Goal: Task Accomplishment & Management: Manage account settings

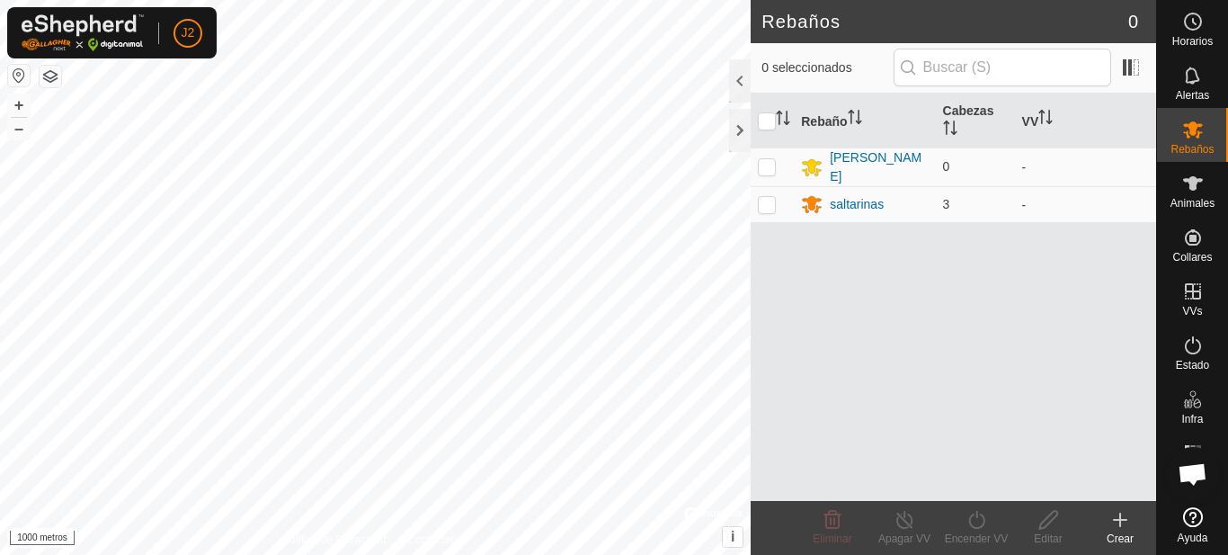
click at [753, 262] on div "Rebaños 0 0 seleccionados Rebaño Cabezas VV JOSÉ 0 - saltarinas 3 - Eliminar Ap…" at bounding box center [578, 277] width 1156 height 555
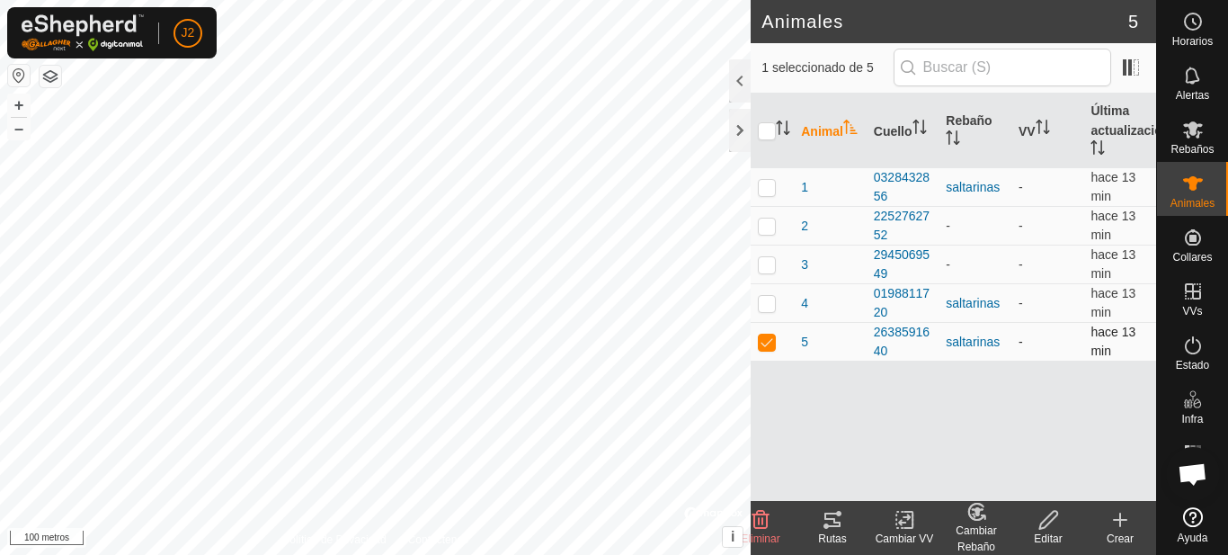
click at [756, 341] on td at bounding box center [771, 342] width 43 height 39
checkbox input "false"
click at [733, 120] on div at bounding box center [740, 130] width 22 height 43
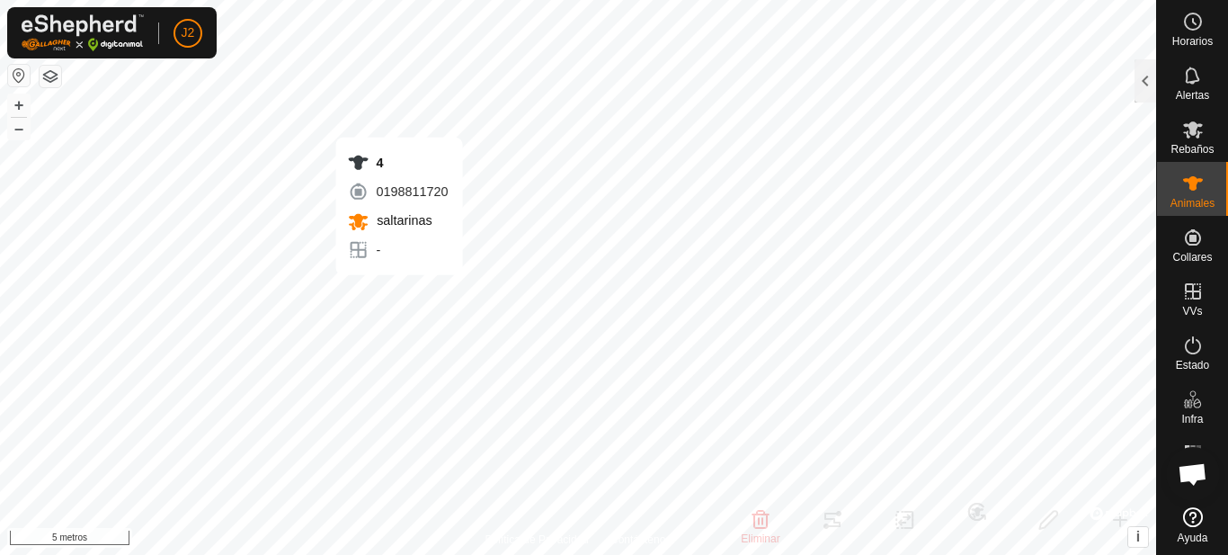
checkbox input "false"
checkbox input "true"
checkbox input "false"
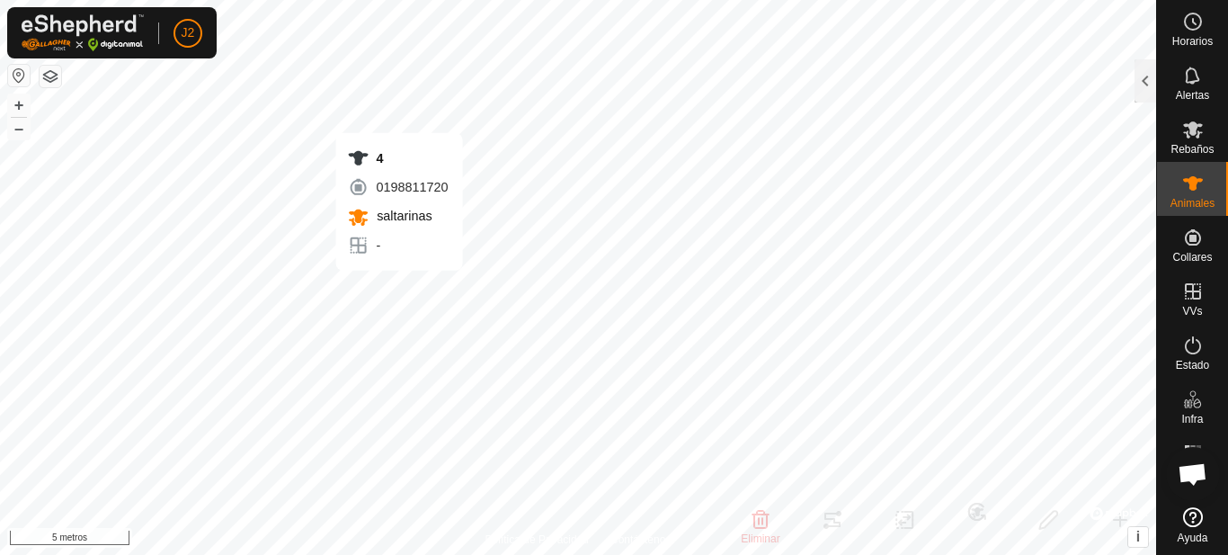
checkbox input "true"
click at [1198, 186] on icon at bounding box center [1193, 184] width 22 height 22
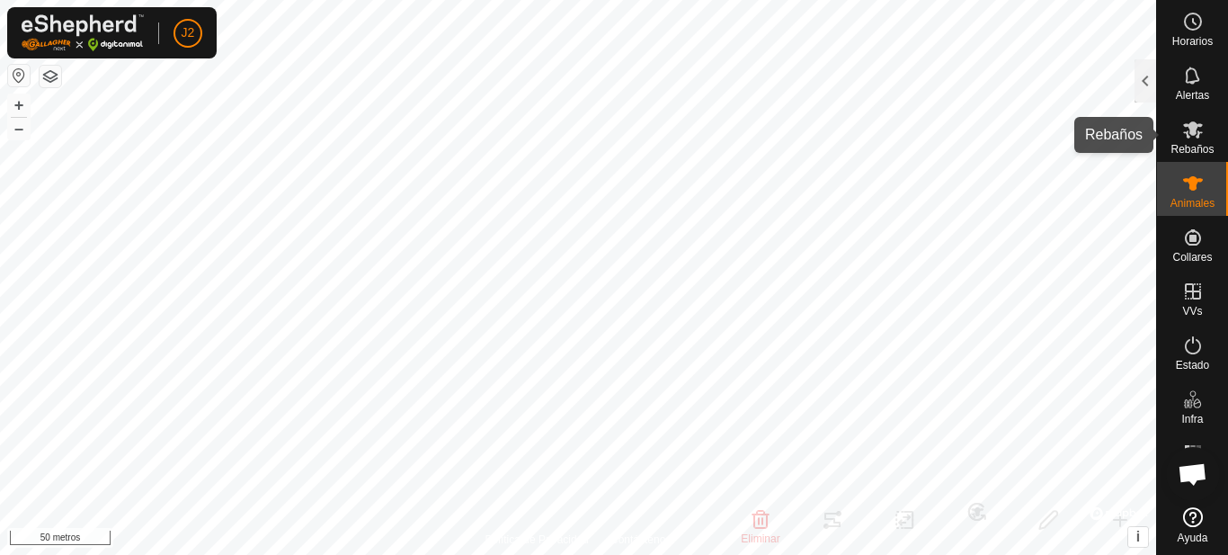
click at [1173, 144] on font "Rebaños" at bounding box center [1191, 149] width 43 height 13
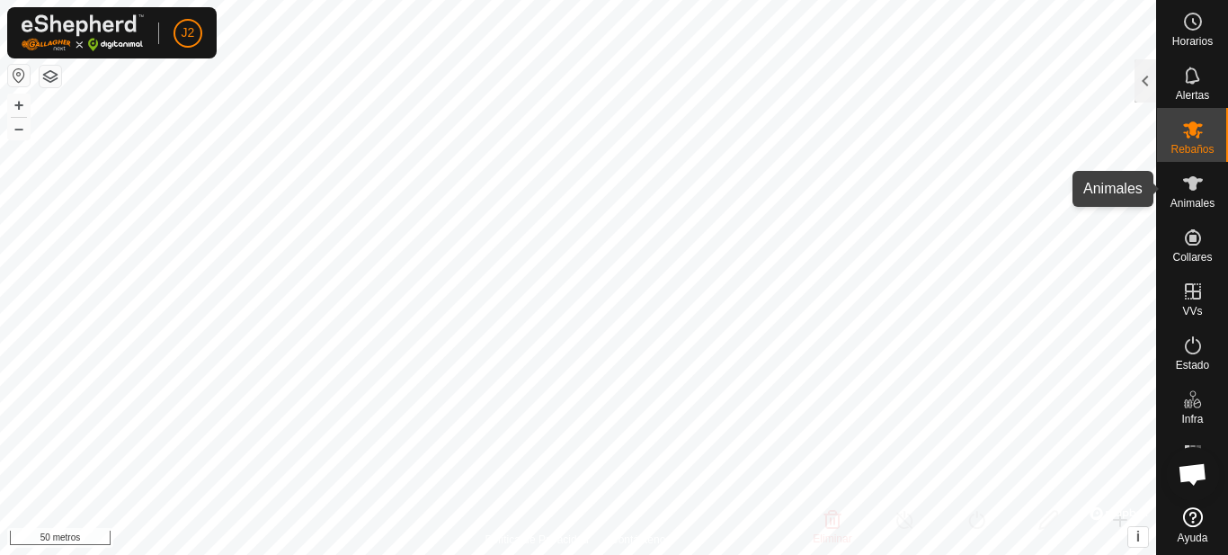
click at [1185, 190] on icon at bounding box center [1193, 184] width 22 height 22
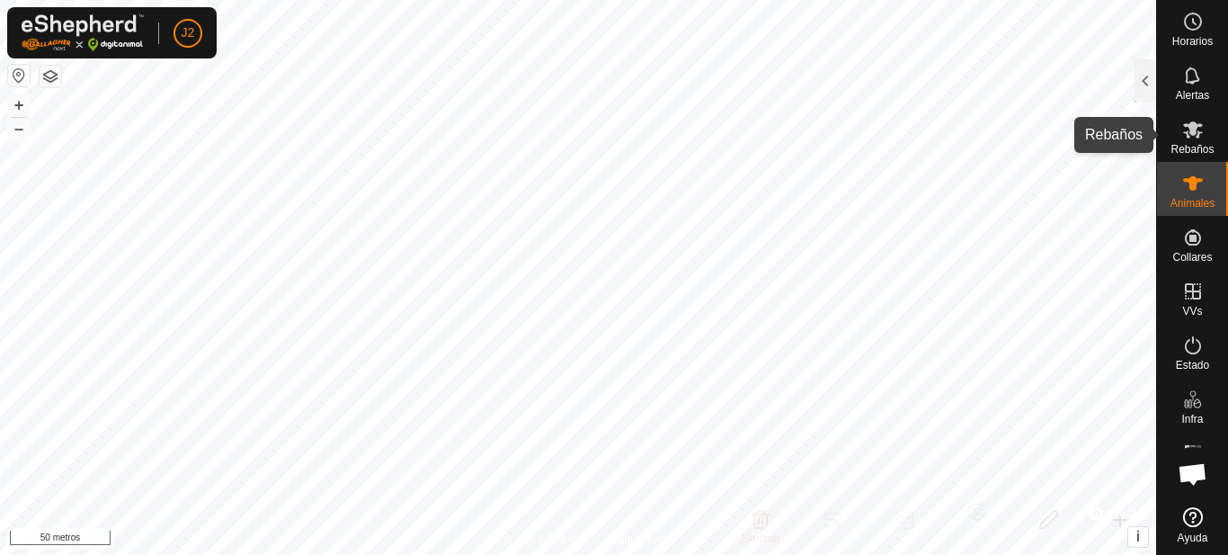
click at [1183, 131] on icon at bounding box center [1193, 130] width 22 height 22
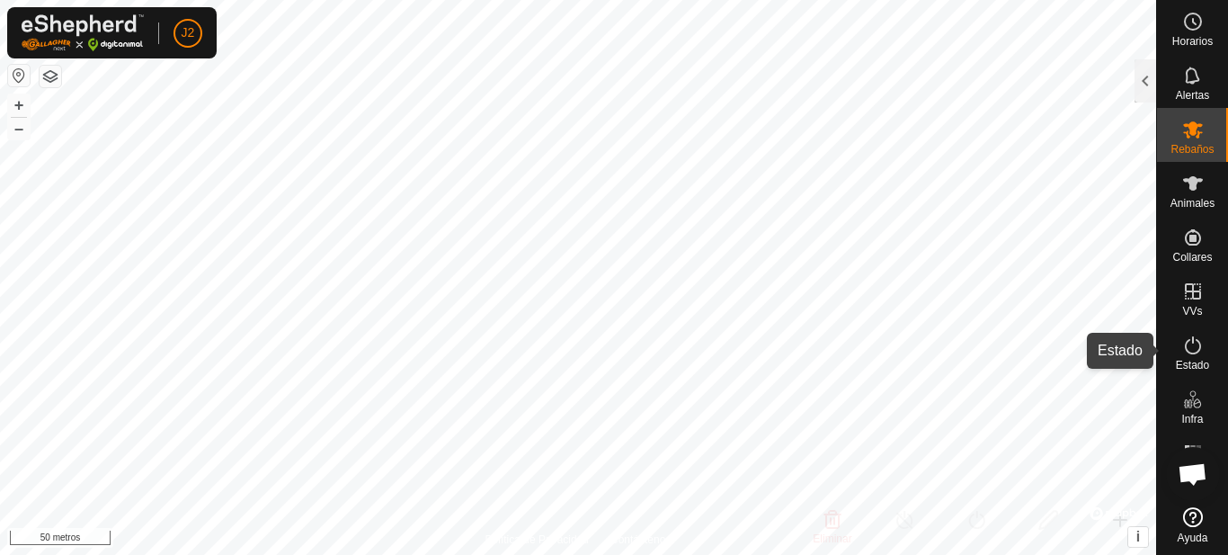
click at [1196, 350] on icon at bounding box center [1193, 345] width 22 height 22
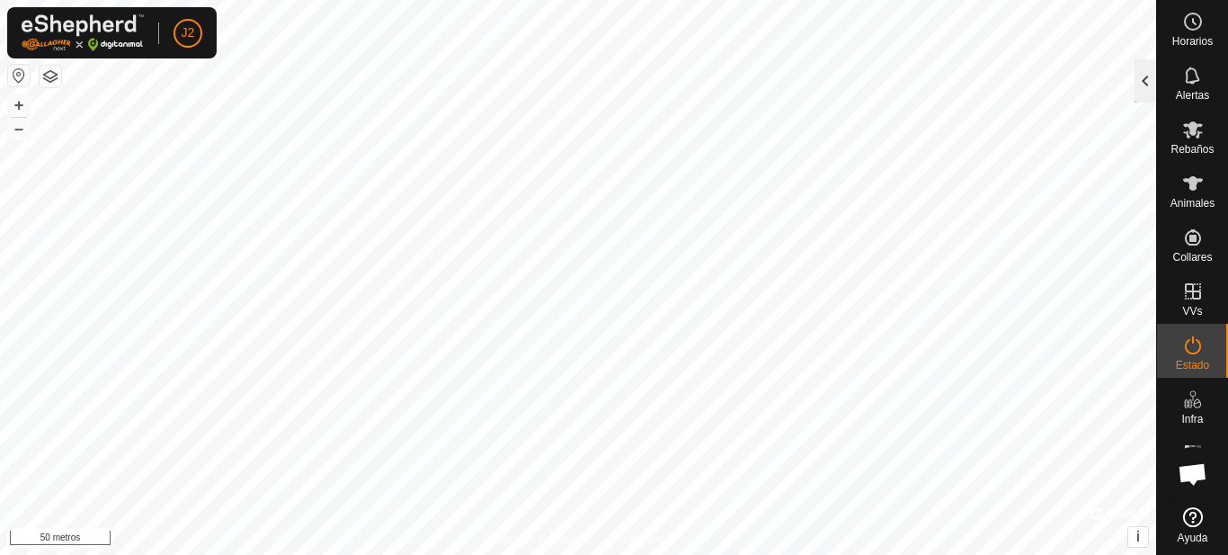
click at [1141, 71] on div at bounding box center [1145, 80] width 22 height 43
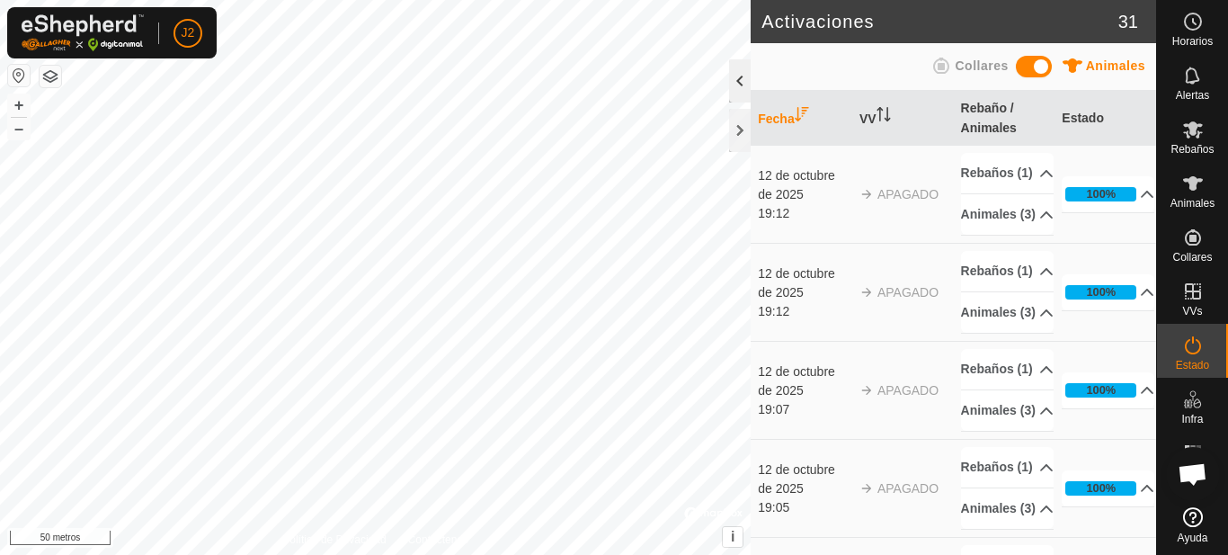
click at [745, 80] on div at bounding box center [740, 80] width 22 height 43
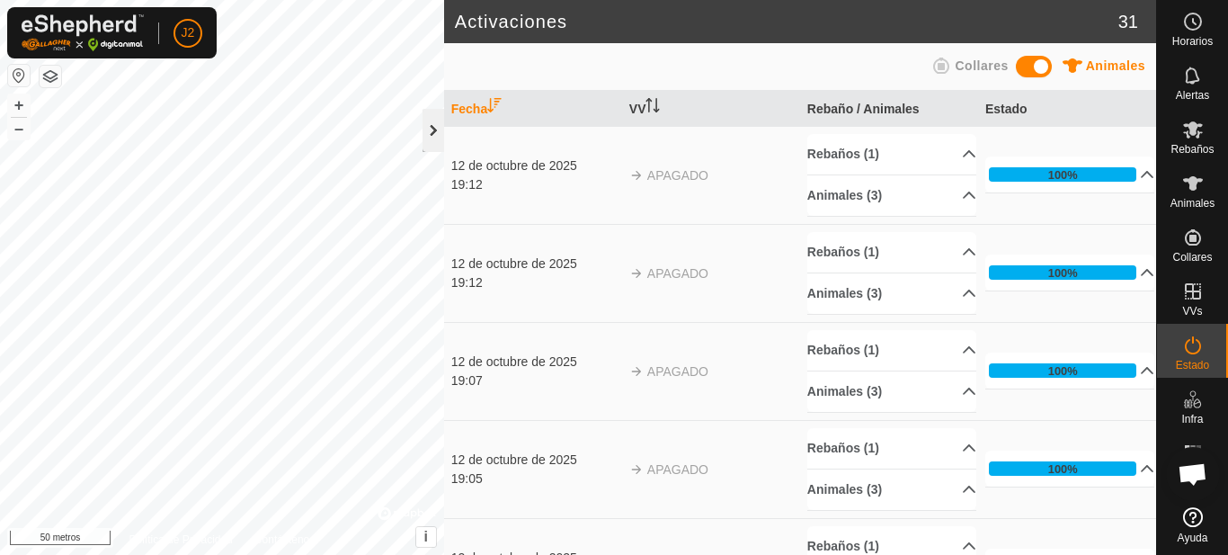
click at [438, 131] on div at bounding box center [433, 130] width 22 height 43
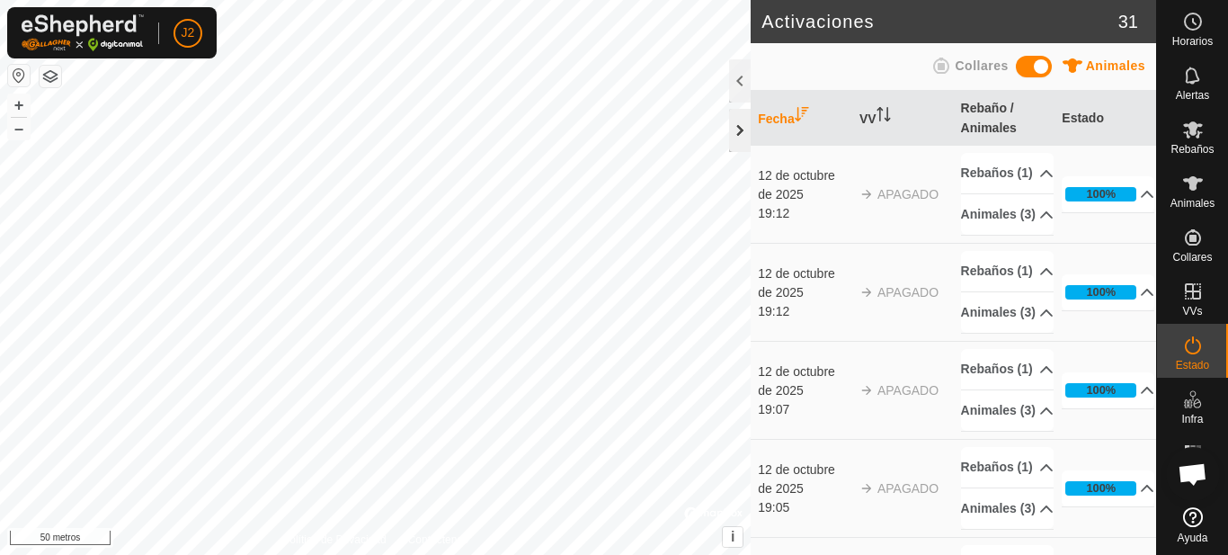
click at [743, 129] on div at bounding box center [740, 130] width 22 height 43
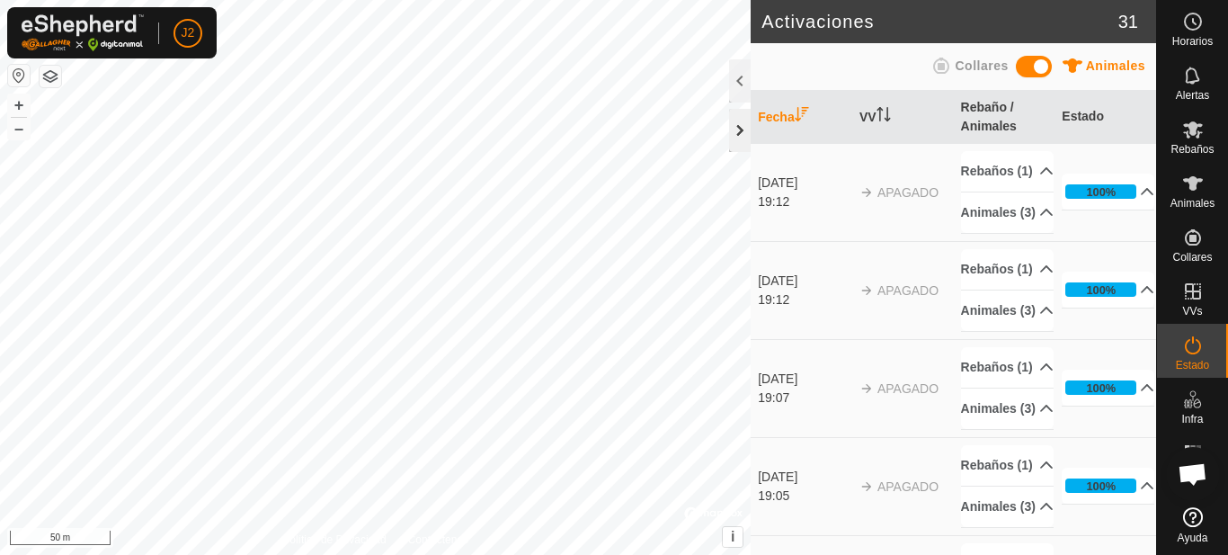
click at [737, 131] on div at bounding box center [740, 130] width 22 height 43
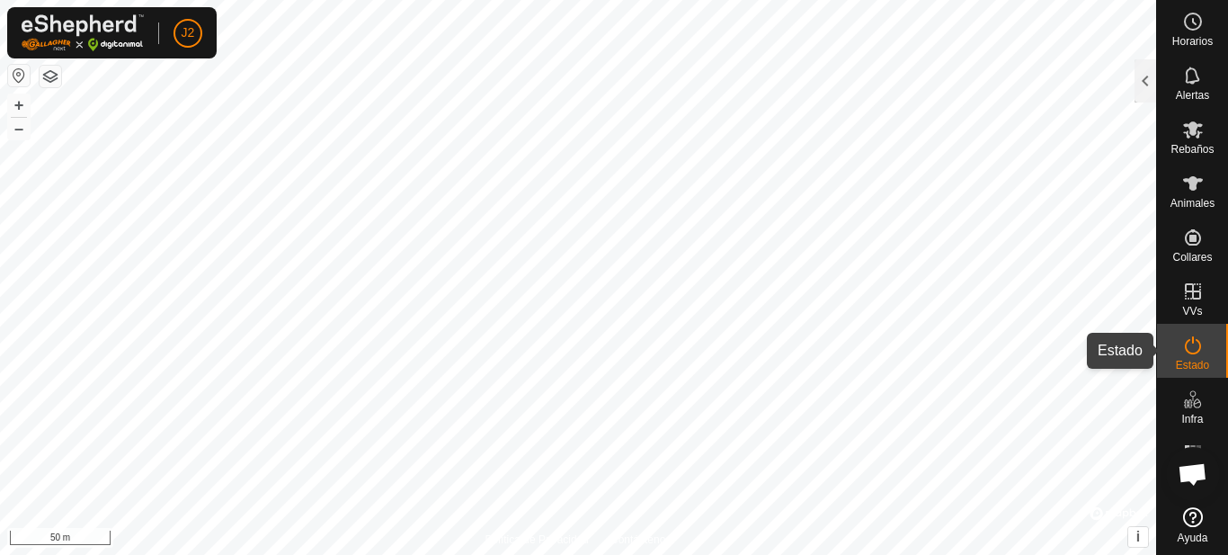
click at [1197, 355] on icon at bounding box center [1193, 345] width 22 height 22
click at [1141, 80] on div at bounding box center [1145, 80] width 22 height 43
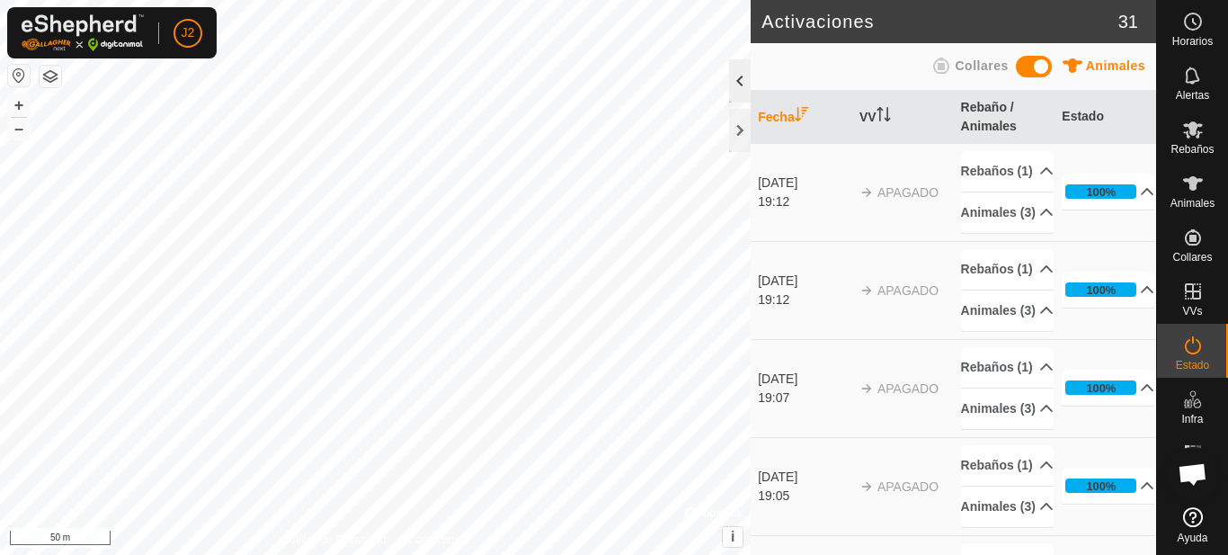
click at [745, 84] on div at bounding box center [740, 80] width 22 height 43
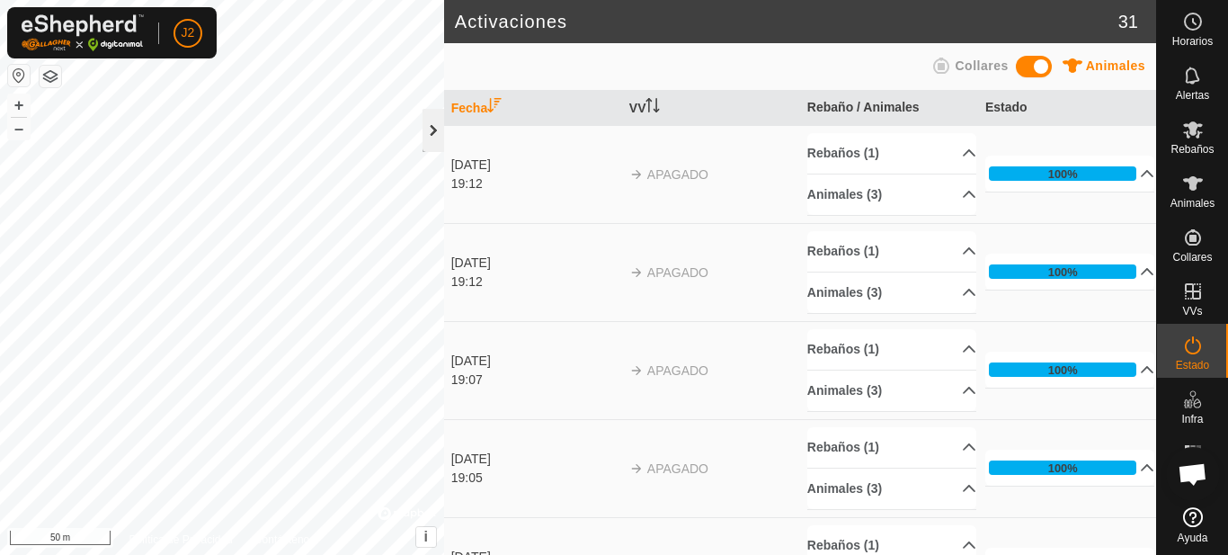
click at [432, 131] on div at bounding box center [433, 130] width 22 height 43
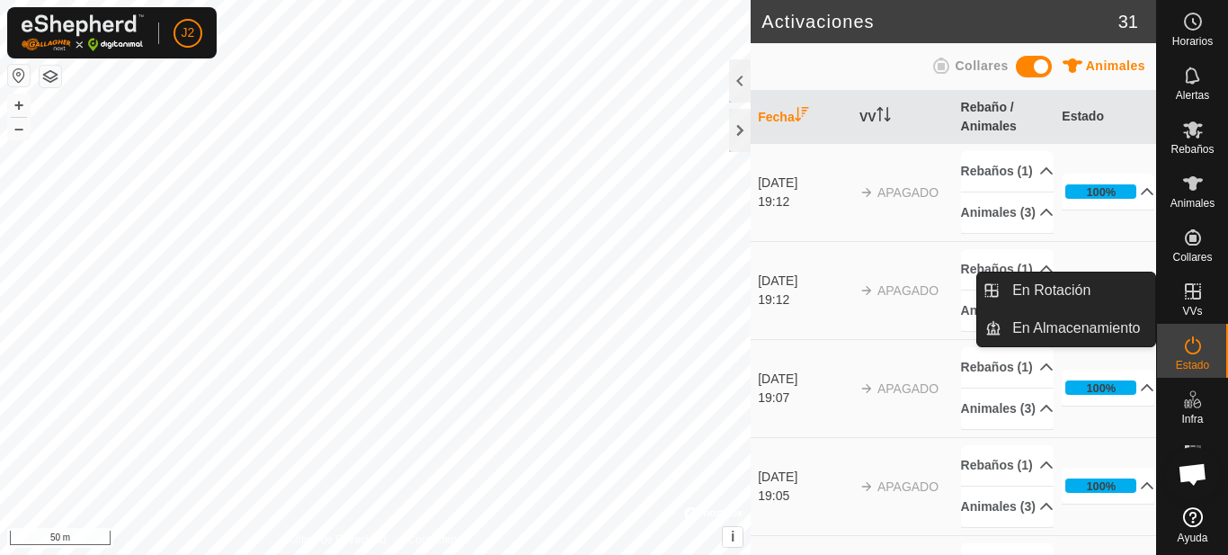
click at [1188, 301] on icon at bounding box center [1193, 291] width 22 height 22
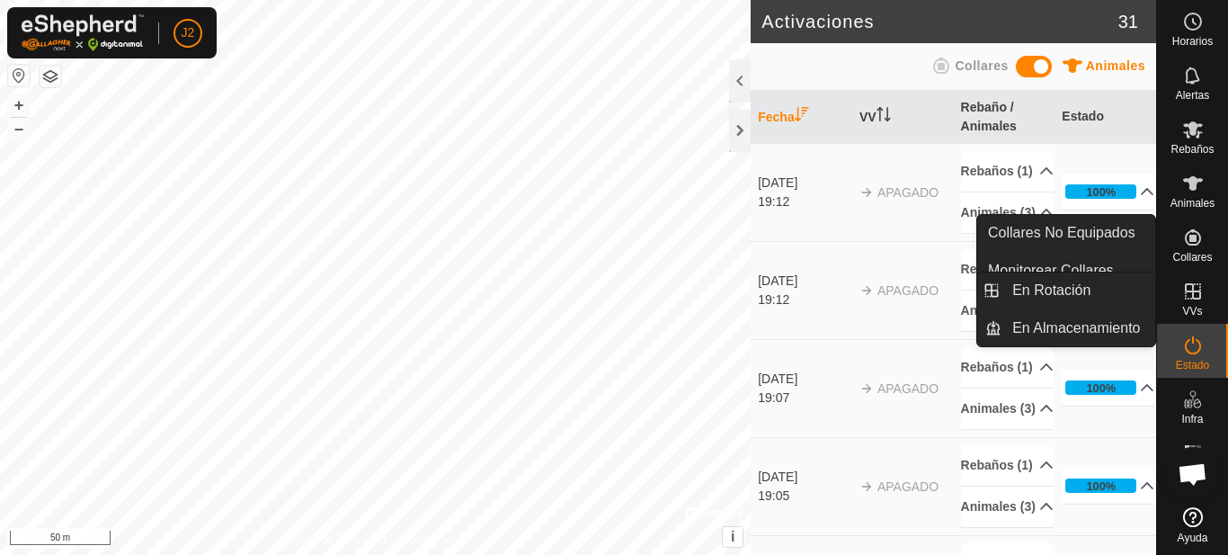
click at [1196, 291] on icon at bounding box center [1193, 291] width 16 height 16
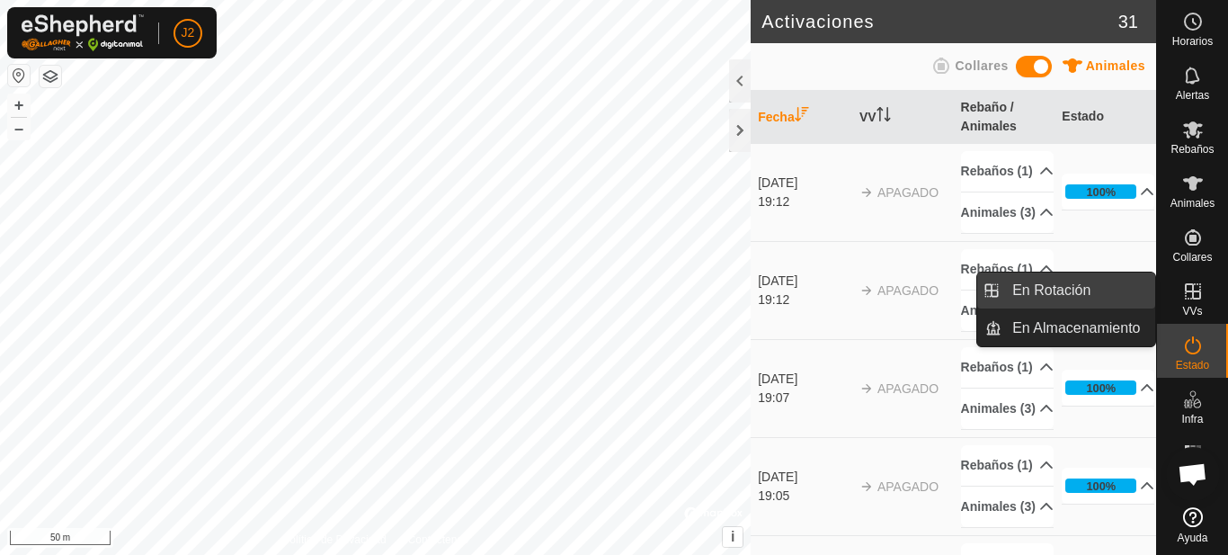
click at [1116, 289] on link "En Rotación" at bounding box center [1078, 290] width 154 height 36
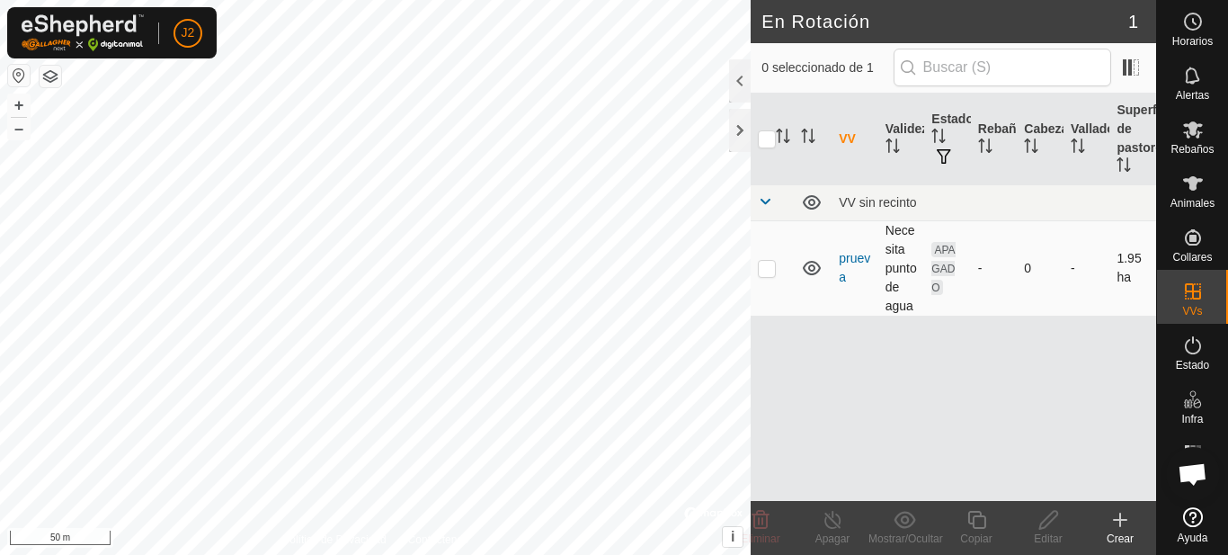
click at [768, 262] on p-checkbox at bounding box center [767, 268] width 18 height 14
checkbox input "true"
click at [744, 85] on div at bounding box center [740, 80] width 22 height 43
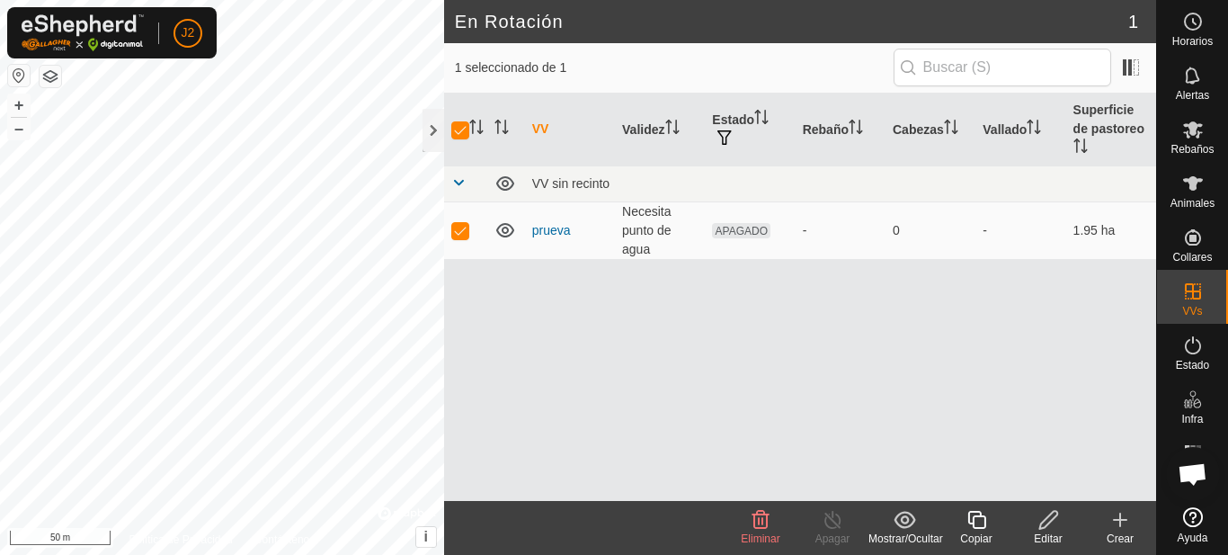
click at [762, 524] on icon at bounding box center [760, 520] width 17 height 18
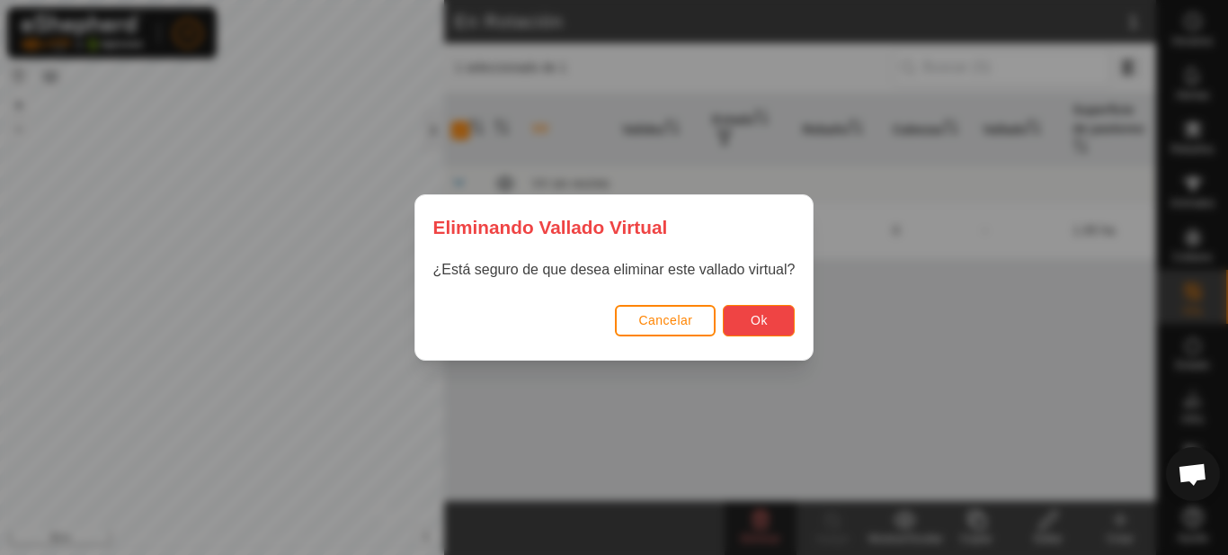
click at [760, 325] on span "Ok" at bounding box center [758, 320] width 17 height 14
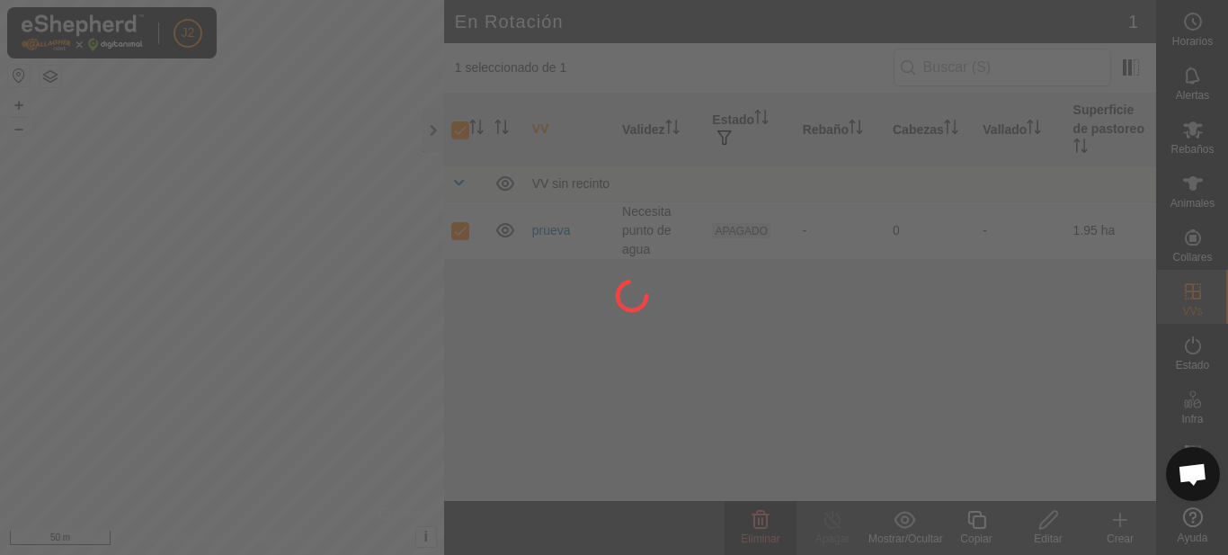
checkbox input "false"
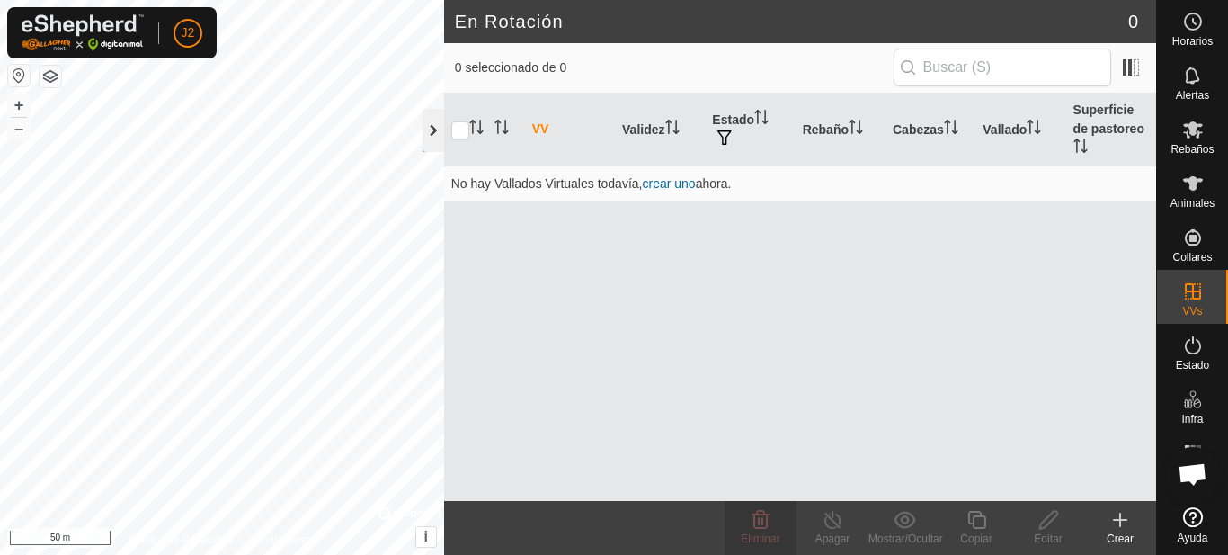
click at [431, 137] on div at bounding box center [433, 130] width 22 height 43
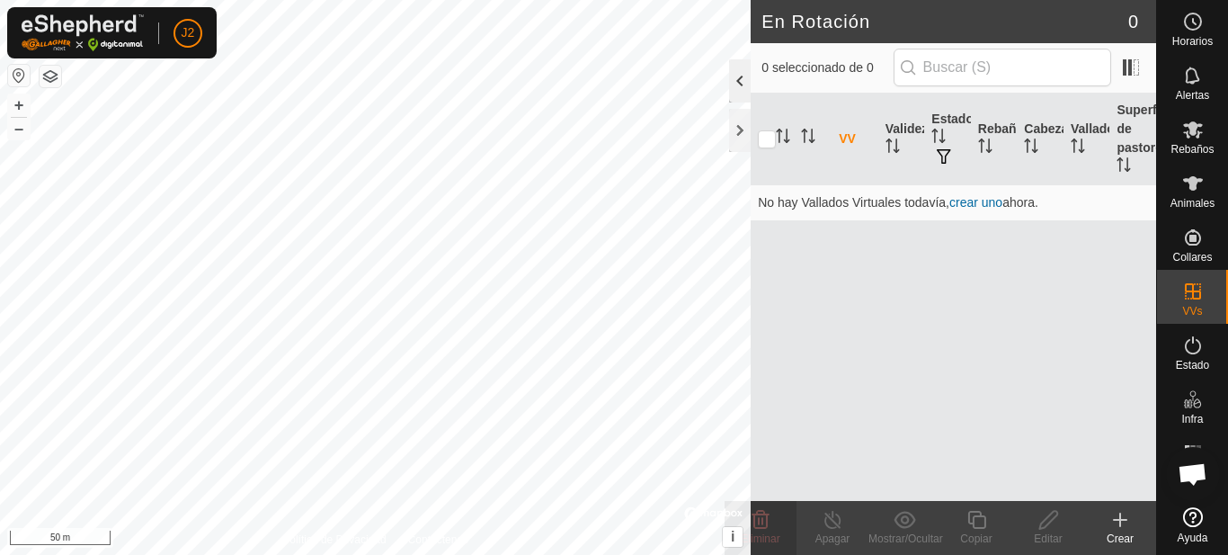
click at [730, 81] on div at bounding box center [740, 80] width 22 height 43
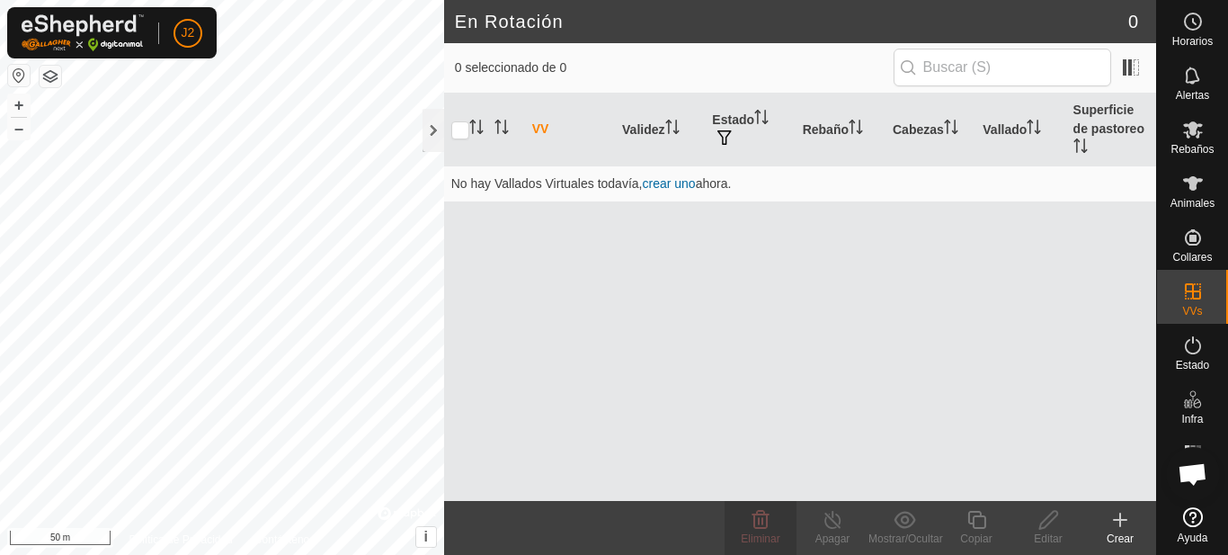
click at [1122, 525] on icon at bounding box center [1120, 520] width 22 height 22
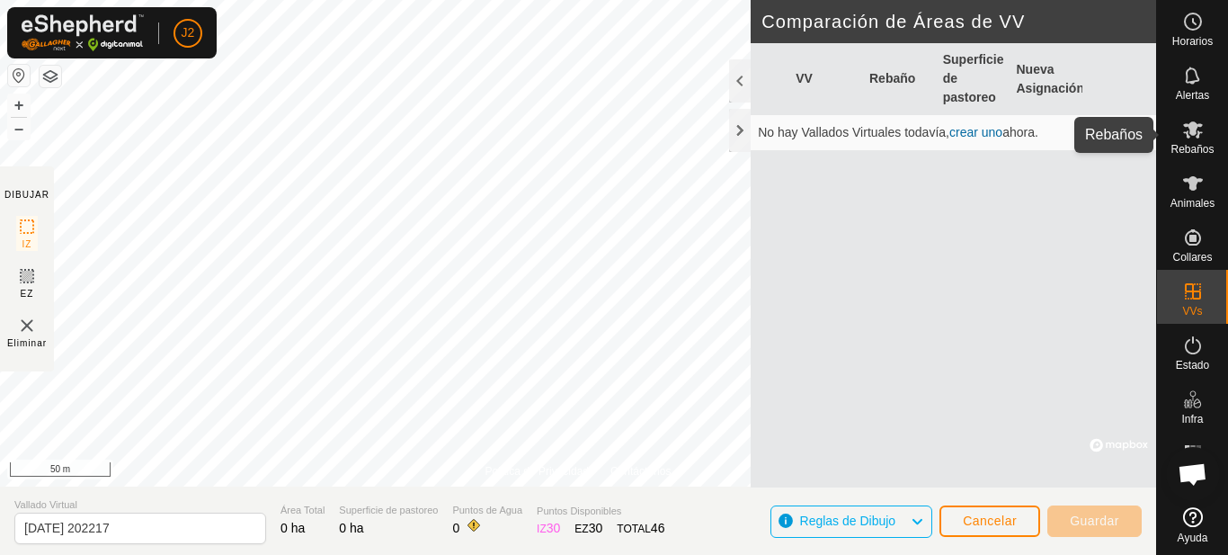
click at [1194, 131] on icon at bounding box center [1193, 129] width 20 height 17
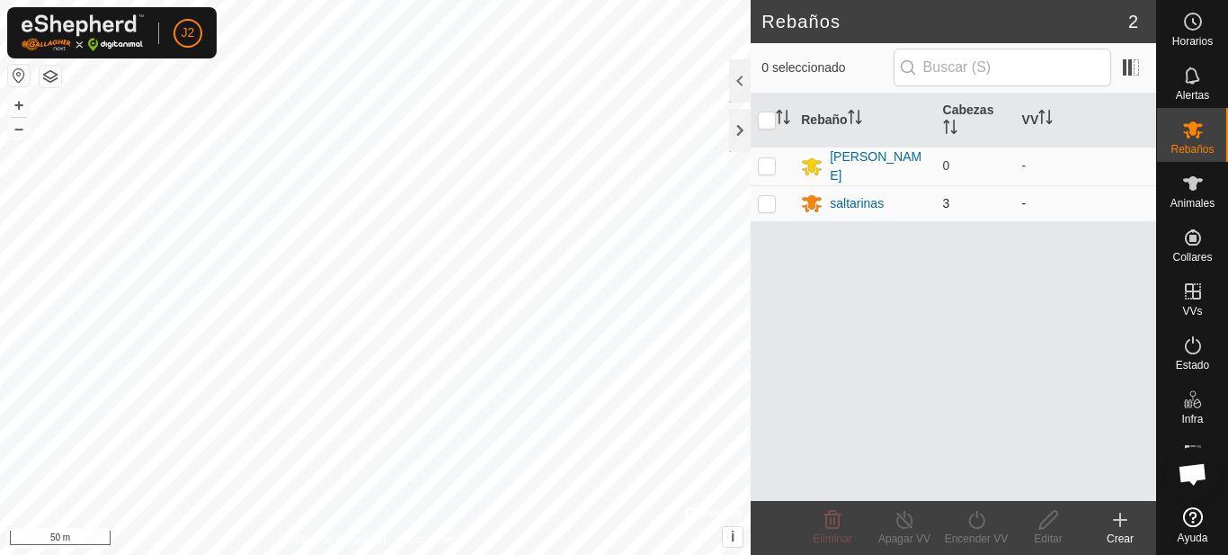
click at [773, 200] on p-checkbox at bounding box center [767, 203] width 18 height 14
click at [825, 521] on icon at bounding box center [832, 520] width 17 height 18
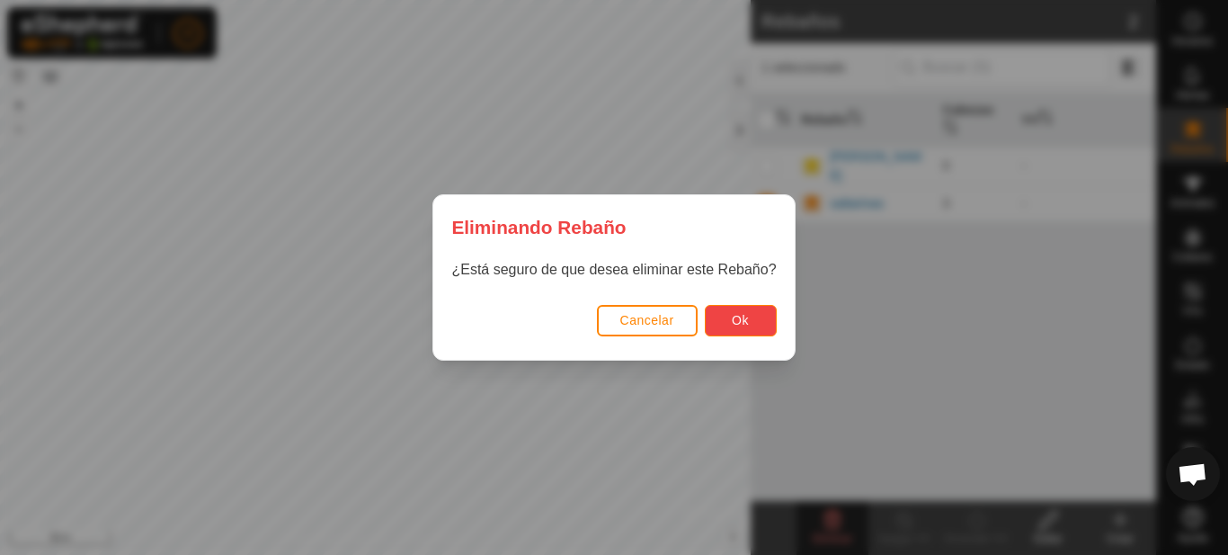
click at [741, 320] on span "Ok" at bounding box center [740, 320] width 17 height 14
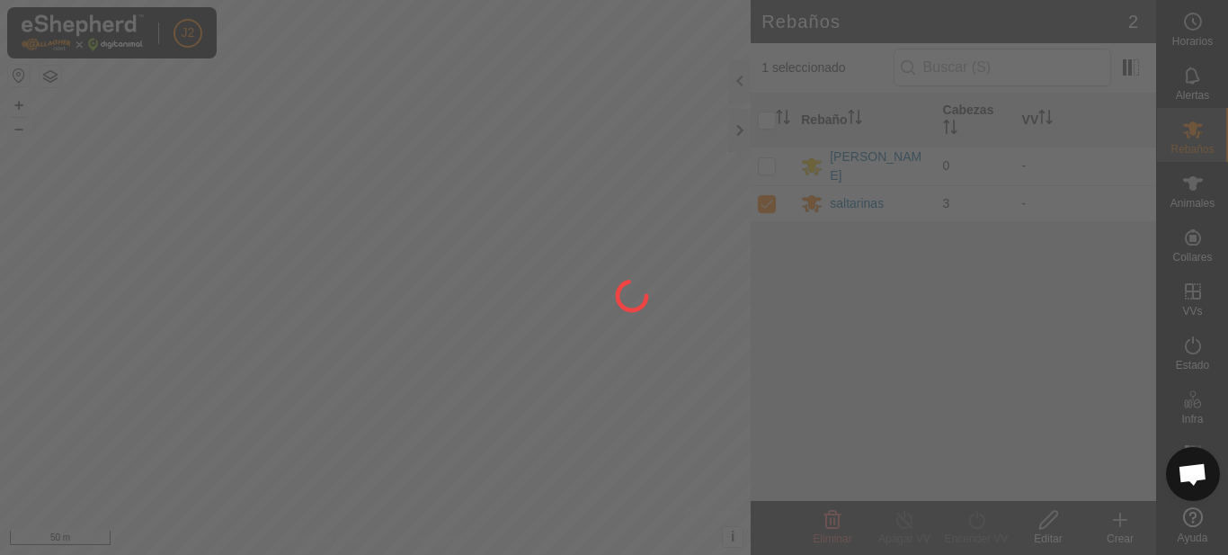
checkbox input "false"
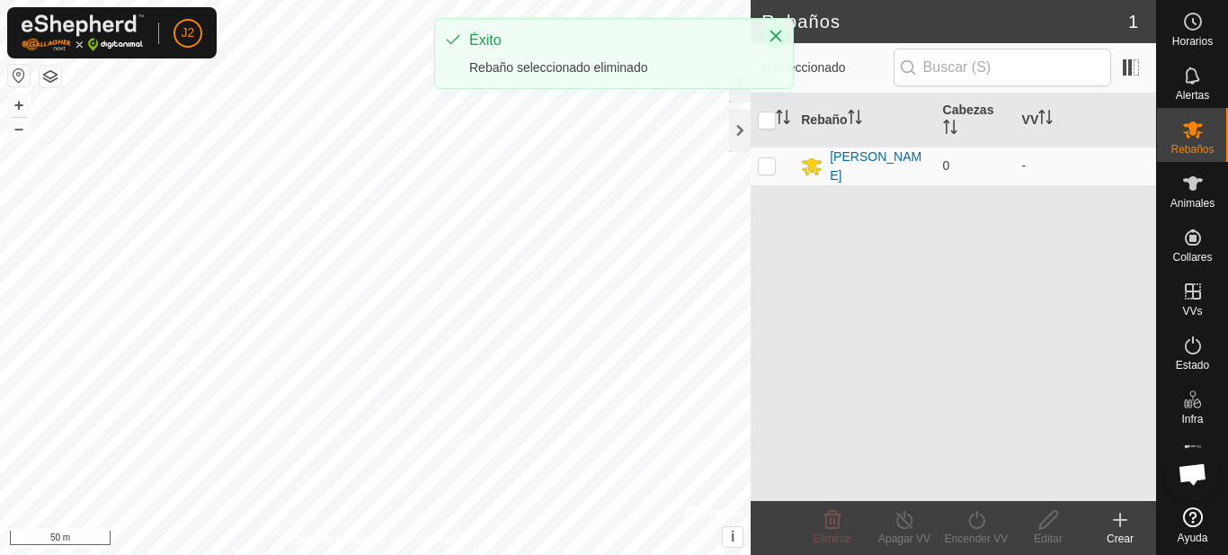
click at [772, 38] on icon "Close" at bounding box center [775, 36] width 14 height 14
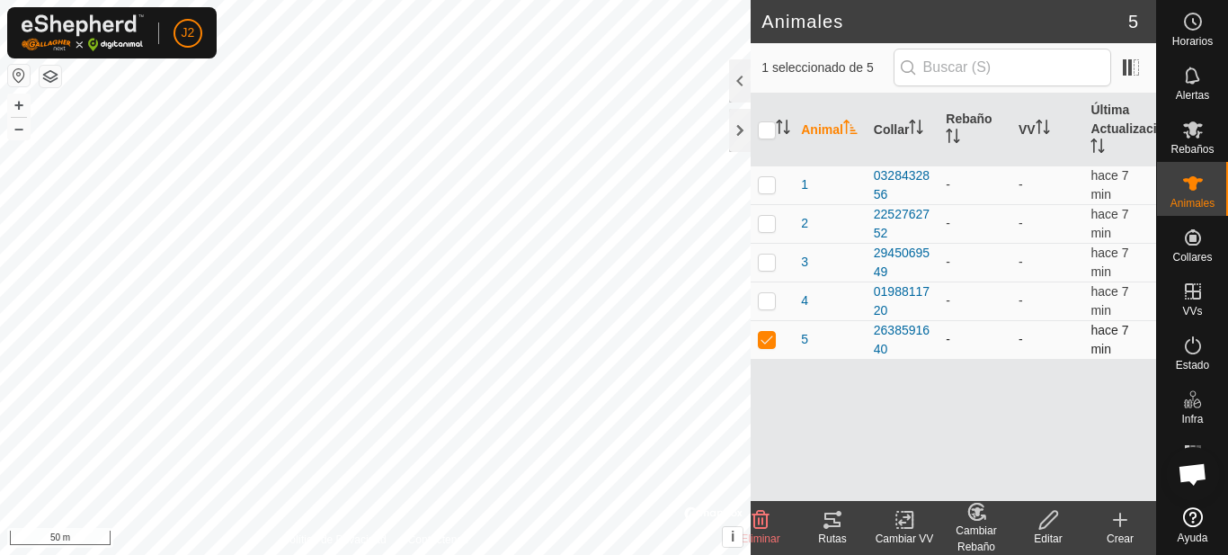
click at [771, 338] on p-checkbox at bounding box center [767, 339] width 18 height 14
checkbox input "false"
click at [744, 84] on div at bounding box center [740, 80] width 22 height 43
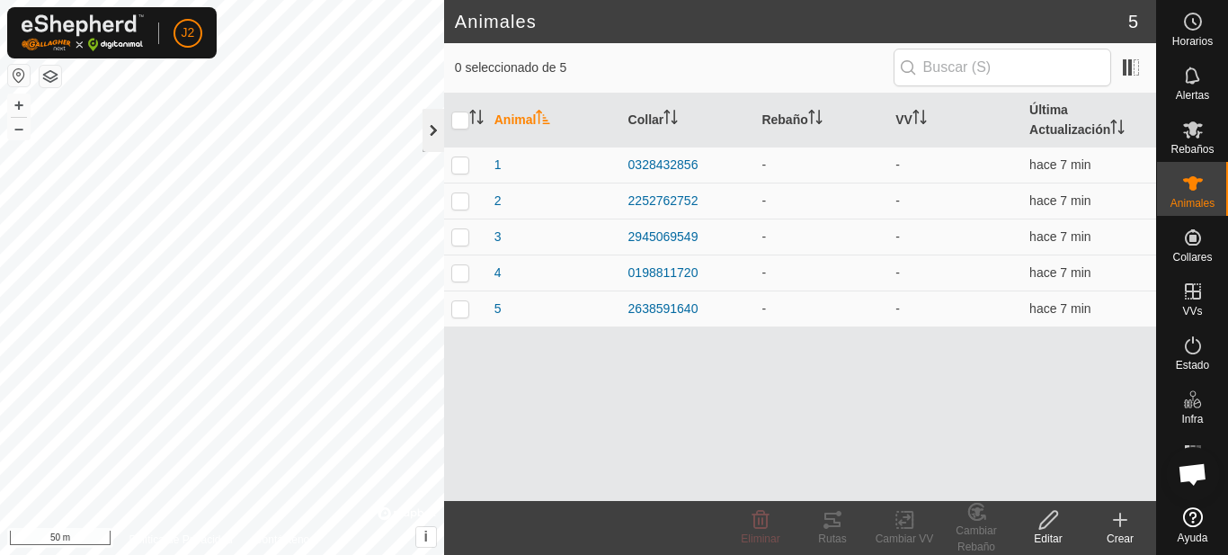
click at [424, 126] on div at bounding box center [433, 130] width 22 height 43
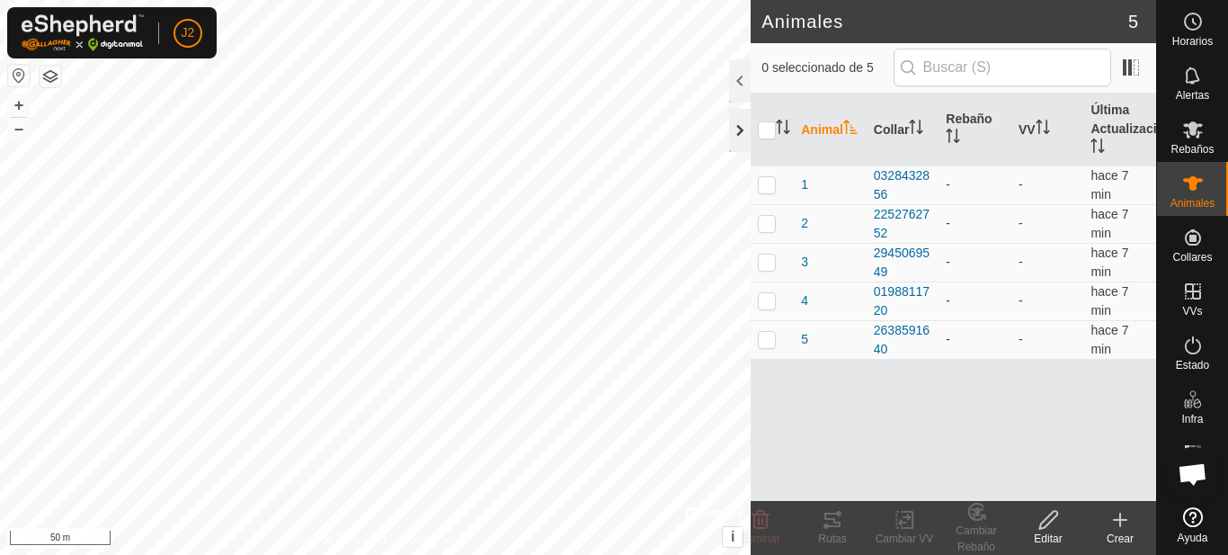
click at [733, 129] on div at bounding box center [740, 130] width 22 height 43
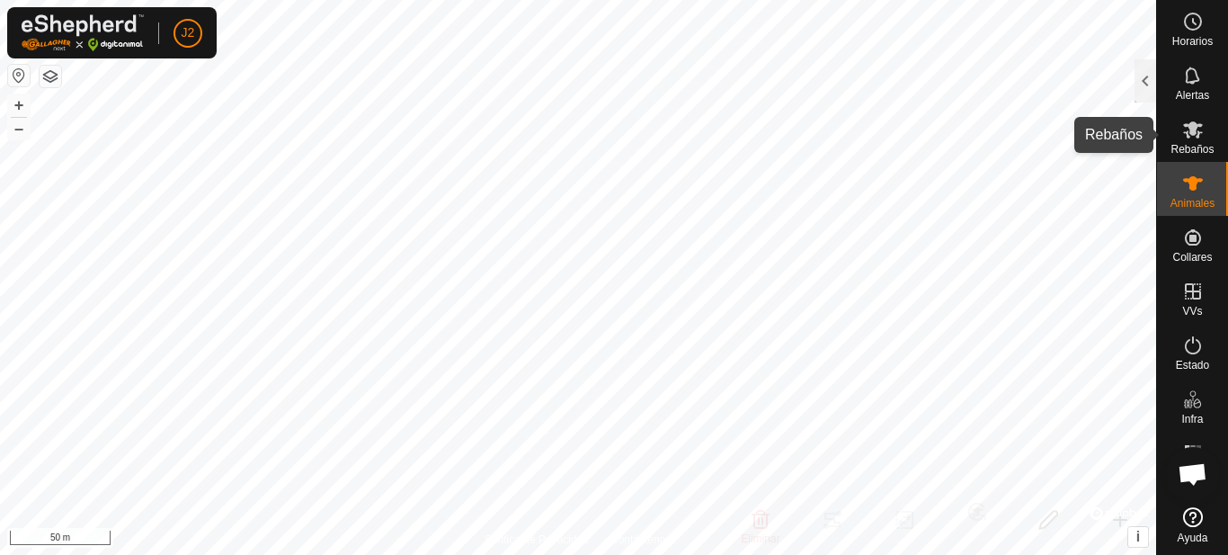
click at [1202, 130] on icon at bounding box center [1193, 130] width 22 height 22
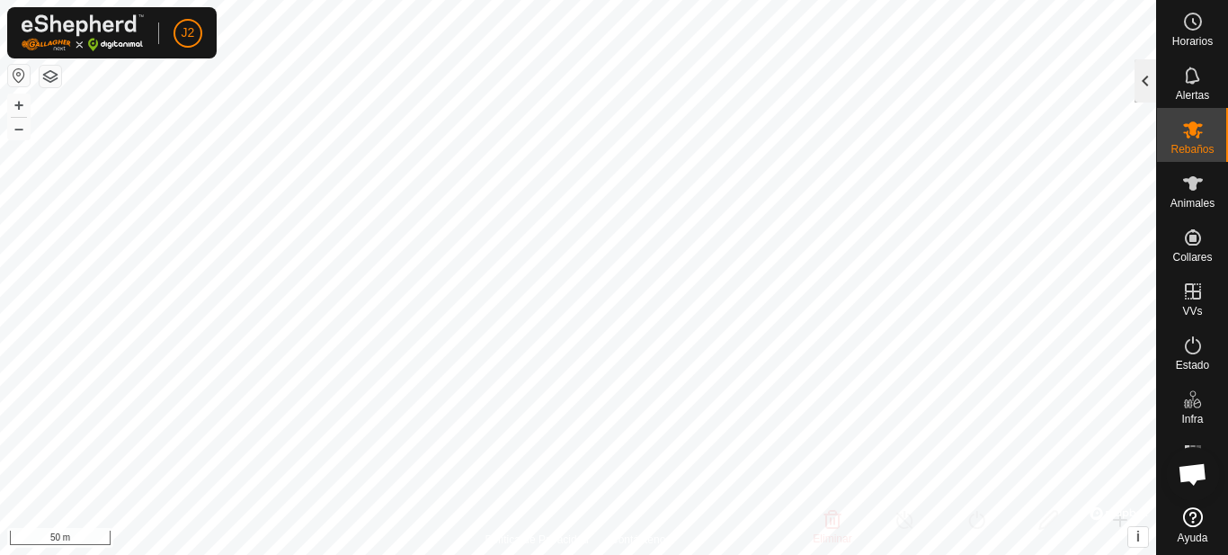
click at [1151, 69] on div at bounding box center [1145, 80] width 22 height 43
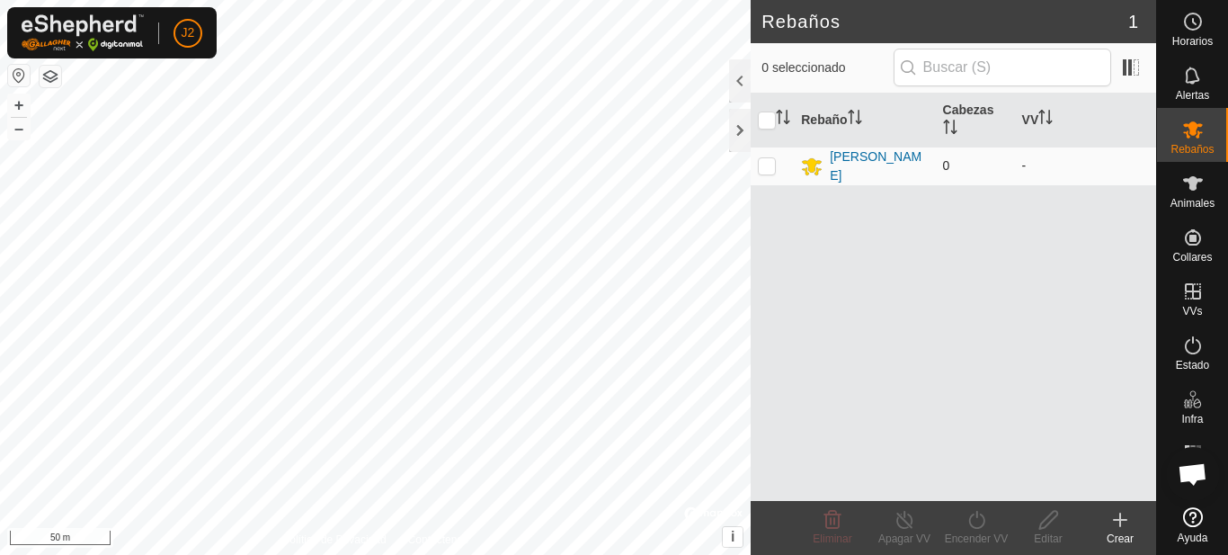
click at [763, 168] on p-checkbox at bounding box center [767, 165] width 18 height 14
checkbox input "true"
click at [839, 522] on icon at bounding box center [832, 520] width 17 height 18
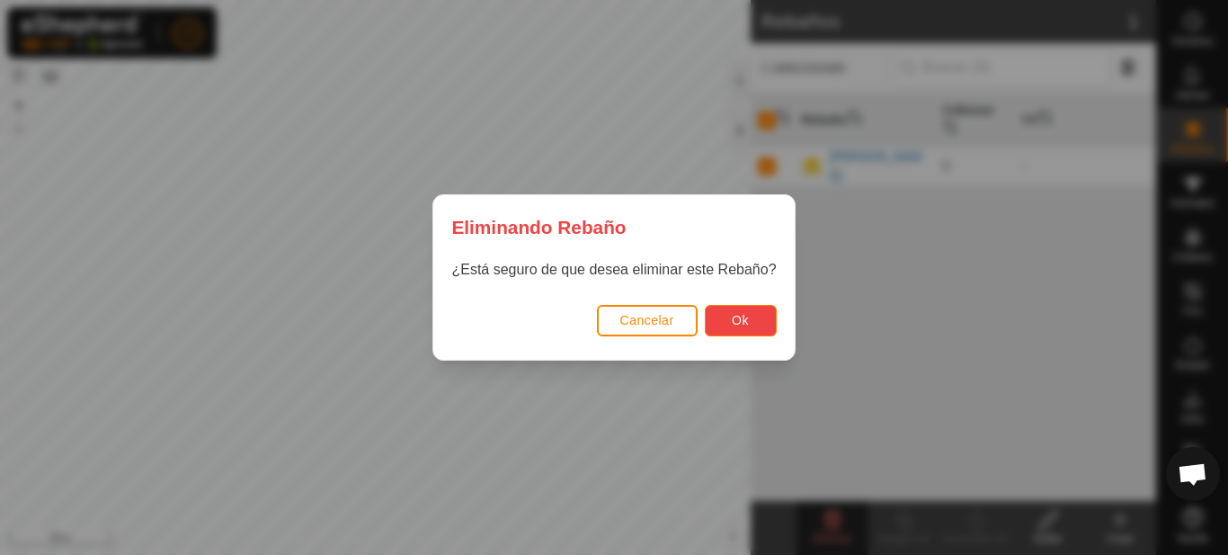
click at [746, 317] on span "Ok" at bounding box center [740, 320] width 17 height 14
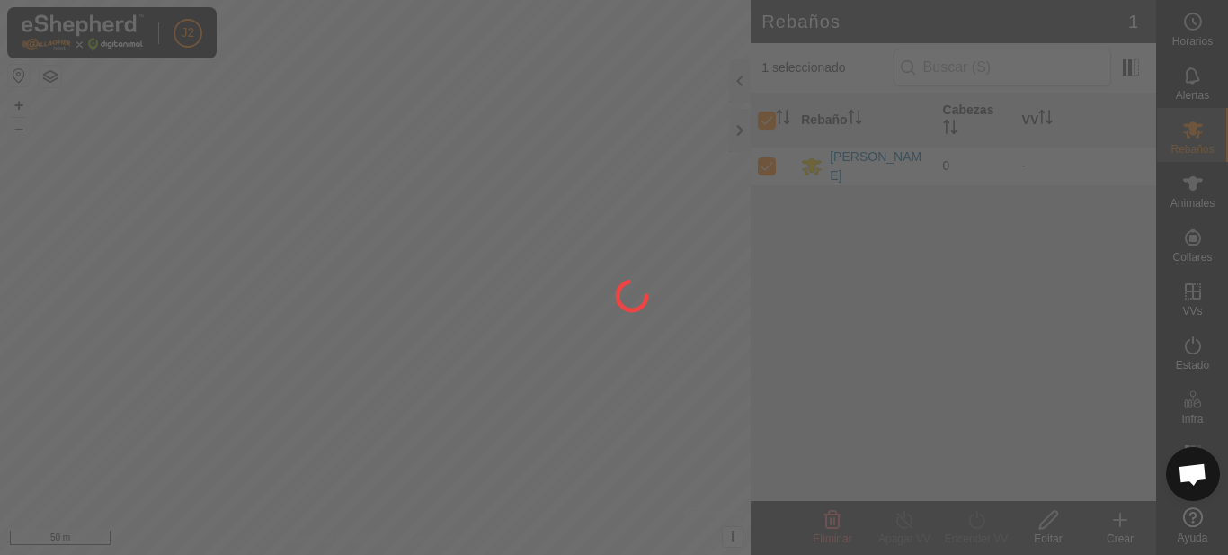
click at [746, 317] on div at bounding box center [614, 277] width 1228 height 555
checkbox input "false"
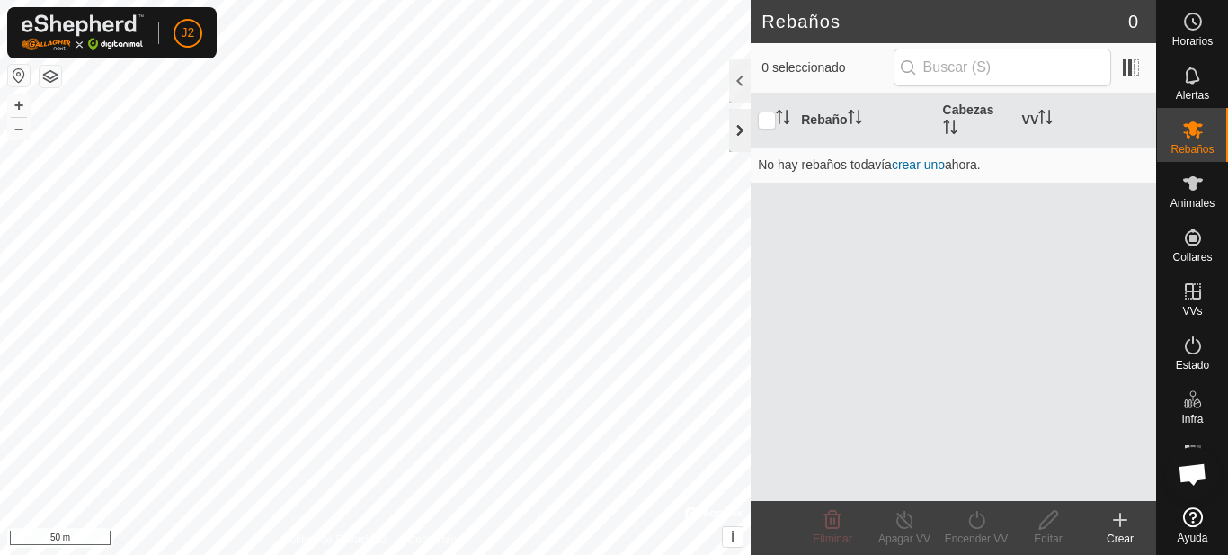
click at [736, 132] on div at bounding box center [740, 130] width 22 height 43
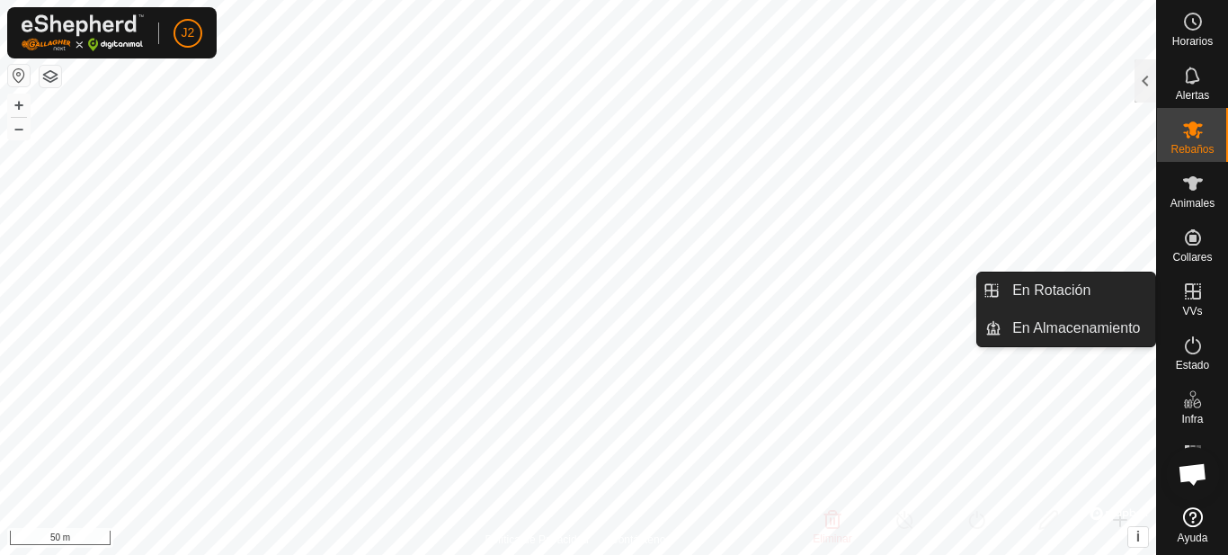
click at [1203, 306] on div "VVs" at bounding box center [1192, 297] width 71 height 54
click at [1190, 306] on span "VVs" at bounding box center [1192, 311] width 20 height 11
click at [1100, 294] on link "En Rotación" at bounding box center [1078, 290] width 154 height 36
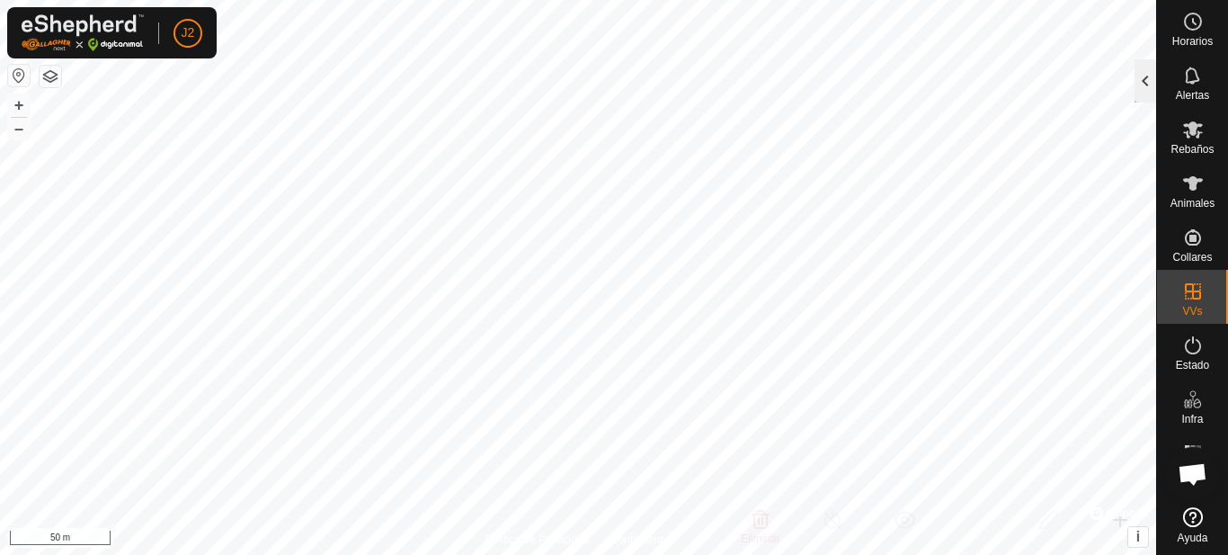
click at [1147, 74] on div at bounding box center [1145, 80] width 22 height 43
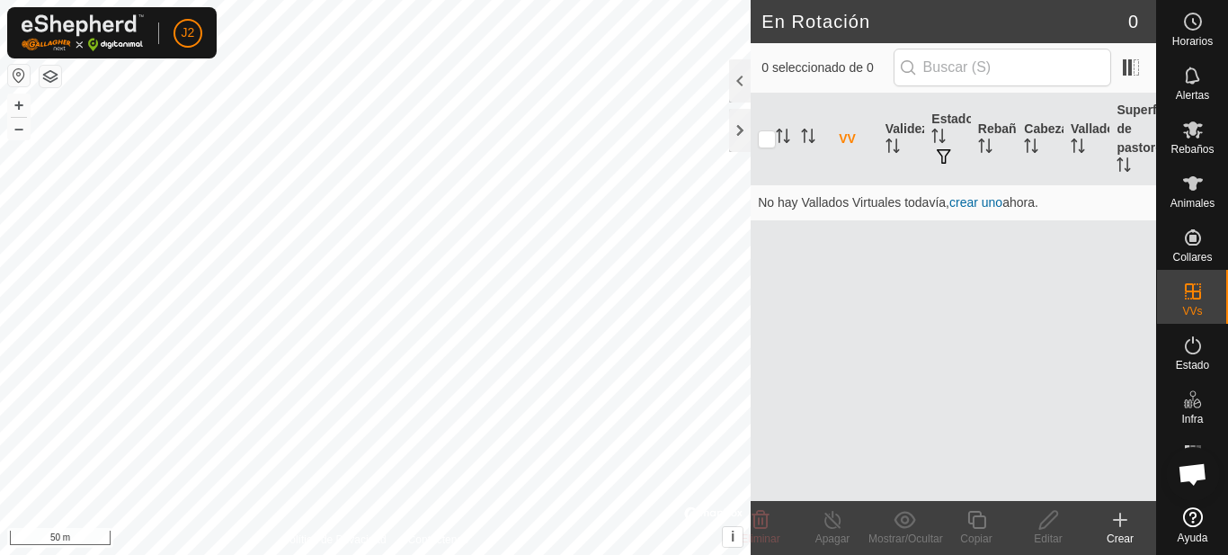
click at [1120, 525] on icon at bounding box center [1120, 519] width 0 height 13
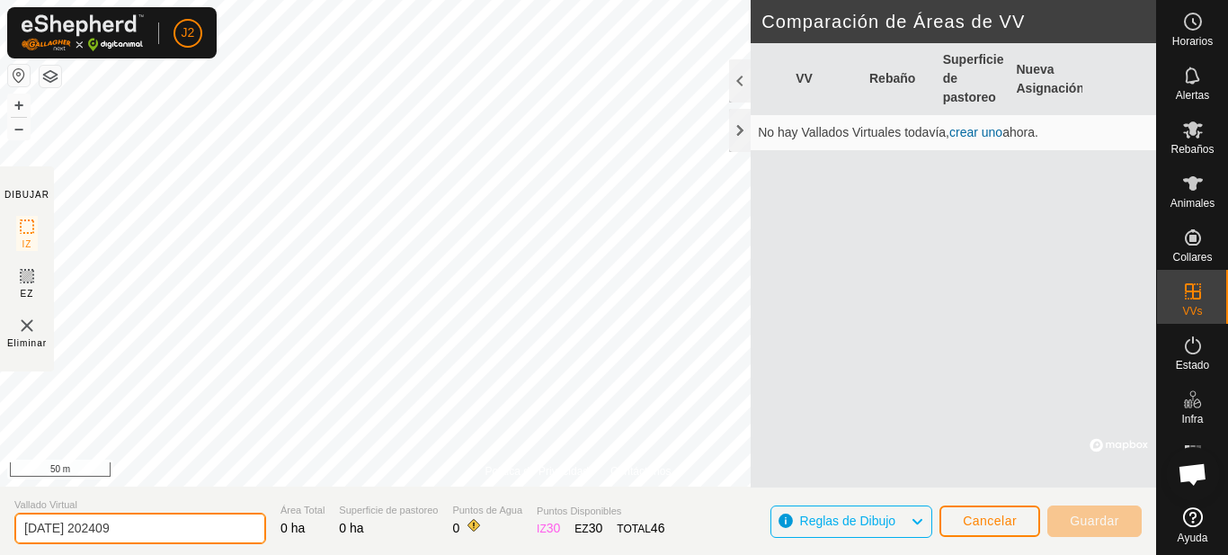
click at [137, 528] on input "2025-10-12 202409" at bounding box center [140, 527] width 252 height 31
type input "2"
type input "tio tofilo abajo"
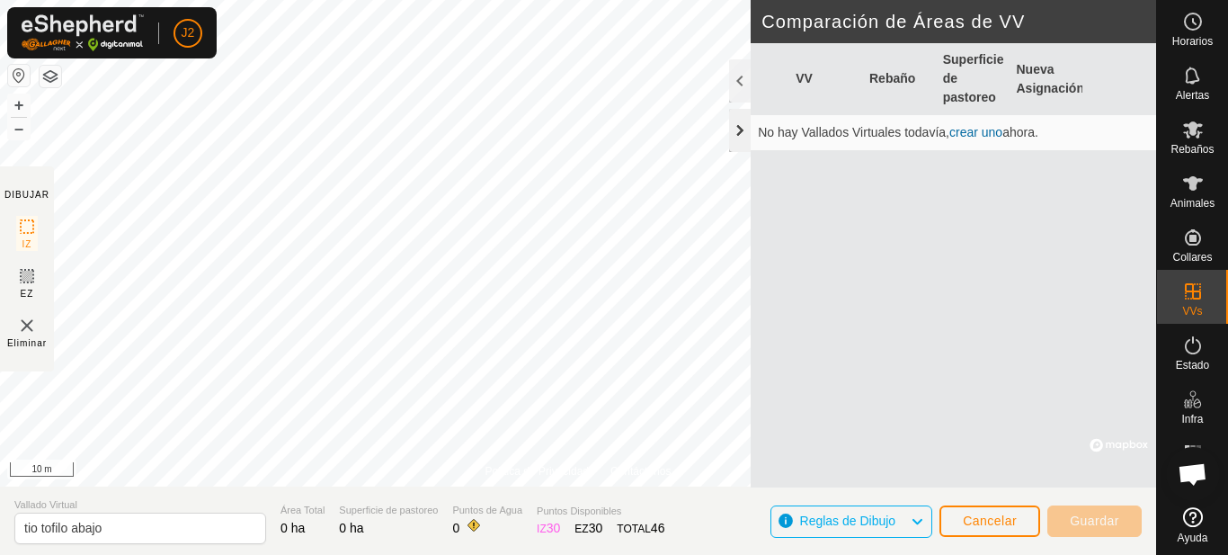
click at [736, 132] on div at bounding box center [740, 130] width 22 height 43
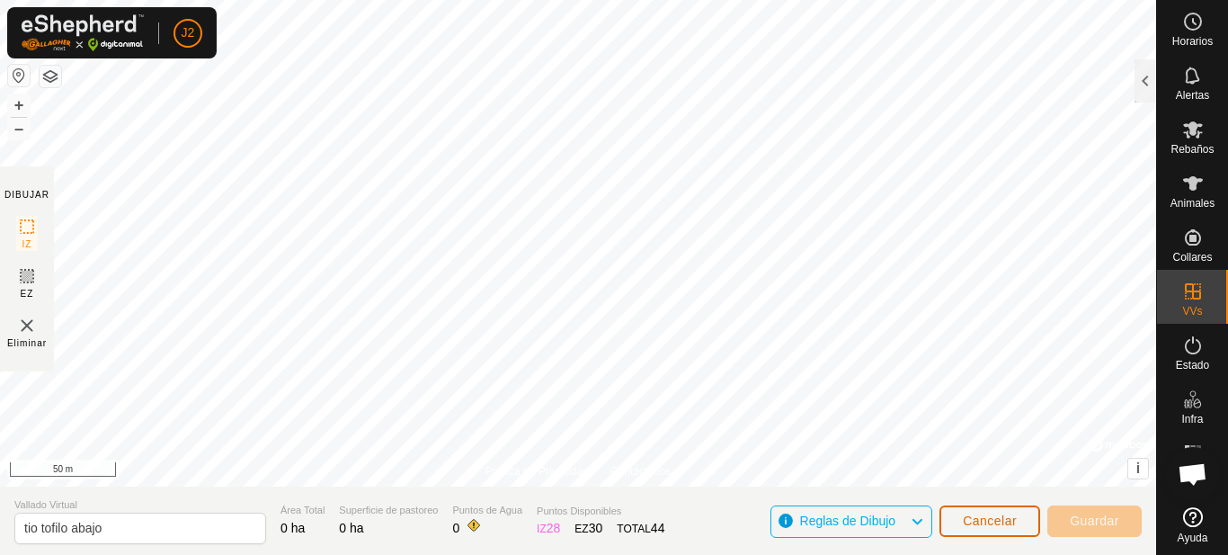
click at [977, 518] on span "Cancelar" at bounding box center [990, 520] width 54 height 14
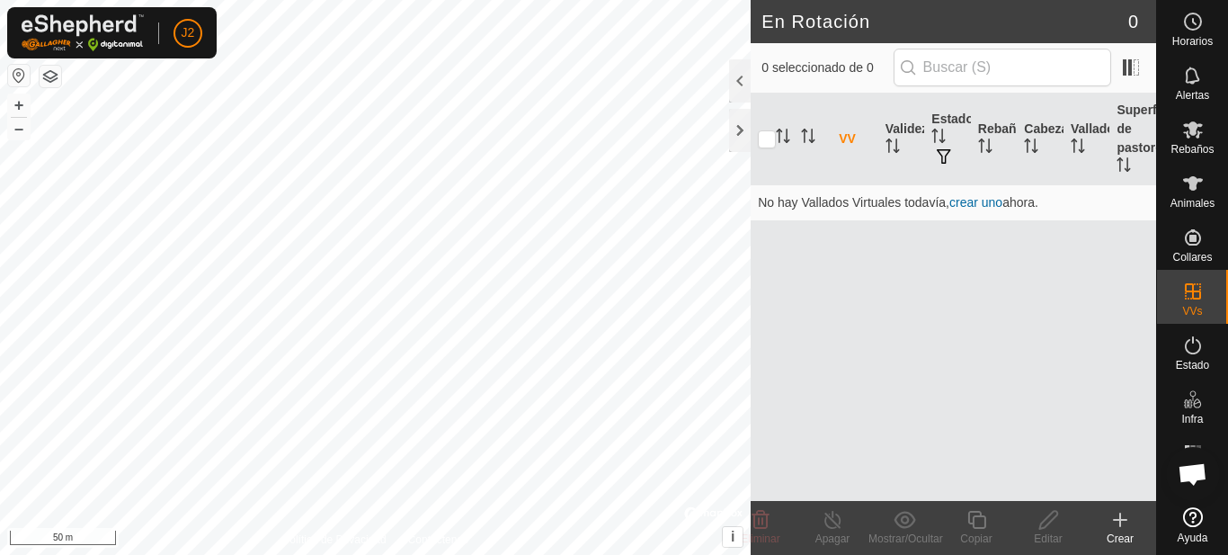
click at [1113, 540] on div "Crear" at bounding box center [1120, 538] width 72 height 16
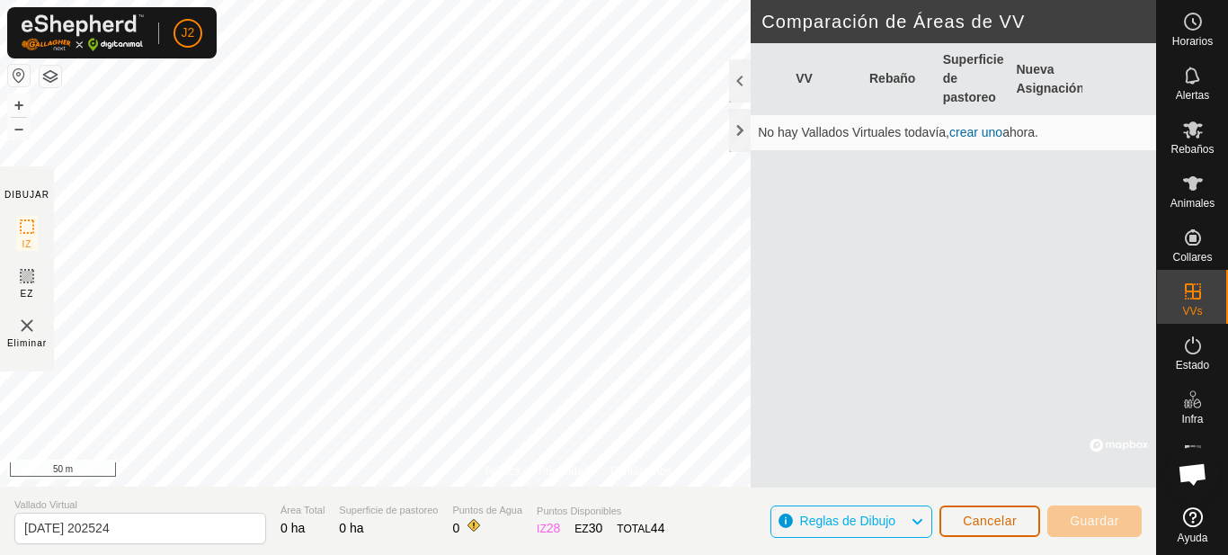
click at [991, 520] on span "Cancelar" at bounding box center [990, 520] width 54 height 14
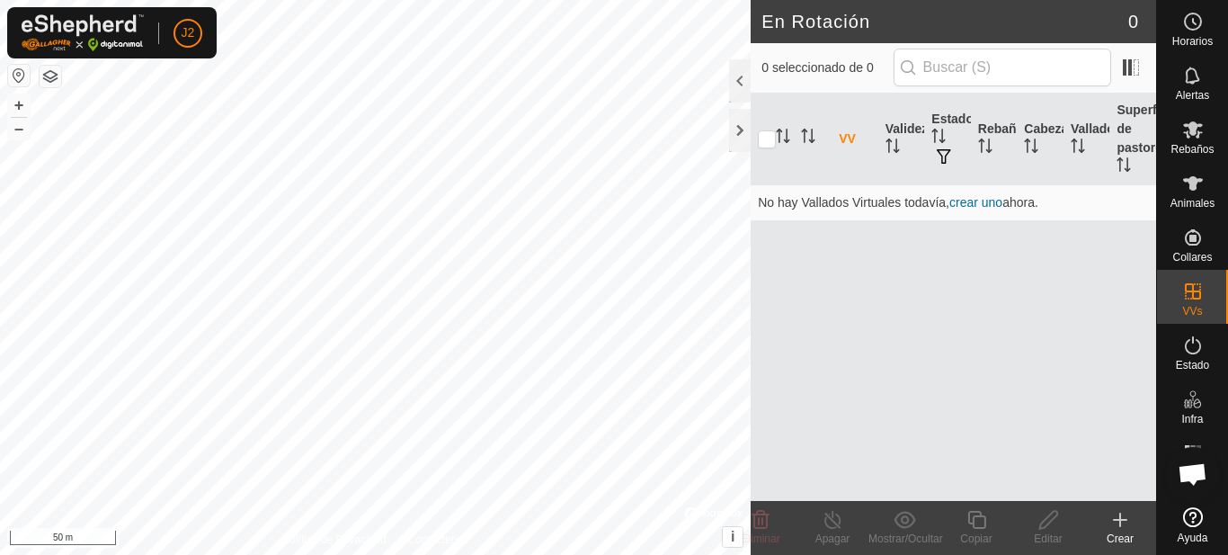
click at [1117, 527] on icon at bounding box center [1120, 520] width 22 height 22
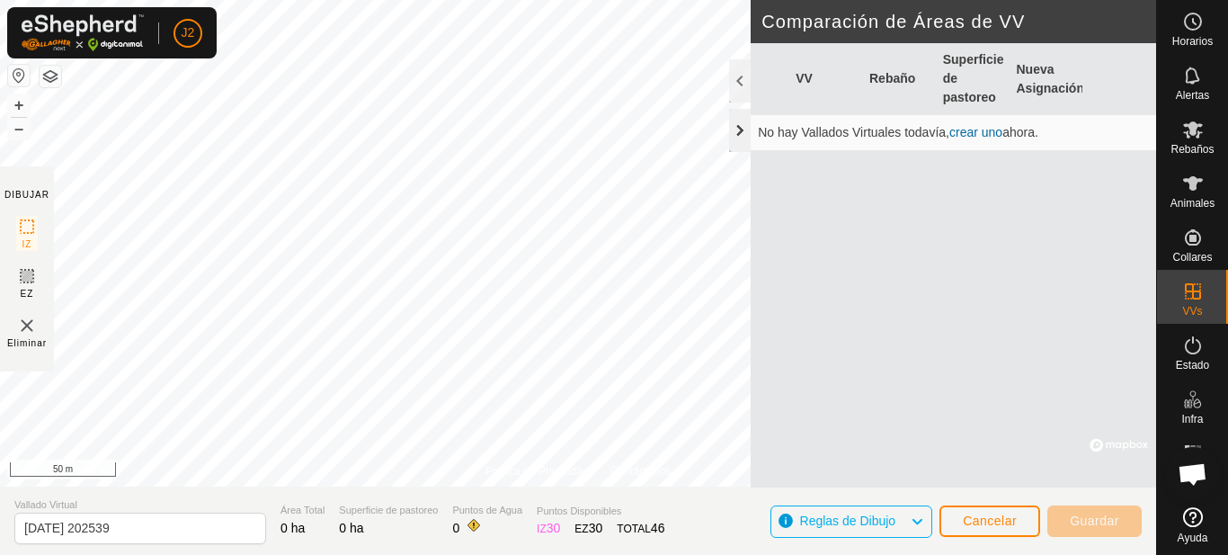
click at [740, 133] on div at bounding box center [740, 130] width 22 height 43
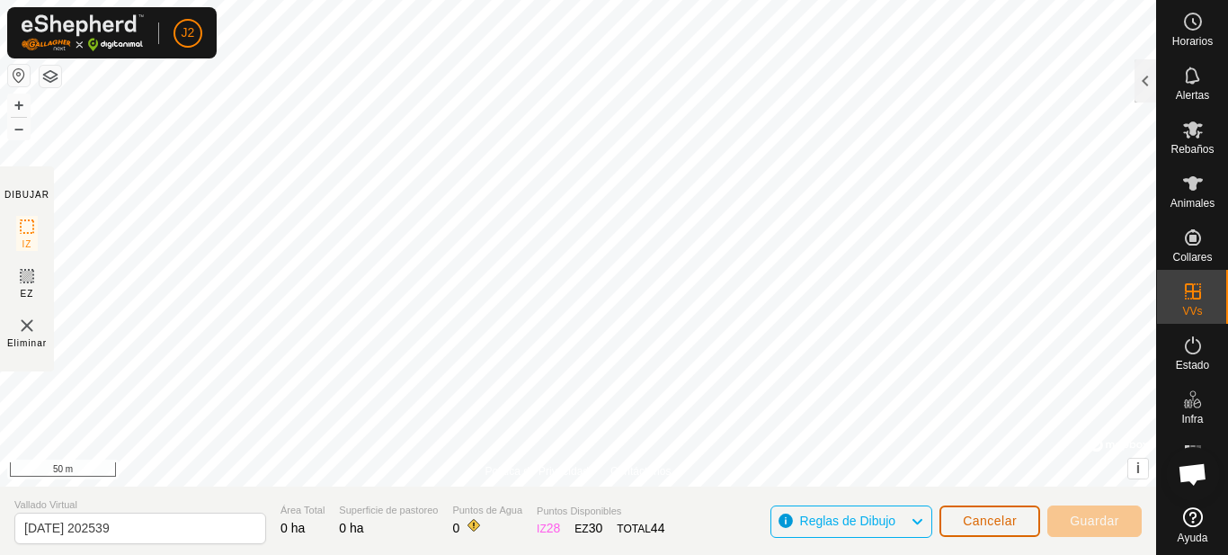
click at [995, 513] on span "Cancelar" at bounding box center [990, 520] width 54 height 14
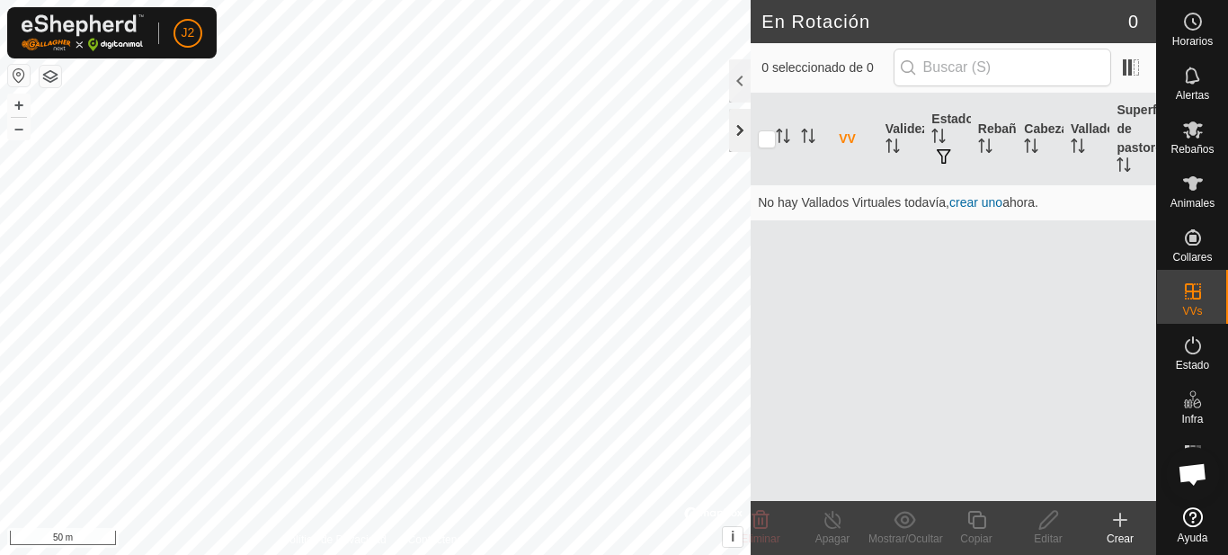
click at [734, 134] on div at bounding box center [740, 130] width 22 height 43
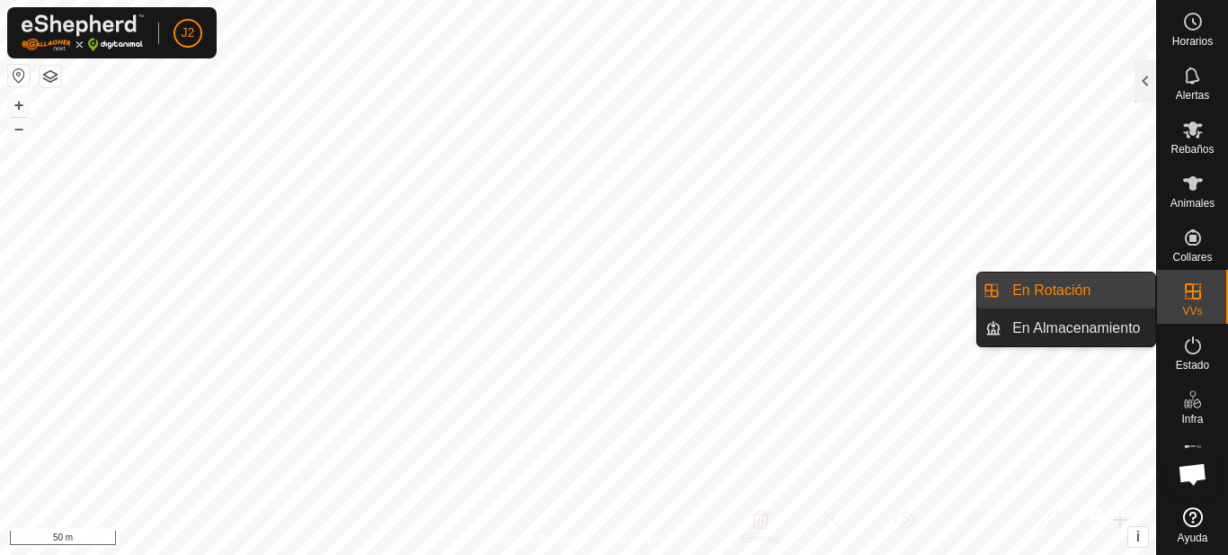
click at [1105, 295] on link "En Rotación" at bounding box center [1078, 290] width 154 height 36
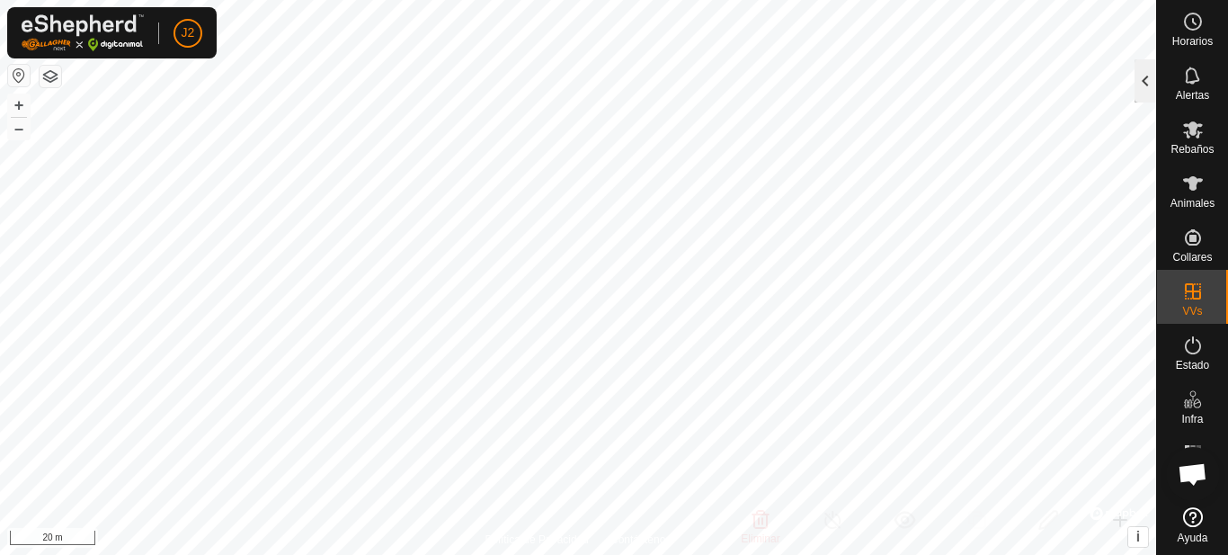
click at [1140, 83] on div at bounding box center [1145, 80] width 22 height 43
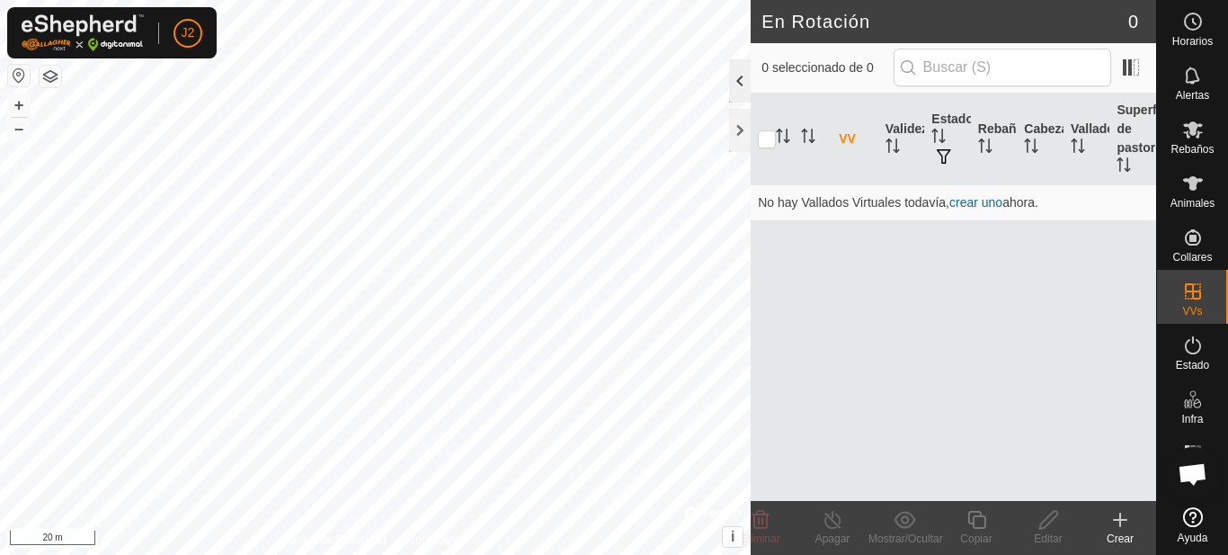
click at [744, 86] on div at bounding box center [740, 80] width 22 height 43
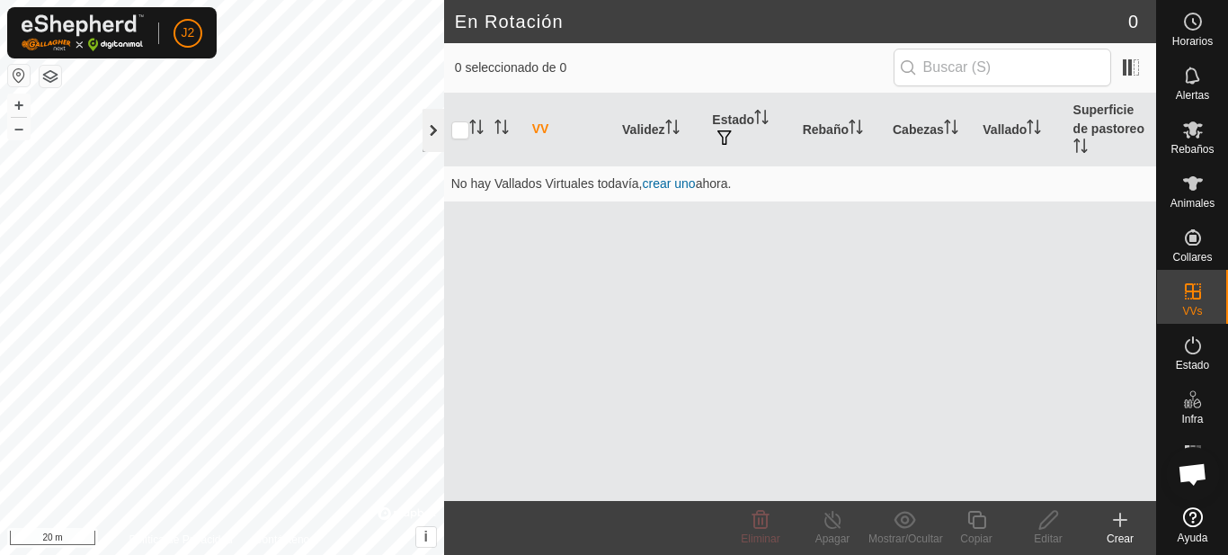
click at [423, 127] on div at bounding box center [433, 130] width 22 height 43
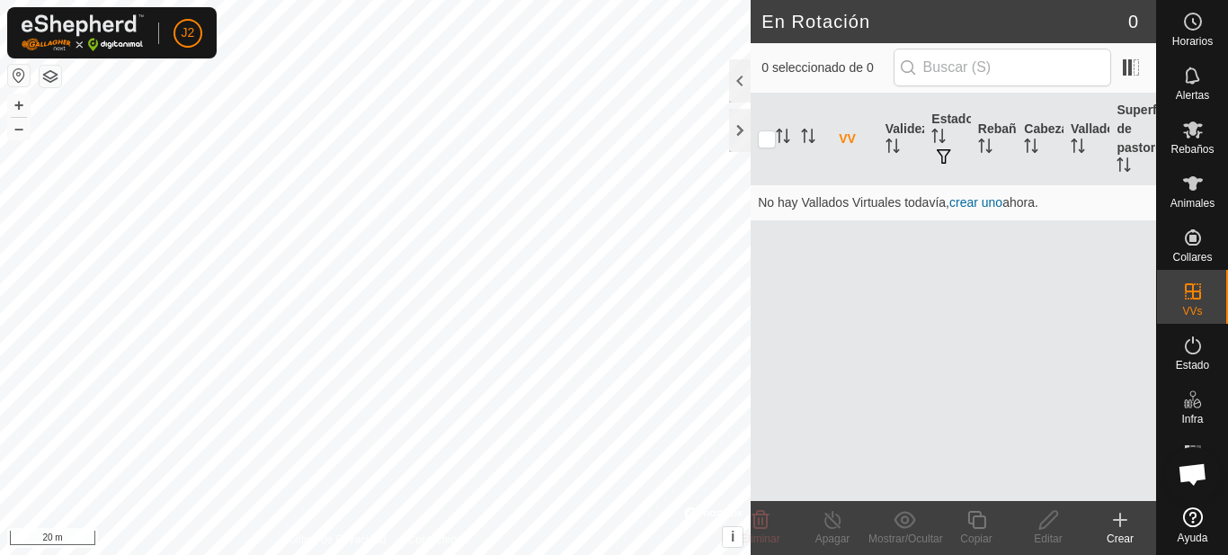
click at [1121, 530] on div "Crear" at bounding box center [1120, 538] width 72 height 16
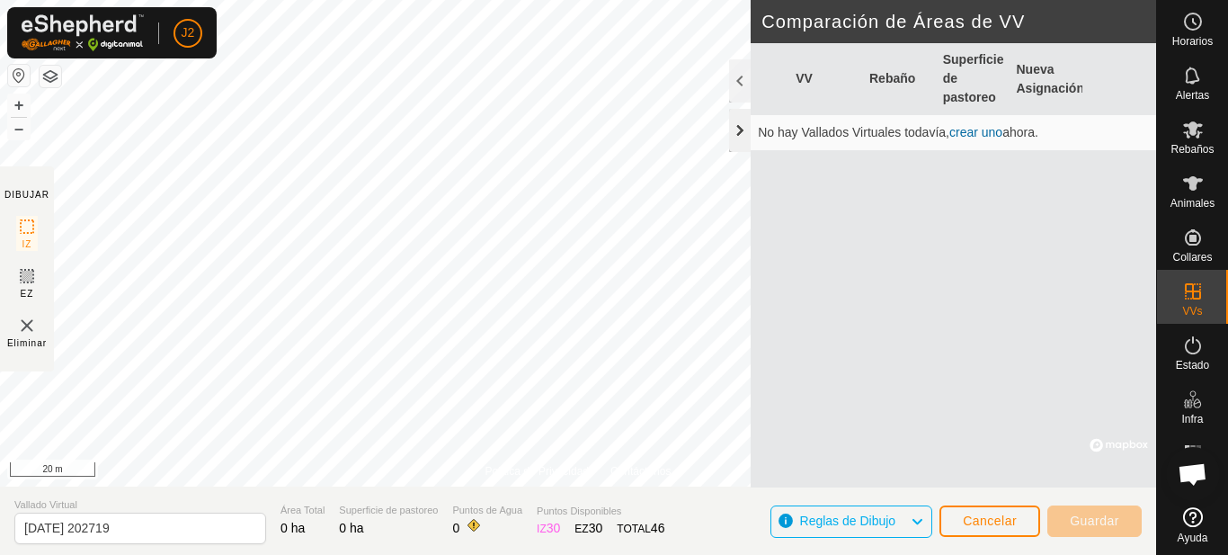
click at [737, 130] on div at bounding box center [740, 130] width 22 height 43
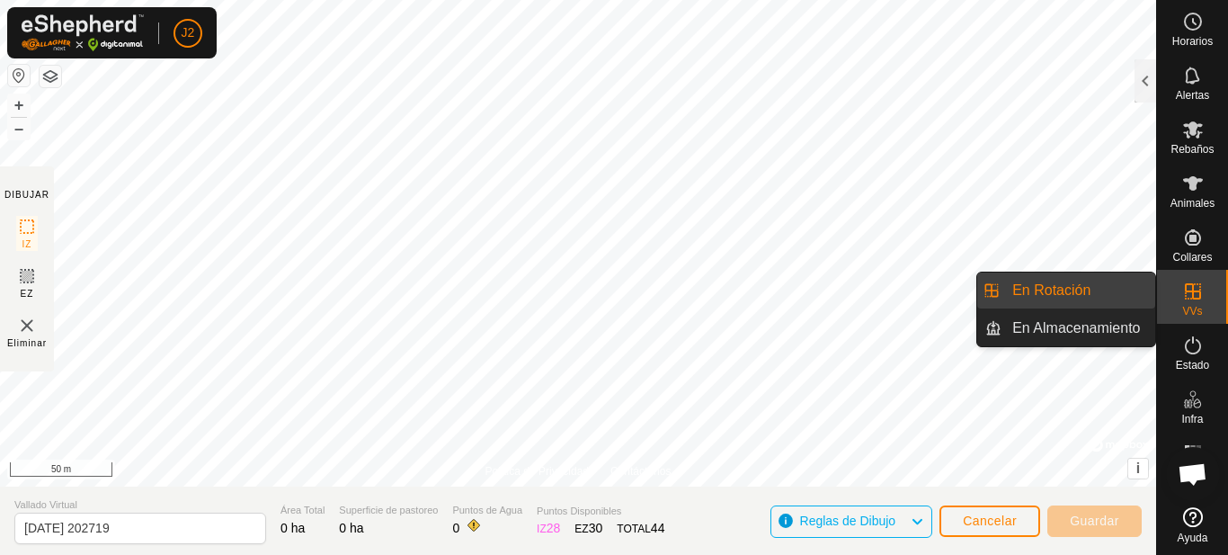
click at [1189, 302] on es-virtualpaddocks-svg-icon at bounding box center [1193, 291] width 32 height 29
click at [1085, 291] on link "En Rotación" at bounding box center [1078, 290] width 154 height 36
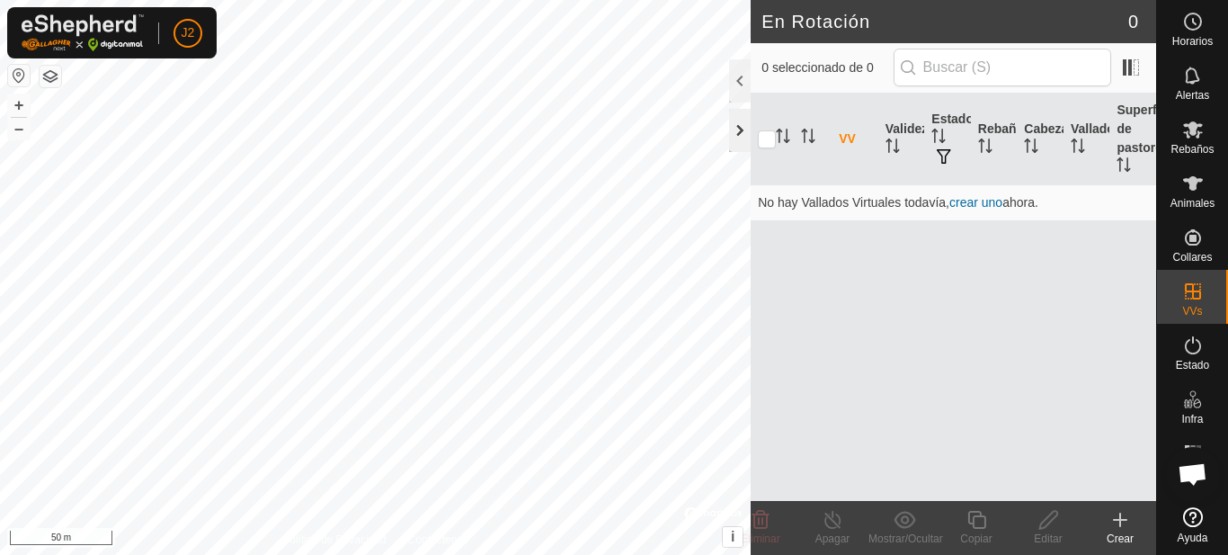
click at [739, 130] on div at bounding box center [740, 130] width 22 height 43
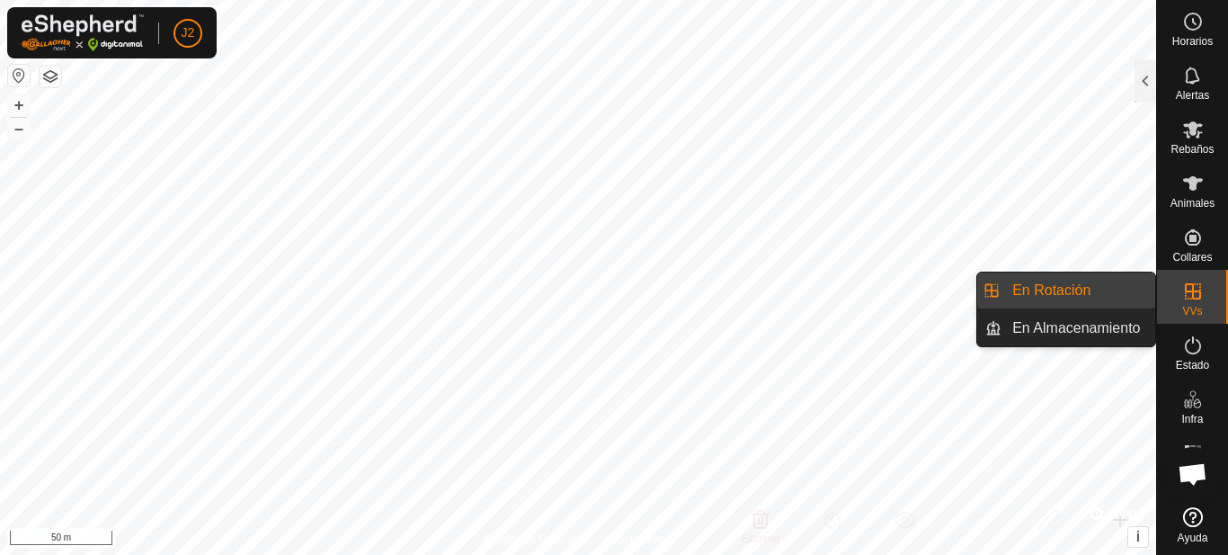
click at [1101, 288] on link "En Rotación" at bounding box center [1078, 290] width 154 height 36
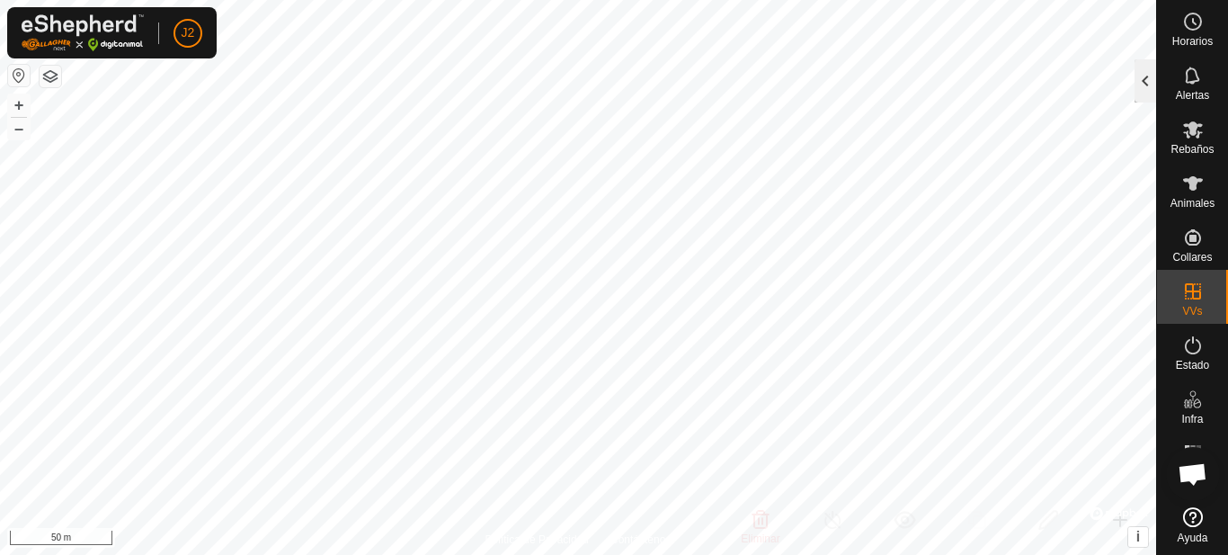
click at [1146, 81] on div at bounding box center [1145, 80] width 22 height 43
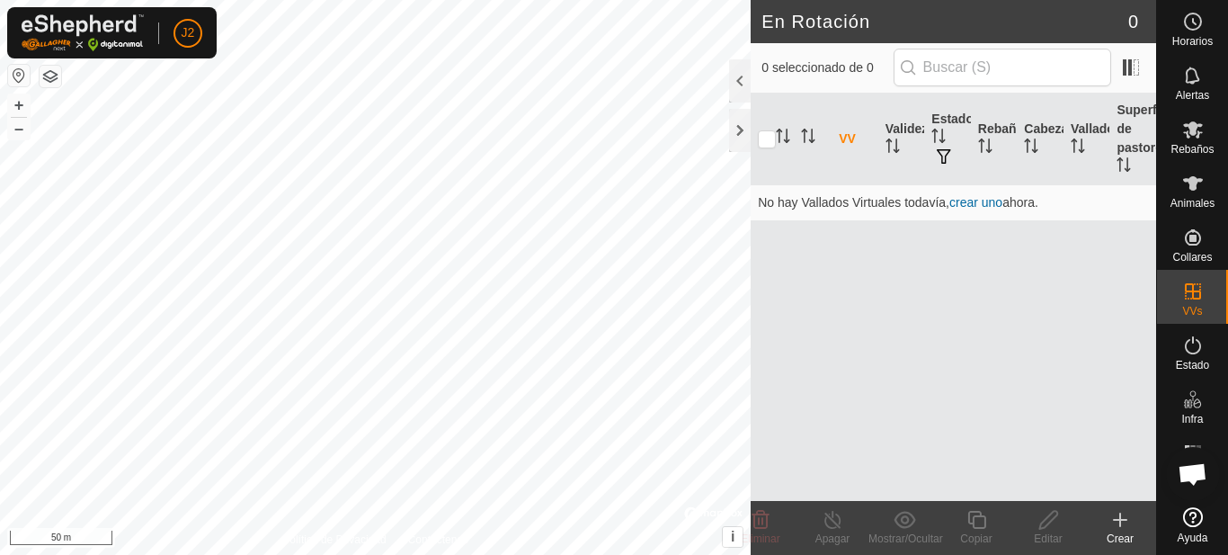
click at [1108, 523] on create-svg-icon at bounding box center [1120, 520] width 72 height 22
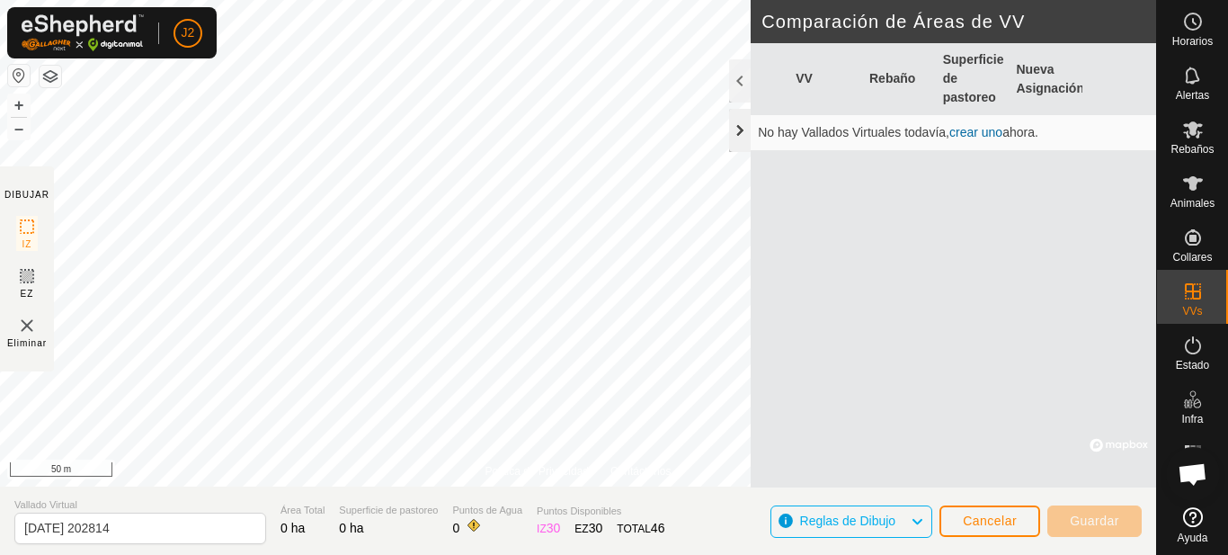
click at [730, 138] on div at bounding box center [740, 130] width 22 height 43
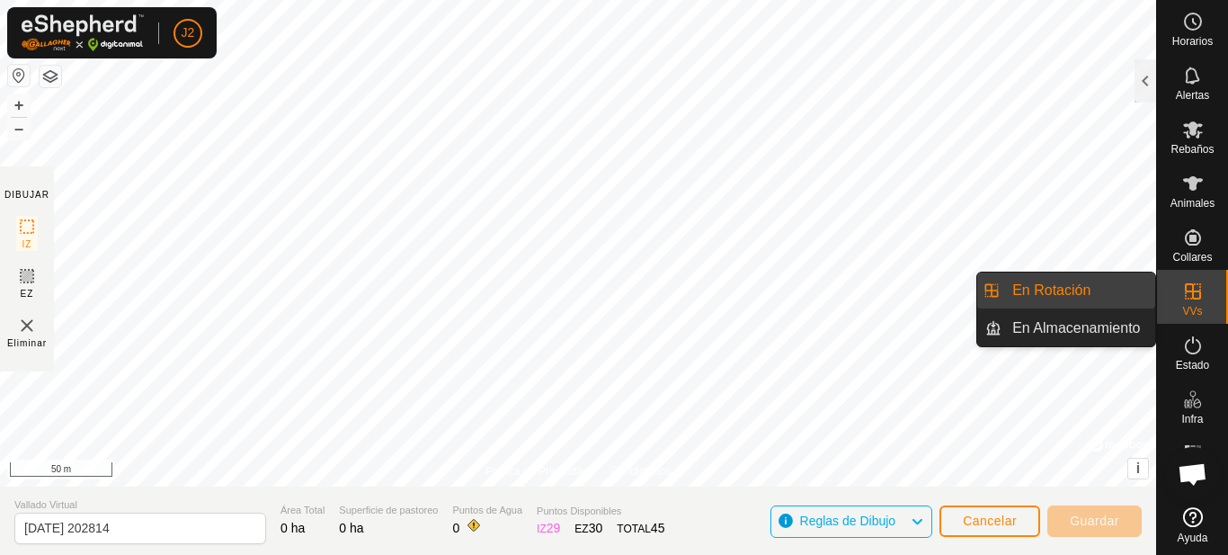
click at [1208, 298] on div "VVs" at bounding box center [1192, 297] width 71 height 54
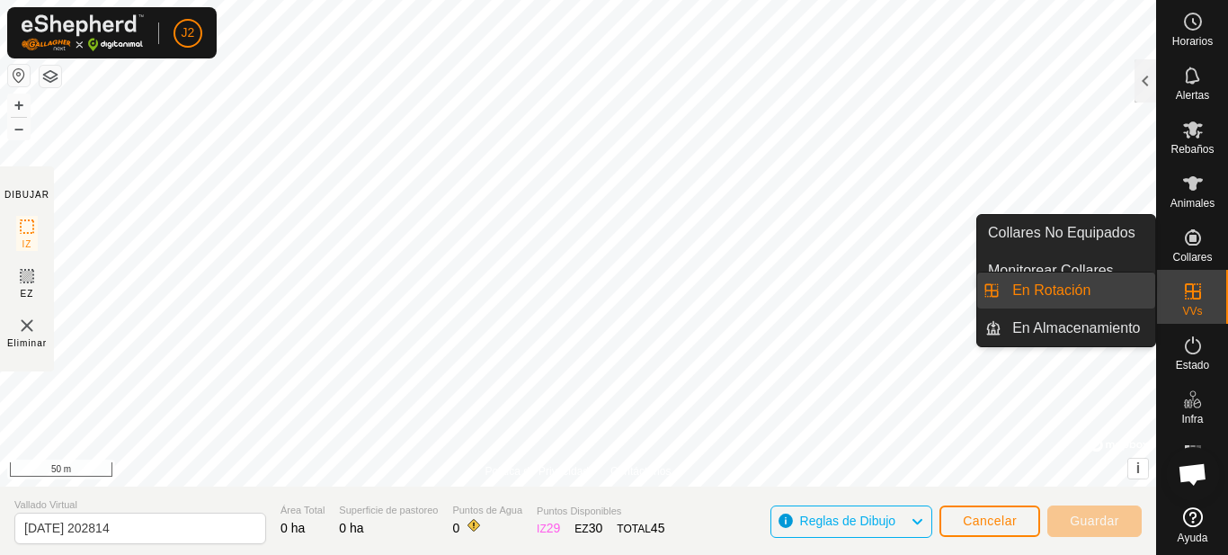
click at [1120, 295] on link "En Rotación" at bounding box center [1078, 290] width 154 height 36
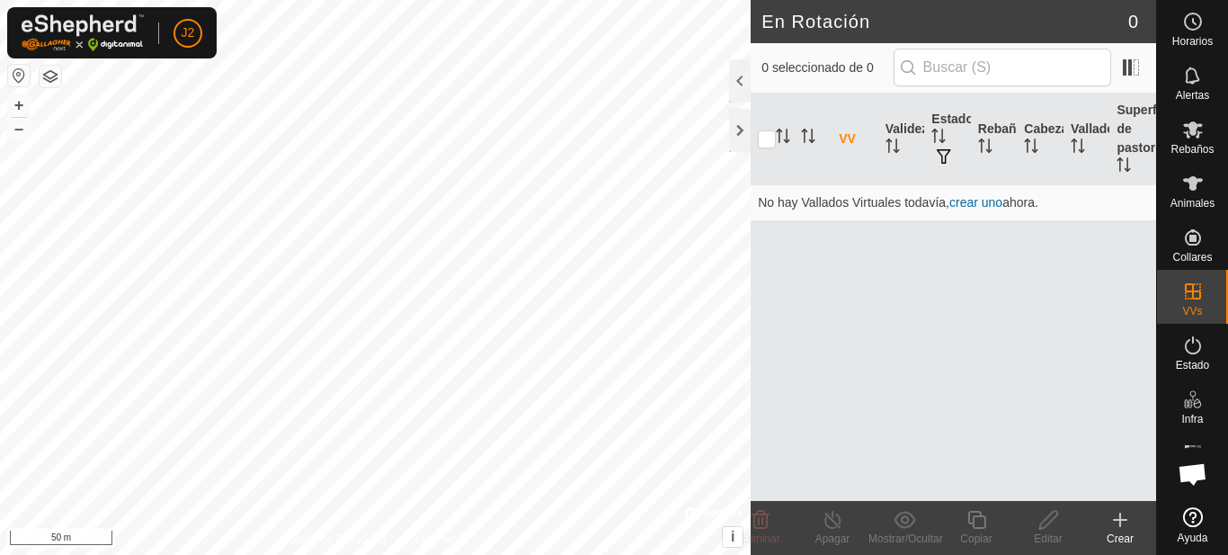
click at [1118, 523] on icon at bounding box center [1120, 520] width 22 height 22
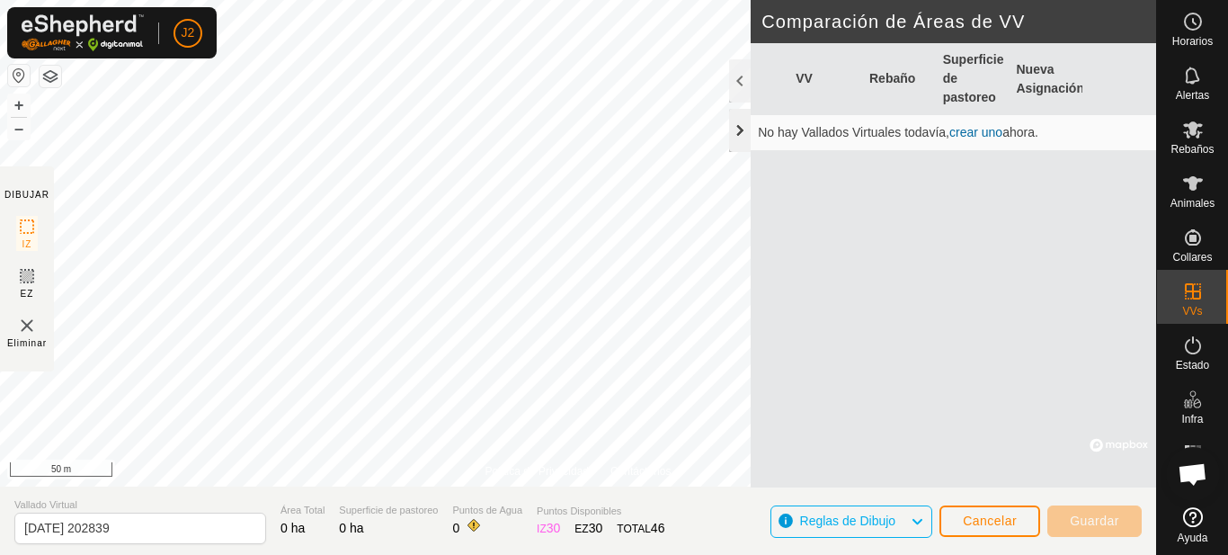
click at [743, 126] on div at bounding box center [740, 130] width 22 height 43
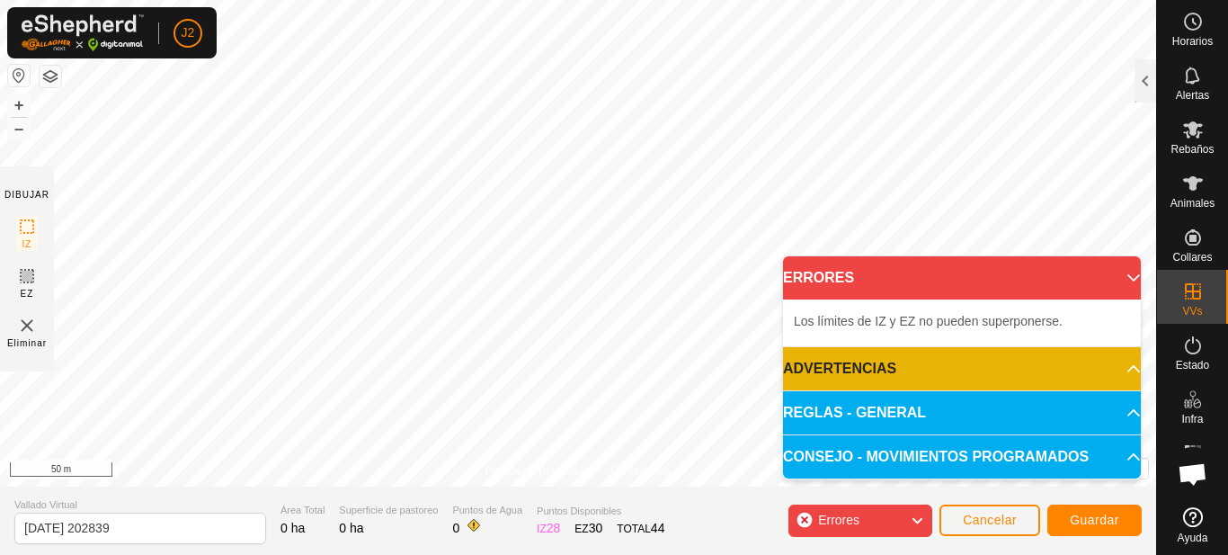
click at [1131, 275] on p-accordion-header "ERRORES" at bounding box center [962, 277] width 358 height 43
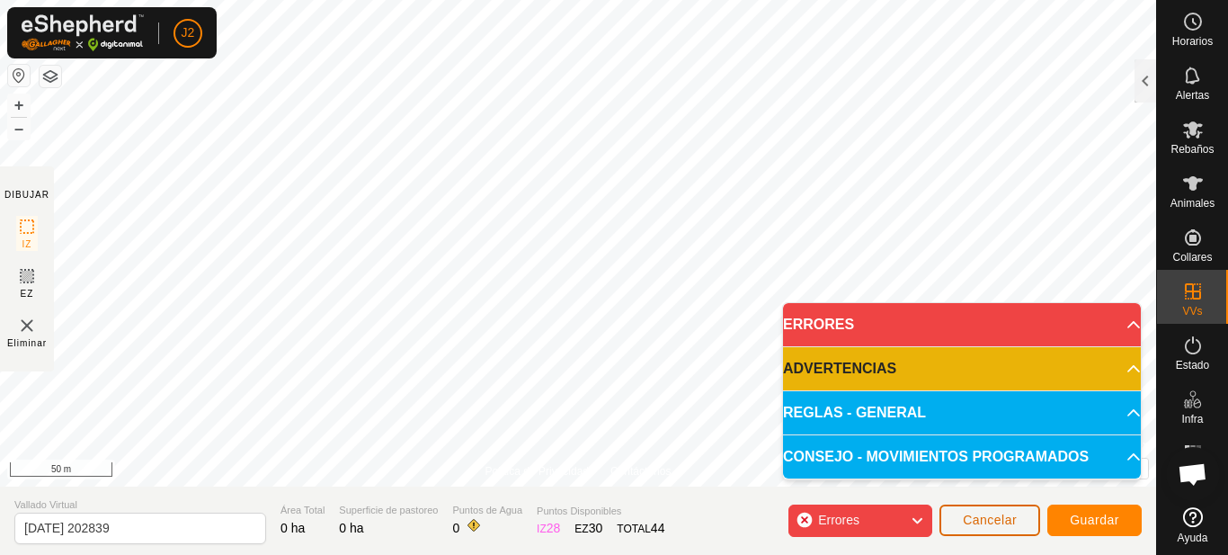
click at [981, 527] on button "Cancelar" at bounding box center [989, 519] width 101 height 31
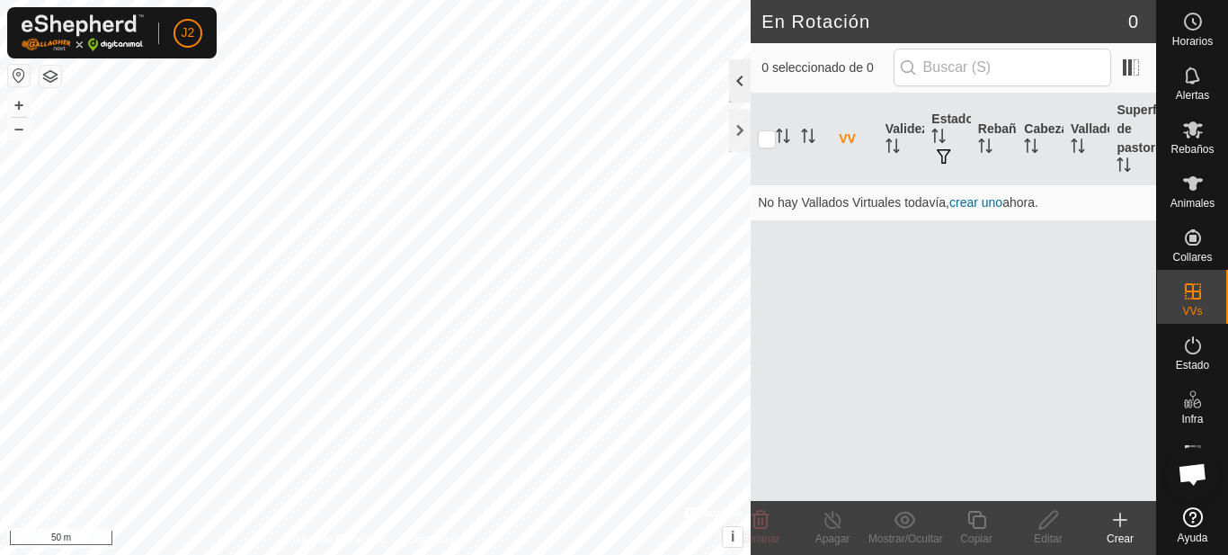
click at [737, 87] on div at bounding box center [740, 80] width 22 height 43
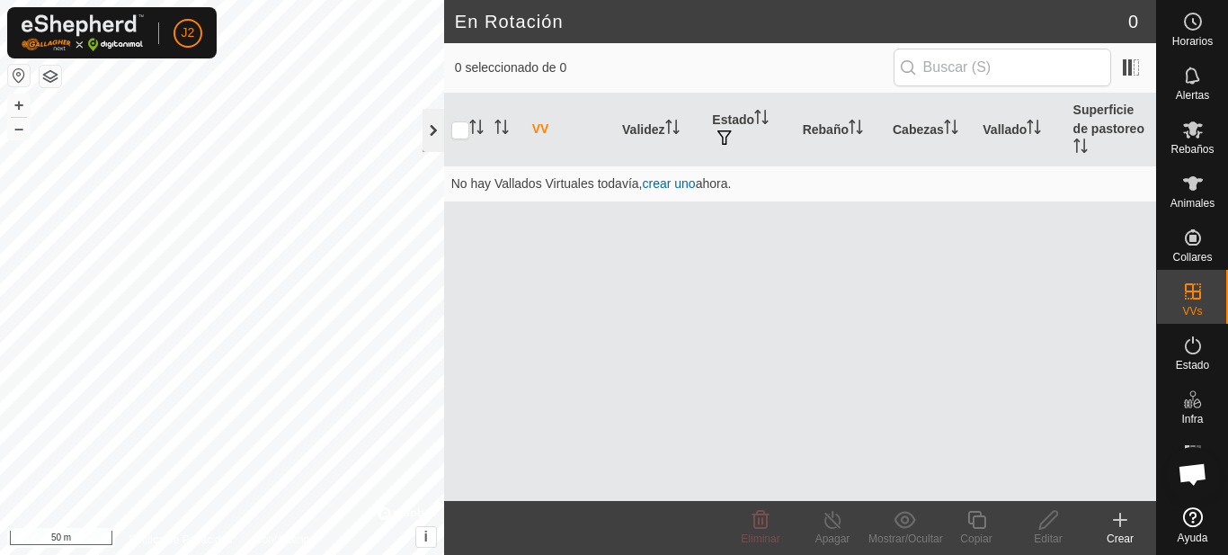
click at [433, 127] on div at bounding box center [433, 130] width 22 height 43
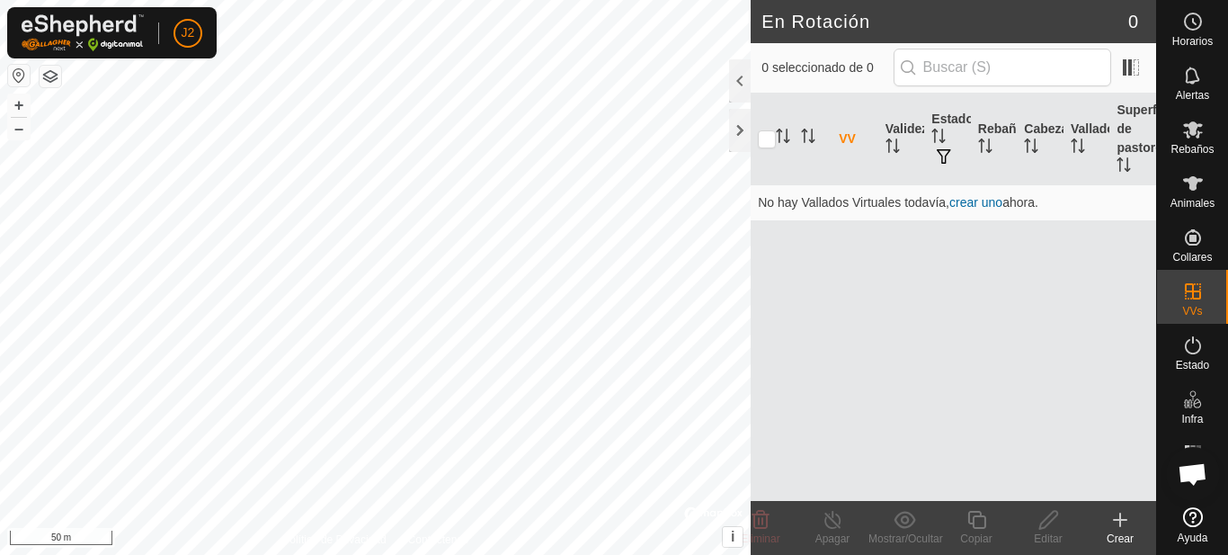
click at [1122, 537] on div "Crear" at bounding box center [1120, 538] width 72 height 16
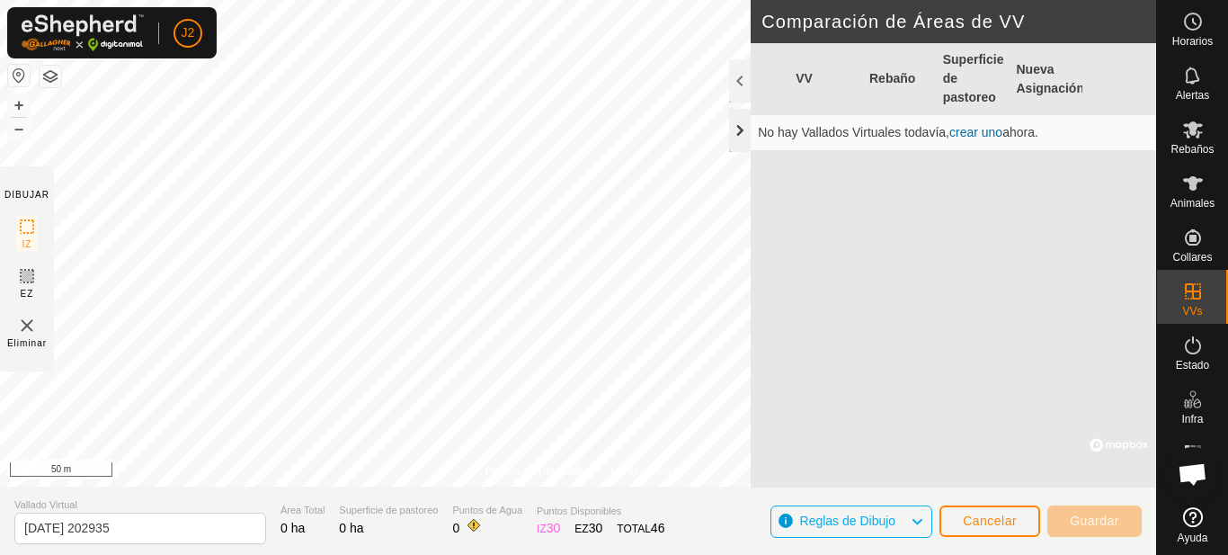
click at [736, 131] on div at bounding box center [740, 130] width 22 height 43
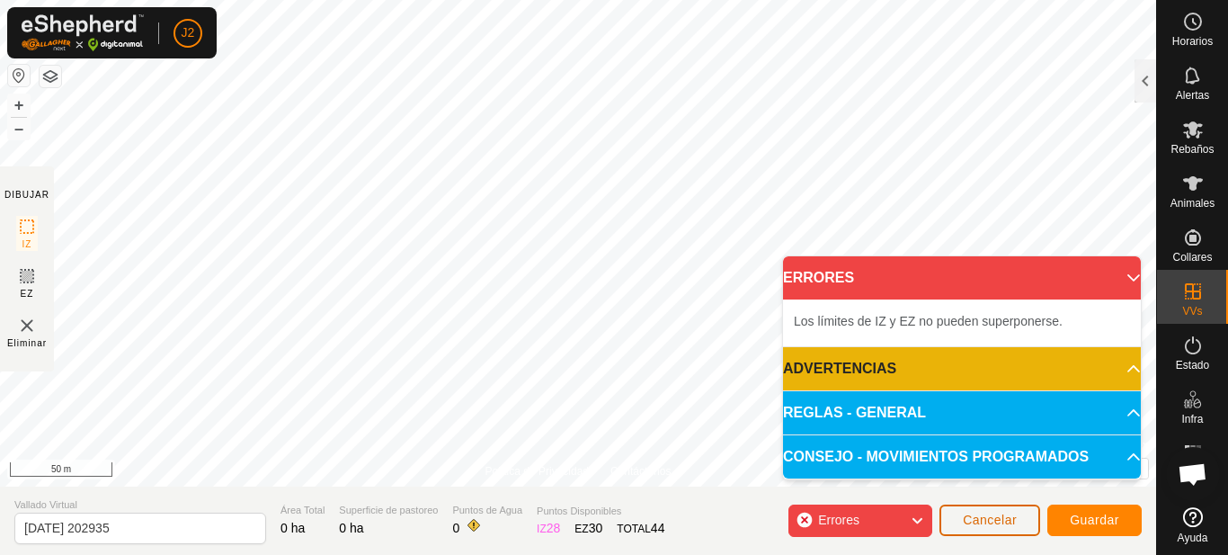
click at [1000, 521] on span "Cancelar" at bounding box center [990, 519] width 54 height 14
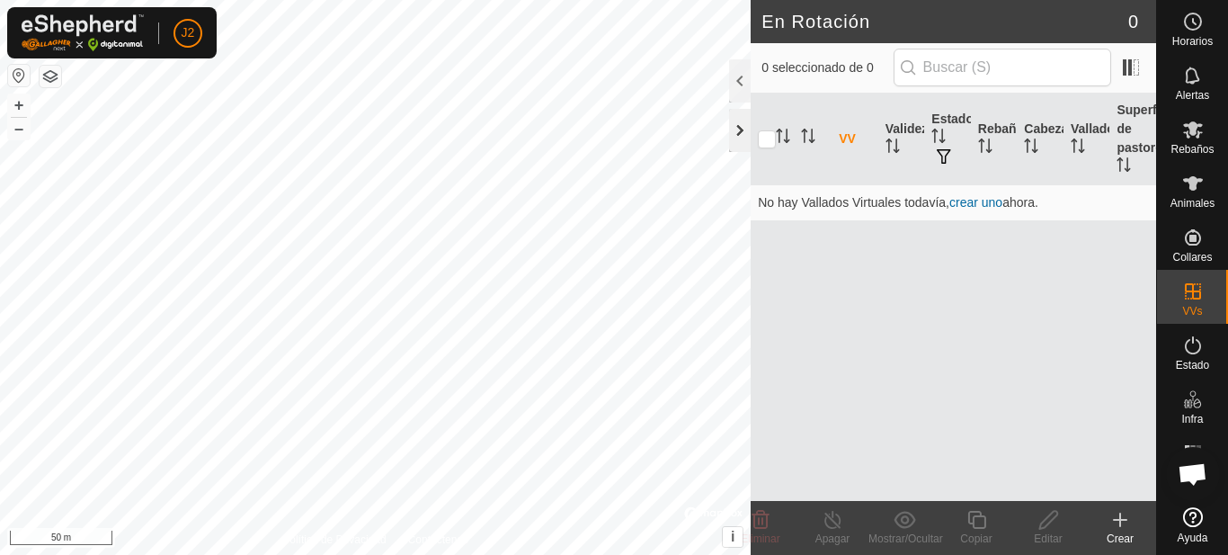
click at [736, 136] on div at bounding box center [740, 130] width 22 height 43
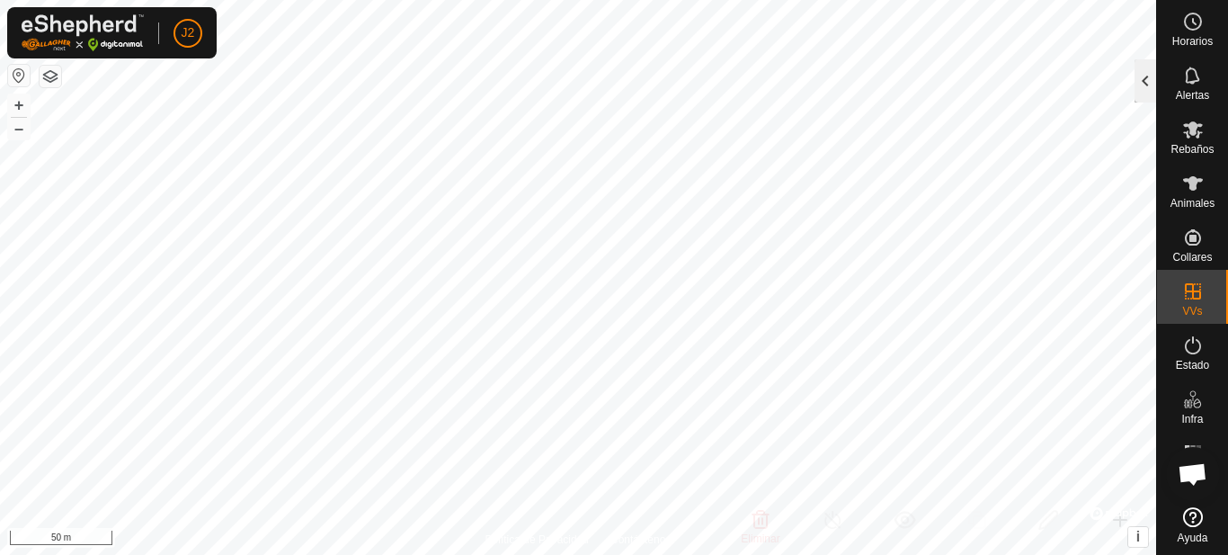
click at [1152, 78] on div at bounding box center [1145, 80] width 22 height 43
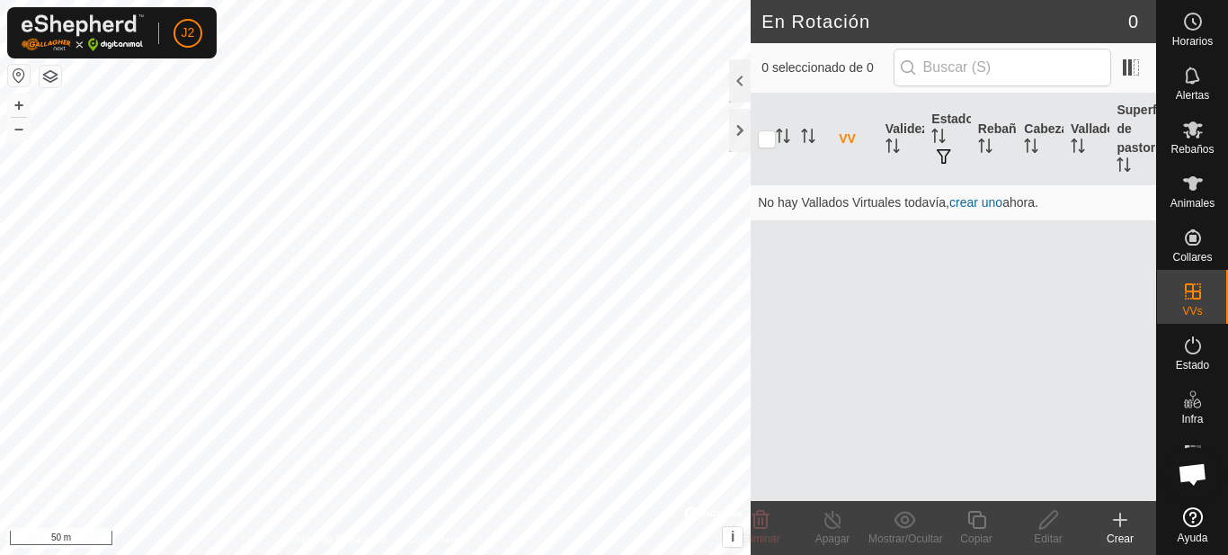
click at [1120, 525] on icon at bounding box center [1120, 519] width 0 height 13
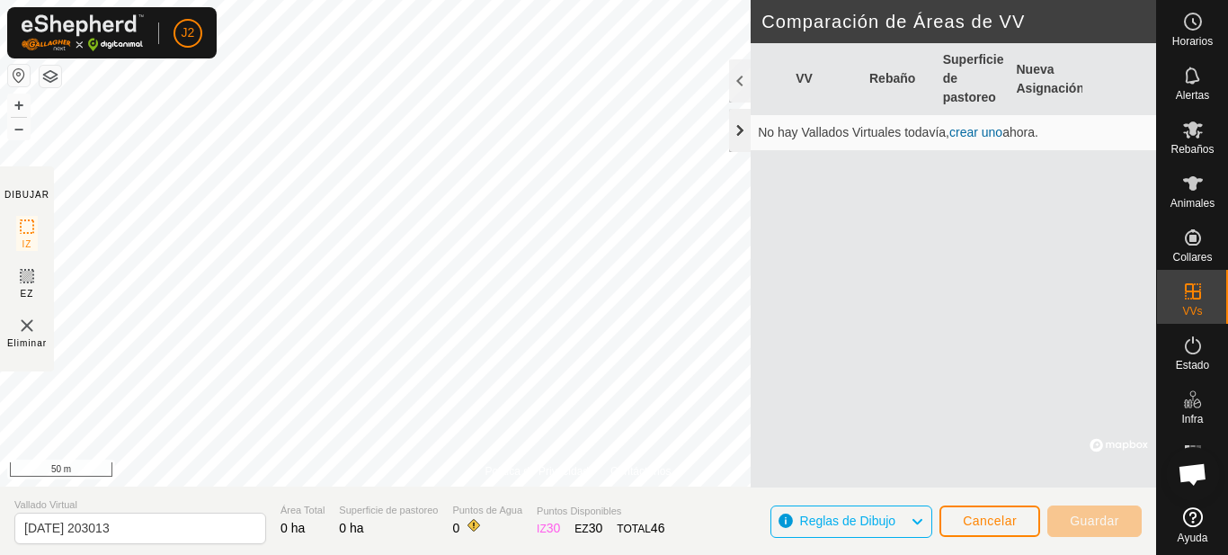
click at [737, 129] on div at bounding box center [740, 130] width 22 height 43
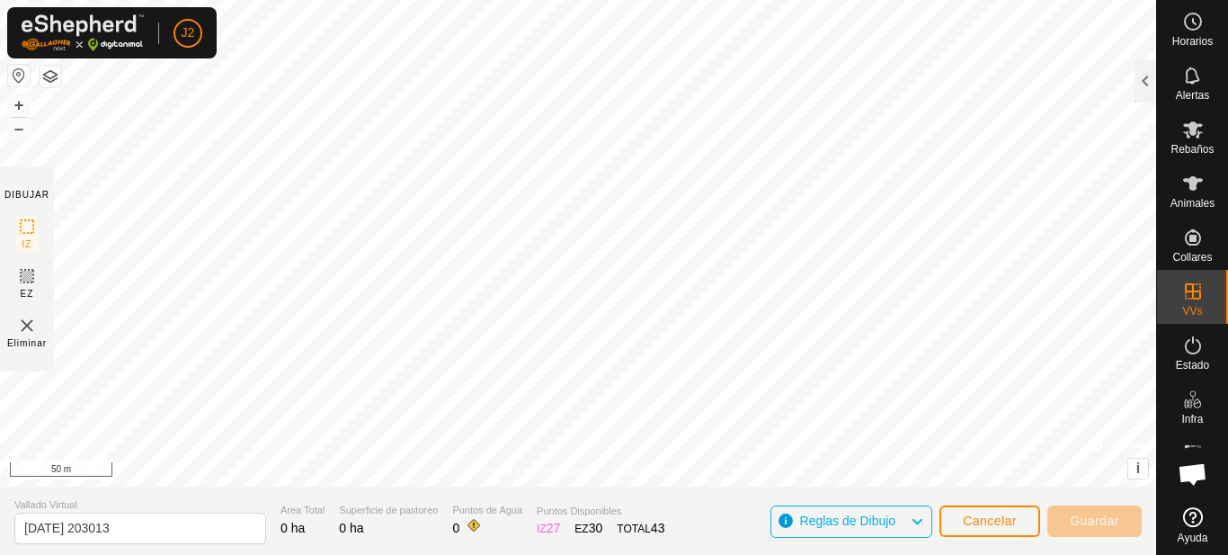
click at [31, 333] on img at bounding box center [27, 326] width 22 height 22
click at [24, 327] on img at bounding box center [27, 326] width 22 height 22
click at [1004, 524] on span "Cancelar" at bounding box center [990, 520] width 54 height 14
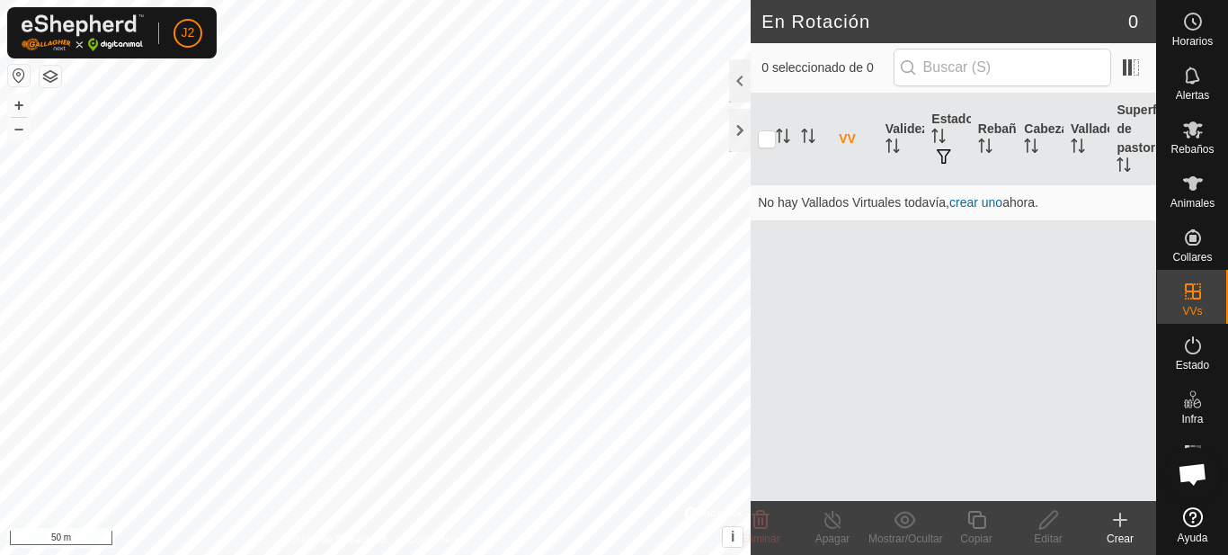
click at [1115, 518] on icon at bounding box center [1120, 520] width 22 height 22
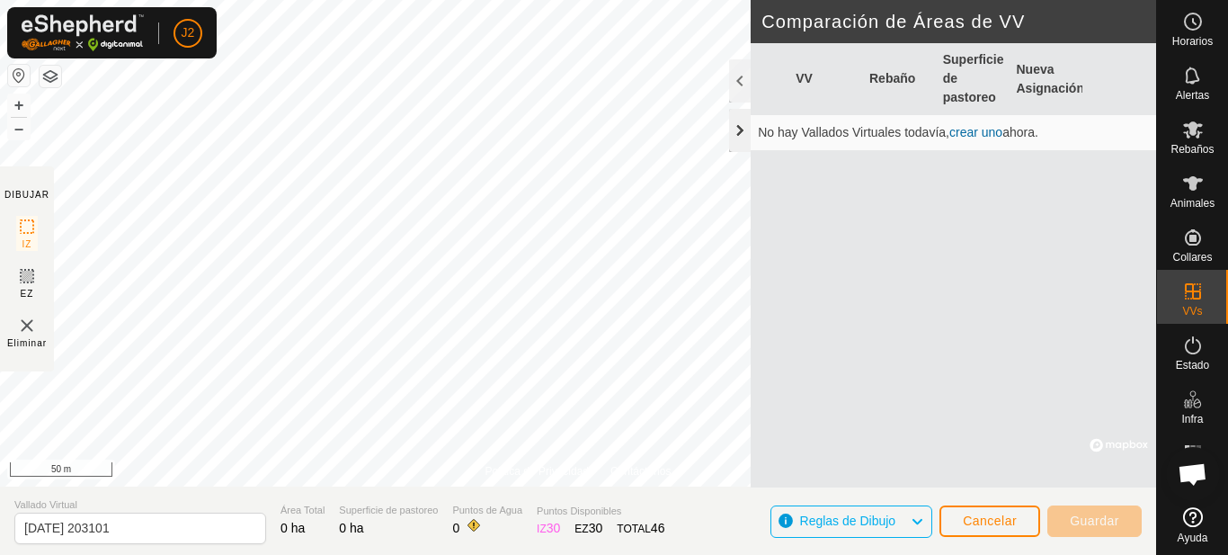
click at [745, 130] on div at bounding box center [740, 130] width 22 height 43
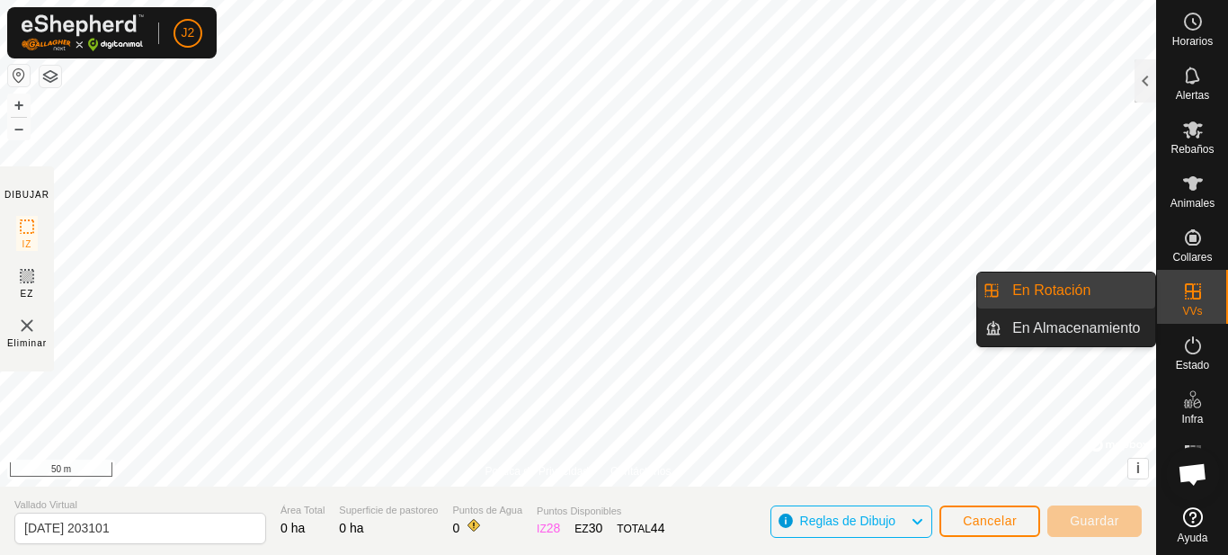
click at [1190, 298] on icon at bounding box center [1193, 291] width 22 height 22
click at [1092, 300] on link "En Rotación" at bounding box center [1078, 290] width 154 height 36
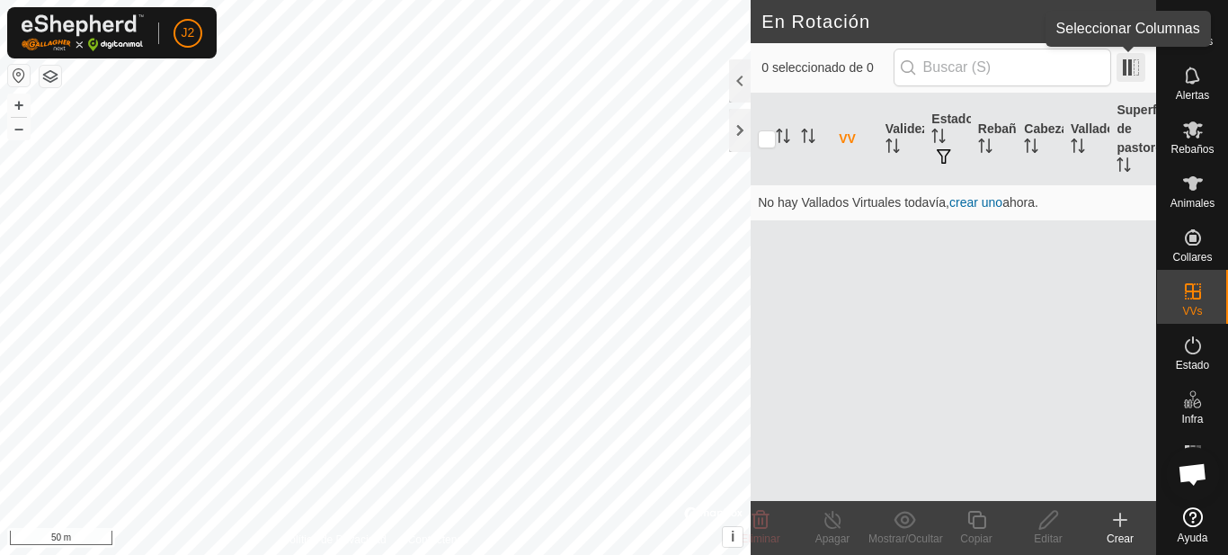
click at [1131, 69] on span at bounding box center [1130, 67] width 29 height 29
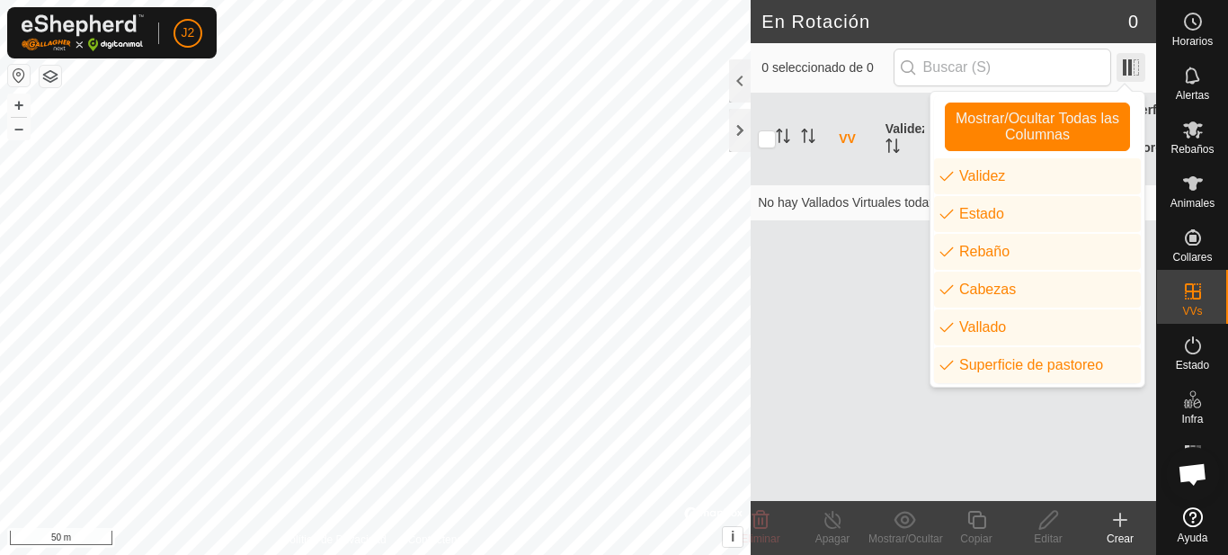
click at [1131, 69] on span at bounding box center [1130, 67] width 29 height 29
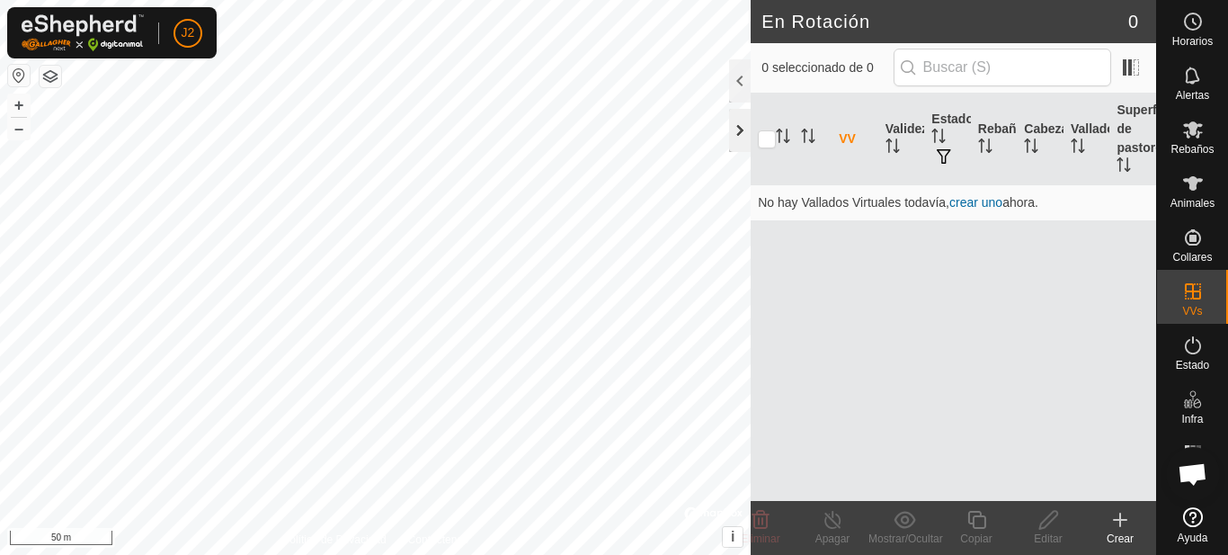
click at [738, 135] on div at bounding box center [740, 130] width 22 height 43
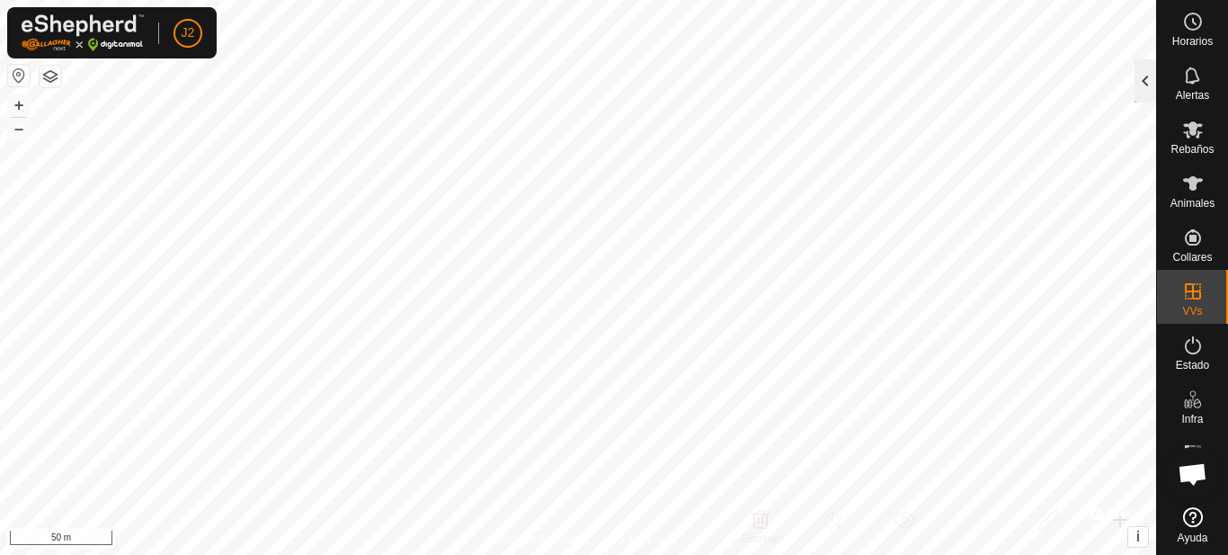
click at [1146, 90] on div at bounding box center [1145, 80] width 22 height 43
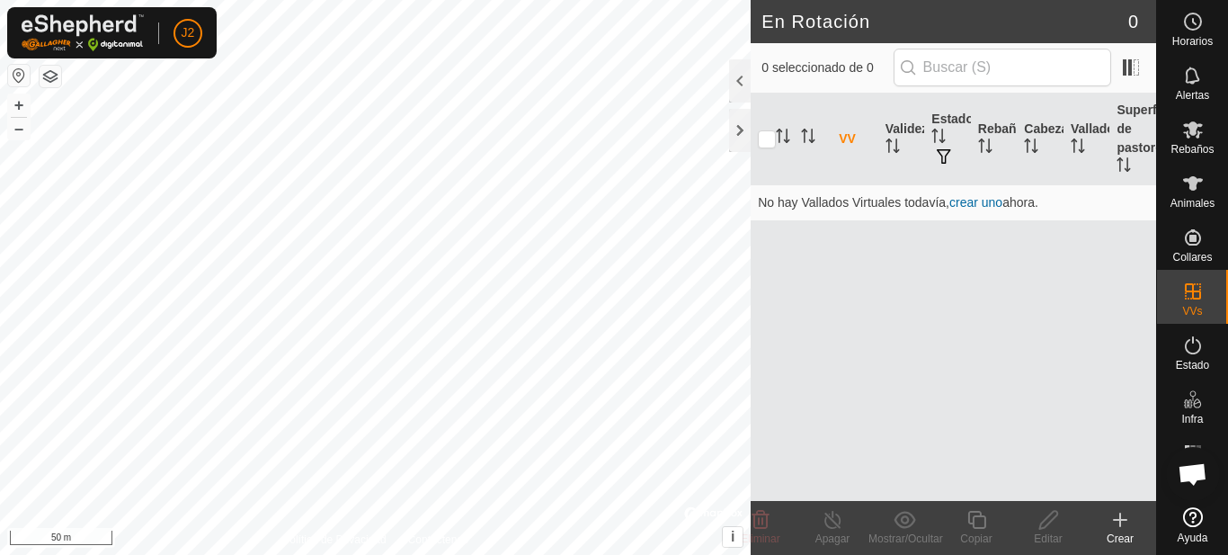
click at [1116, 528] on icon at bounding box center [1120, 520] width 22 height 22
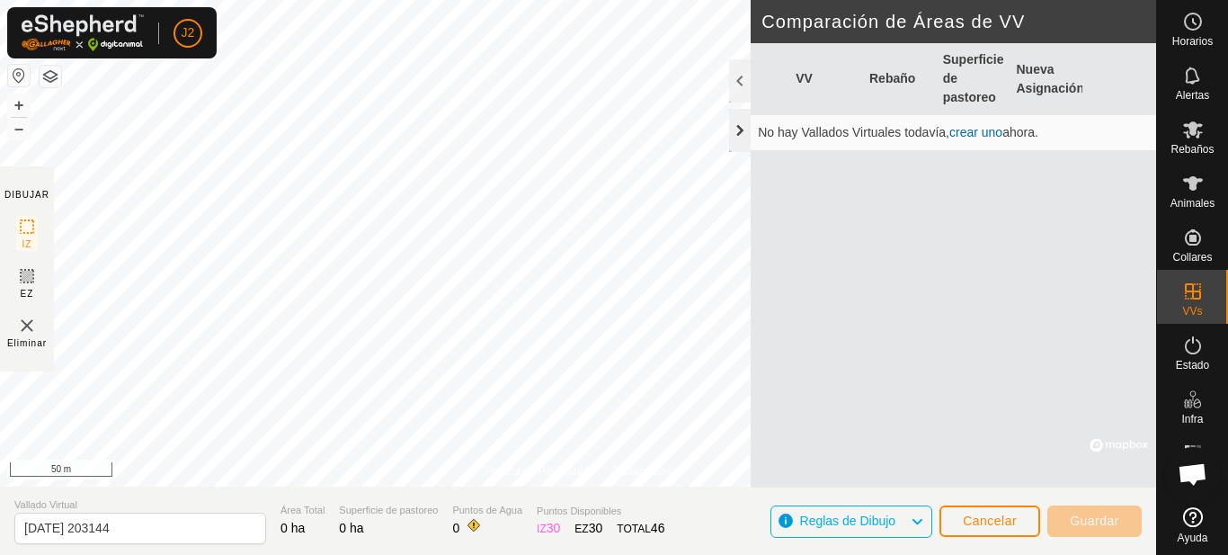
click at [742, 131] on div at bounding box center [740, 130] width 22 height 43
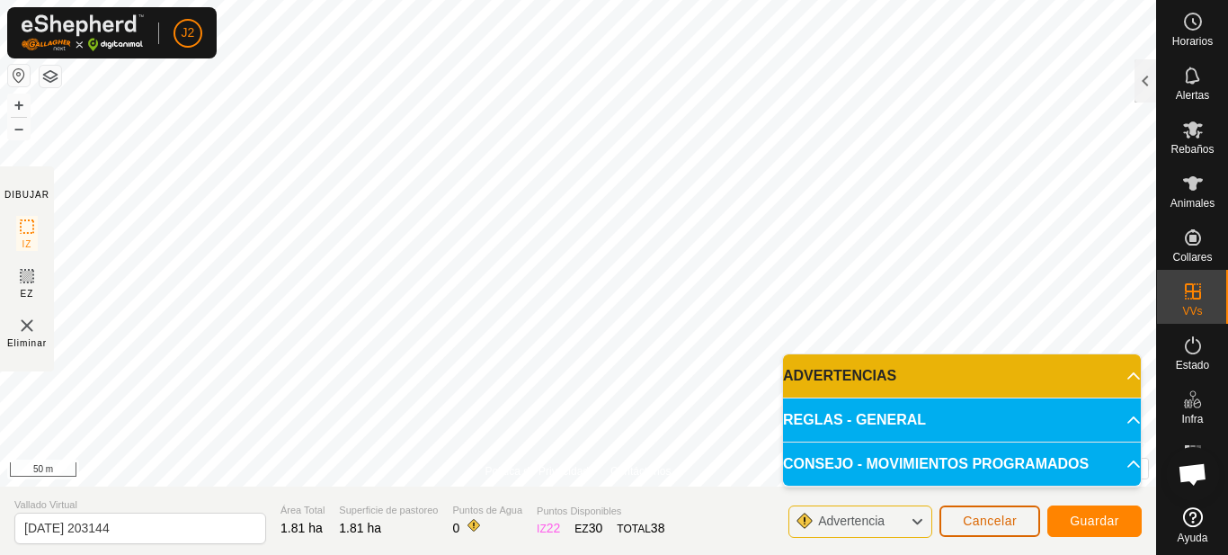
click at [1003, 522] on span "Cancelar" at bounding box center [990, 520] width 54 height 14
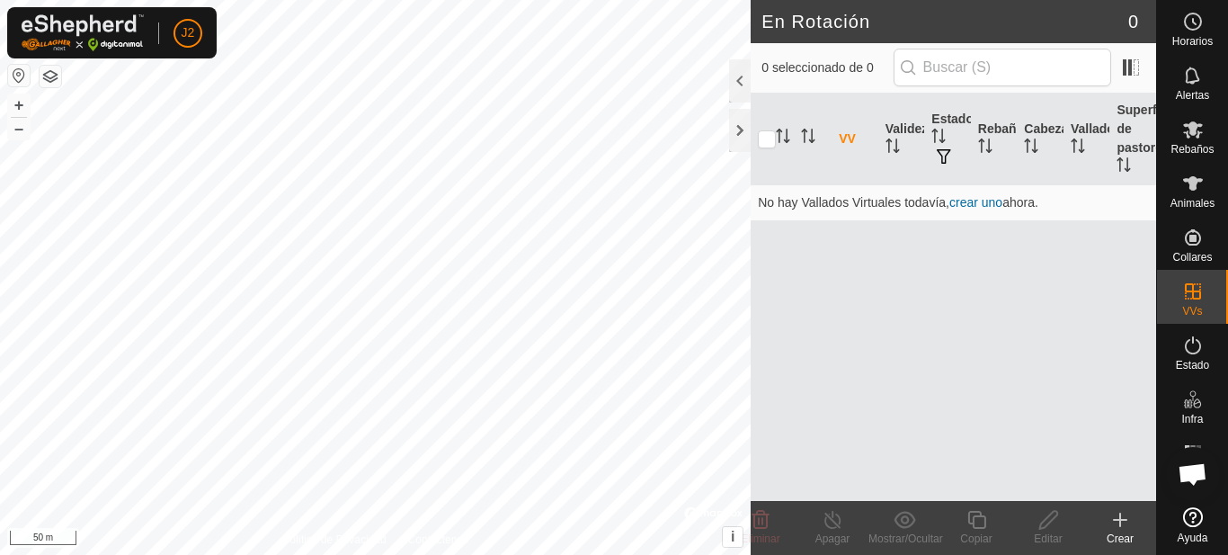
click at [1118, 522] on icon at bounding box center [1120, 520] width 22 height 22
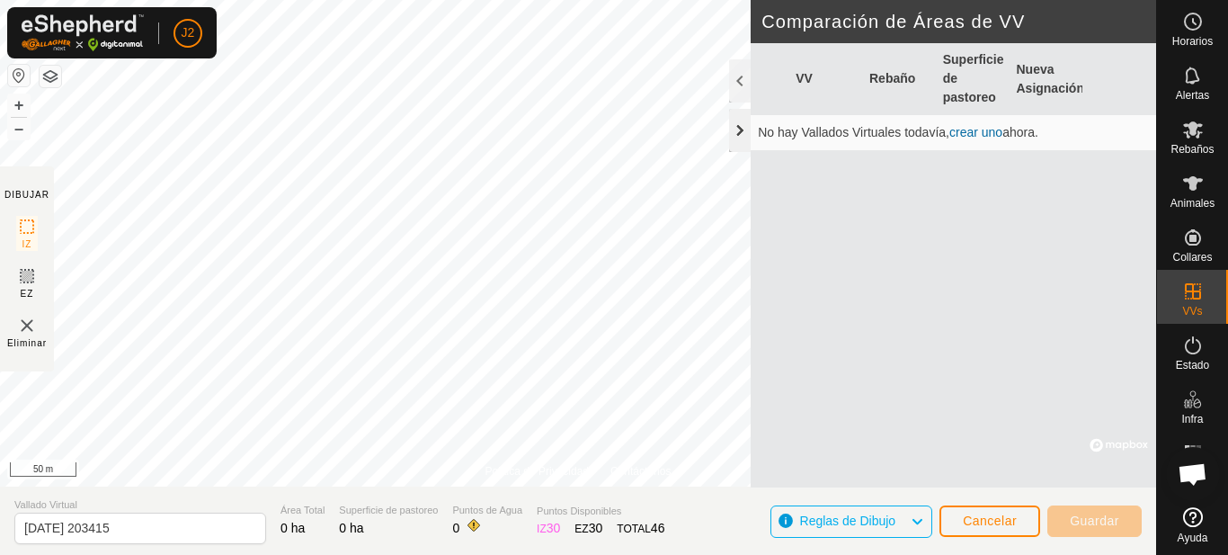
click at [743, 126] on div at bounding box center [740, 130] width 22 height 43
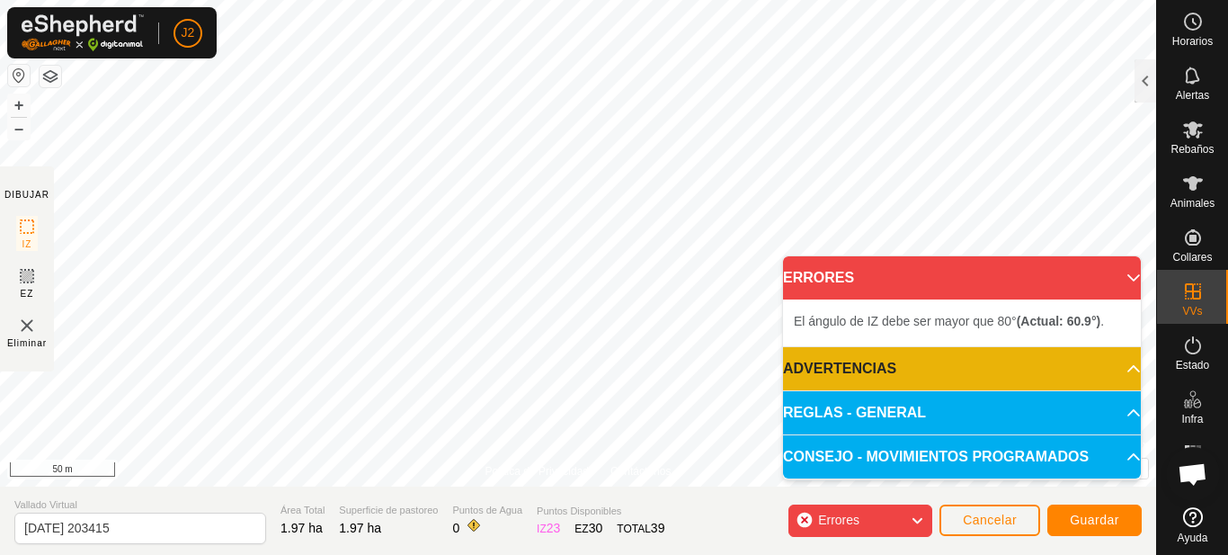
click at [1121, 275] on p-accordion-header "ERRORES" at bounding box center [962, 277] width 358 height 43
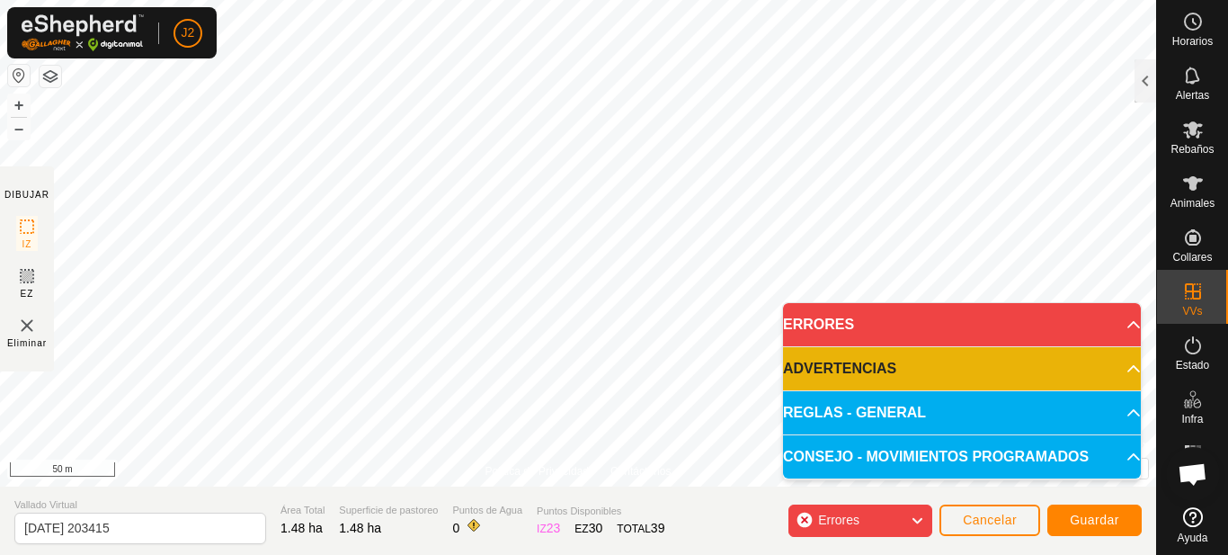
click at [1115, 324] on p-accordion-header "ERRORES" at bounding box center [962, 324] width 358 height 43
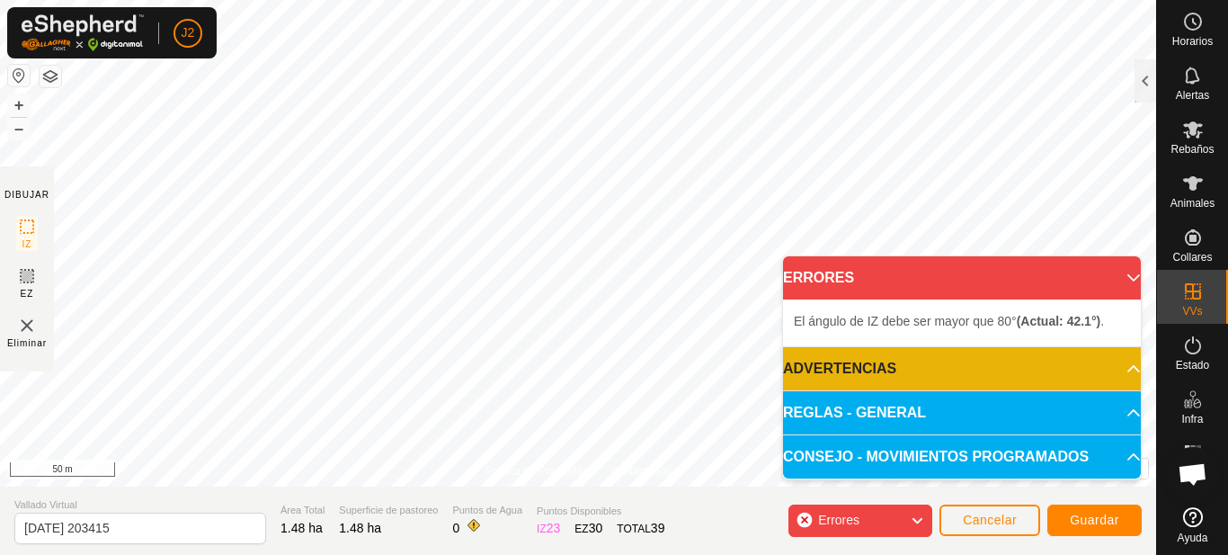
drag, startPoint x: 931, startPoint y: 271, endPoint x: 955, endPoint y: 324, distance: 59.1
click at [955, 324] on p-accordion-panel "ERRORES El ángulo de IZ debe ser mayor que 80° (Actual: 42.1°) ." at bounding box center [962, 301] width 358 height 91
click at [964, 518] on span "Cancelar" at bounding box center [990, 519] width 54 height 14
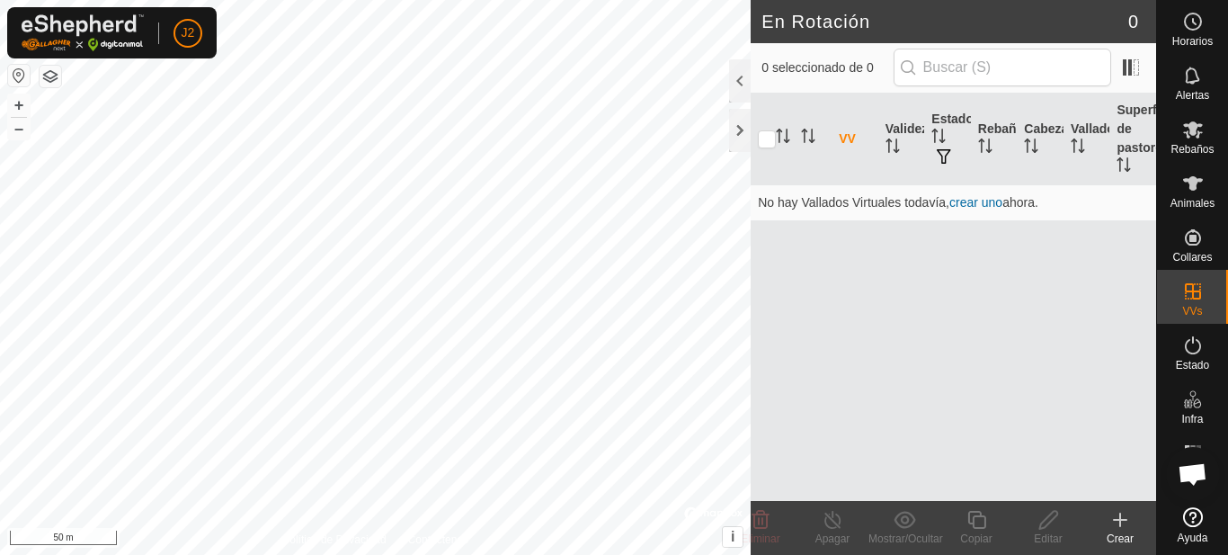
click at [1123, 534] on div "Crear" at bounding box center [1120, 538] width 72 height 16
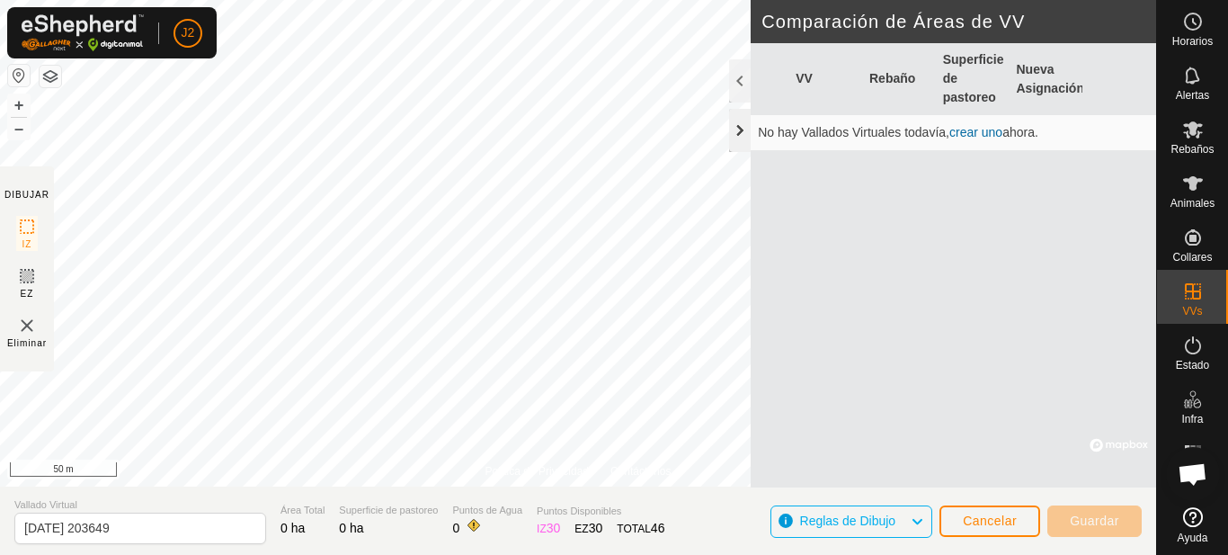
click at [739, 136] on div at bounding box center [740, 130] width 22 height 43
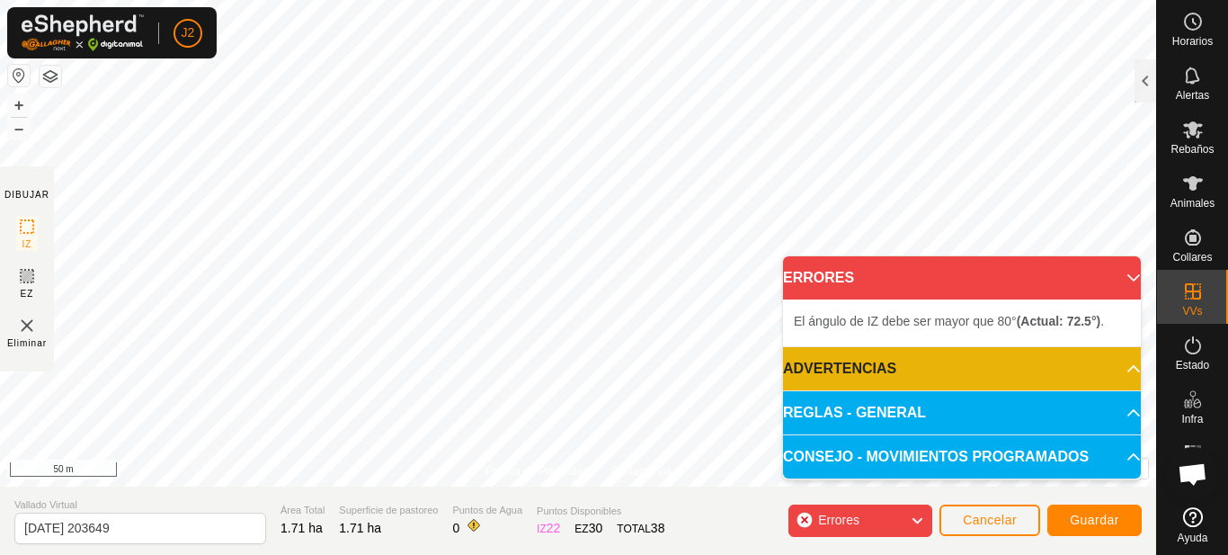
click at [1116, 281] on p-accordion-header "ERRORES" at bounding box center [962, 277] width 358 height 43
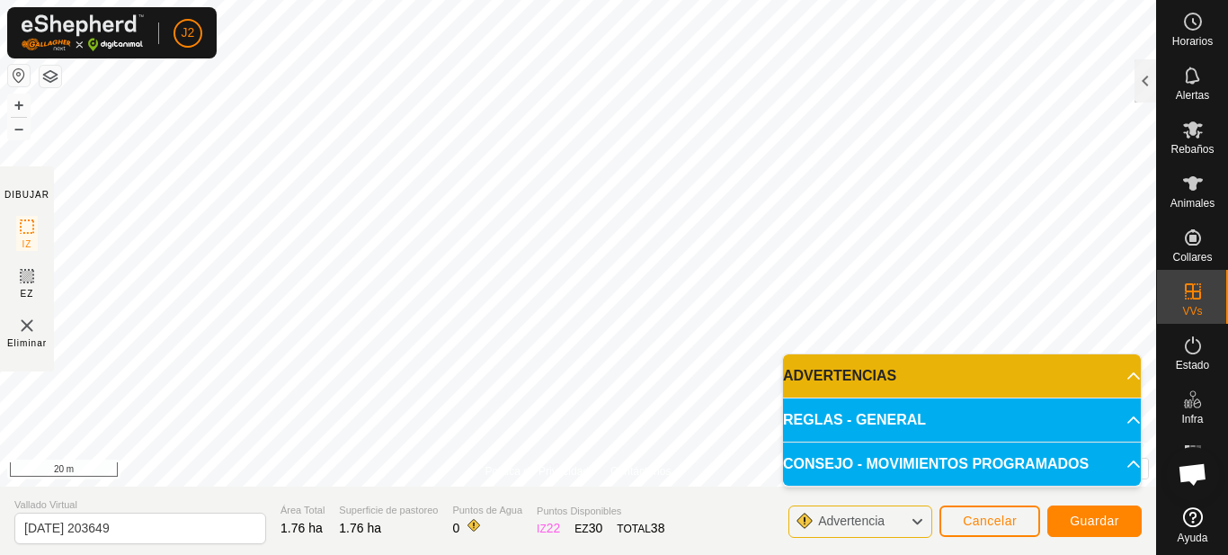
click at [802, 466] on body "J2 Horarios Alertas Rebaños Animales Collares VVs Estado Infra Mapa de Calor Ay…" at bounding box center [614, 277] width 1228 height 555
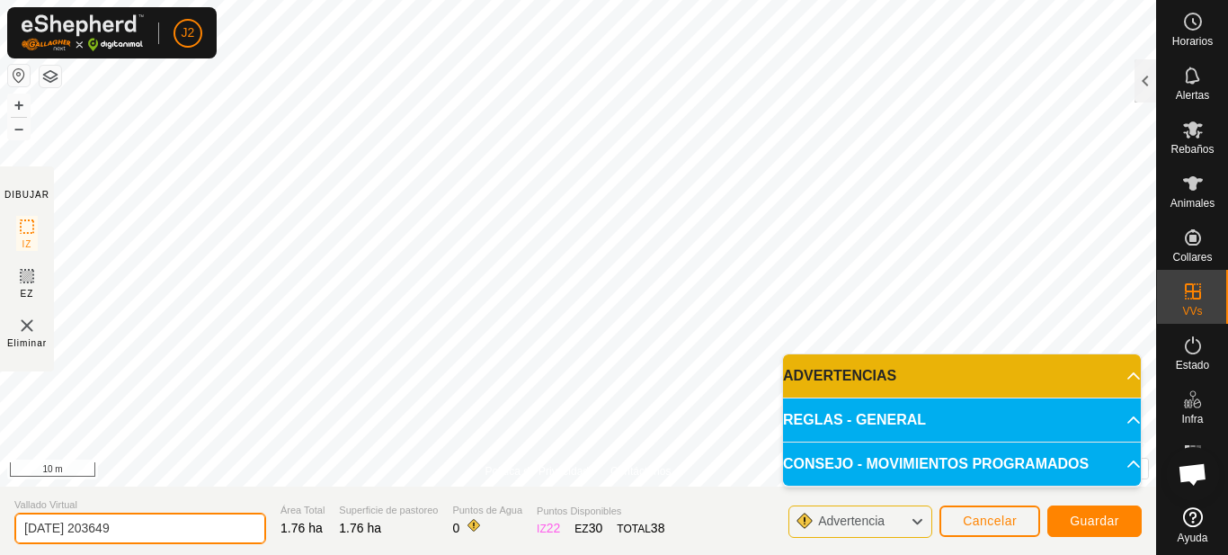
click at [159, 521] on input "2025-10-12 203649" at bounding box center [140, 527] width 252 height 31
type input "2"
type input "t tofilo prueba"
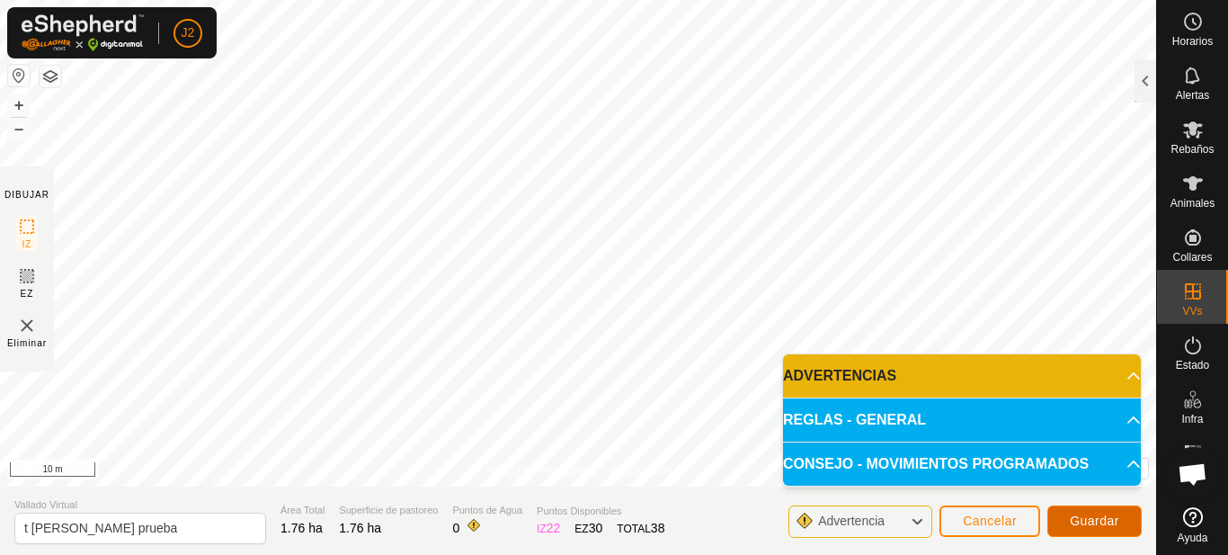
click at [1099, 521] on span "Guardar" at bounding box center [1094, 520] width 49 height 14
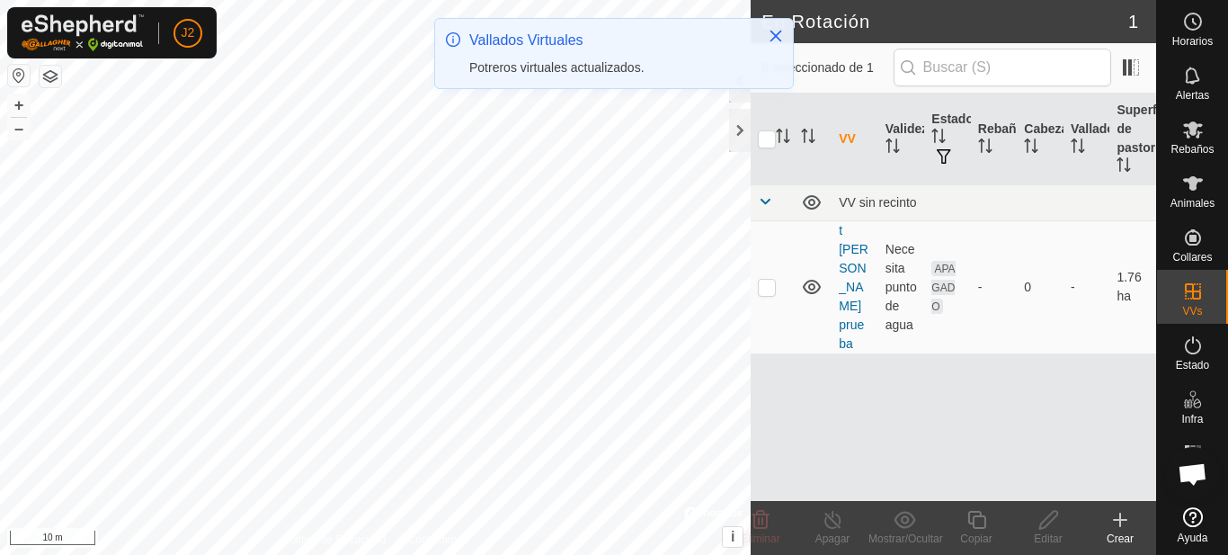
click at [738, 135] on div at bounding box center [740, 130] width 22 height 43
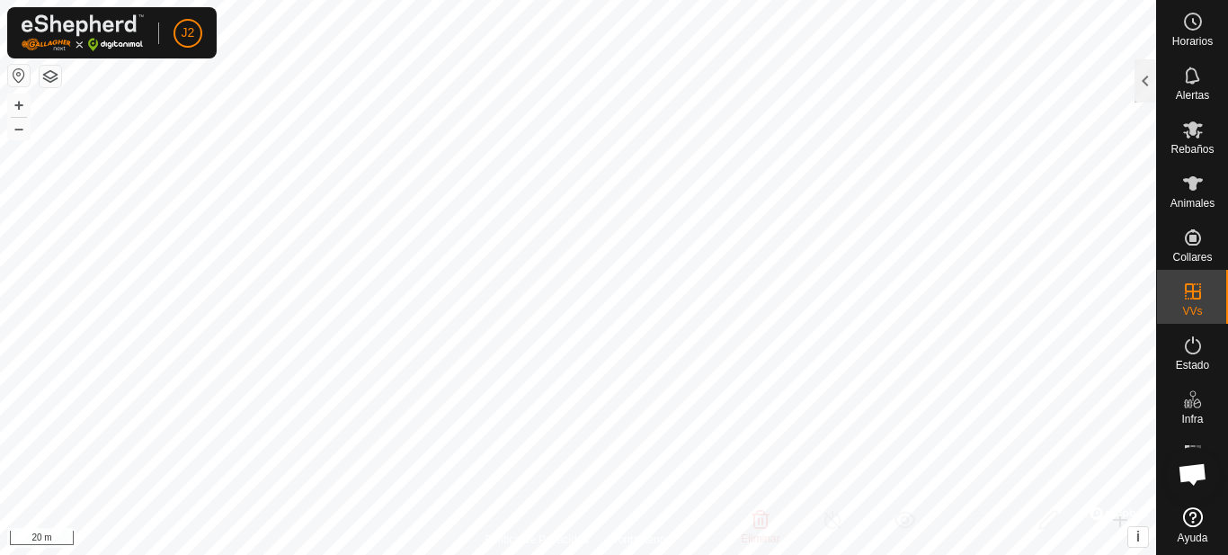
checkbox input "true"
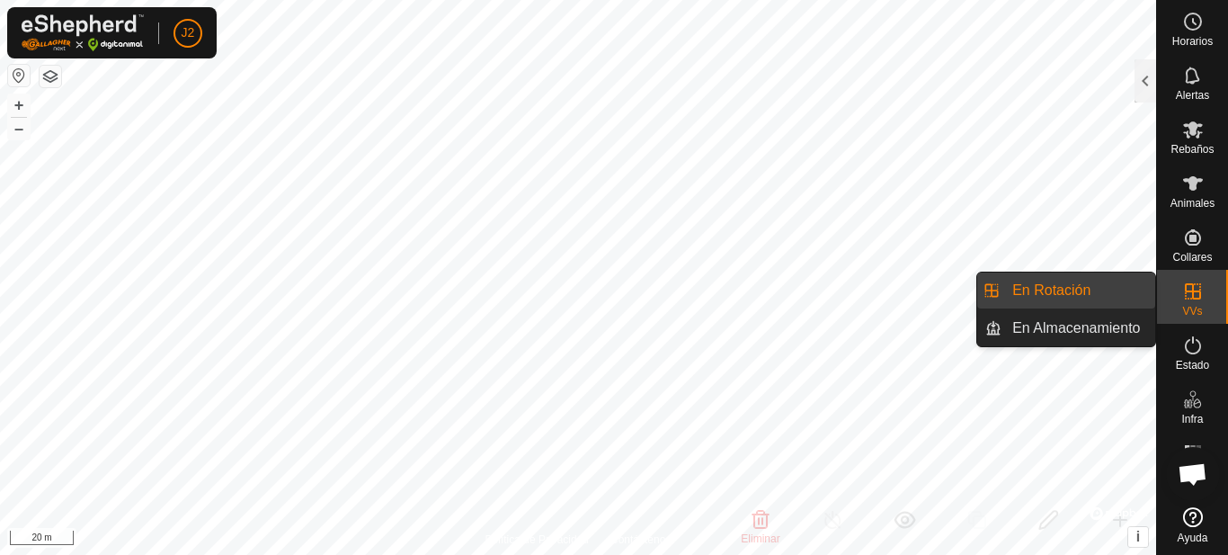
click at [1156, 87] on div "Horarios Alertas Rebaños Animales Collares VVs Estado Infra Mapa de Calor Ayuda" at bounding box center [1192, 277] width 72 height 555
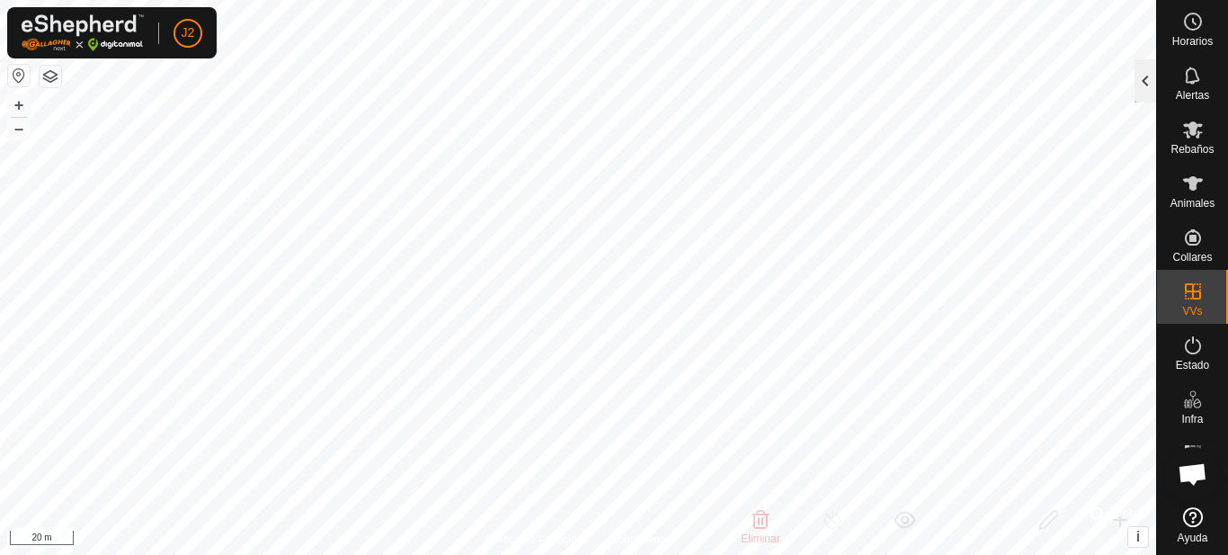
click at [1149, 82] on div at bounding box center [1145, 80] width 22 height 43
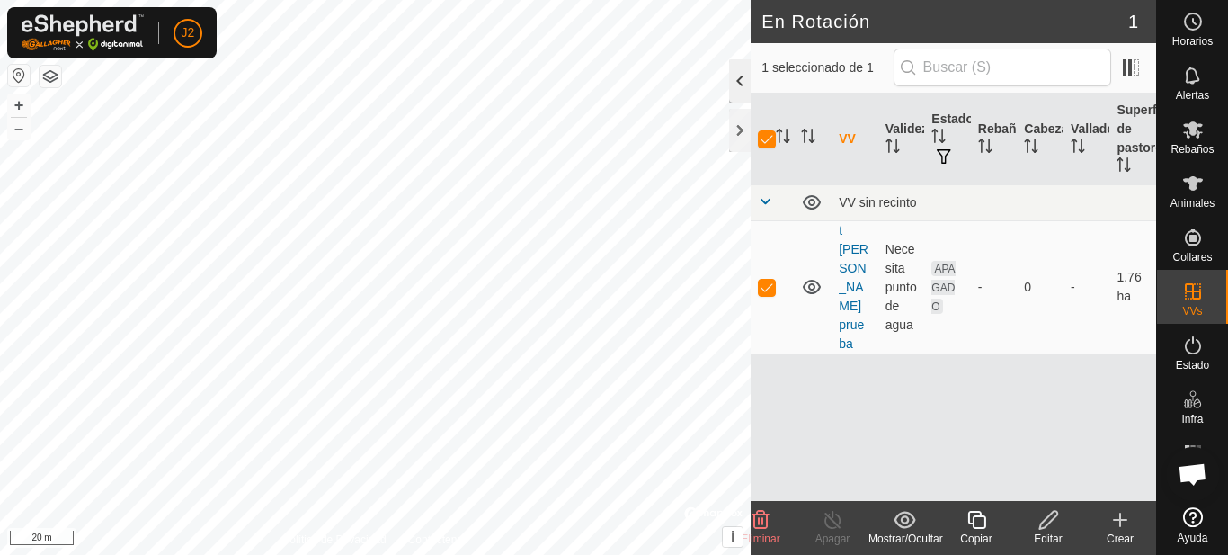
click at [746, 81] on div at bounding box center [740, 80] width 22 height 43
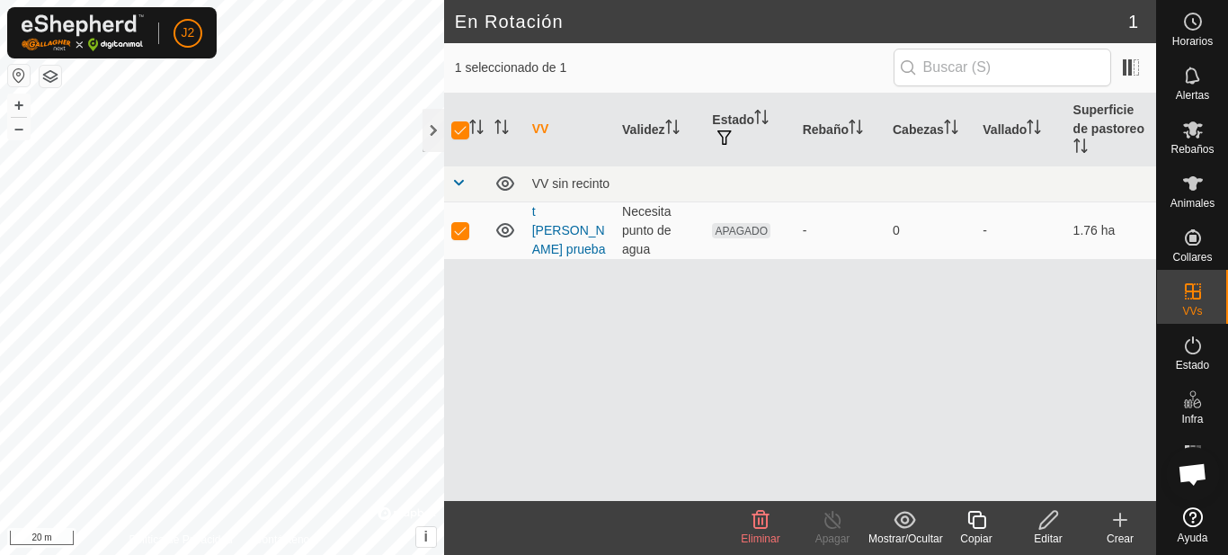
click at [777, 533] on span "Eliminar" at bounding box center [760, 538] width 39 height 13
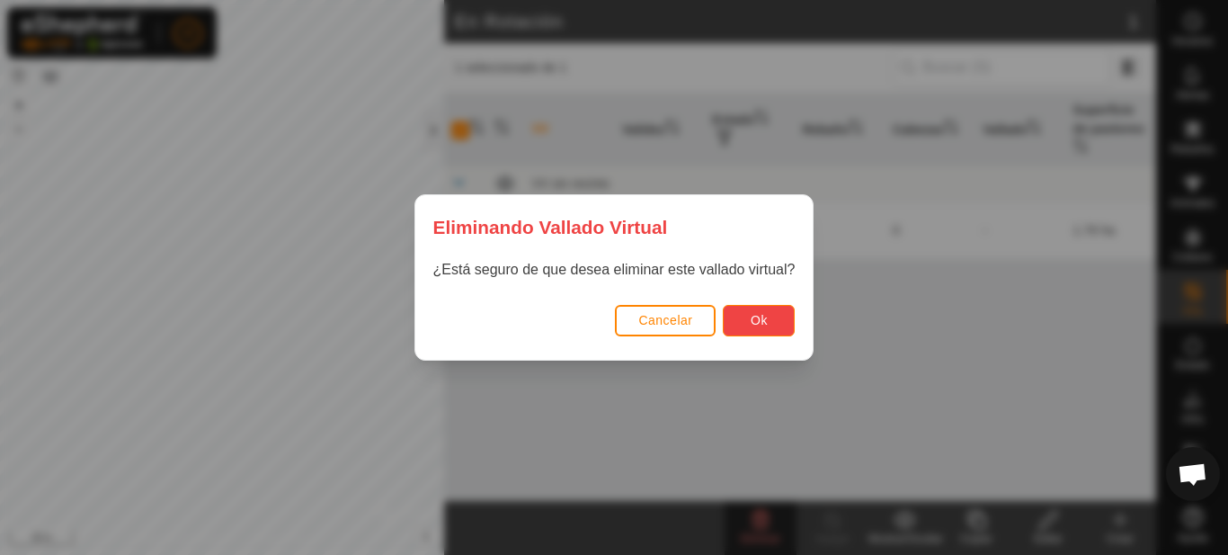
click at [759, 319] on span "Ok" at bounding box center [758, 320] width 17 height 14
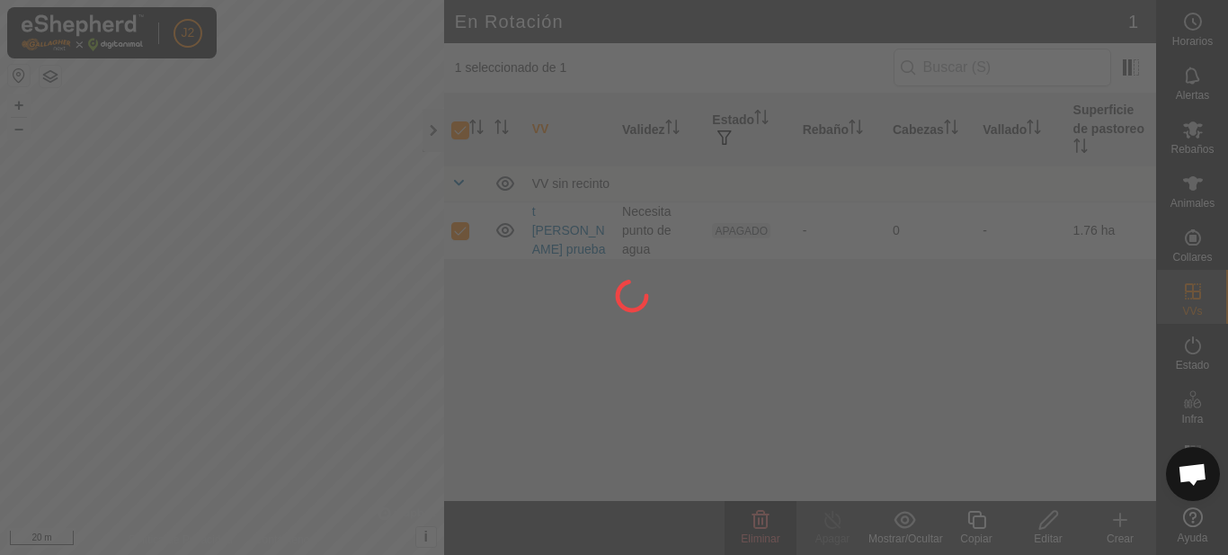
checkbox input "false"
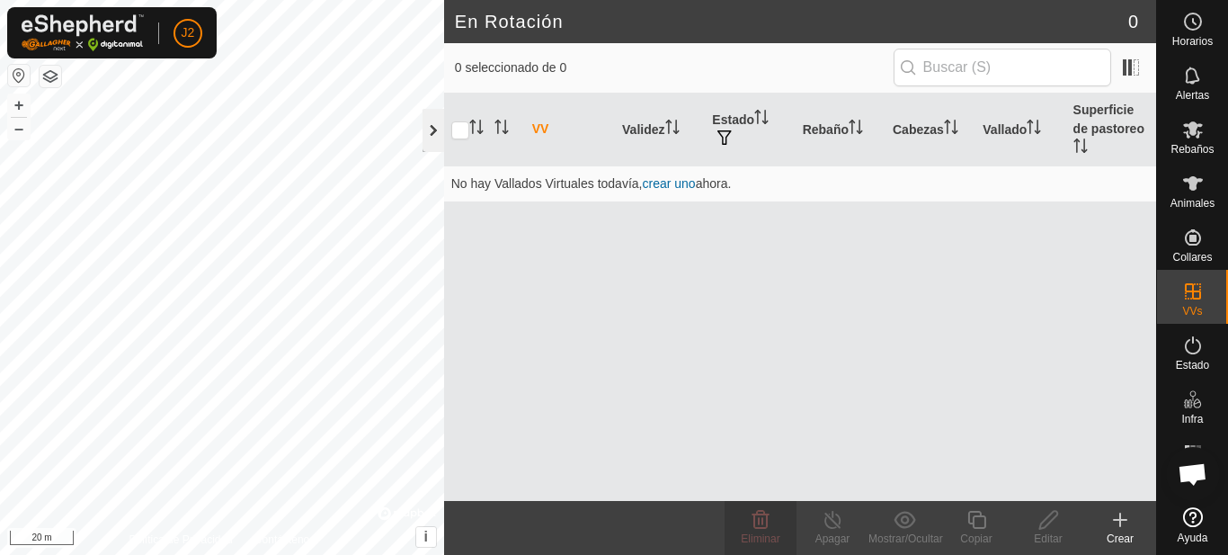
click at [432, 139] on div at bounding box center [433, 130] width 22 height 43
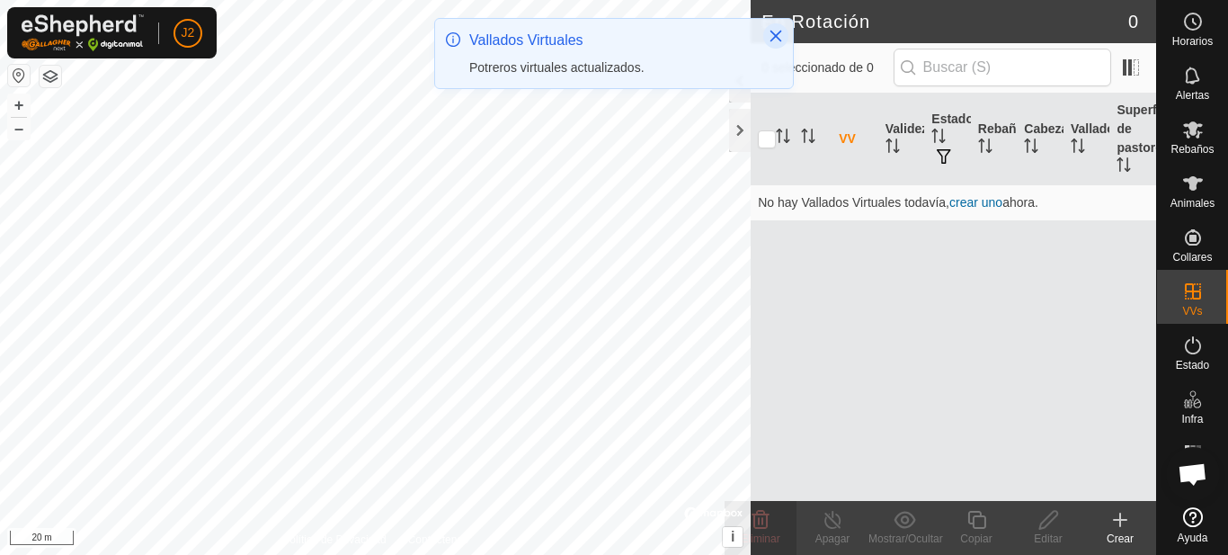
click at [777, 31] on icon "Close" at bounding box center [775, 36] width 14 height 14
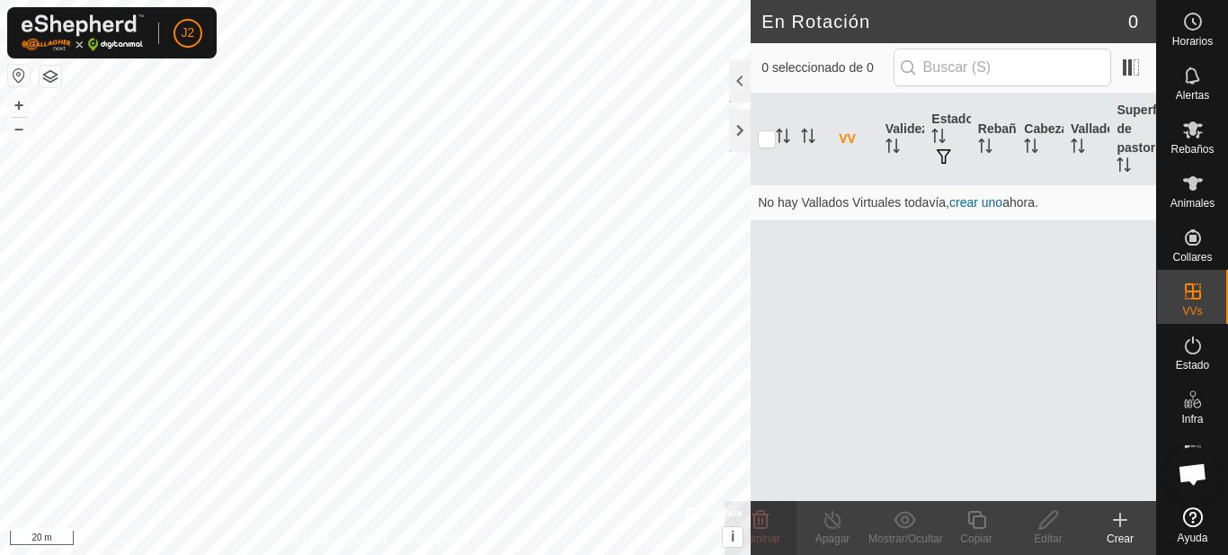
click at [1120, 521] on icon at bounding box center [1120, 519] width 0 height 13
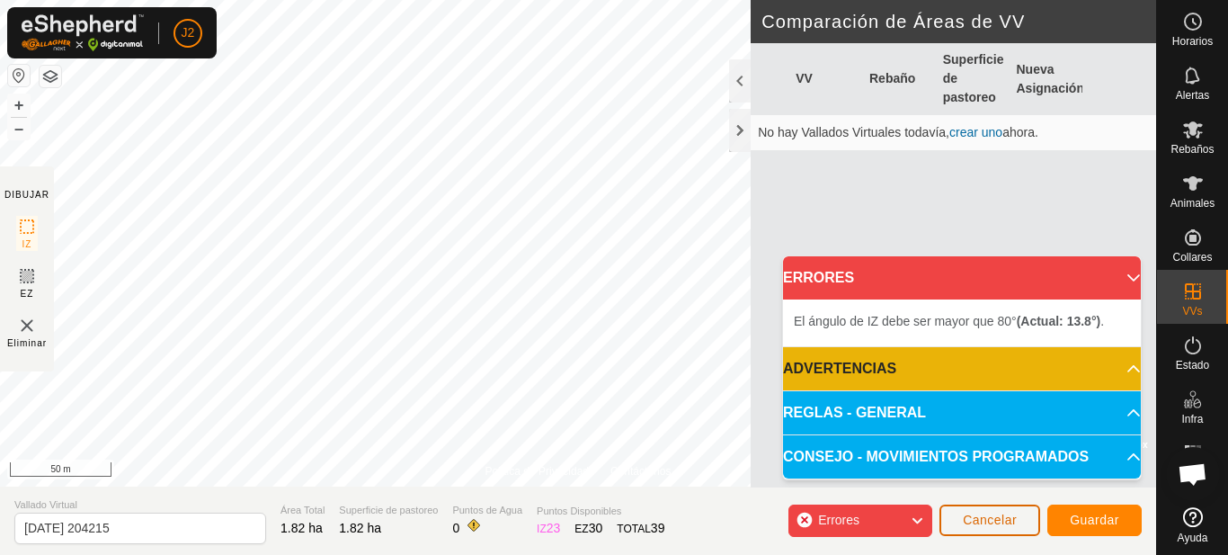
click at [974, 520] on span "Cancelar" at bounding box center [990, 519] width 54 height 14
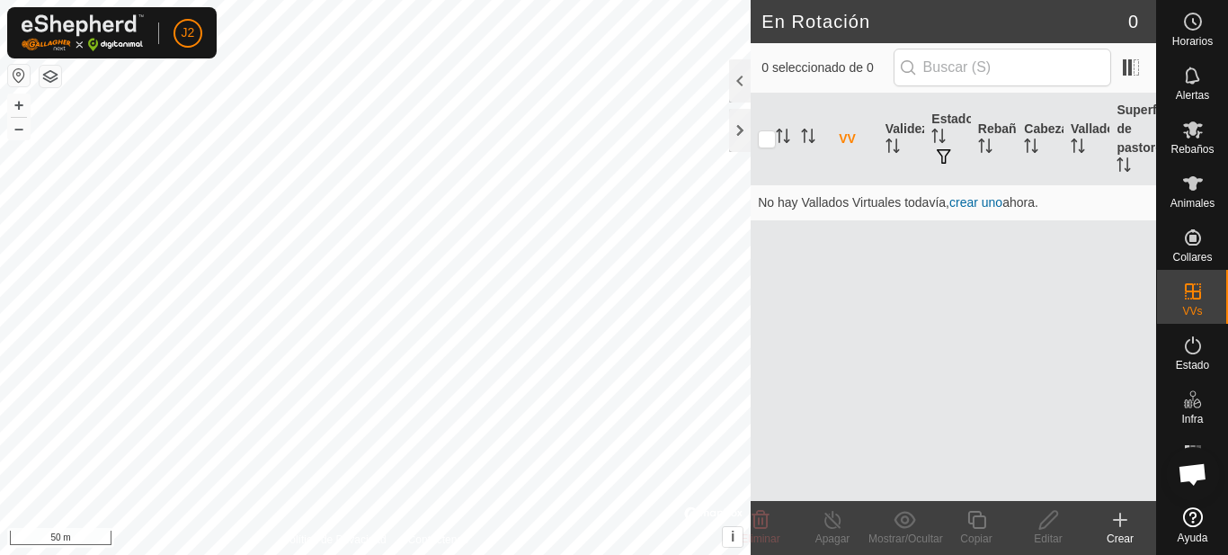
click at [1120, 520] on icon at bounding box center [1120, 520] width 13 height 0
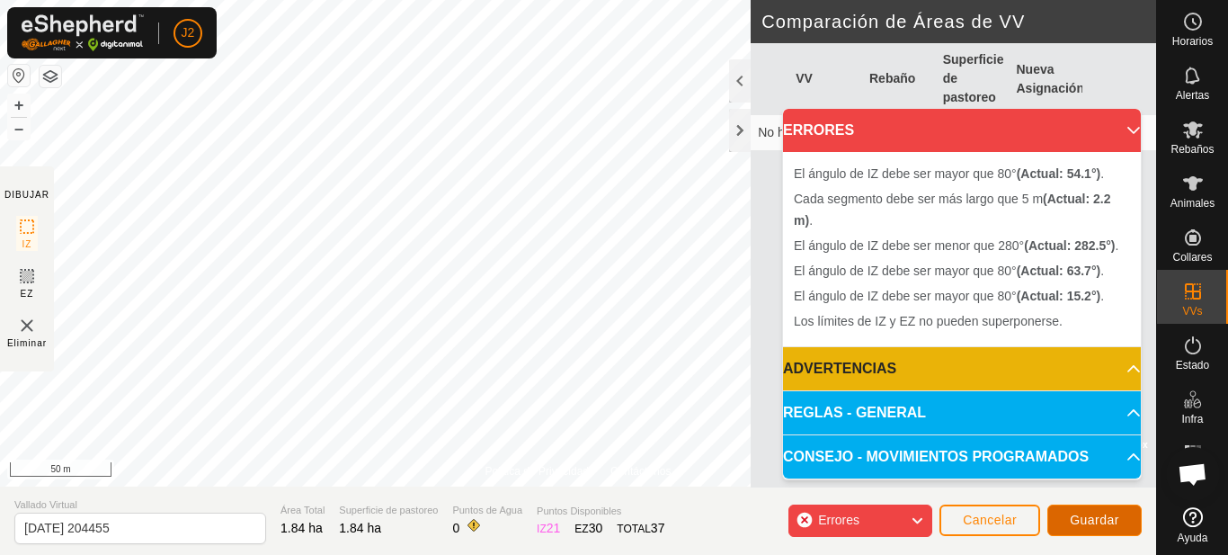
click at [1070, 509] on button "Guardar" at bounding box center [1094, 519] width 94 height 31
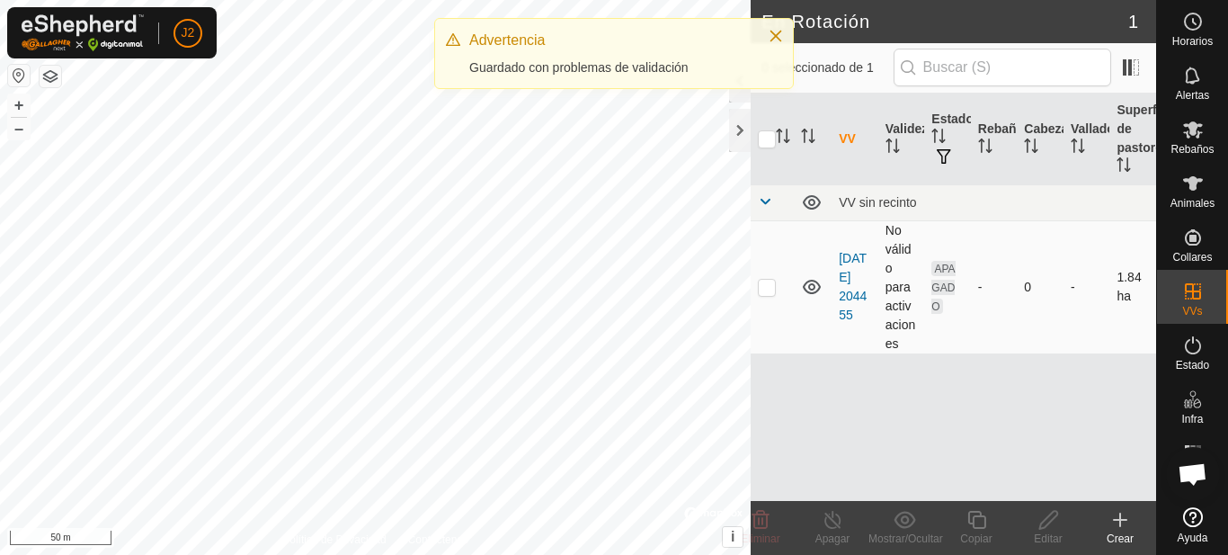
click at [768, 286] on p-checkbox at bounding box center [767, 287] width 18 height 14
checkbox input "true"
click at [737, 95] on div "Advertencia Guardado con problemas de validación" at bounding box center [614, 60] width 360 height 85
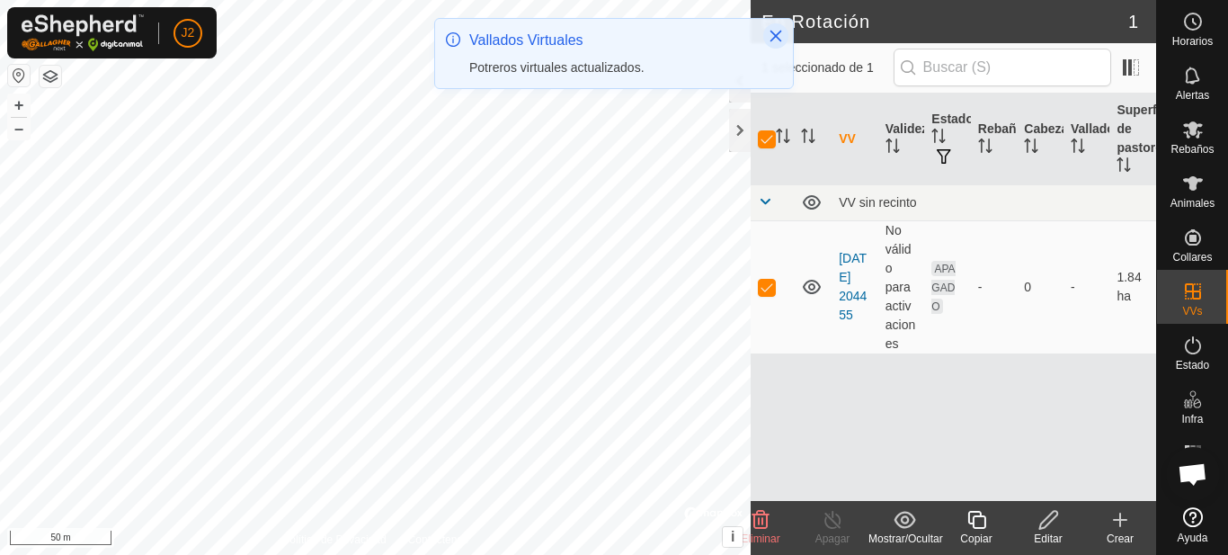
click at [781, 39] on icon "Close" at bounding box center [775, 36] width 14 height 14
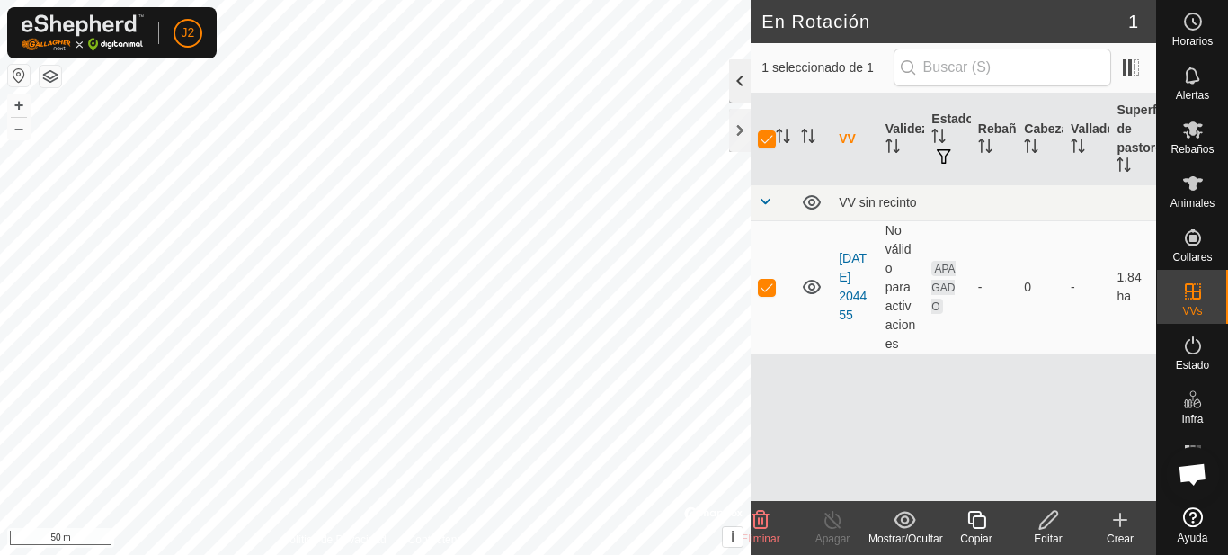
click at [742, 84] on div at bounding box center [740, 80] width 22 height 43
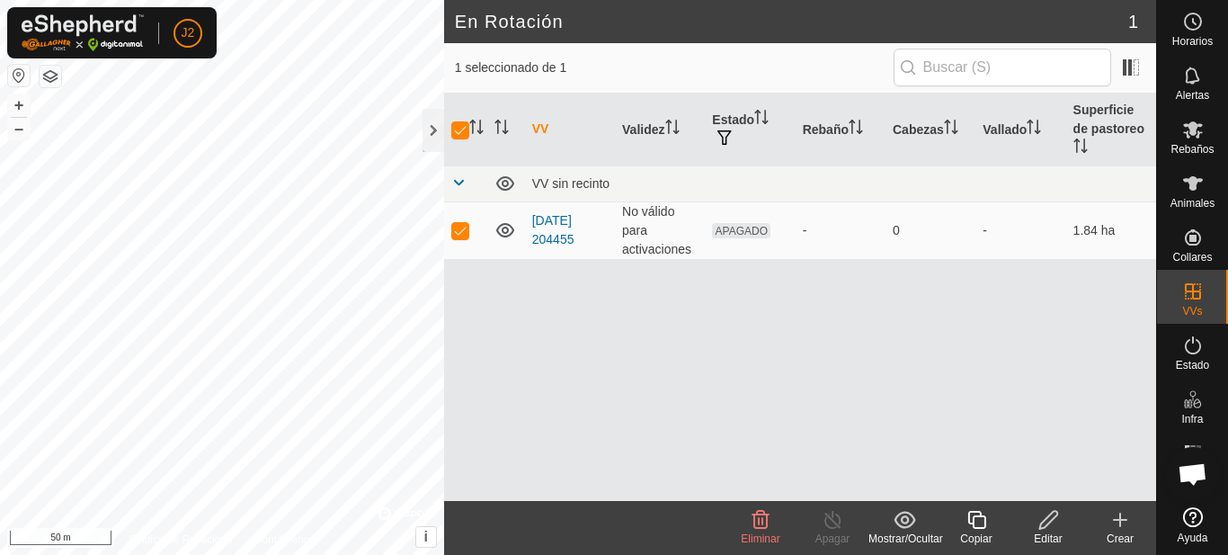
click at [764, 521] on icon at bounding box center [761, 520] width 22 height 22
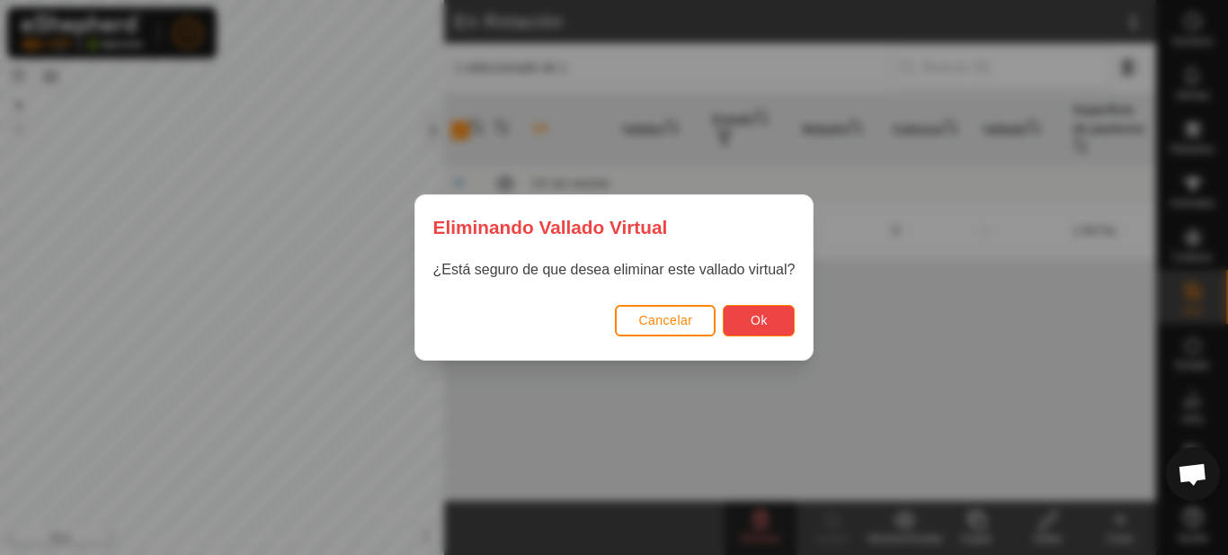
click at [743, 318] on button "Ok" at bounding box center [759, 320] width 72 height 31
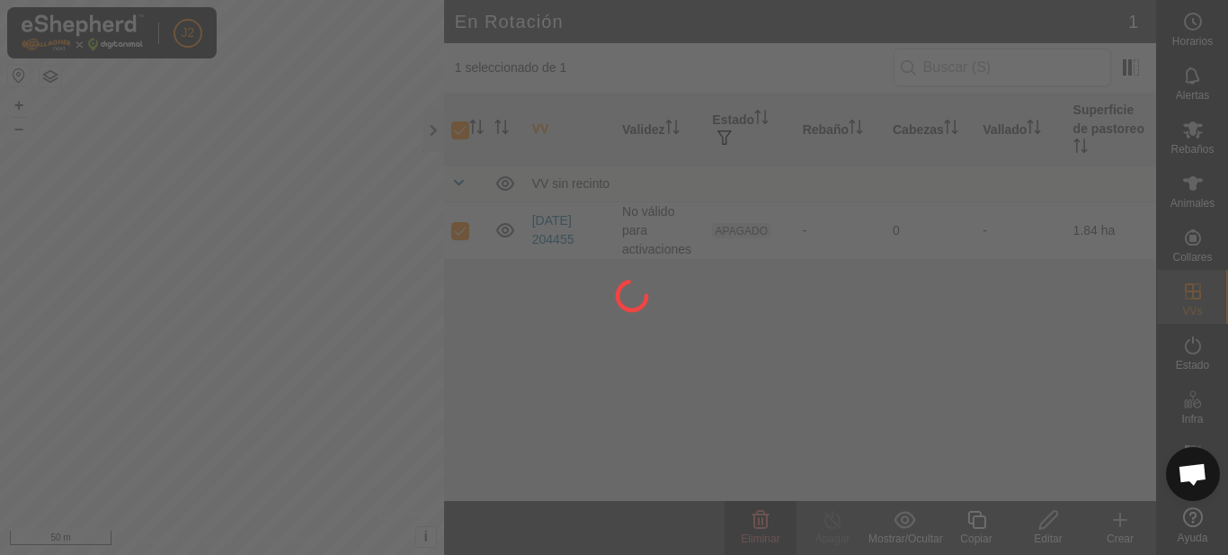
checkbox input "false"
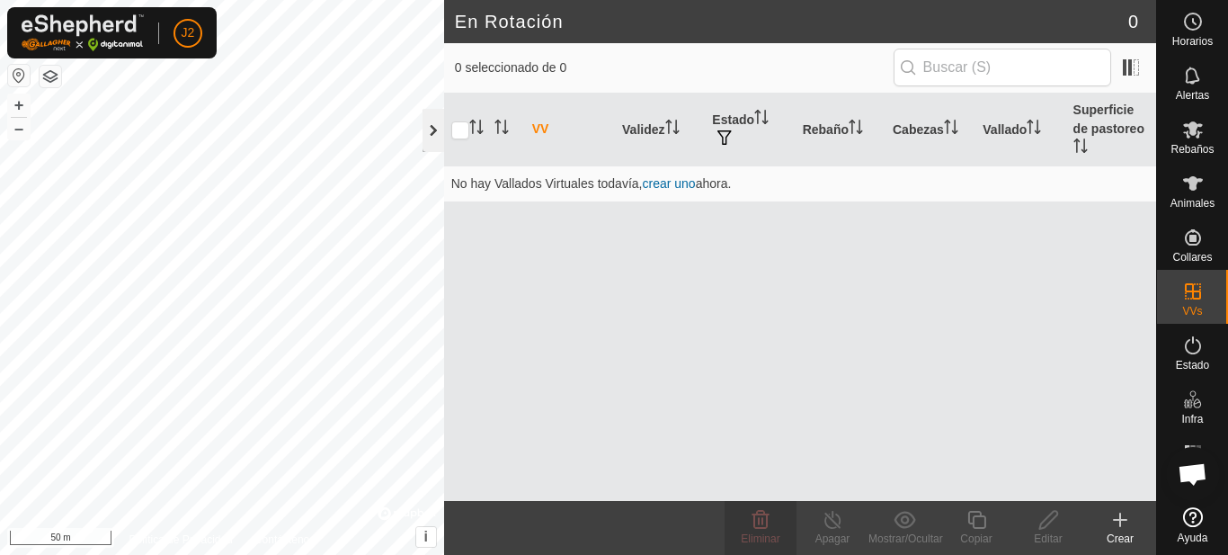
click at [433, 140] on div at bounding box center [433, 130] width 22 height 43
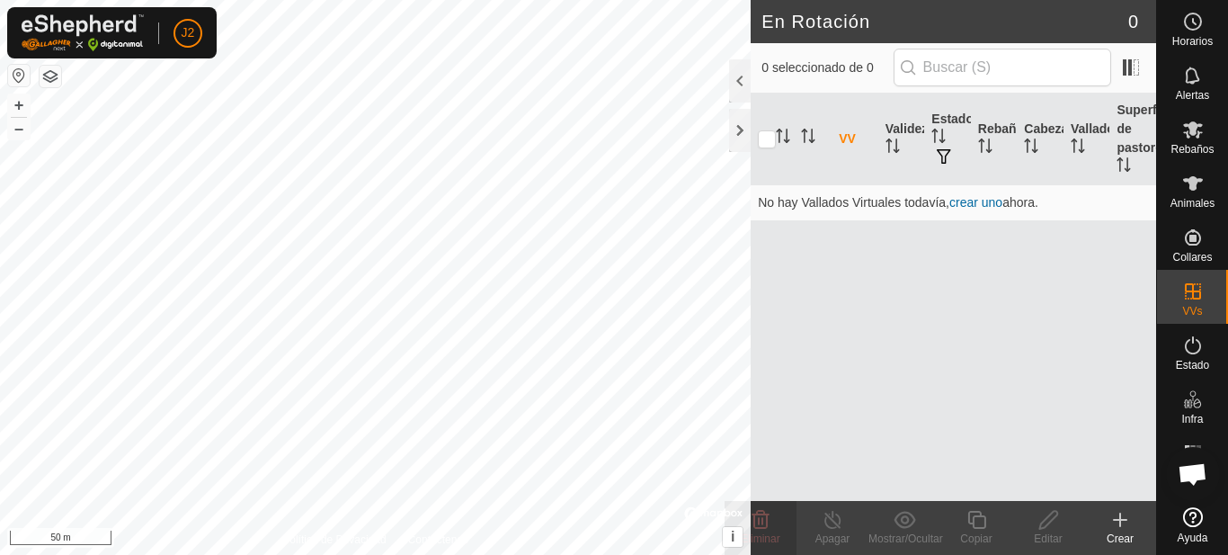
click at [1124, 532] on div "Crear" at bounding box center [1120, 538] width 72 height 16
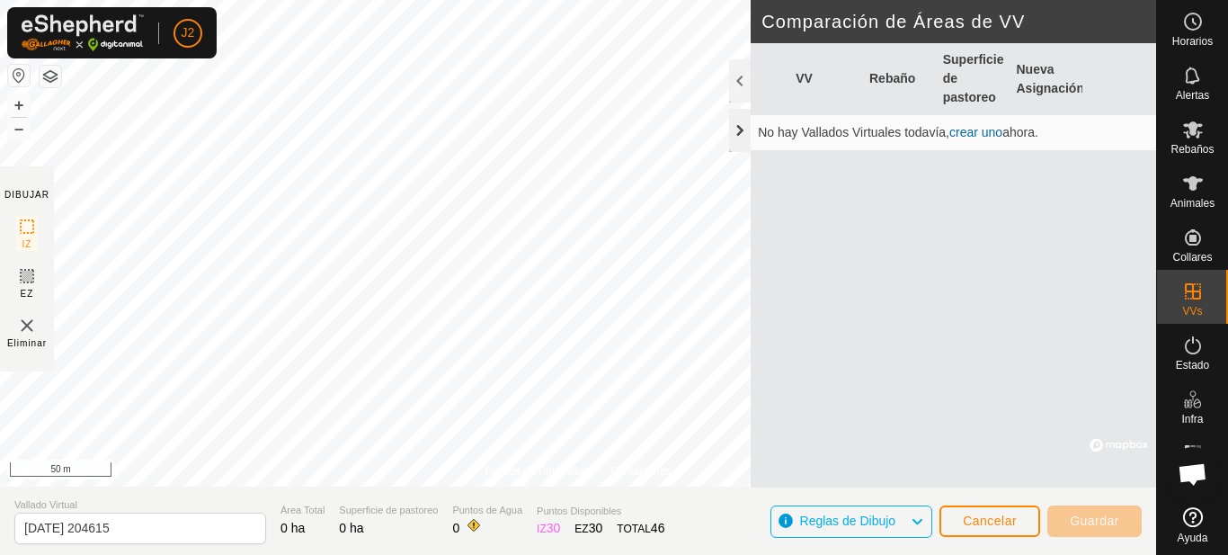
click at [742, 135] on div at bounding box center [740, 130] width 22 height 43
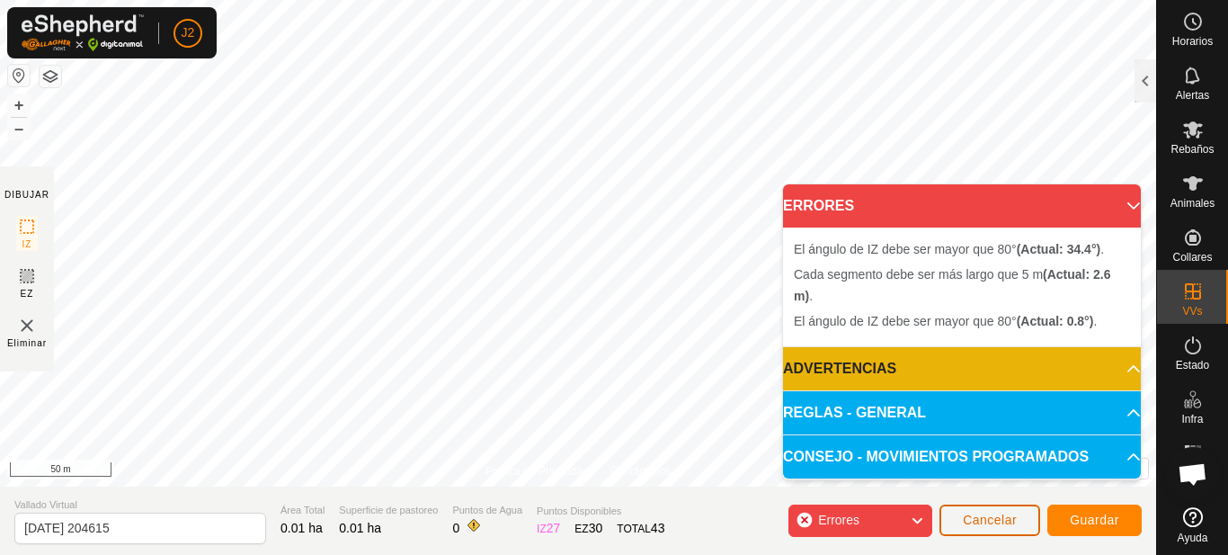
click at [1015, 515] on span "Cancelar" at bounding box center [990, 519] width 54 height 14
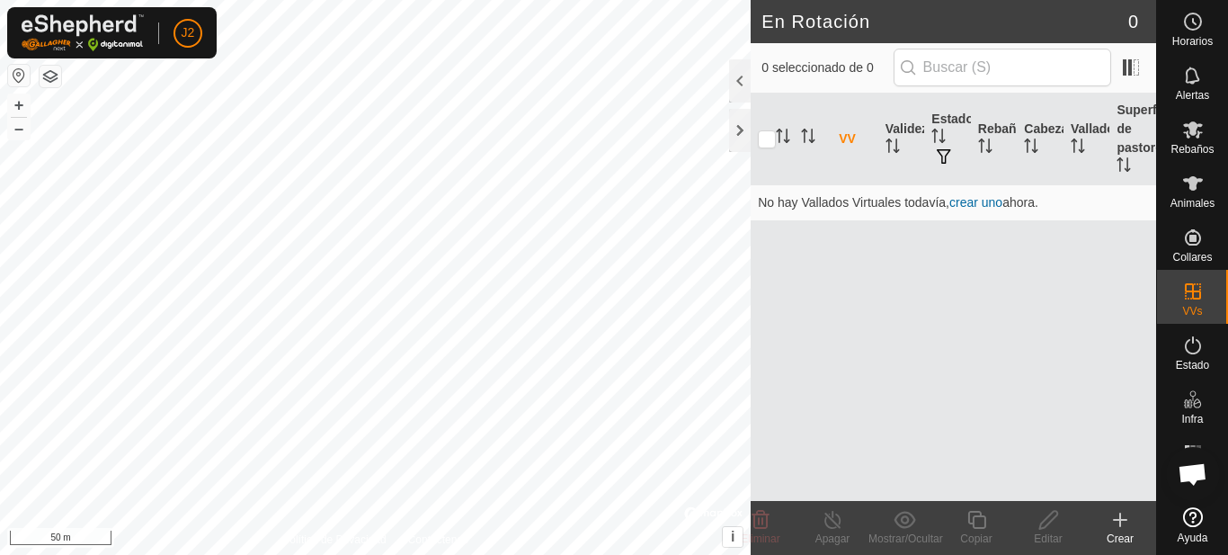
click at [1121, 520] on icon at bounding box center [1120, 520] width 13 height 0
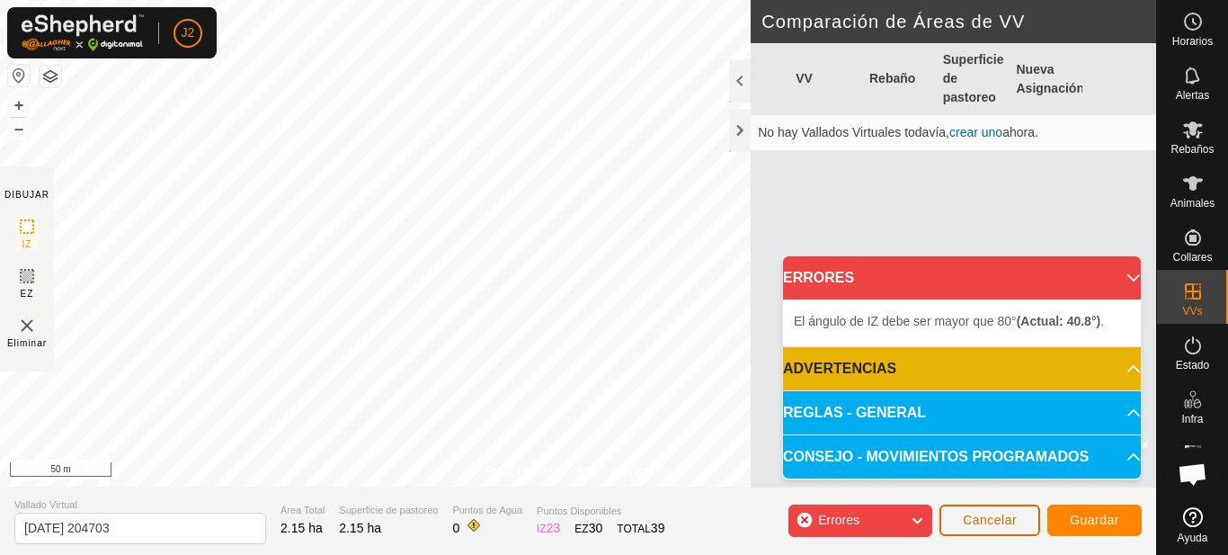
click at [993, 520] on span "Cancelar" at bounding box center [990, 519] width 54 height 14
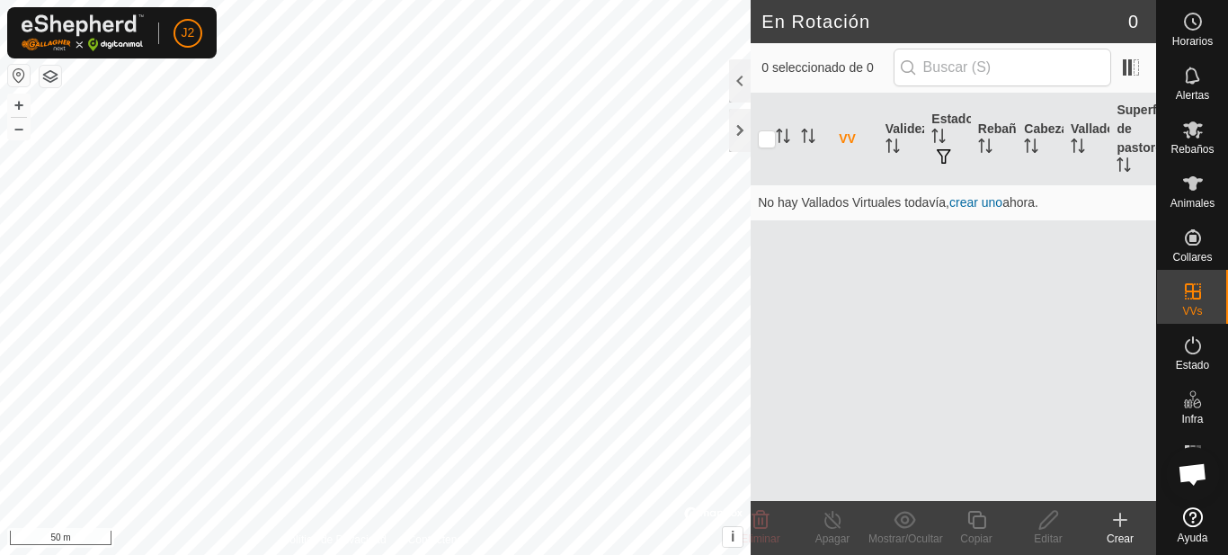
click at [1125, 522] on icon at bounding box center [1120, 520] width 22 height 22
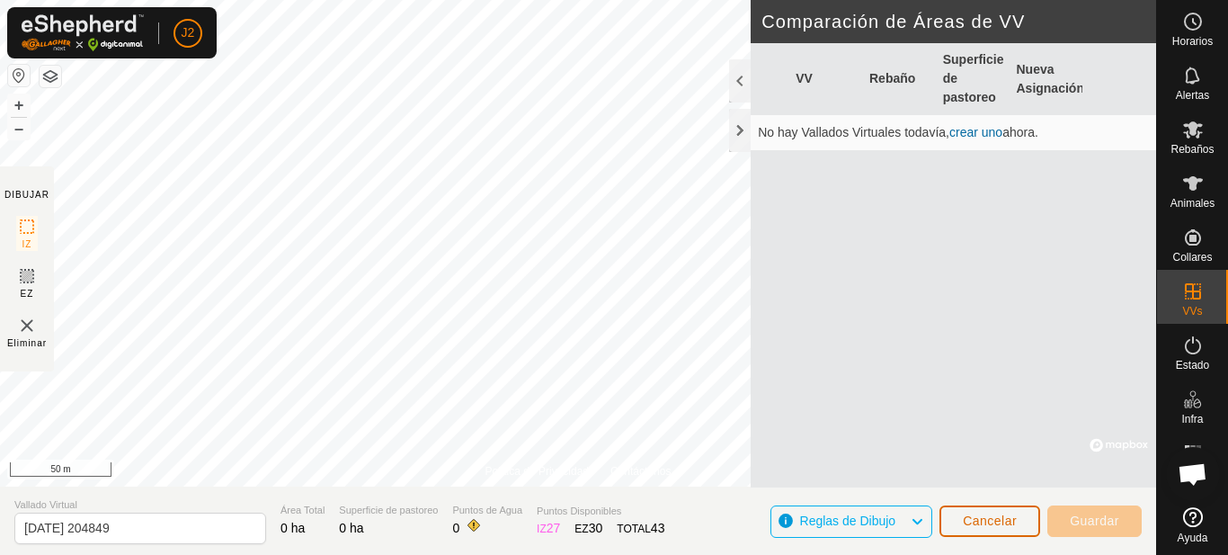
click at [1006, 528] on button "Cancelar" at bounding box center [989, 520] width 101 height 31
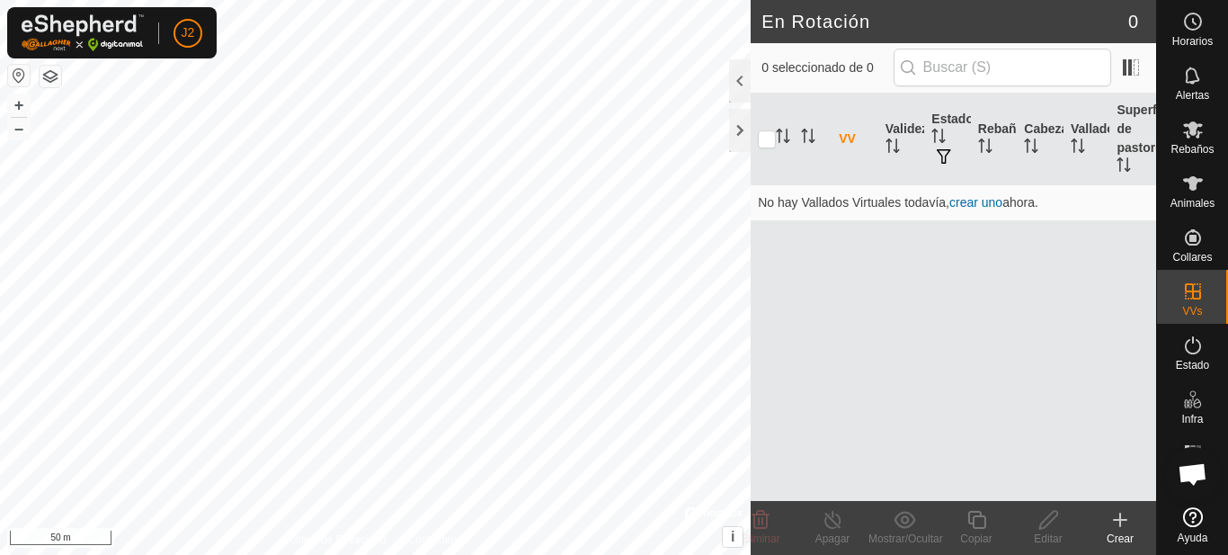
click at [1117, 516] on icon at bounding box center [1120, 520] width 22 height 22
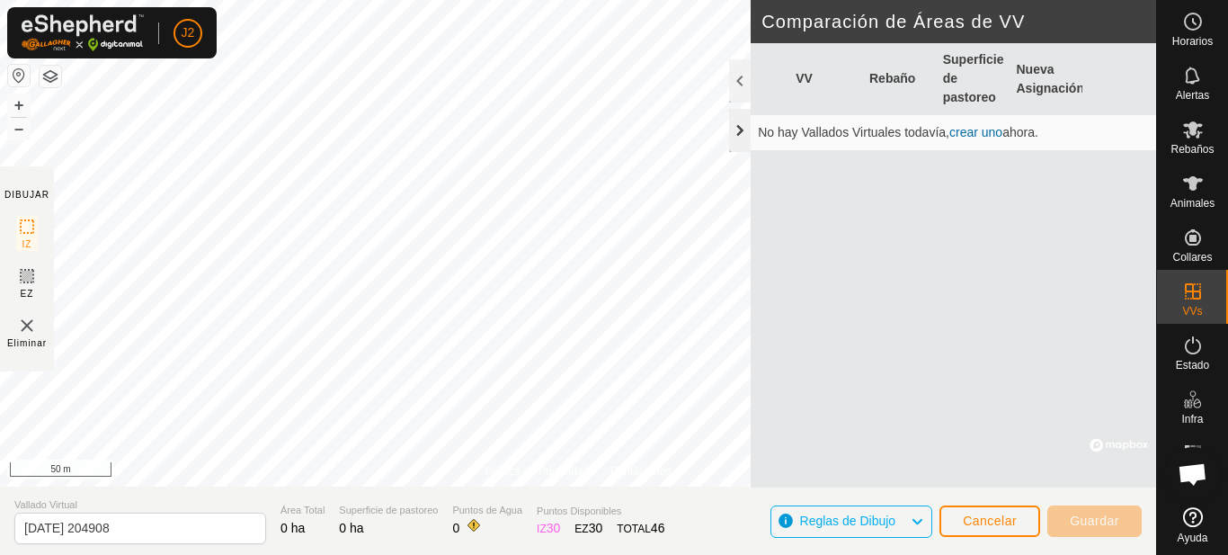
click at [735, 130] on div at bounding box center [740, 130] width 22 height 43
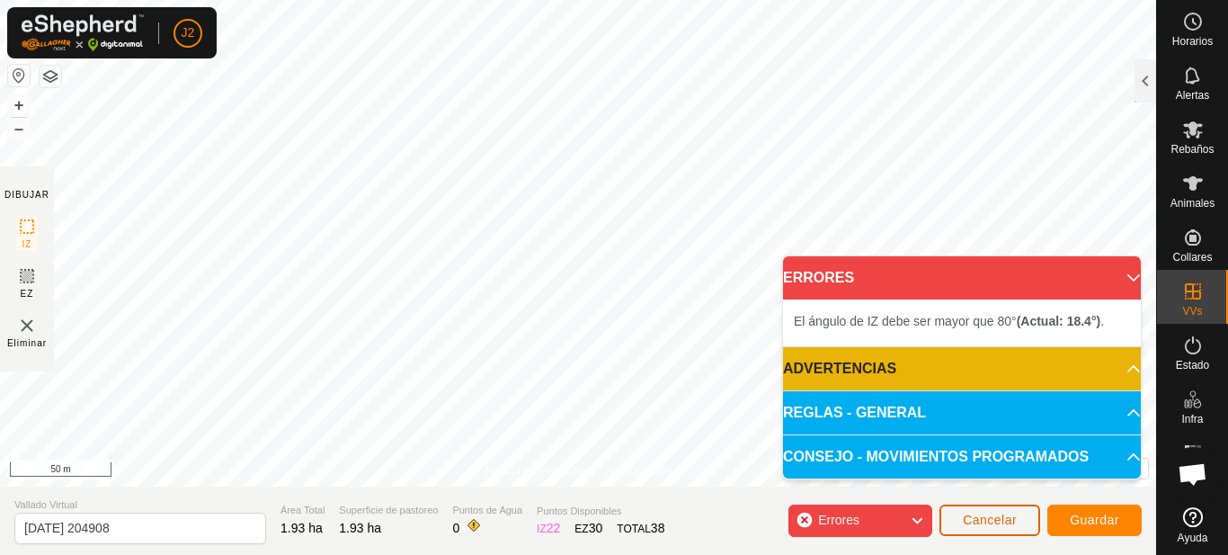
click at [979, 520] on span "Cancelar" at bounding box center [990, 519] width 54 height 14
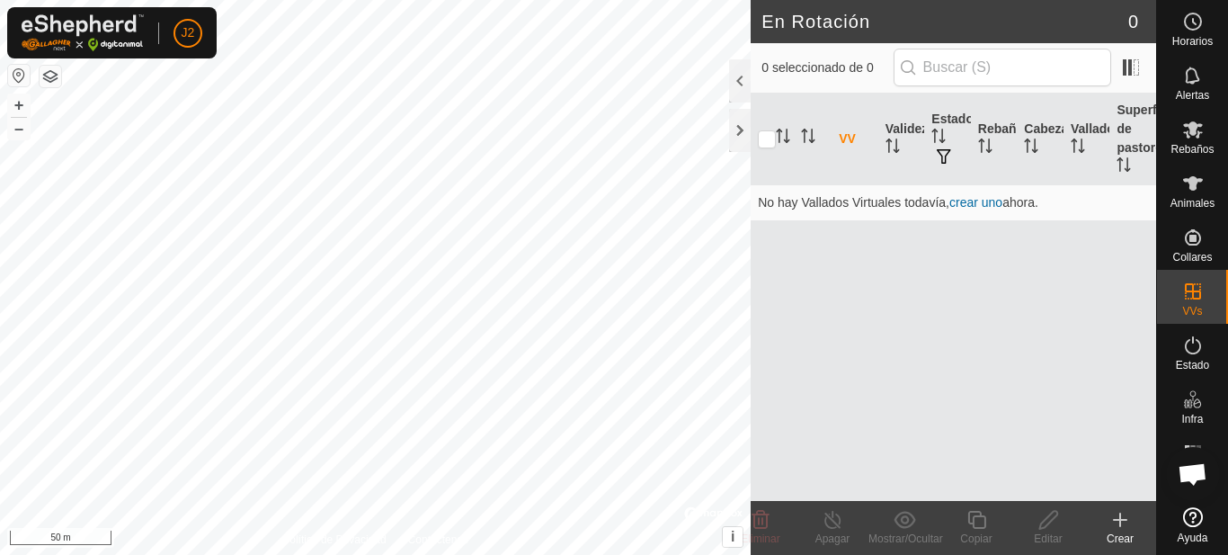
click at [1126, 525] on icon at bounding box center [1120, 520] width 22 height 22
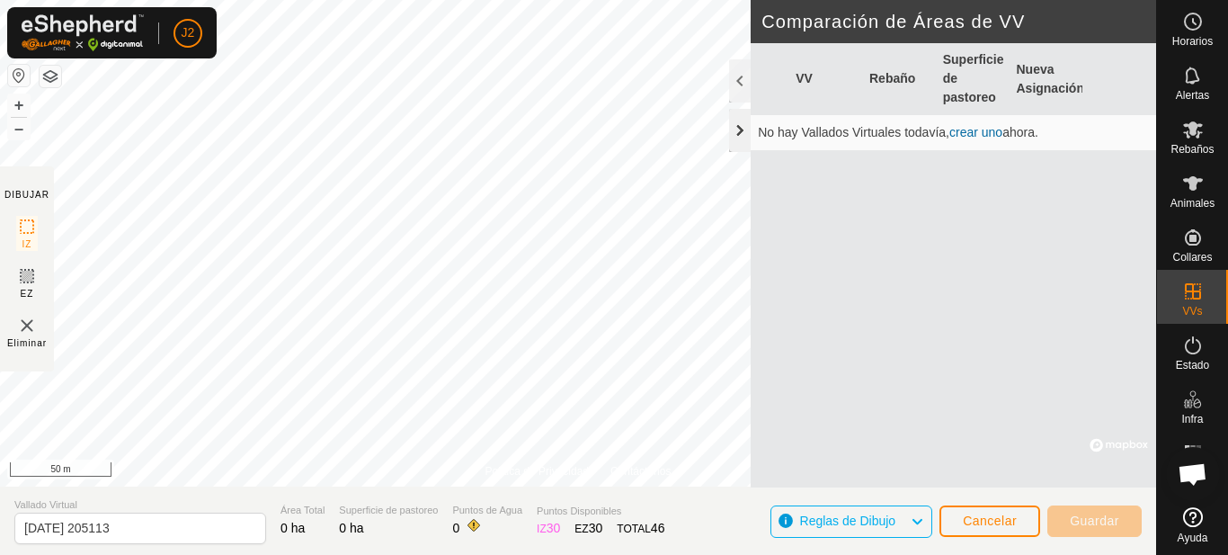
click at [742, 129] on div at bounding box center [740, 130] width 22 height 43
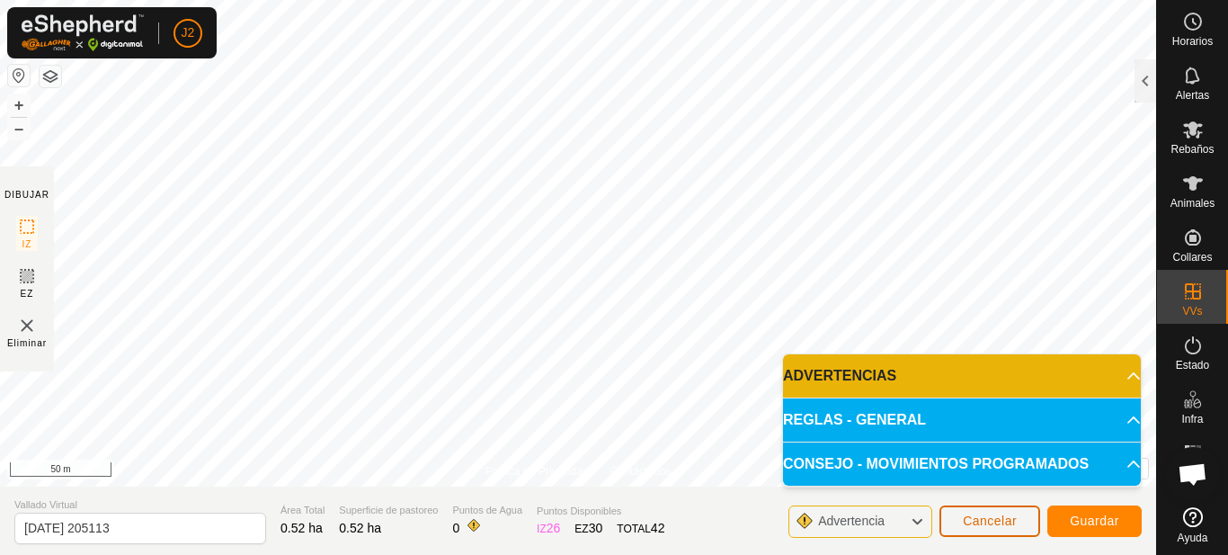
click at [984, 518] on span "Cancelar" at bounding box center [990, 520] width 54 height 14
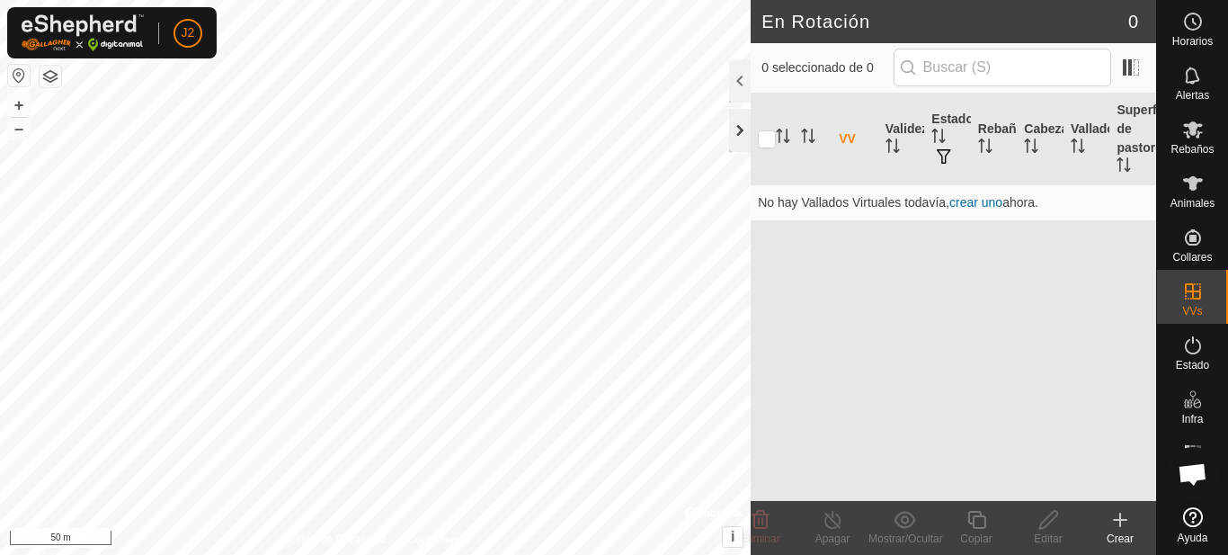
click at [733, 133] on div at bounding box center [740, 130] width 22 height 43
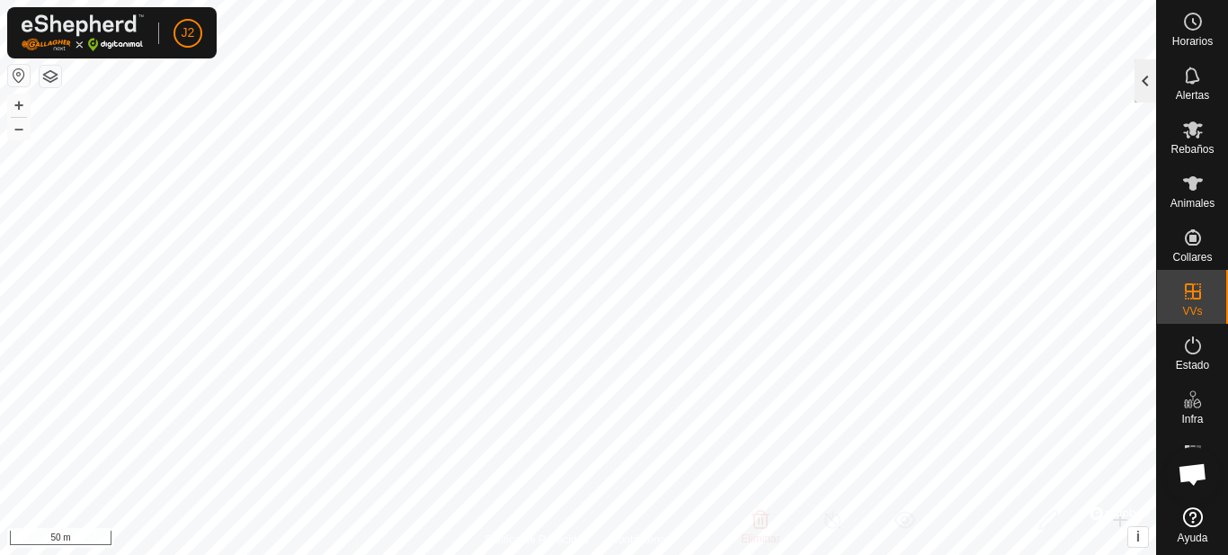
click at [1142, 73] on div at bounding box center [1145, 80] width 22 height 43
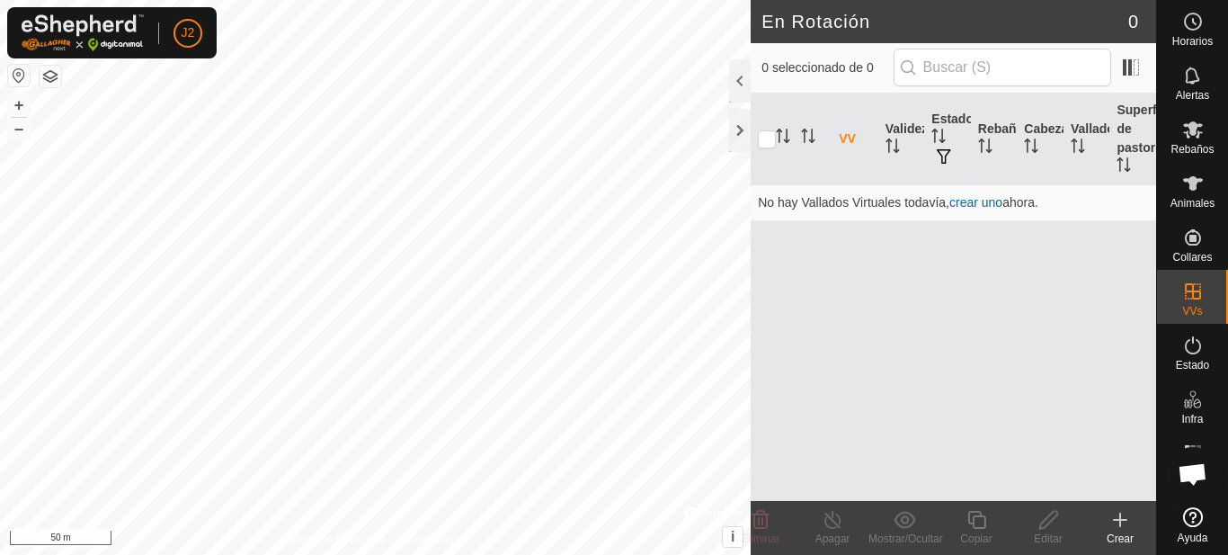
click at [1115, 536] on div "Crear" at bounding box center [1120, 538] width 72 height 16
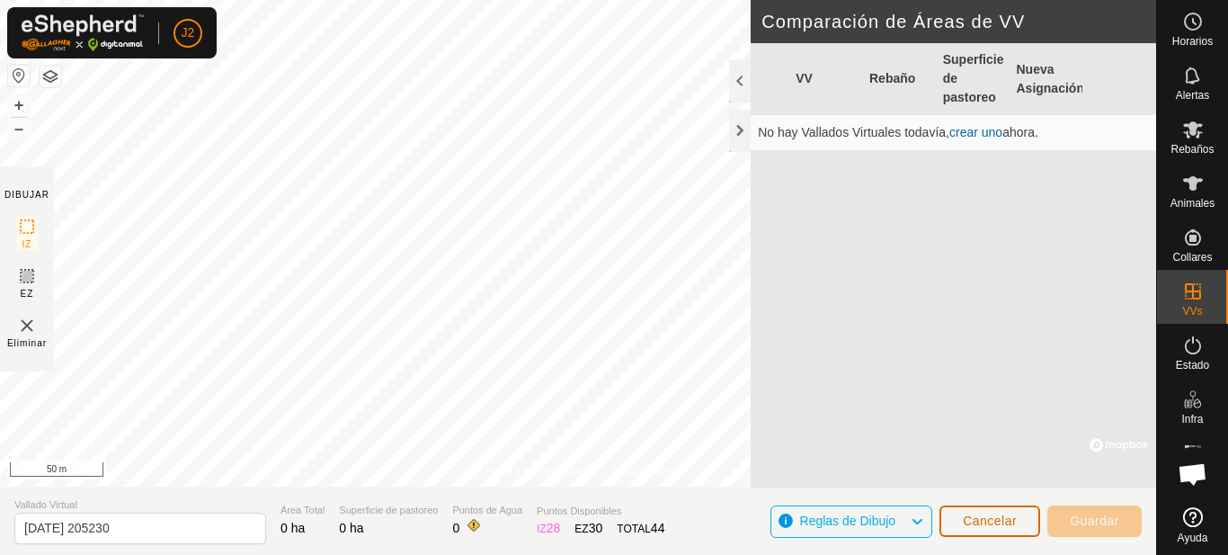
click at [996, 524] on span "Cancelar" at bounding box center [990, 520] width 54 height 14
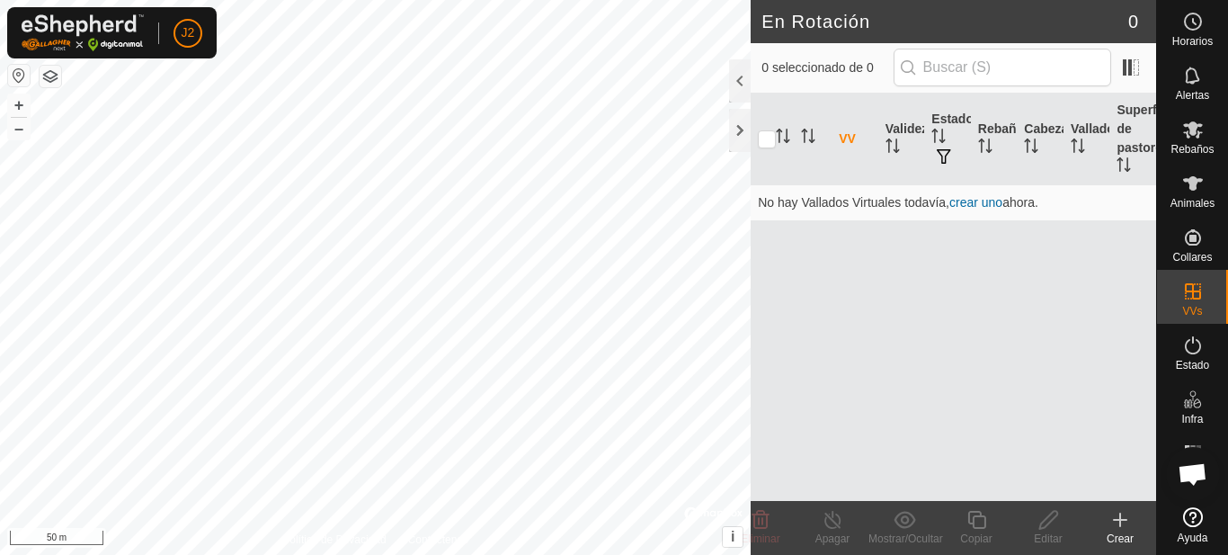
drag, startPoint x: 928, startPoint y: 395, endPoint x: 980, endPoint y: 464, distance: 85.4
drag, startPoint x: 980, startPoint y: 464, endPoint x: 1115, endPoint y: 530, distance: 150.3
click at [1115, 530] on div "Crear" at bounding box center [1120, 538] width 72 height 16
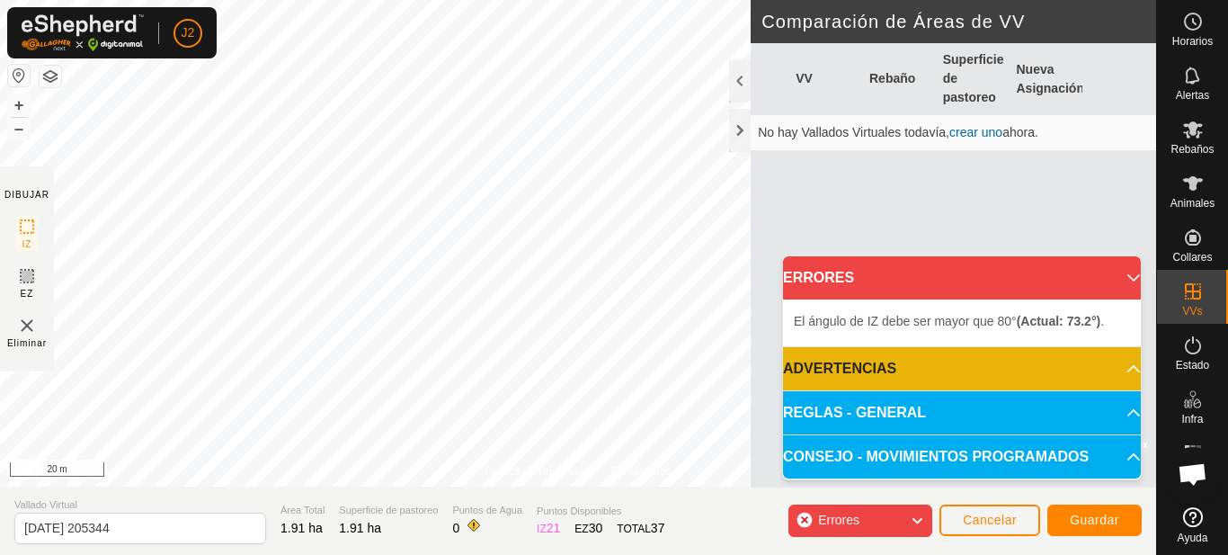
click at [844, 449] on body "J2 Horarios Alertas Rebaños Animales Collares VVs Estado Infra Mapa de Calor Ay…" at bounding box center [614, 277] width 1228 height 555
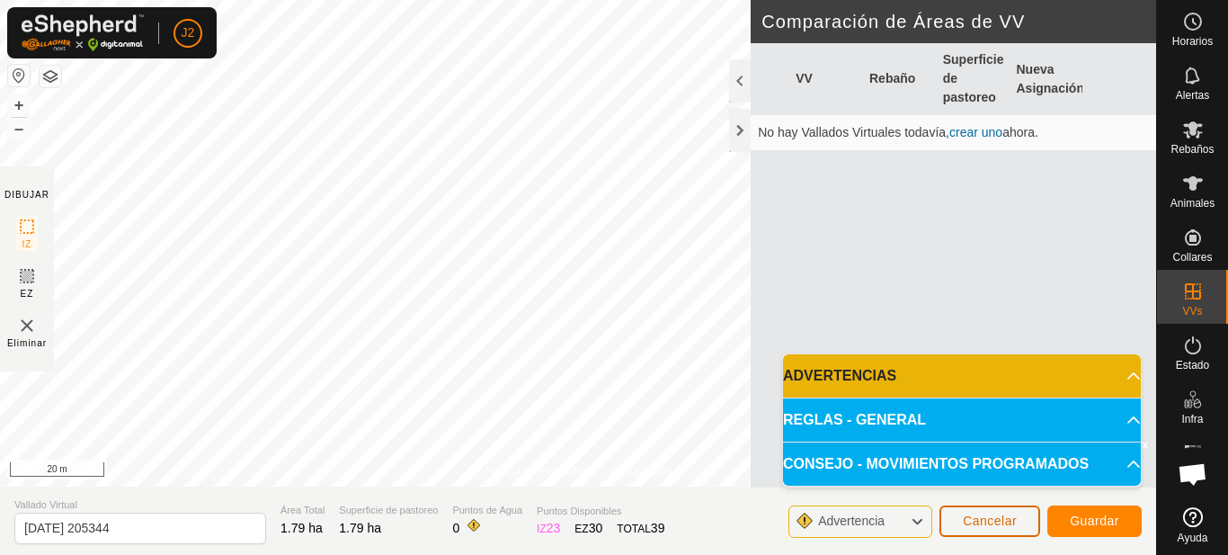
drag, startPoint x: 753, startPoint y: 356, endPoint x: 995, endPoint y: 525, distance: 295.0
click at [995, 525] on span "Cancelar" at bounding box center [990, 520] width 54 height 14
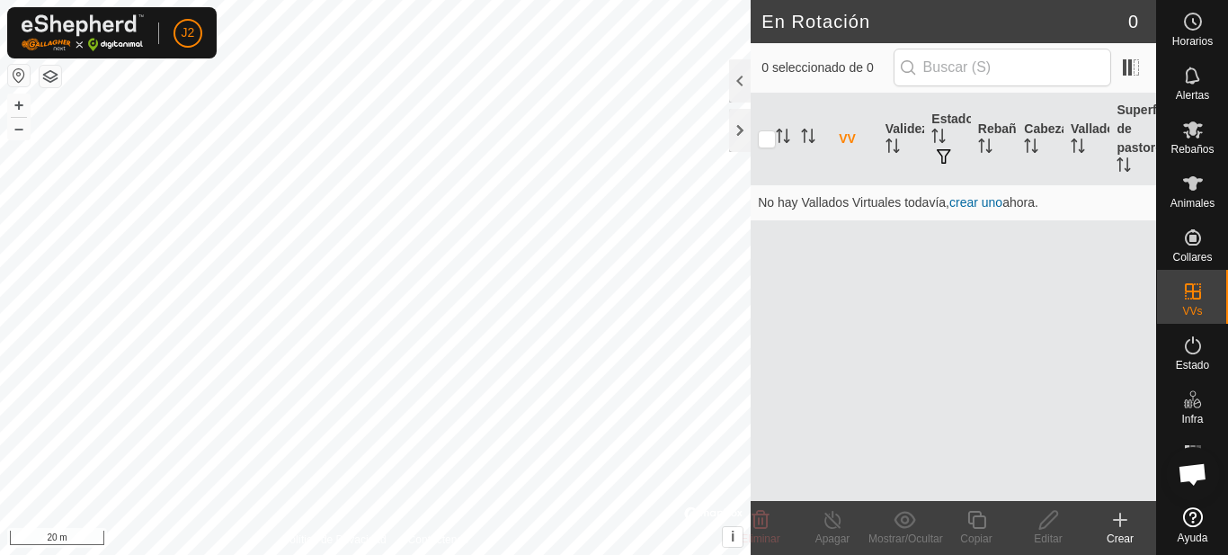
click at [755, 429] on div "VV Validez Estado Rebaño Cabezas Vallado Superficie de pastoreo No hay Vallados…" at bounding box center [952, 296] width 405 height 407
click at [1116, 525] on icon at bounding box center [1120, 520] width 22 height 22
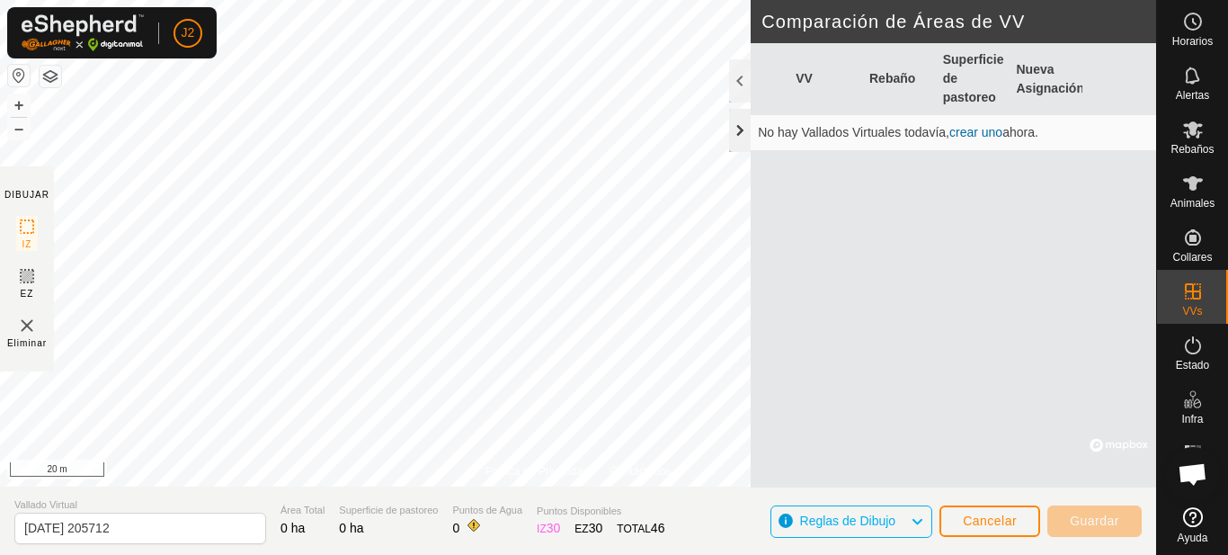
click at [739, 132] on div at bounding box center [740, 130] width 22 height 43
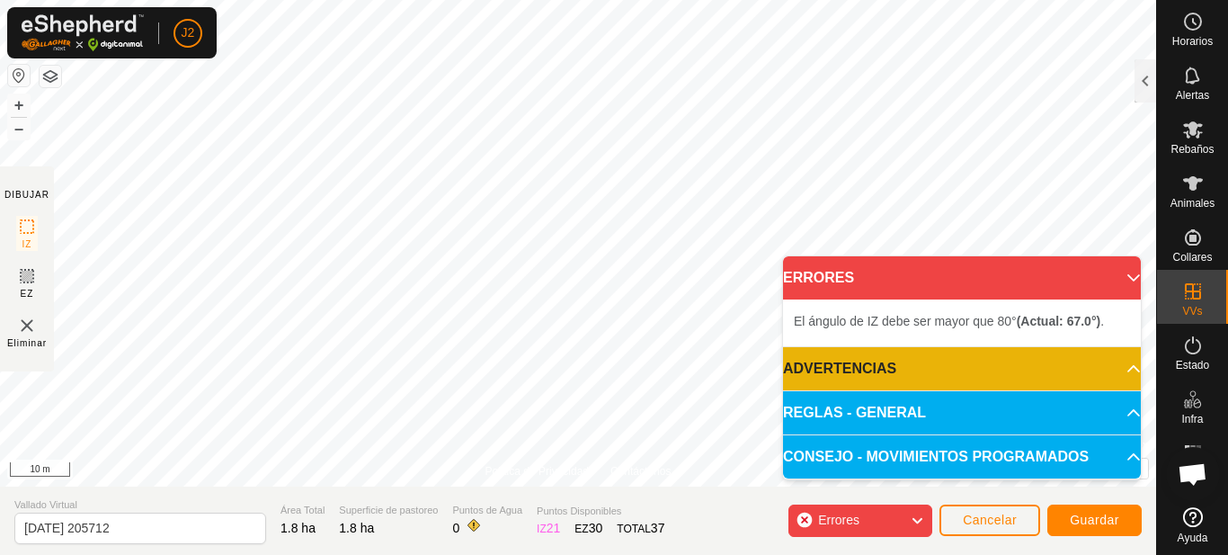
scroll to position [0, 18]
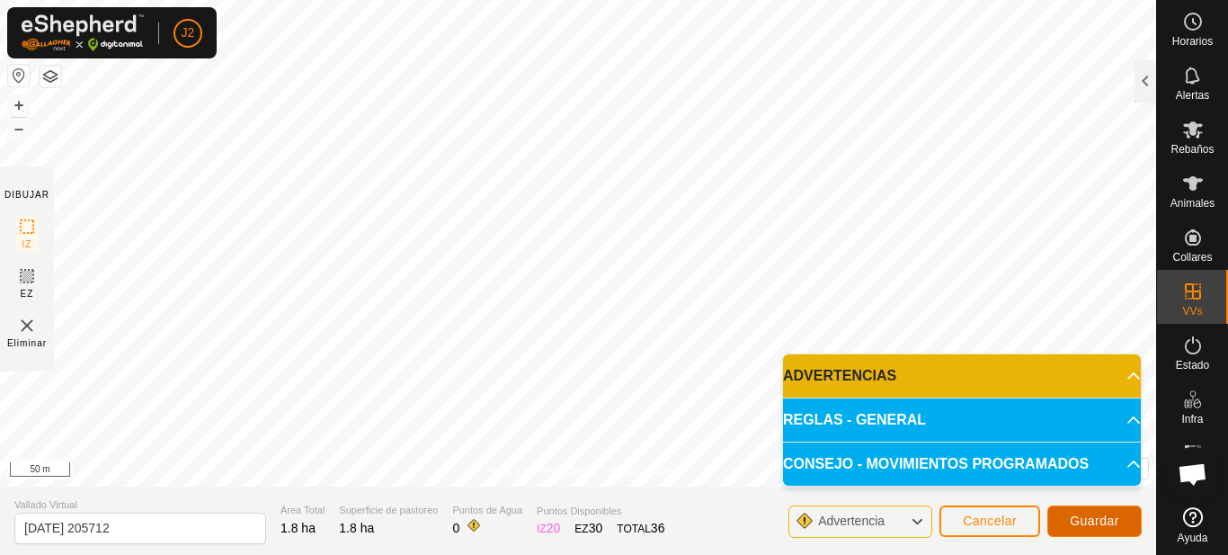
click at [1083, 517] on span "Guardar" at bounding box center [1094, 520] width 49 height 14
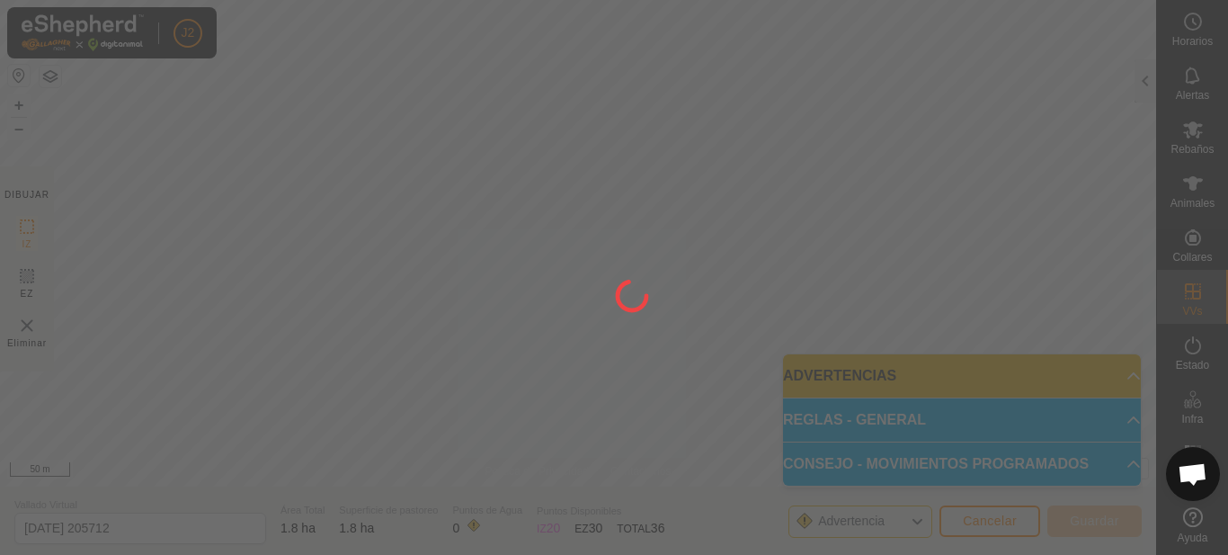
click at [1083, 517] on div at bounding box center [614, 277] width 1228 height 555
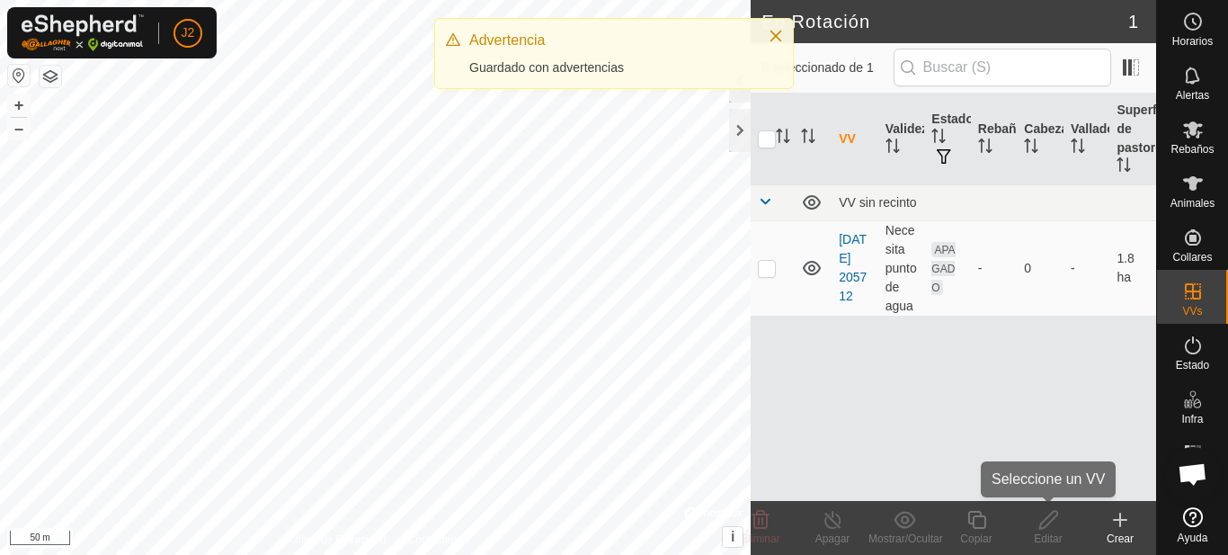
click at [1083, 517] on edit-svg-icon at bounding box center [1048, 520] width 72 height 22
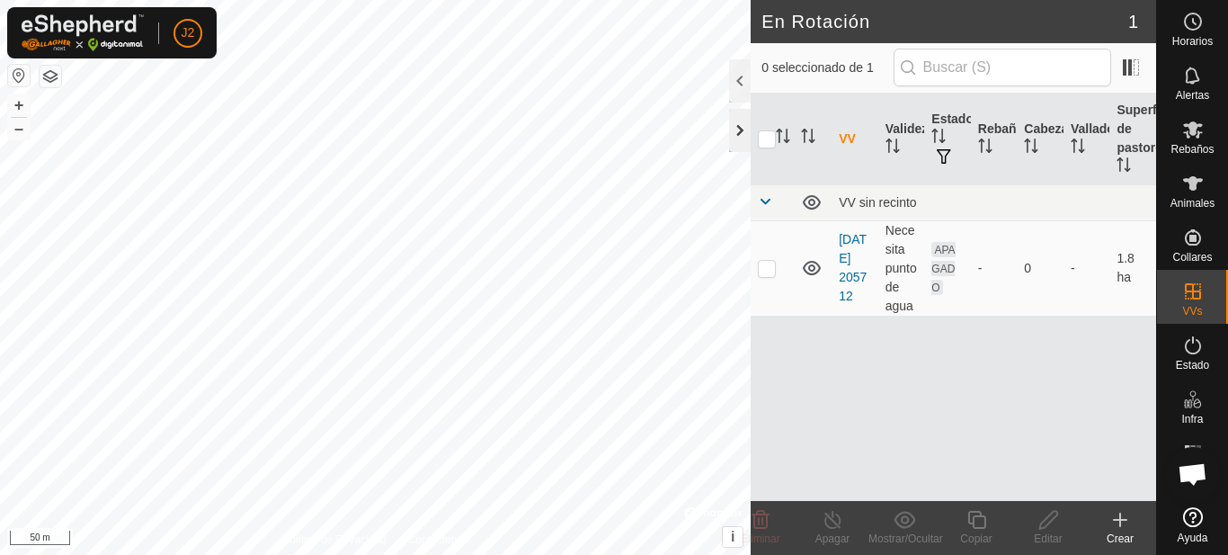
drag, startPoint x: 824, startPoint y: 492, endPoint x: 742, endPoint y: 124, distance: 376.8
click at [742, 124] on div at bounding box center [740, 130] width 22 height 43
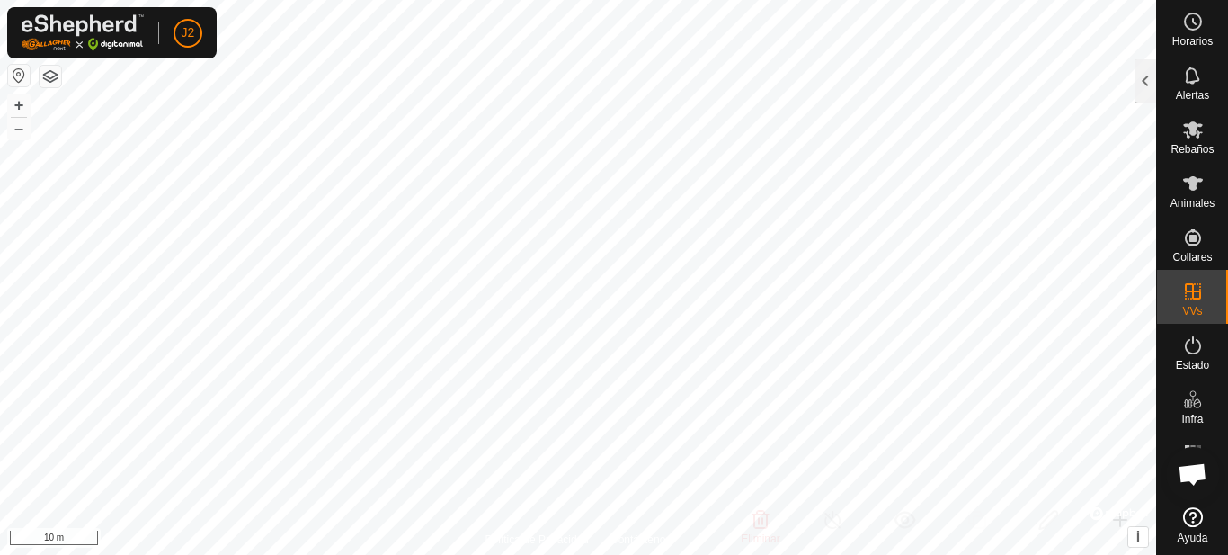
click at [524, 554] on html "J2 Horarios Alertas Rebaños Animales Collares VVs Estado Infra Mapa de Calor Ay…" at bounding box center [614, 277] width 1228 height 555
click at [1196, 191] on icon at bounding box center [1193, 184] width 22 height 22
click at [1150, 84] on div at bounding box center [1145, 80] width 22 height 43
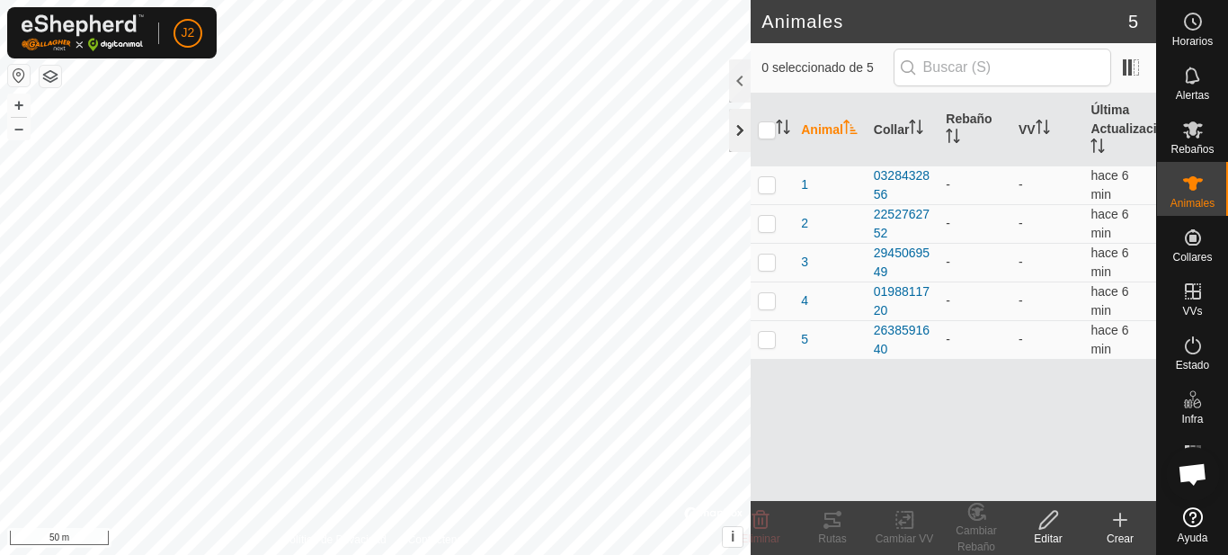
click at [742, 131] on div at bounding box center [740, 130] width 22 height 43
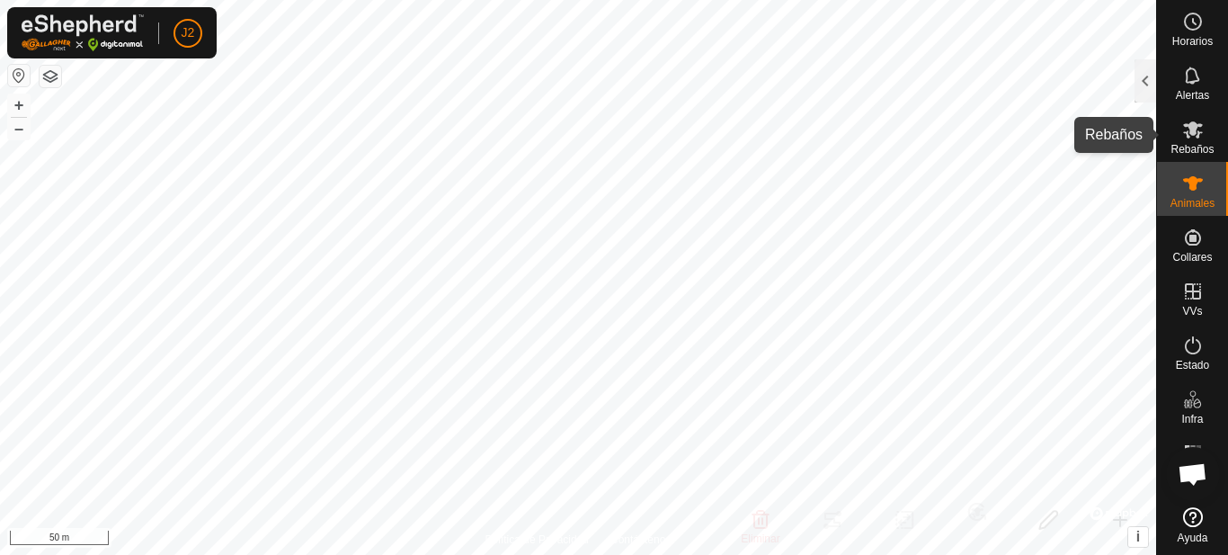
click at [1190, 139] on icon at bounding box center [1193, 130] width 22 height 22
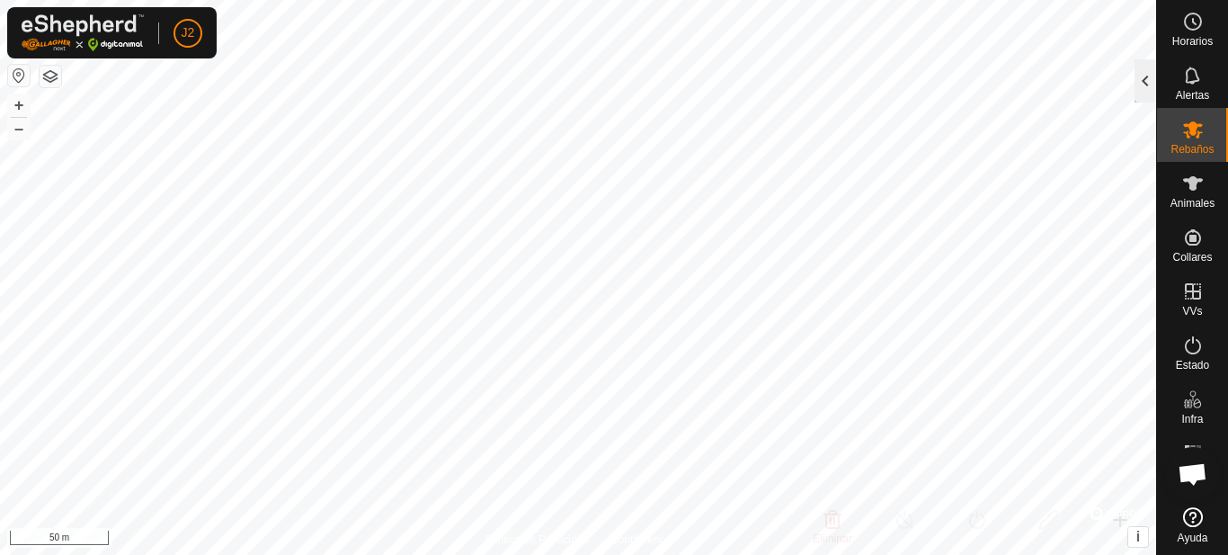
click at [1141, 95] on div at bounding box center [1145, 80] width 22 height 43
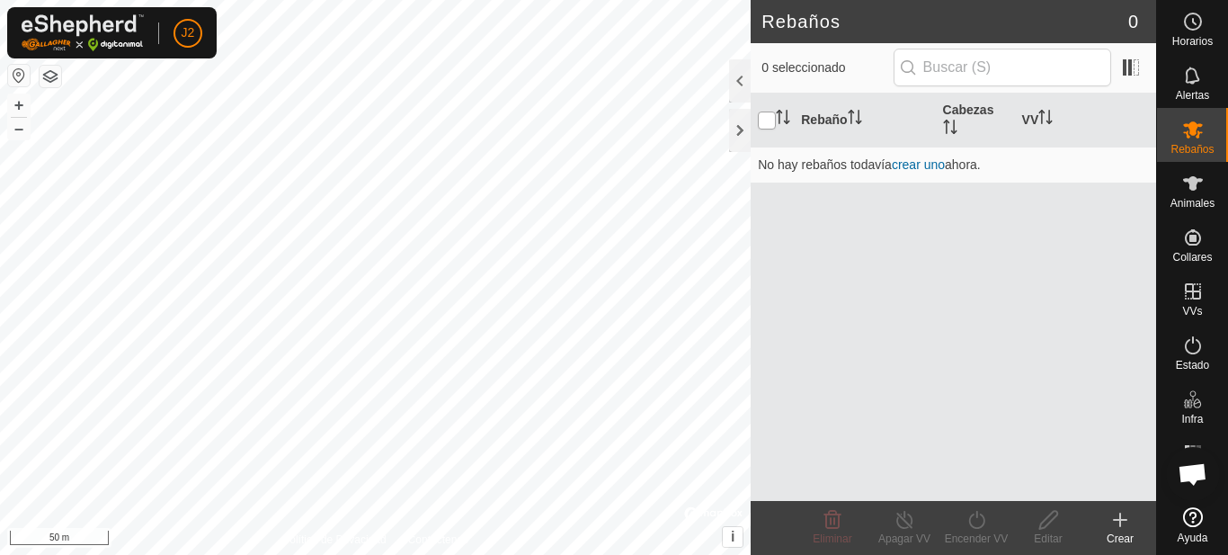
click at [759, 118] on input "checkbox" at bounding box center [767, 120] width 18 height 18
click at [768, 119] on input "checkbox" at bounding box center [767, 120] width 18 height 18
checkbox input "false"
click at [737, 129] on div at bounding box center [740, 130] width 22 height 43
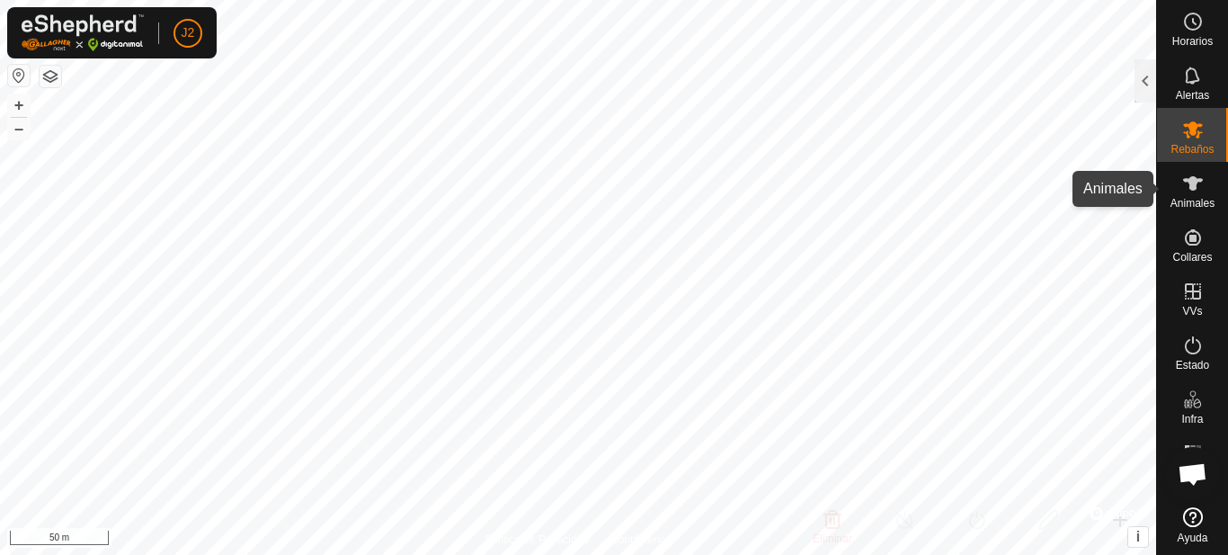
click at [1198, 186] on icon at bounding box center [1193, 184] width 22 height 22
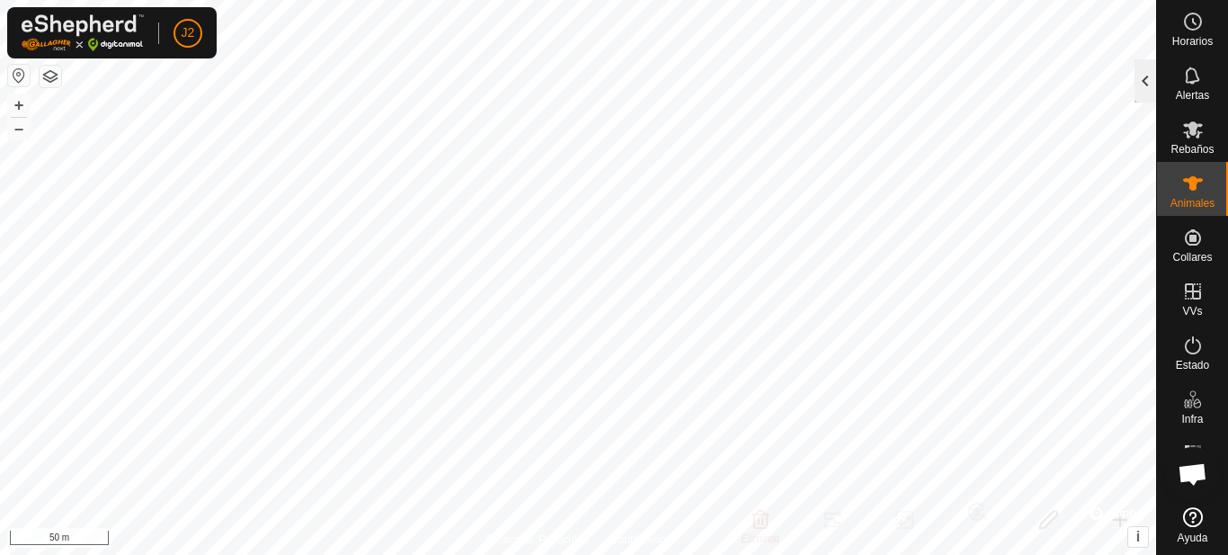
click at [1144, 87] on div at bounding box center [1145, 80] width 22 height 43
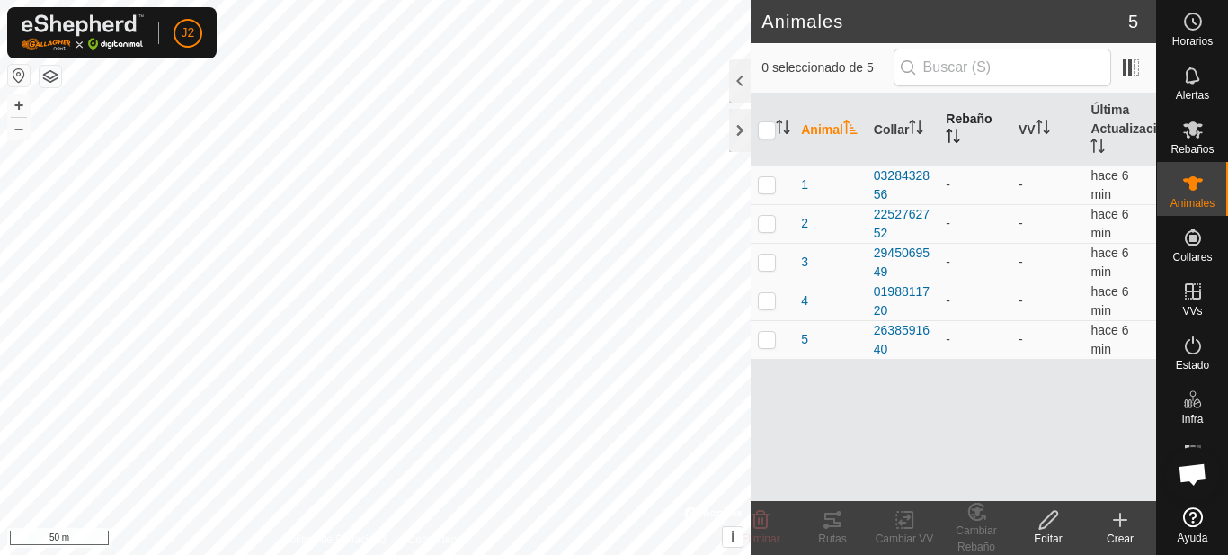
click at [974, 117] on th "Rebaño" at bounding box center [974, 129] width 73 height 73
click at [965, 125] on th "Rebaño" at bounding box center [974, 129] width 73 height 73
click at [760, 184] on p-checkbox at bounding box center [767, 184] width 18 height 14
checkbox input "true"
click at [771, 265] on p-checkbox at bounding box center [767, 261] width 18 height 14
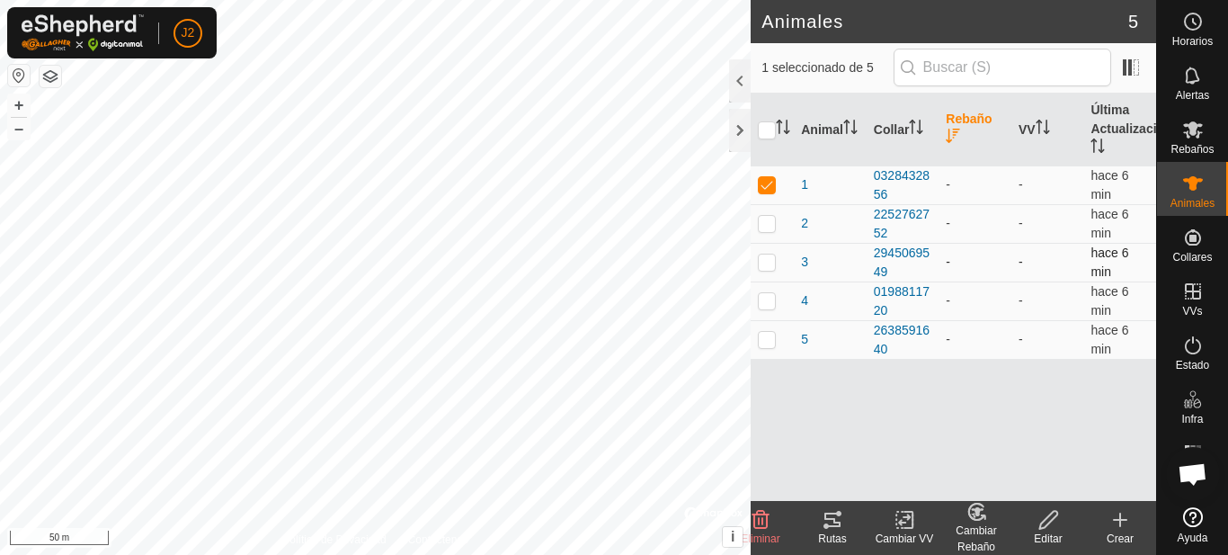
checkbox input "true"
click at [769, 307] on p-tablecheckbox at bounding box center [767, 300] width 18 height 14
checkbox input "true"
click at [768, 338] on p-checkbox at bounding box center [767, 339] width 18 height 14
checkbox input "true"
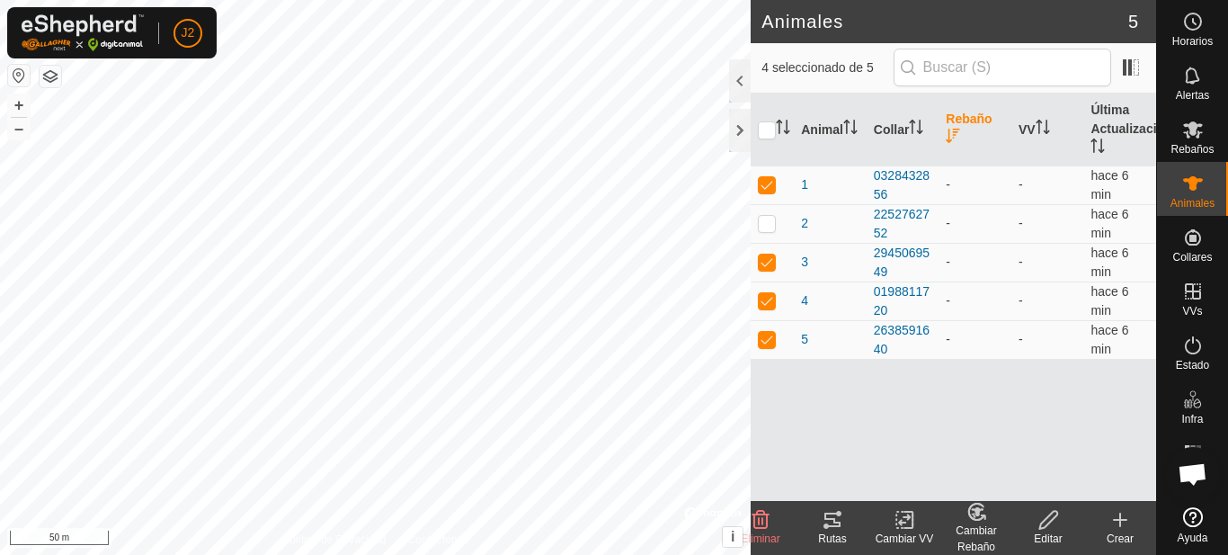
click at [1125, 525] on icon at bounding box center [1120, 520] width 22 height 22
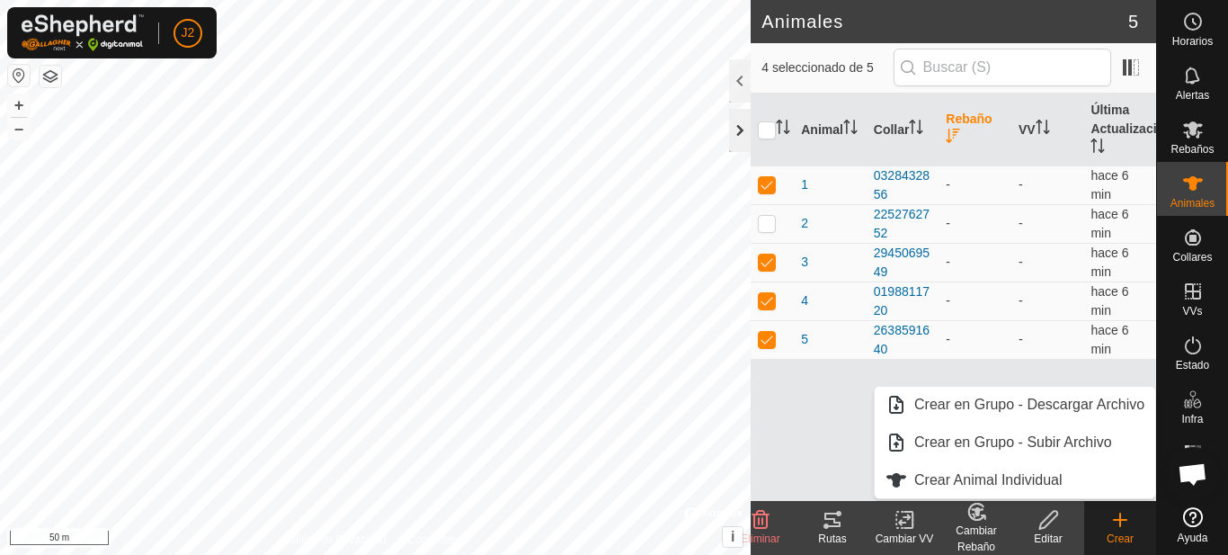
click at [738, 138] on div at bounding box center [740, 130] width 22 height 43
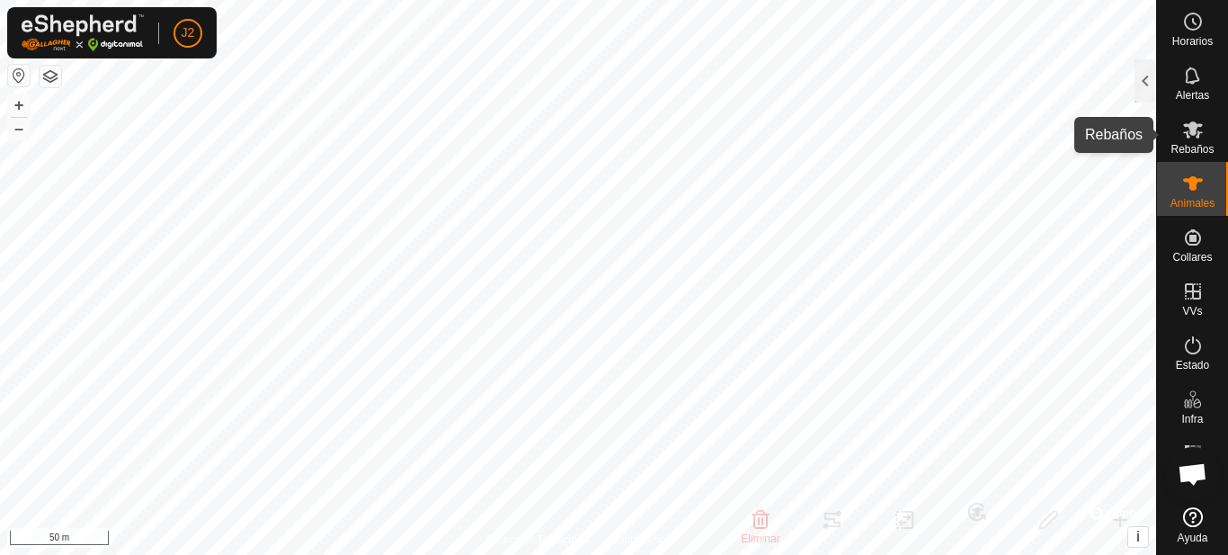
click at [1200, 142] on es-mob-svg-icon at bounding box center [1193, 129] width 32 height 29
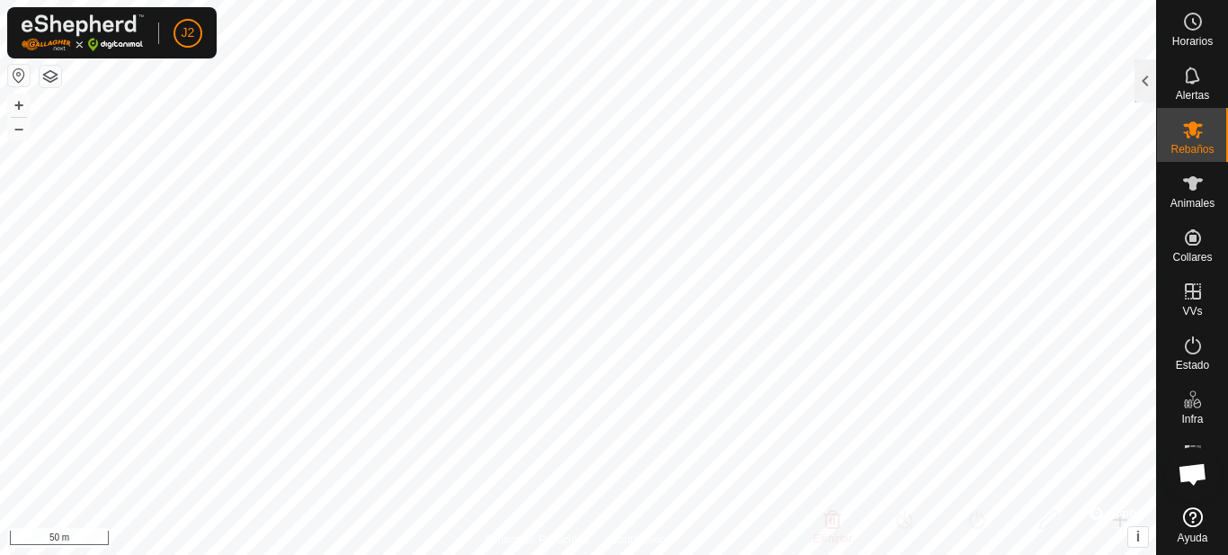
click at [1200, 142] on es-mob-svg-icon at bounding box center [1193, 129] width 32 height 29
click at [1139, 82] on div at bounding box center [1145, 80] width 22 height 43
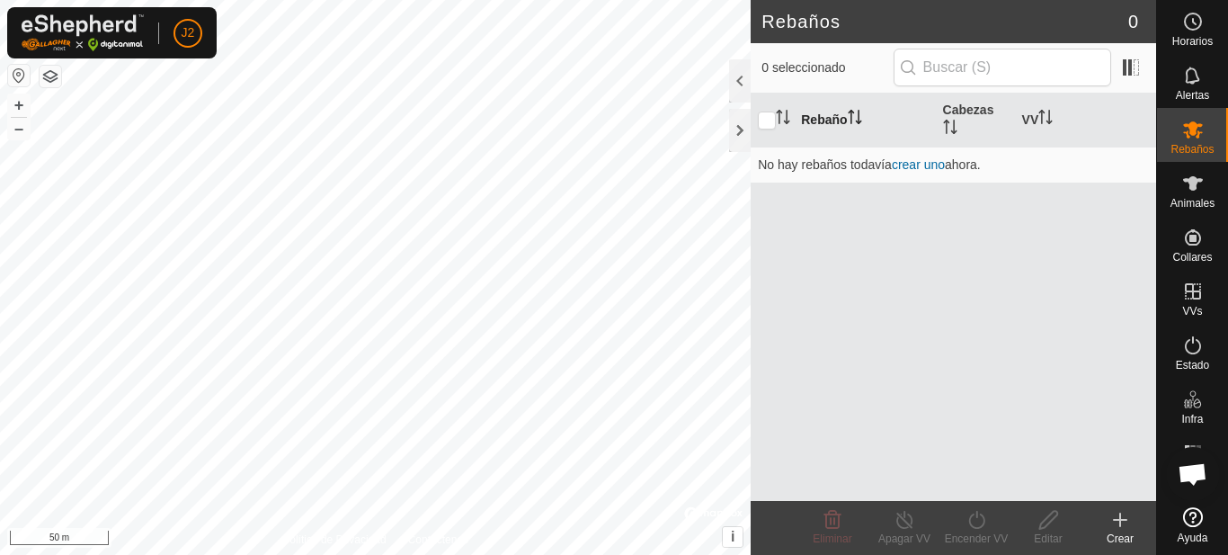
click at [816, 121] on th "Rebaño" at bounding box center [864, 120] width 141 height 54
click at [769, 126] on input "checkbox" at bounding box center [767, 120] width 18 height 18
checkbox input "true"
click at [1129, 528] on icon at bounding box center [1120, 520] width 22 height 22
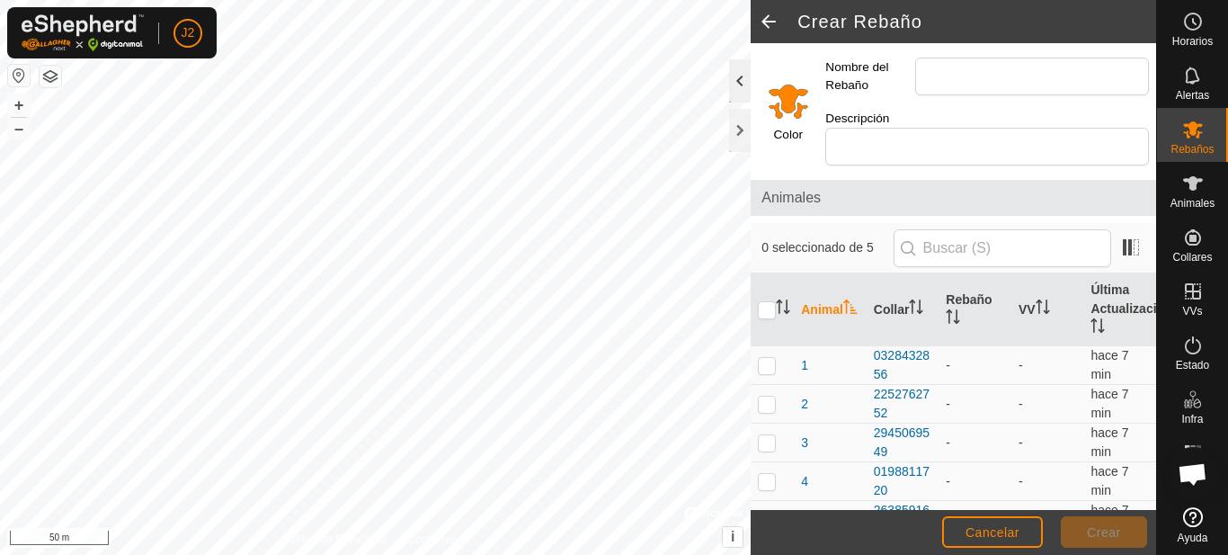
click at [739, 80] on div at bounding box center [740, 80] width 22 height 43
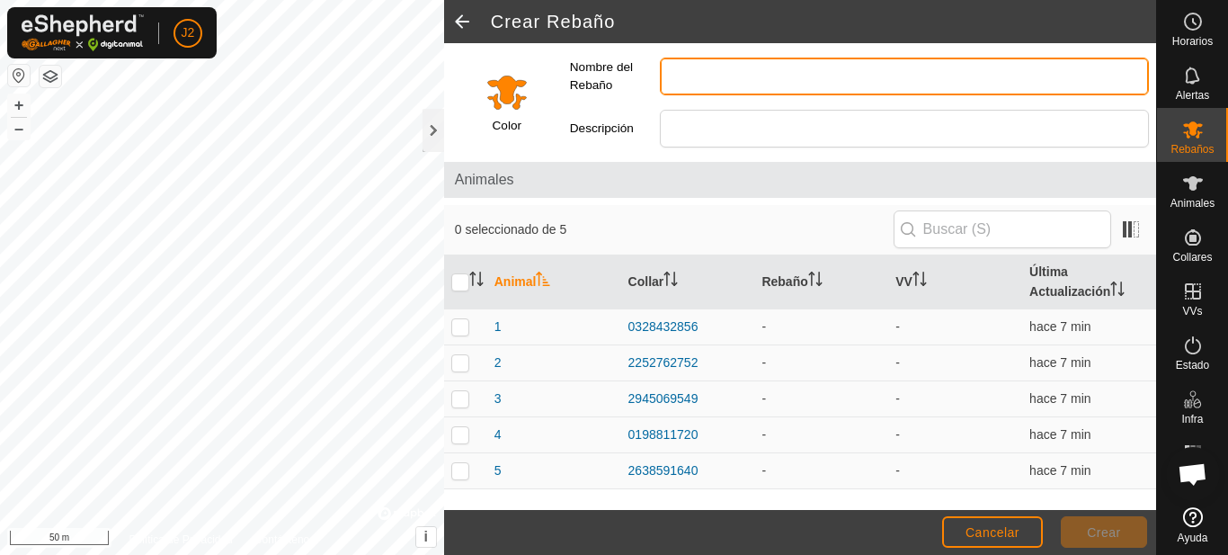
click at [820, 75] on input "Nombre del Rebaño" at bounding box center [904, 77] width 489 height 38
type input "de cuatro dos salt"
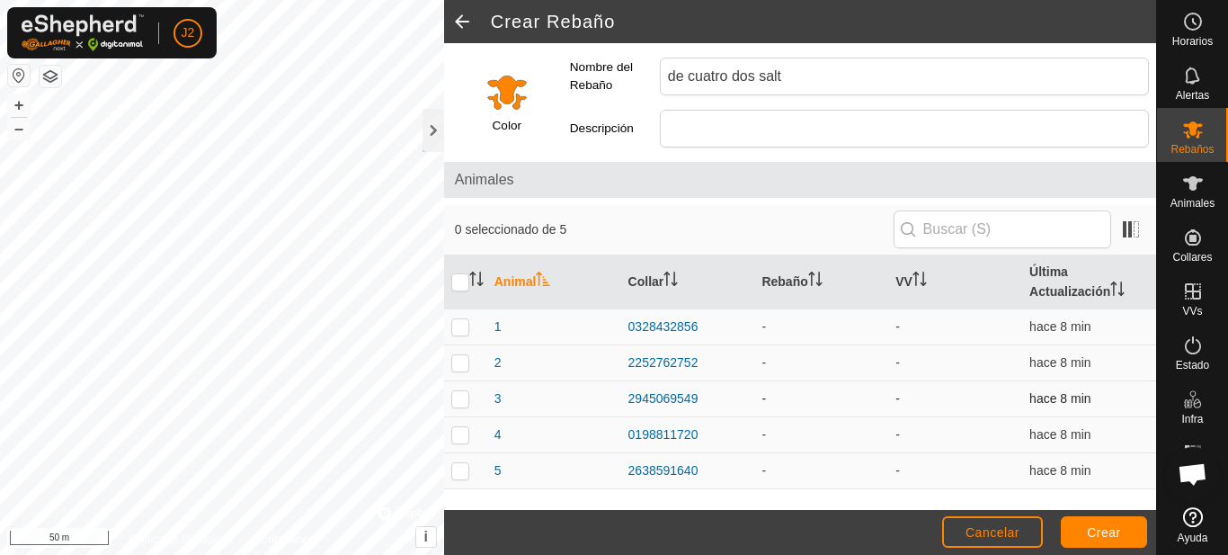
click at [463, 403] on p-checkbox at bounding box center [460, 398] width 18 height 14
checkbox input "true"
click at [463, 471] on p-checkbox at bounding box center [460, 470] width 18 height 14
checkbox input "true"
click at [457, 330] on p-checkbox at bounding box center [460, 326] width 18 height 14
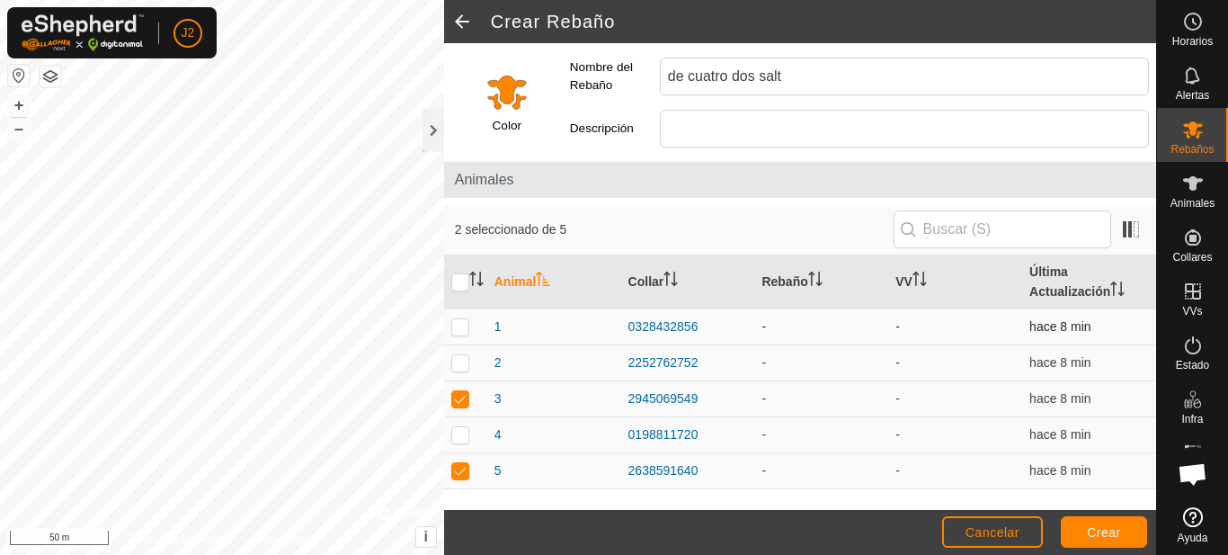
checkbox input "true"
click at [457, 431] on p-checkbox at bounding box center [460, 434] width 18 height 14
checkbox input "true"
click at [1098, 531] on span "Crear" at bounding box center [1104, 532] width 34 height 14
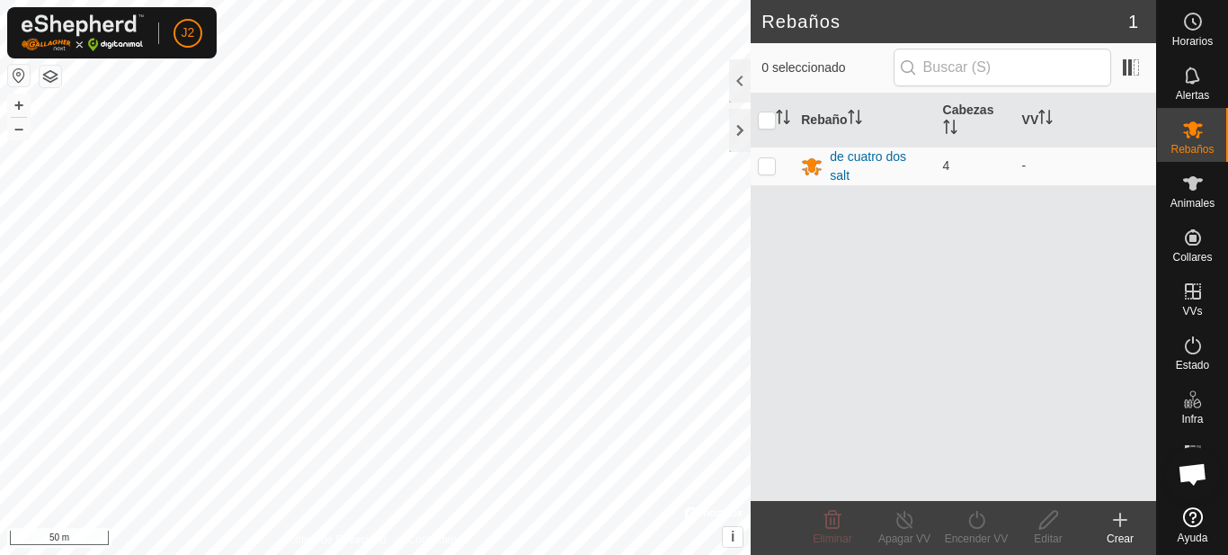
click at [1122, 523] on icon at bounding box center [1120, 520] width 22 height 22
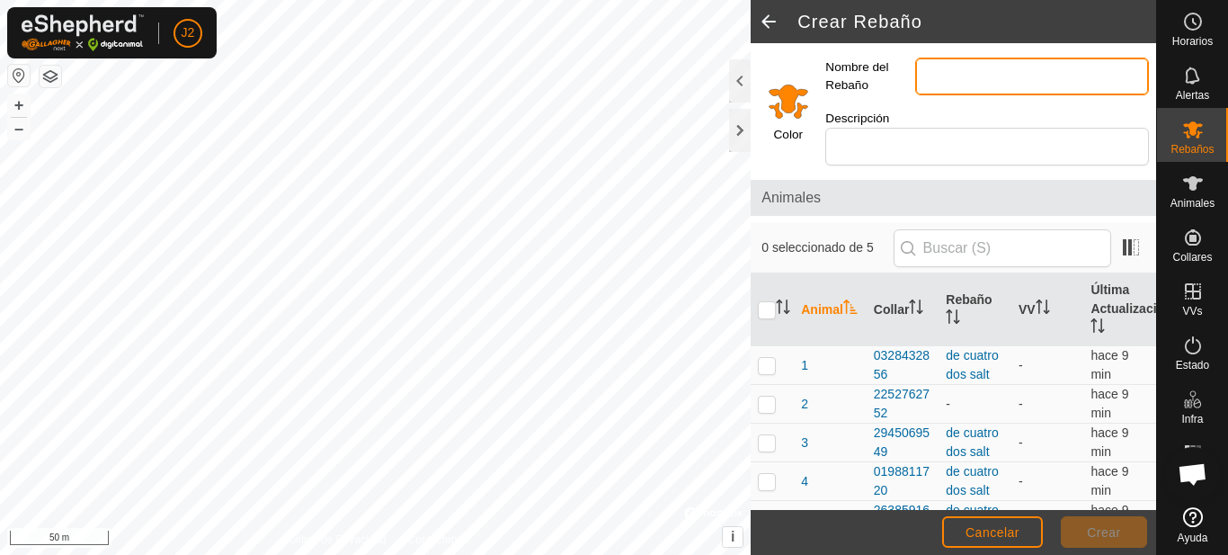
click at [951, 79] on input "Nombre del Rebaño" at bounding box center [1032, 77] width 234 height 38
click at [959, 78] on input "de trs dos salt y la 49" at bounding box center [1032, 77] width 234 height 38
click at [963, 76] on input "de trs dos salt y la 49" at bounding box center [1032, 77] width 234 height 38
type input "dos salt y la 49"
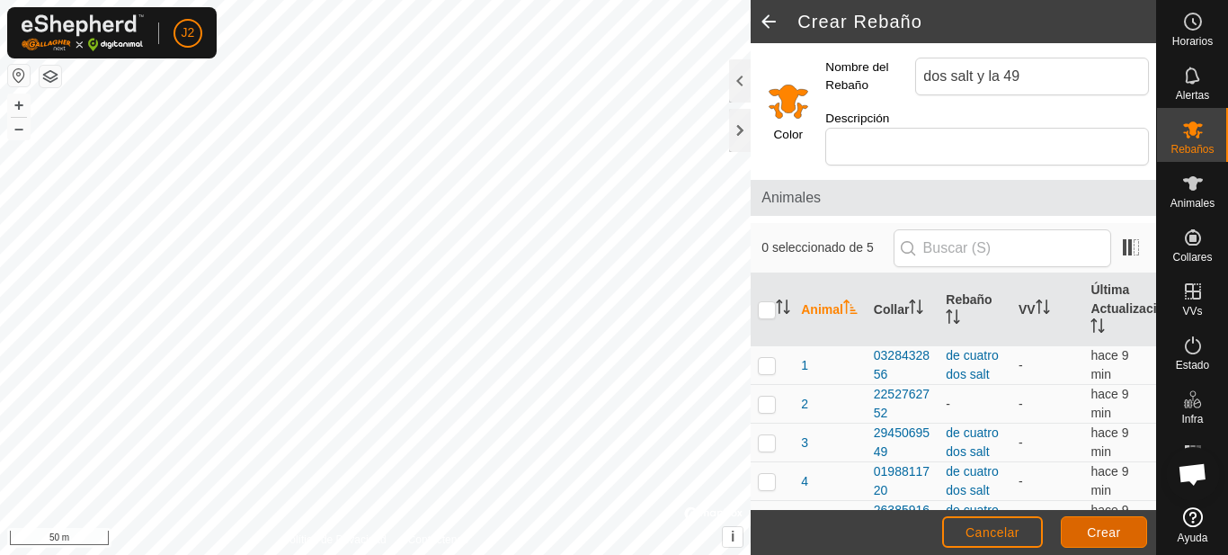
click at [1115, 537] on span "Crear" at bounding box center [1104, 532] width 34 height 14
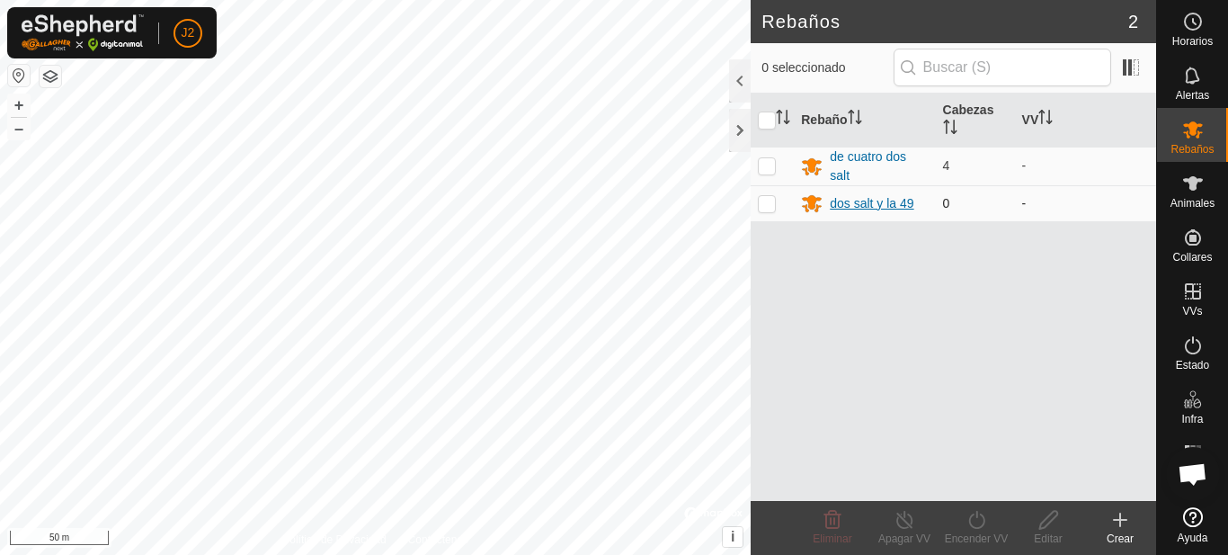
click at [855, 201] on div "dos salt y la 49" at bounding box center [872, 203] width 84 height 19
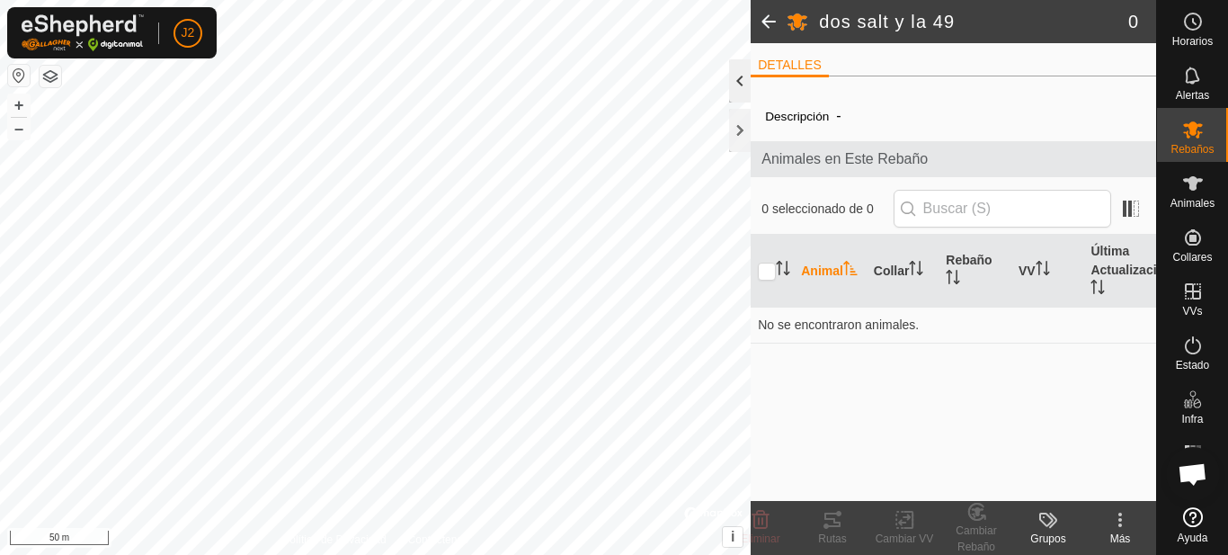
click at [737, 89] on div at bounding box center [740, 80] width 22 height 43
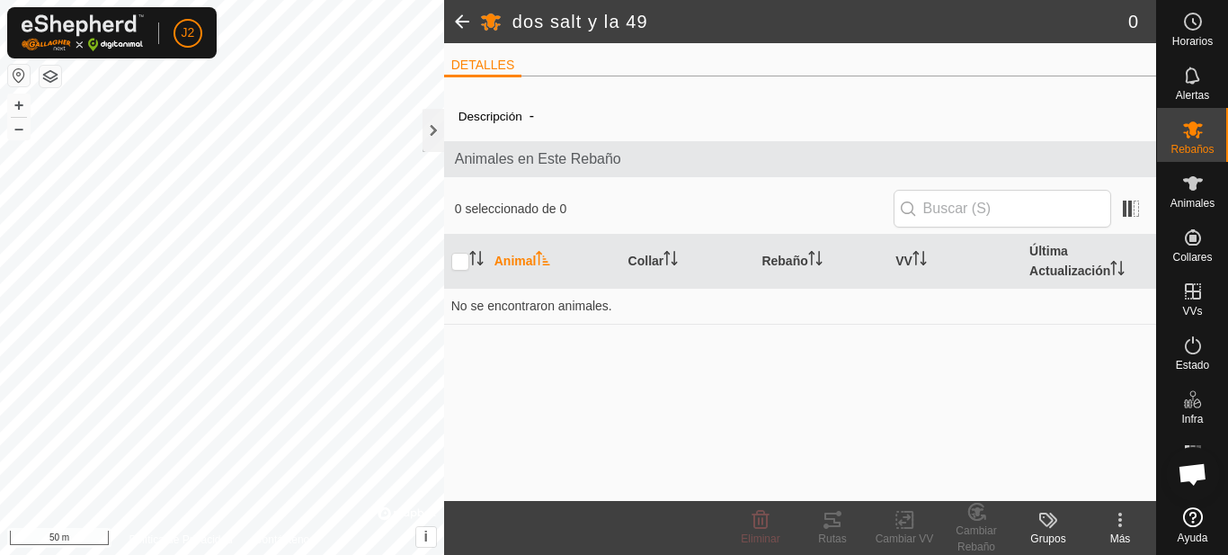
click at [457, 21] on span at bounding box center [462, 21] width 36 height 43
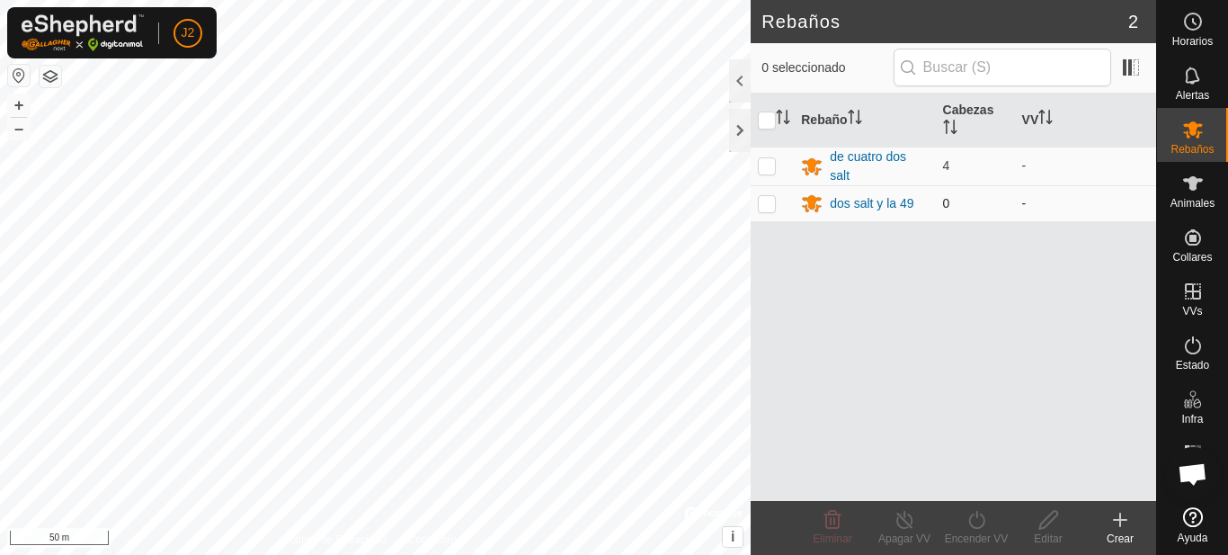
click at [768, 205] on p-checkbox at bounding box center [767, 203] width 18 height 14
click at [832, 531] on div "Eliminar" at bounding box center [832, 538] width 72 height 16
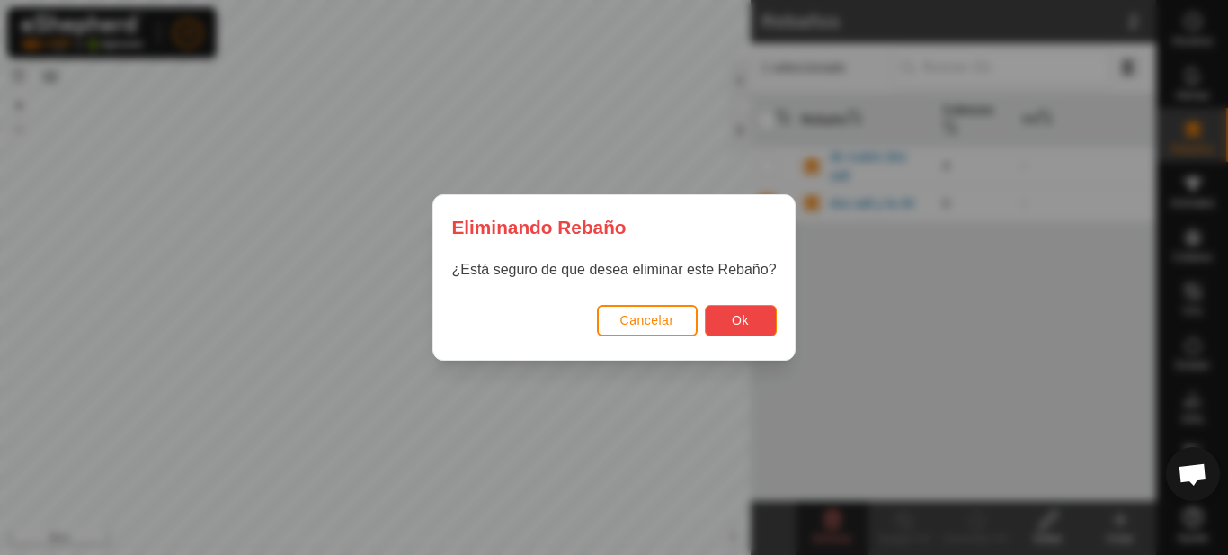
click at [735, 313] on button "Ok" at bounding box center [741, 320] width 72 height 31
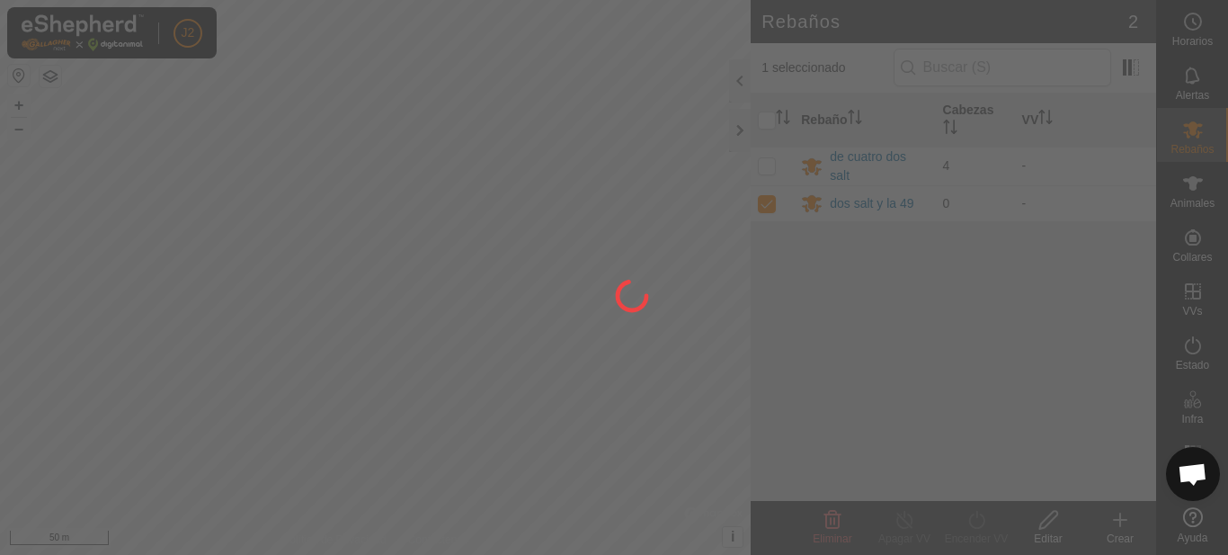
checkbox input "false"
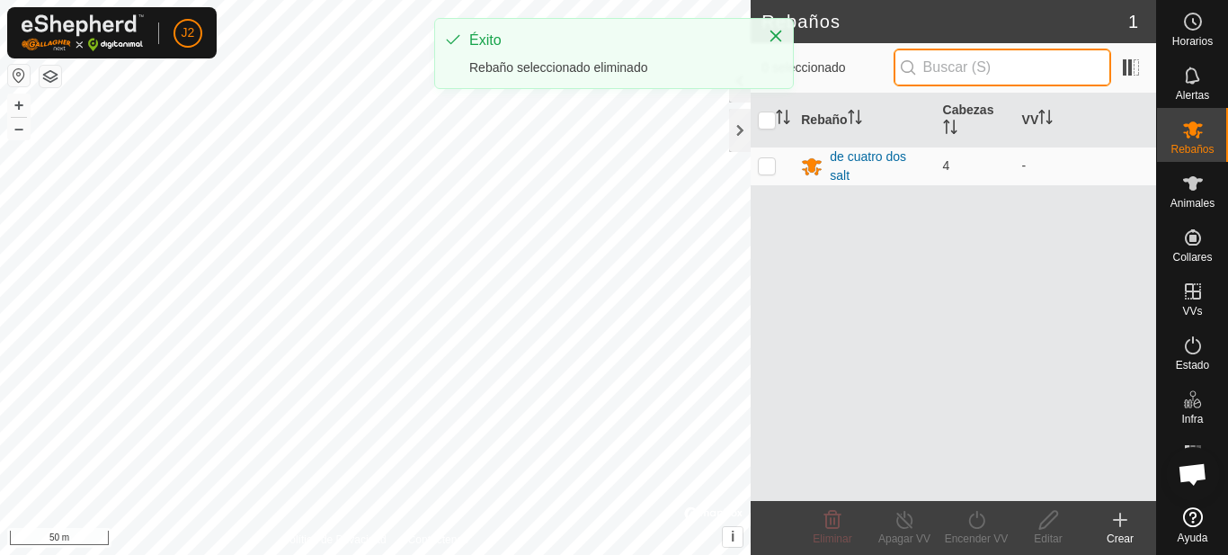
click at [961, 69] on input "text" at bounding box center [1002, 68] width 218 height 38
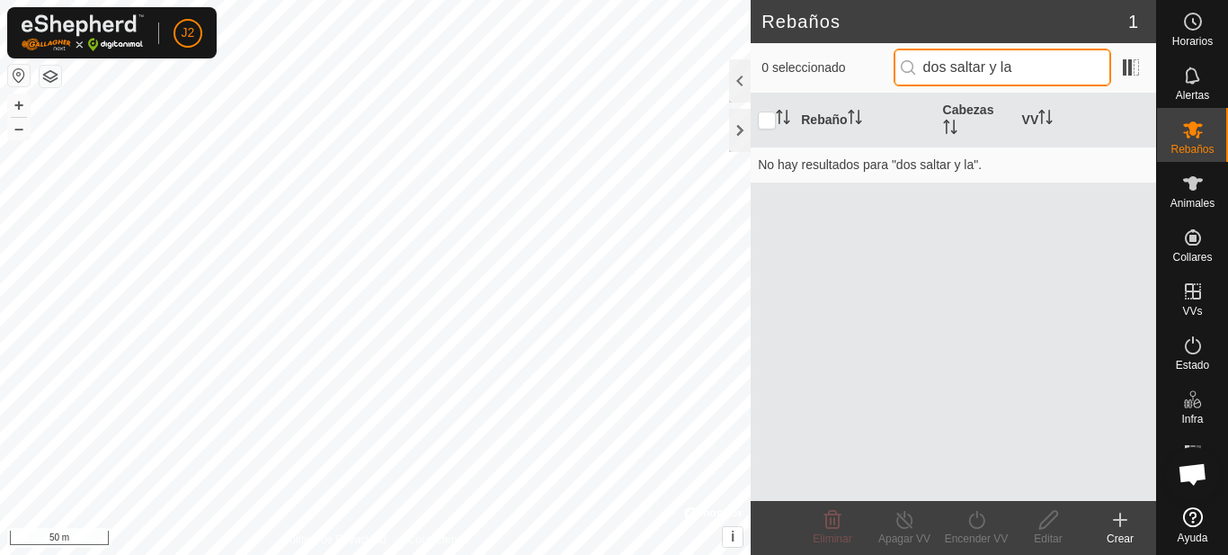
click at [1030, 68] on input "dos saltar y la" at bounding box center [1002, 68] width 218 height 38
click at [1017, 67] on input "dos saltar y la49" at bounding box center [1002, 68] width 218 height 38
type input "dos saltar y la 49"
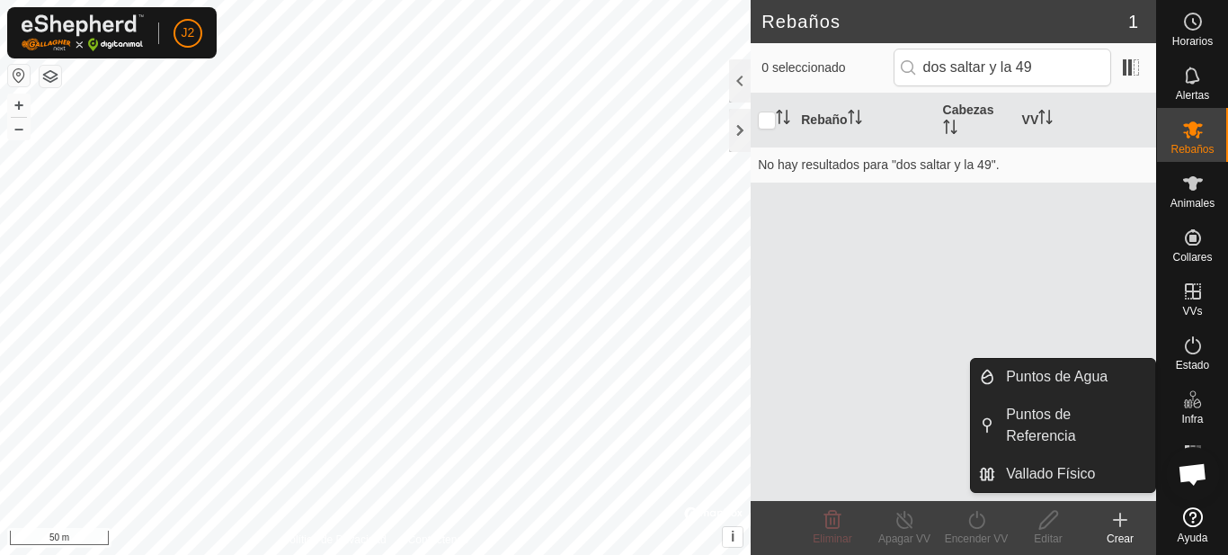
click at [1127, 531] on div "Crear" at bounding box center [1120, 538] width 72 height 16
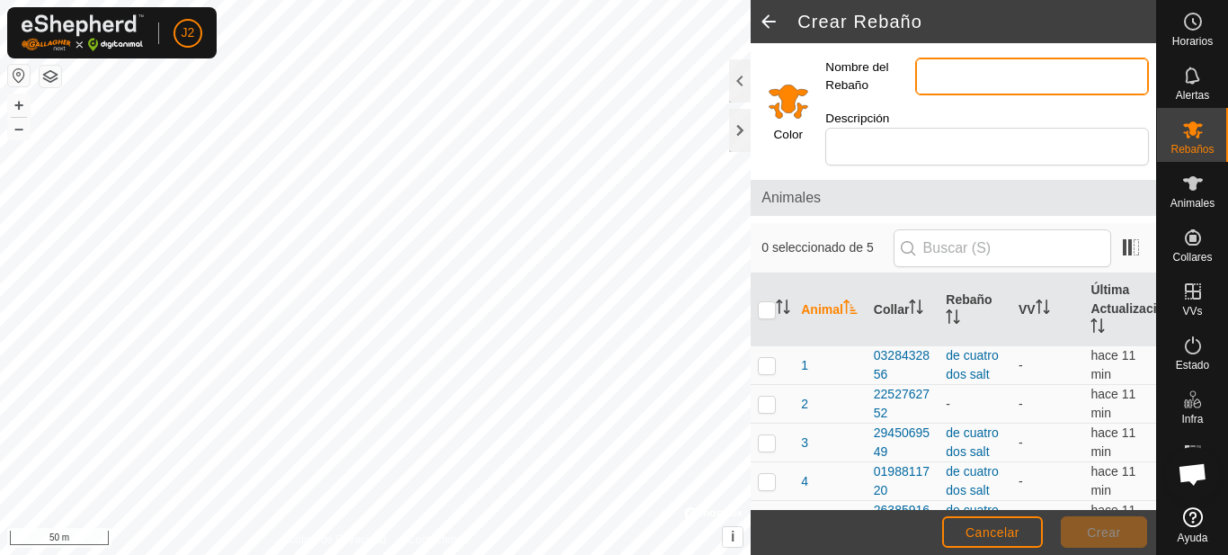
click at [937, 89] on input "Nombre del Rebaño" at bounding box center [1032, 77] width 234 height 38
type input "dos salt y la 49"
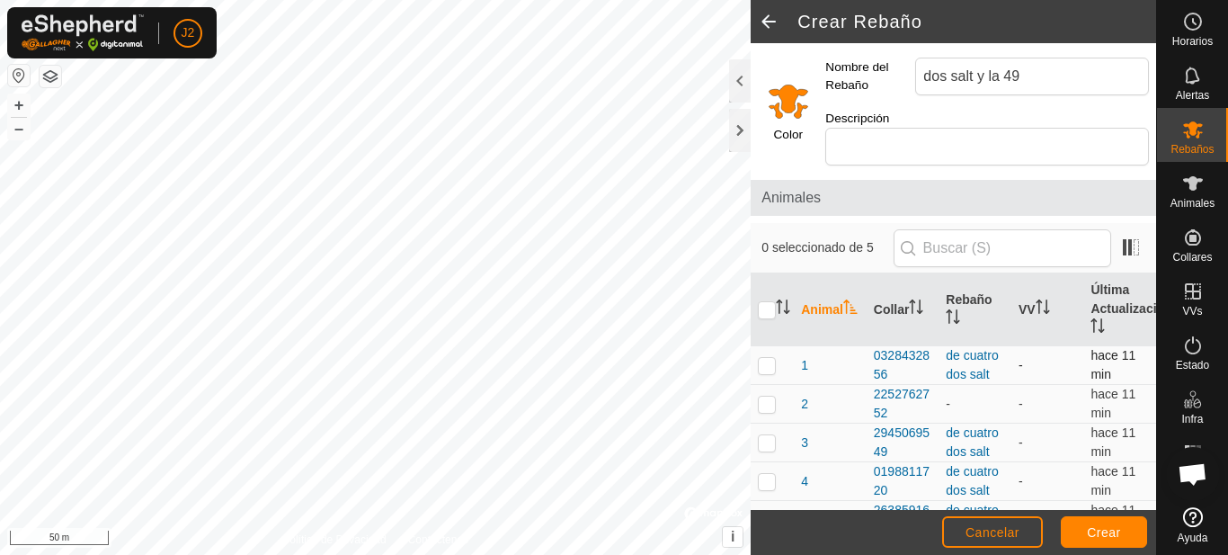
click at [767, 370] on p-checkbox at bounding box center [767, 365] width 18 height 14
checkbox input "true"
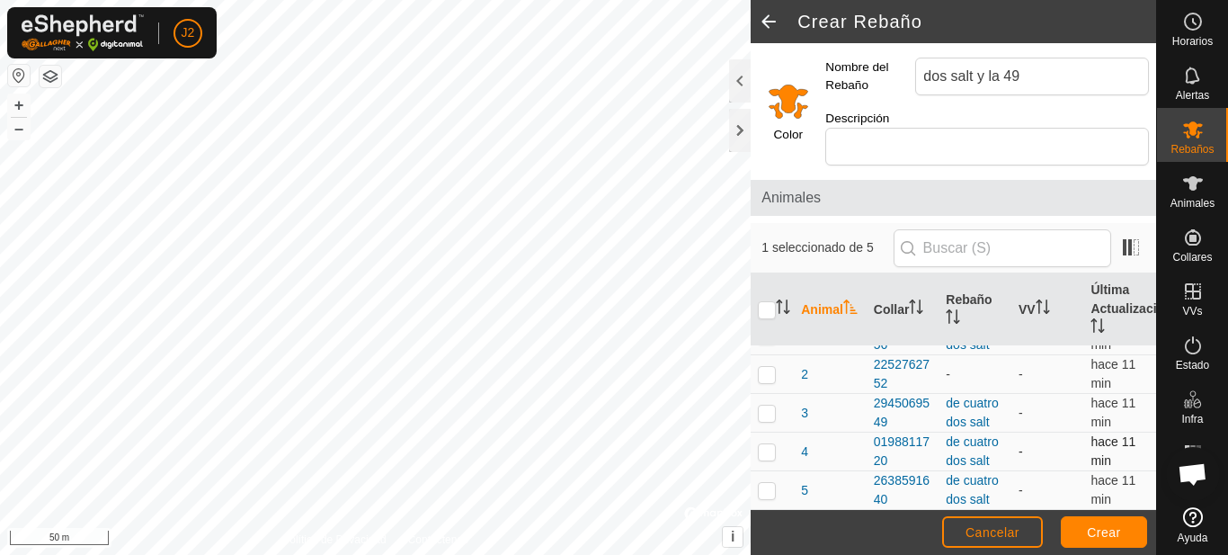
click at [767, 445] on p-checkbox at bounding box center [767, 451] width 18 height 14
checkbox input "true"
click at [770, 418] on p-checkbox at bounding box center [767, 412] width 18 height 14
checkbox input "true"
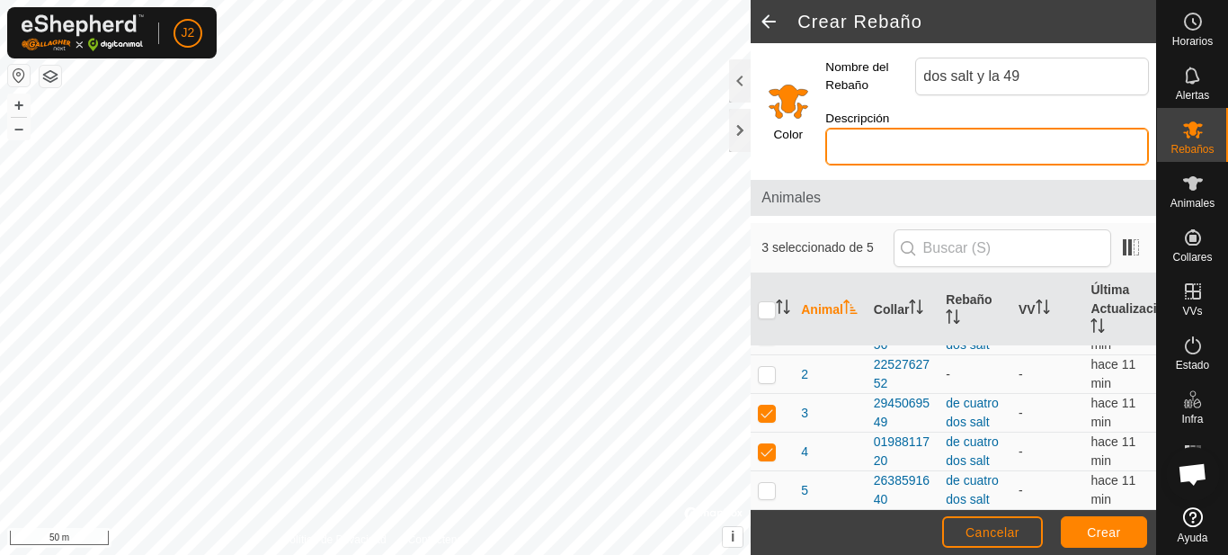
click at [848, 139] on input "Descripción" at bounding box center [987, 147] width 324 height 38
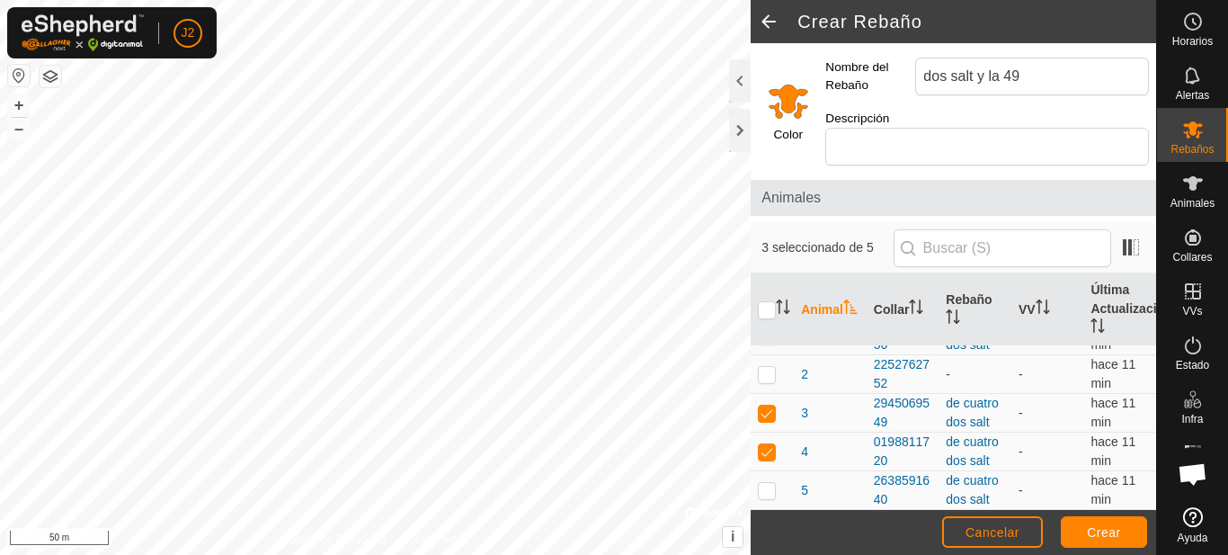
click at [788, 102] on input "Select a color" at bounding box center [788, 100] width 43 height 43
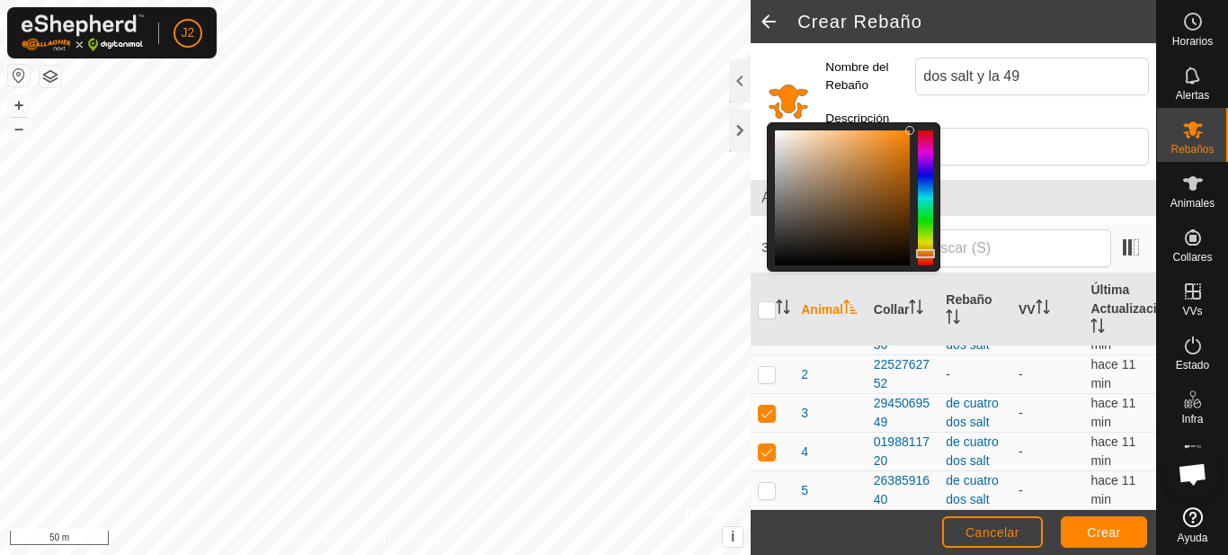
click at [930, 173] on div at bounding box center [925, 197] width 15 height 135
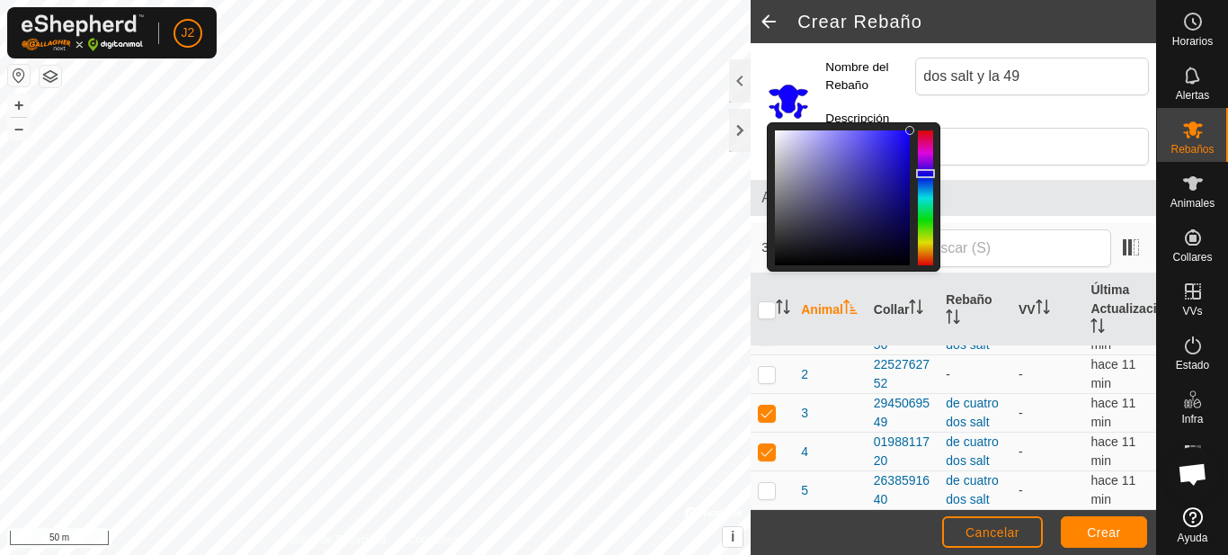
click at [993, 117] on div "Descripción" at bounding box center [987, 137] width 338 height 70
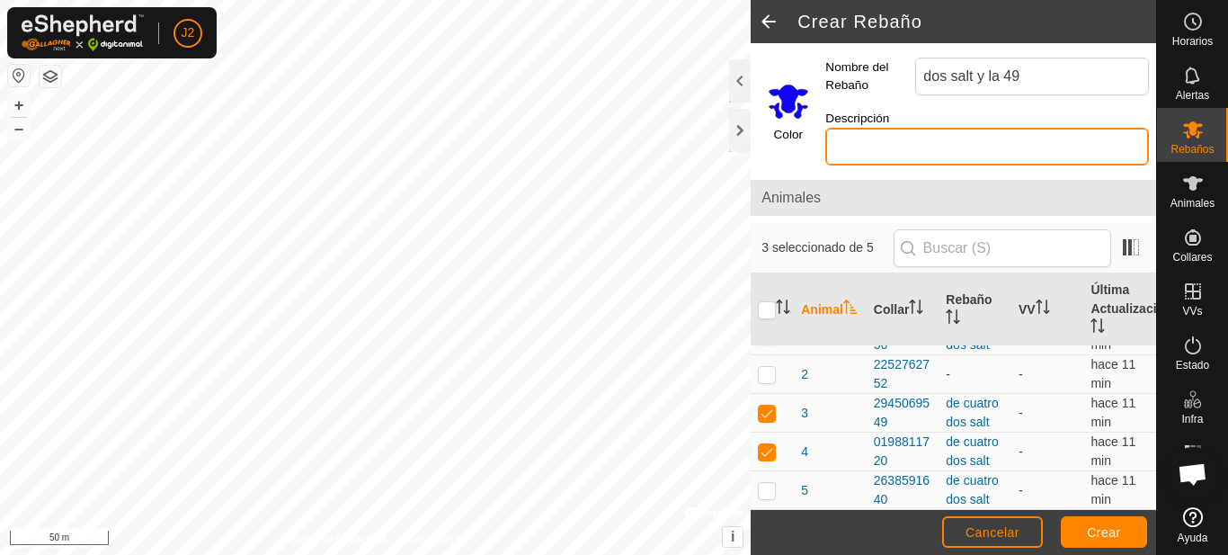
click at [900, 146] on input "Descripción" at bounding box center [987, 147] width 324 height 38
type input "a"
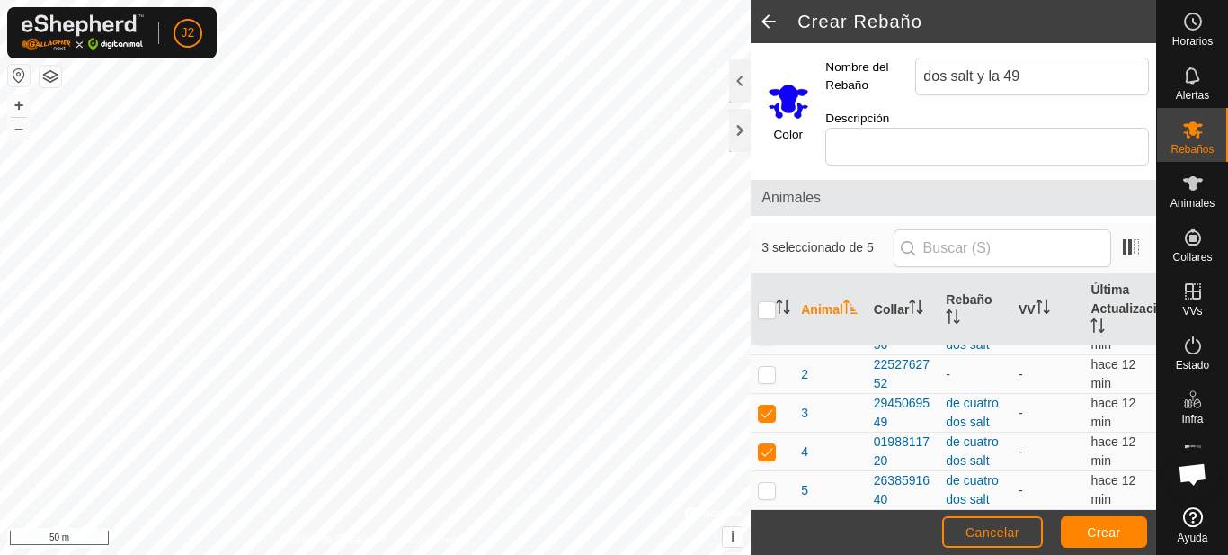
click at [795, 134] on label "Color" at bounding box center [788, 135] width 29 height 18
click at [797, 102] on input "Select a color" at bounding box center [788, 100] width 43 height 43
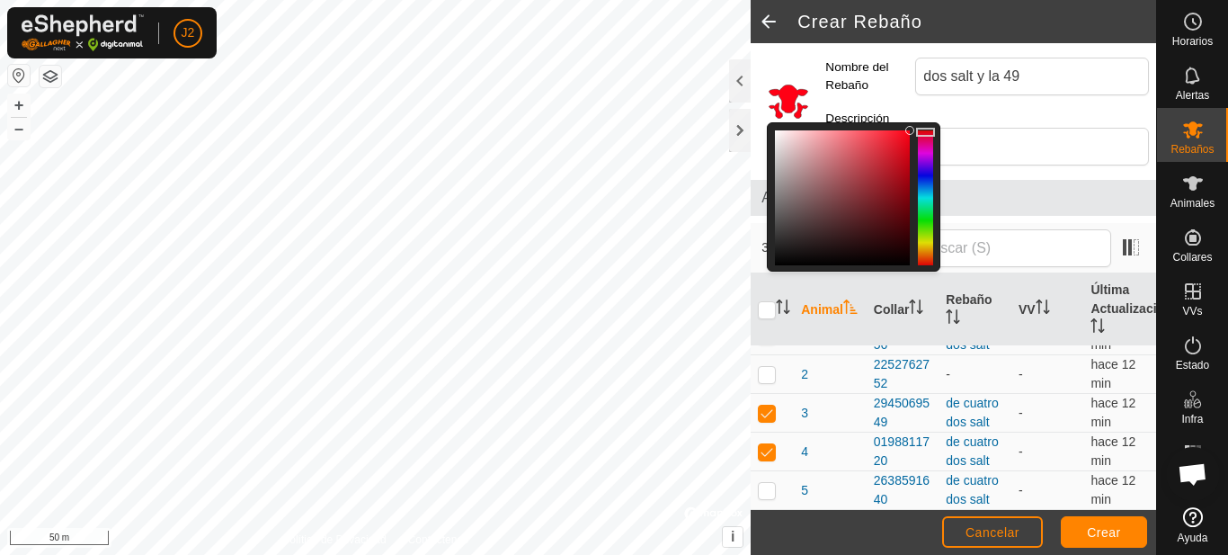
click at [919, 132] on div at bounding box center [925, 197] width 15 height 135
click at [1047, 218] on div "Color Nombre del Rebaño dos salt y la 49 Descripción Animales 3 seleccionado de…" at bounding box center [952, 276] width 405 height 466
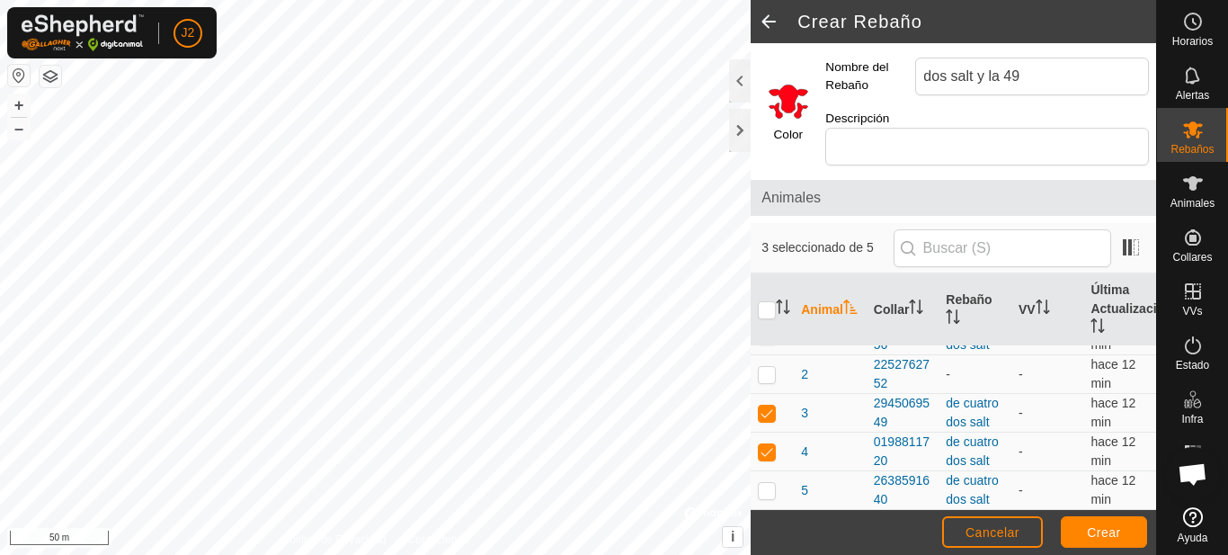
click at [788, 86] on input "Select a color" at bounding box center [788, 100] width 43 height 43
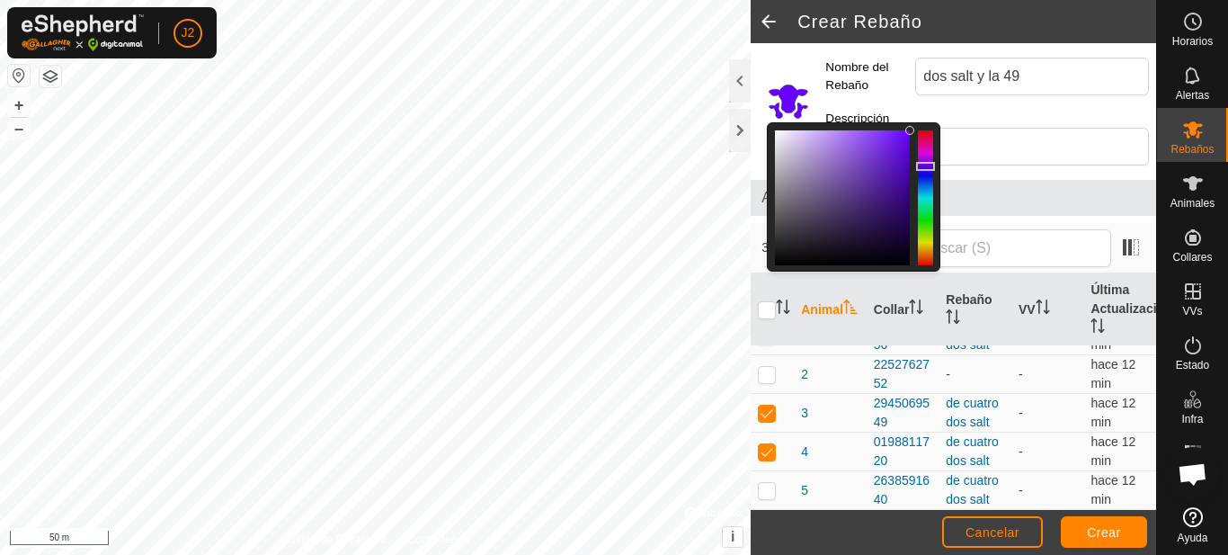
click at [927, 166] on div at bounding box center [925, 197] width 15 height 135
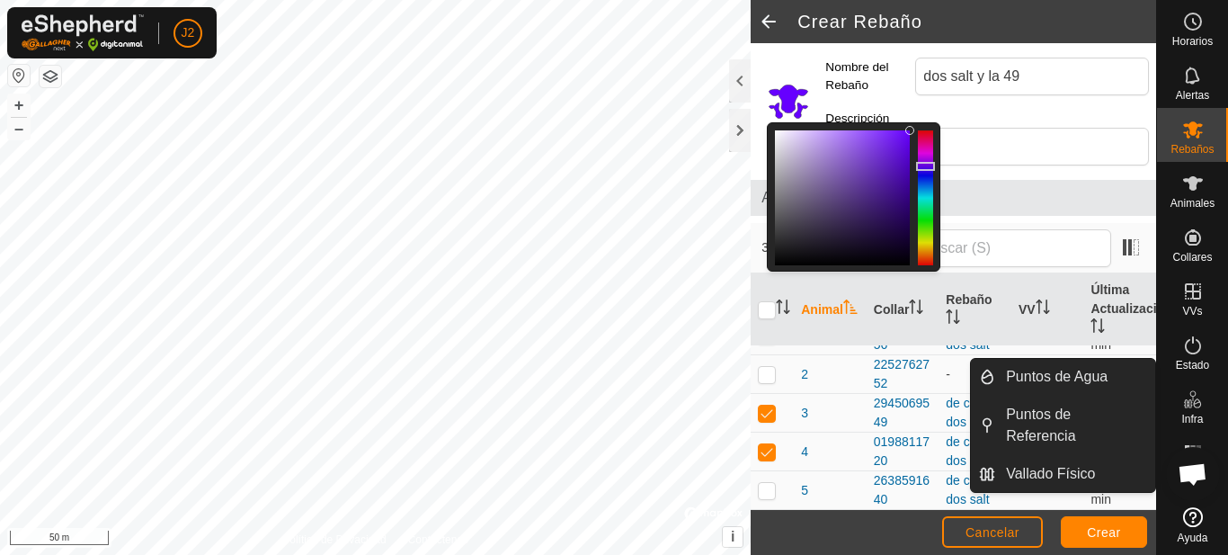
drag, startPoint x: 1170, startPoint y: 391, endPoint x: 1159, endPoint y: 392, distance: 10.8
click at [1160, 392] on div "Infra" at bounding box center [1192, 404] width 71 height 54
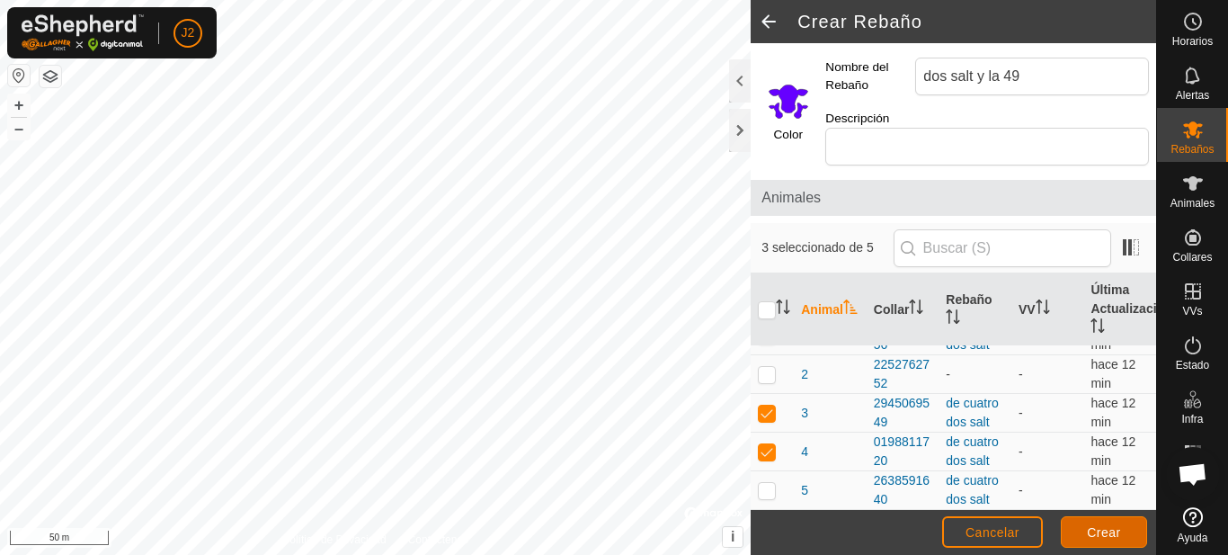
click at [1092, 530] on span "Crear" at bounding box center [1104, 532] width 34 height 14
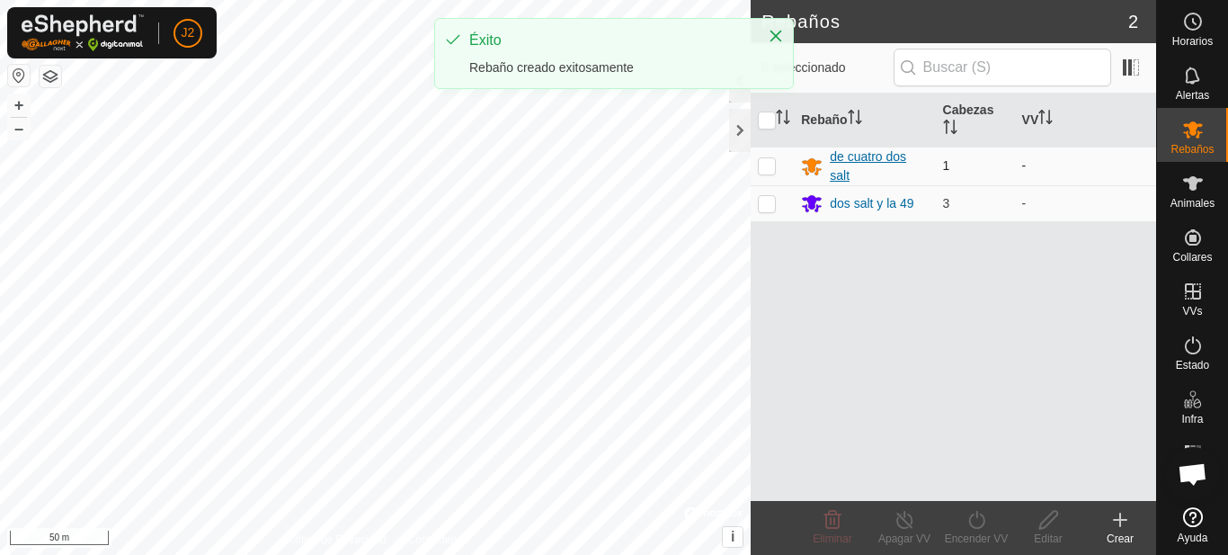
click at [833, 155] on div "de cuatro dos salt" at bounding box center [879, 166] width 98 height 38
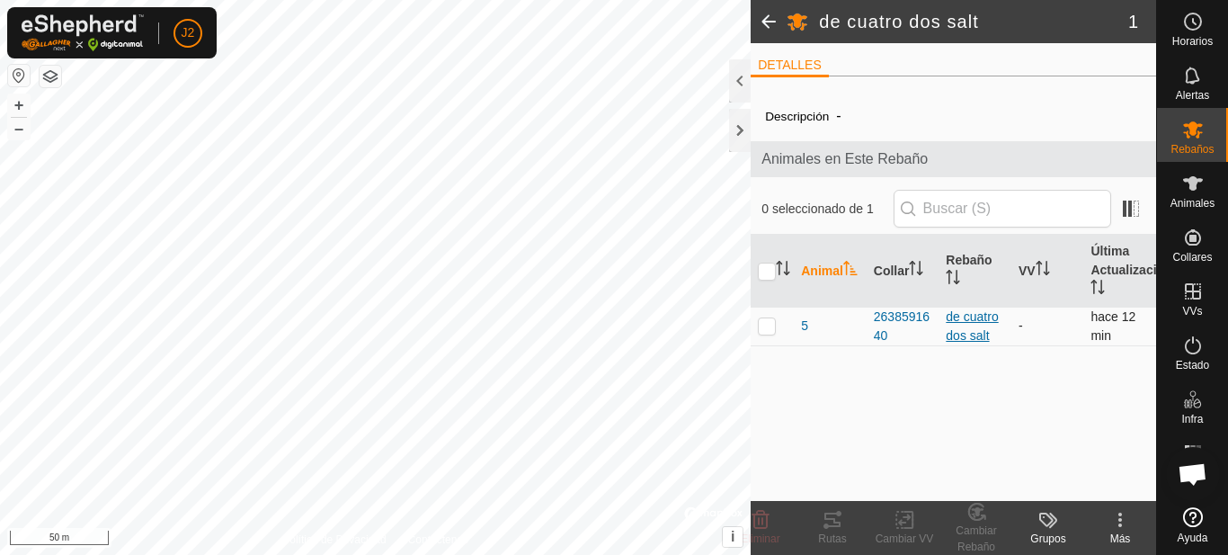
click at [958, 321] on div "de cuatro dos salt" at bounding box center [975, 326] width 58 height 38
click at [773, 326] on p-checkbox at bounding box center [767, 325] width 18 height 14
checkbox input "true"
click at [773, 325] on p-checkbox at bounding box center [767, 325] width 18 height 14
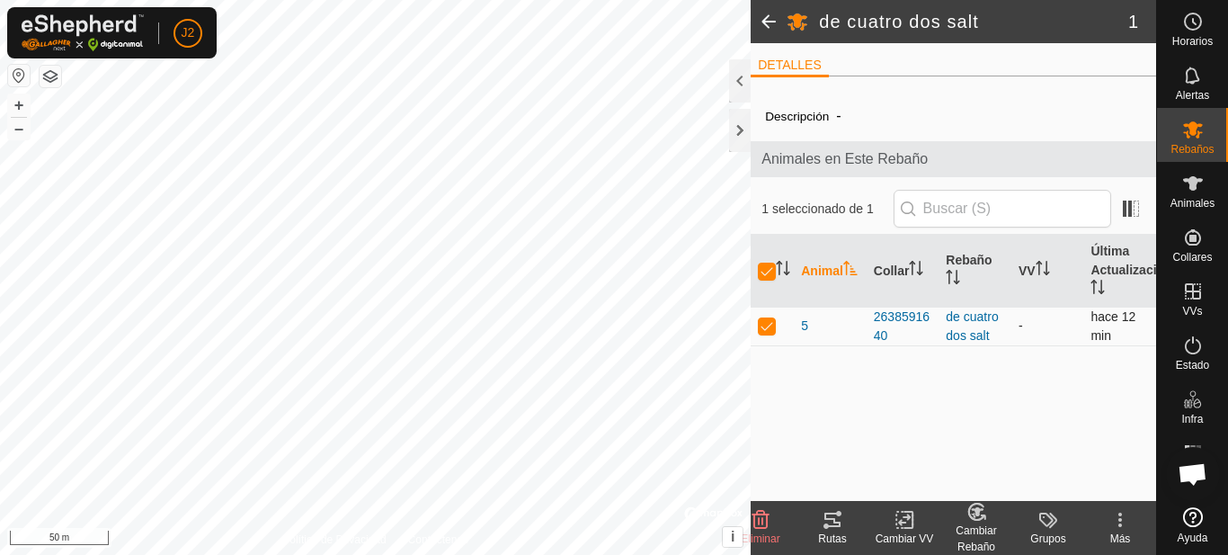
checkbox input "false"
click at [747, 123] on div at bounding box center [740, 130] width 22 height 43
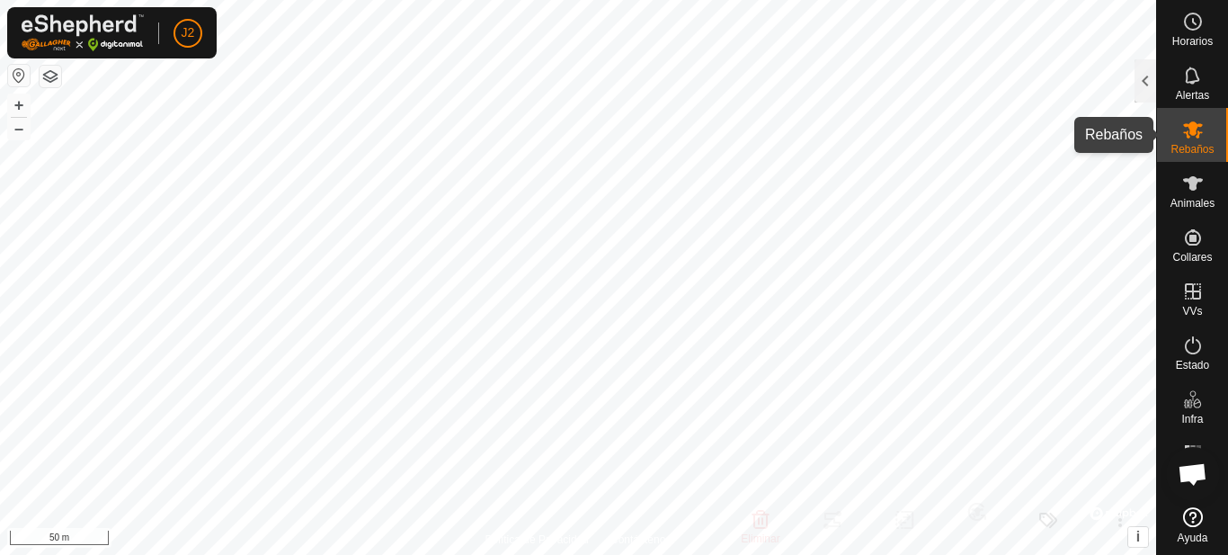
click at [1216, 140] on div "Rebaños" at bounding box center [1192, 135] width 71 height 54
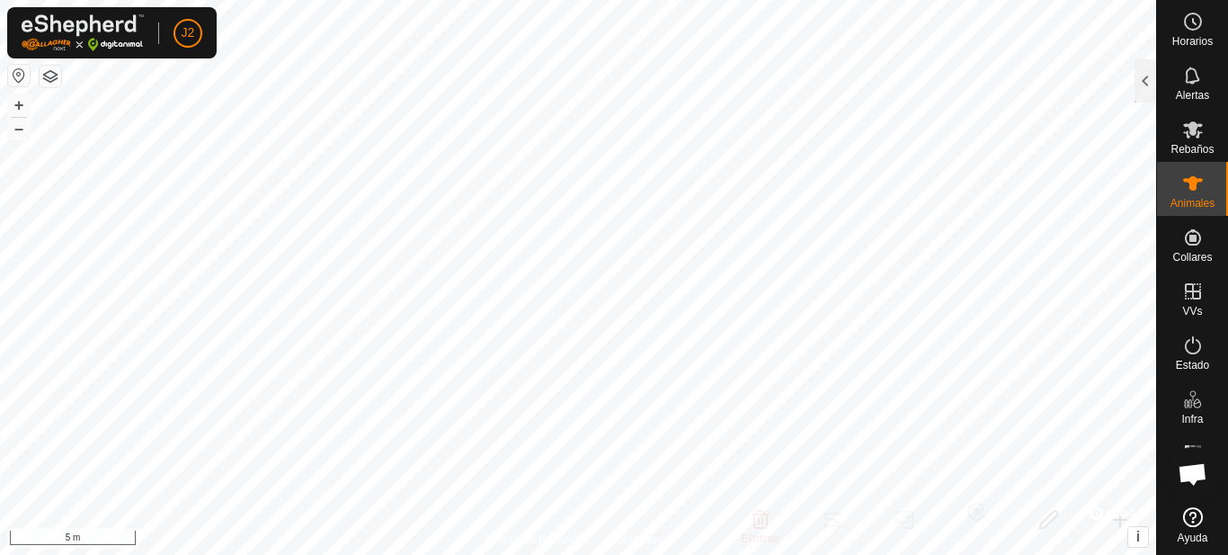
click at [1060, 554] on html "J2 Horarios Alertas Rebaños Animales Collares VVs Estado Infra Mapa de Calor Ay…" at bounding box center [614, 277] width 1228 height 555
click at [402, 554] on html "J2 Horarios Alertas Rebaños Animales Collares VVs Estado Infra Mapa de Calor Ay…" at bounding box center [614, 277] width 1228 height 555
click at [662, 554] on html "J2 Horarios Alertas Rebaños Animales Collares VVs Estado Infra Mapa de Calor Ay…" at bounding box center [614, 277] width 1228 height 555
checkbox input "true"
click at [1189, 136] on icon at bounding box center [1193, 129] width 20 height 17
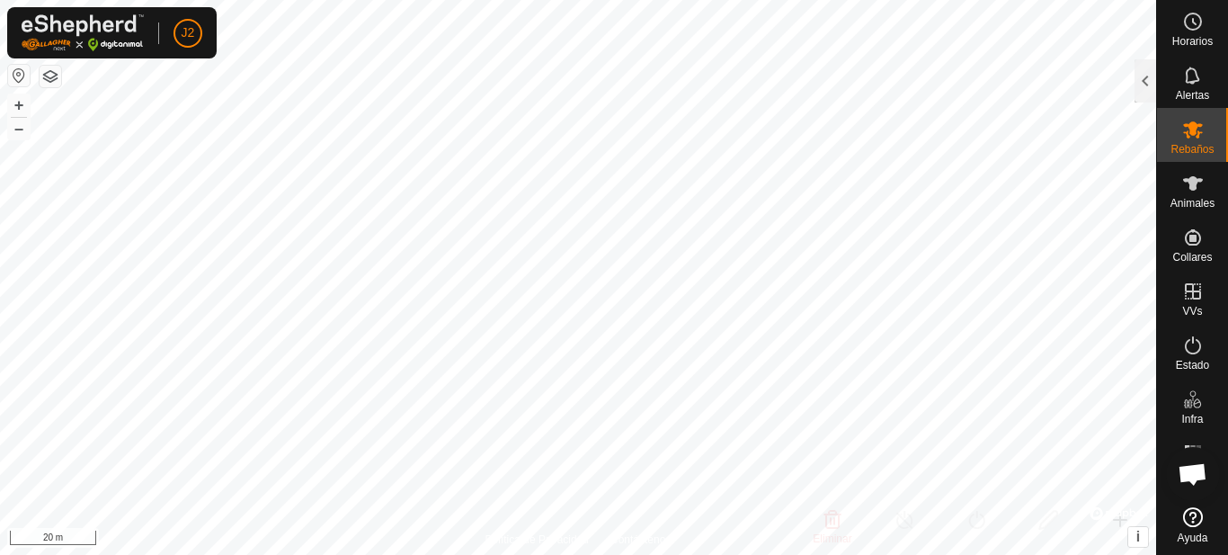
click at [1189, 136] on icon at bounding box center [1193, 129] width 20 height 17
click at [1145, 75] on div at bounding box center [1145, 80] width 22 height 43
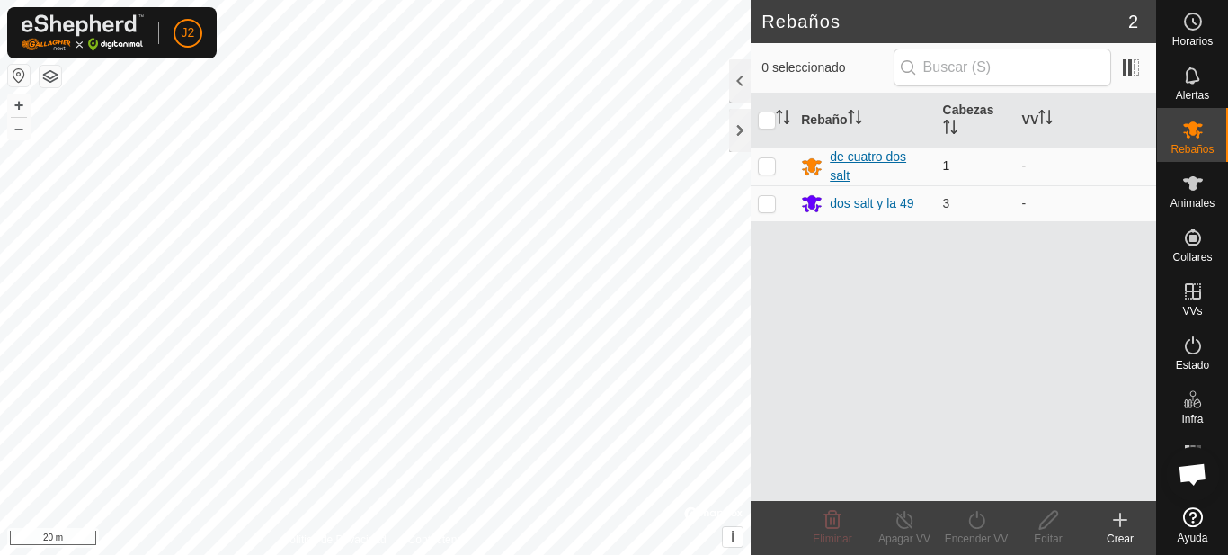
click at [833, 156] on div "de cuatro dos salt" at bounding box center [879, 166] width 98 height 38
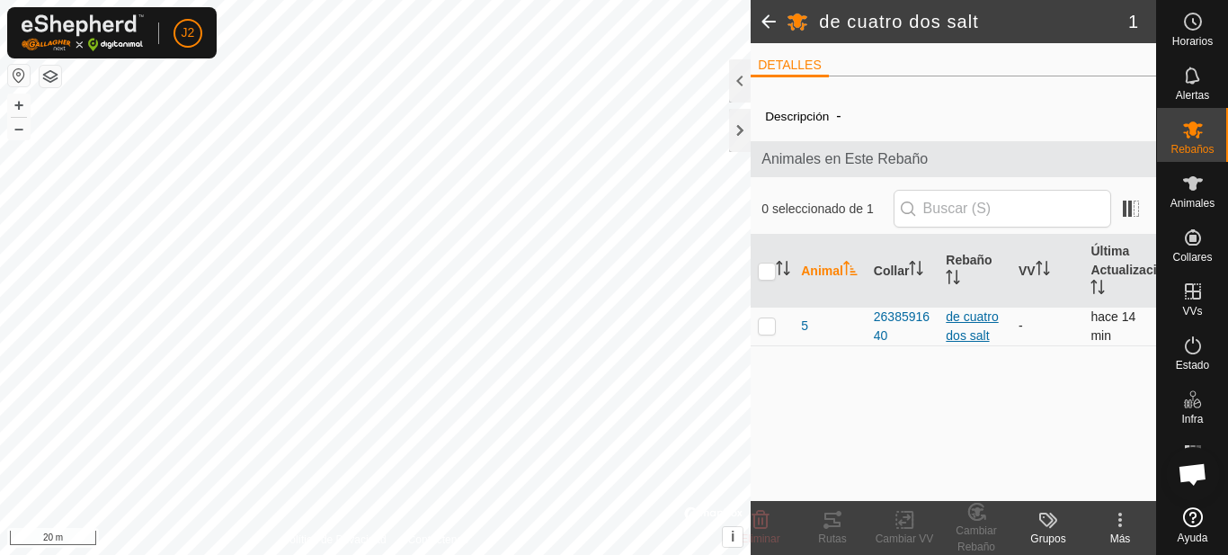
click at [966, 329] on div "de cuatro dos salt" at bounding box center [975, 326] width 58 height 38
click at [958, 322] on div "de cuatro dos salt" at bounding box center [975, 326] width 58 height 38
click at [1028, 330] on td "-" at bounding box center [1047, 325] width 73 height 39
click at [768, 324] on p-checkbox at bounding box center [767, 325] width 18 height 14
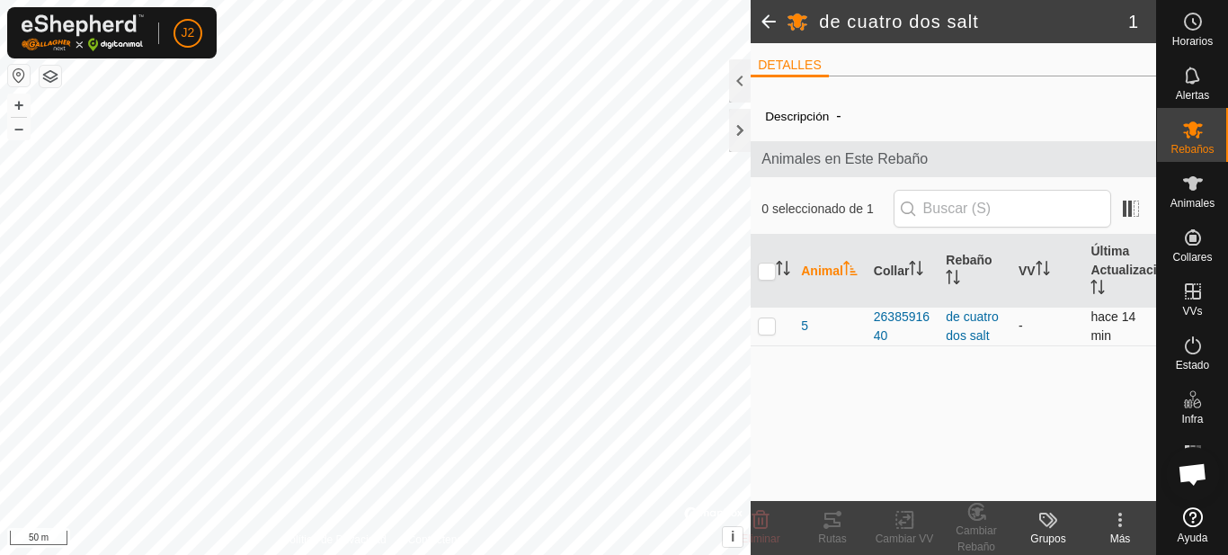
checkbox input "true"
click at [766, 277] on input "checkbox" at bounding box center [767, 271] width 18 height 18
checkbox input "false"
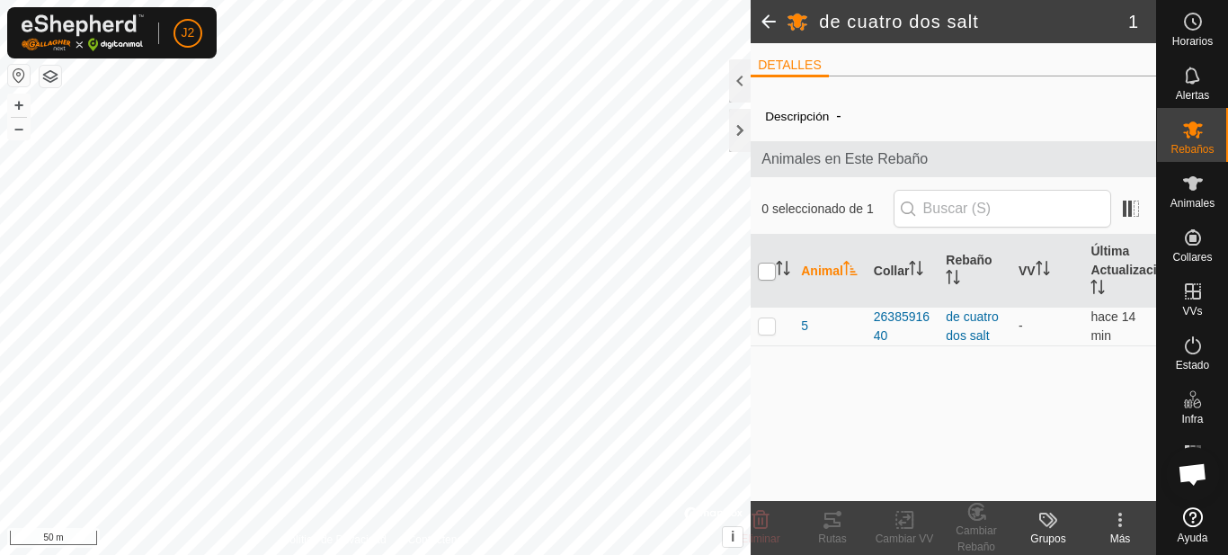
click at [767, 267] on input "checkbox" at bounding box center [767, 271] width 18 height 18
checkbox input "true"
click at [764, 528] on icon at bounding box center [760, 520] width 17 height 18
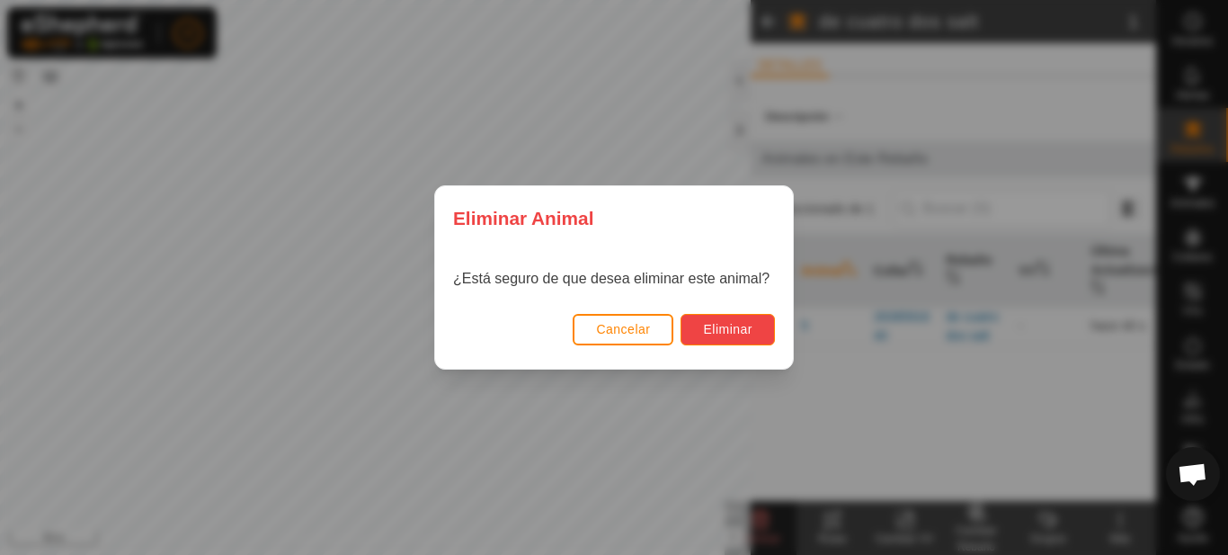
click at [746, 326] on span "Eliminar" at bounding box center [727, 329] width 49 height 14
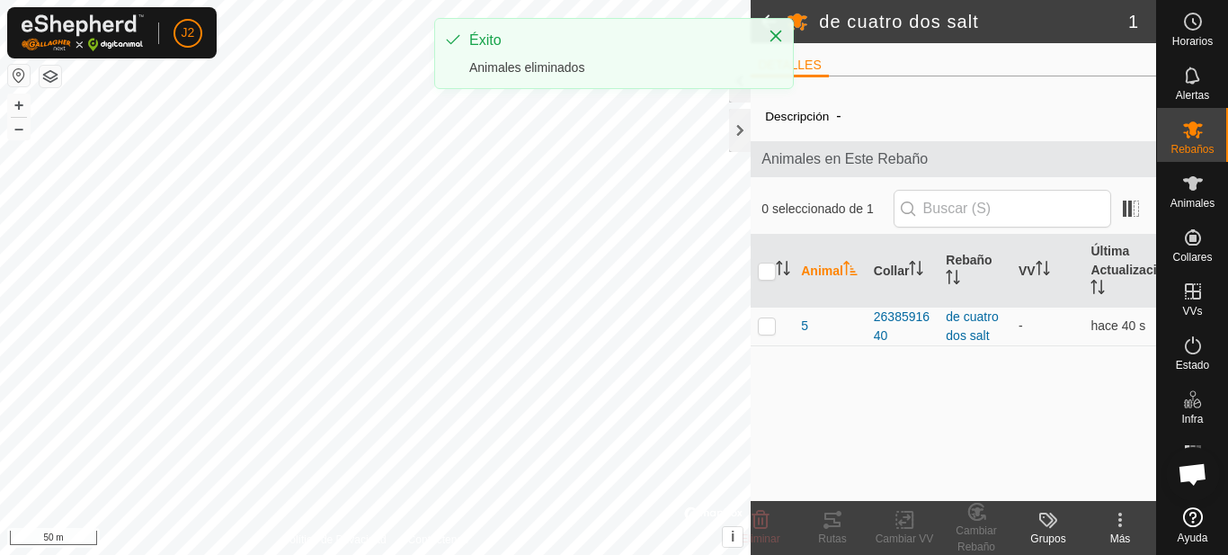
checkbox input "false"
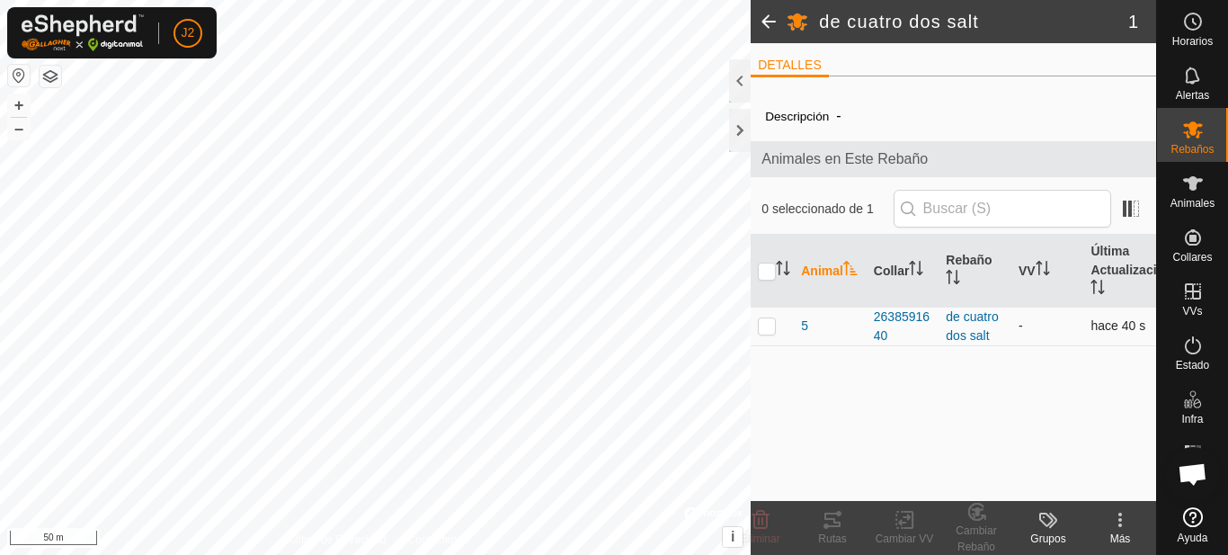
click at [769, 324] on p-checkbox at bounding box center [767, 325] width 18 height 14
checkbox input "true"
click at [756, 528] on icon at bounding box center [760, 520] width 17 height 18
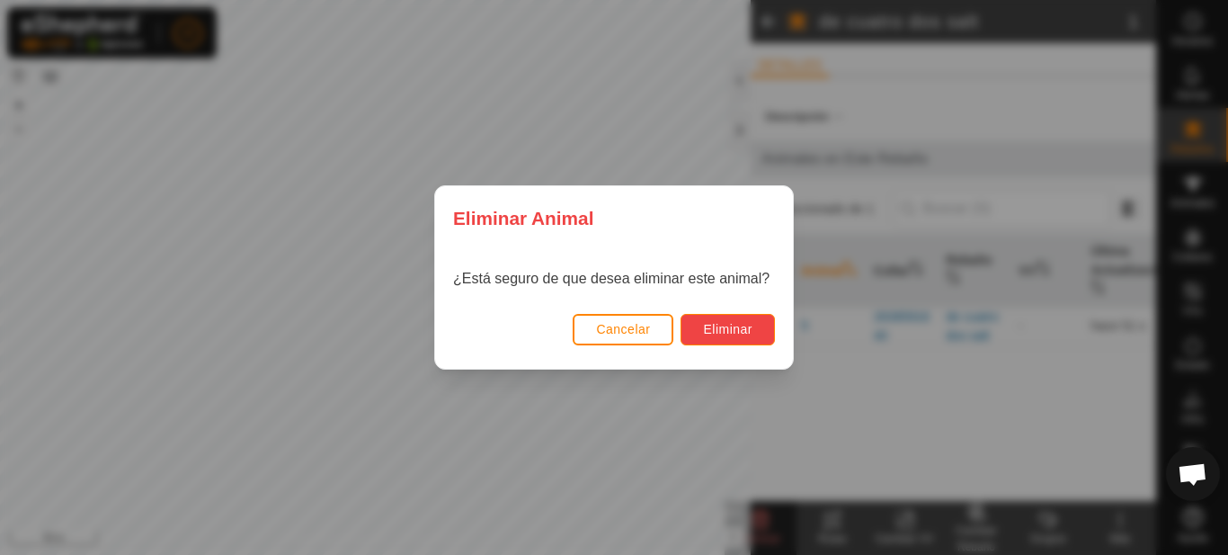
click at [733, 332] on span "Eliminar" at bounding box center [727, 329] width 49 height 14
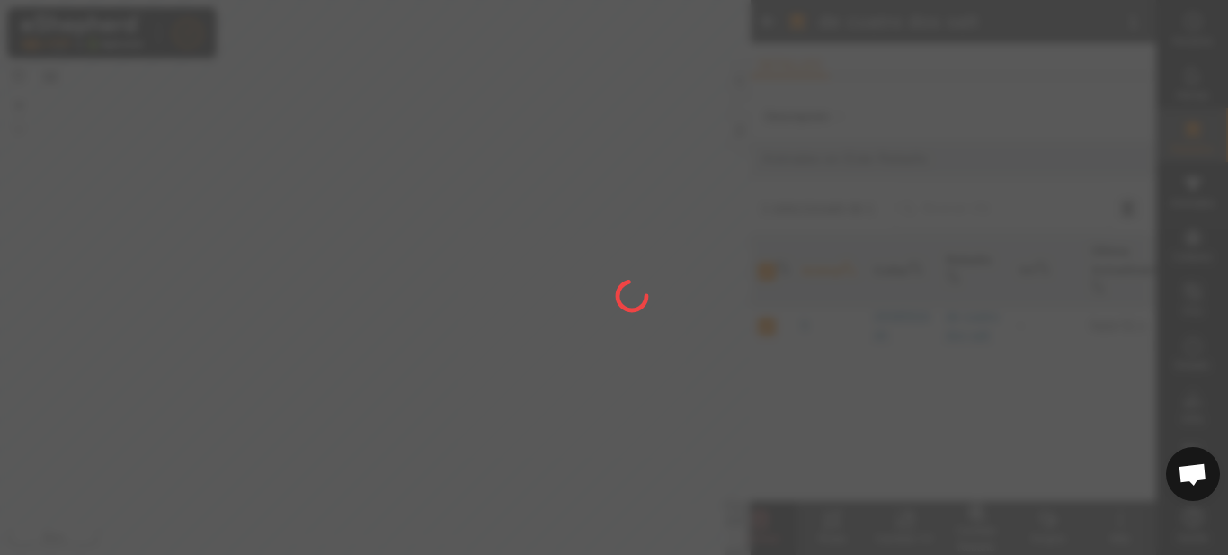
checkbox input "false"
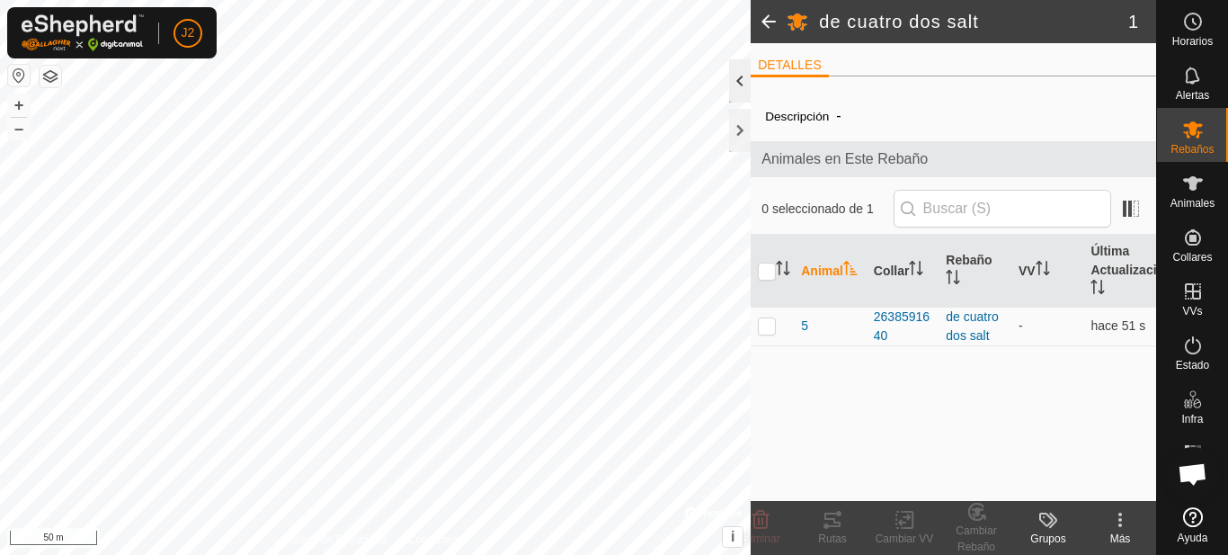
click at [743, 93] on div at bounding box center [740, 80] width 22 height 43
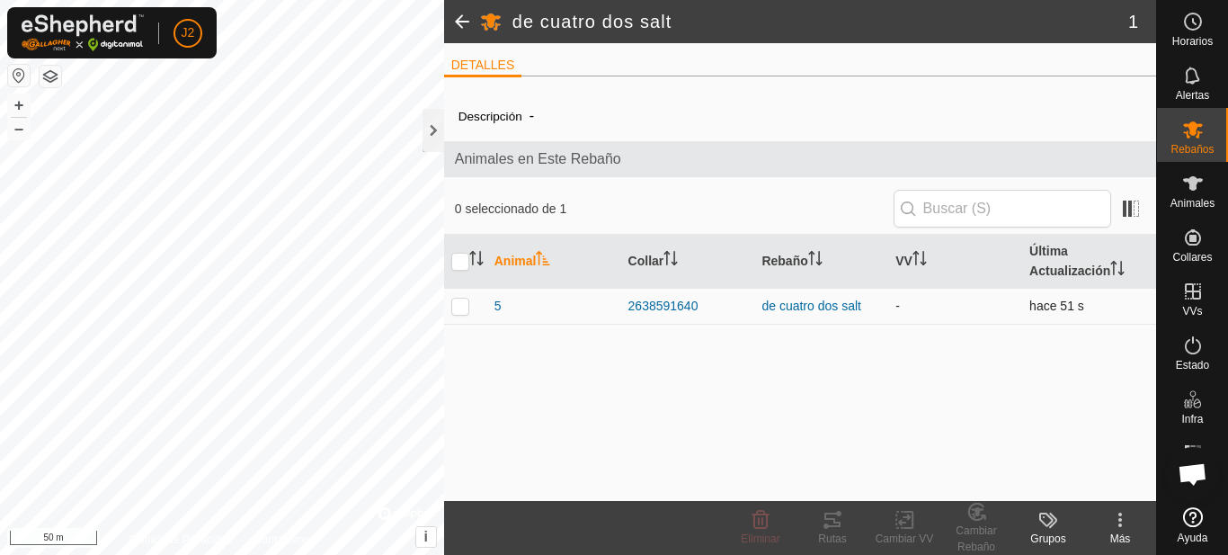
click at [458, 307] on p-checkbox at bounding box center [460, 305] width 18 height 14
checkbox input "true"
click at [436, 129] on div at bounding box center [433, 130] width 22 height 43
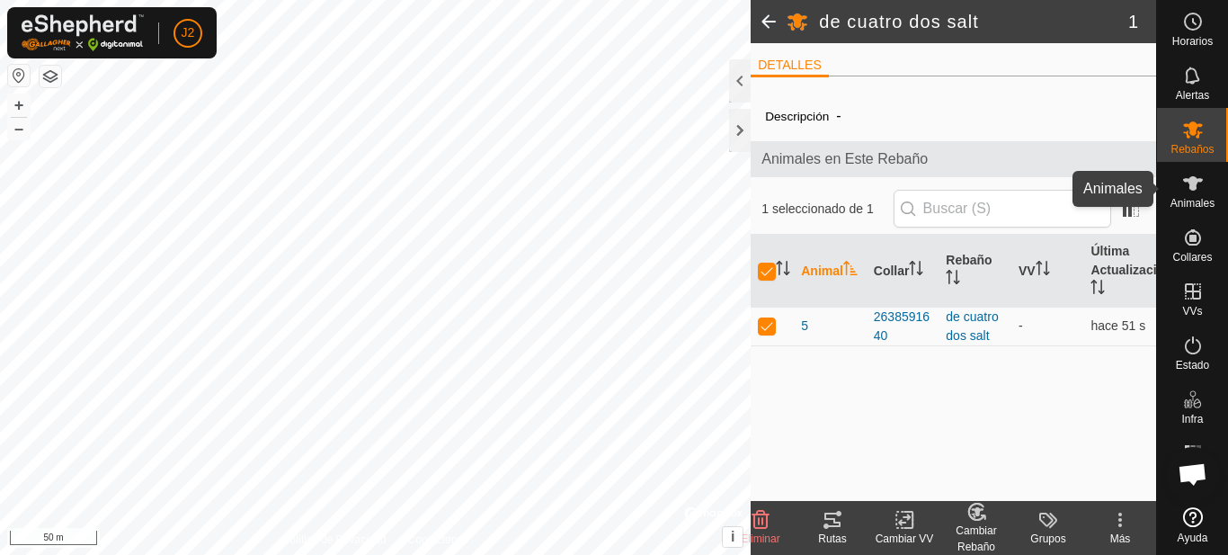
click at [1201, 184] on icon at bounding box center [1193, 184] width 22 height 22
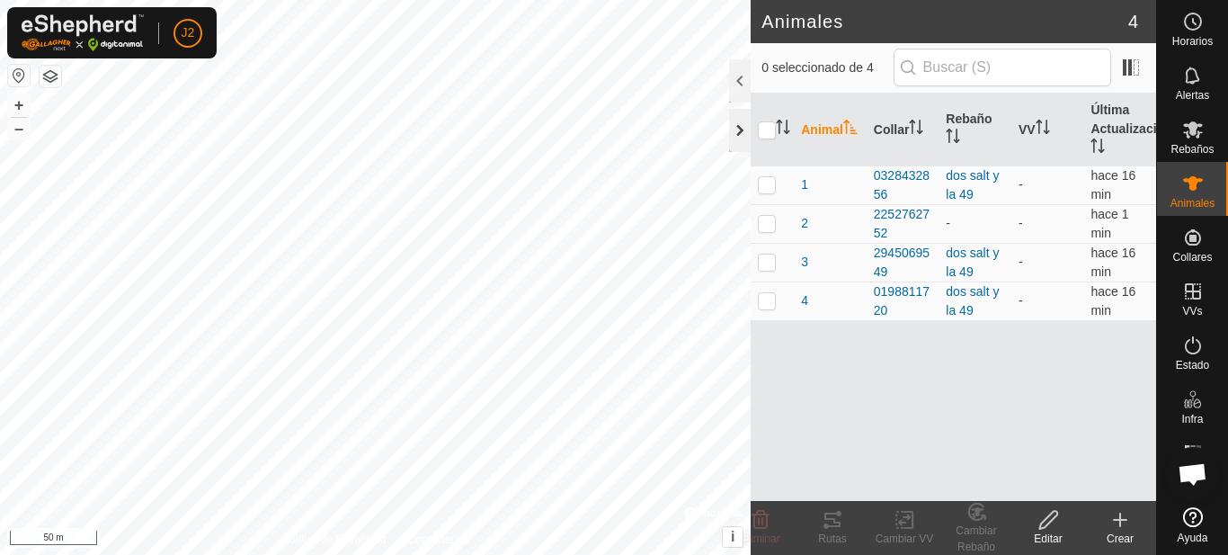
click at [738, 134] on div at bounding box center [740, 130] width 22 height 43
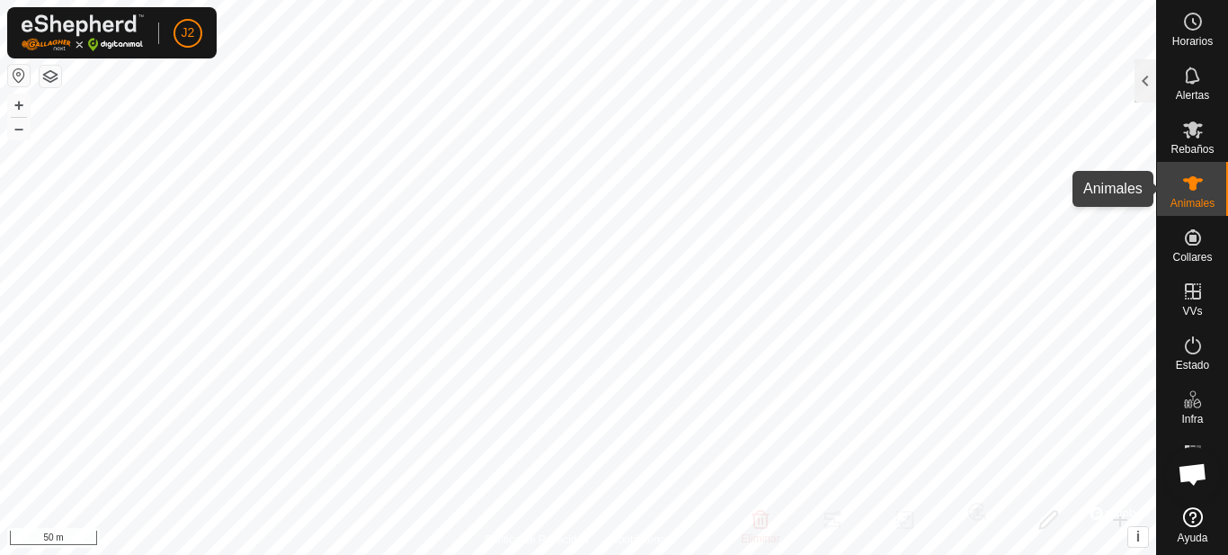
click at [1203, 196] on es-animals-svg-icon at bounding box center [1193, 183] width 32 height 29
click at [1203, 198] on span "Animales" at bounding box center [1192, 203] width 44 height 11
click at [1203, 196] on es-animals-svg-icon at bounding box center [1193, 183] width 32 height 29
click at [1138, 86] on div at bounding box center [1145, 80] width 22 height 43
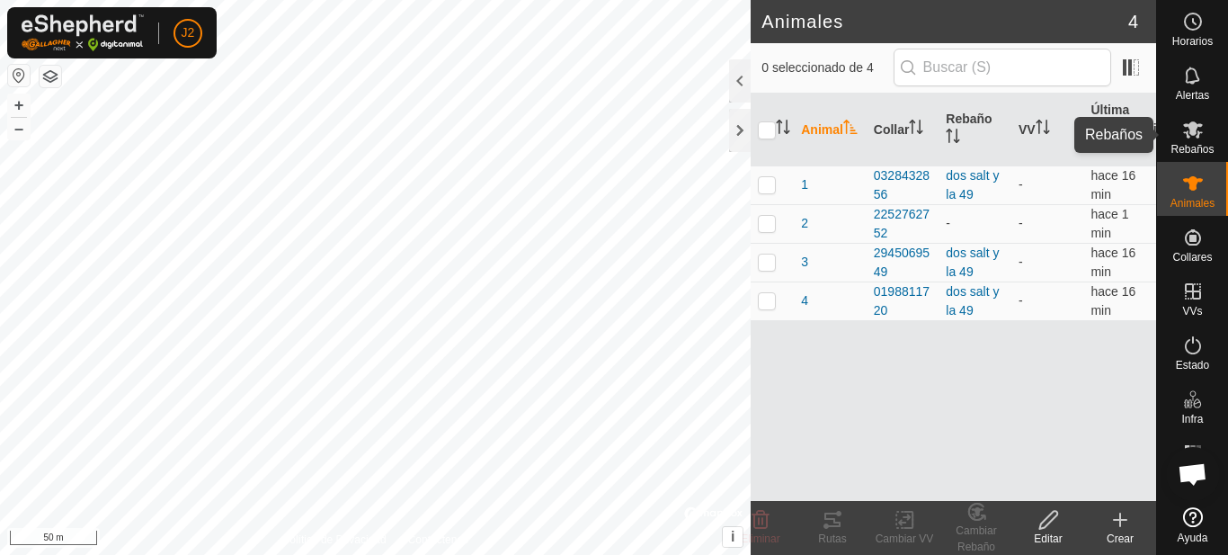
drag, startPoint x: 1206, startPoint y: 125, endPoint x: 1194, endPoint y: 137, distance: 17.2
click at [1206, 126] on es-mob-svg-icon at bounding box center [1193, 129] width 32 height 29
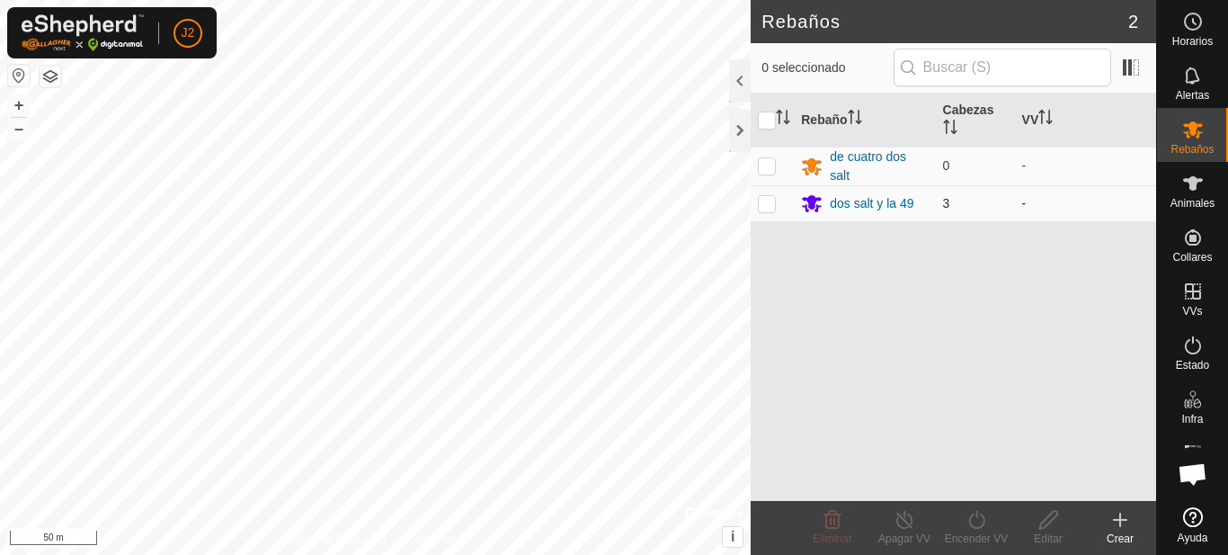
click at [768, 202] on p-checkbox at bounding box center [767, 203] width 18 height 14
click at [832, 528] on icon at bounding box center [832, 520] width 17 height 18
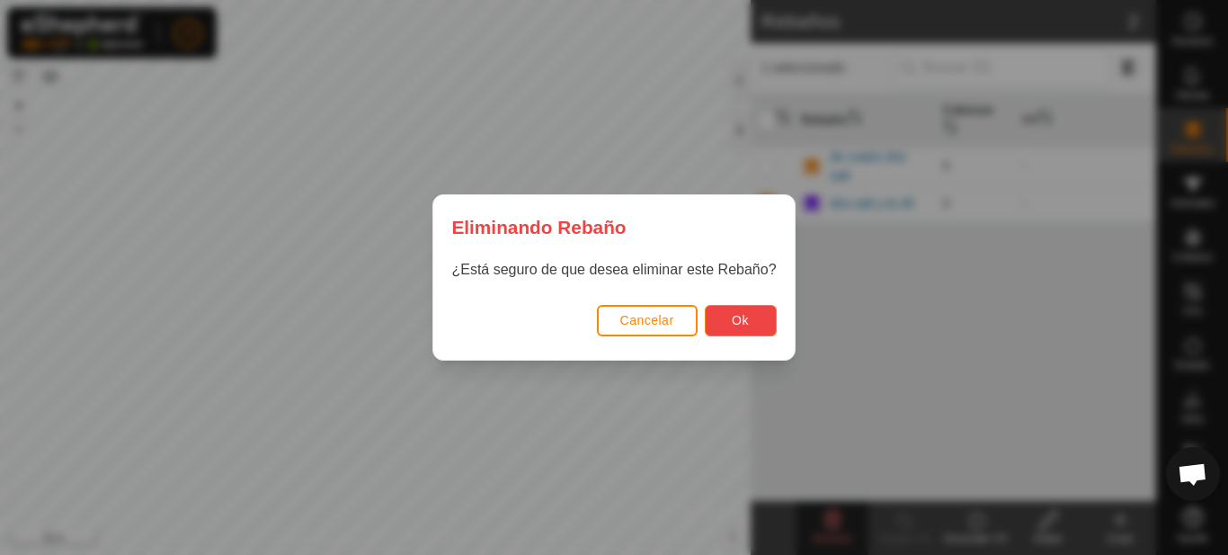
click at [745, 326] on span "Ok" at bounding box center [740, 320] width 17 height 14
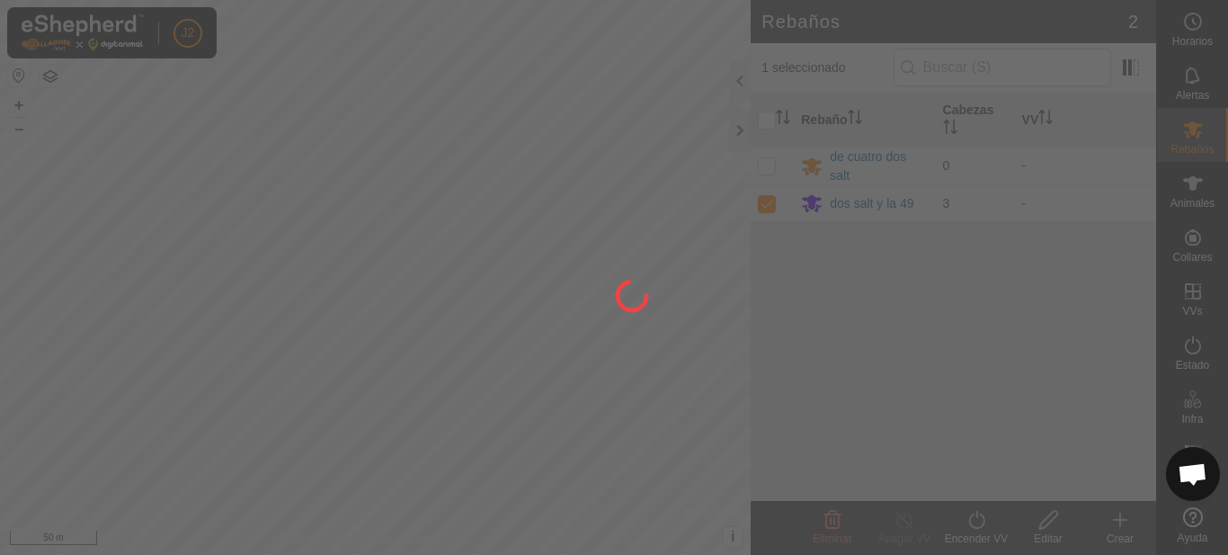
checkbox input "false"
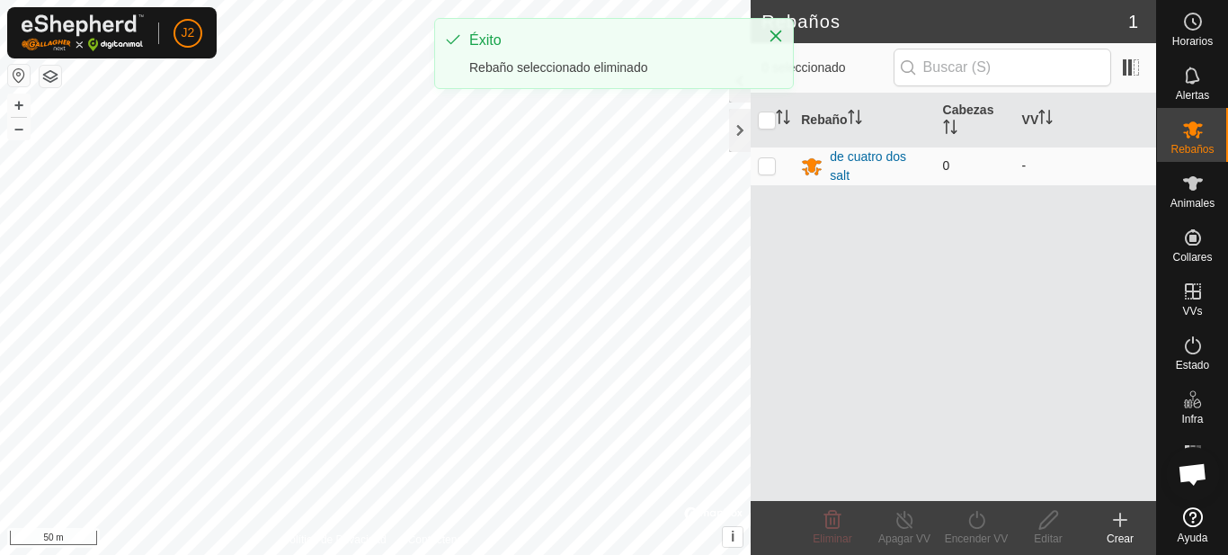
click at [769, 161] on p-checkbox at bounding box center [767, 165] width 18 height 14
checkbox input "true"
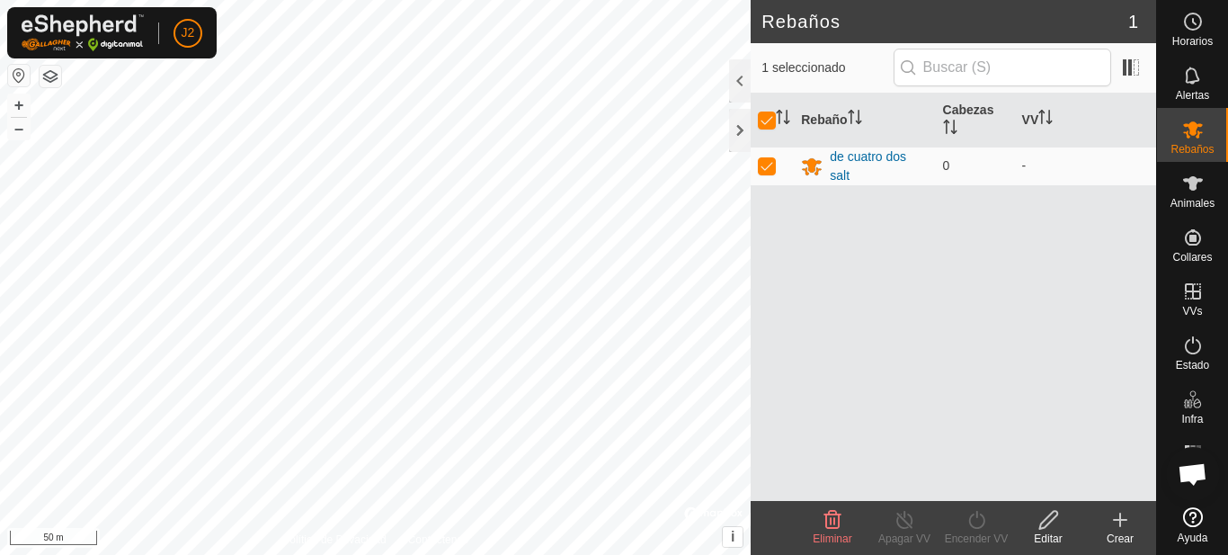
click at [835, 528] on icon at bounding box center [832, 520] width 17 height 18
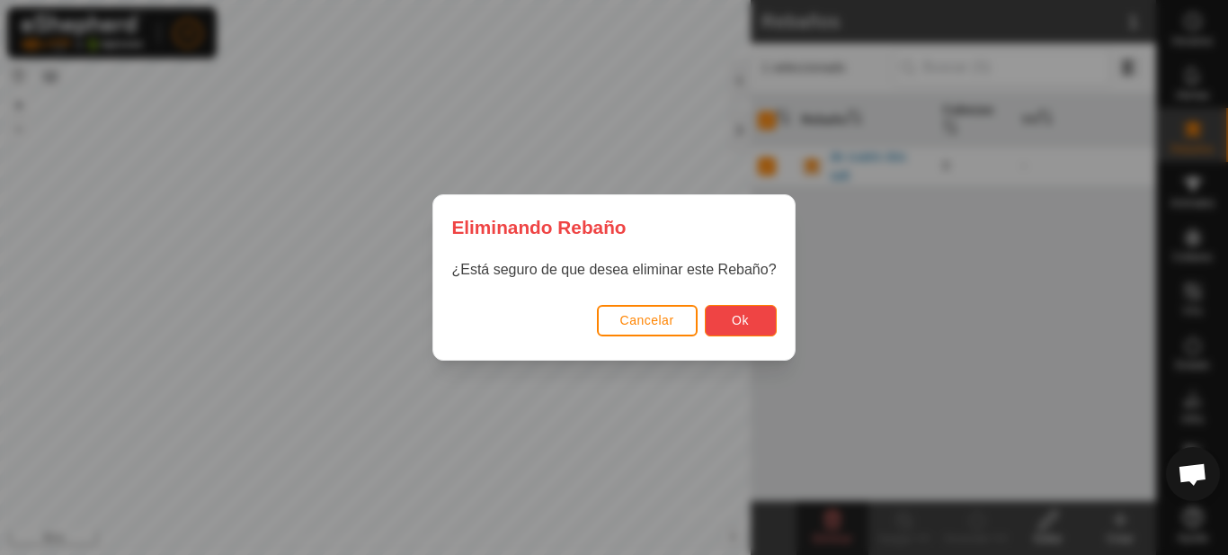
click at [755, 327] on button "Ok" at bounding box center [741, 320] width 72 height 31
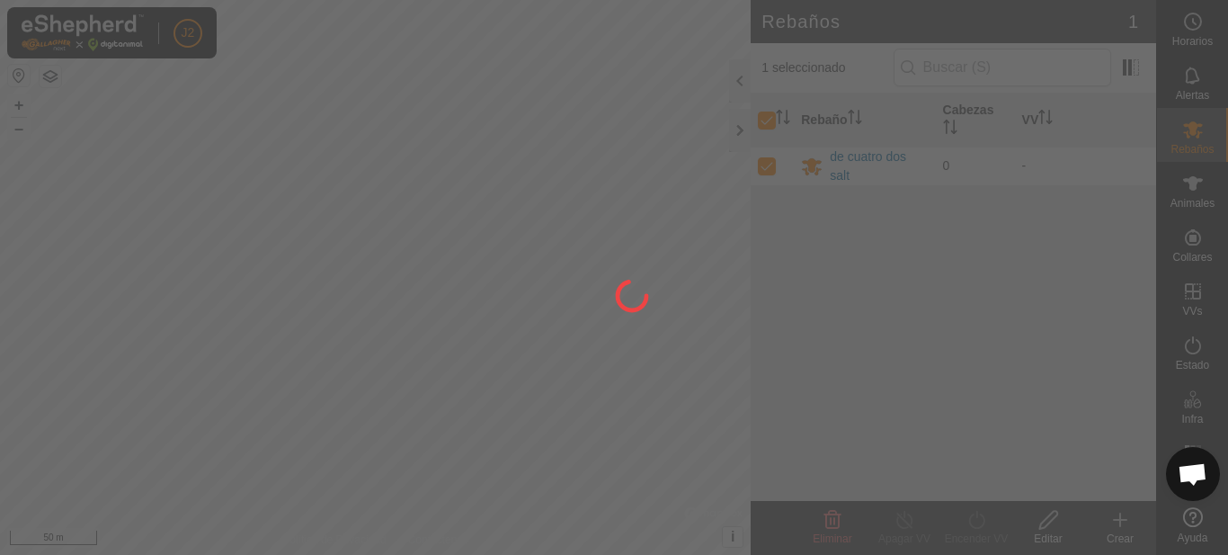
checkbox input "false"
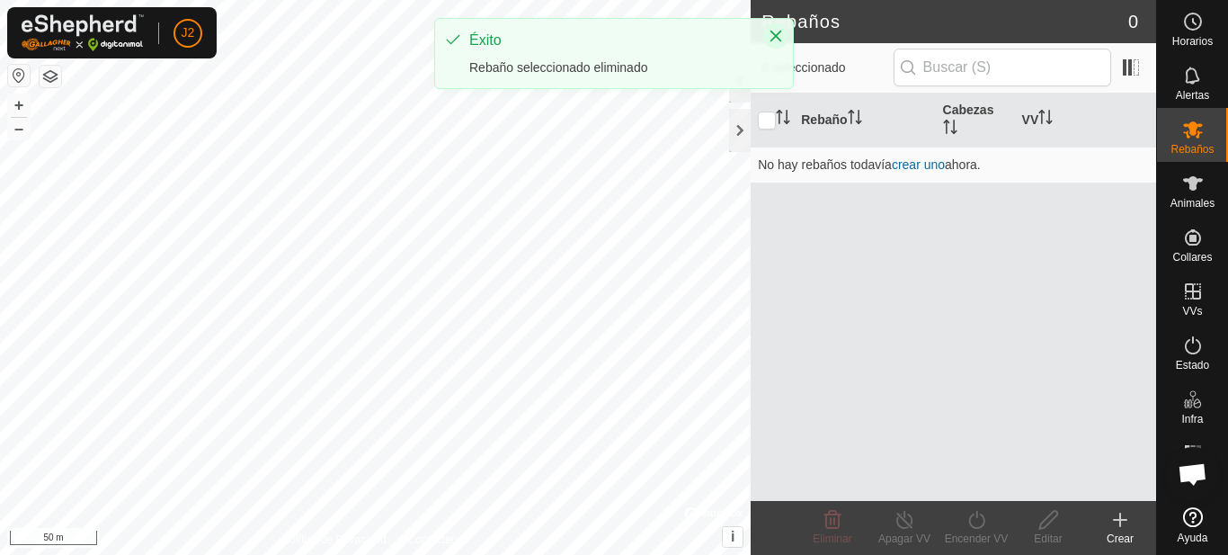
click at [774, 31] on icon "Close" at bounding box center [775, 36] width 14 height 14
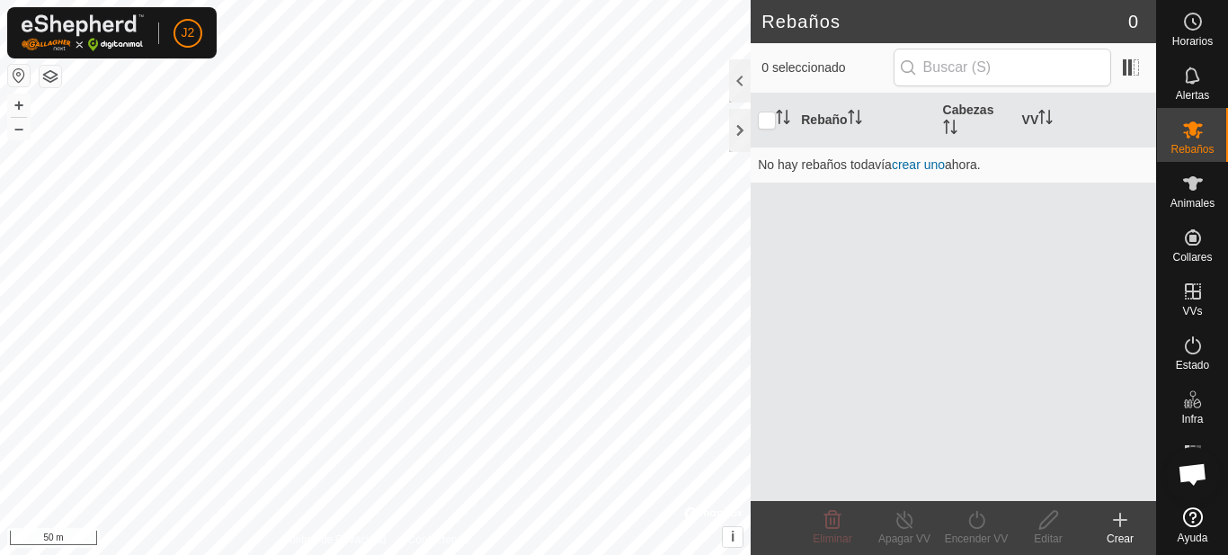
click at [1116, 524] on icon at bounding box center [1120, 520] width 22 height 22
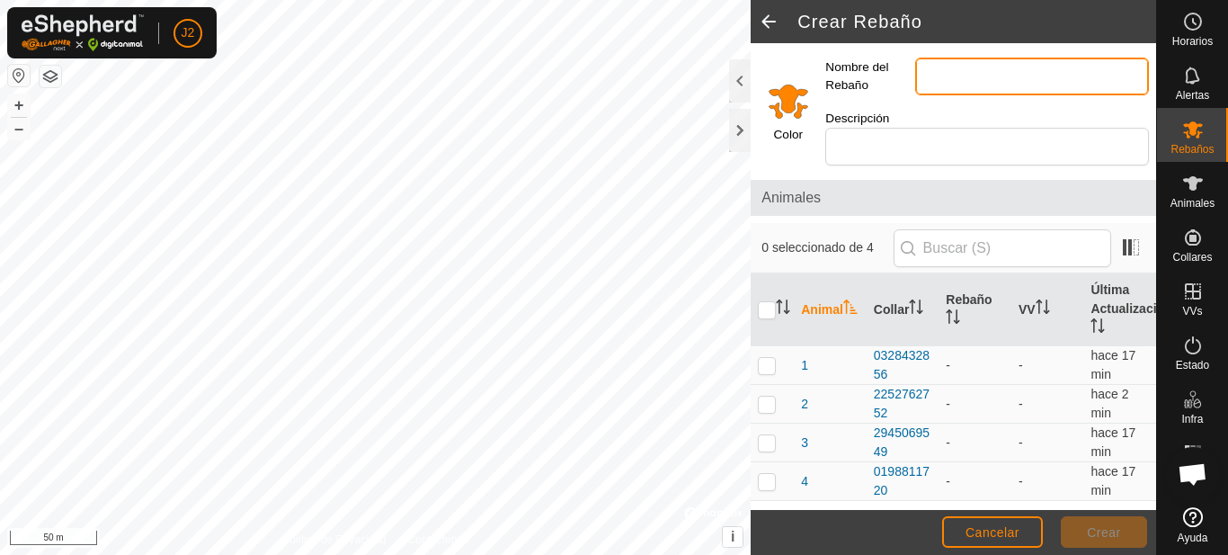
click at [927, 69] on input "Nombre del Rebaño" at bounding box center [1032, 77] width 234 height 38
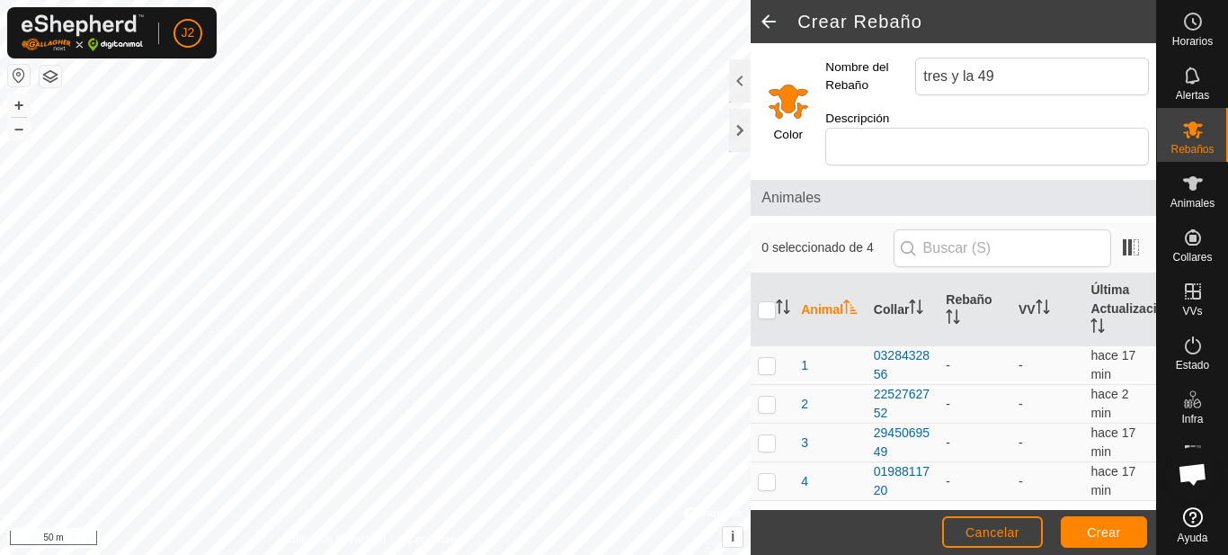
click at [788, 104] on input "Select a color" at bounding box center [788, 100] width 43 height 43
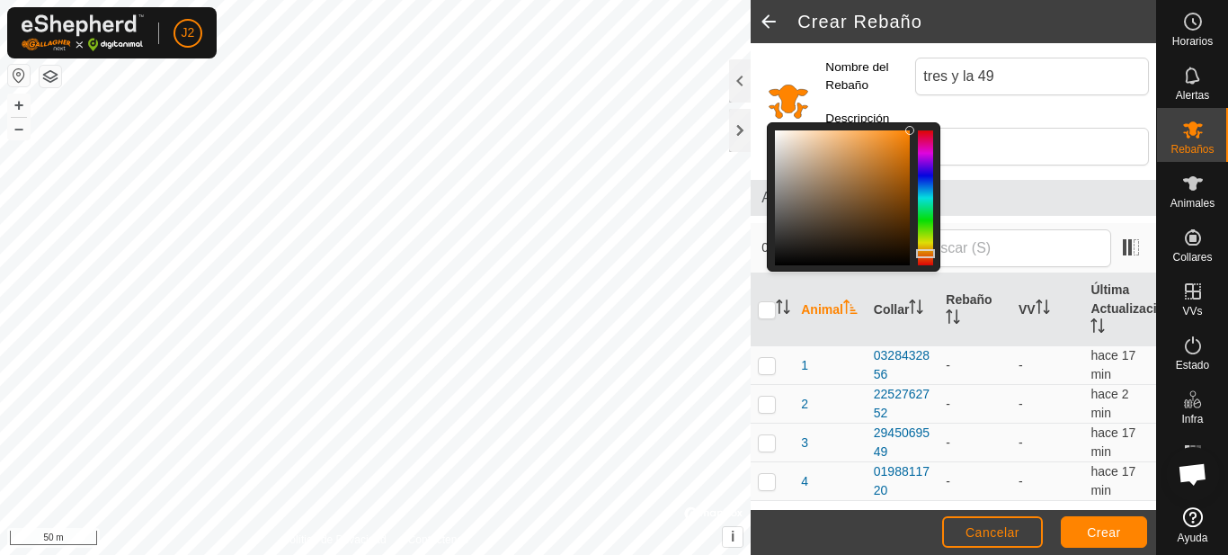
click at [926, 216] on div at bounding box center [925, 197] width 15 height 135
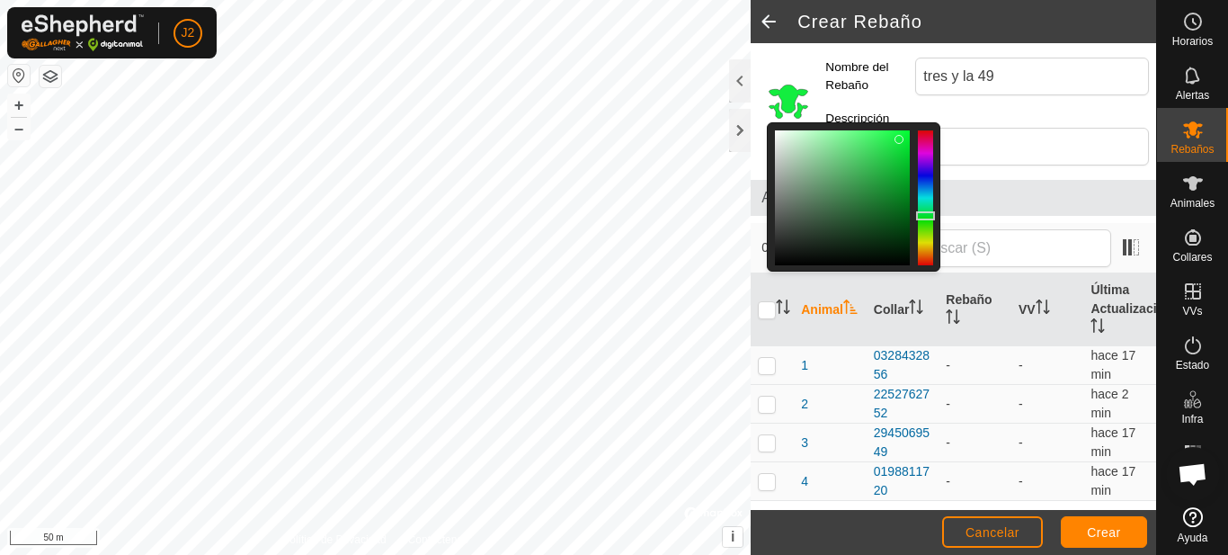
click at [900, 139] on div at bounding box center [842, 197] width 135 height 135
click at [900, 139] on div at bounding box center [898, 139] width 9 height 9
click at [934, 186] on div at bounding box center [853, 196] width 173 height 149
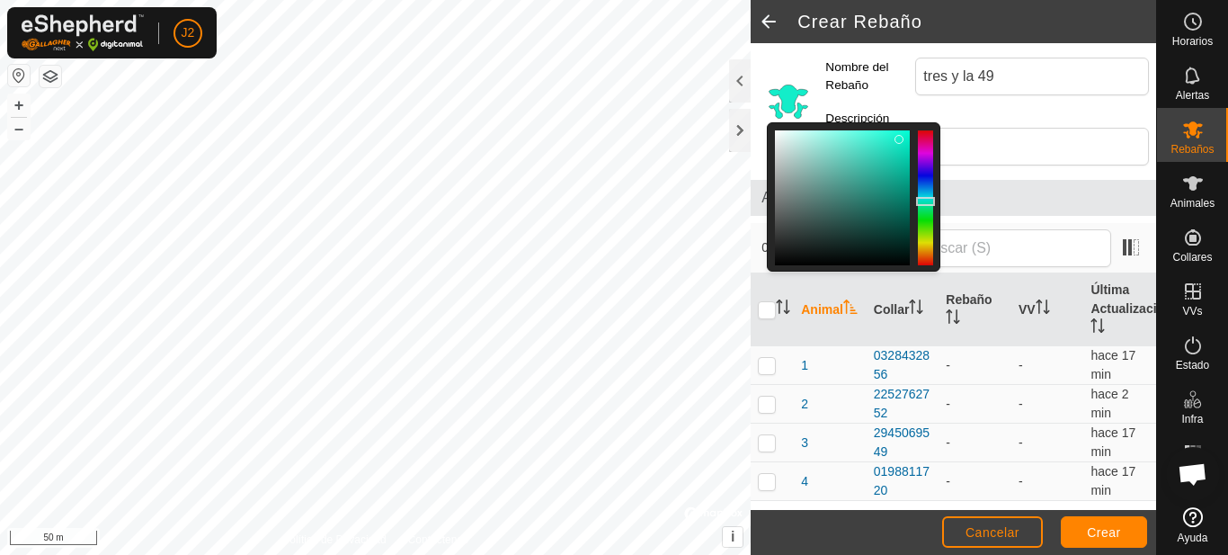
click at [922, 201] on div at bounding box center [925, 197] width 15 height 135
click at [922, 196] on div at bounding box center [925, 197] width 15 height 135
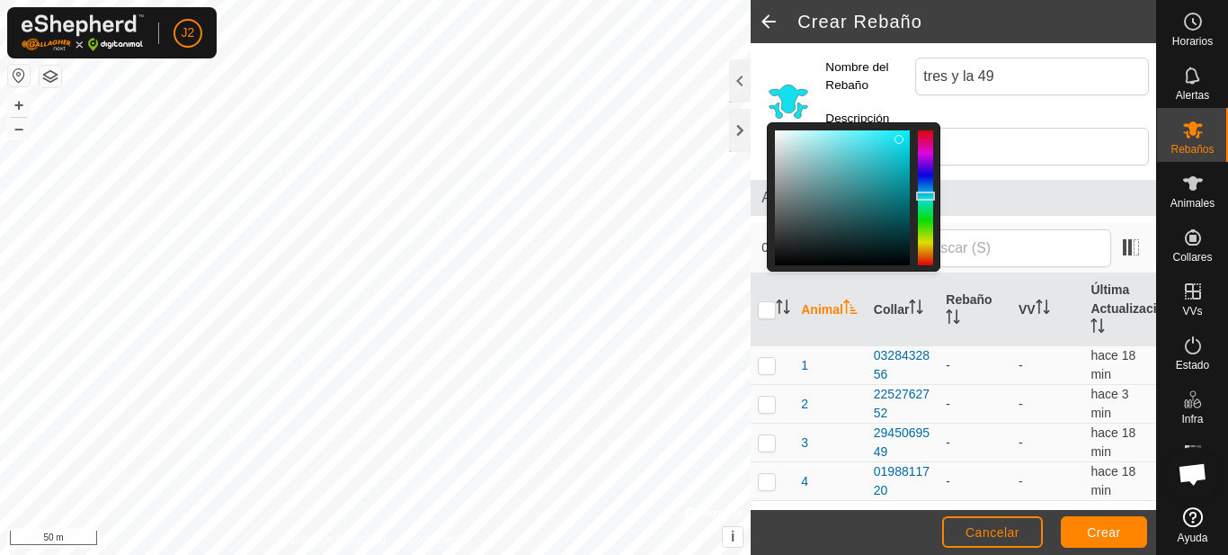
click at [927, 244] on div at bounding box center [925, 197] width 15 height 135
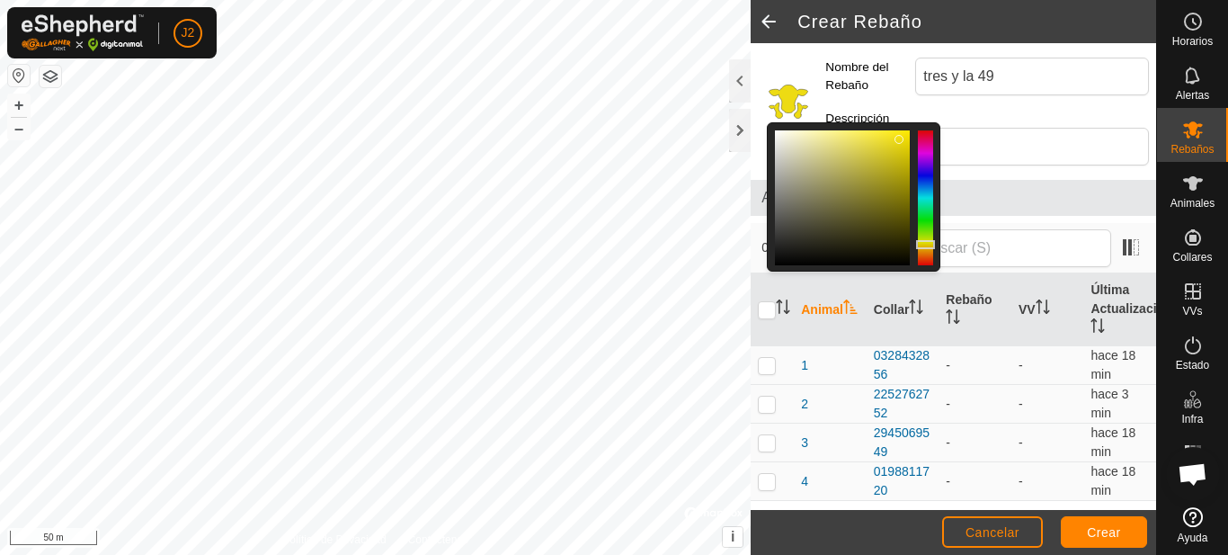
click at [922, 238] on div at bounding box center [925, 197] width 15 height 135
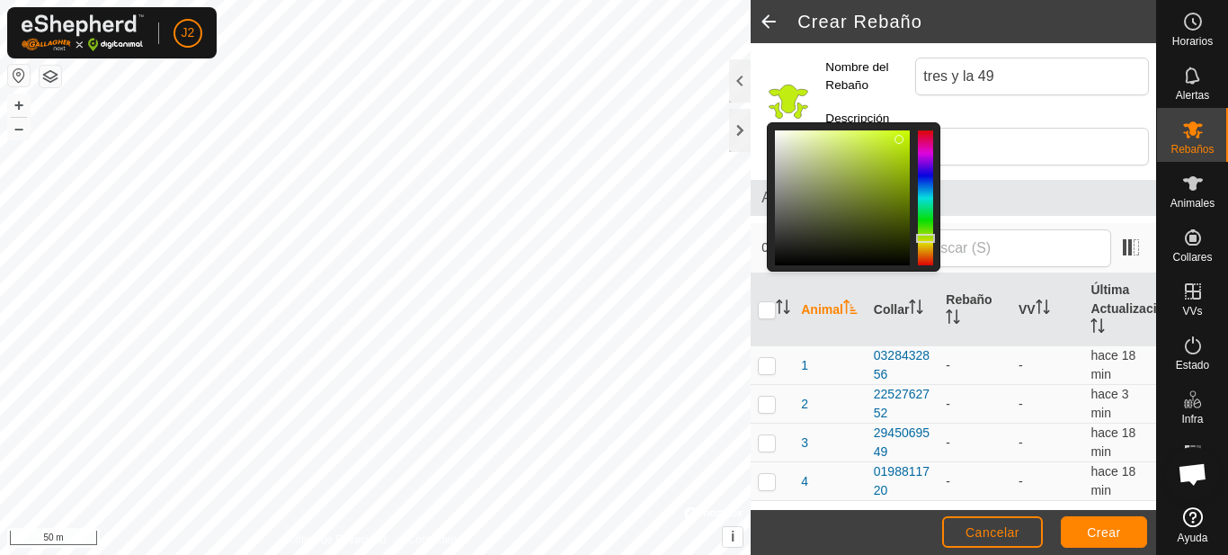
click at [929, 226] on div at bounding box center [925, 197] width 15 height 135
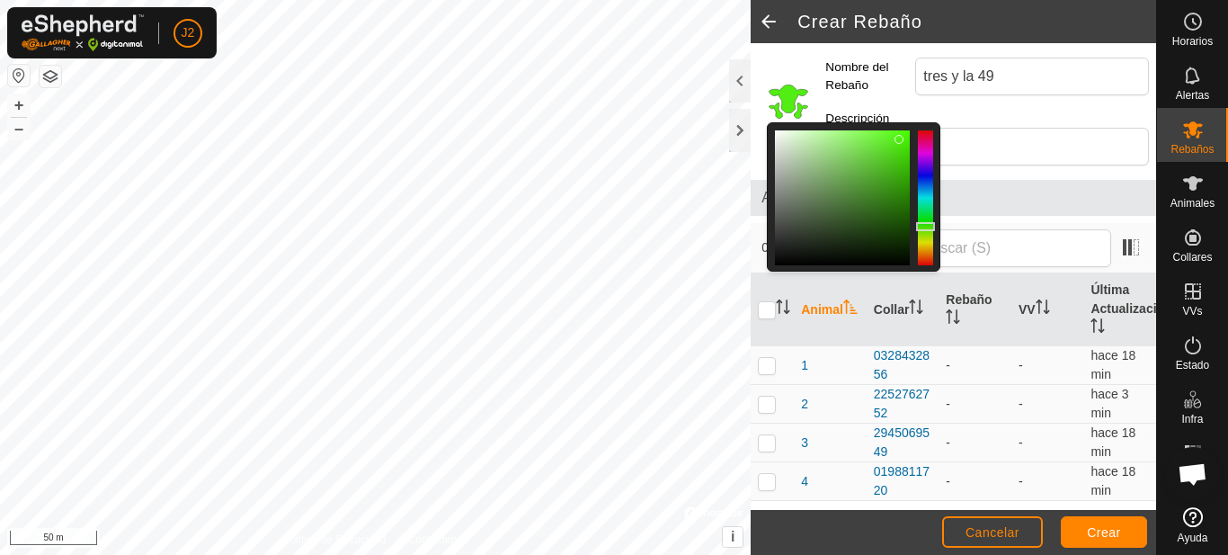
click at [931, 215] on div at bounding box center [925, 197] width 15 height 135
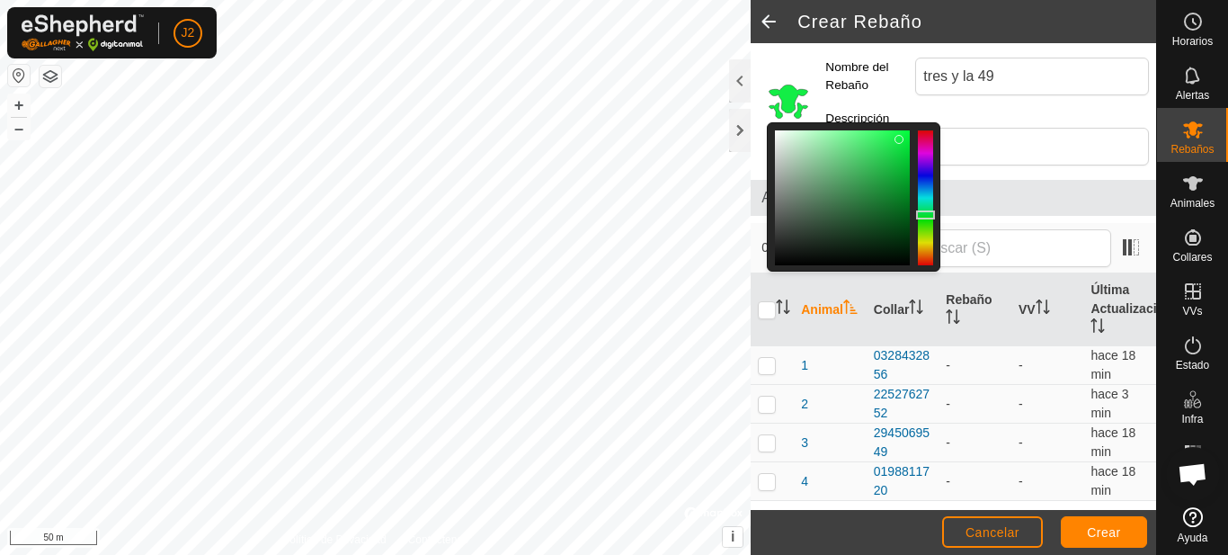
click at [936, 202] on div at bounding box center [853, 196] width 173 height 149
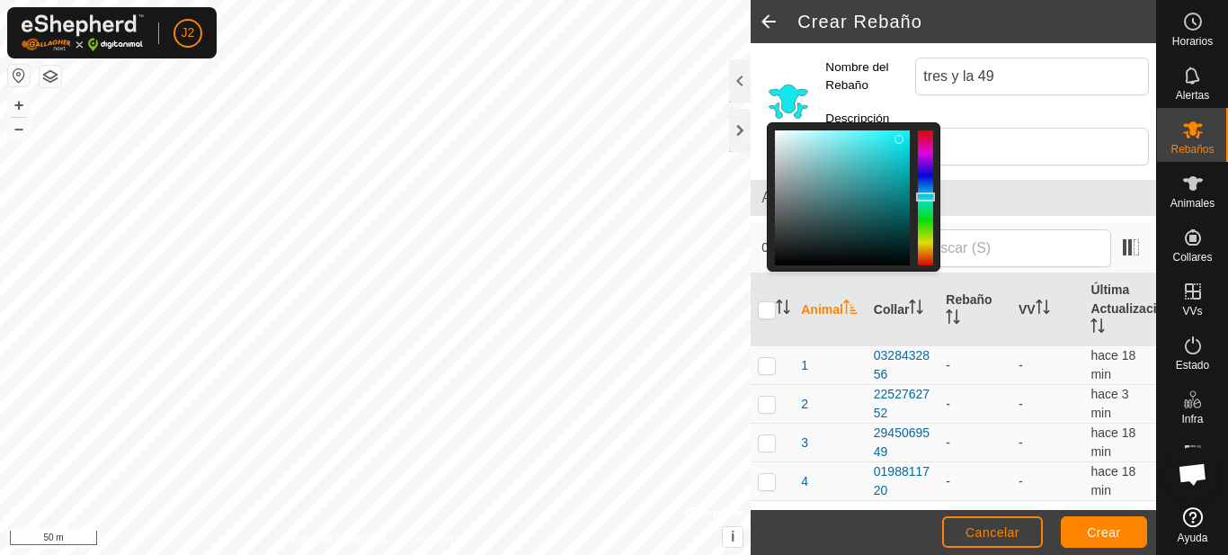
click at [932, 197] on div at bounding box center [925, 197] width 15 height 135
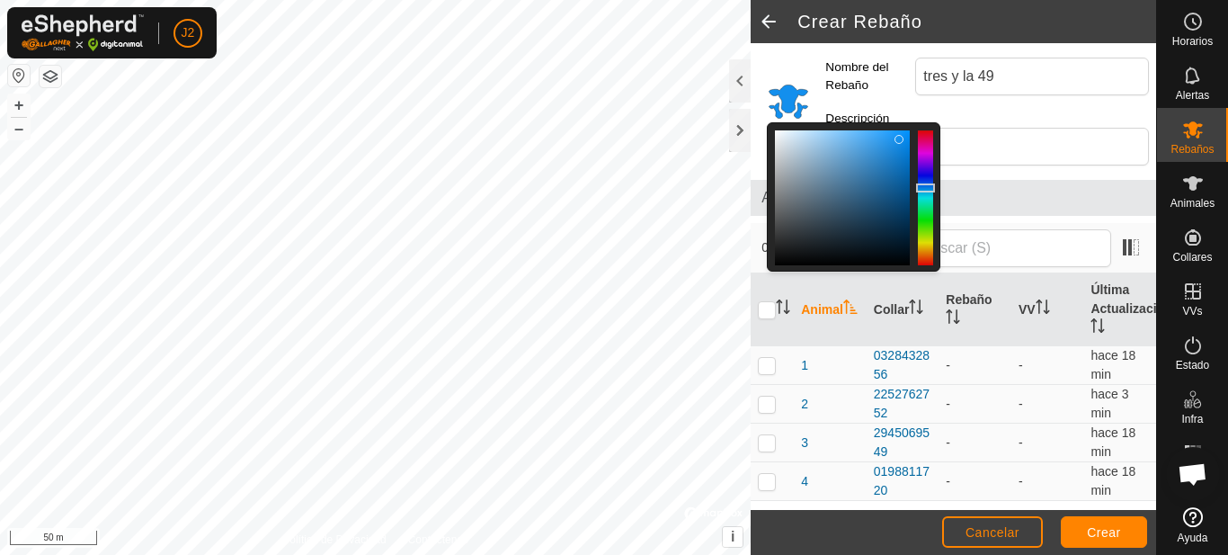
click at [926, 188] on div at bounding box center [925, 197] width 15 height 135
click at [927, 183] on div at bounding box center [925, 187] width 19 height 9
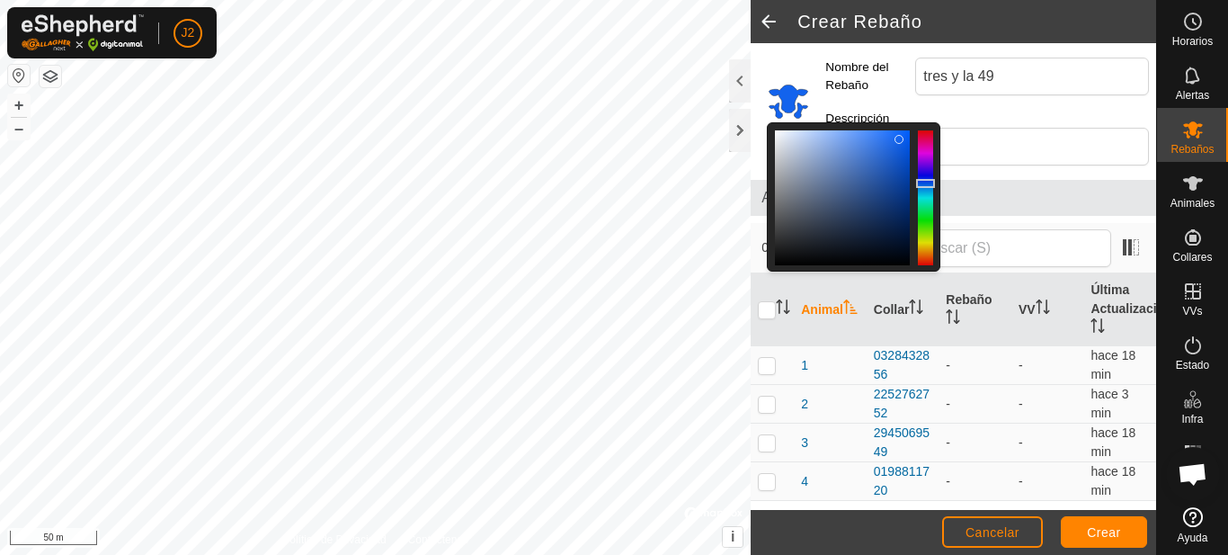
click at [930, 172] on div at bounding box center [925, 197] width 15 height 135
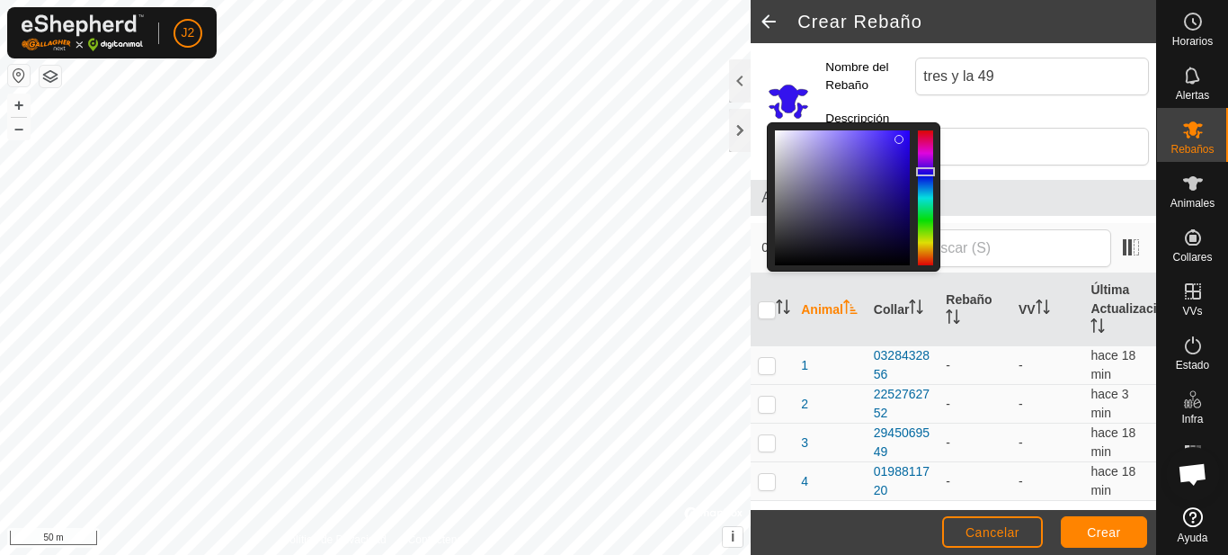
click at [930, 172] on div at bounding box center [925, 171] width 19 height 9
click at [921, 198] on div at bounding box center [925, 197] width 15 height 135
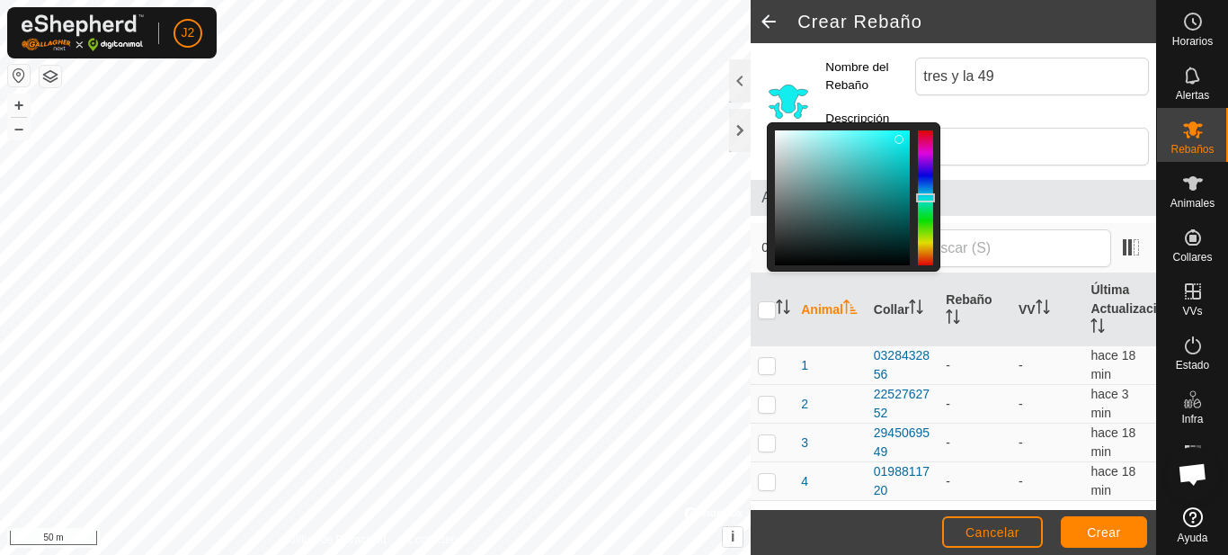
click at [1016, 187] on span "Animales" at bounding box center [953, 198] width 384 height 22
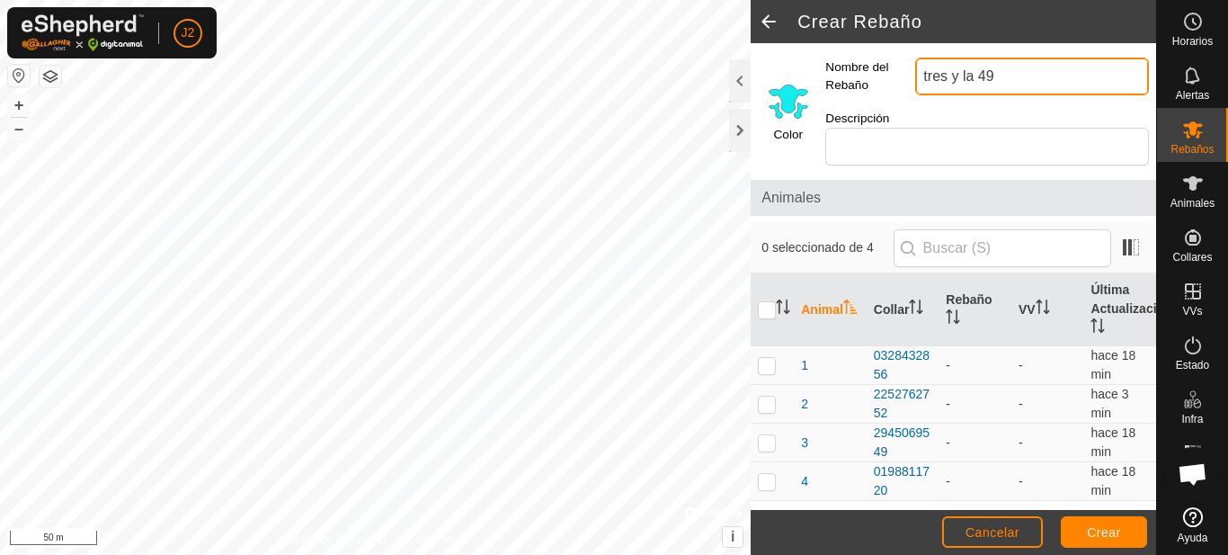
click at [1005, 75] on input "tres y la 49" at bounding box center [1032, 77] width 234 height 38
type input "t"
type input "los cuatro"
click at [768, 366] on p-checkbox at bounding box center [767, 365] width 18 height 14
checkbox input "true"
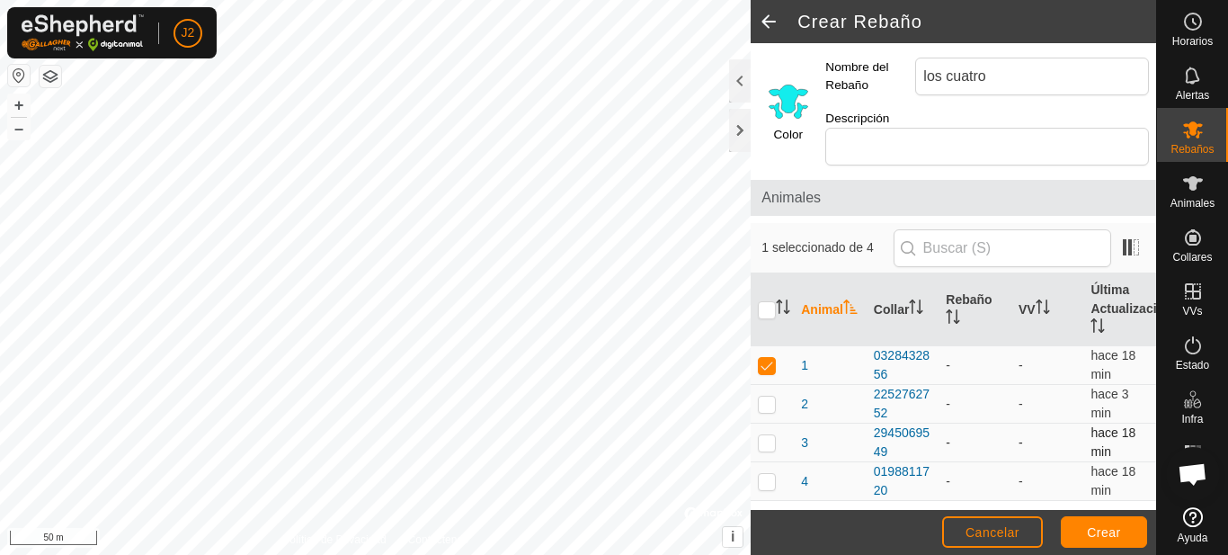
click at [776, 442] on p-tablecheckbox at bounding box center [767, 442] width 18 height 14
checkbox input "true"
drag, startPoint x: 1227, startPoint y: 131, endPoint x: 1224, endPoint y: 171, distance: 39.6
click at [1224, 171] on nav "Horarios Alertas Rebaños Animales Collares VVs Estado Infra Mapa de Calor Ayuda" at bounding box center [1192, 277] width 71 height 555
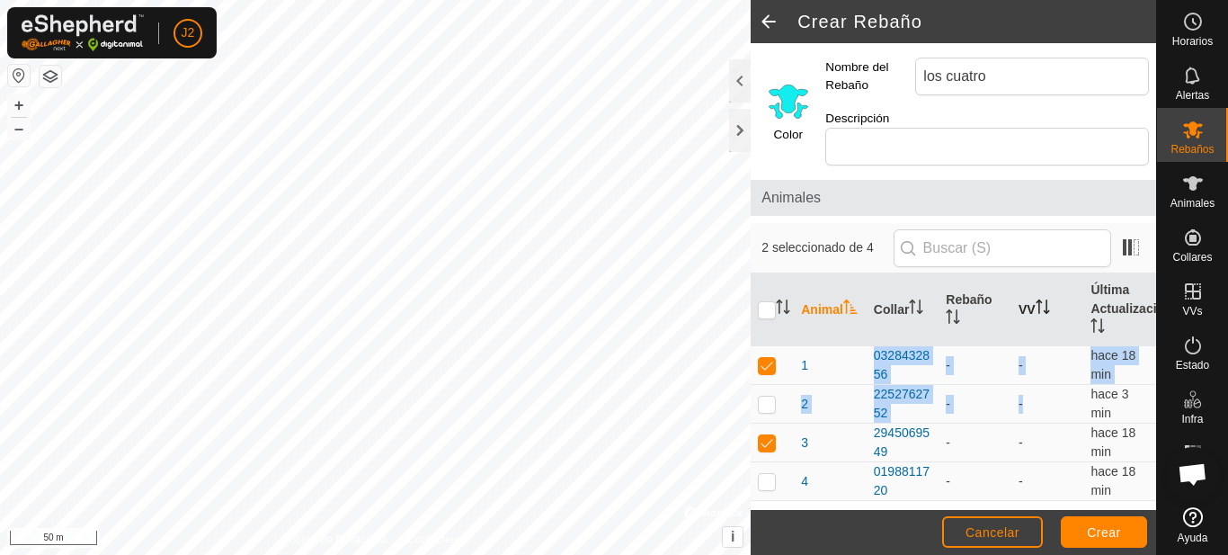
drag, startPoint x: 1067, startPoint y: 384, endPoint x: 1067, endPoint y: 344, distance: 39.5
click at [1068, 342] on table "Animal Collar Rebaño VV Última Actualización 1 0328432856 - - hace 18 min 2 225…" at bounding box center [952, 386] width 405 height 227
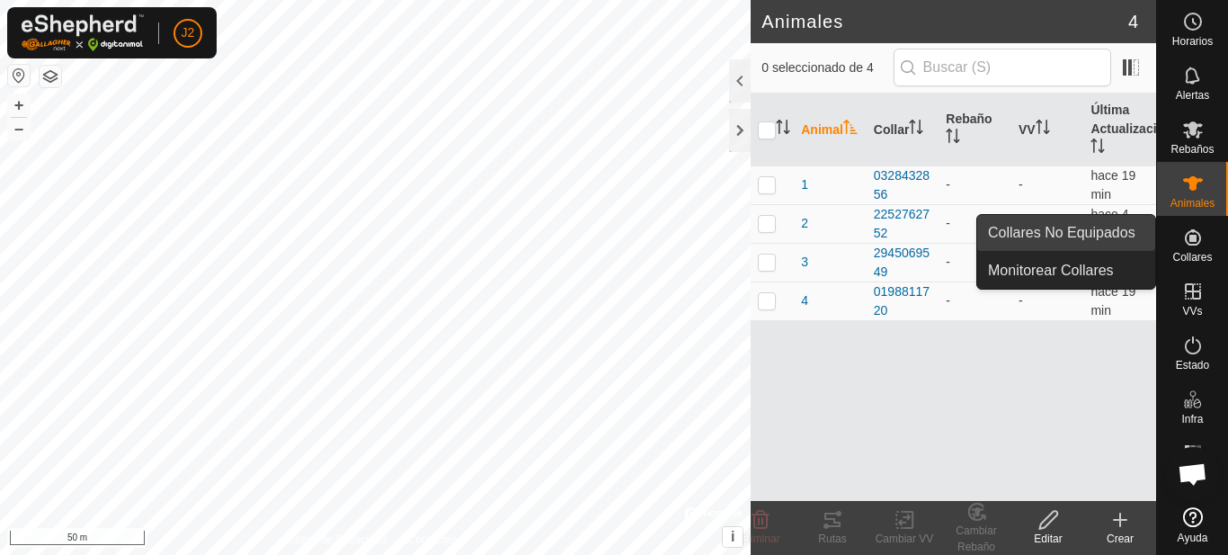
click at [1090, 234] on link "Collares No Equipados" at bounding box center [1066, 233] width 178 height 36
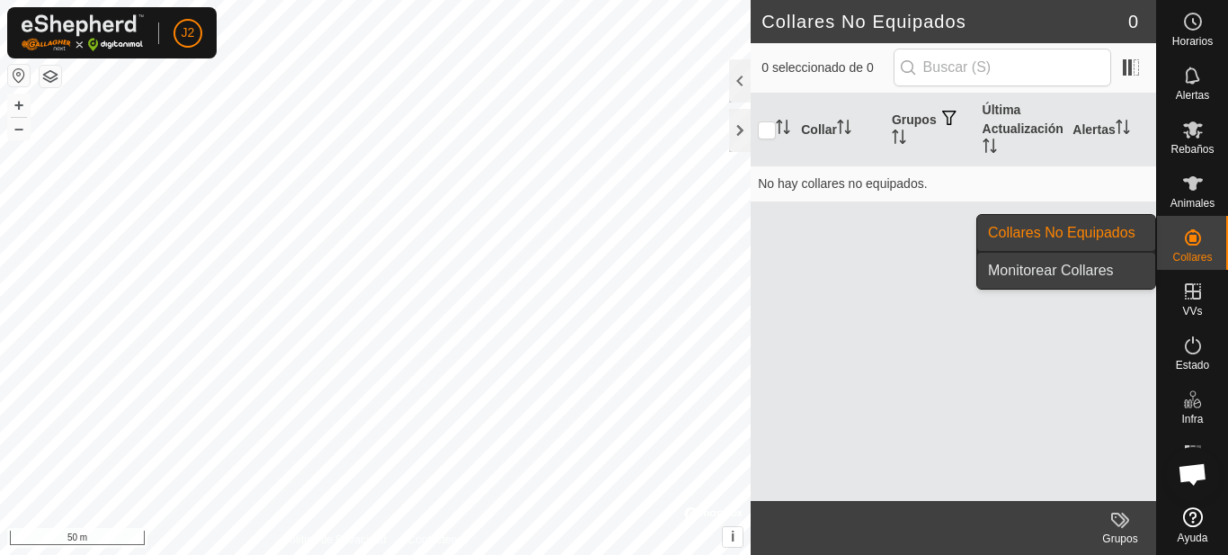
click at [1071, 269] on link "Monitorear Collares" at bounding box center [1066, 271] width 178 height 36
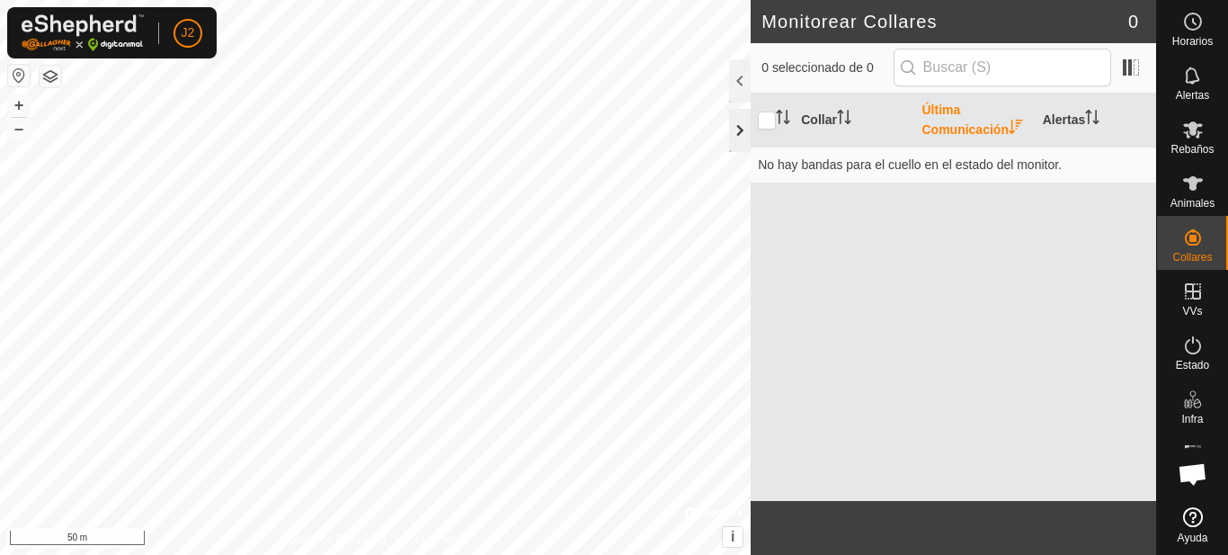
click at [737, 129] on div at bounding box center [740, 130] width 22 height 43
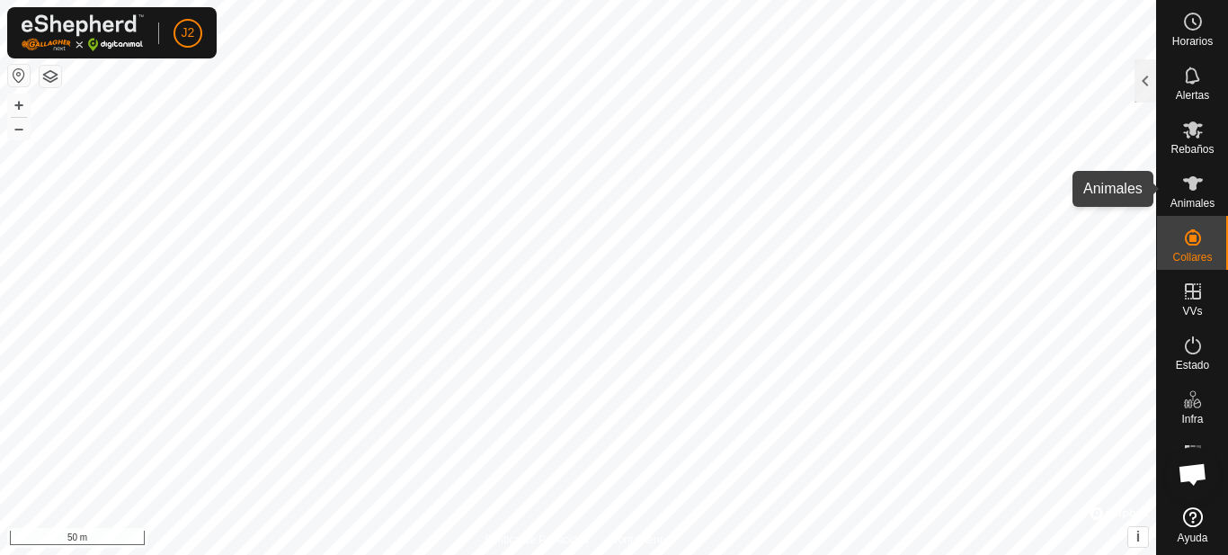
click at [1189, 186] on icon at bounding box center [1193, 183] width 20 height 14
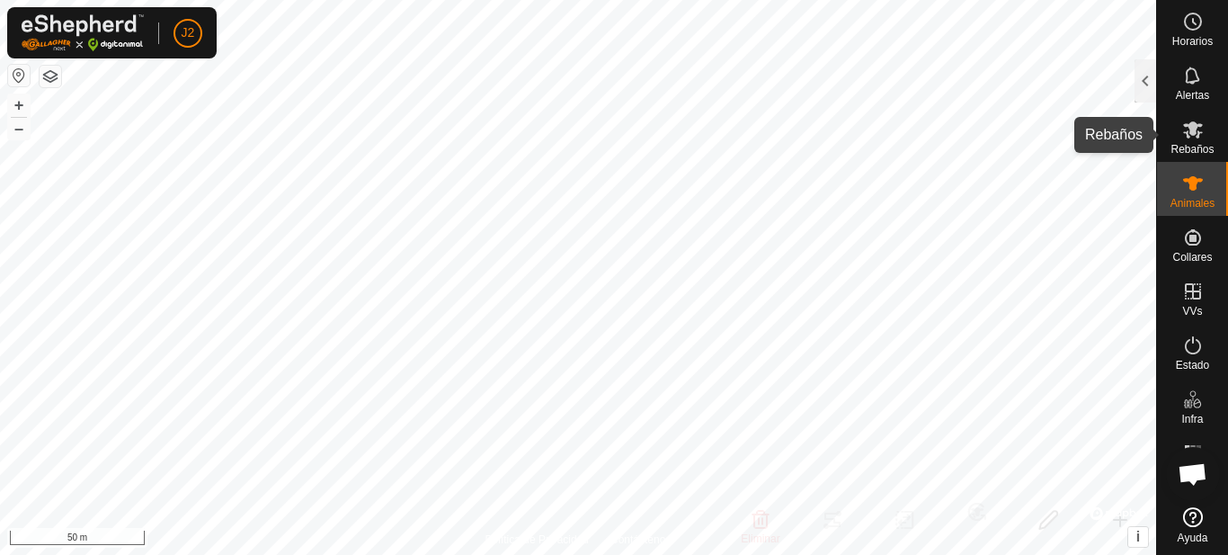
click at [1201, 137] on icon at bounding box center [1193, 130] width 22 height 22
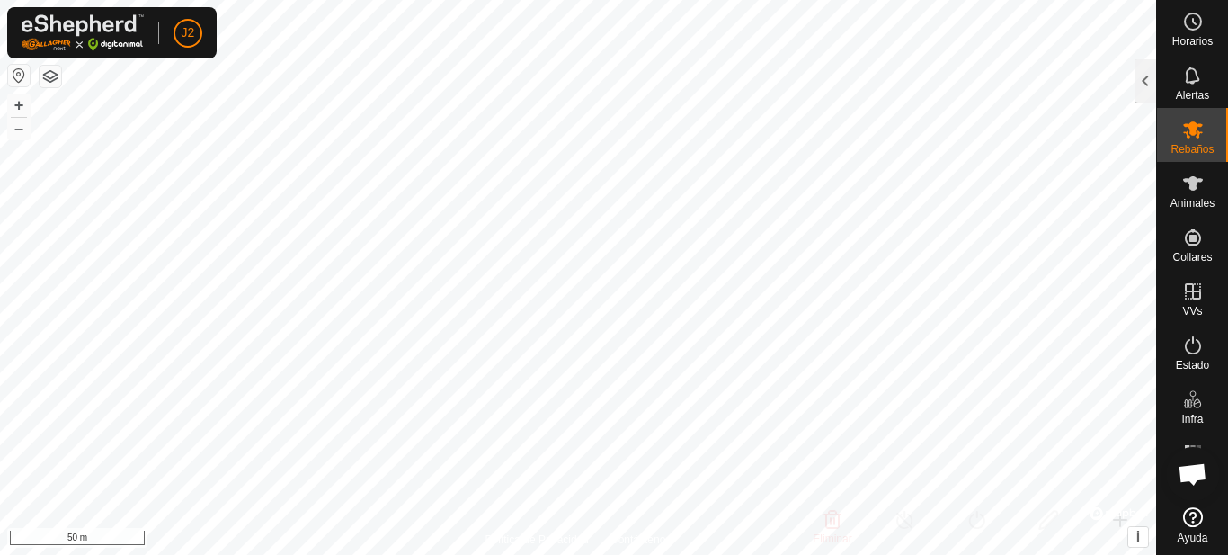
click at [1201, 137] on icon at bounding box center [1193, 130] width 22 height 22
click at [1153, 79] on div at bounding box center [1145, 80] width 22 height 43
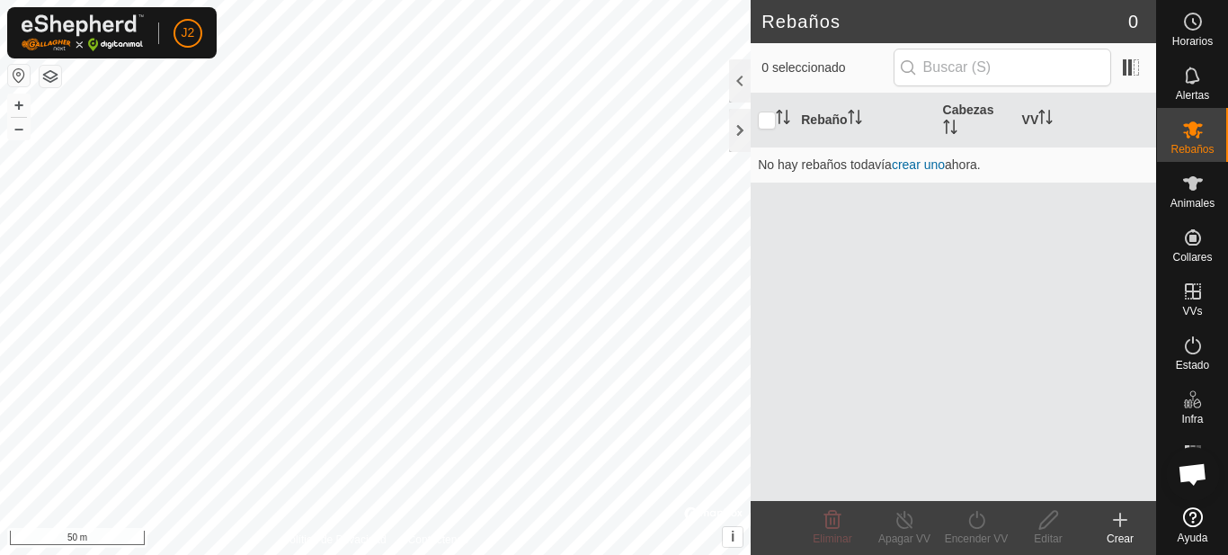
click at [1123, 528] on icon at bounding box center [1120, 520] width 22 height 22
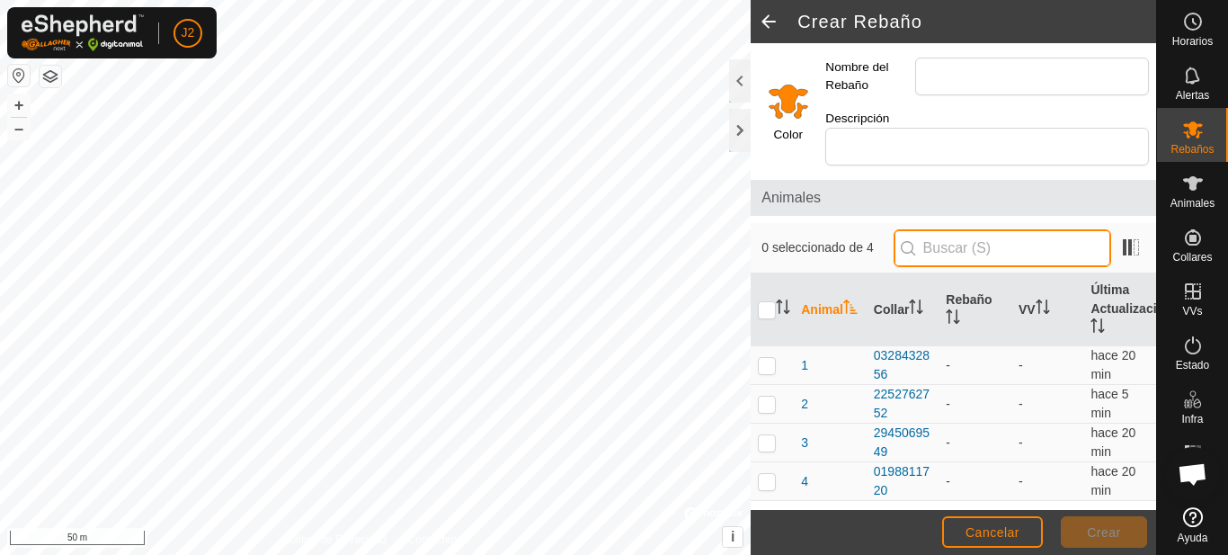
click at [1005, 245] on input "text" at bounding box center [1002, 248] width 218 height 38
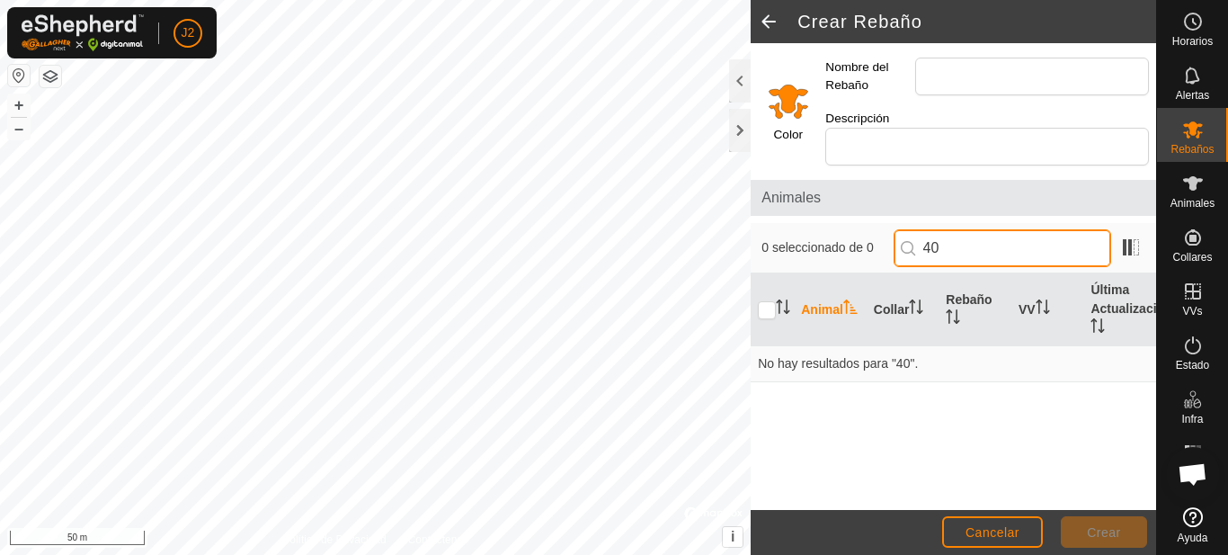
type input "4"
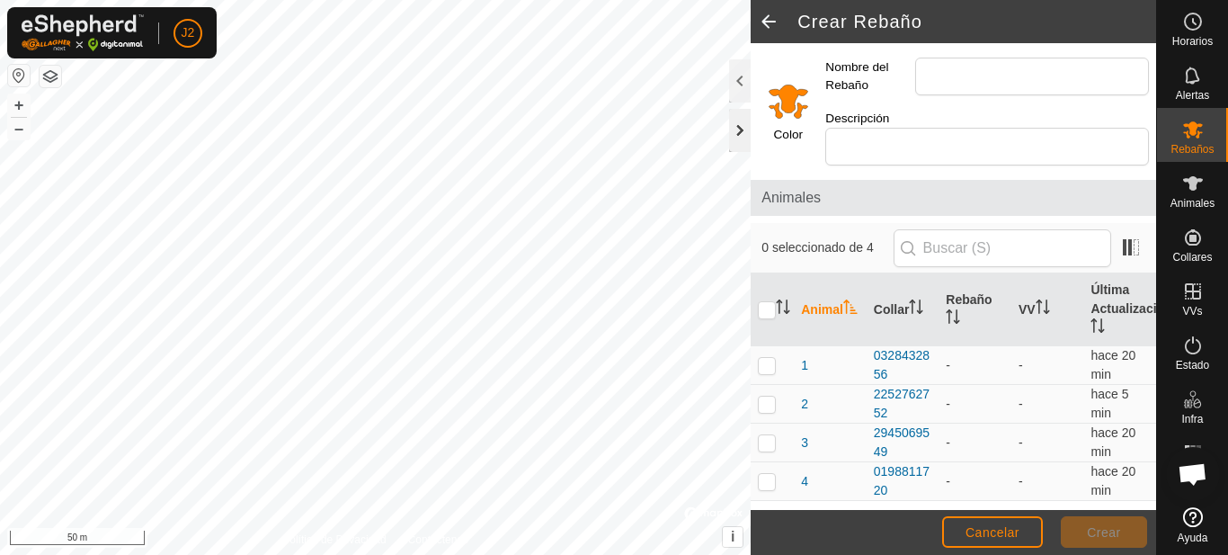
click at [741, 124] on div at bounding box center [740, 130] width 22 height 43
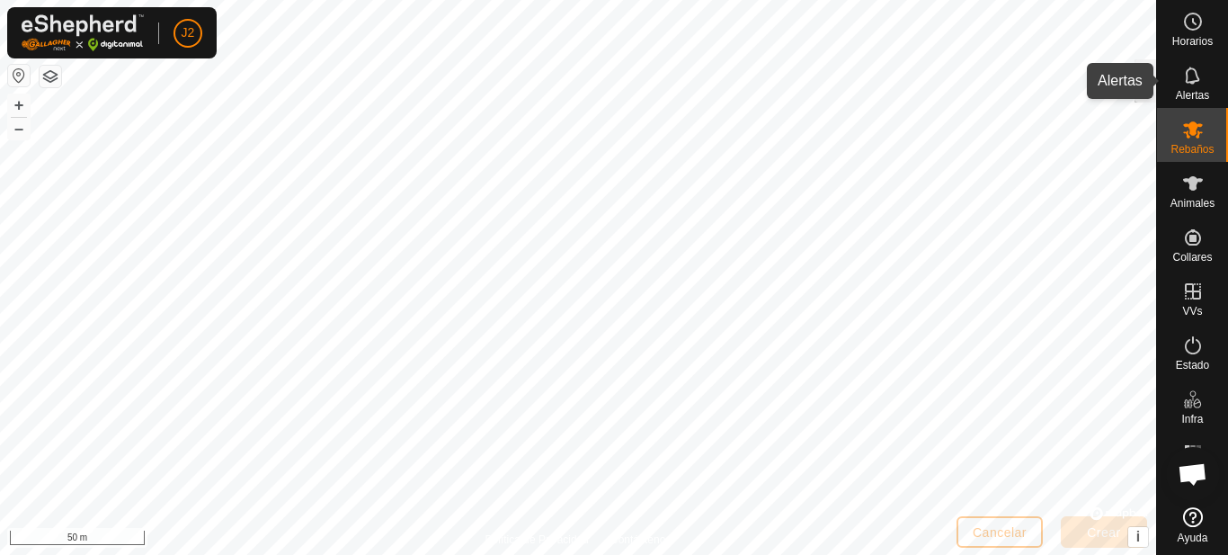
click at [1180, 83] on es-notification-svg-icon at bounding box center [1193, 75] width 32 height 29
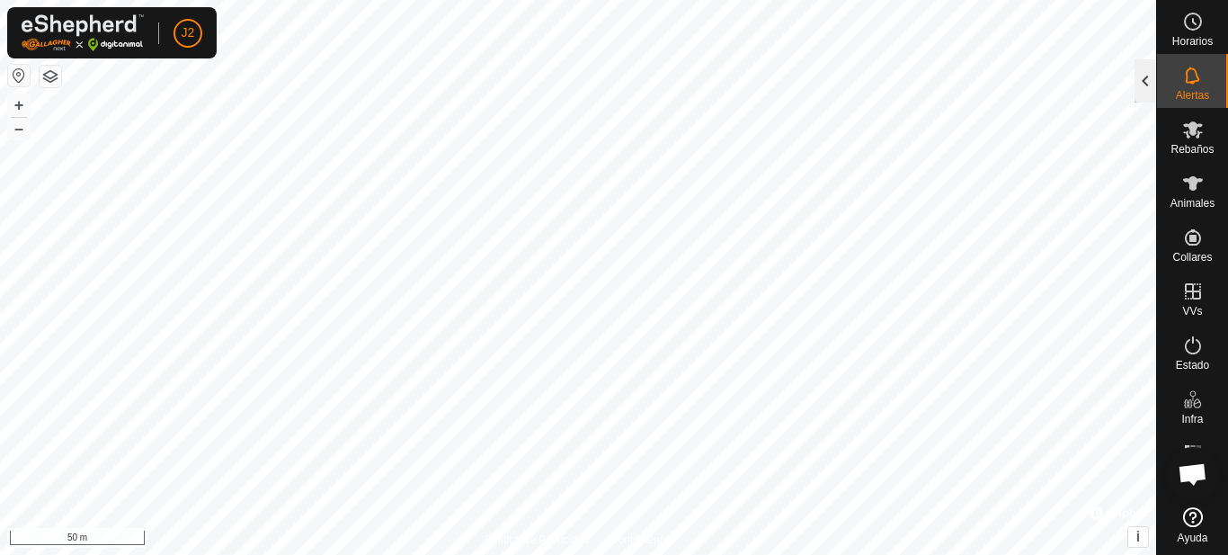
click at [1146, 82] on div at bounding box center [1145, 80] width 22 height 43
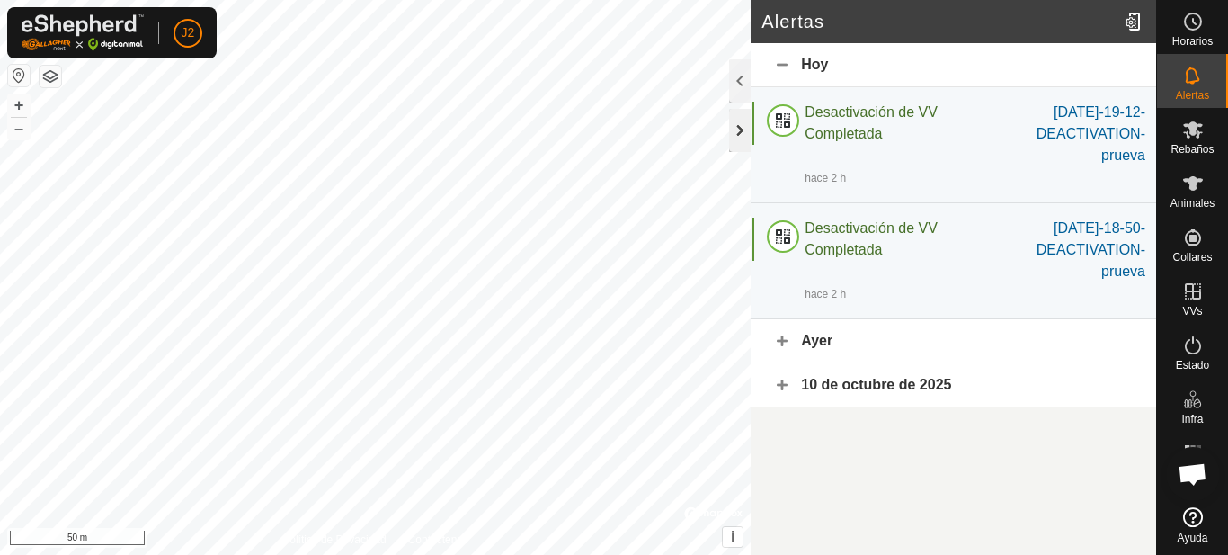
click at [745, 125] on div at bounding box center [740, 130] width 22 height 43
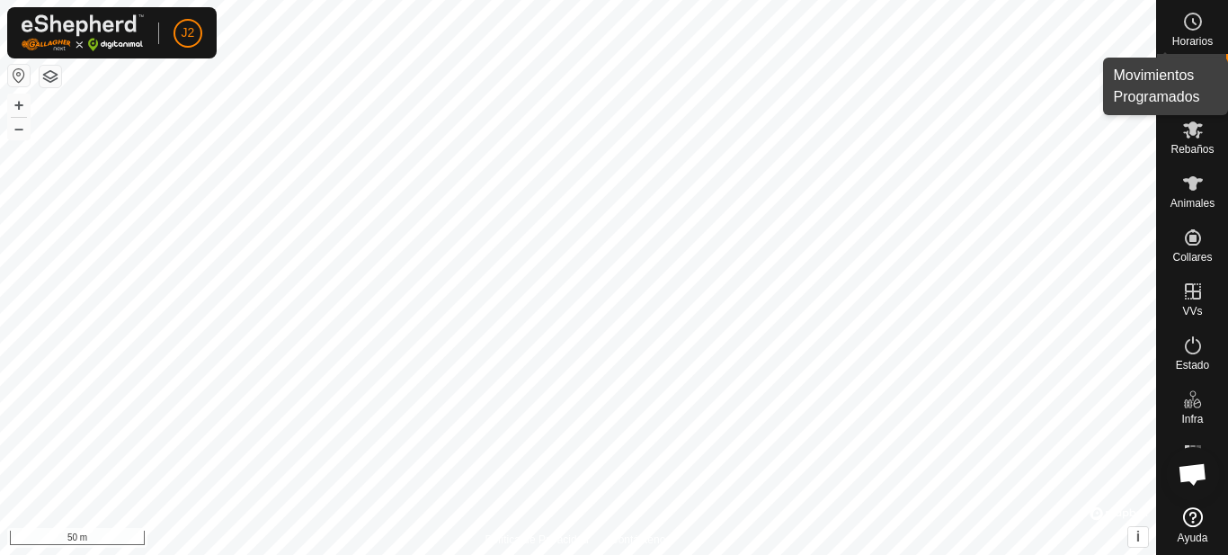
click at [1197, 28] on circle at bounding box center [1193, 21] width 16 height 16
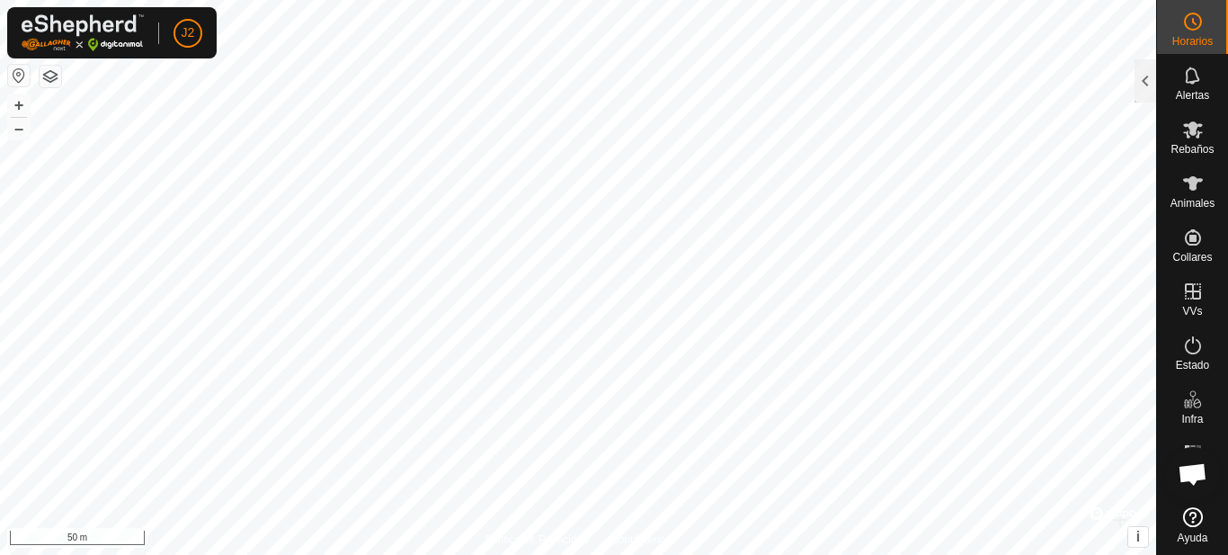
click at [1192, 31] on icon at bounding box center [1193, 22] width 22 height 22
click at [1191, 136] on icon at bounding box center [1193, 130] width 22 height 22
click at [1149, 82] on div at bounding box center [1145, 80] width 22 height 43
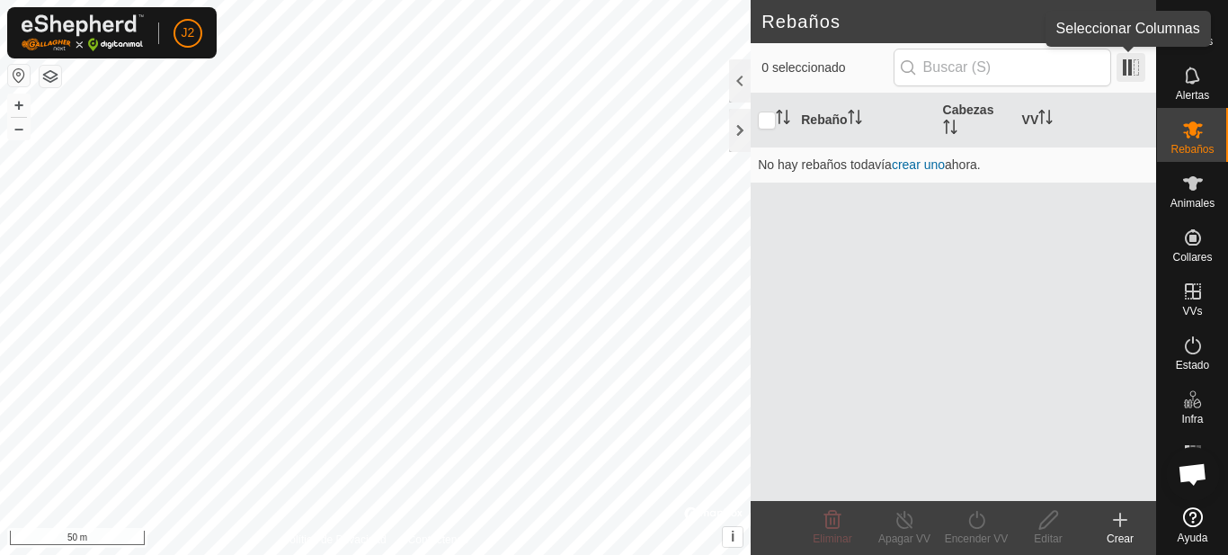
click at [1141, 67] on span at bounding box center [1130, 67] width 29 height 29
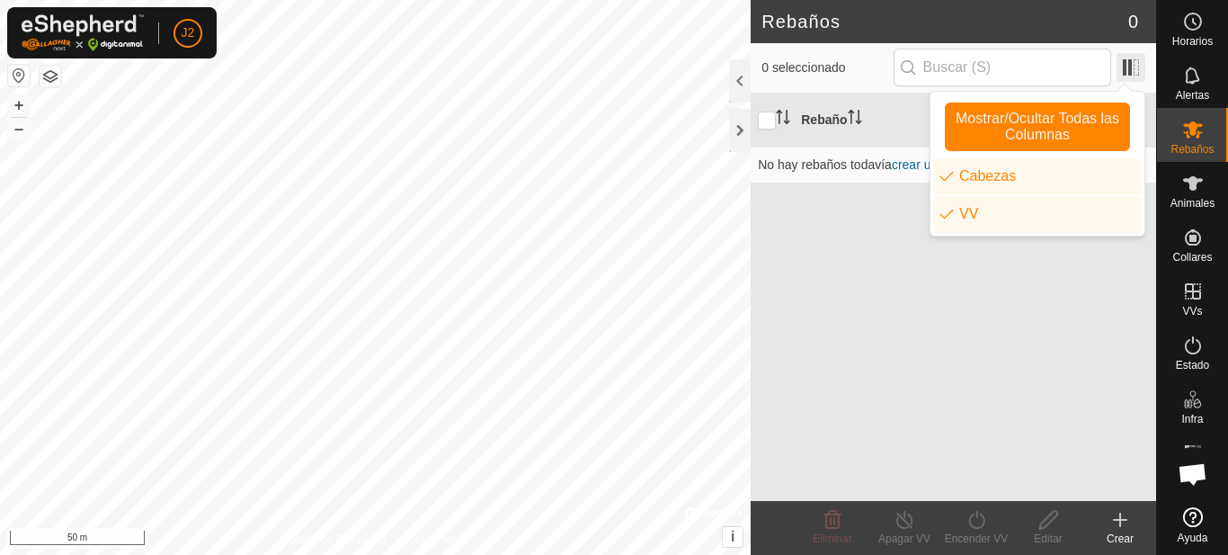
click at [1141, 67] on span at bounding box center [1130, 67] width 29 height 29
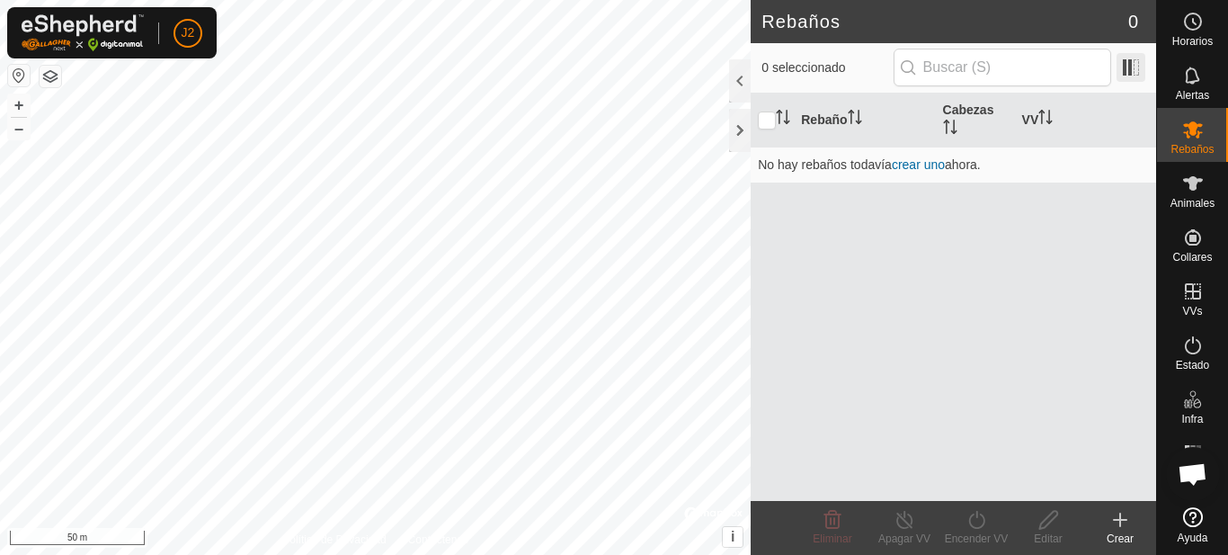
click at [1142, 67] on span at bounding box center [1130, 67] width 29 height 29
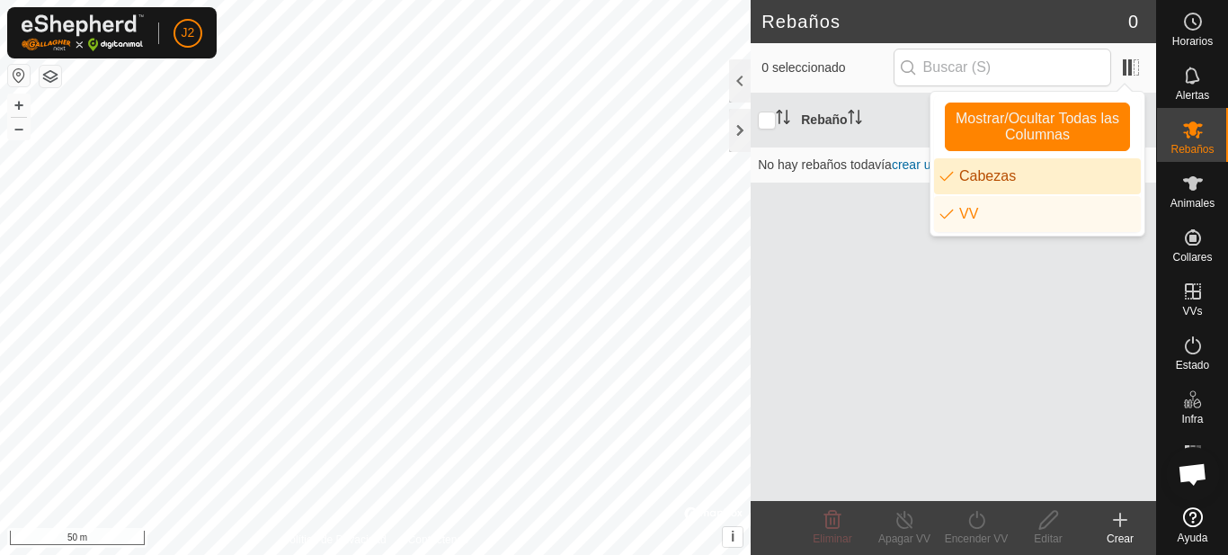
click at [1019, 178] on li "Cabezas" at bounding box center [1037, 176] width 207 height 36
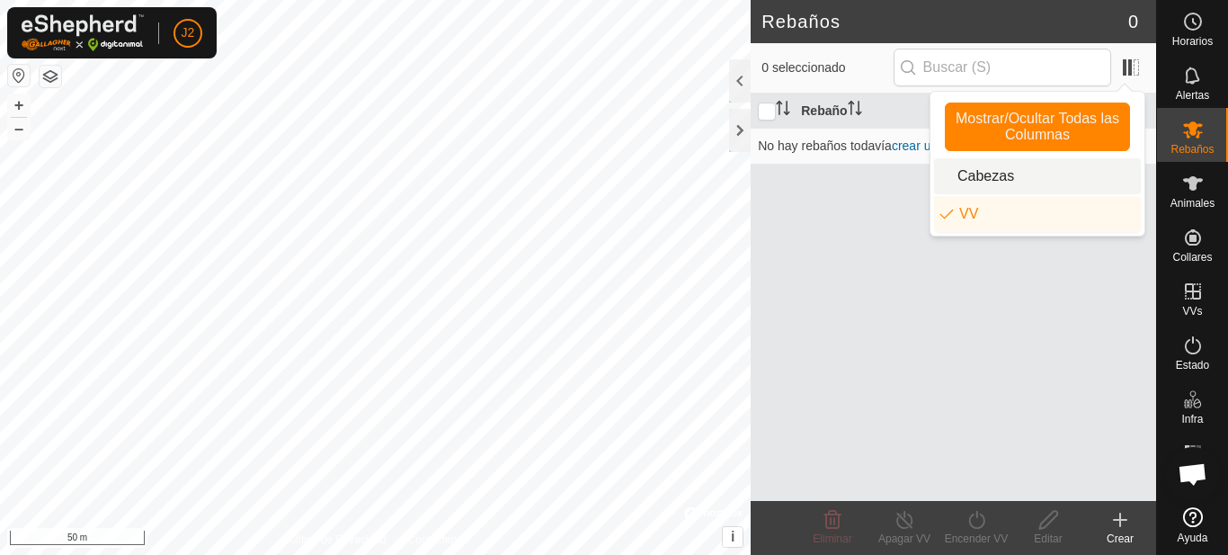
click at [1019, 178] on li "Cabezas" at bounding box center [1037, 176] width 207 height 36
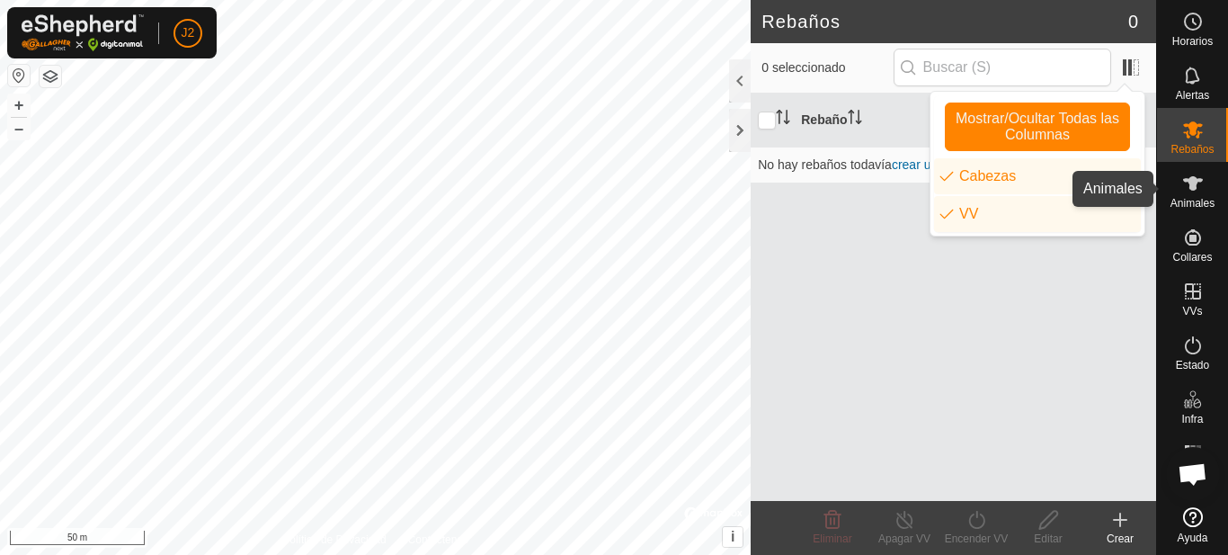
click at [1196, 177] on icon at bounding box center [1193, 184] width 22 height 22
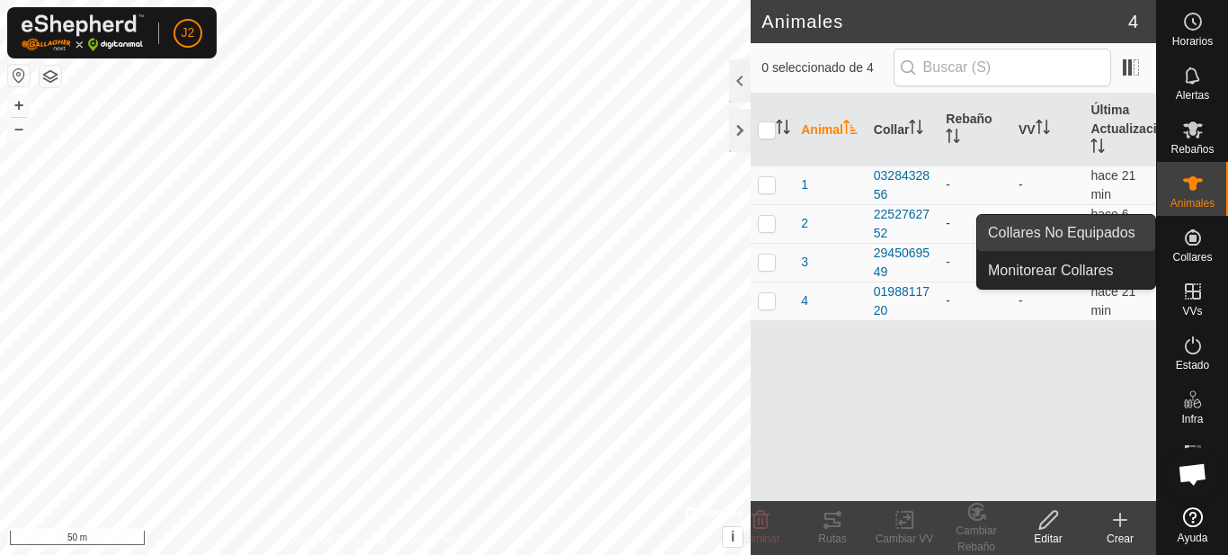
click at [1132, 233] on link "Collares No Equipados" at bounding box center [1066, 233] width 178 height 36
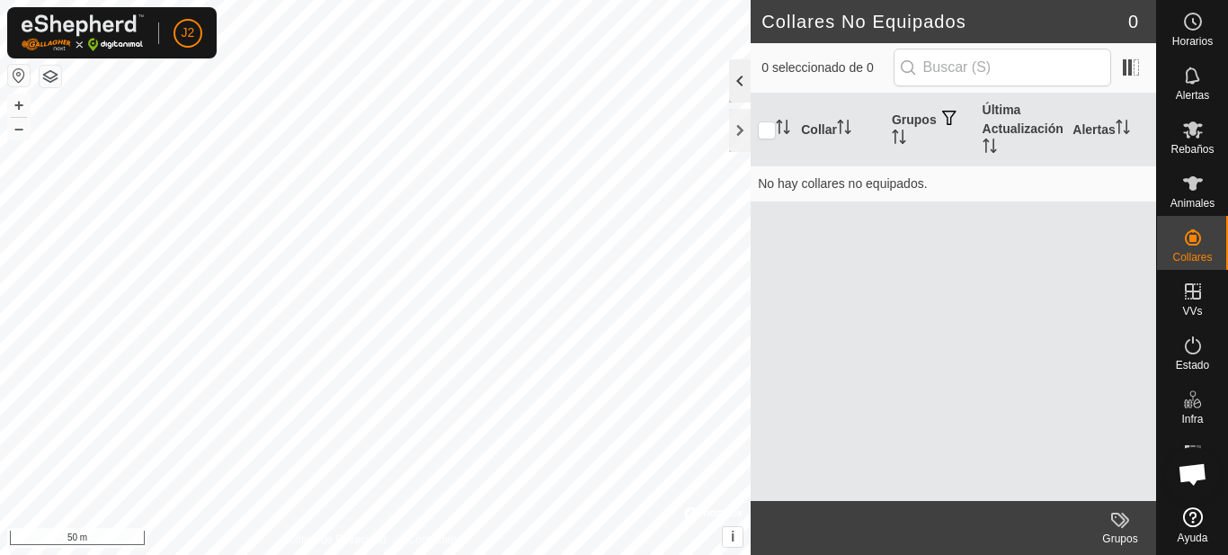
click at [730, 84] on div at bounding box center [740, 80] width 22 height 43
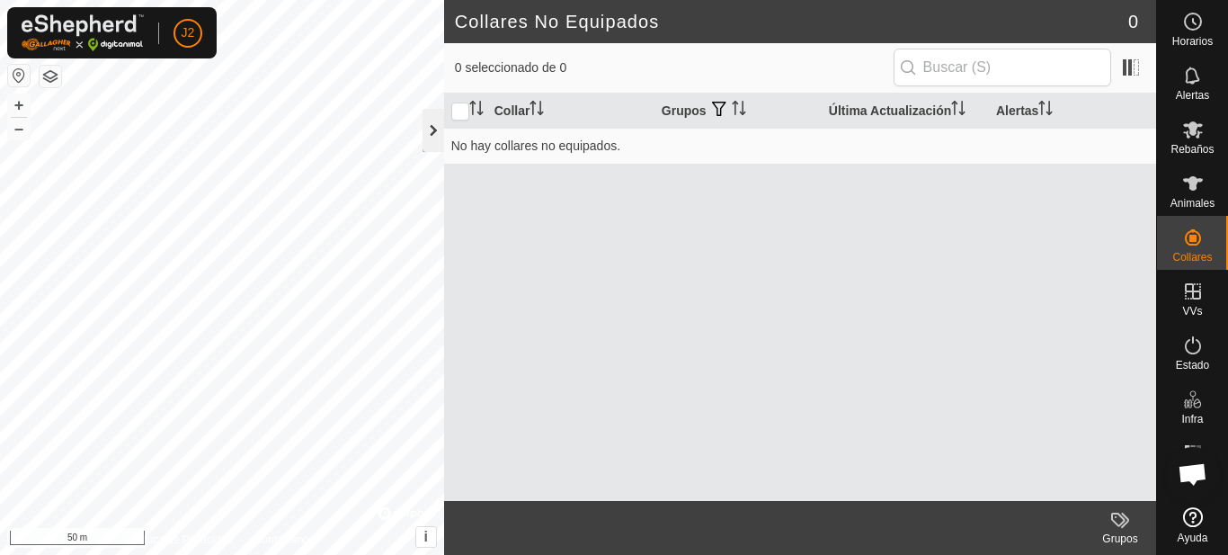
click at [429, 137] on div at bounding box center [433, 130] width 22 height 43
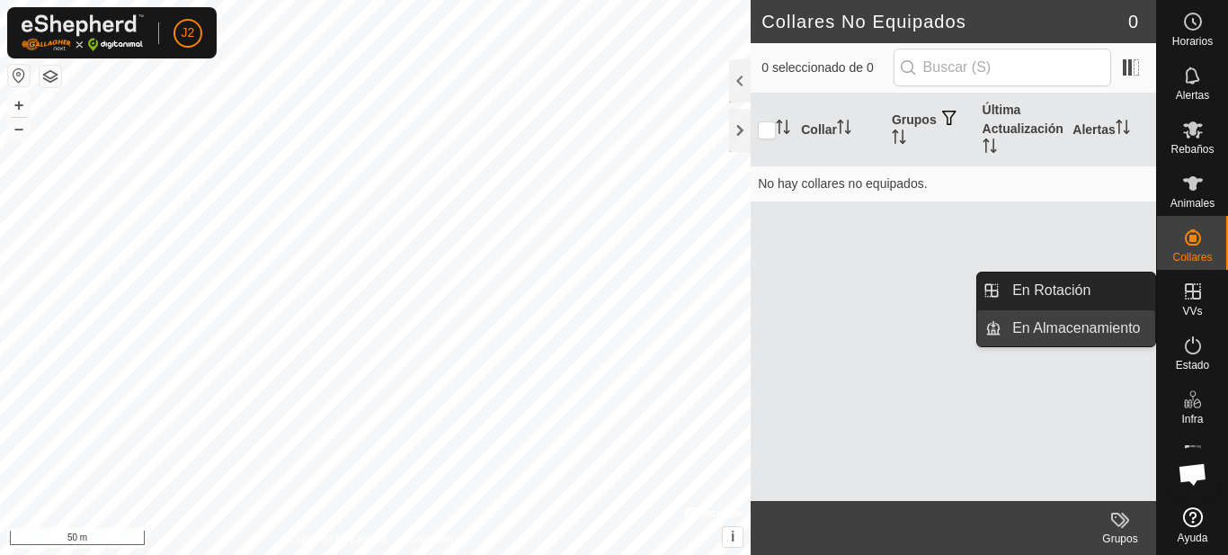
click at [1123, 327] on link "En Almacenamiento" at bounding box center [1078, 328] width 154 height 36
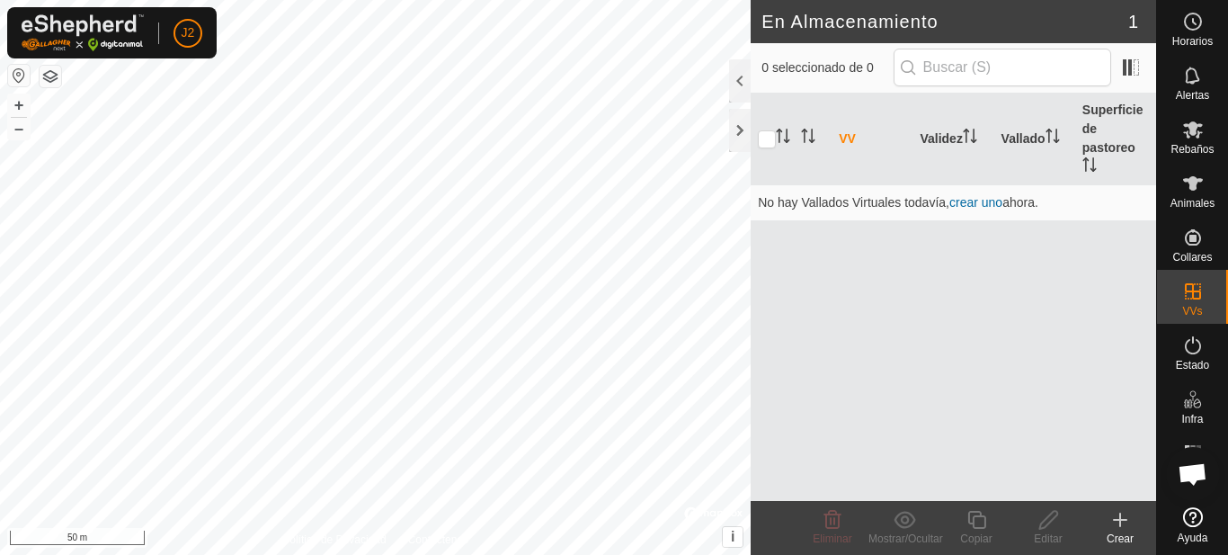
click at [743, 82] on div at bounding box center [740, 80] width 22 height 43
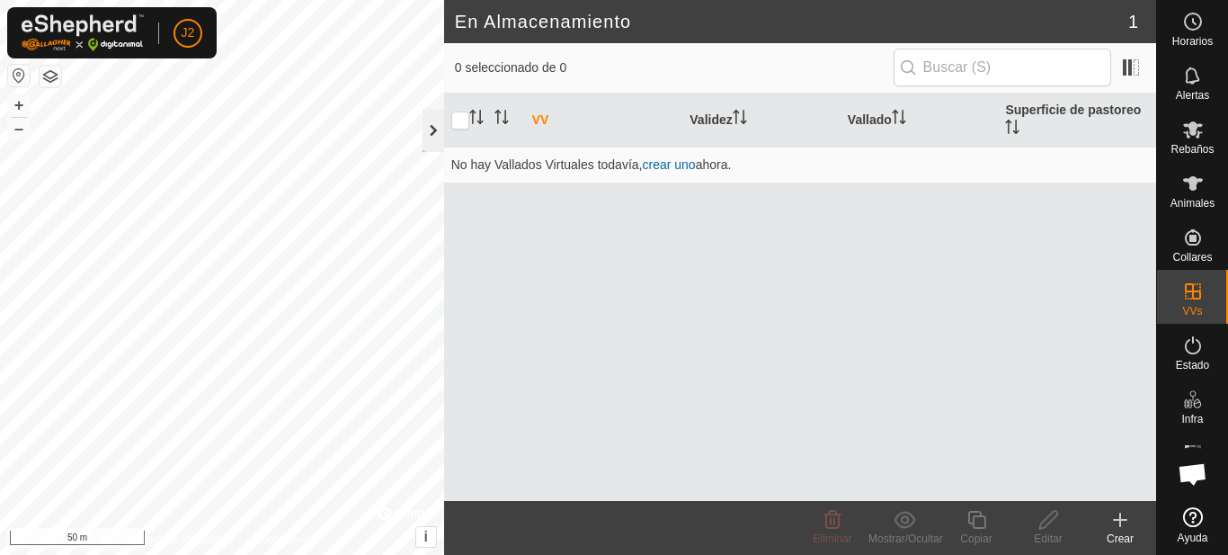
click at [435, 120] on div at bounding box center [433, 130] width 22 height 43
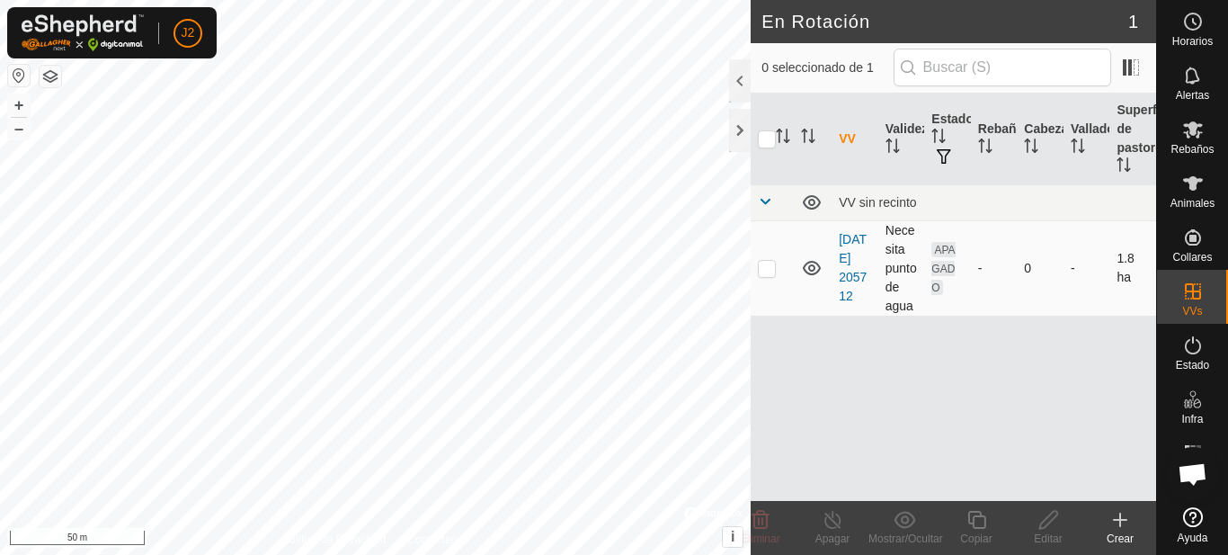
click at [811, 270] on icon at bounding box center [812, 268] width 18 height 14
click at [811, 270] on icon at bounding box center [812, 268] width 22 height 22
click at [811, 270] on icon at bounding box center [812, 268] width 18 height 14
click at [810, 270] on icon at bounding box center [812, 268] width 22 height 22
click at [741, 129] on div at bounding box center [740, 130] width 22 height 43
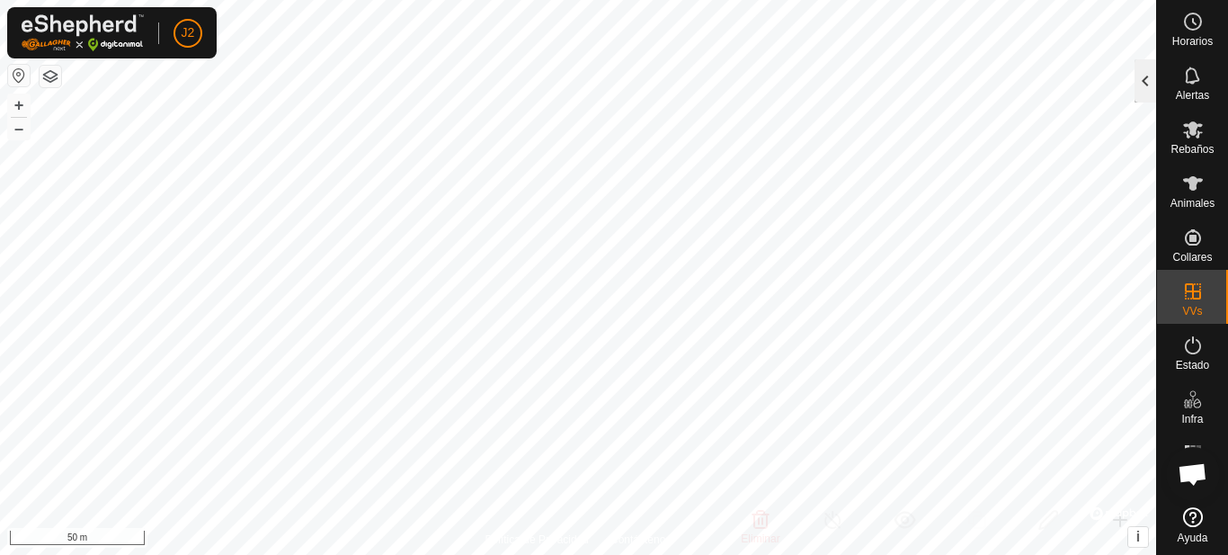
click at [1146, 83] on div at bounding box center [1145, 80] width 22 height 43
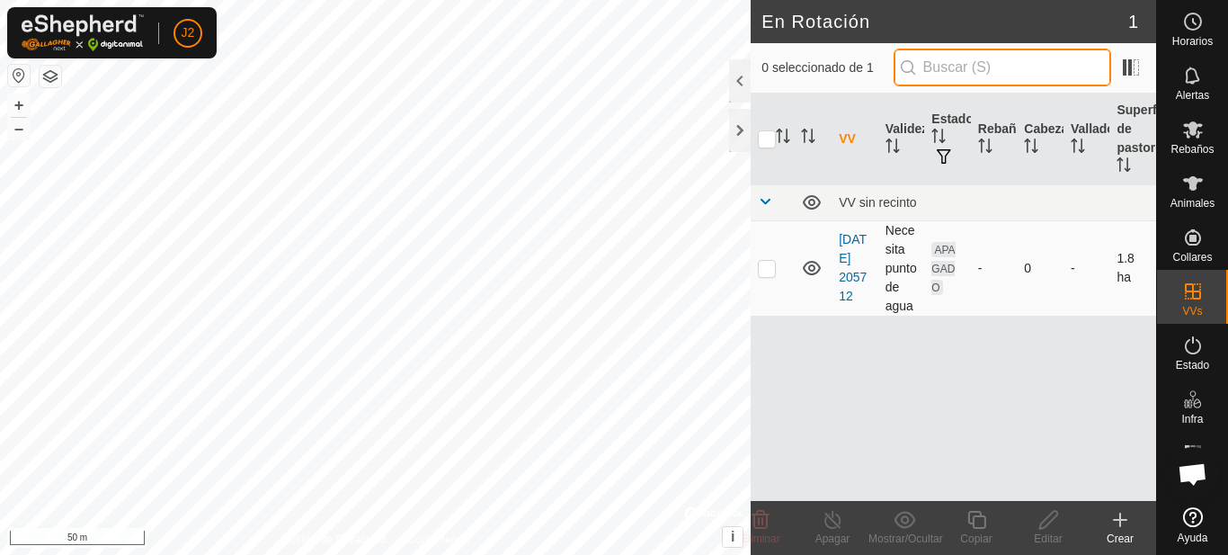
click at [990, 67] on input "text" at bounding box center [1002, 68] width 218 height 38
click at [743, 80] on div at bounding box center [740, 80] width 22 height 43
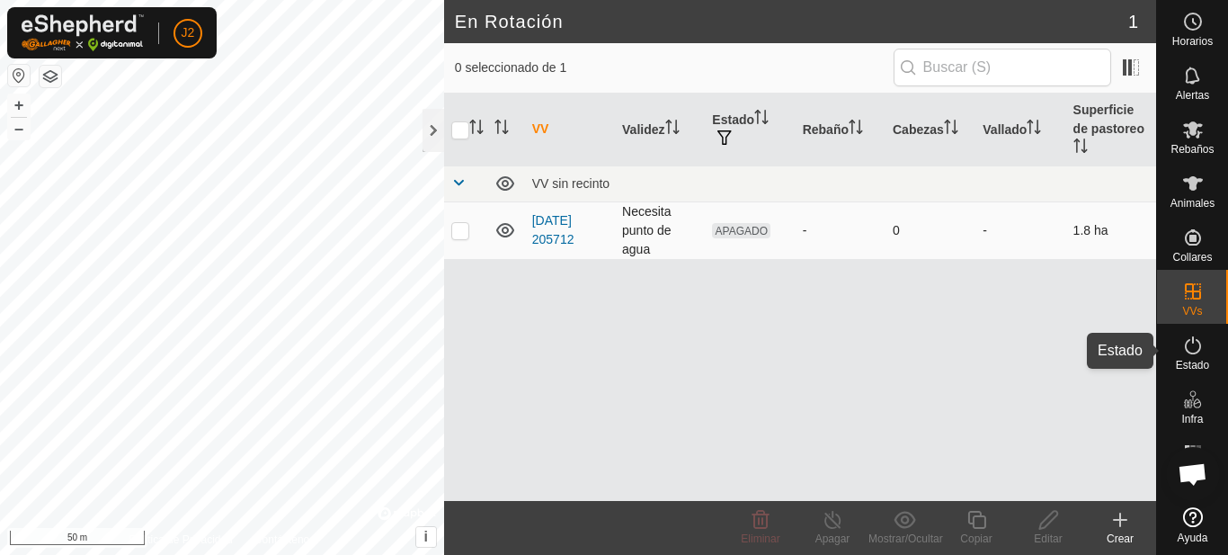
click at [1192, 360] on span "Estado" at bounding box center [1192, 365] width 33 height 11
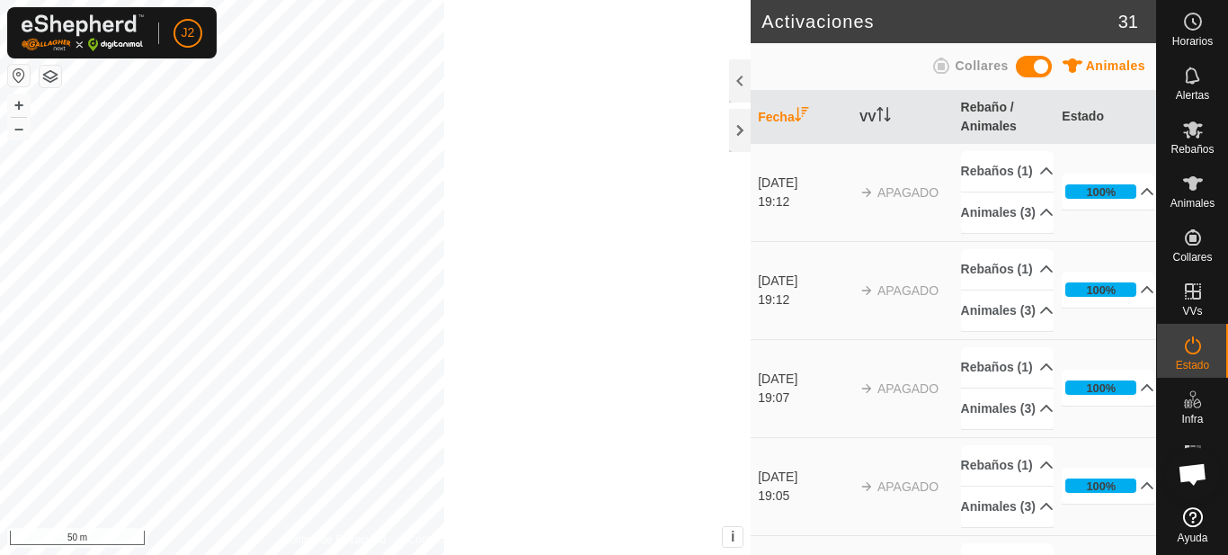
click at [1192, 357] on es-activation-svg-icon at bounding box center [1193, 345] width 32 height 29
click at [740, 81] on div at bounding box center [740, 80] width 22 height 43
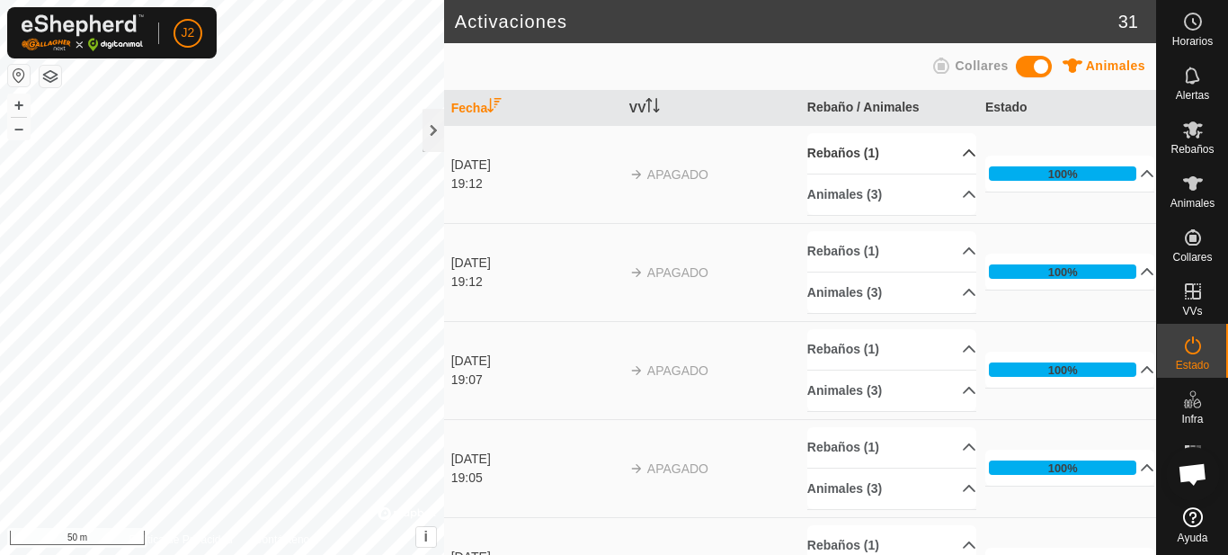
click at [948, 158] on p-accordion-header "Rebaños (1)" at bounding box center [891, 153] width 169 height 40
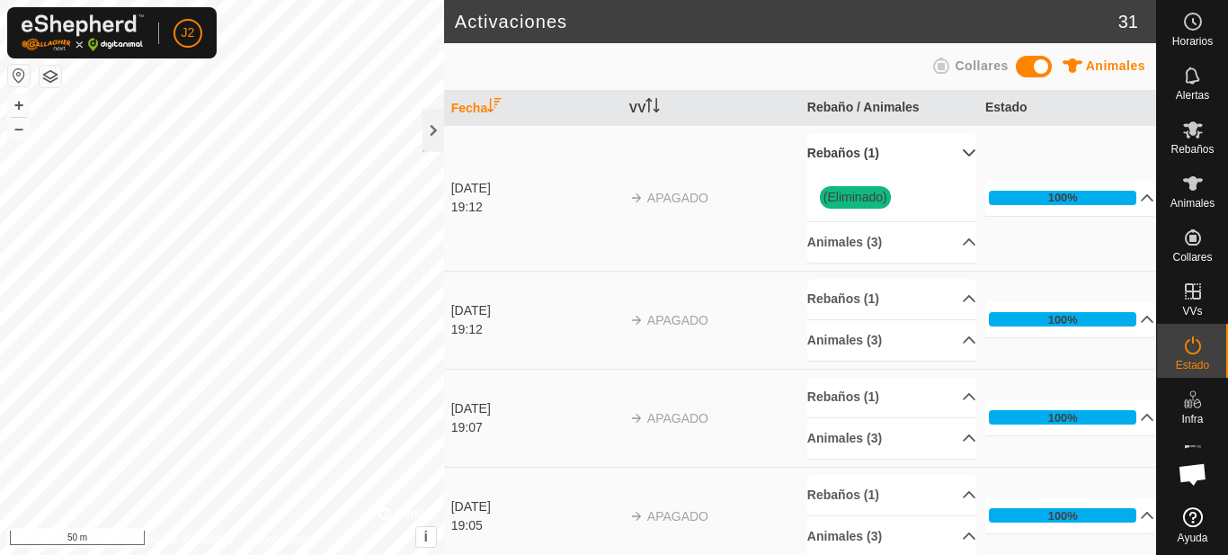
click at [949, 159] on p-accordion-header "Rebaños (1)" at bounding box center [891, 153] width 169 height 40
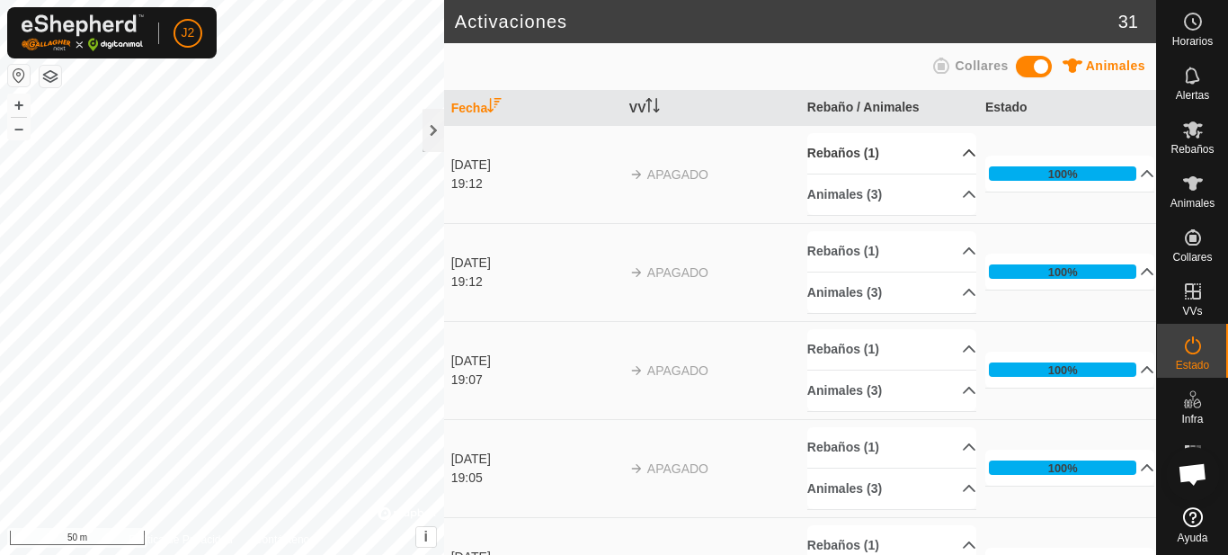
click at [949, 159] on p-accordion-header "Rebaños (1)" at bounding box center [891, 153] width 169 height 40
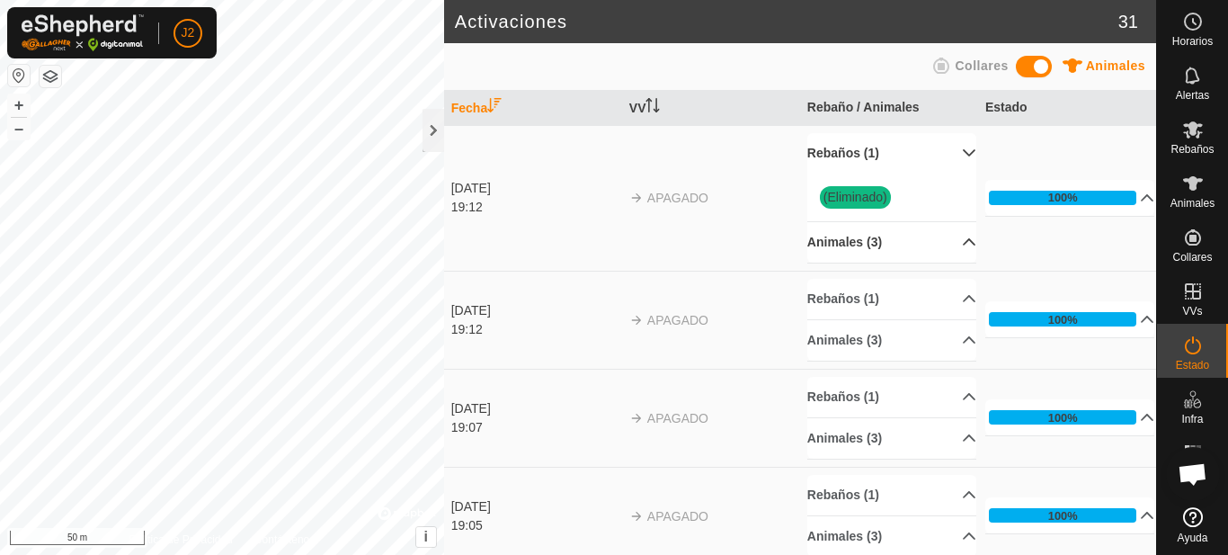
click at [946, 239] on p-accordion-header "Animales (3)" at bounding box center [891, 242] width 169 height 40
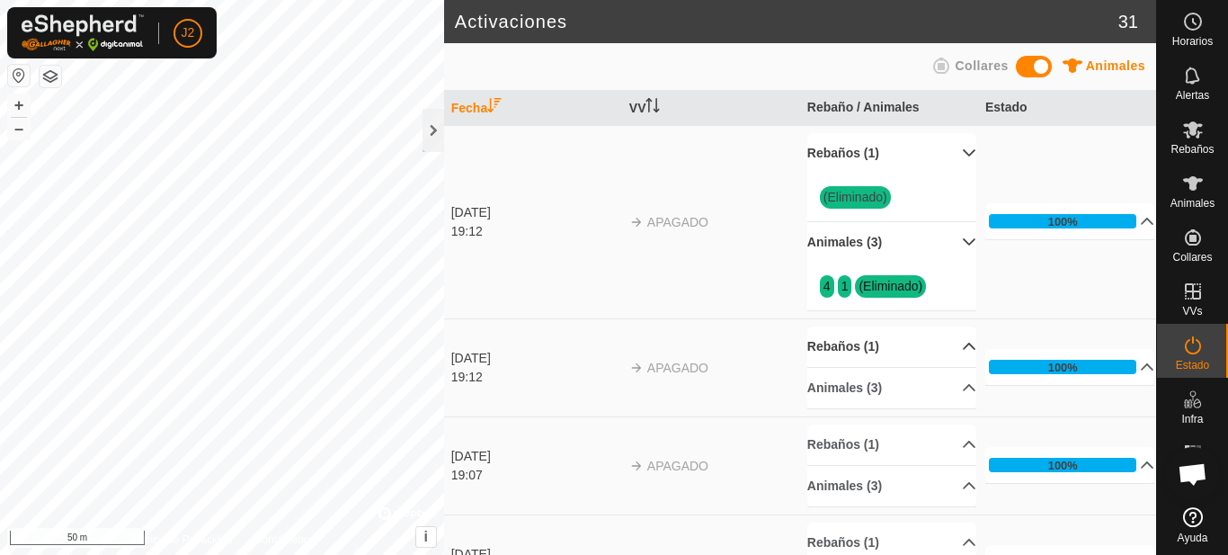
click at [943, 346] on p-accordion-header "Rebaños (1)" at bounding box center [891, 346] width 169 height 40
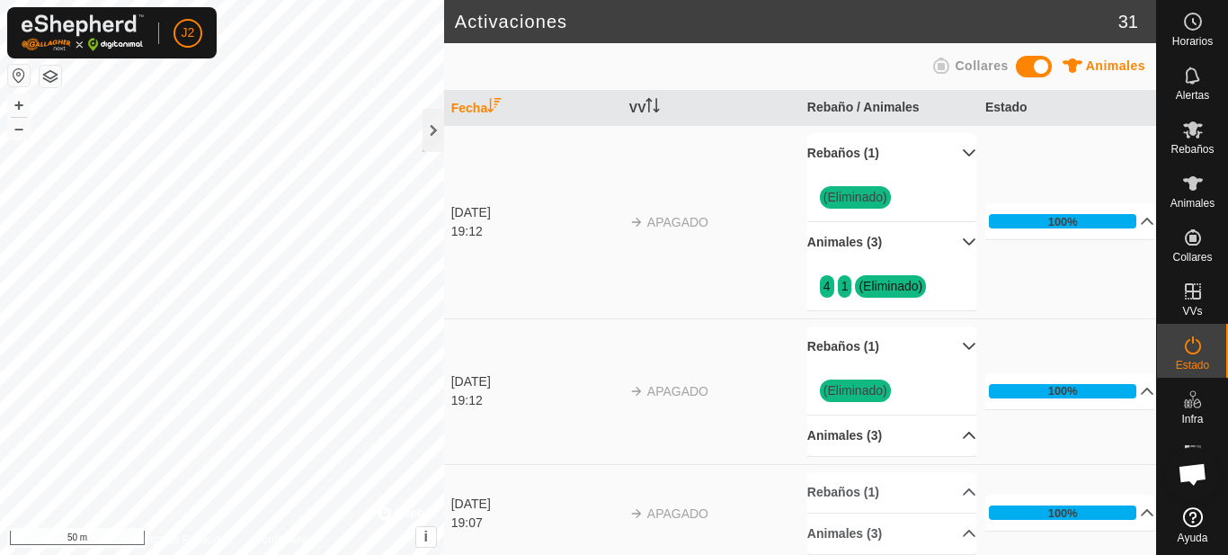
click at [943, 440] on p-accordion-header "Animales (3)" at bounding box center [891, 435] width 169 height 40
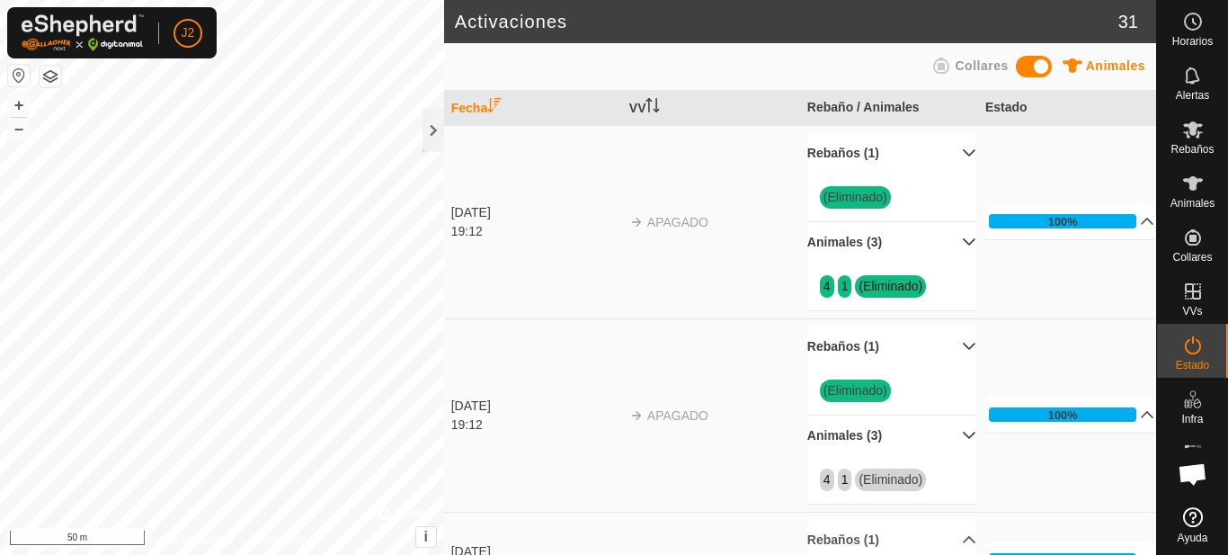
click at [948, 351] on p-accordion-header "Rebaños (1)" at bounding box center [891, 346] width 169 height 40
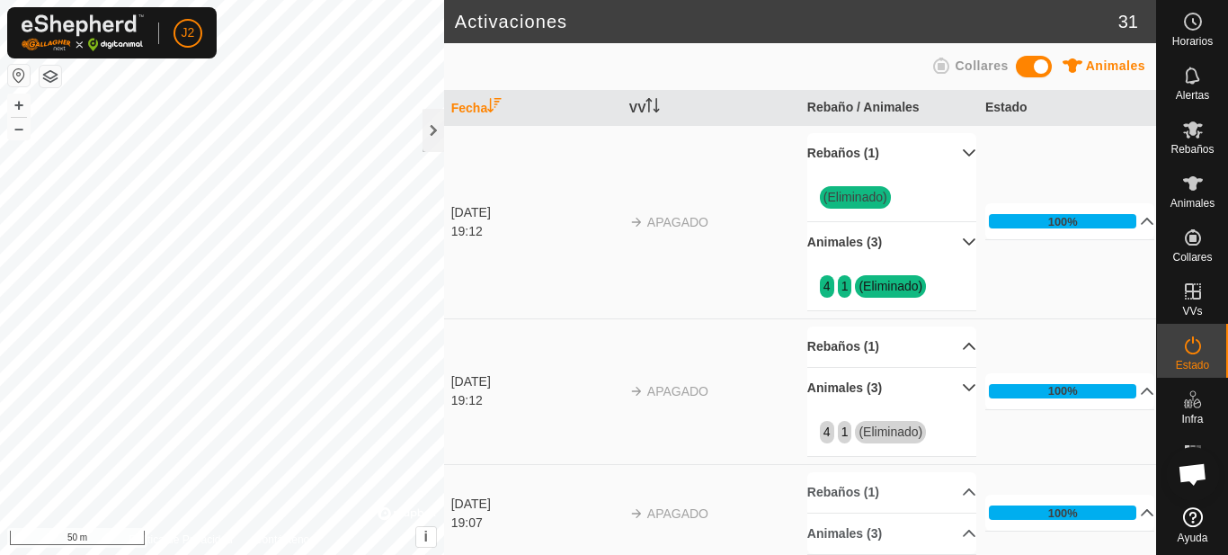
click at [948, 389] on p-accordion-header "Animales (3)" at bounding box center [891, 388] width 169 height 40
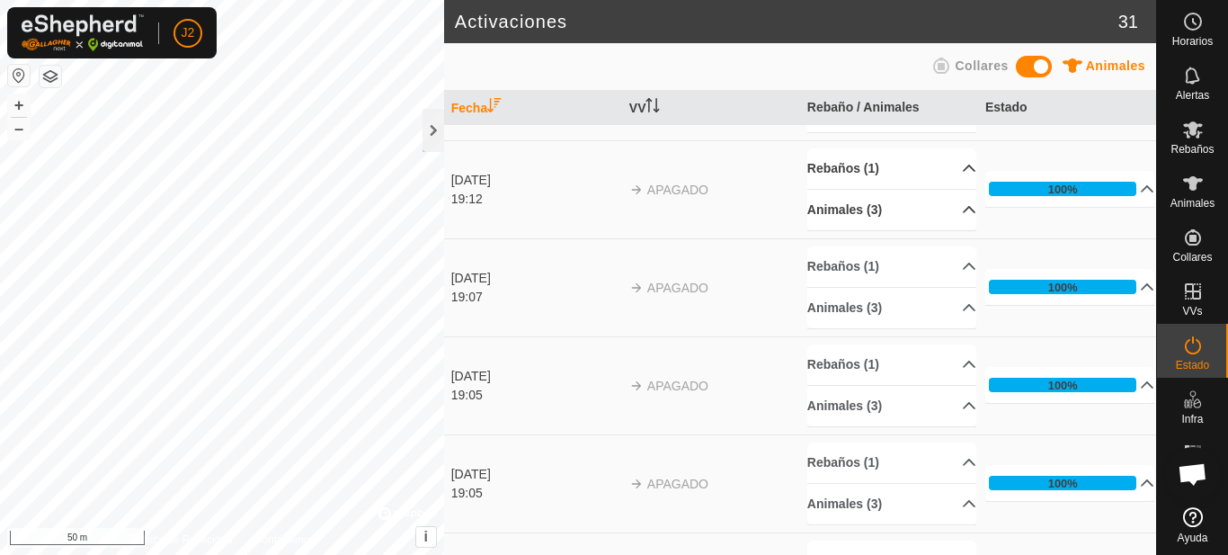
scroll to position [180, 0]
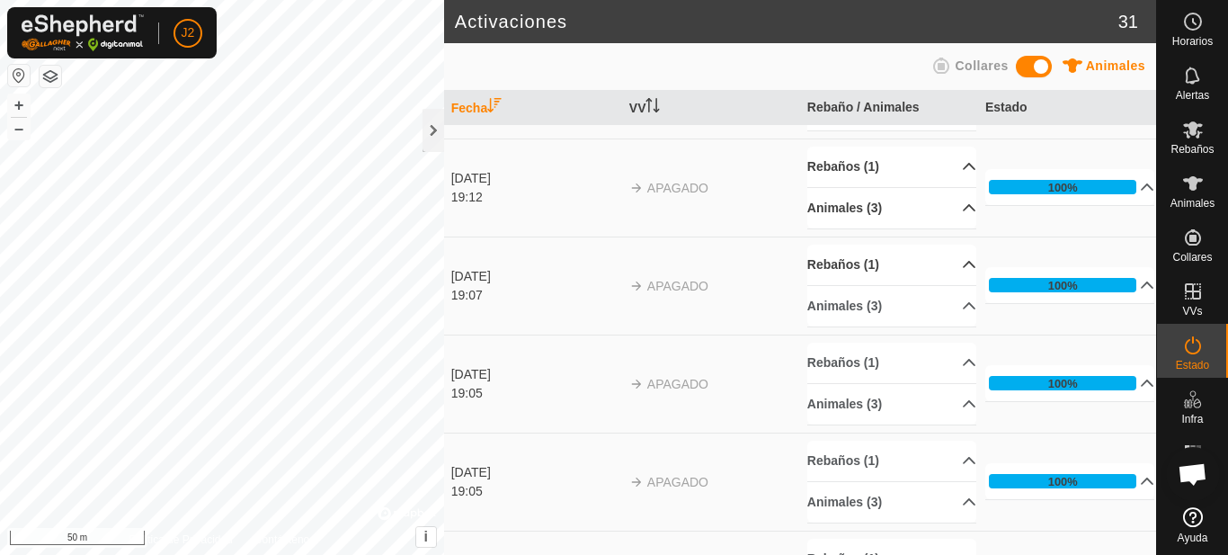
click at [955, 265] on p-accordion-header "Rebaños (1)" at bounding box center [891, 264] width 169 height 40
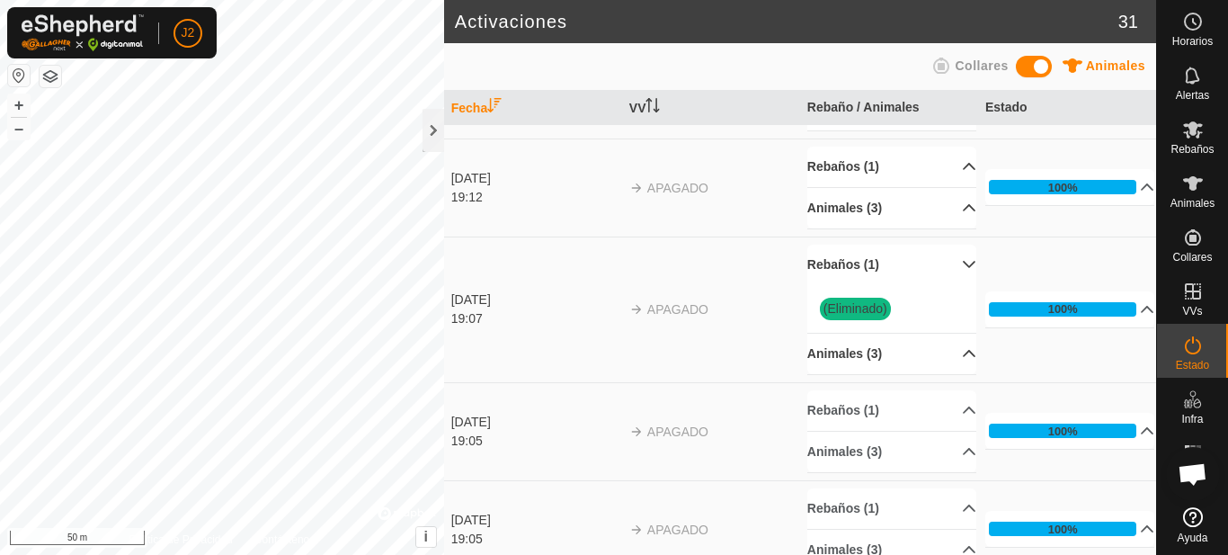
click at [949, 359] on p-accordion-header "Animales (3)" at bounding box center [891, 353] width 169 height 40
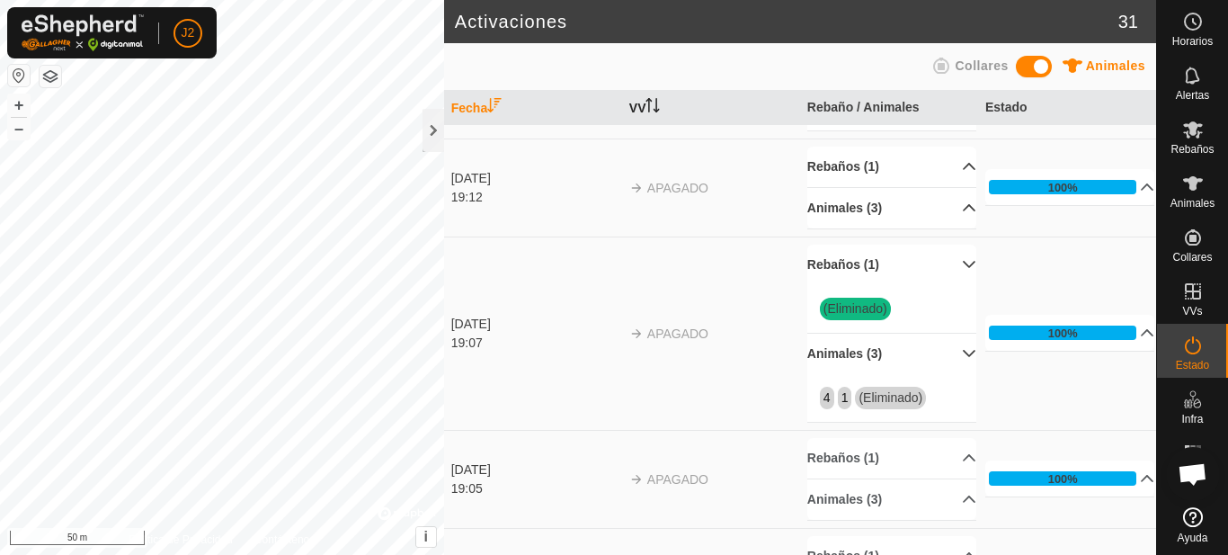
scroll to position [0, 0]
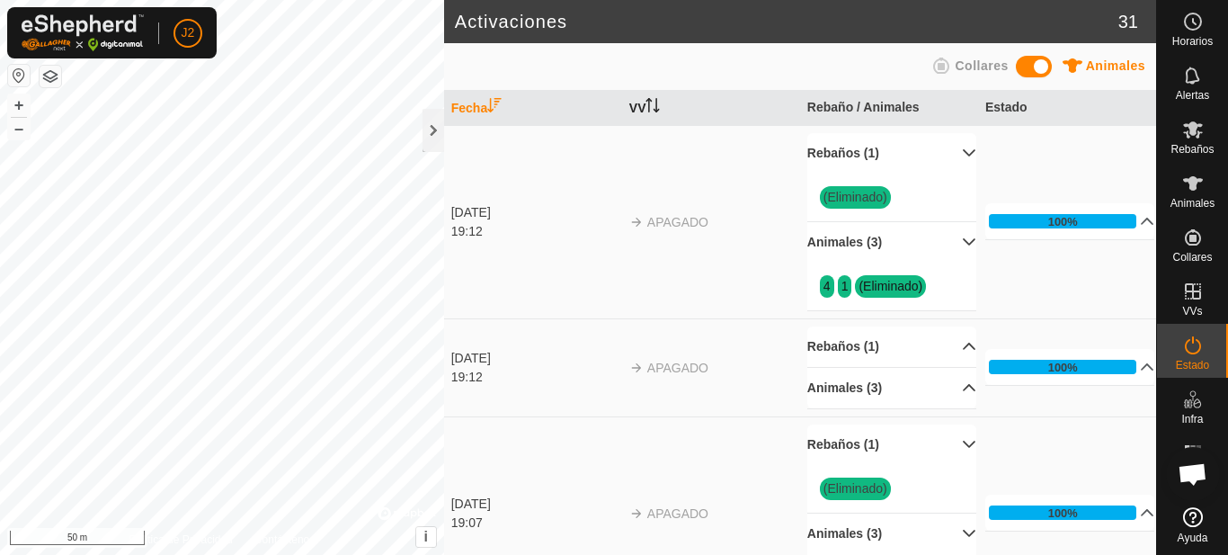
click at [644, 111] on th "VV" at bounding box center [711, 108] width 178 height 35
click at [1003, 113] on th "Estado" at bounding box center [1067, 108] width 178 height 35
click at [315, 554] on html "J2 Horarios Alertas Rebaños Animales Collares VVs Estado Infra Mapa de Calor Ay…" at bounding box center [614, 277] width 1228 height 555
click at [1107, 67] on span "Animales" at bounding box center [1115, 65] width 59 height 14
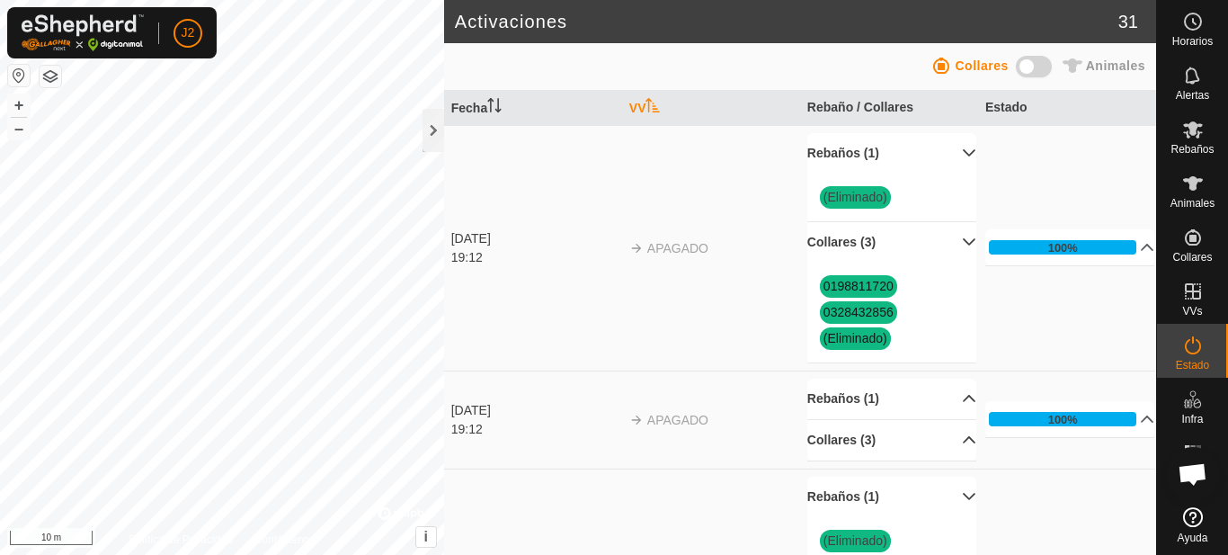
click at [1035, 65] on span at bounding box center [1034, 67] width 36 height 22
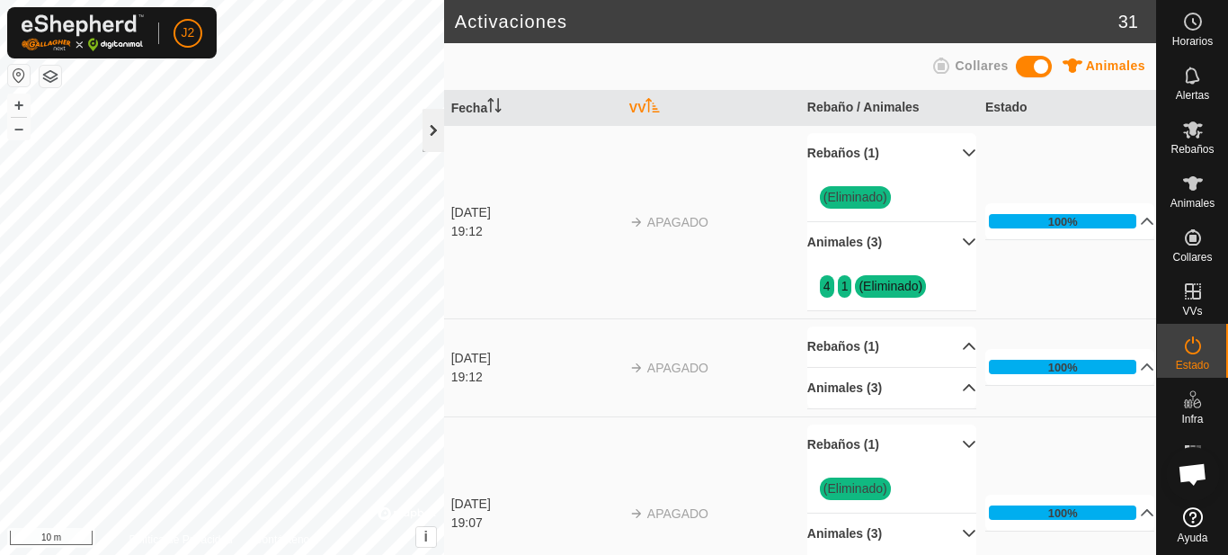
click at [433, 112] on div at bounding box center [433, 130] width 22 height 43
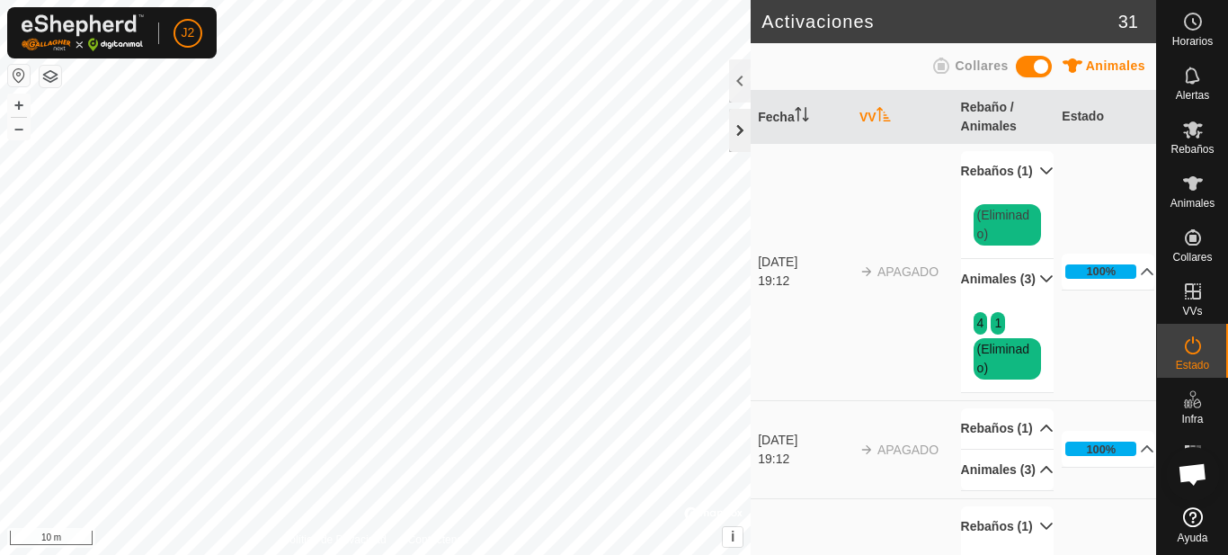
click at [743, 130] on div at bounding box center [740, 130] width 22 height 43
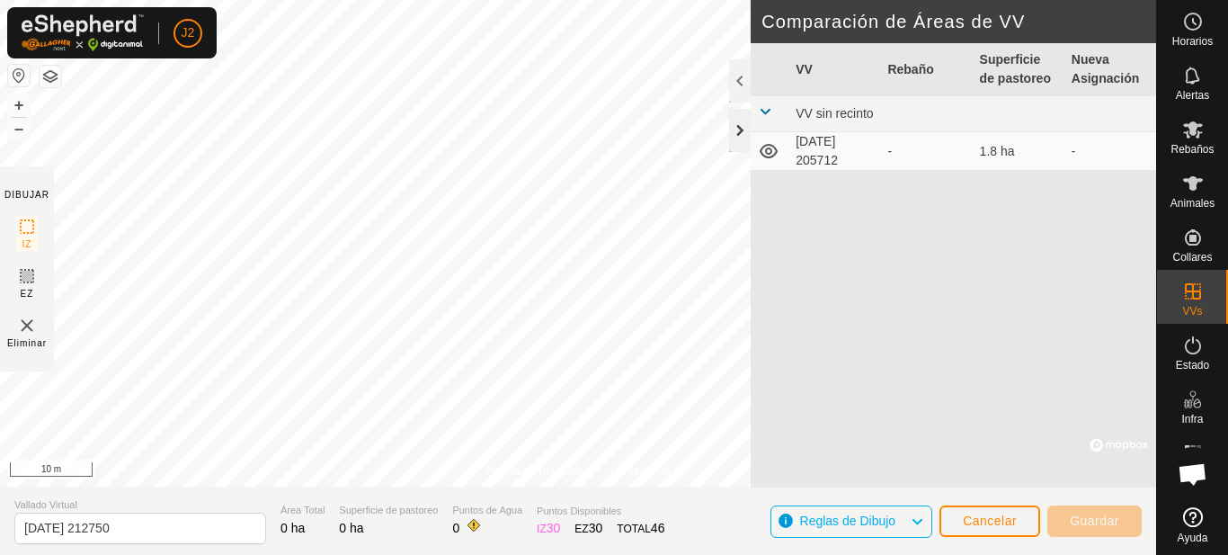
click at [746, 128] on div at bounding box center [740, 130] width 22 height 43
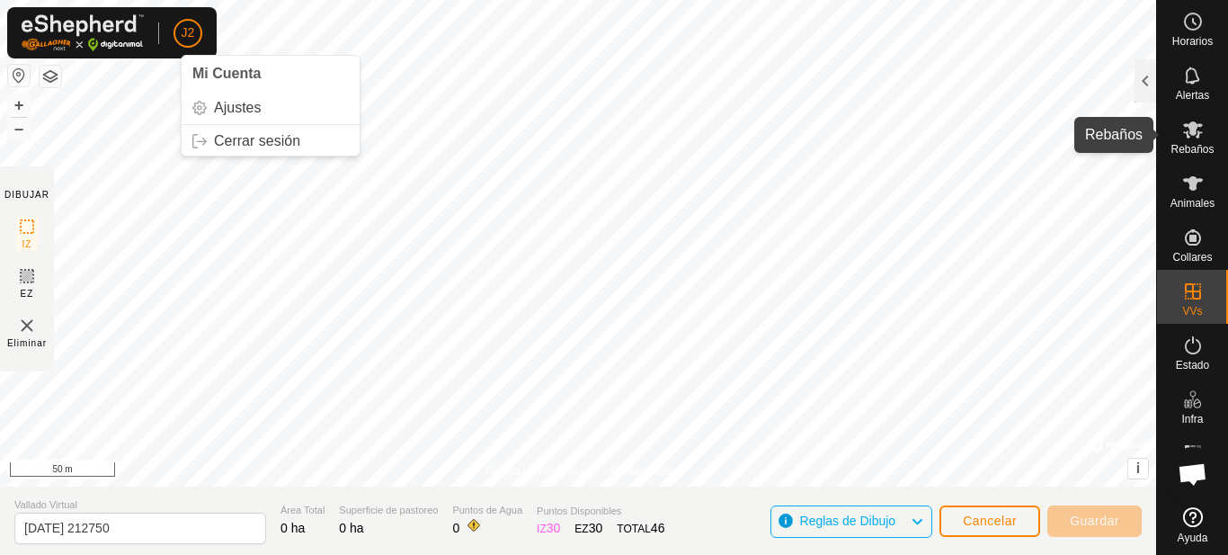
click at [1198, 131] on icon at bounding box center [1193, 129] width 20 height 17
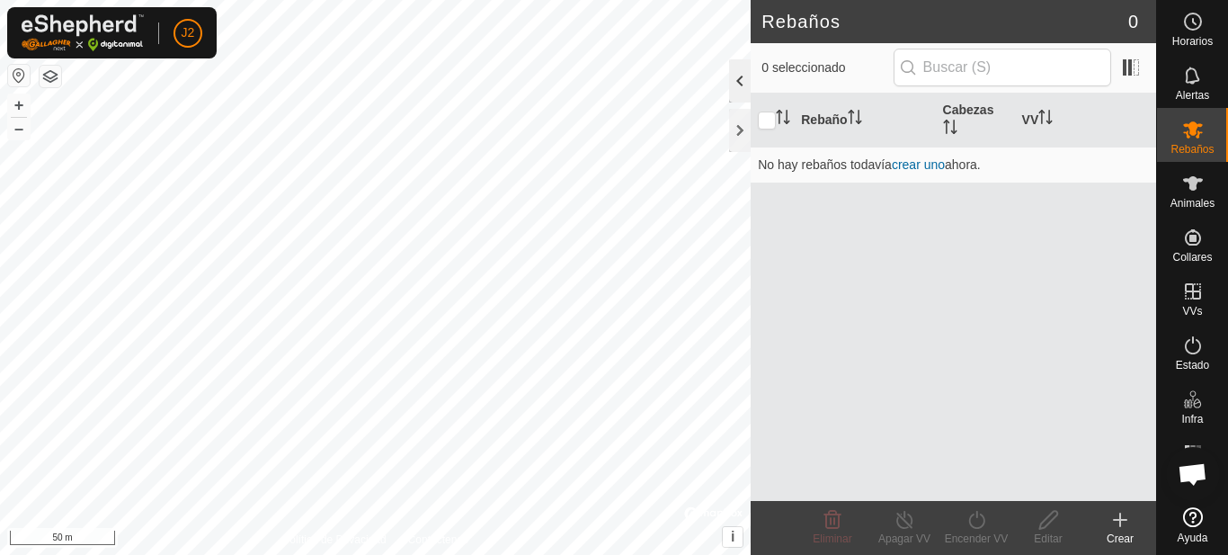
click at [743, 90] on div at bounding box center [740, 80] width 22 height 43
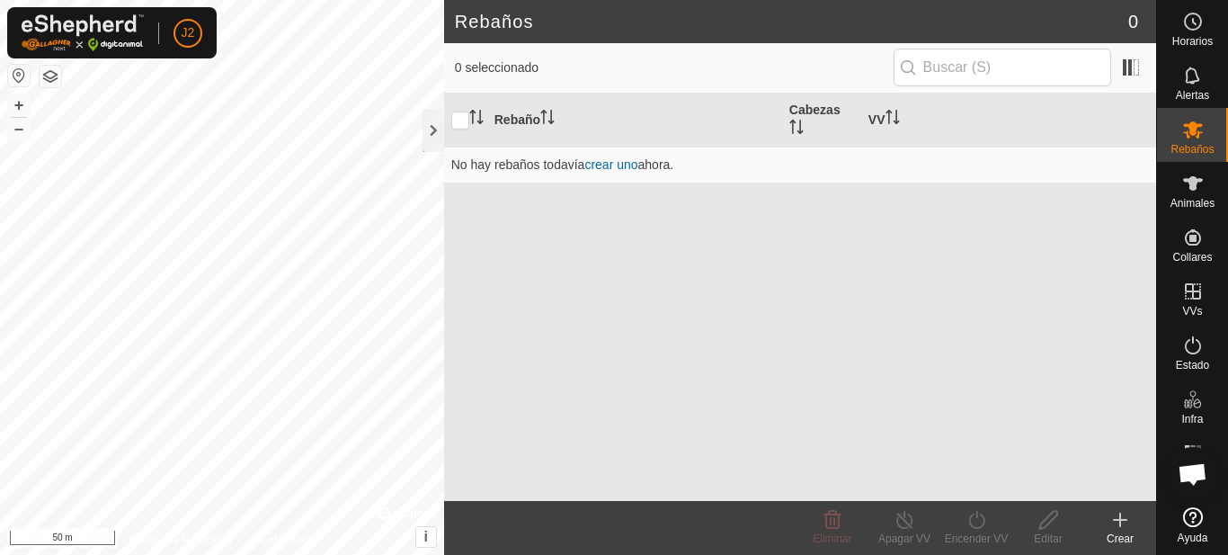
click at [1115, 523] on icon at bounding box center [1120, 520] width 22 height 22
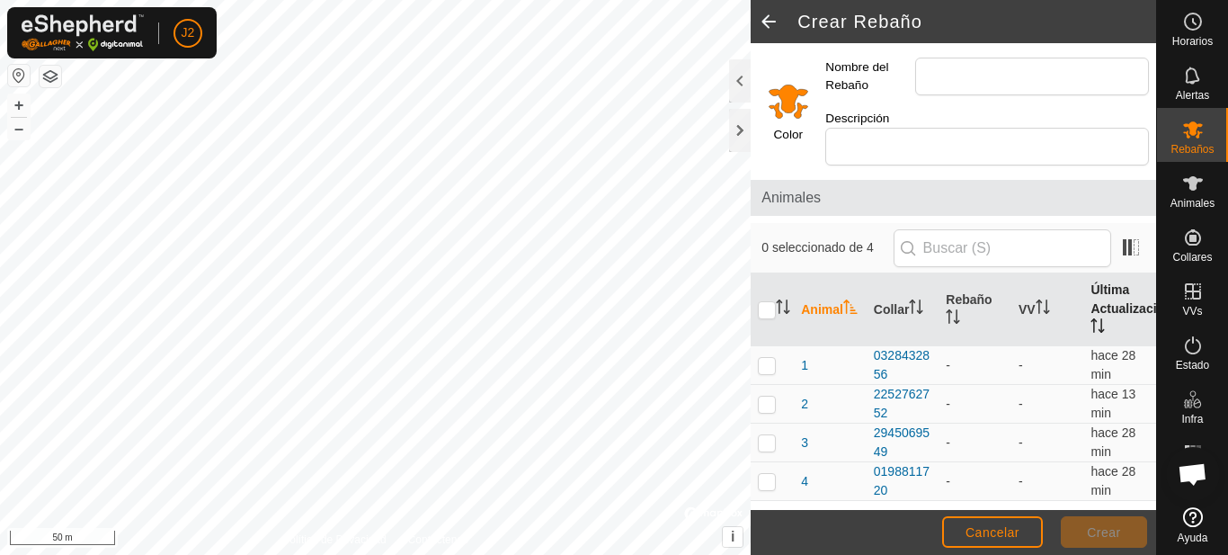
click at [1101, 306] on th "Última Actualización" at bounding box center [1119, 309] width 73 height 73
click at [742, 132] on div at bounding box center [740, 130] width 22 height 43
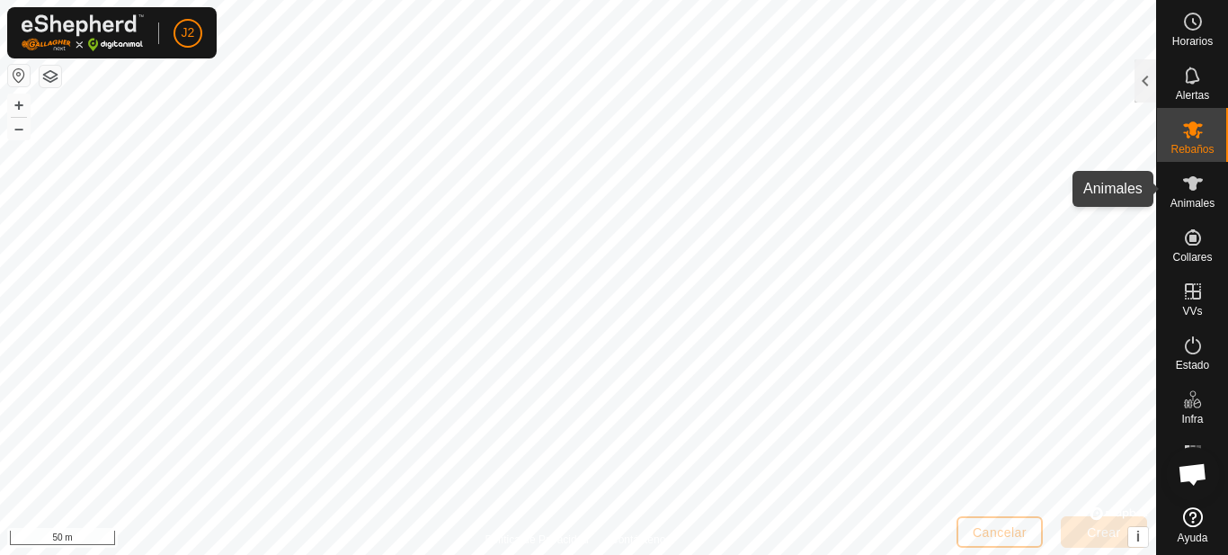
click at [1200, 181] on icon at bounding box center [1193, 183] width 20 height 14
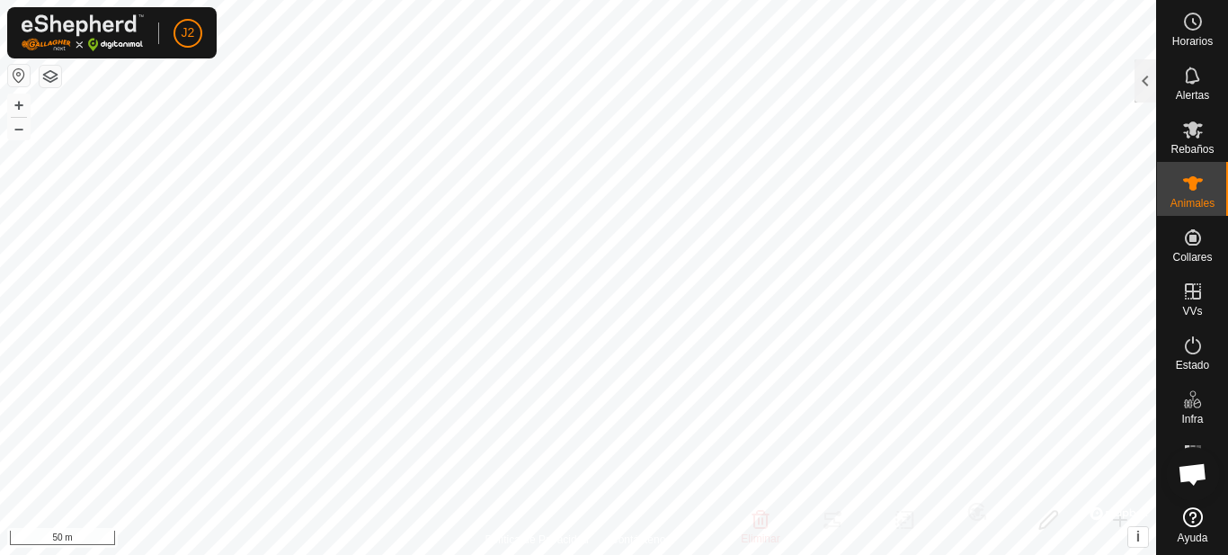
click at [1189, 189] on icon at bounding box center [1193, 183] width 20 height 14
click at [1139, 78] on div at bounding box center [1145, 80] width 22 height 43
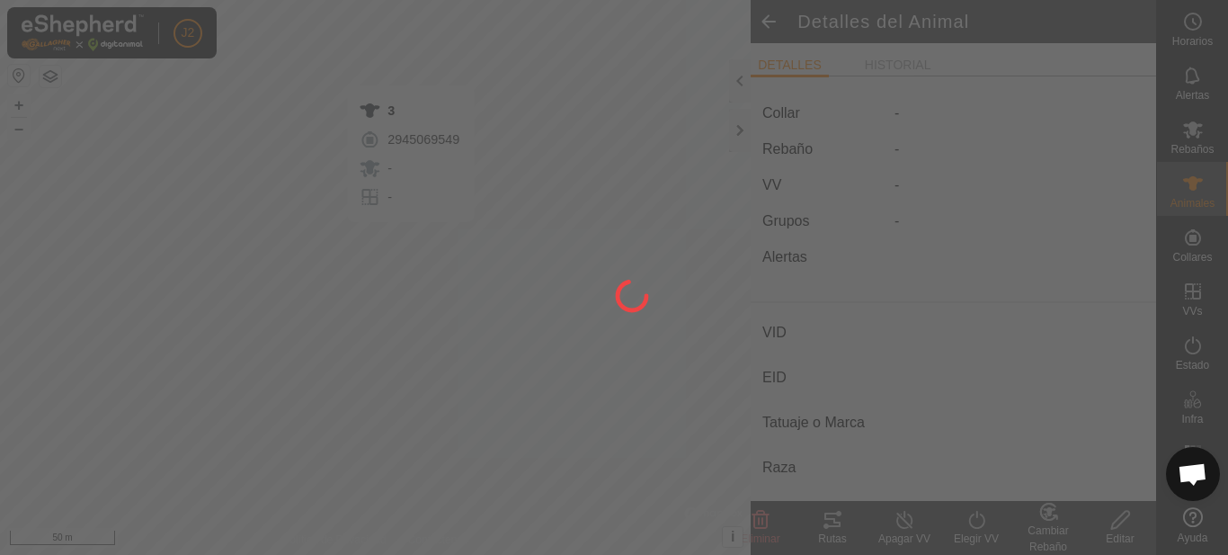
type input "3"
type input "-"
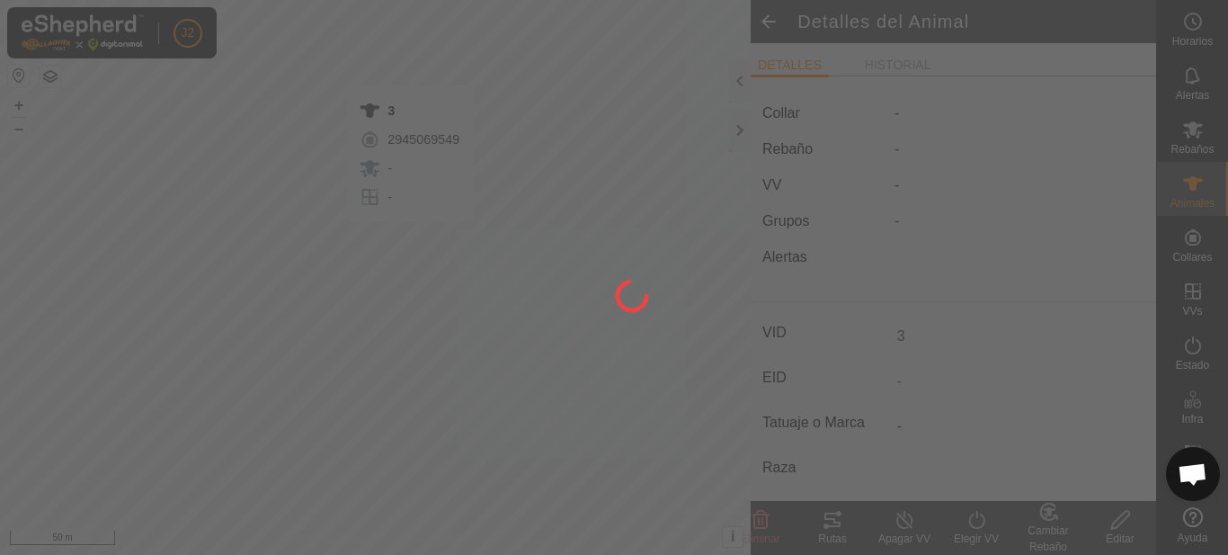
type input "0 kg"
type input "-"
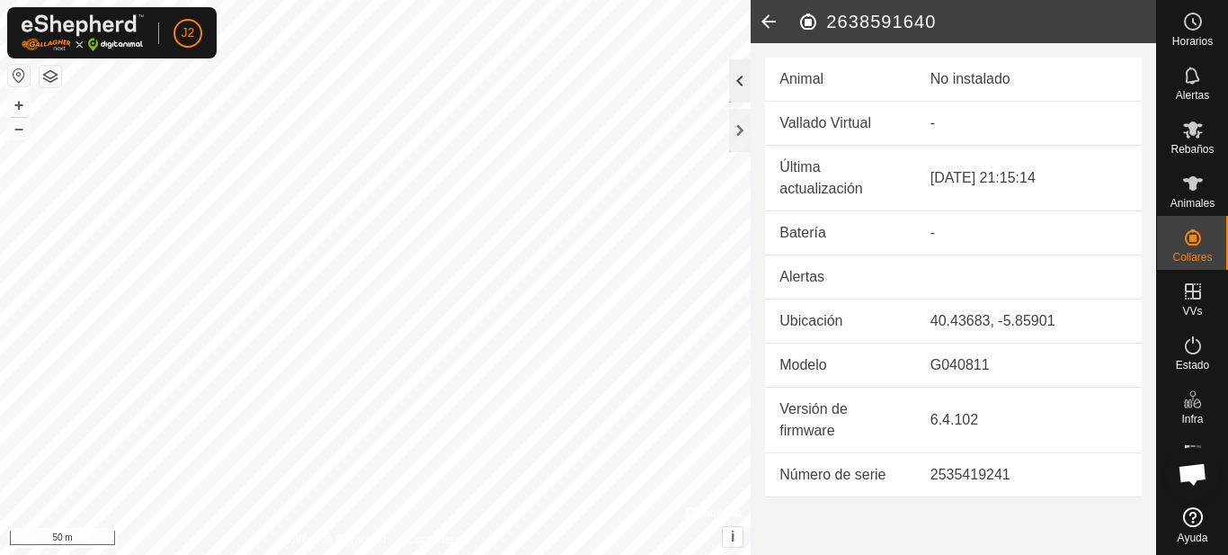
click at [738, 80] on div at bounding box center [740, 80] width 22 height 43
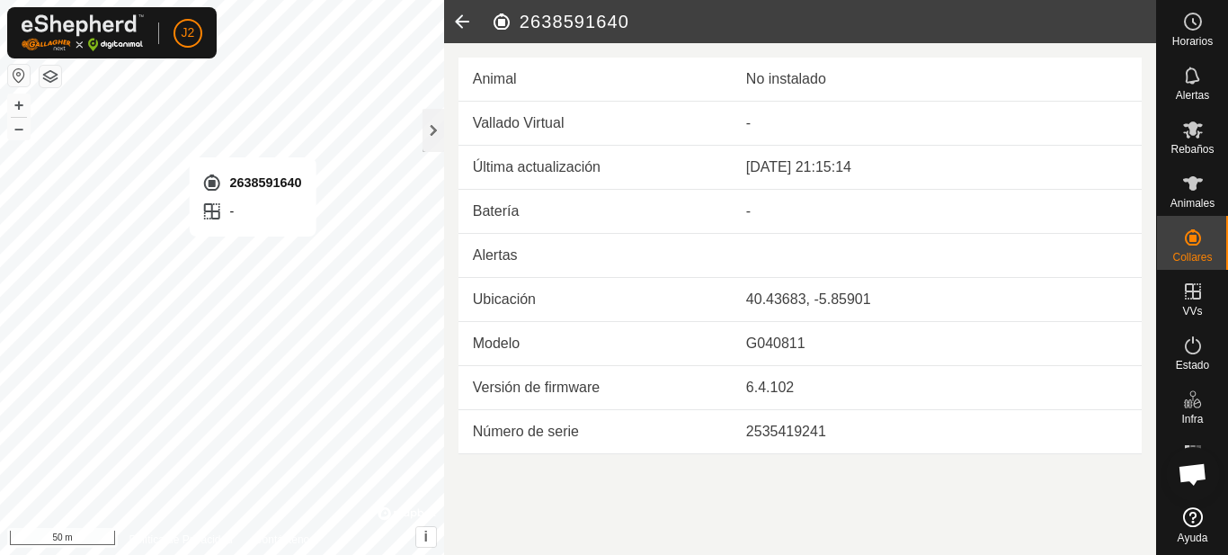
drag, startPoint x: 462, startPoint y: 333, endPoint x: 761, endPoint y: 438, distance: 317.2
click at [761, 438] on div "2535419241" at bounding box center [936, 432] width 381 height 22
click at [431, 128] on div at bounding box center [433, 130] width 22 height 43
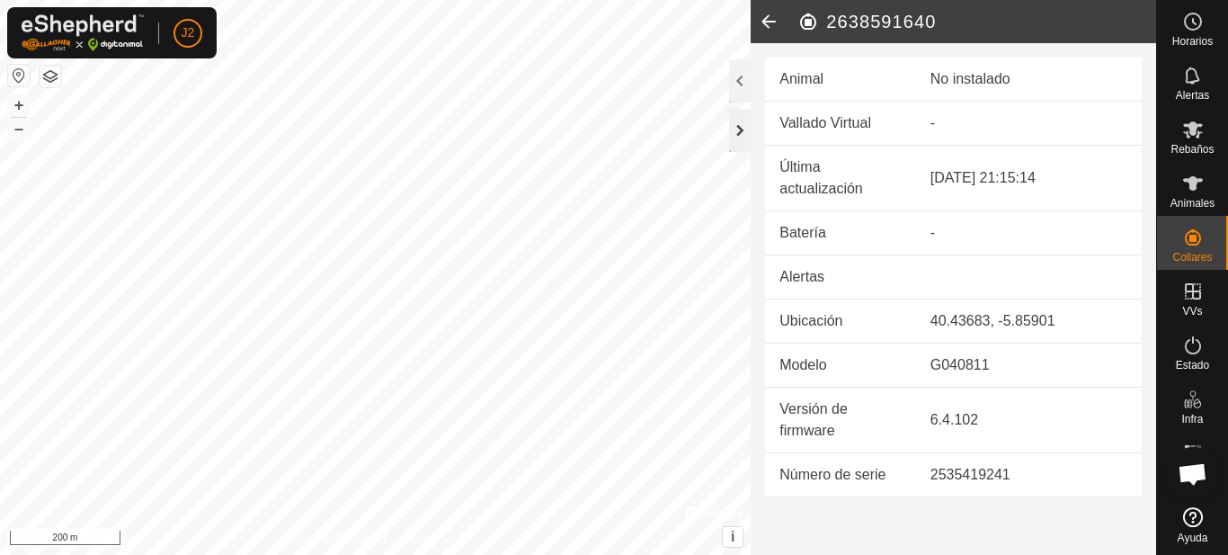
click at [736, 130] on div at bounding box center [740, 130] width 22 height 43
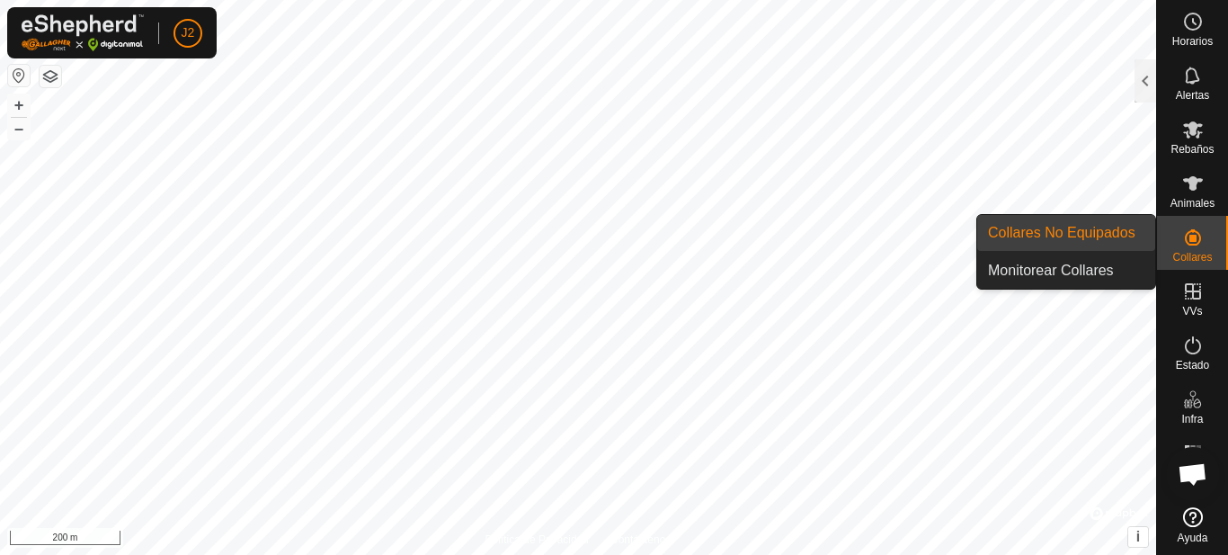
click at [1094, 231] on link "Collares No Equipados" at bounding box center [1066, 233] width 178 height 36
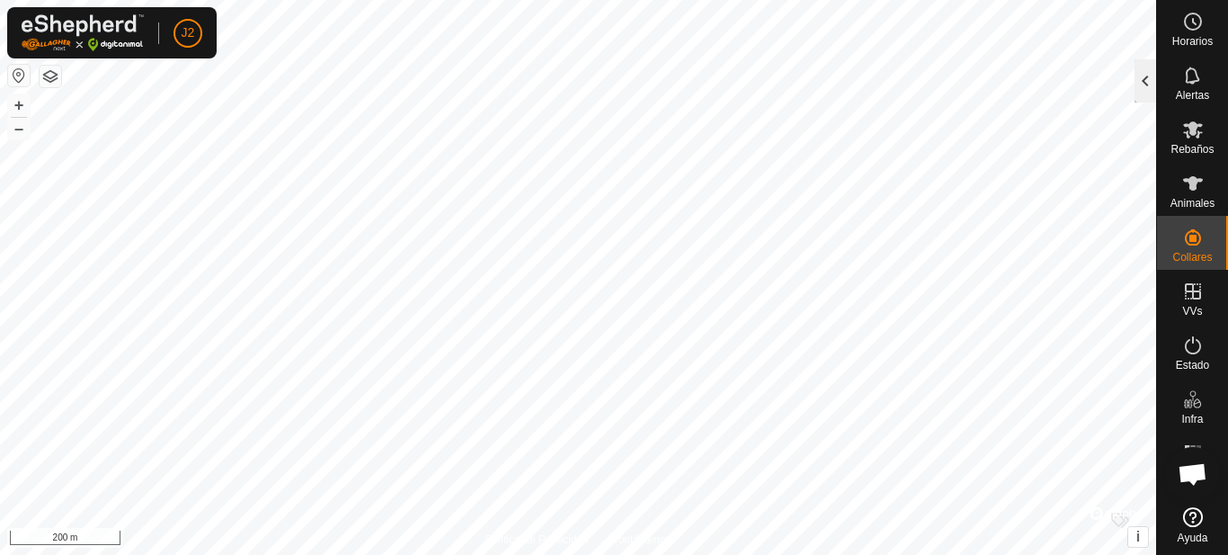
click at [1141, 82] on div at bounding box center [1145, 80] width 22 height 43
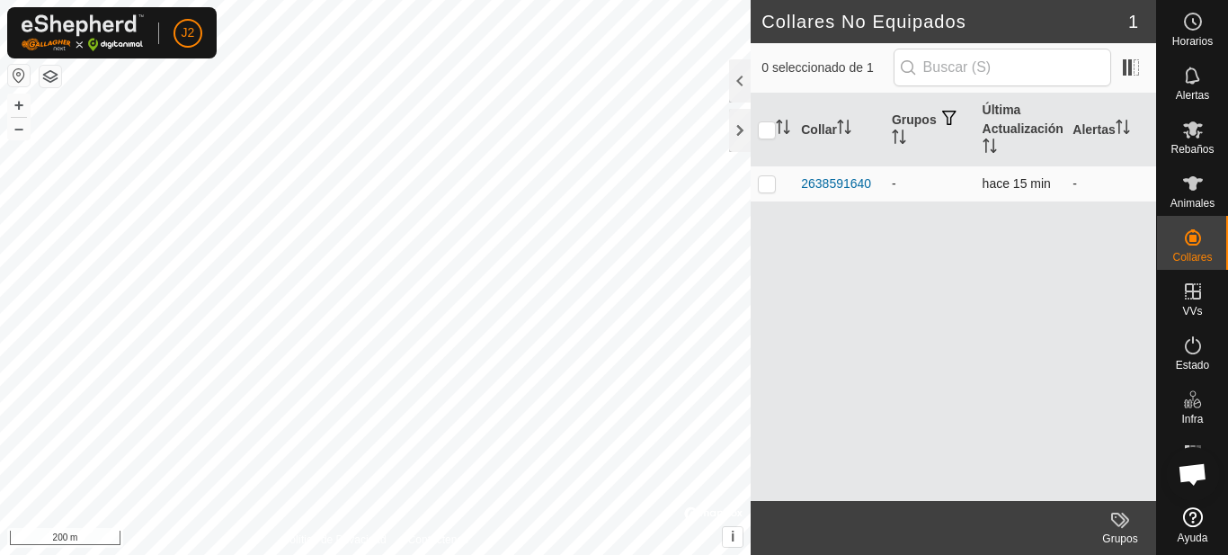
click at [767, 187] on p-checkbox at bounding box center [767, 183] width 18 height 14
checkbox input "true"
click at [733, 129] on div at bounding box center [740, 130] width 22 height 43
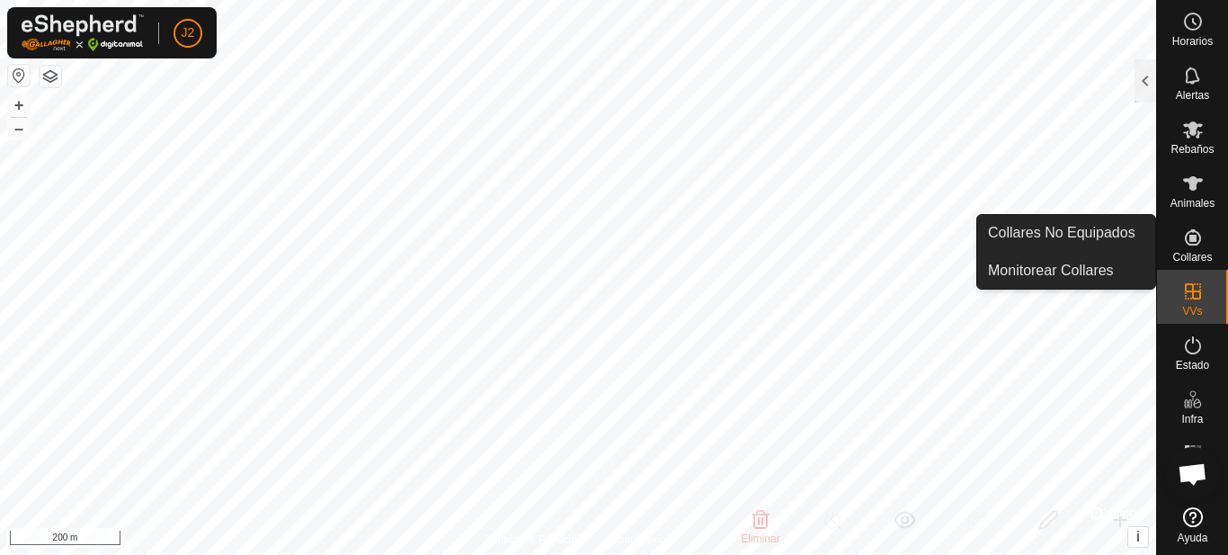
click at [1194, 249] on es-neckbands-svg-icon at bounding box center [1193, 237] width 32 height 29
click at [1085, 235] on link "Collares No Equipados" at bounding box center [1066, 233] width 178 height 36
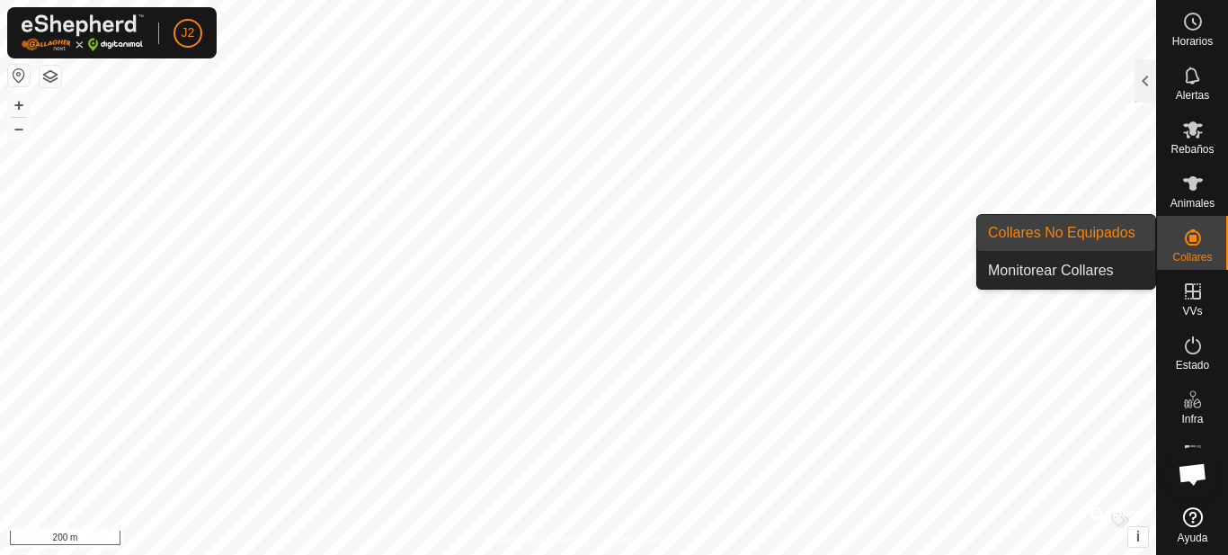
click at [1085, 235] on link "Collares No Equipados" at bounding box center [1066, 233] width 178 height 36
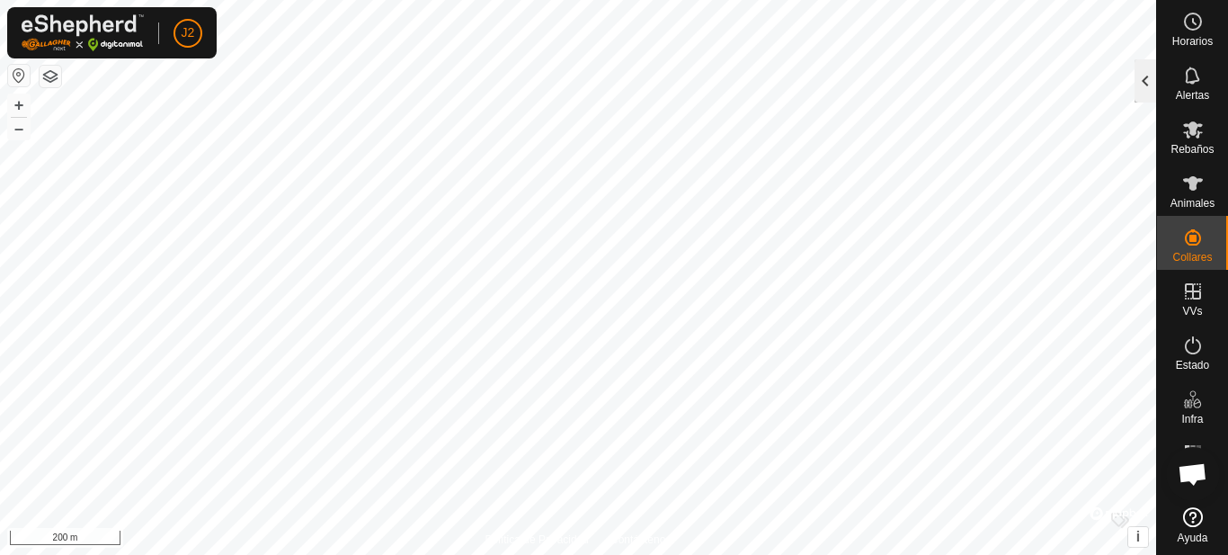
click at [1144, 84] on div at bounding box center [1145, 80] width 22 height 43
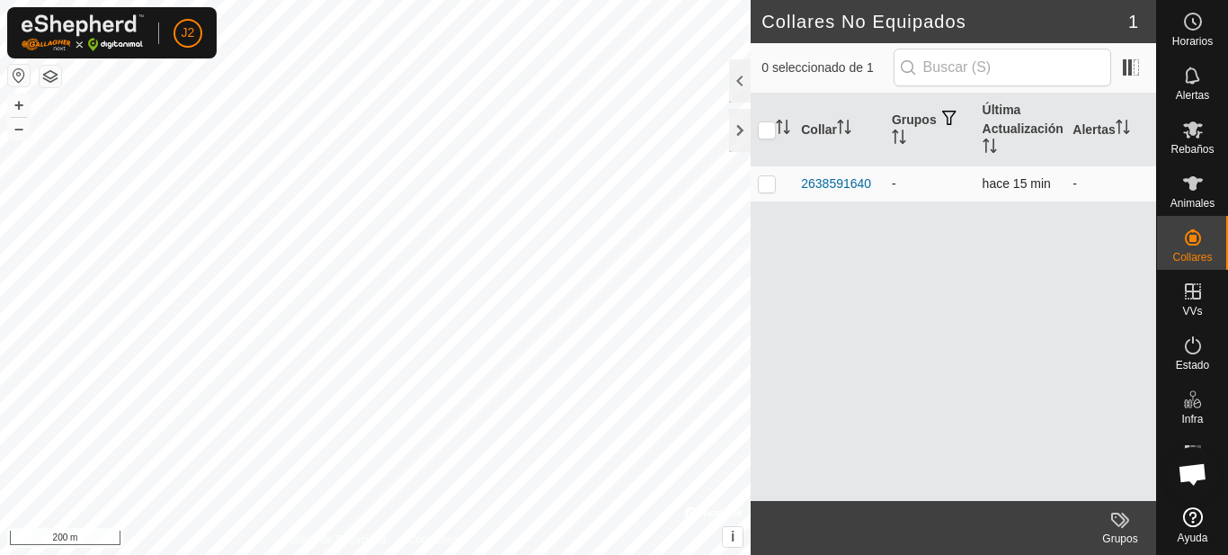
click at [766, 182] on p-checkbox at bounding box center [767, 183] width 18 height 14
checkbox input "true"
click at [1120, 531] on div "Grupos" at bounding box center [1120, 538] width 72 height 16
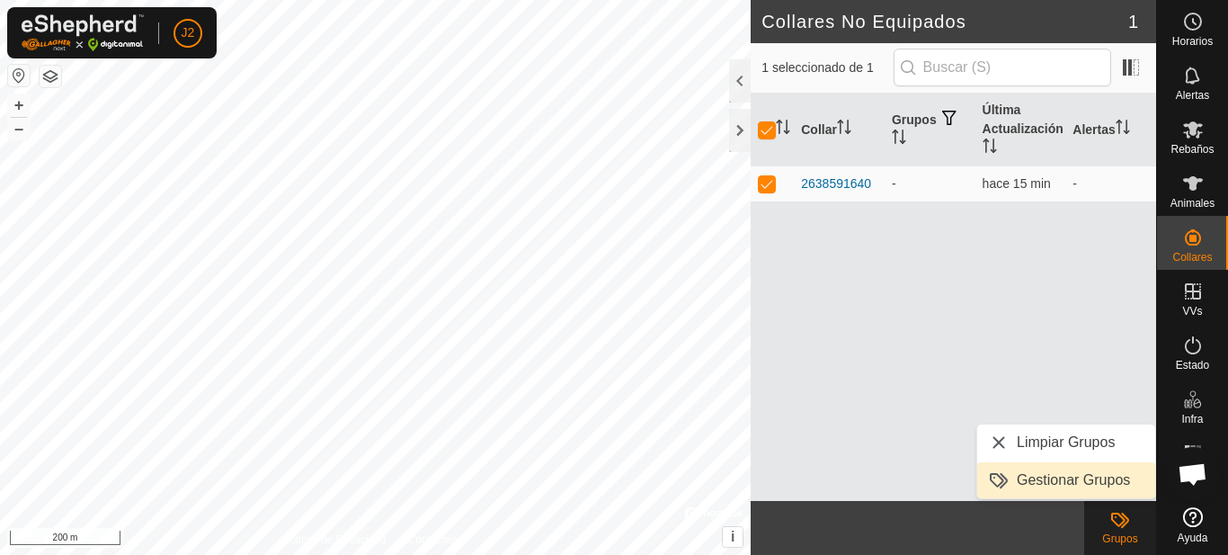
click at [1088, 479] on link "Gestionar Grupos" at bounding box center [1066, 480] width 178 height 36
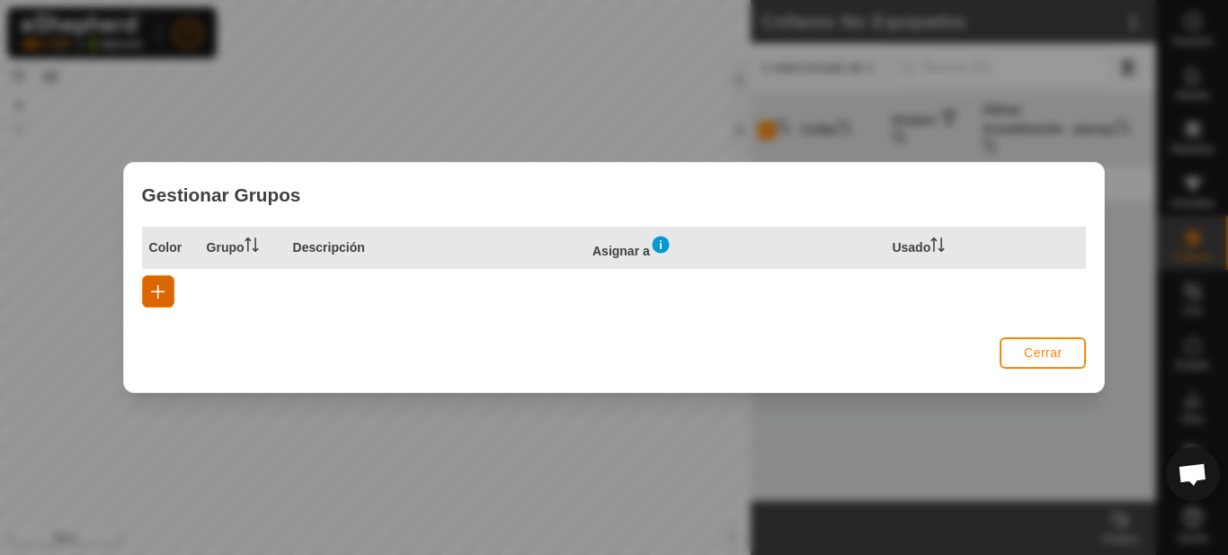
click at [165, 286] on button "button" at bounding box center [158, 291] width 32 height 32
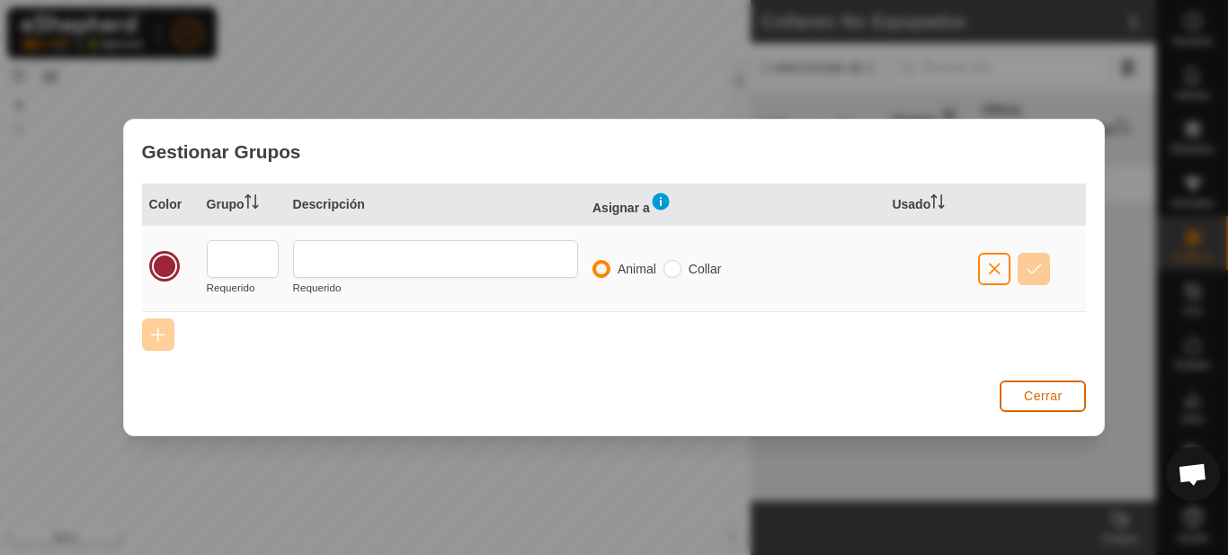
click at [1065, 404] on button "Cerrar" at bounding box center [1042, 395] width 86 height 31
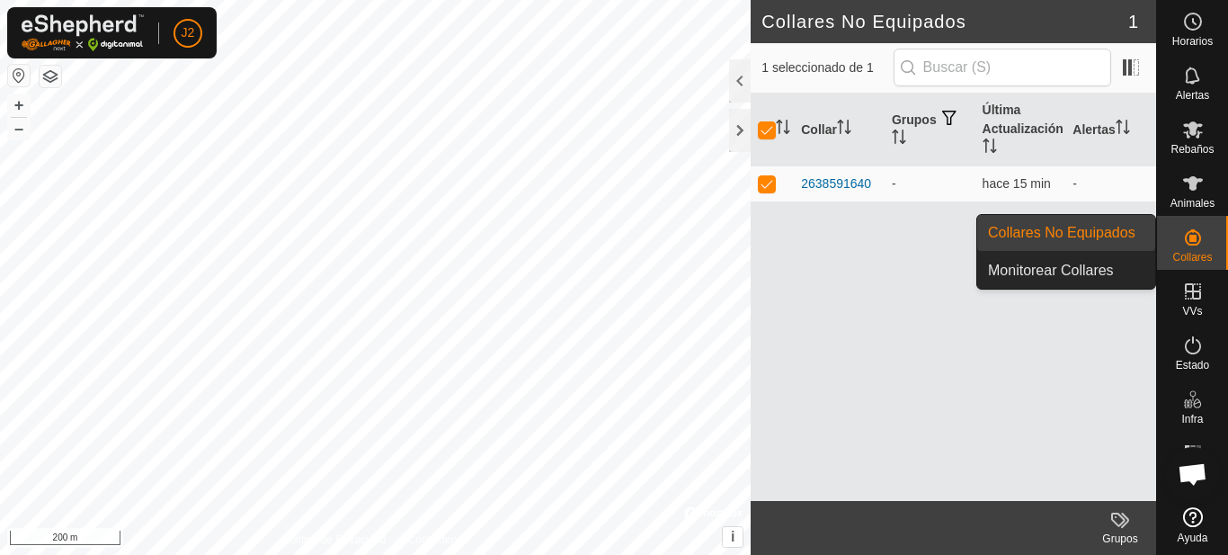
drag, startPoint x: 1204, startPoint y: 267, endPoint x: 1205, endPoint y: 248, distance: 18.9
click at [1205, 248] on es-neckbands-svg-icon at bounding box center [1193, 237] width 32 height 29
click at [1193, 232] on icon at bounding box center [1193, 237] width 16 height 16
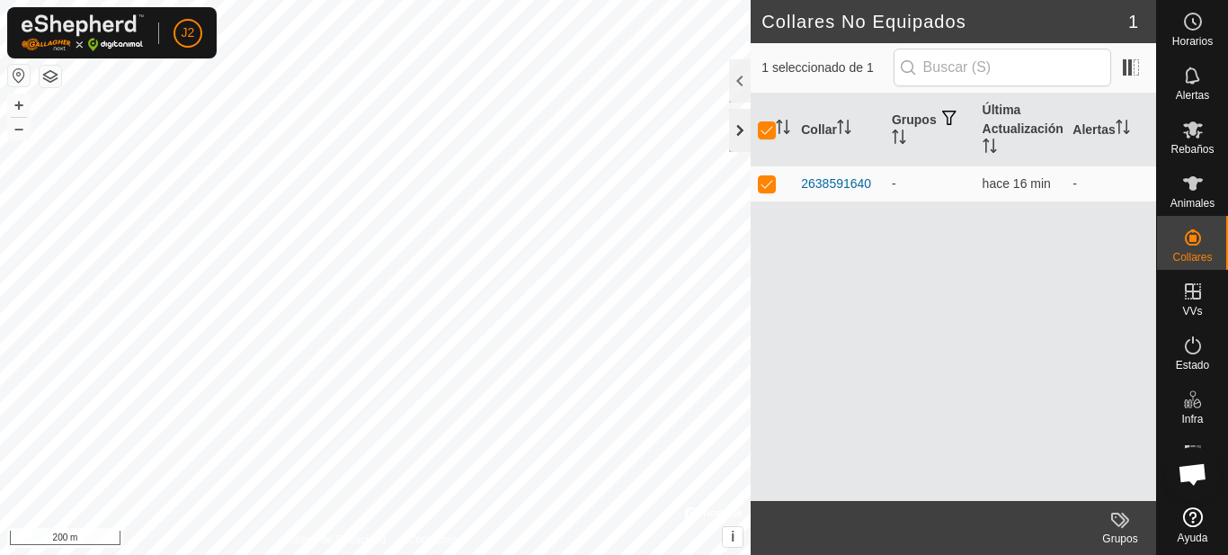
click at [745, 131] on div at bounding box center [740, 130] width 22 height 43
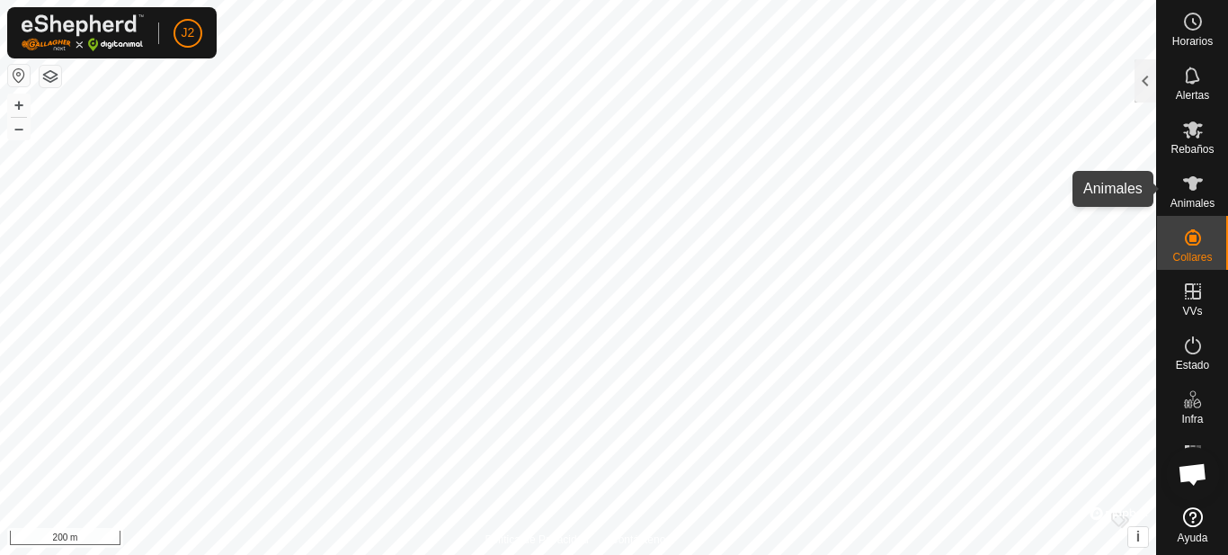
click at [1205, 195] on es-animals-svg-icon at bounding box center [1193, 183] width 32 height 29
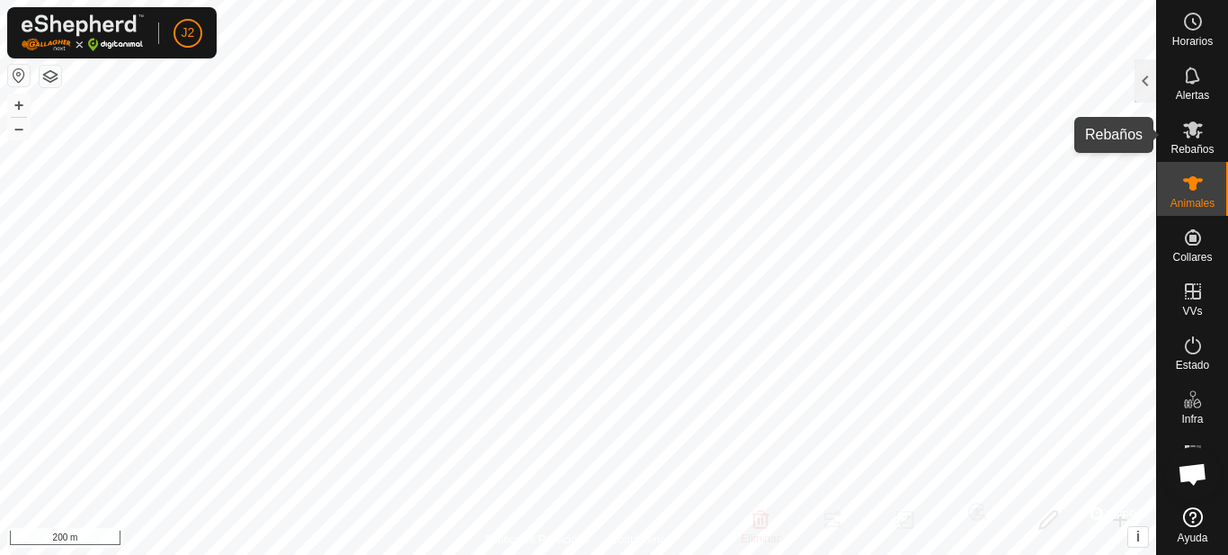
click at [1187, 138] on icon at bounding box center [1193, 129] width 20 height 17
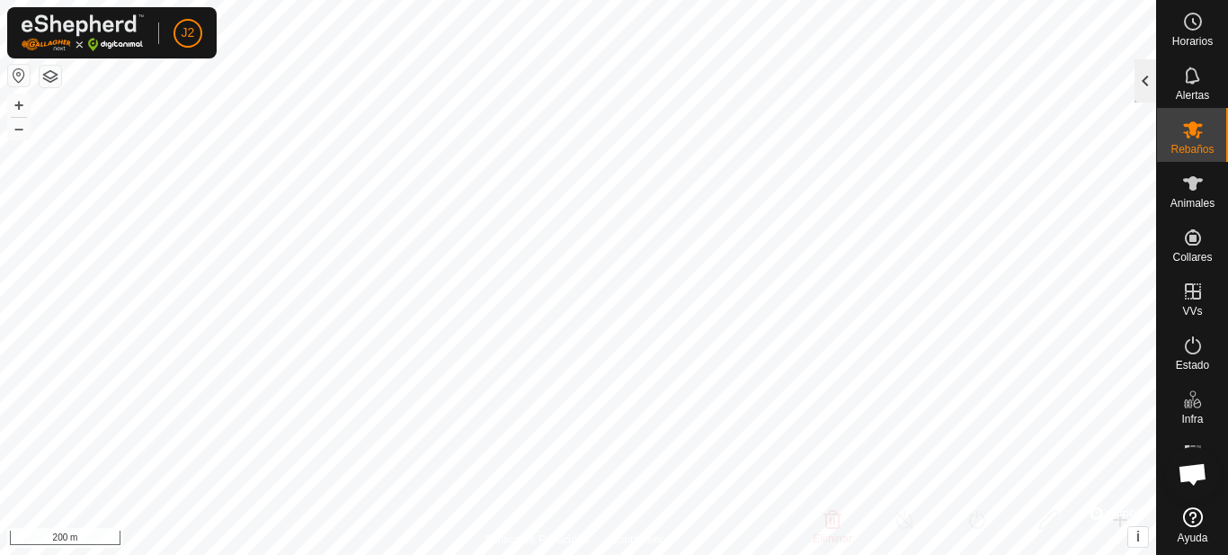
click at [1154, 87] on div at bounding box center [1145, 80] width 22 height 43
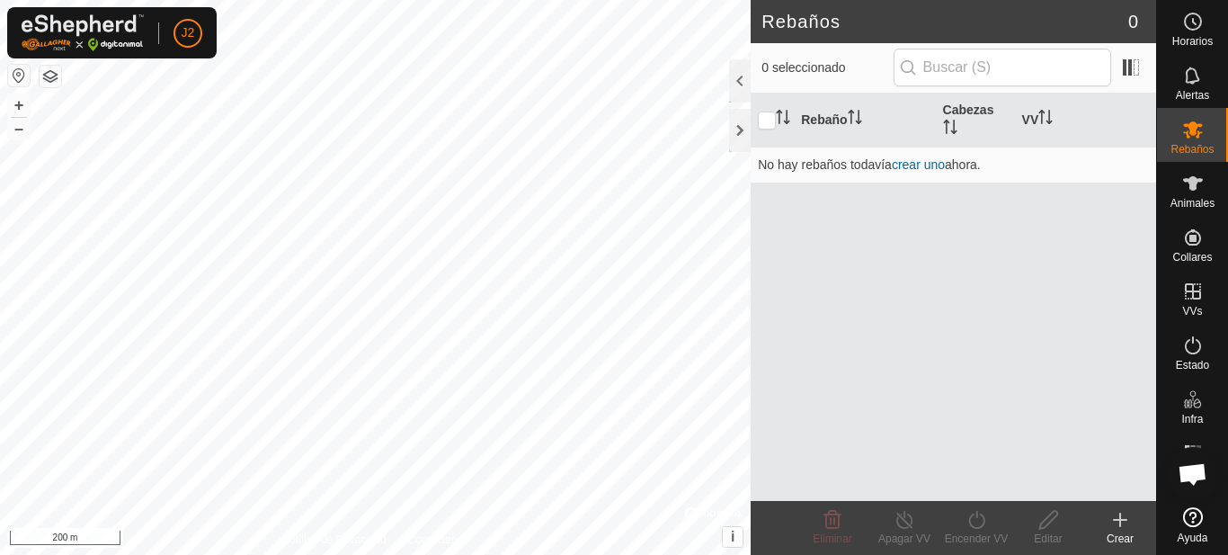
click at [1132, 529] on create-svg-icon at bounding box center [1120, 520] width 72 height 22
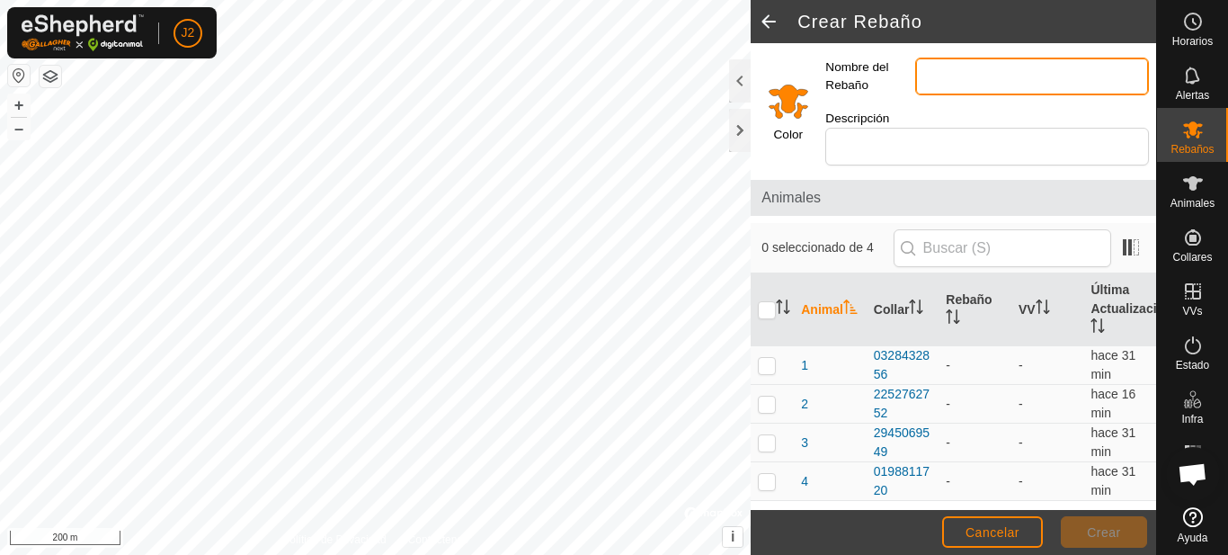
click at [932, 74] on input "Nombre del Rebaño" at bounding box center [1032, 77] width 234 height 38
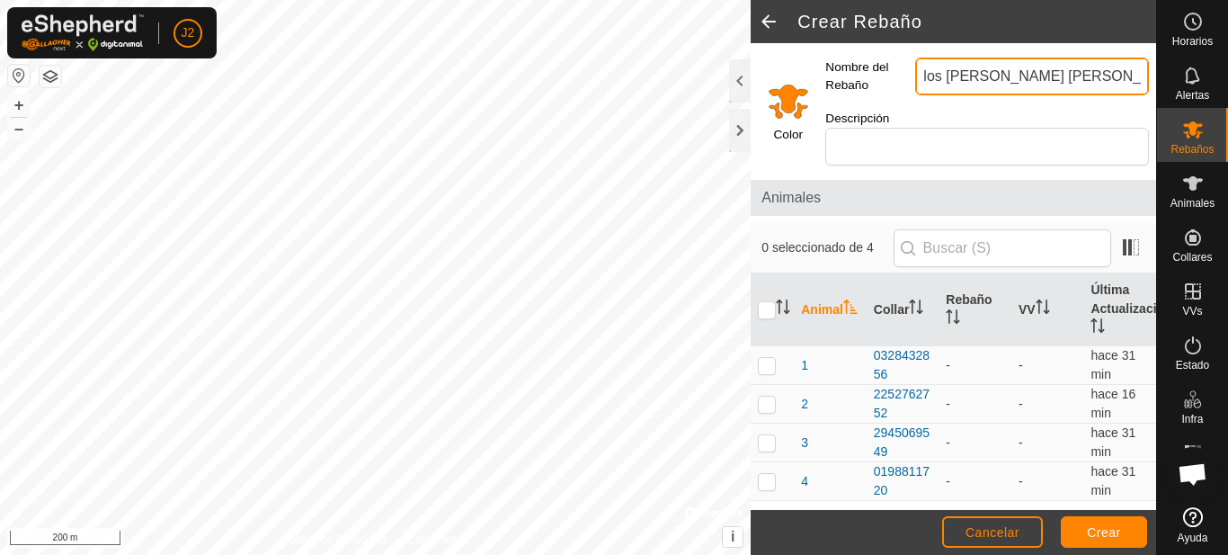
type input "los [PERSON_NAME] [PERSON_NAME]"
click at [797, 100] on input "Select a color" at bounding box center [788, 100] width 43 height 43
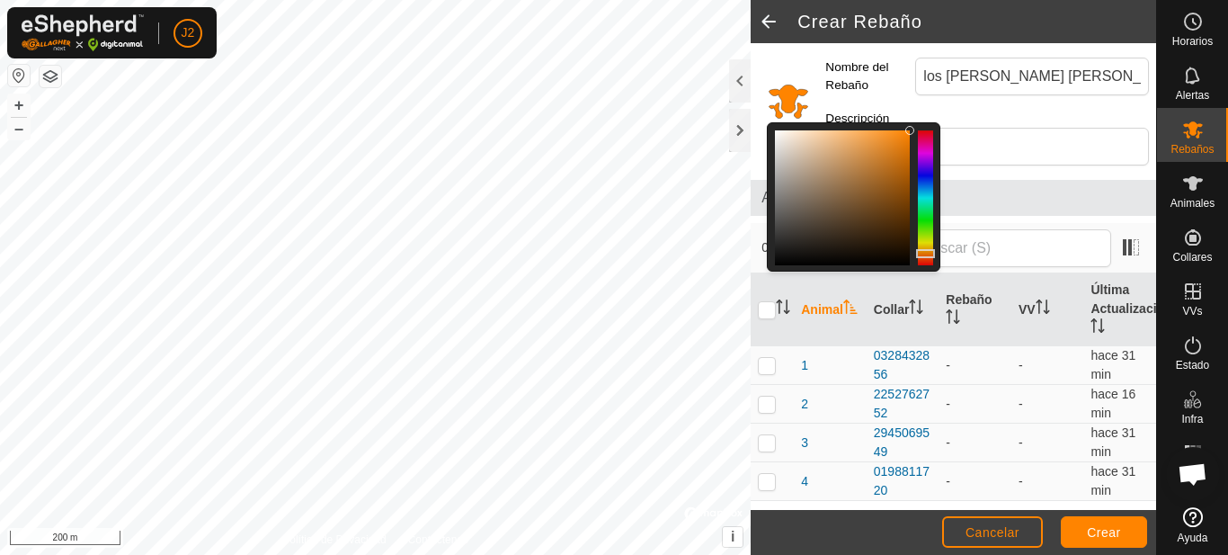
click at [927, 214] on div at bounding box center [925, 197] width 15 height 135
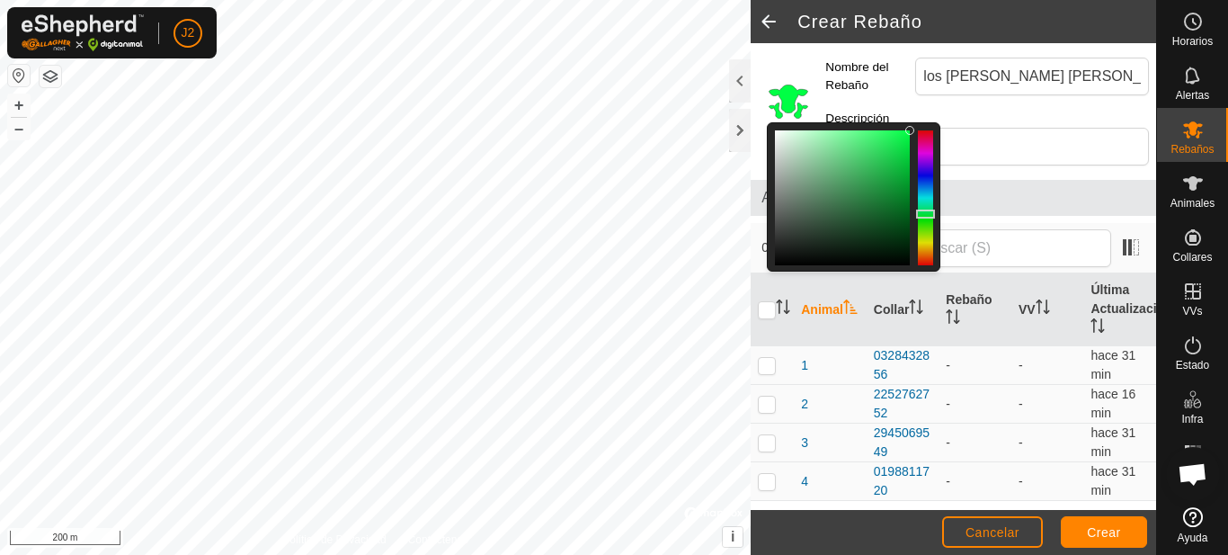
click at [923, 193] on div at bounding box center [925, 197] width 15 height 135
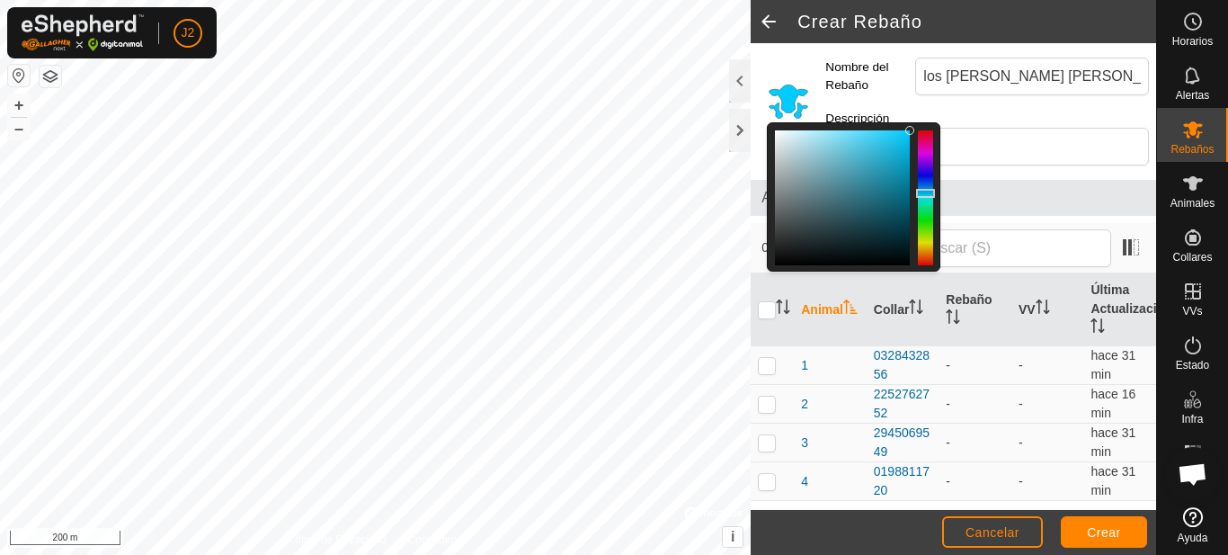
click at [1026, 196] on span "Animales" at bounding box center [953, 198] width 384 height 22
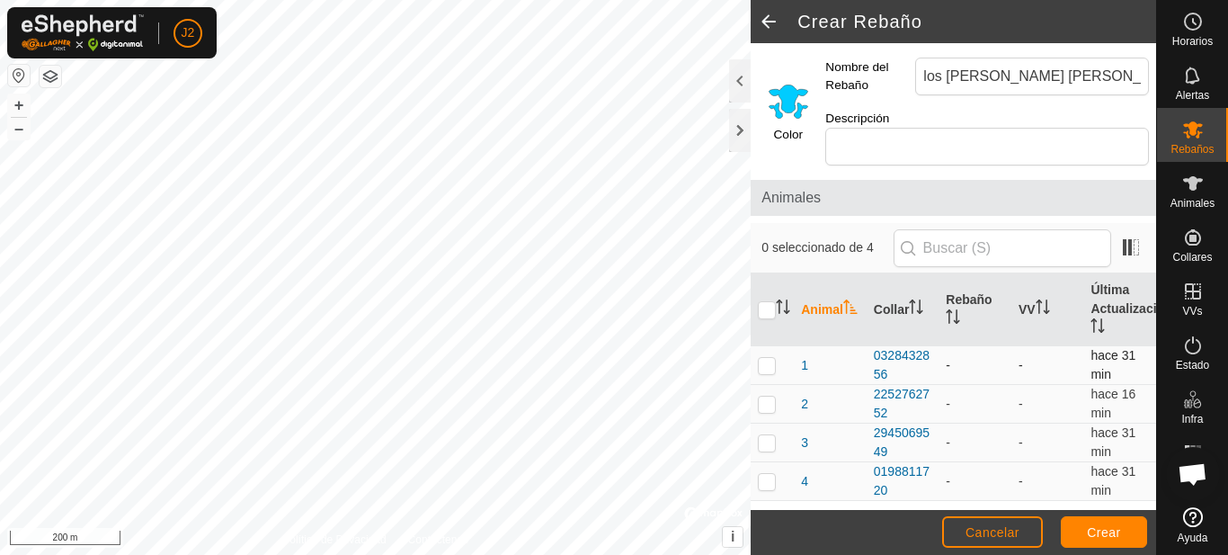
click at [760, 362] on p-checkbox at bounding box center [767, 365] width 18 height 14
checkbox input "true"
click at [765, 441] on p-checkbox at bounding box center [767, 442] width 18 height 14
checkbox input "true"
click at [765, 482] on p-checkbox at bounding box center [767, 481] width 18 height 14
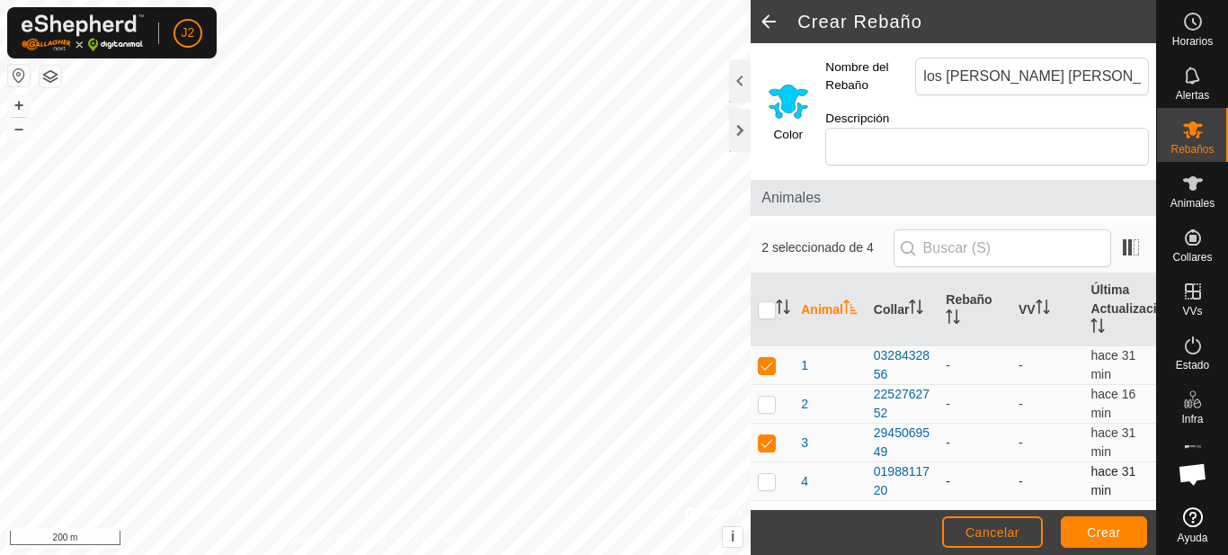
checkbox input "true"
click at [1092, 533] on span "Crear" at bounding box center [1104, 532] width 34 height 14
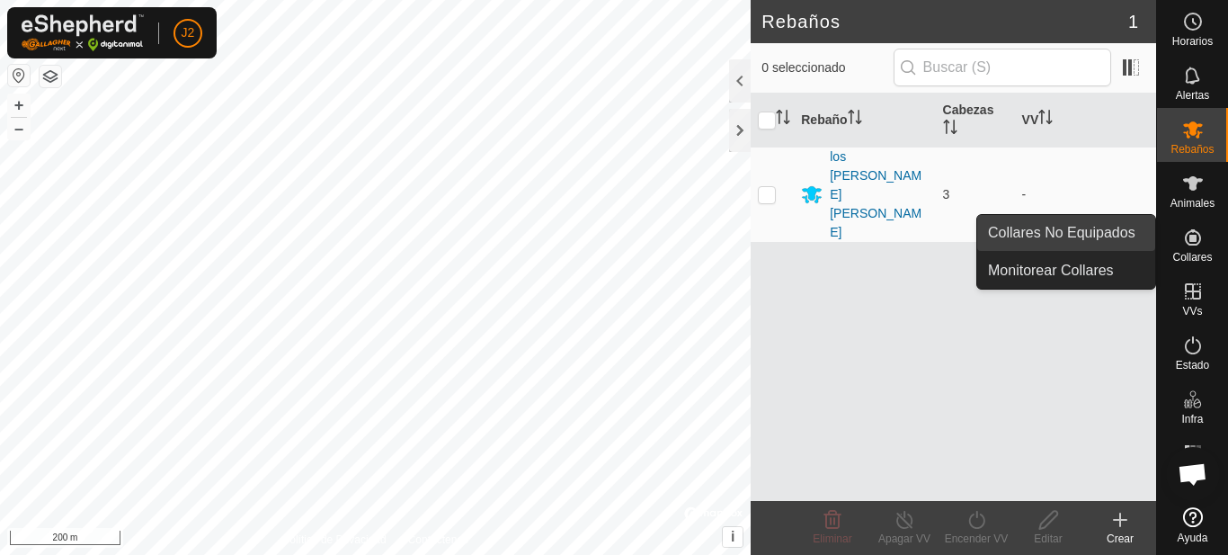
click at [1114, 241] on span "Collares No Equipados" at bounding box center [1061, 233] width 147 height 22
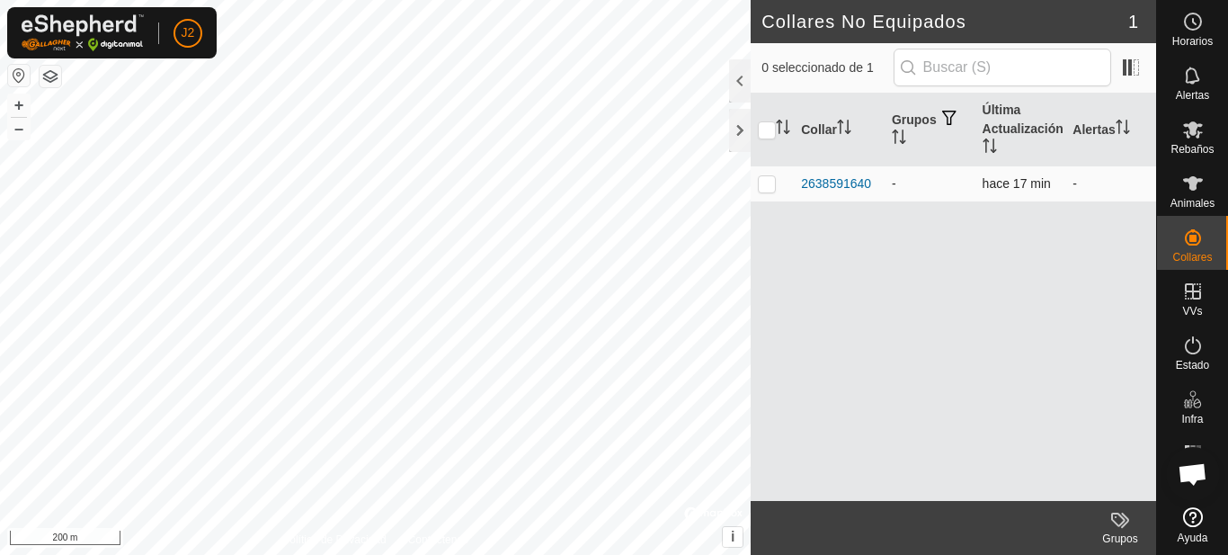
click at [766, 182] on p-checkbox at bounding box center [767, 183] width 18 height 14
checkbox input "true"
click at [1121, 527] on icon at bounding box center [1120, 520] width 22 height 22
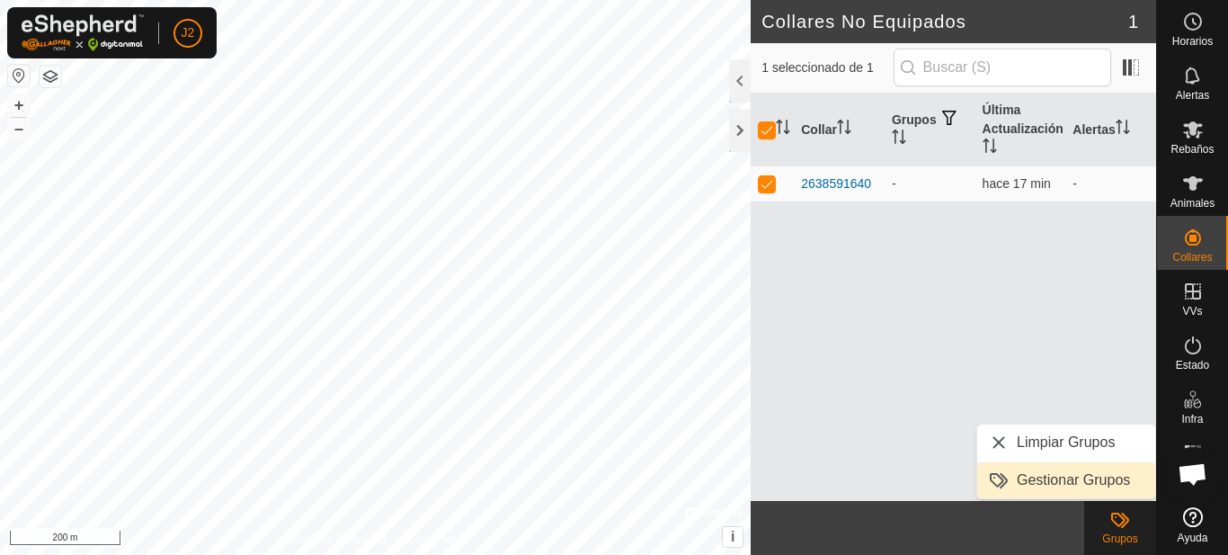
click at [1082, 477] on link "Gestionar Grupos" at bounding box center [1066, 480] width 178 height 36
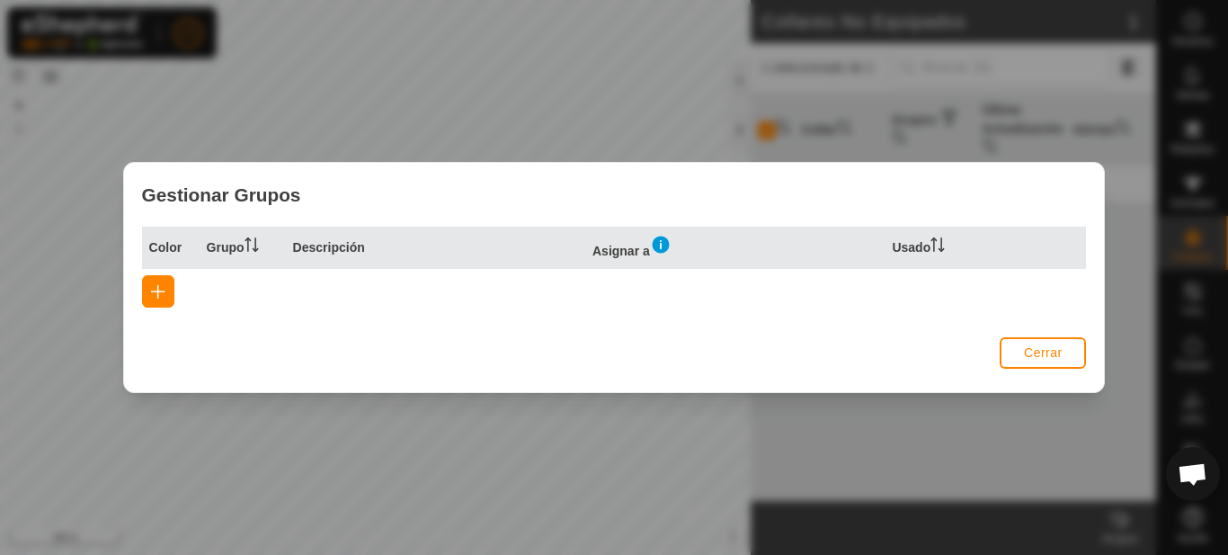
click at [662, 246] on img at bounding box center [661, 245] width 22 height 22
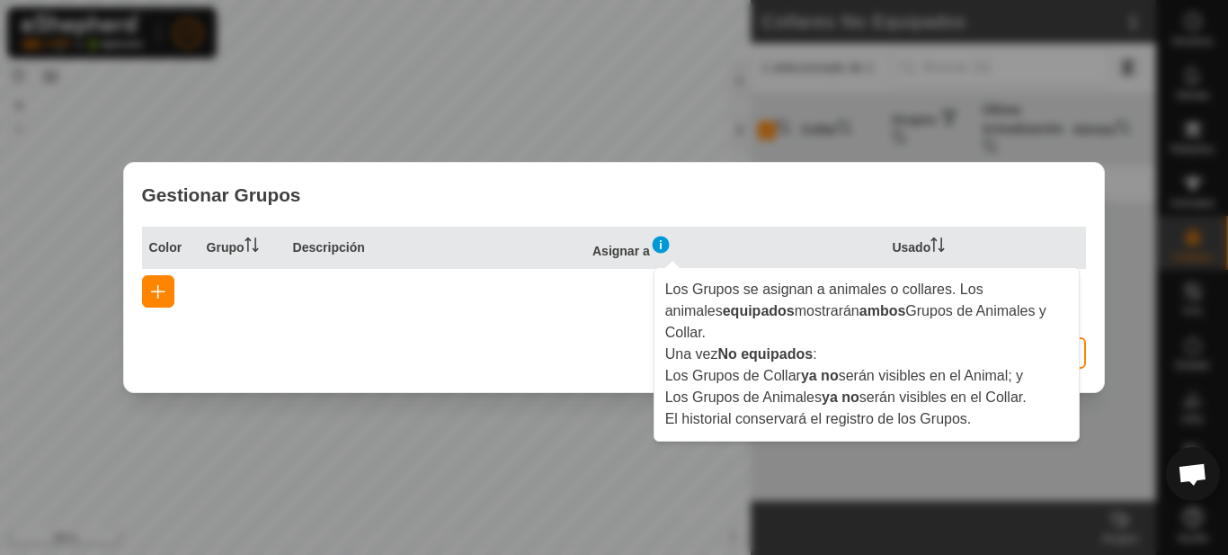
click at [1068, 175] on div "Gestionar Grupos" at bounding box center [614, 195] width 981 height 64
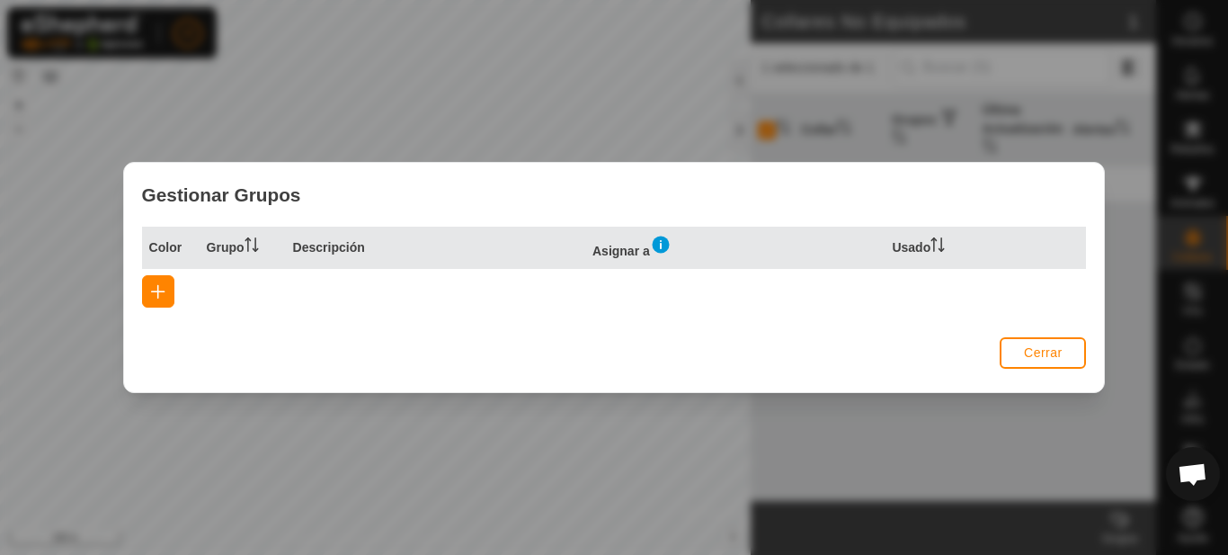
click at [668, 248] on img at bounding box center [661, 245] width 22 height 22
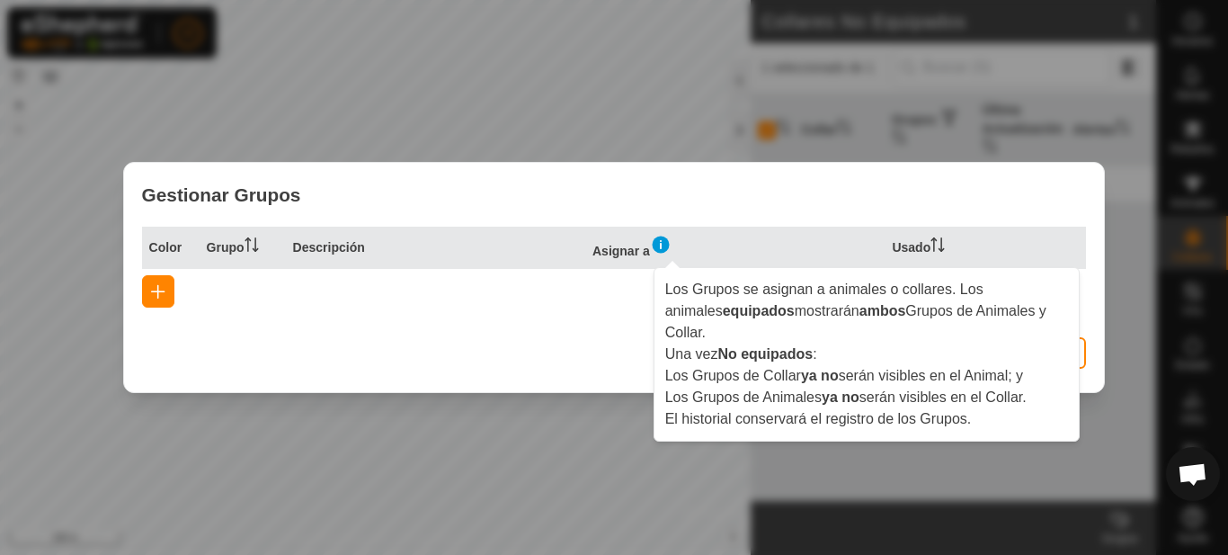
click at [669, 247] on img at bounding box center [661, 245] width 22 height 22
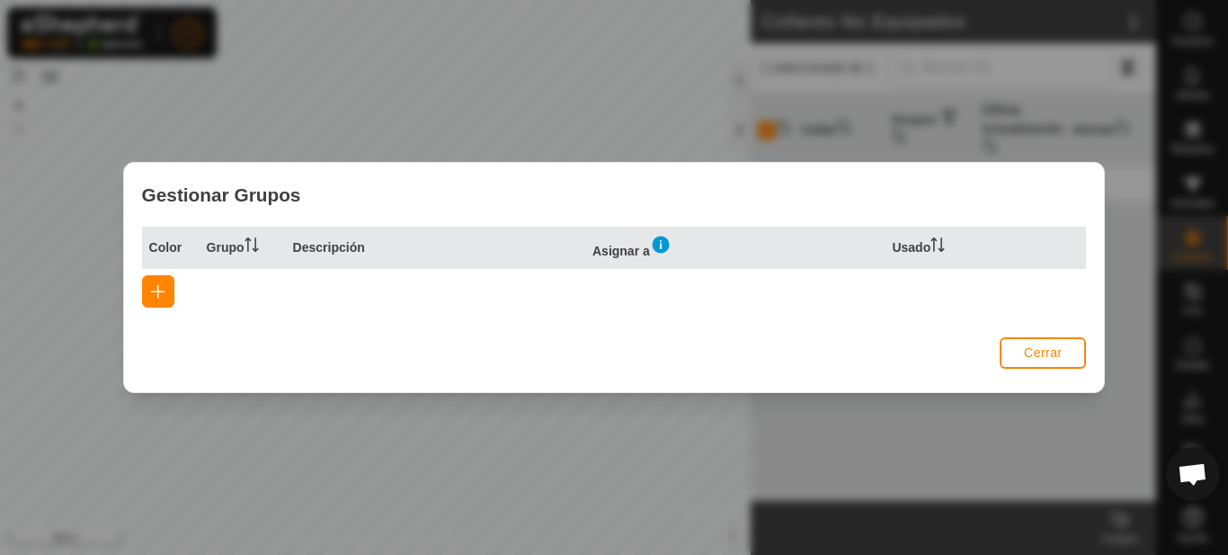
click at [330, 247] on th "Descripción" at bounding box center [435, 247] width 299 height 42
click at [146, 288] on button "button" at bounding box center [158, 291] width 32 height 32
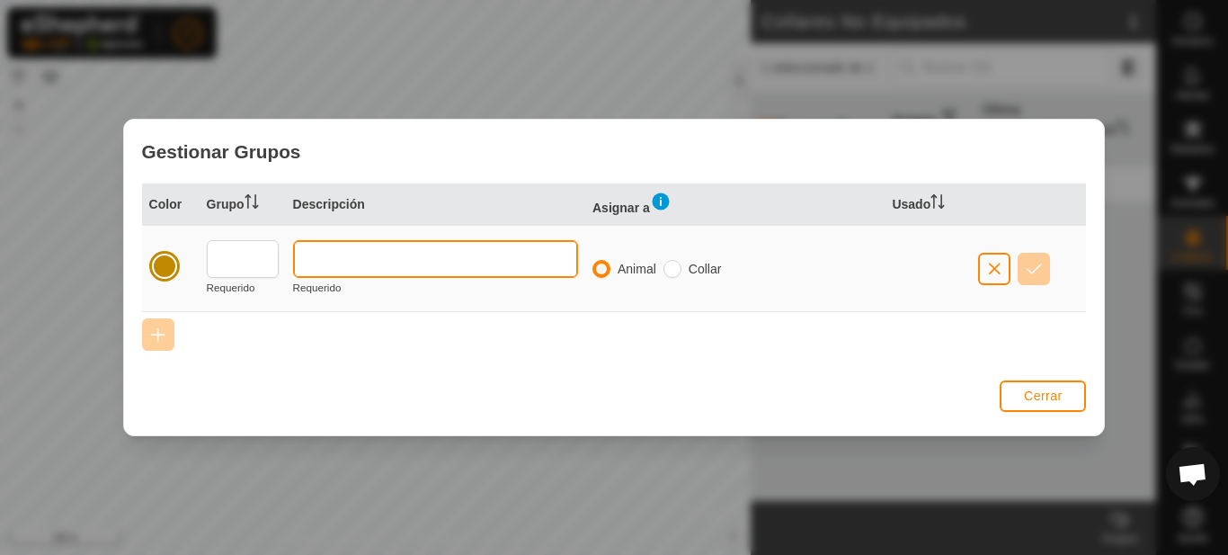
click at [351, 260] on input "text" at bounding box center [435, 259] width 285 height 38
click at [347, 256] on input "text" at bounding box center [435, 259] width 285 height 38
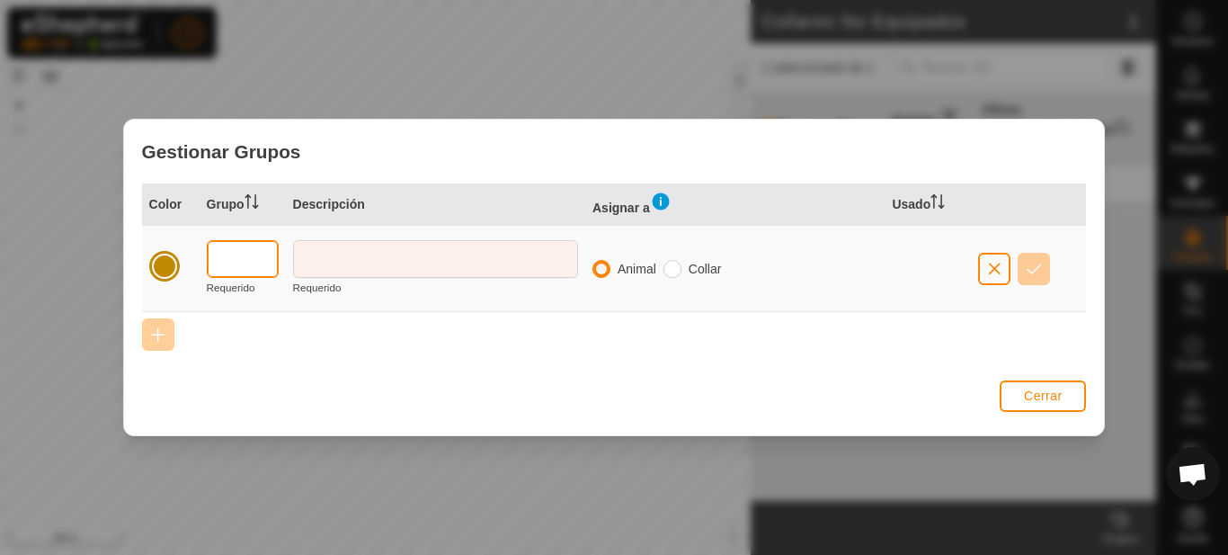
click at [258, 266] on input "text" at bounding box center [243, 259] width 72 height 38
type input "5"
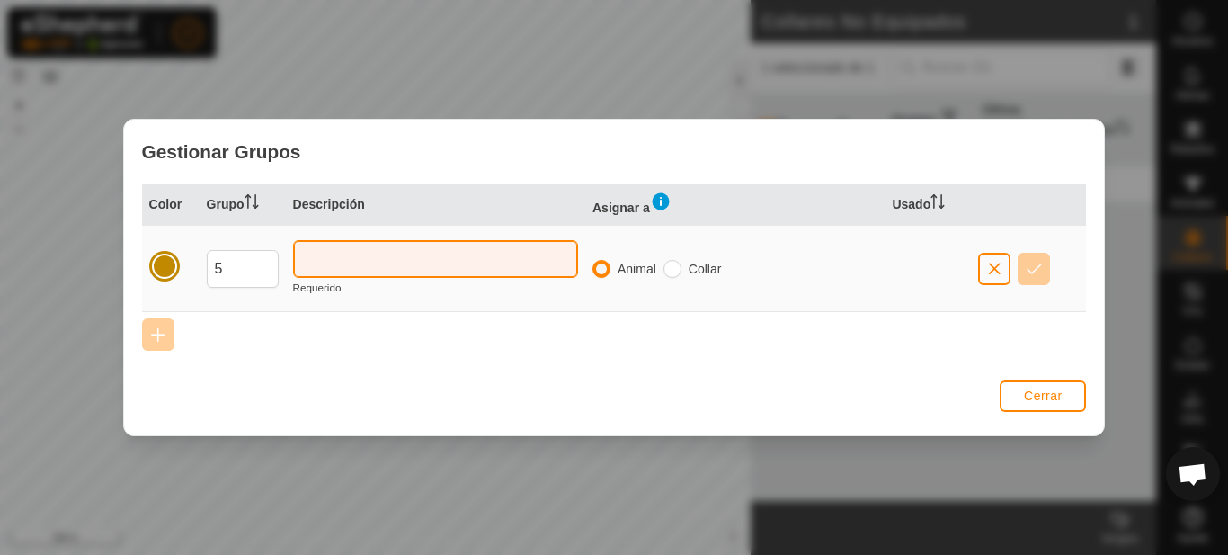
click at [365, 263] on input "text" at bounding box center [435, 259] width 285 height 38
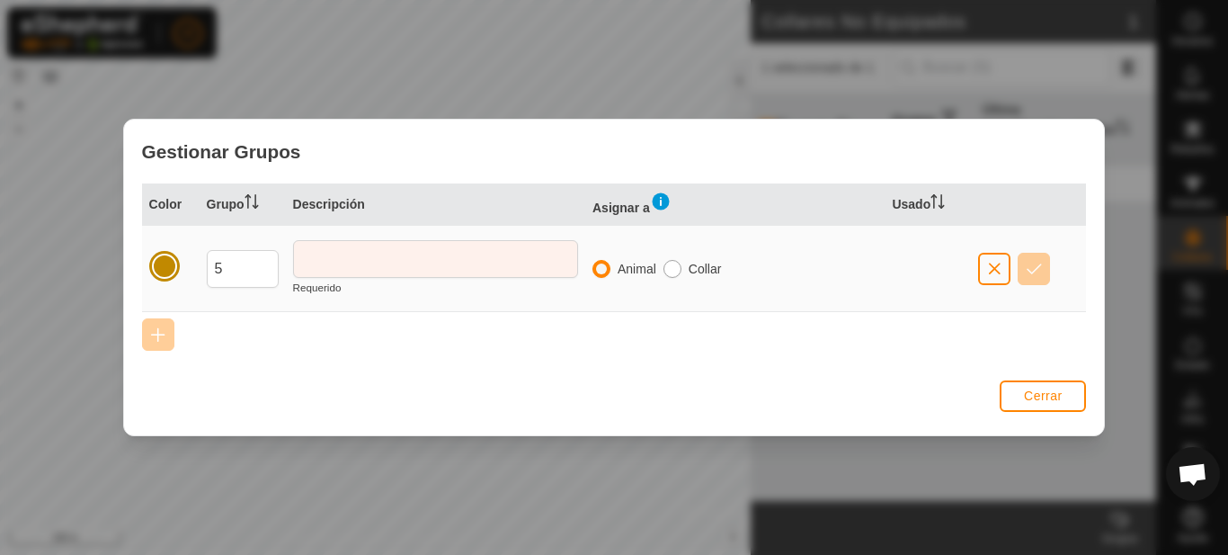
click at [674, 269] on input "radio" at bounding box center [672, 269] width 18 height 18
radio input "true"
click at [600, 269] on input "radio" at bounding box center [601, 269] width 18 height 18
radio input "true"
radio input "false"
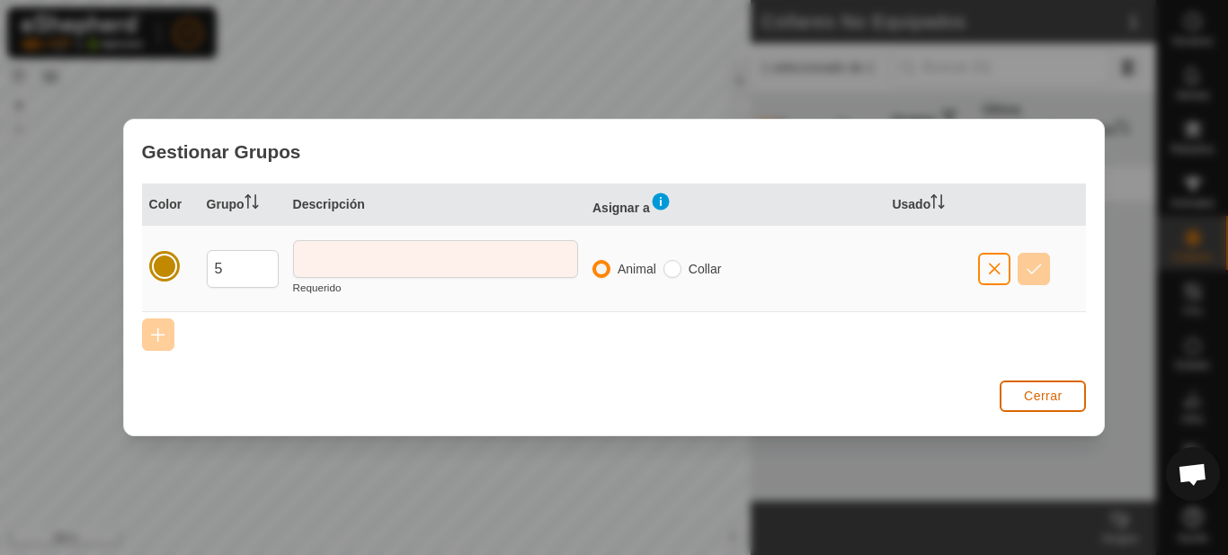
click at [1053, 401] on span "Cerrar" at bounding box center [1043, 395] width 39 height 14
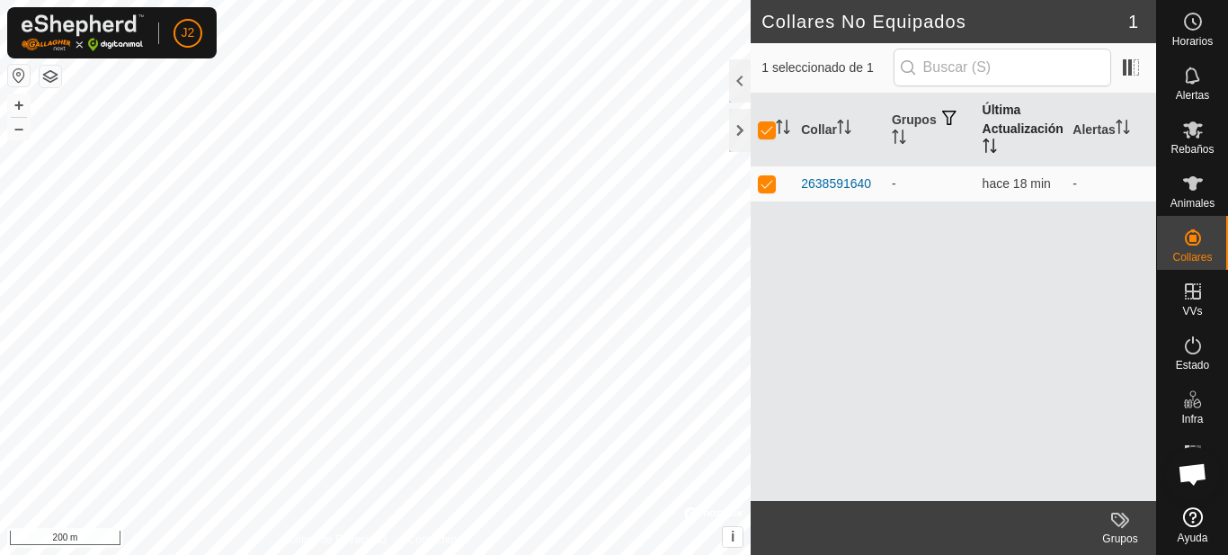
click at [1020, 120] on th "Última Actualización" at bounding box center [1020, 129] width 91 height 73
click at [1104, 125] on th "Alertas" at bounding box center [1110, 129] width 91 height 73
click at [1102, 125] on th "Alertas" at bounding box center [1110, 129] width 91 height 73
drag, startPoint x: 1017, startPoint y: 124, endPoint x: 952, endPoint y: 120, distance: 64.9
click at [1017, 125] on th "Última Actualización" at bounding box center [1020, 129] width 91 height 73
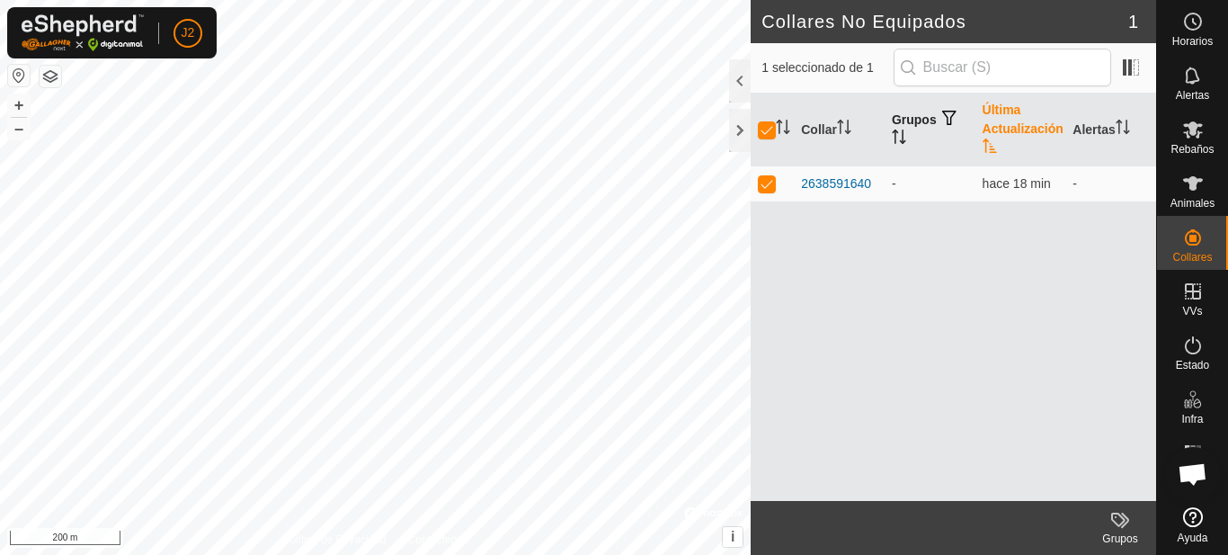
click at [951, 120] on span "button" at bounding box center [949, 118] width 14 height 14
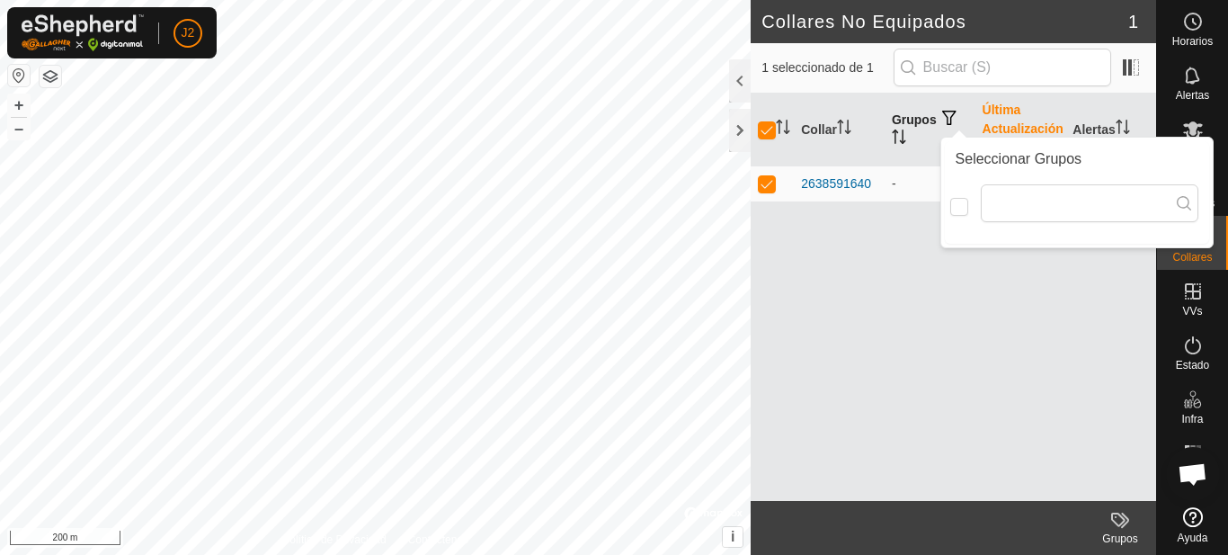
click at [910, 122] on th "Grupos" at bounding box center [929, 129] width 91 height 73
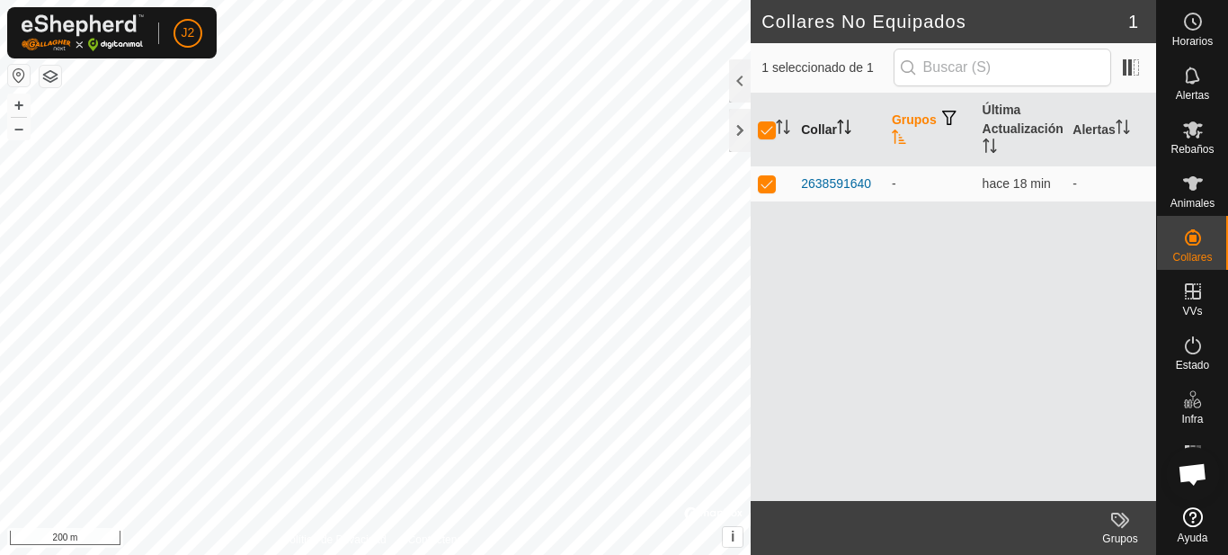
click at [822, 129] on th "Collar" at bounding box center [839, 129] width 91 height 73
click at [827, 182] on div "2638591640" at bounding box center [836, 183] width 70 height 19
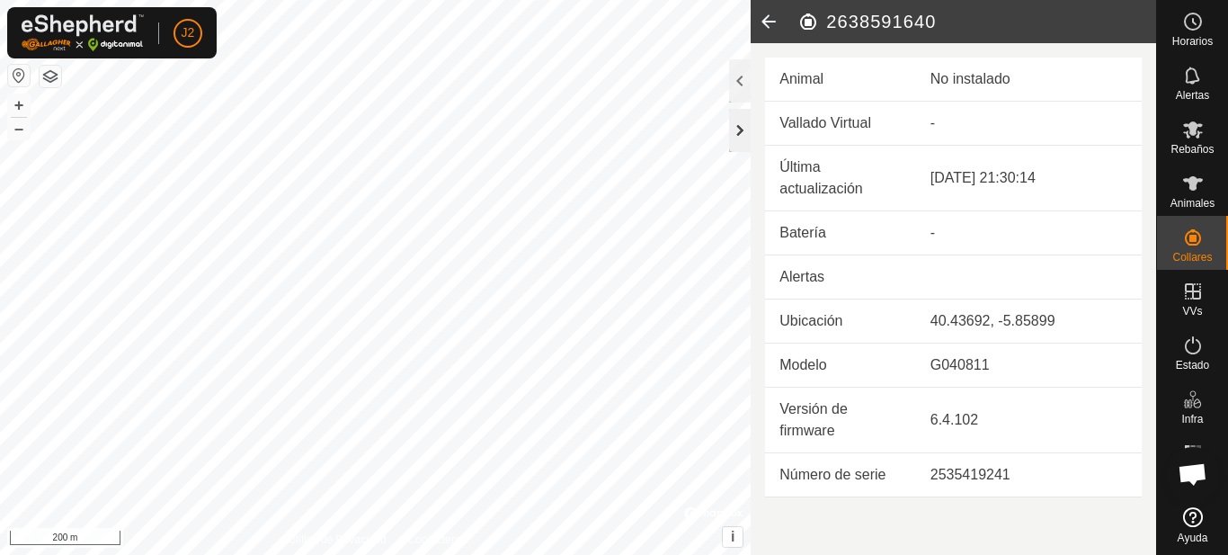
click at [735, 132] on div at bounding box center [740, 130] width 22 height 43
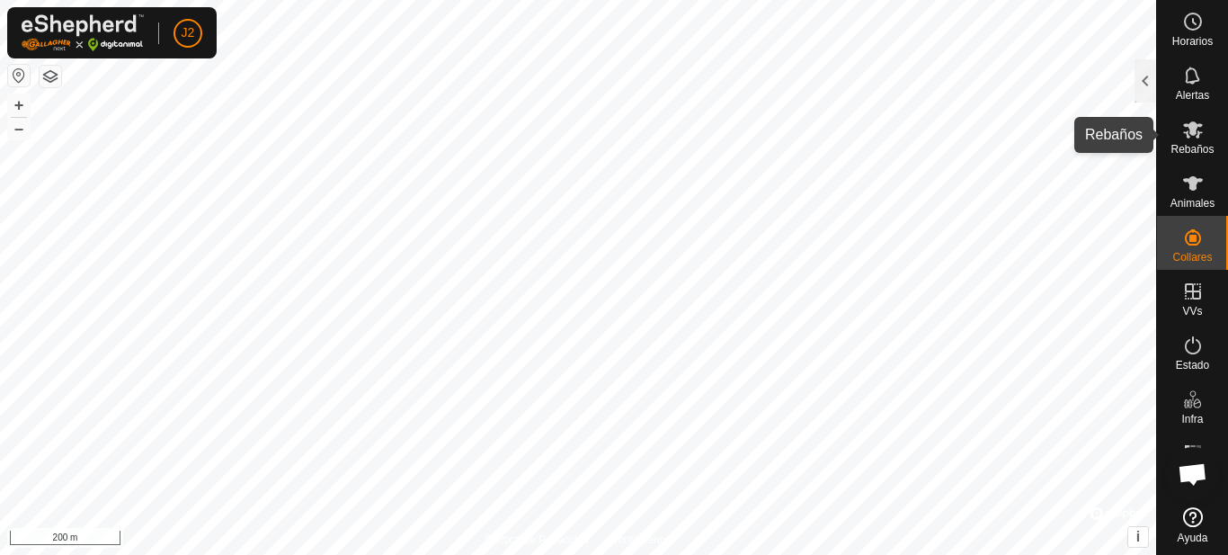
click at [1195, 145] on span "Rebaños" at bounding box center [1191, 149] width 43 height 11
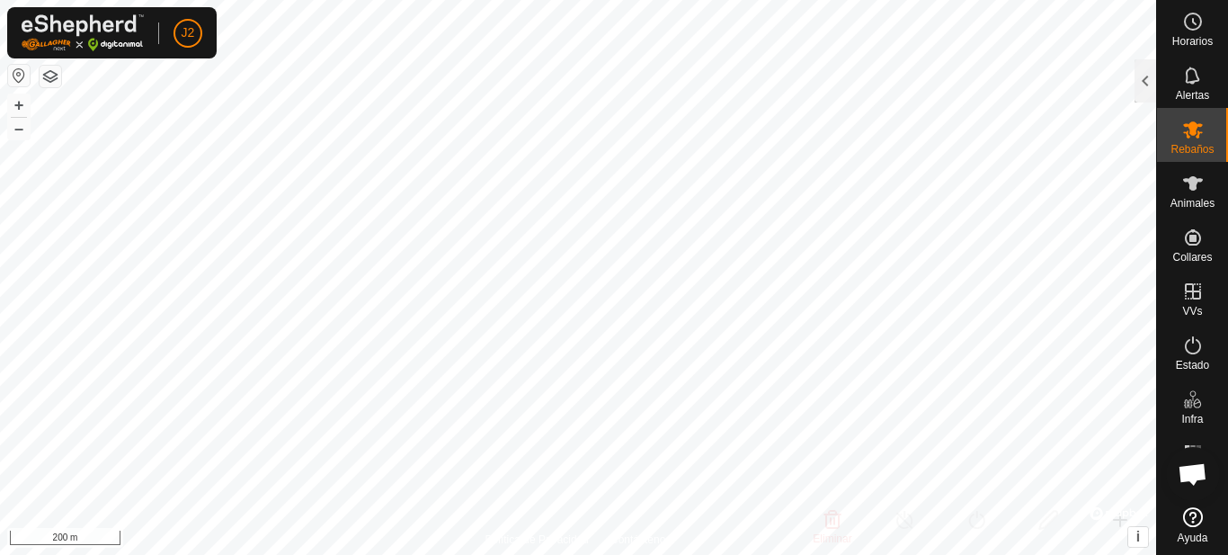
click at [1195, 144] on span "Rebaños" at bounding box center [1191, 149] width 43 height 11
click at [1151, 86] on div at bounding box center [1145, 80] width 22 height 43
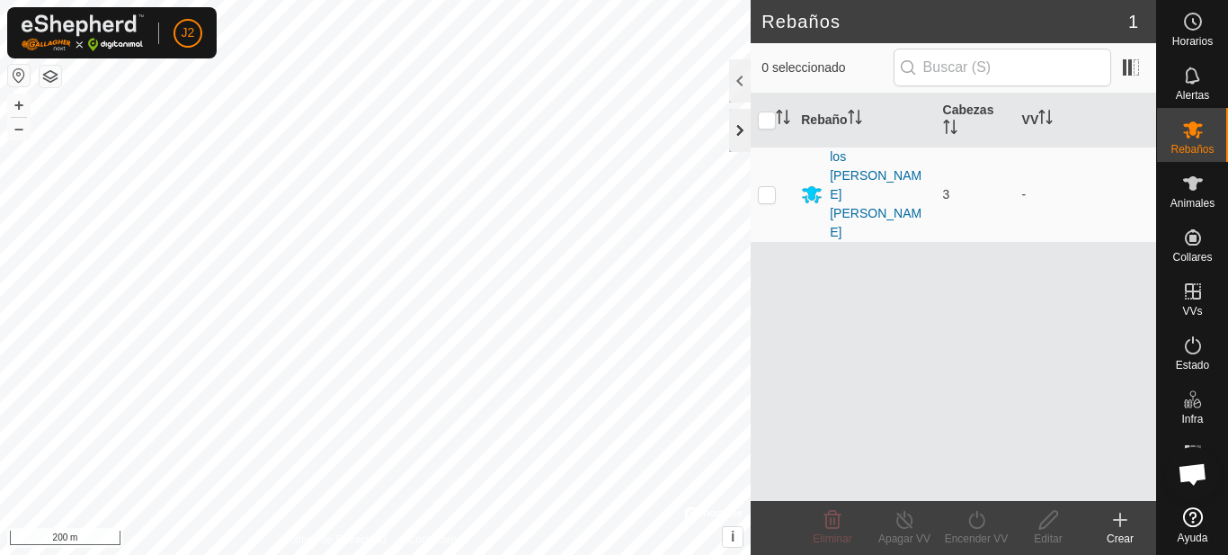
click at [739, 126] on div at bounding box center [740, 130] width 22 height 43
click at [740, 127] on div at bounding box center [740, 130] width 22 height 43
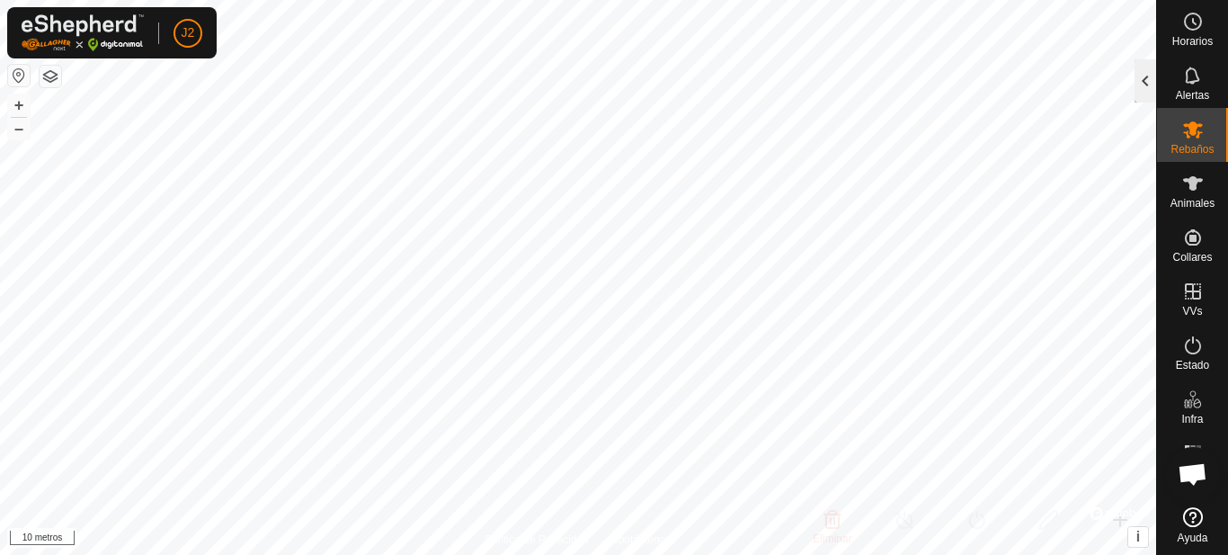
click at [1151, 89] on div at bounding box center [1145, 80] width 22 height 43
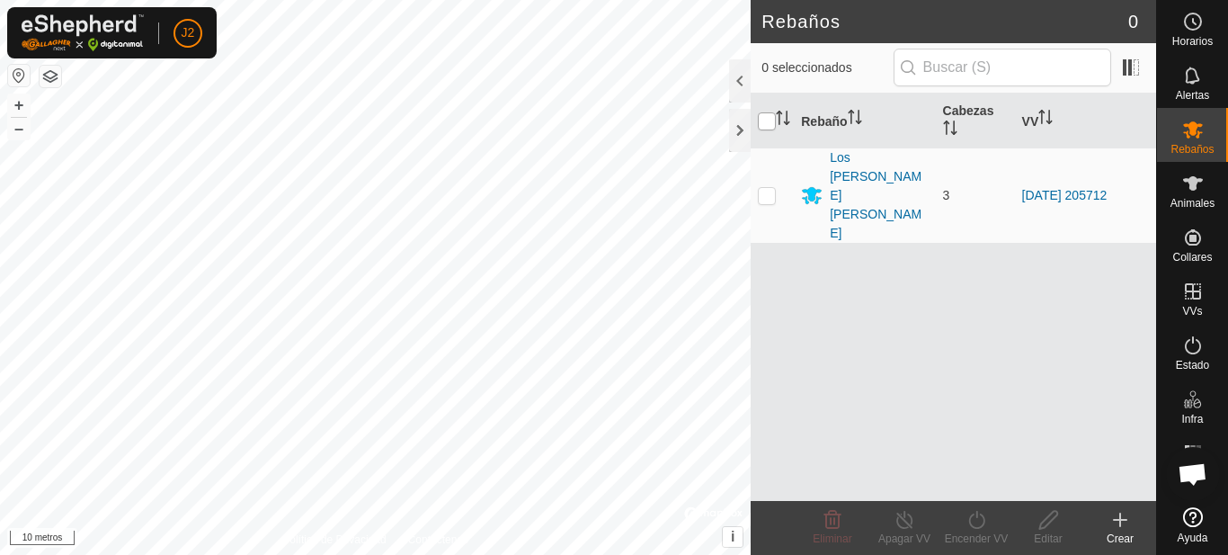
click at [766, 120] on input "checkbox" at bounding box center [767, 121] width 18 height 18
checkbox input "true"
click at [766, 120] on input "checkbox" at bounding box center [767, 121] width 18 height 18
checkbox input "false"
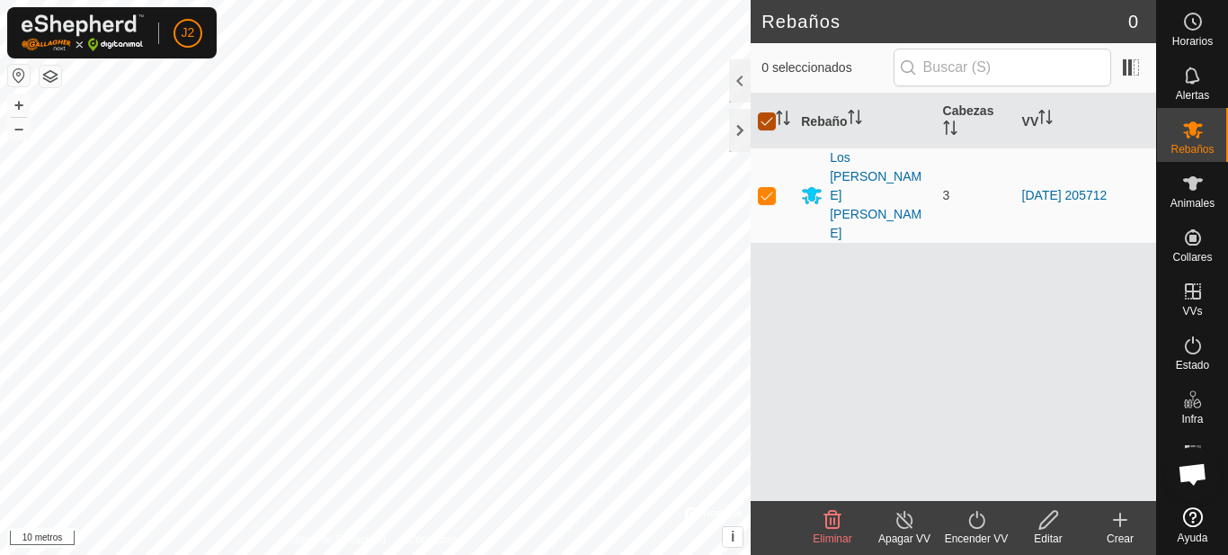
checkbox input "false"
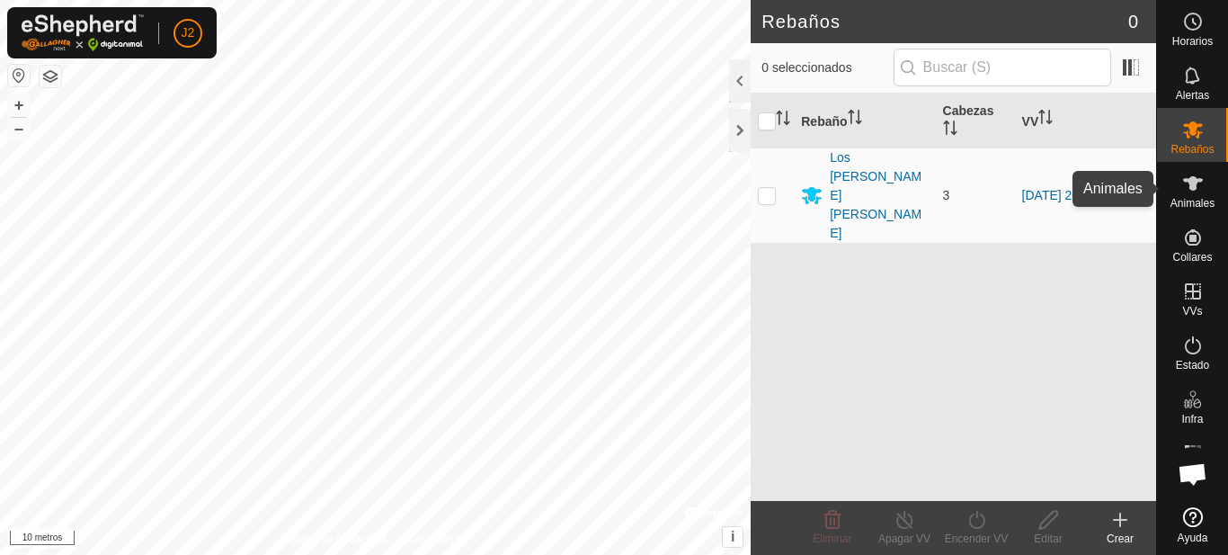
click at [1206, 193] on es-animals-svg-icon at bounding box center [1193, 183] width 32 height 29
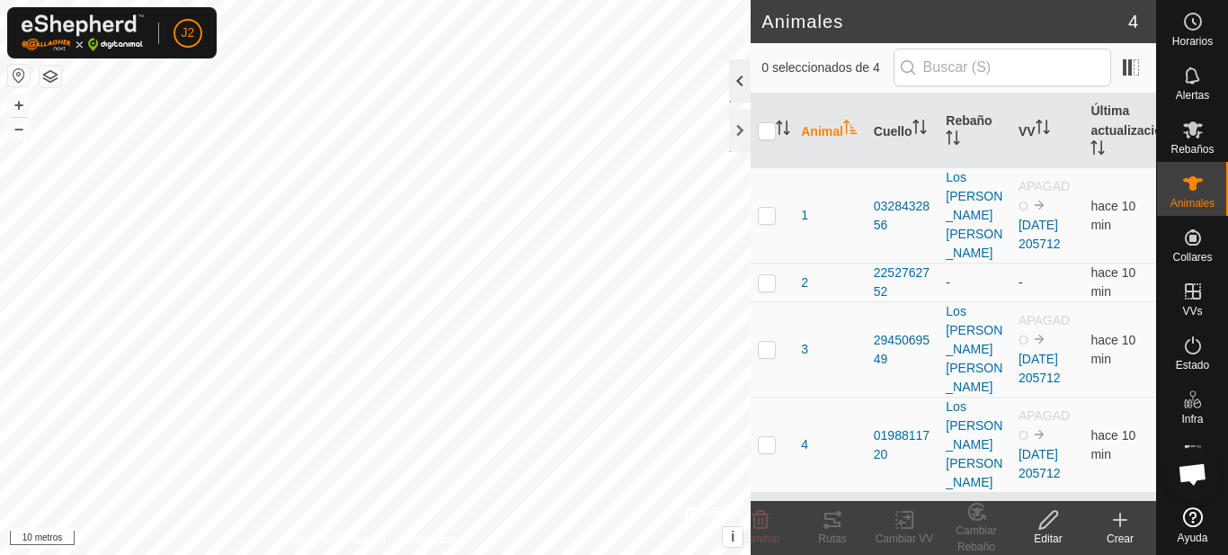
click at [743, 77] on div at bounding box center [740, 80] width 22 height 43
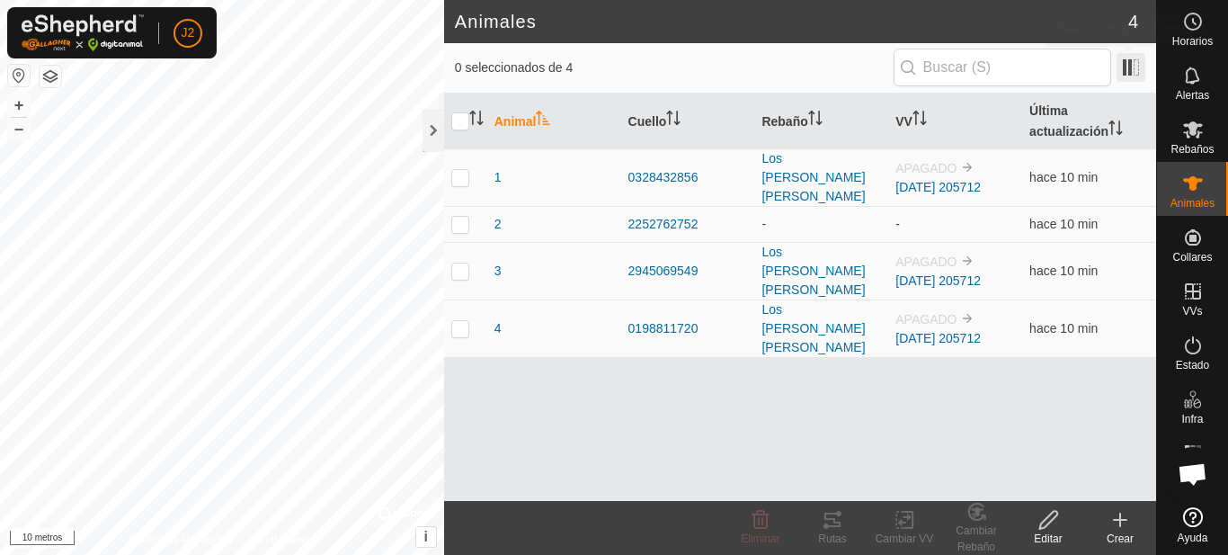
click at [1130, 66] on span at bounding box center [1130, 67] width 29 height 29
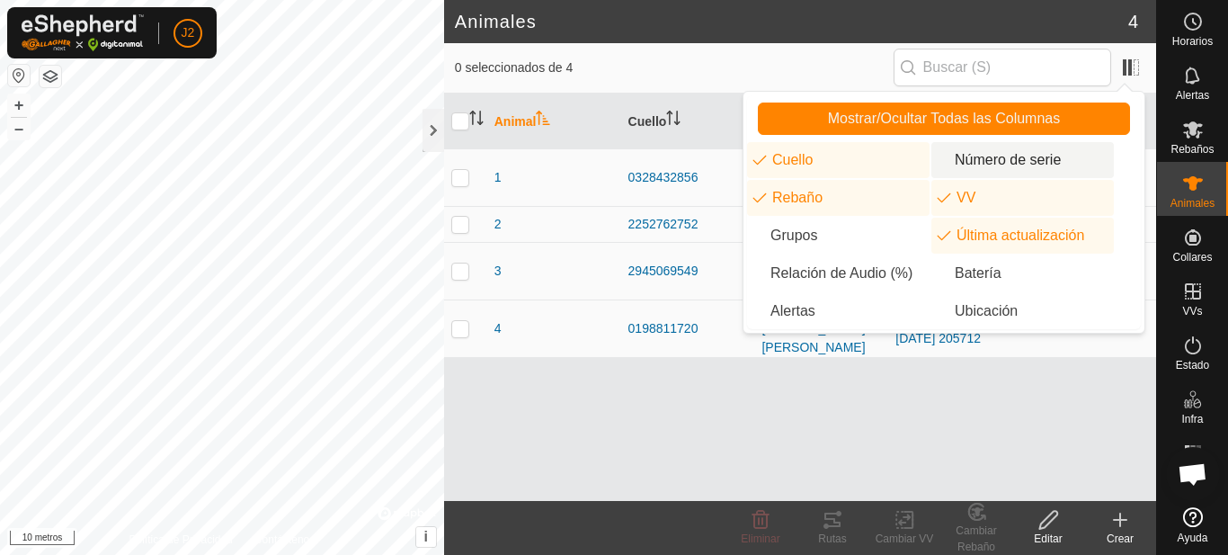
click at [1020, 157] on li "Número de serie" at bounding box center [1022, 160] width 182 height 36
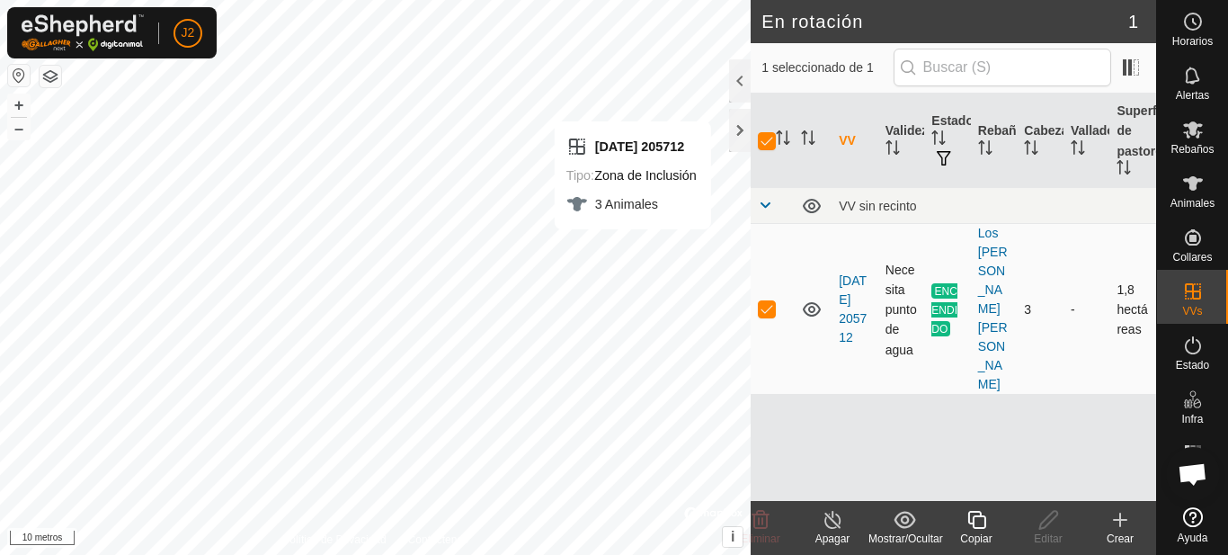
click at [773, 301] on p-checkbox at bounding box center [767, 308] width 18 height 14
checkbox input "false"
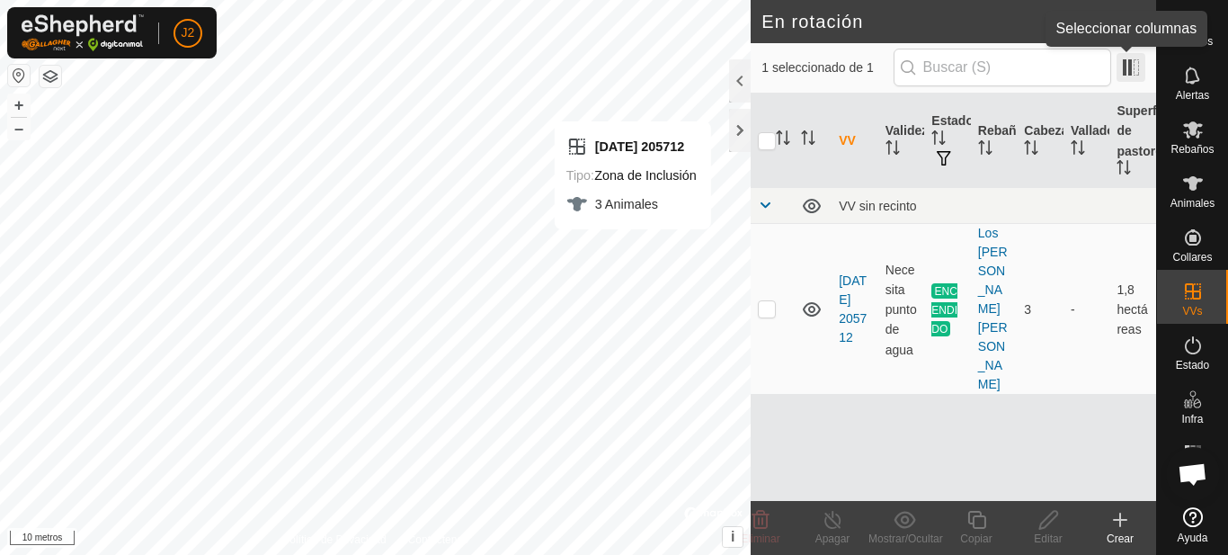
click at [1133, 72] on span at bounding box center [1130, 67] width 29 height 29
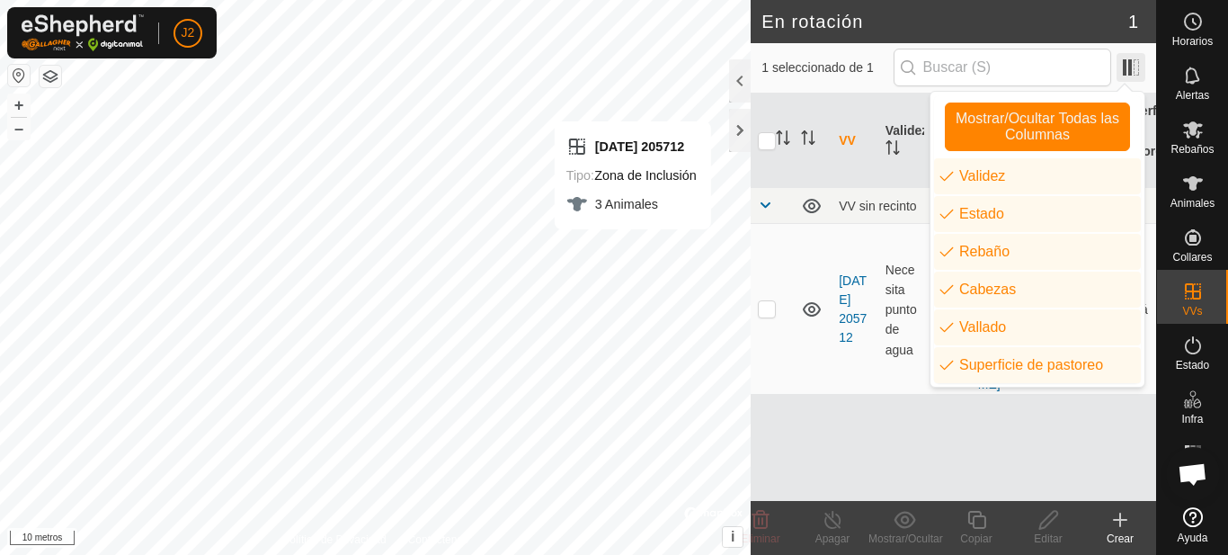
click at [1133, 72] on span at bounding box center [1130, 67] width 29 height 29
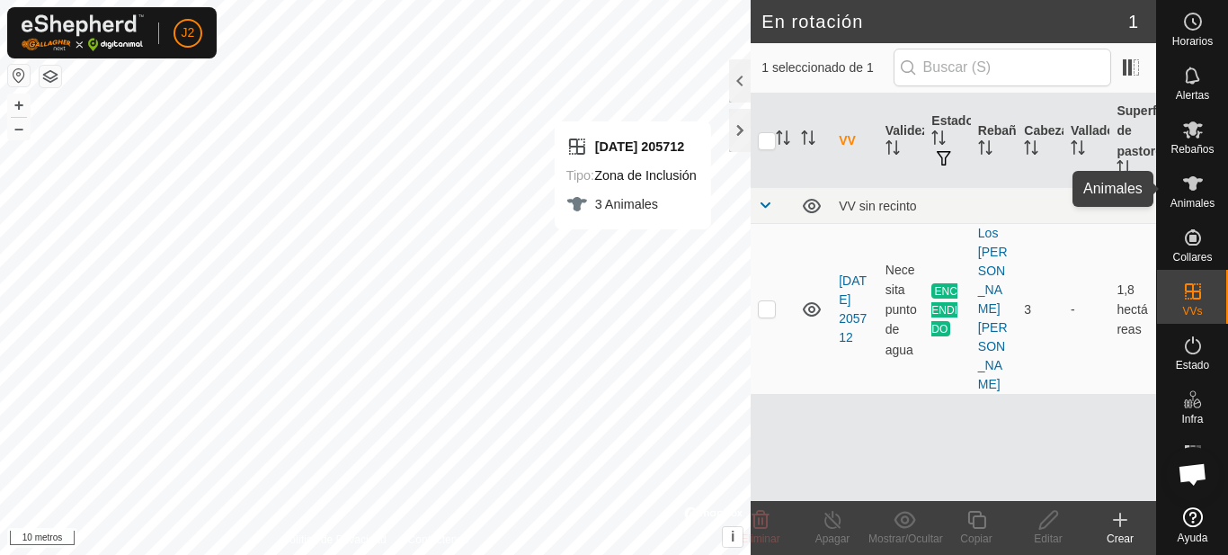
click at [1194, 190] on icon at bounding box center [1193, 183] width 20 height 14
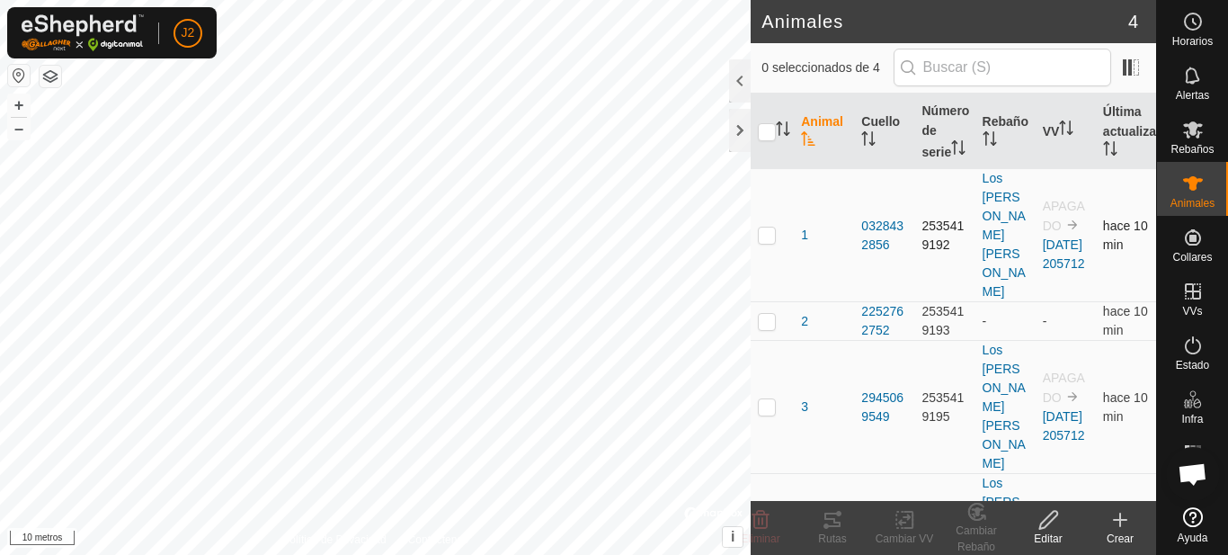
scroll to position [72, 0]
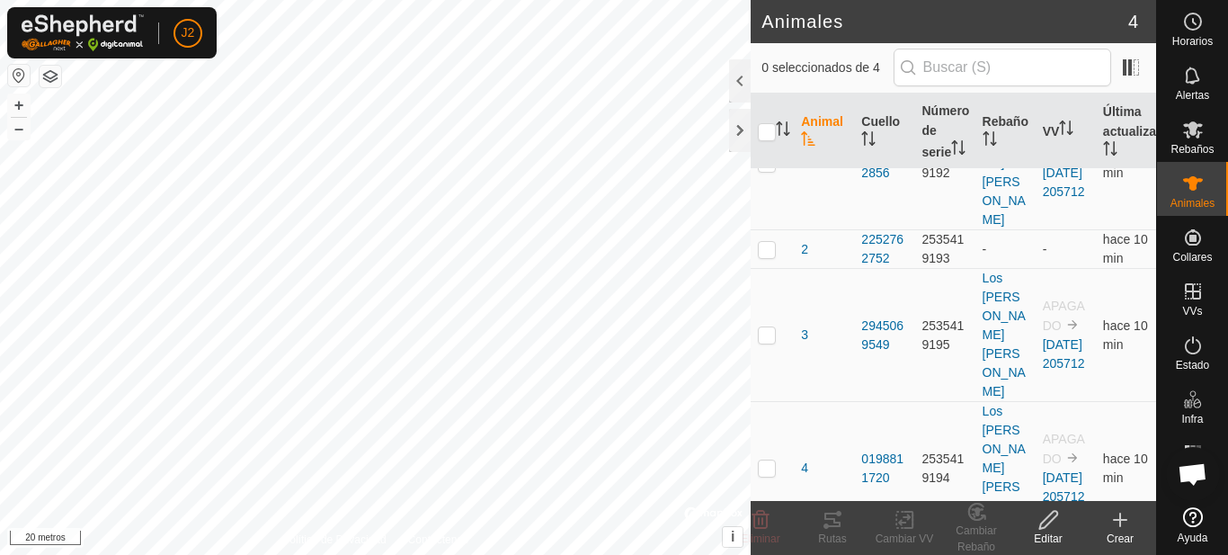
click at [413, 282] on div "2638591640 - + – ⇧ i © Mapbox , © OpenStreetMap , Mejorar este mapa 20 metros" at bounding box center [375, 277] width 750 height 555
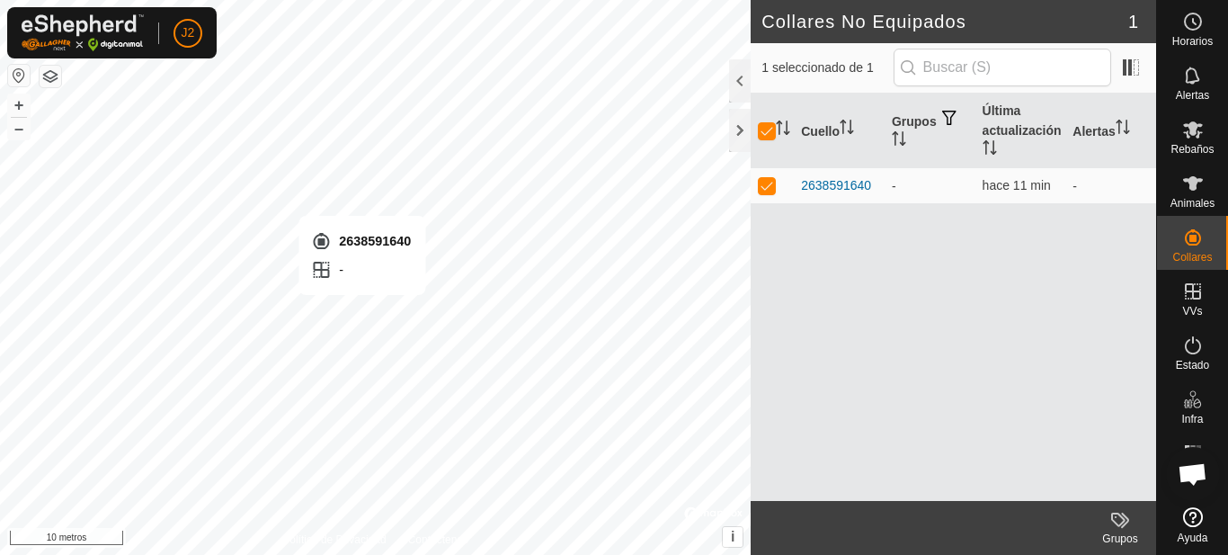
checkbox input "false"
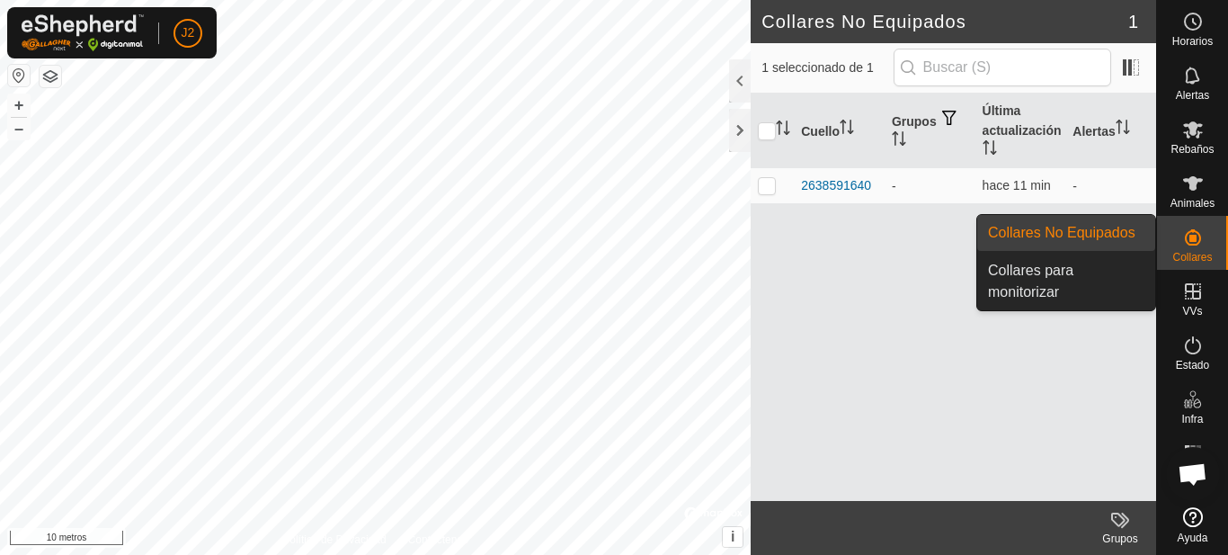
click at [1194, 249] on es-neckbands-svg-icon at bounding box center [1193, 237] width 32 height 29
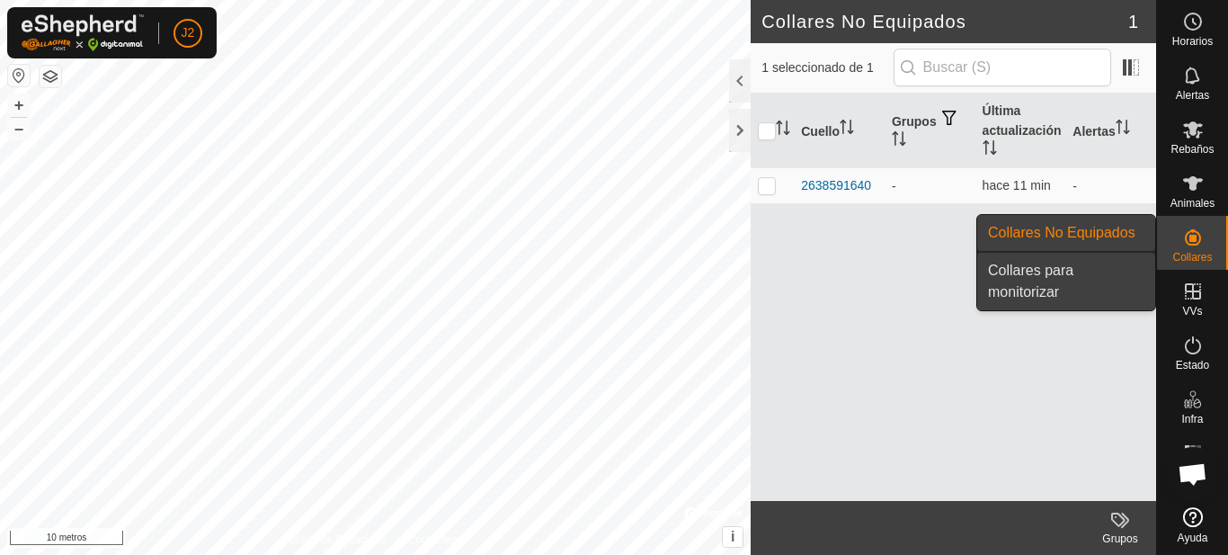
click at [1027, 281] on link "Collares para monitorizar" at bounding box center [1066, 282] width 178 height 58
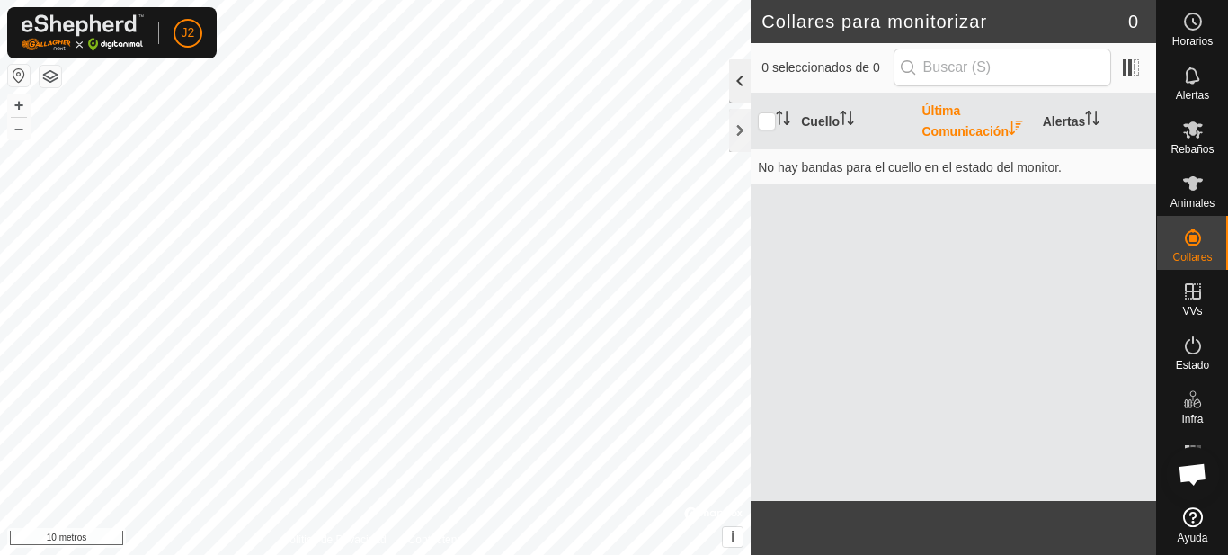
click at [735, 84] on div at bounding box center [740, 80] width 22 height 43
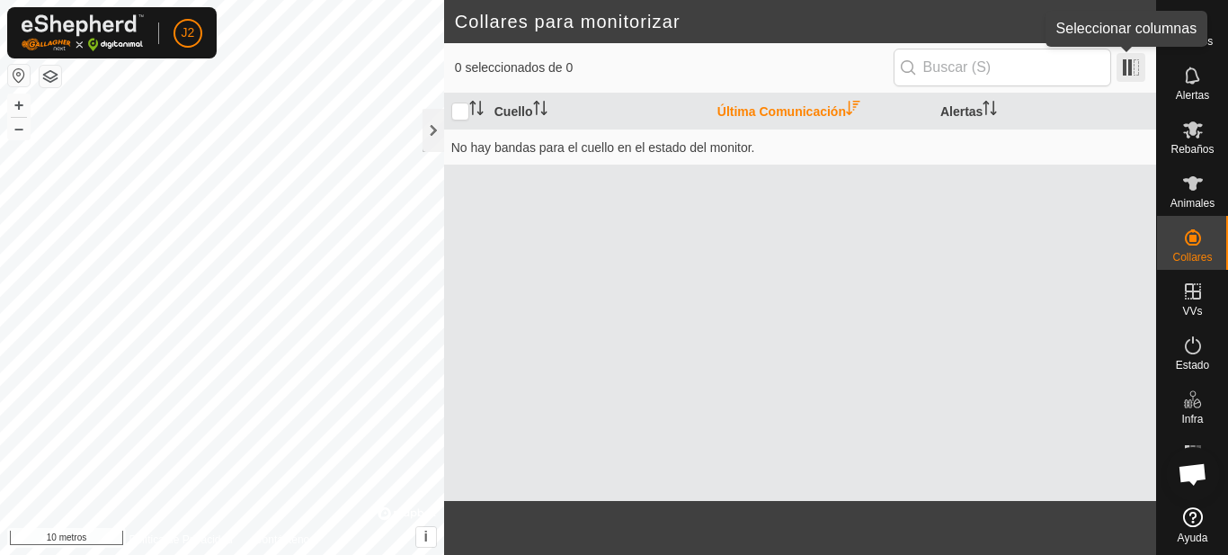
click at [1126, 74] on span at bounding box center [1130, 67] width 29 height 29
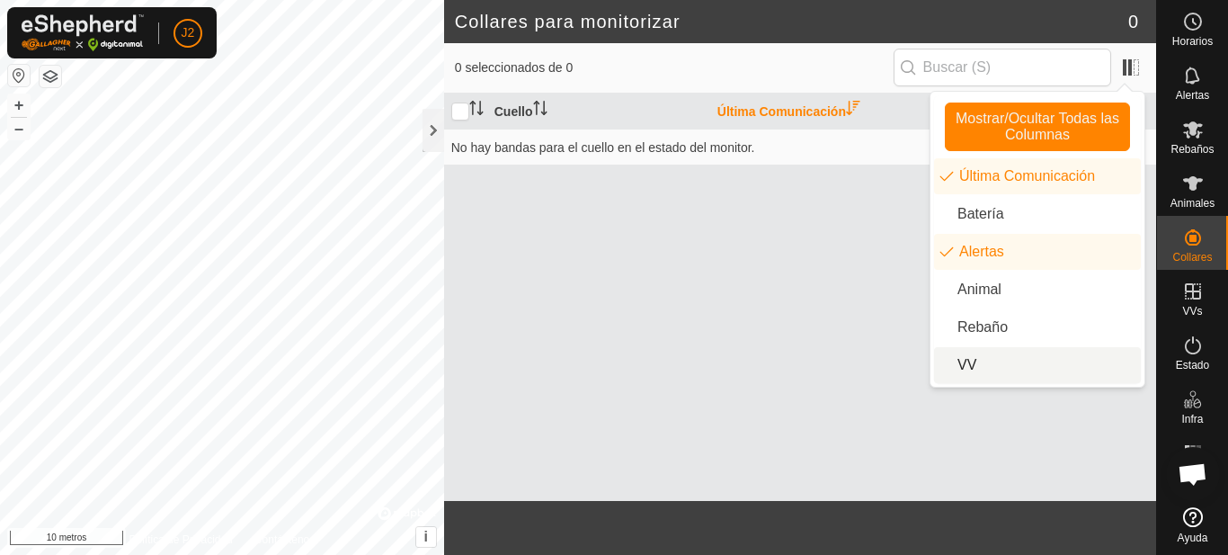
click at [819, 116] on font "Última Comunicación" at bounding box center [781, 111] width 129 height 14
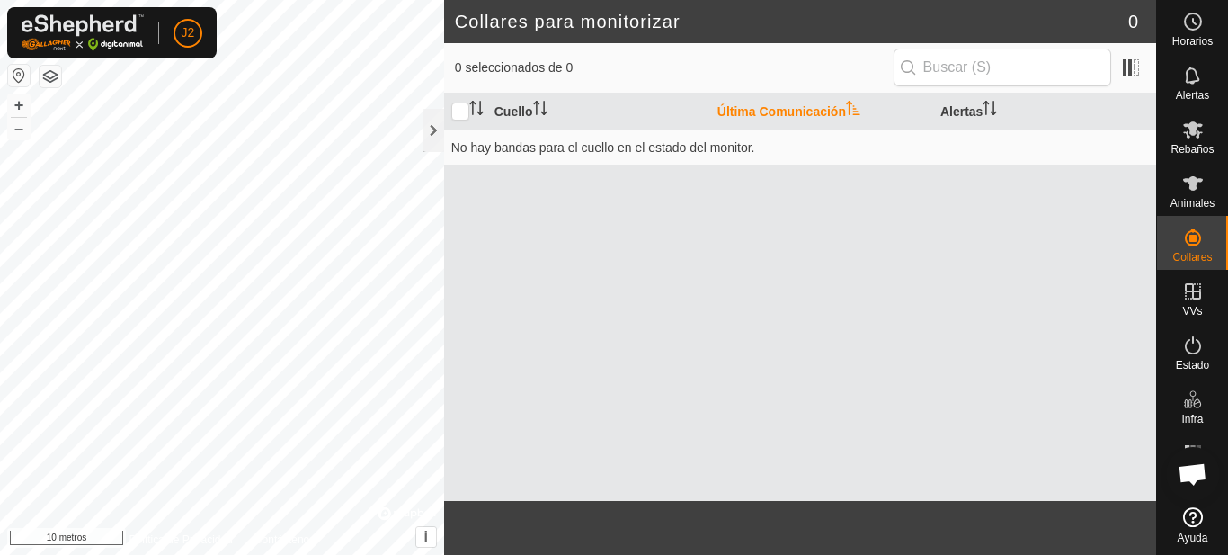
click at [818, 112] on font "Última Comunicación" at bounding box center [781, 111] width 129 height 14
click at [817, 114] on font "Última Comunicación" at bounding box center [781, 111] width 129 height 14
click at [816, 114] on font "Última Comunicación" at bounding box center [781, 111] width 129 height 14
click at [1130, 66] on span at bounding box center [1130, 67] width 29 height 29
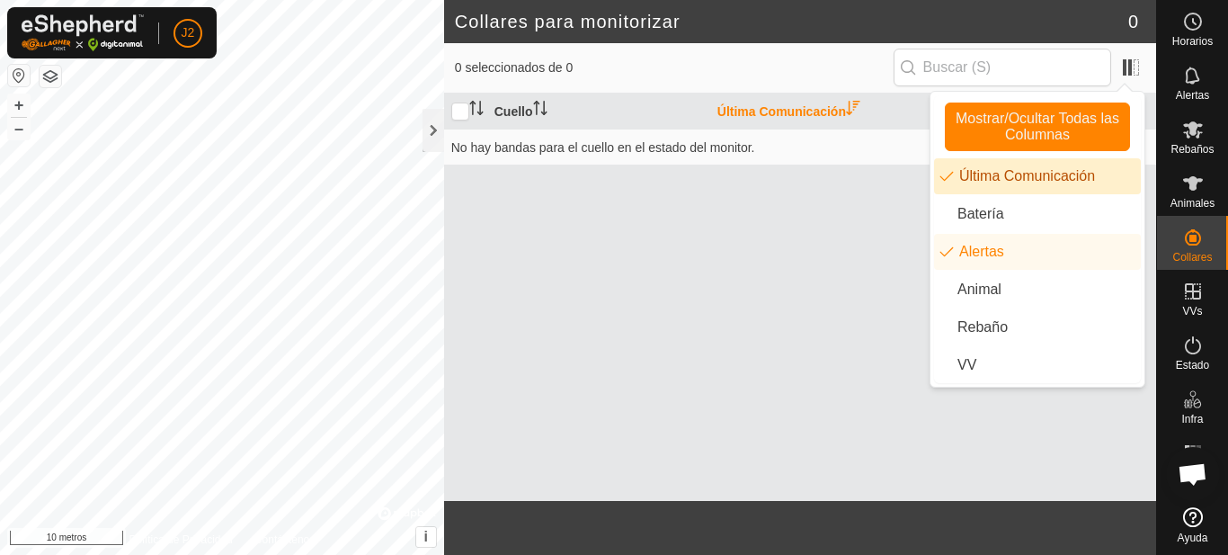
click at [806, 276] on div "Cuello Última Comunicación Alertas No hay bandas para el cuello en el estado de…" at bounding box center [800, 296] width 712 height 407
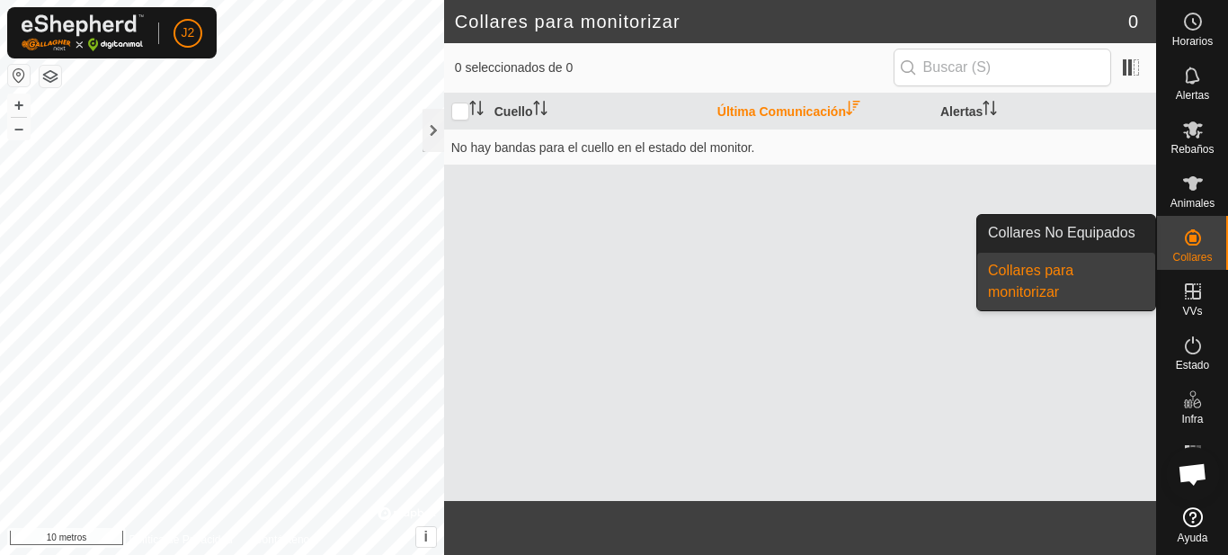
click at [1196, 472] on span "Chat abierto" at bounding box center [1192, 475] width 30 height 25
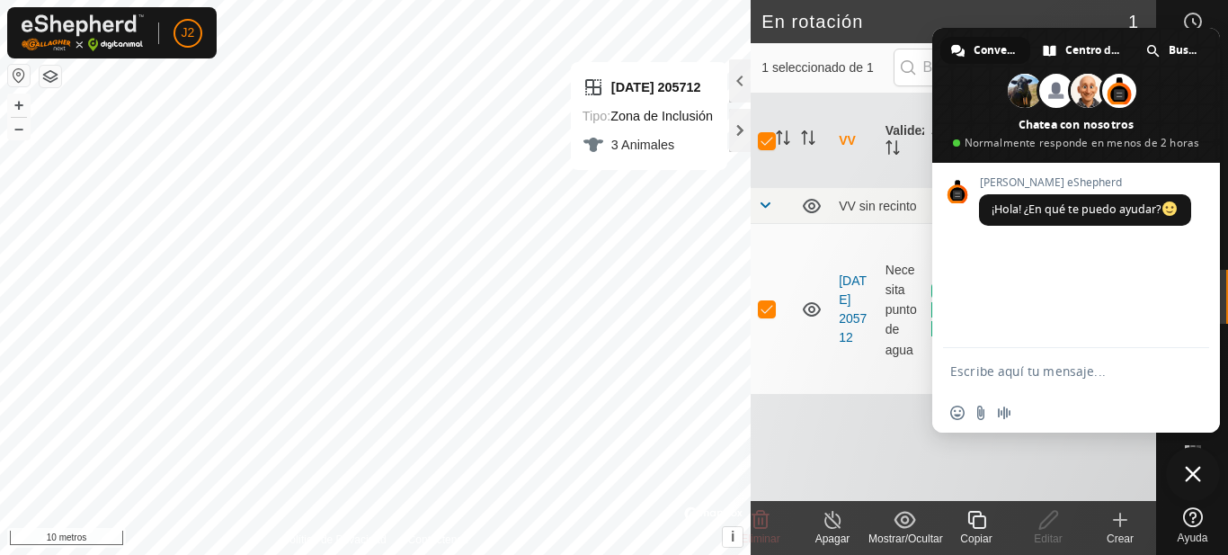
checkbox input "false"
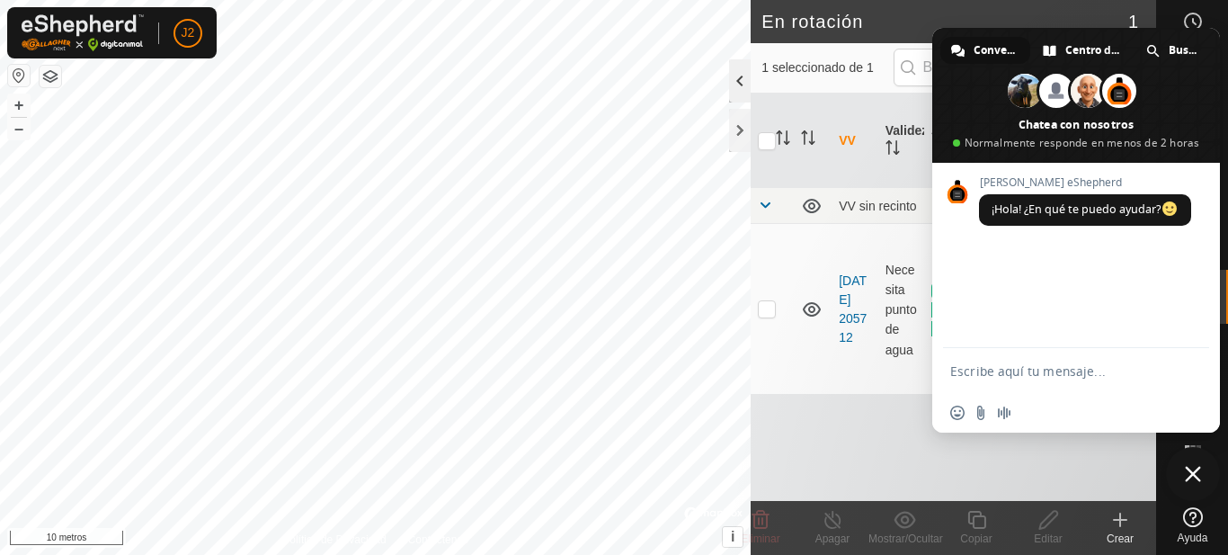
checkbox input "true"
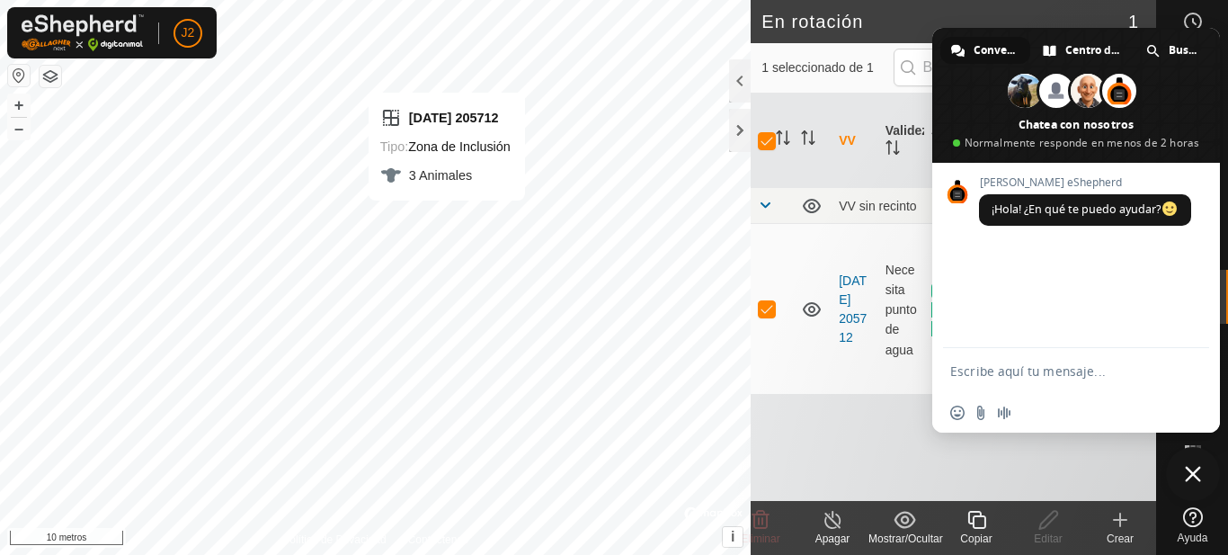
checkbox input "false"
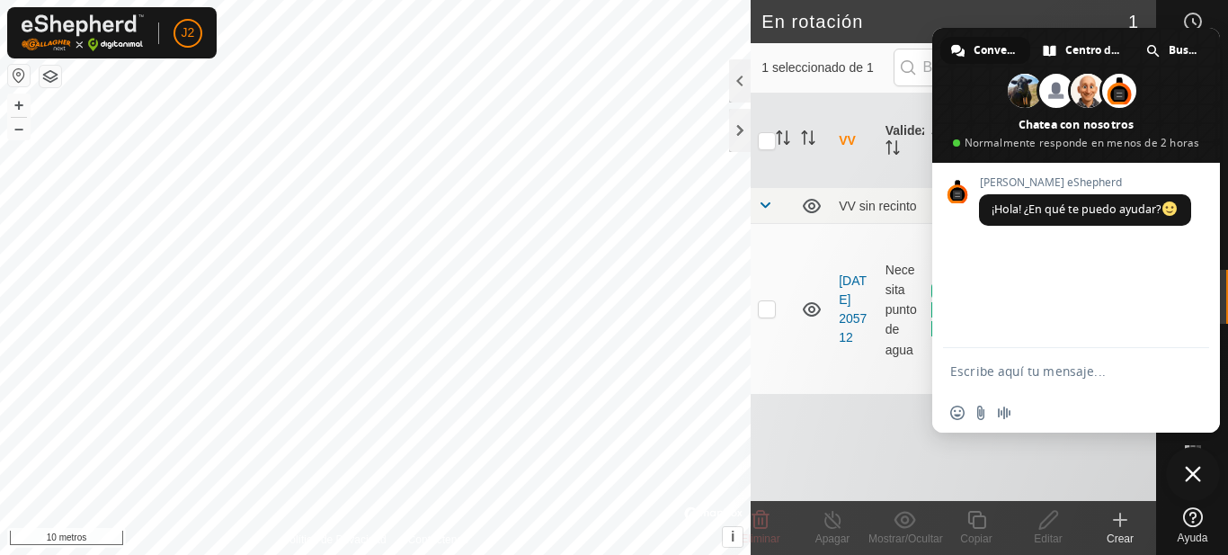
click at [1185, 478] on span "Cerrar el chat" at bounding box center [1193, 474] width 16 height 16
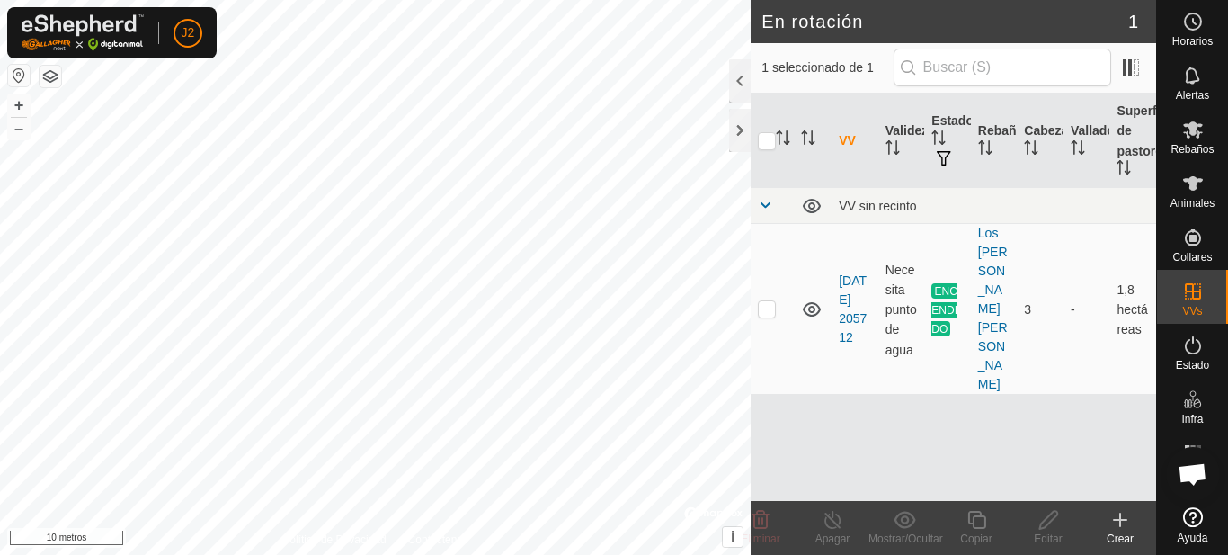
click at [1187, 528] on link "Ayuda" at bounding box center [1192, 525] width 71 height 50
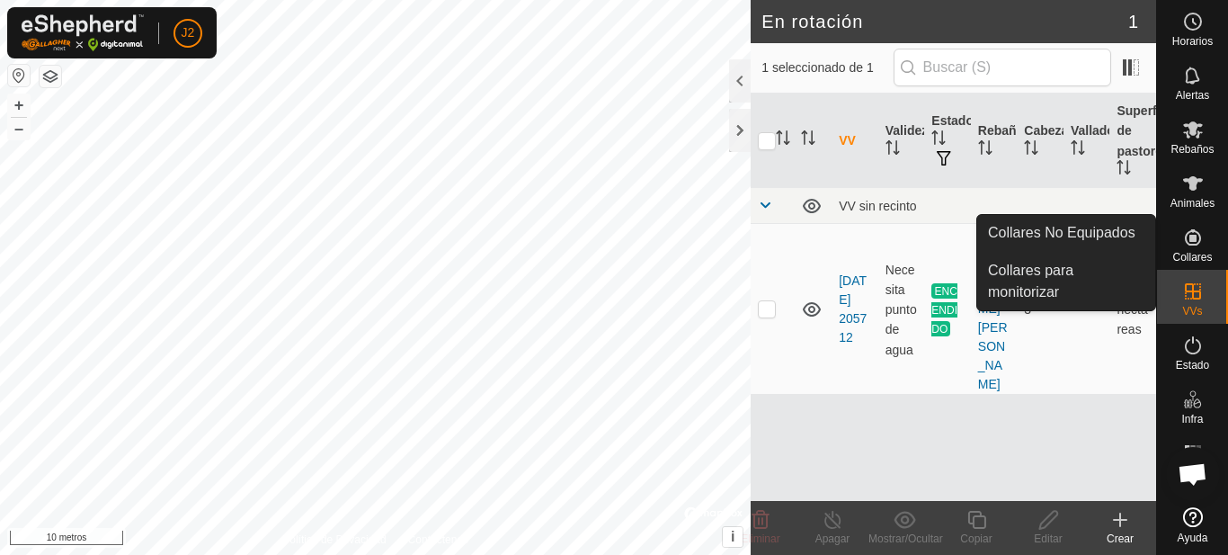
click at [1186, 242] on icon at bounding box center [1193, 237] width 16 height 16
click at [1114, 236] on link "Collares No Equipados" at bounding box center [1066, 233] width 178 height 36
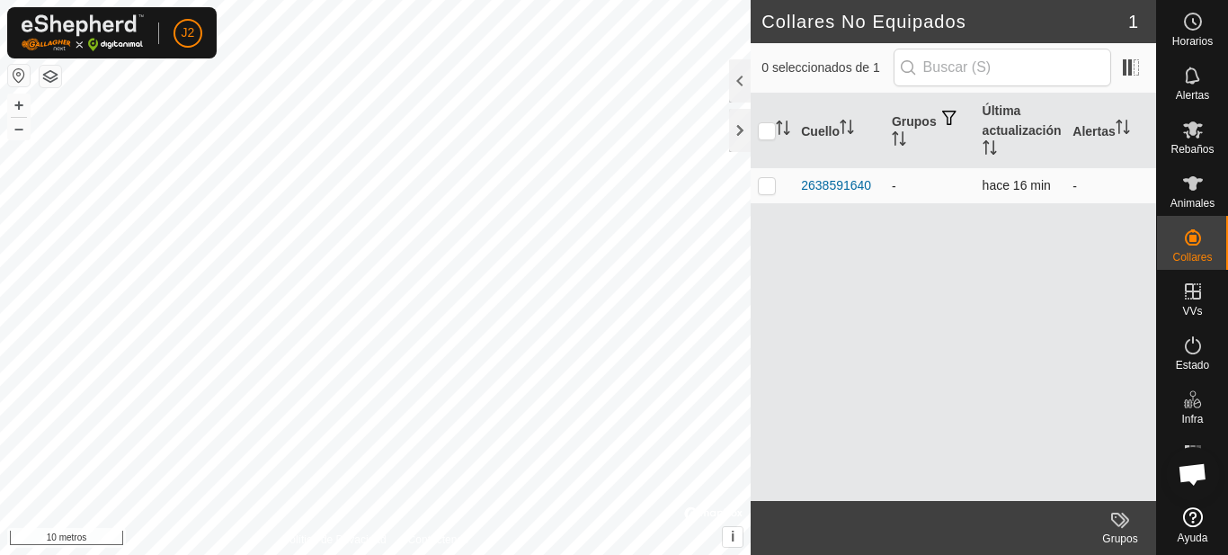
click at [765, 191] on p-checkbox at bounding box center [767, 185] width 18 height 14
checkbox input "true"
click at [1120, 519] on icon at bounding box center [1120, 520] width 22 height 22
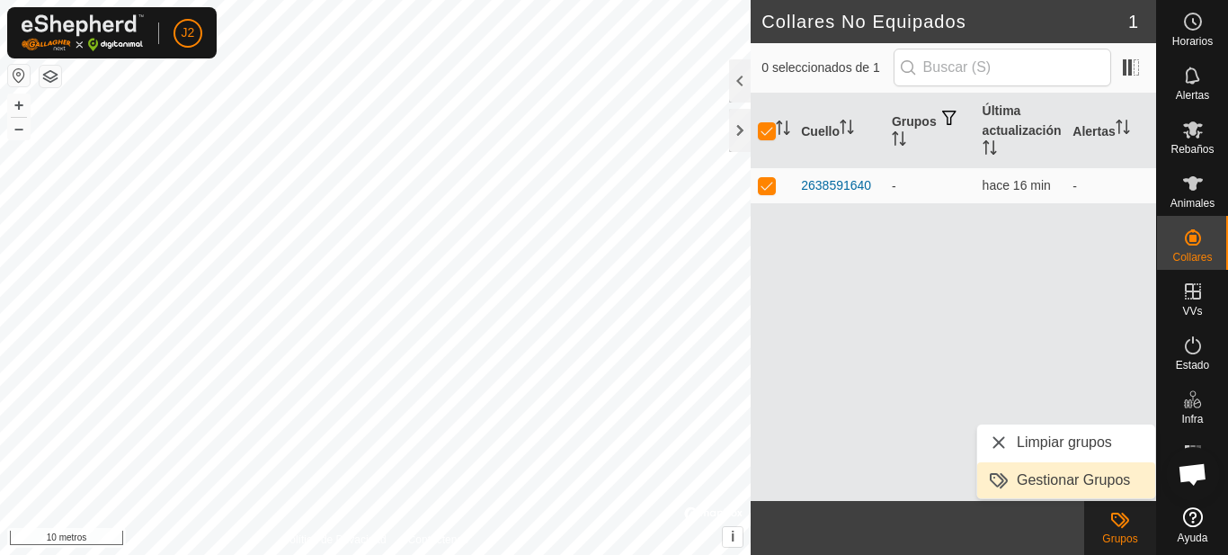
click at [1078, 479] on link "Gestionar Grupos" at bounding box center [1066, 480] width 178 height 36
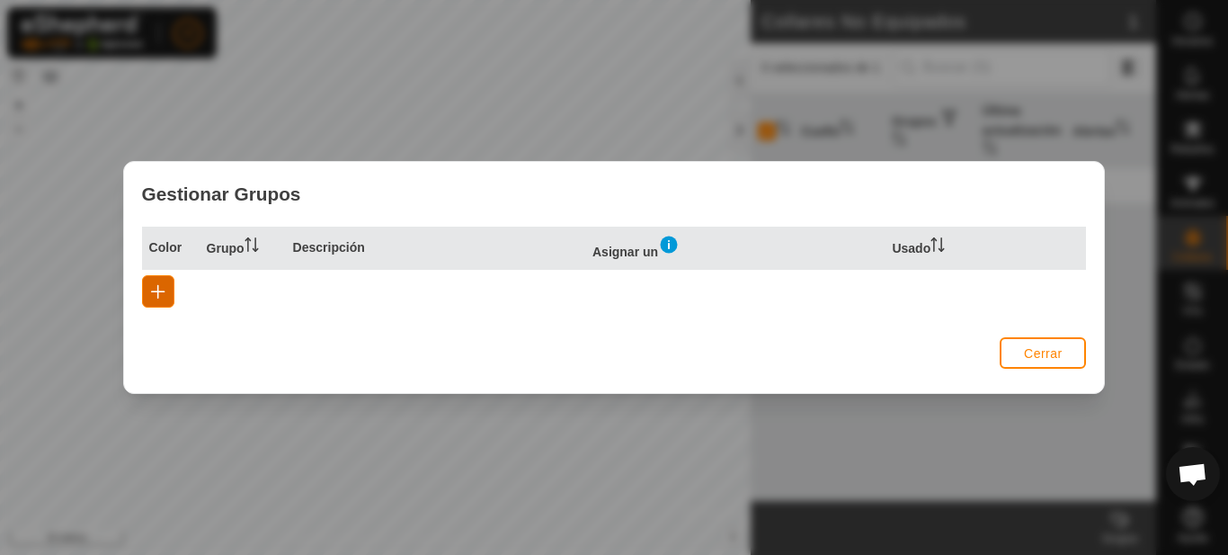
click at [167, 290] on button "button" at bounding box center [158, 291] width 32 height 32
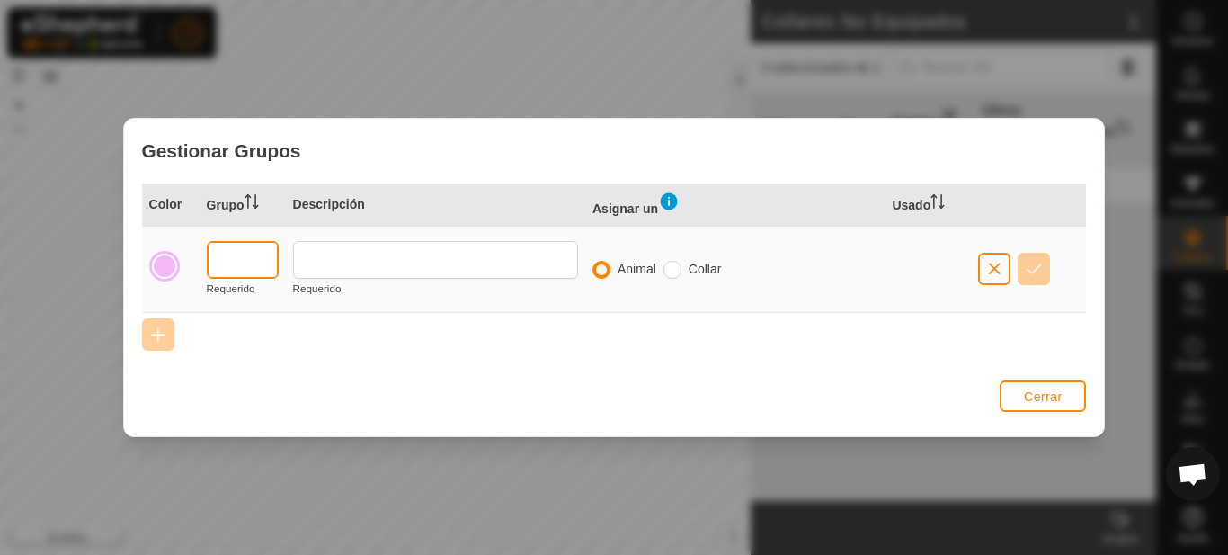
click at [234, 250] on input "text" at bounding box center [243, 260] width 72 height 38
type input "5"
click at [677, 268] on input "radio" at bounding box center [672, 270] width 18 height 18
radio input "true"
click at [601, 267] on input "radio" at bounding box center [601, 270] width 18 height 18
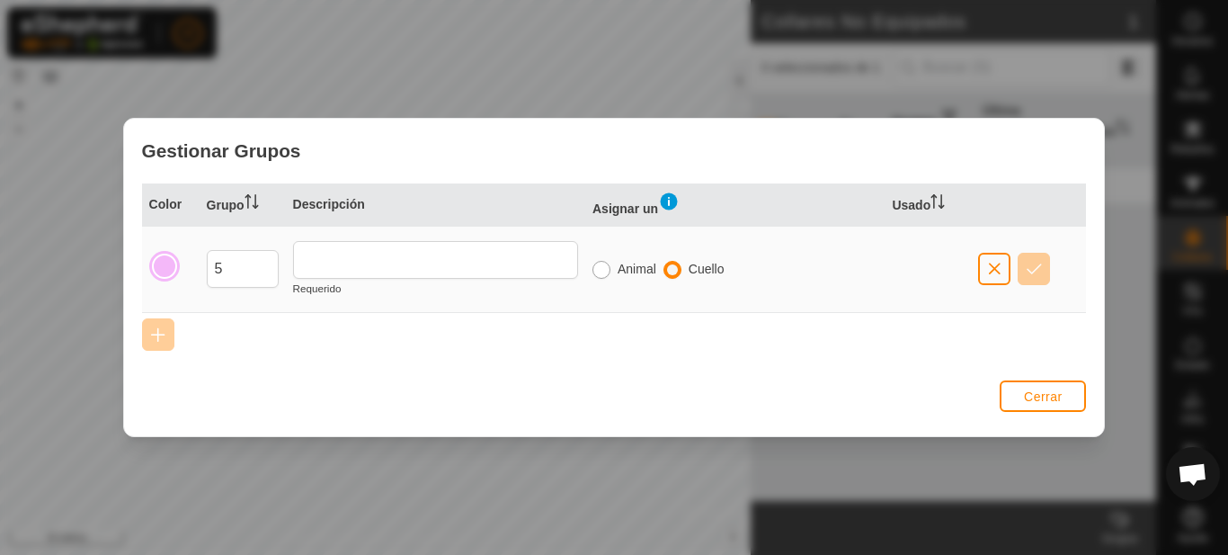
radio input "true"
radio input "false"
click at [228, 263] on input "5" at bounding box center [243, 269] width 72 height 38
click at [176, 271] on div at bounding box center [164, 266] width 31 height 31
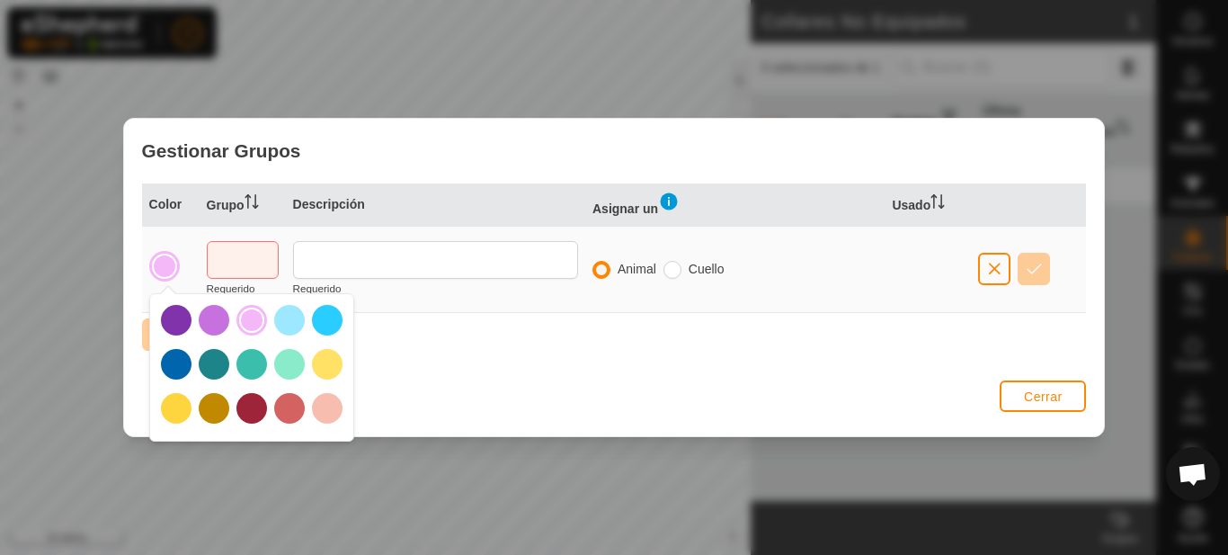
click at [173, 266] on div at bounding box center [164, 265] width 25 height 25
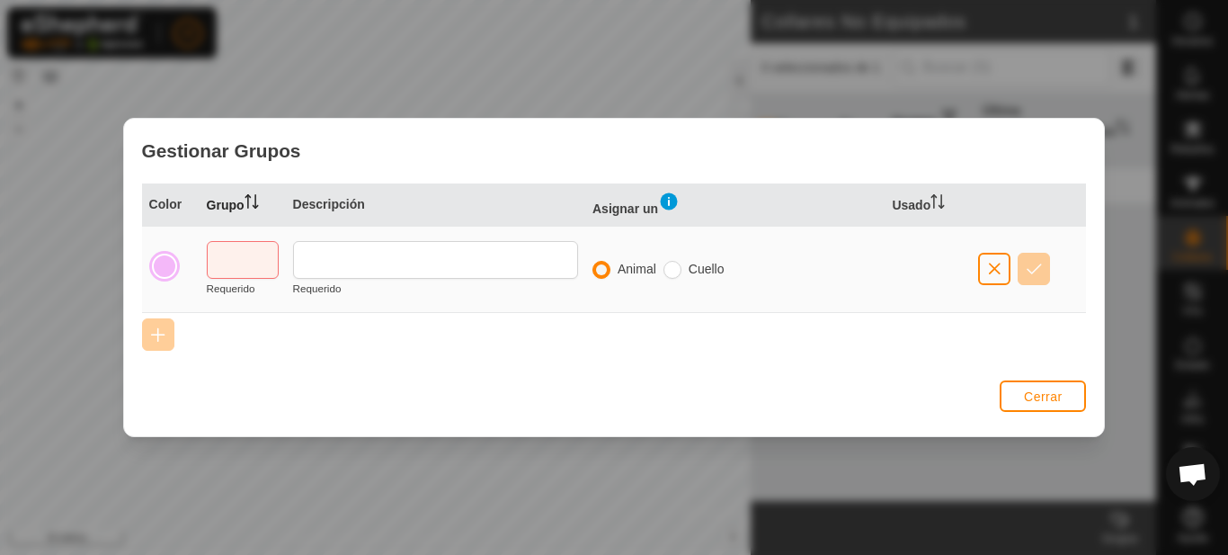
click at [247, 196] on icon at bounding box center [248, 201] width 2 height 14
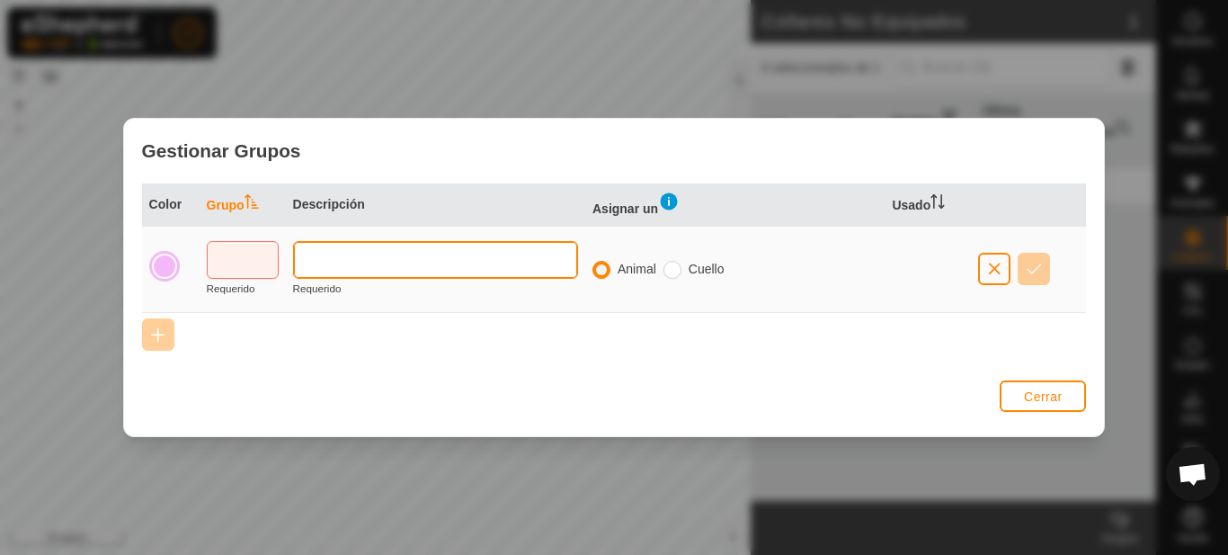
click at [365, 263] on input "text" at bounding box center [435, 260] width 285 height 38
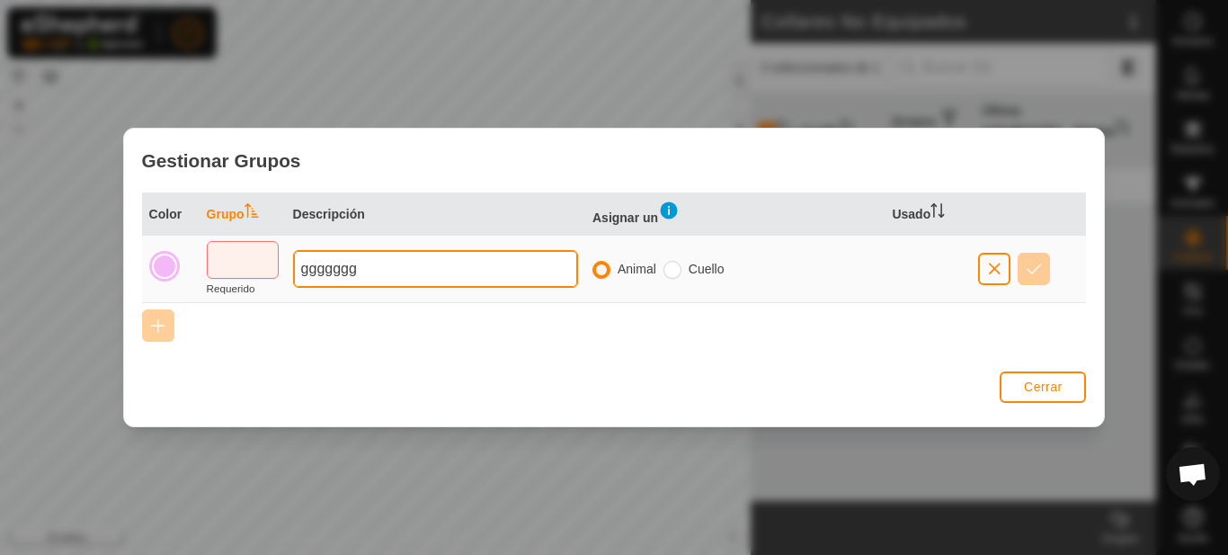
type input "ggggggg"
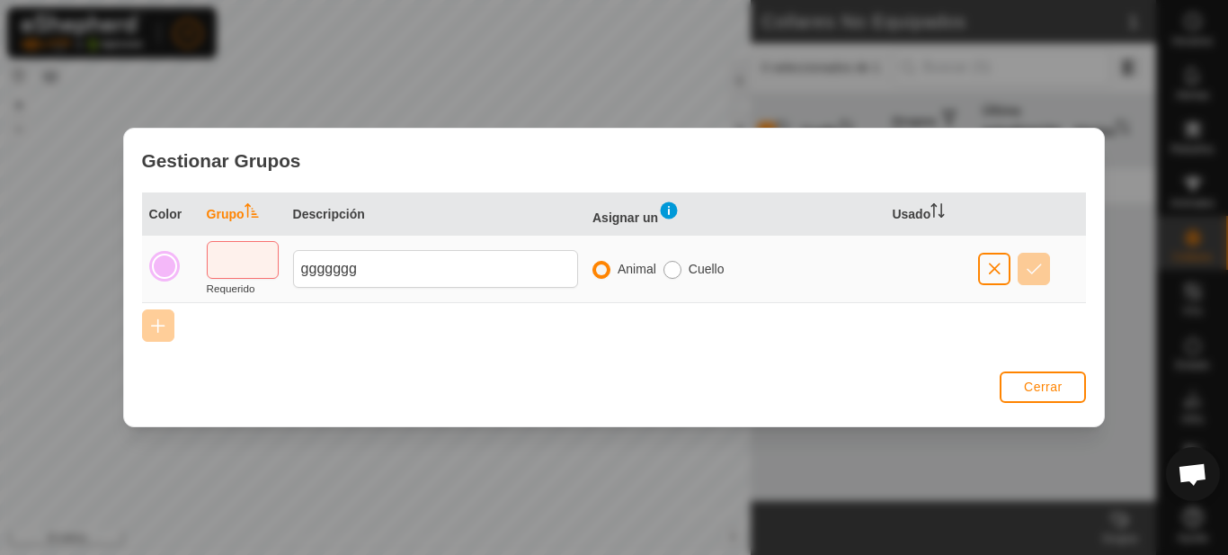
click at [671, 266] on input "radio" at bounding box center [672, 270] width 18 height 18
radio input "true"
click at [607, 264] on input "radio" at bounding box center [601, 270] width 18 height 18
radio input "true"
radio input "false"
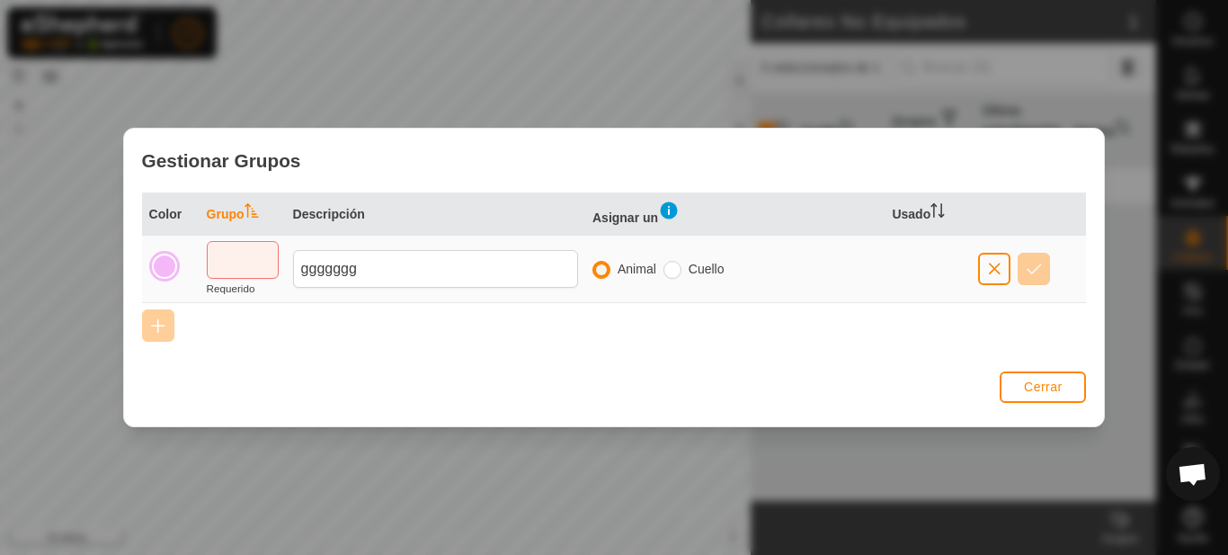
click at [668, 211] on img at bounding box center [669, 211] width 22 height 22
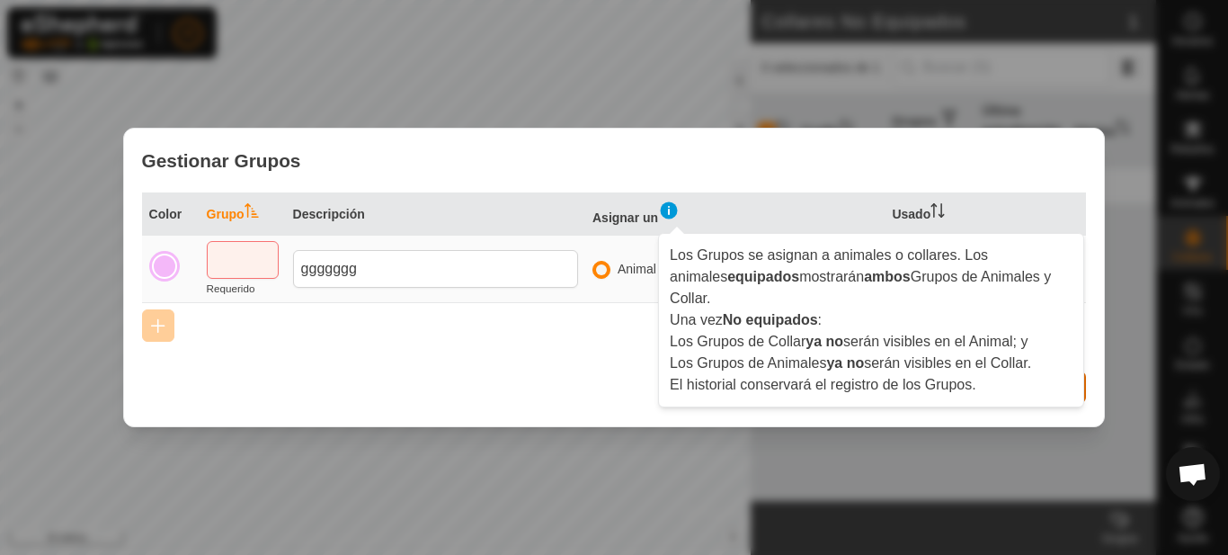
click at [1042, 388] on font "Cerrar" at bounding box center [1043, 386] width 39 height 14
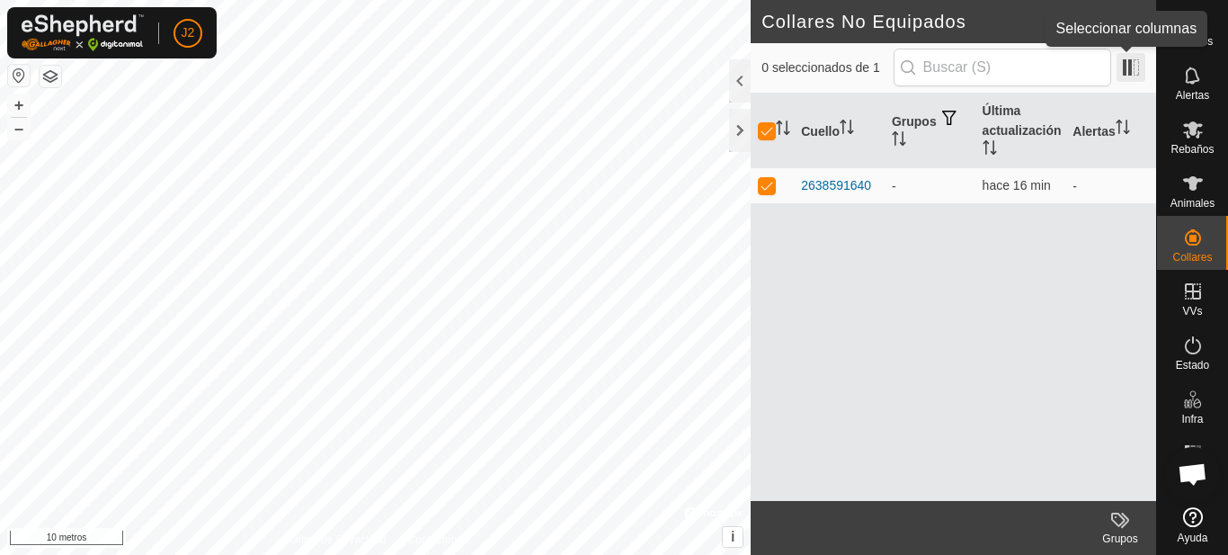
click at [1123, 61] on span at bounding box center [1130, 67] width 29 height 29
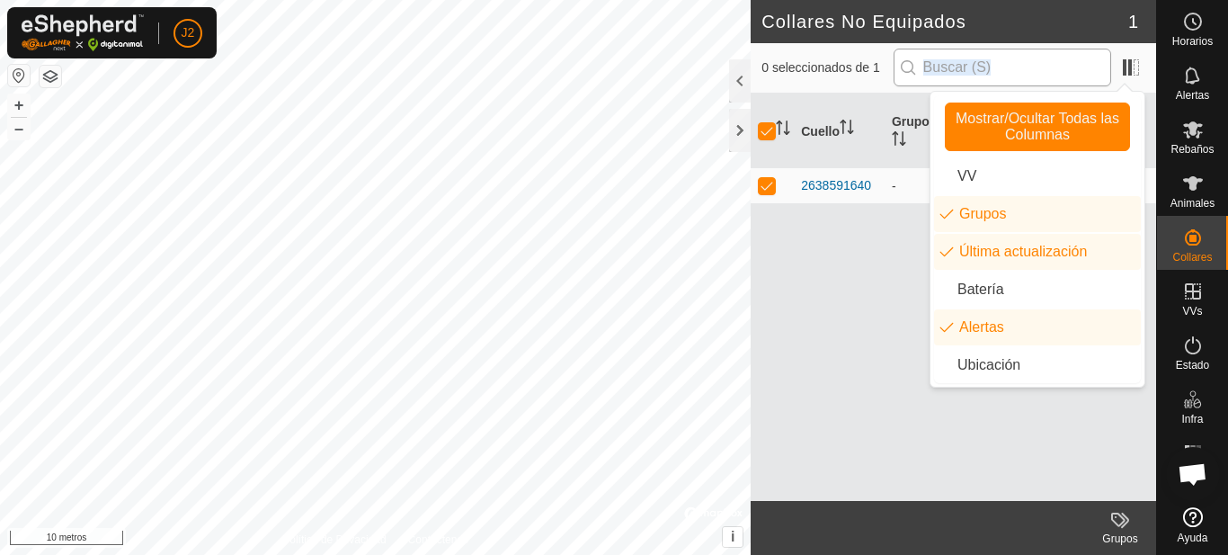
drag, startPoint x: 1118, startPoint y: 67, endPoint x: 1106, endPoint y: 78, distance: 16.6
click at [1106, 78] on div "0 seleccionados de 1" at bounding box center [953, 68] width 384 height 38
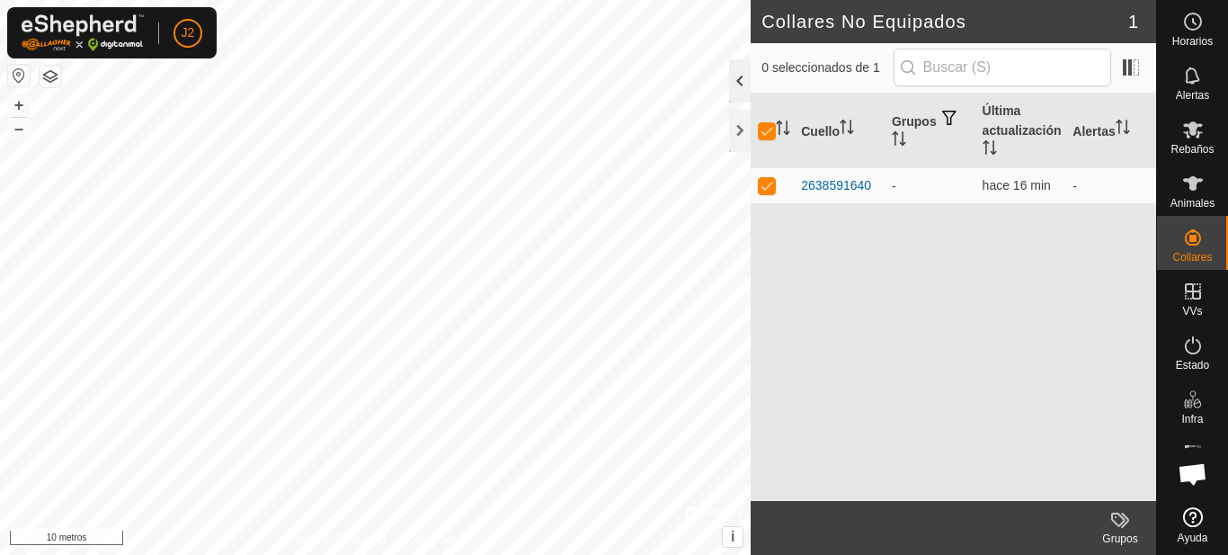
click at [733, 76] on div at bounding box center [740, 80] width 22 height 43
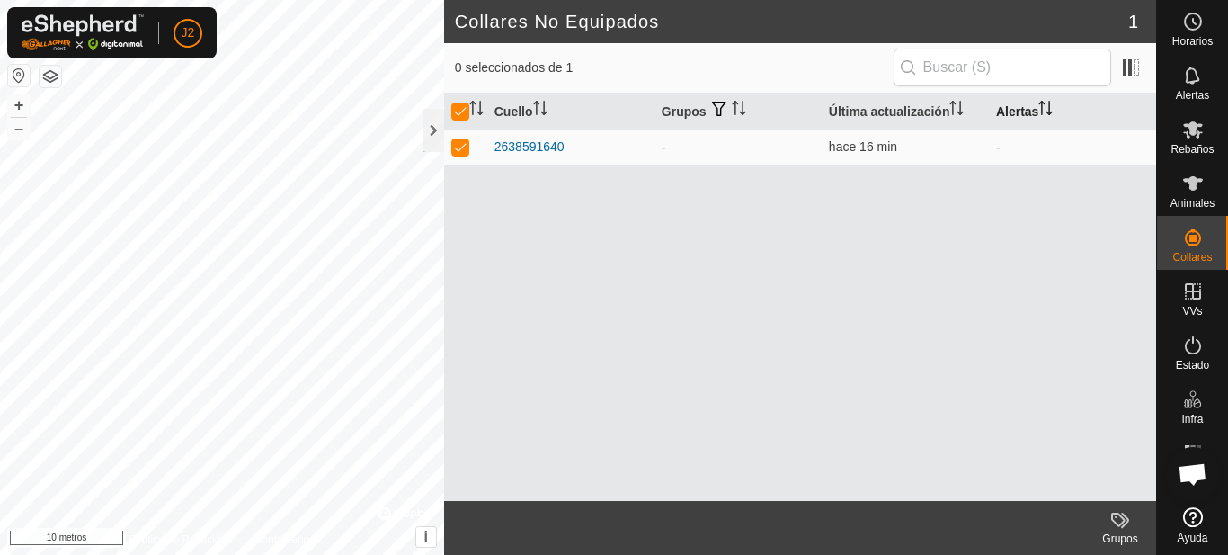
click at [1032, 107] on font "Alertas" at bounding box center [1017, 111] width 42 height 14
click at [1033, 110] on font "Alertas" at bounding box center [1017, 111] width 42 height 14
click at [1206, 187] on es-animals-svg-icon at bounding box center [1193, 183] width 32 height 29
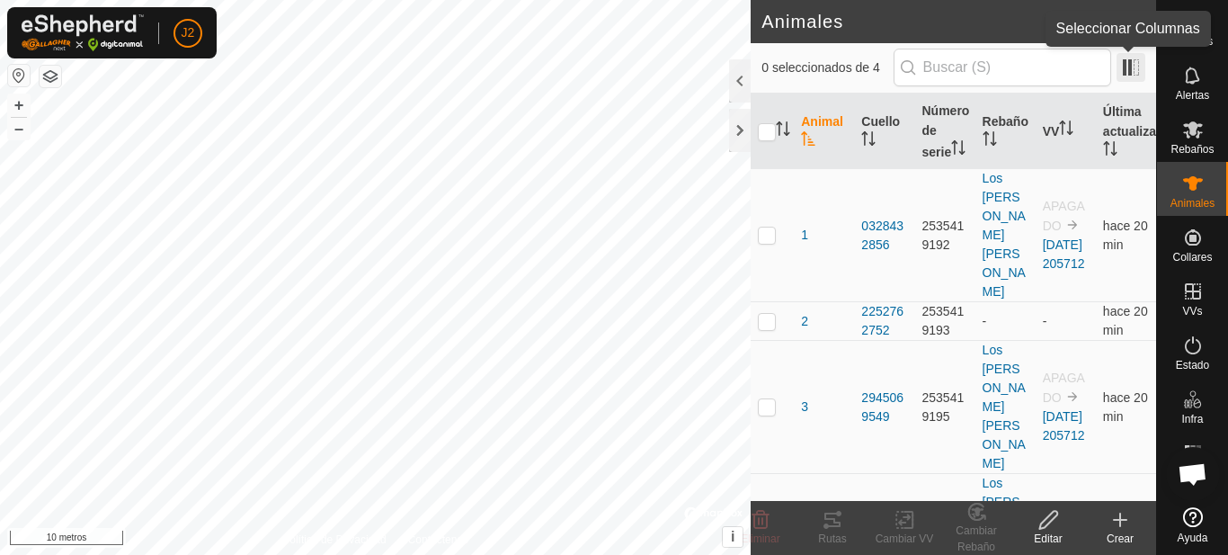
click at [1132, 64] on span at bounding box center [1130, 67] width 29 height 29
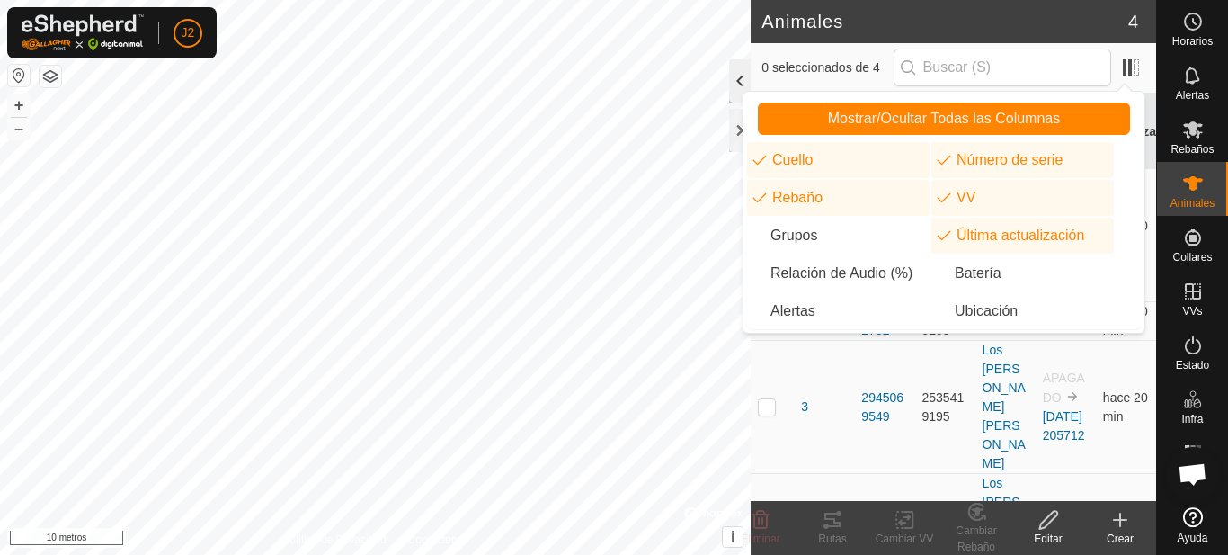
click at [740, 76] on div at bounding box center [740, 80] width 22 height 43
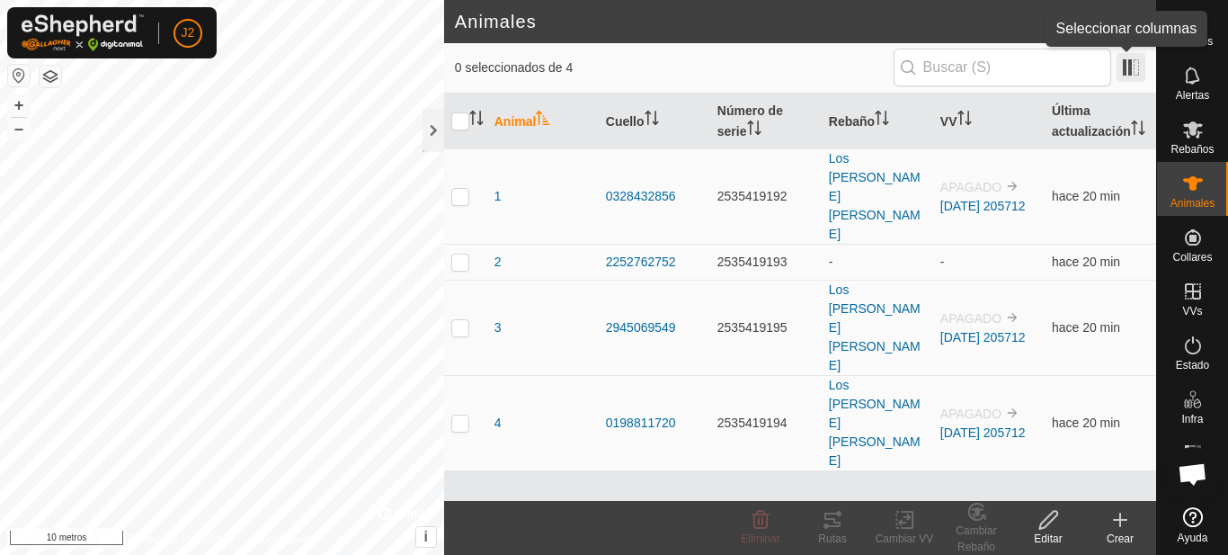
click at [1120, 75] on span at bounding box center [1130, 67] width 29 height 29
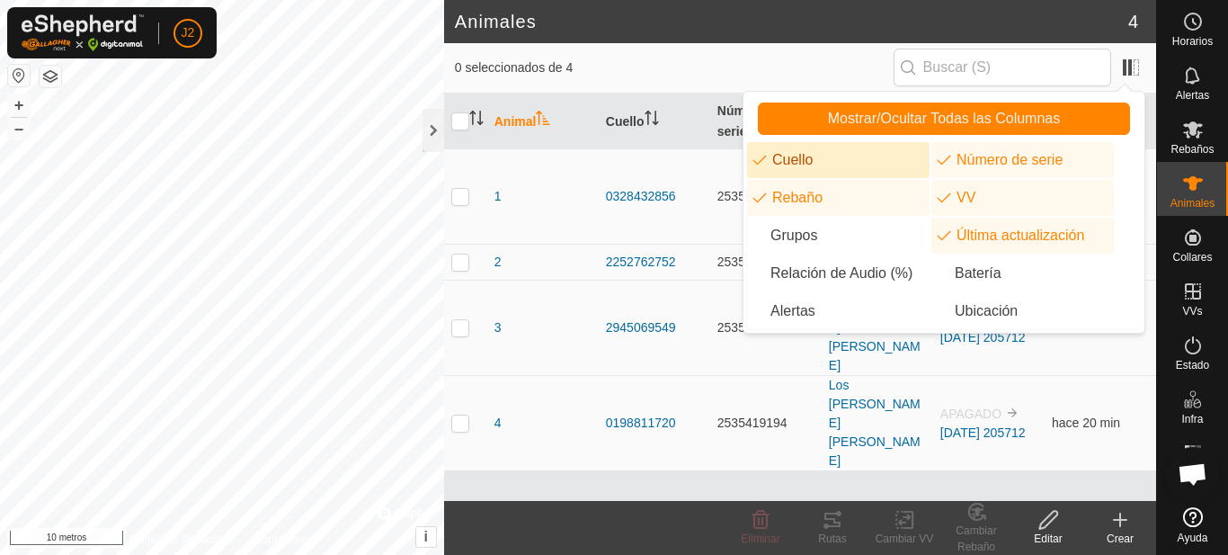
click at [672, 48] on div "0 seleccionados de 4" at bounding box center [800, 68] width 712 height 50
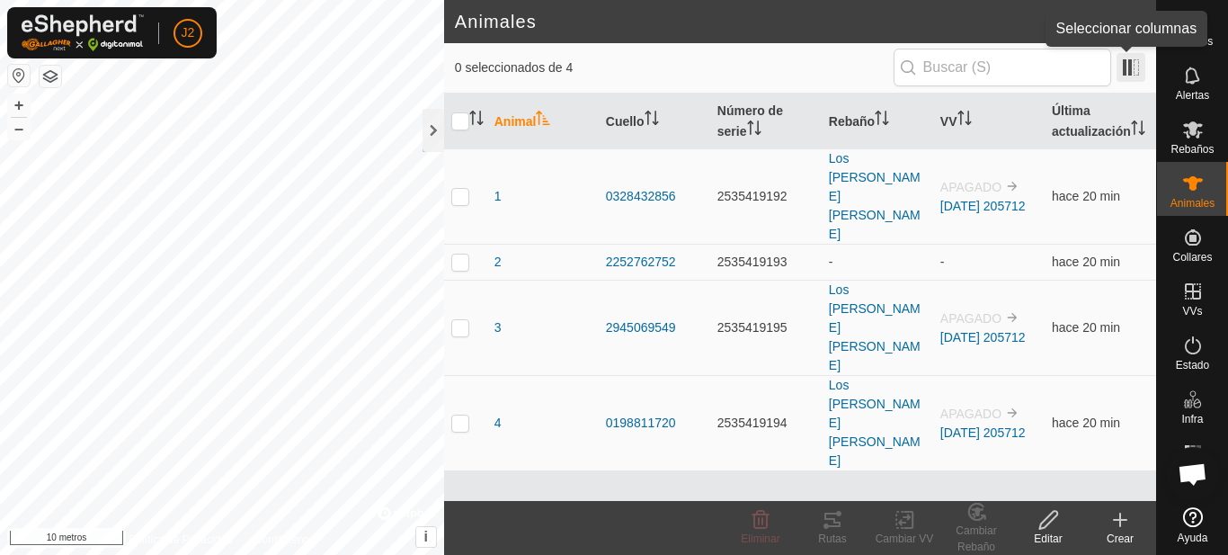
click at [1126, 63] on span at bounding box center [1130, 67] width 29 height 29
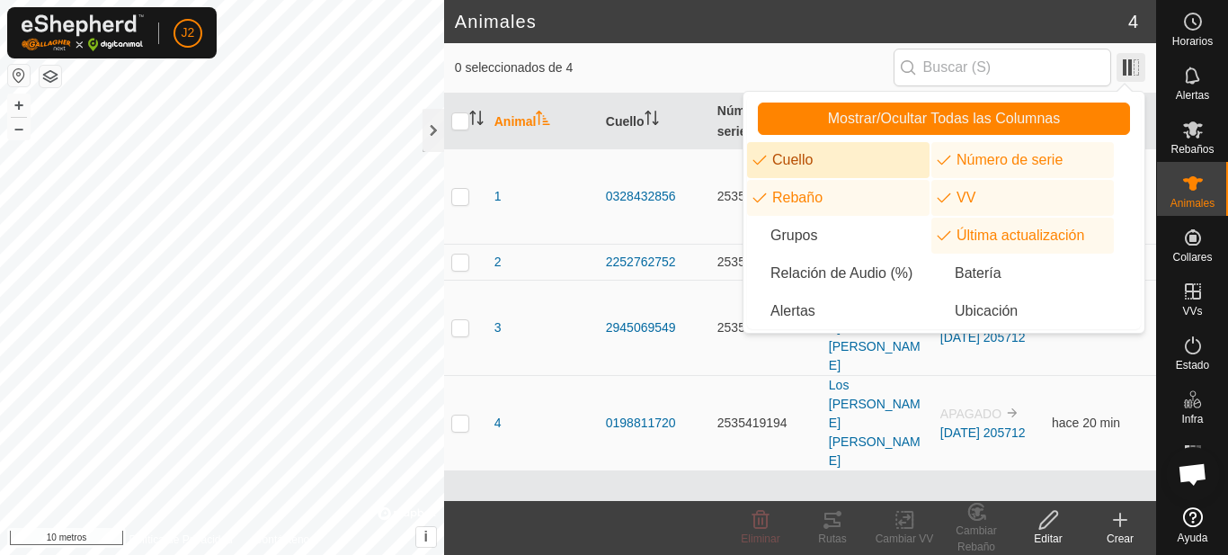
click at [1126, 63] on span at bounding box center [1130, 67] width 29 height 29
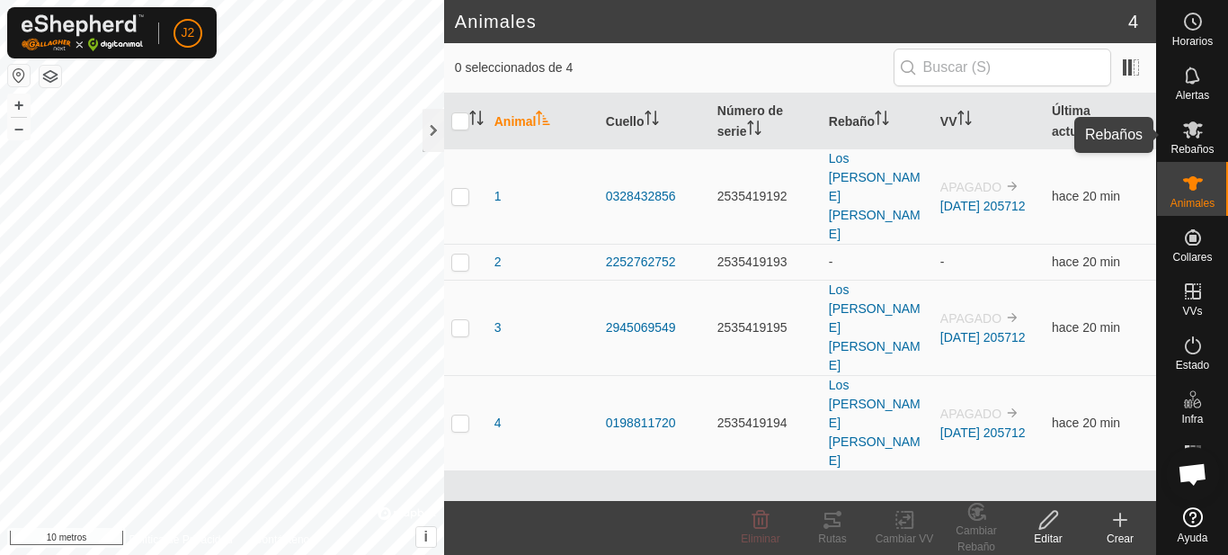
click at [1194, 129] on icon at bounding box center [1193, 129] width 20 height 17
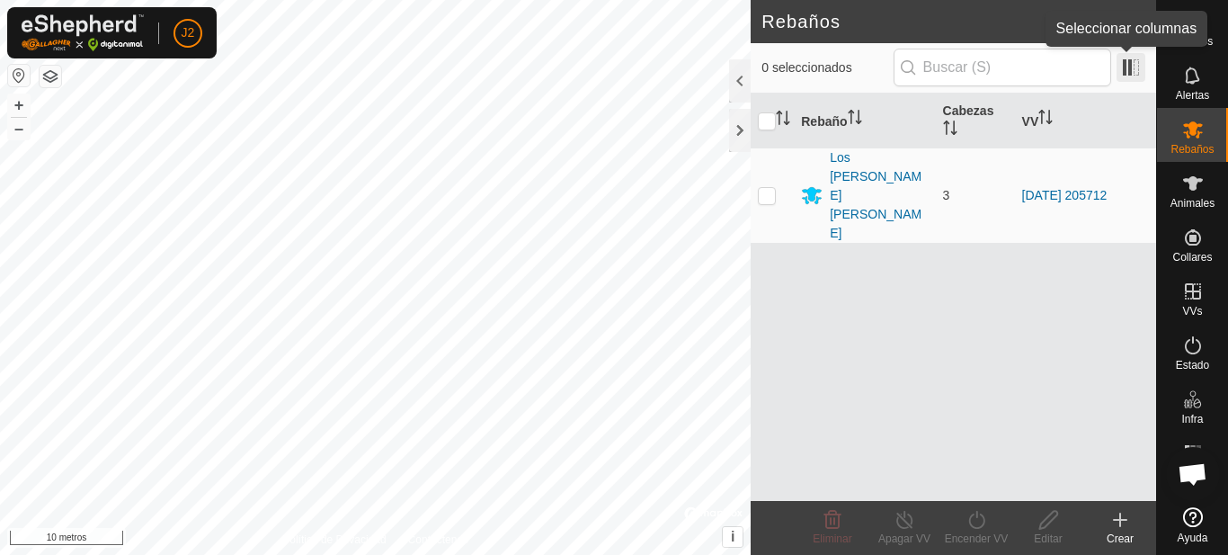
click at [1139, 69] on span at bounding box center [1130, 67] width 29 height 29
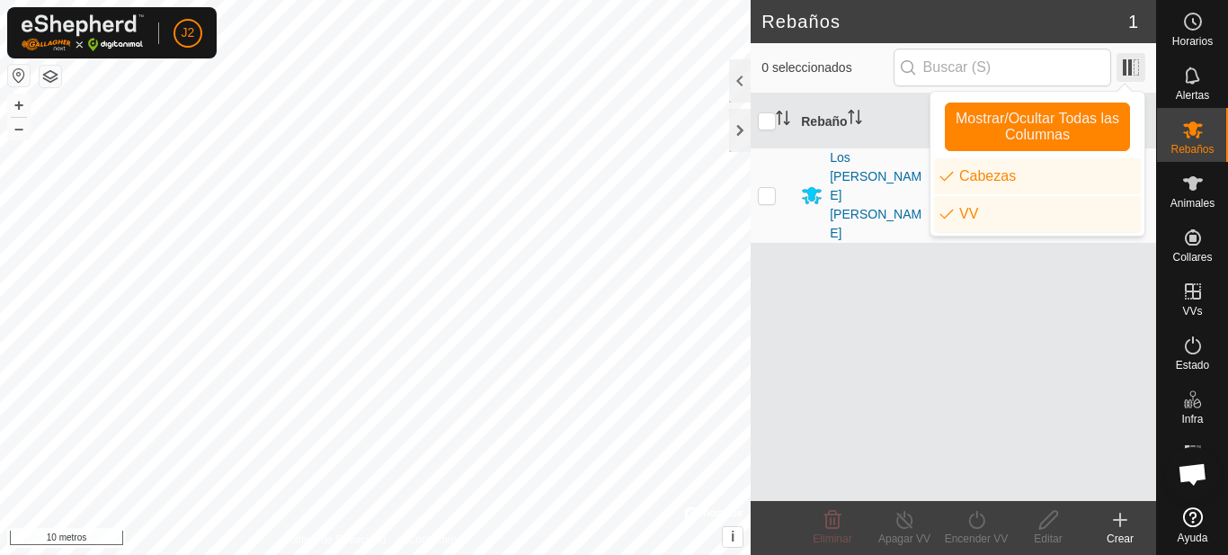
click at [1139, 69] on span at bounding box center [1130, 67] width 29 height 29
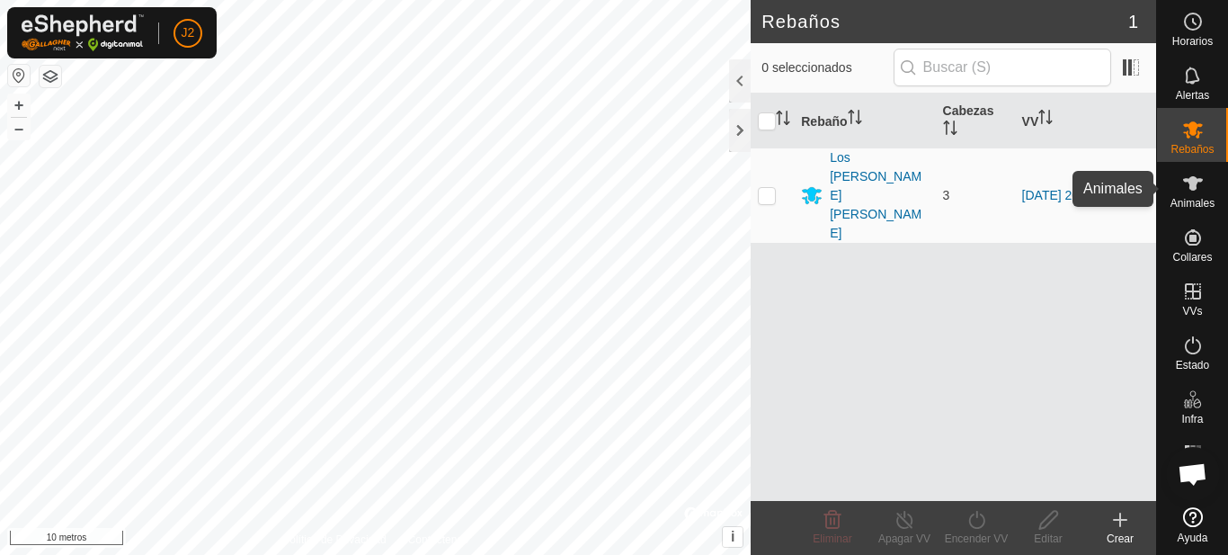
click at [1185, 189] on icon at bounding box center [1193, 184] width 22 height 22
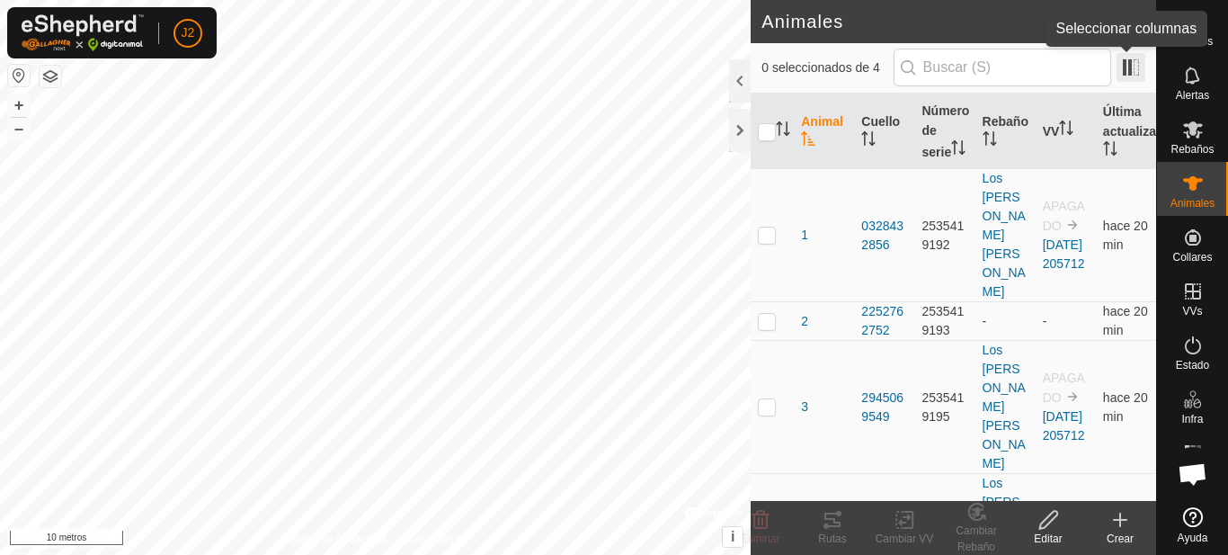
click at [1123, 71] on span at bounding box center [1130, 67] width 29 height 29
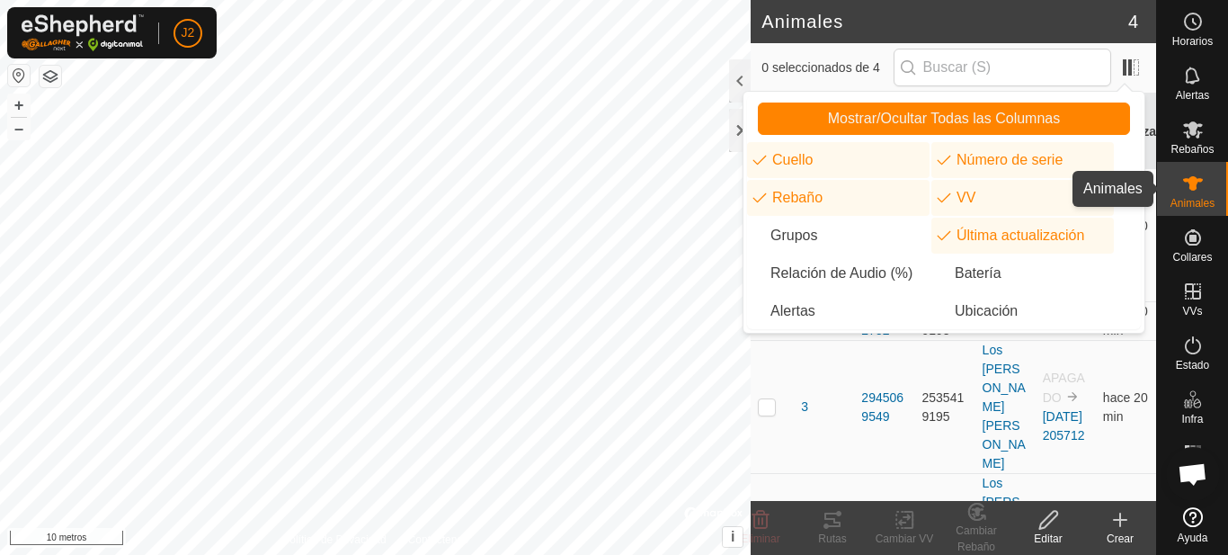
click at [1195, 188] on icon at bounding box center [1193, 183] width 20 height 14
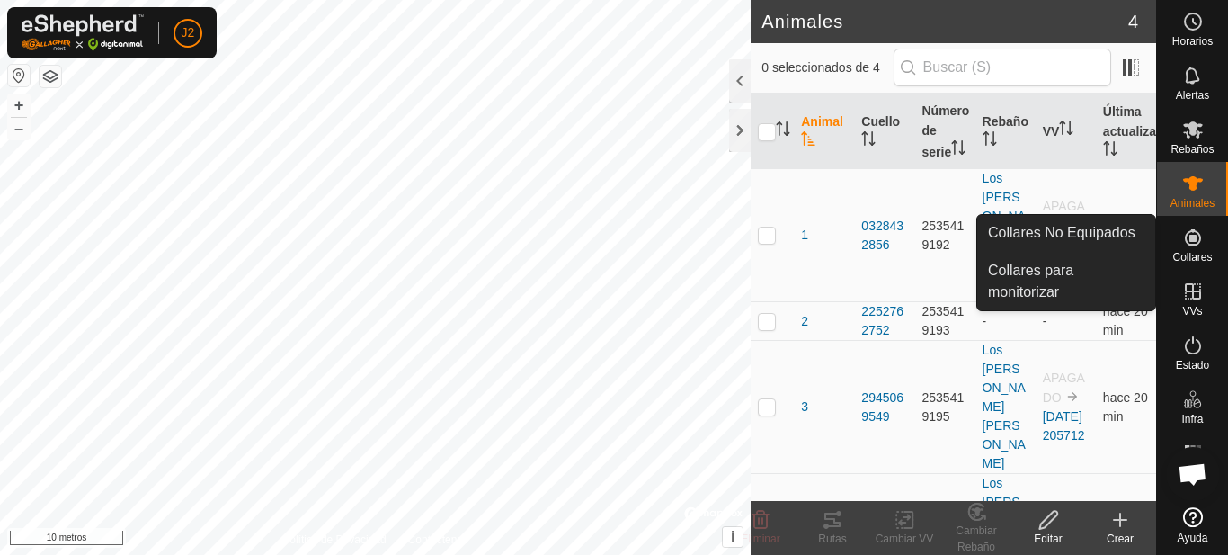
click at [1195, 244] on icon at bounding box center [1193, 237] width 16 height 16
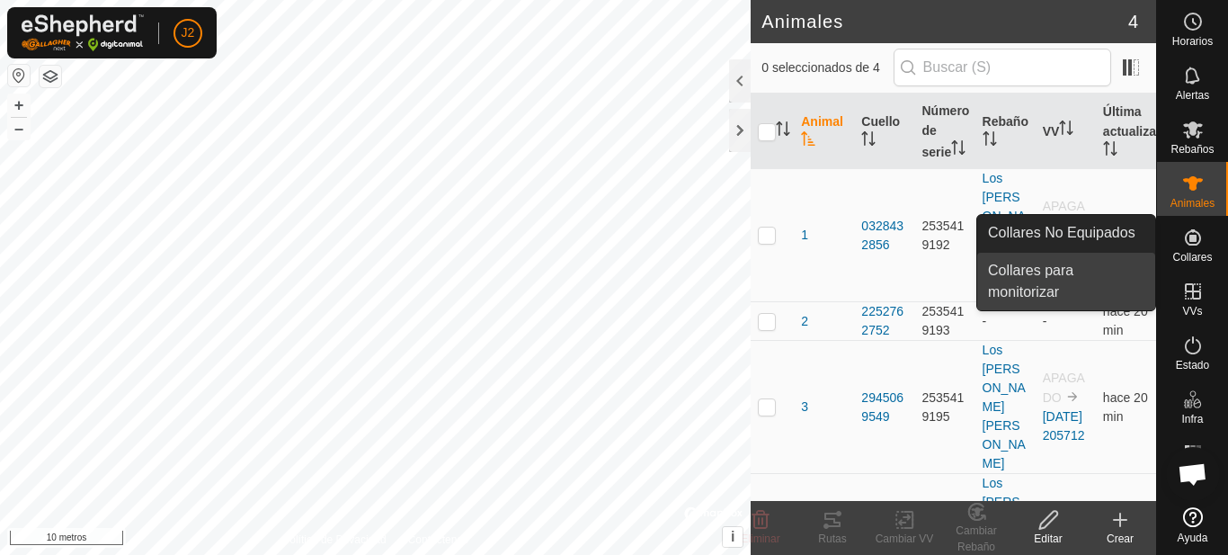
click at [1052, 273] on link "Collares para monitorizar" at bounding box center [1066, 282] width 178 height 58
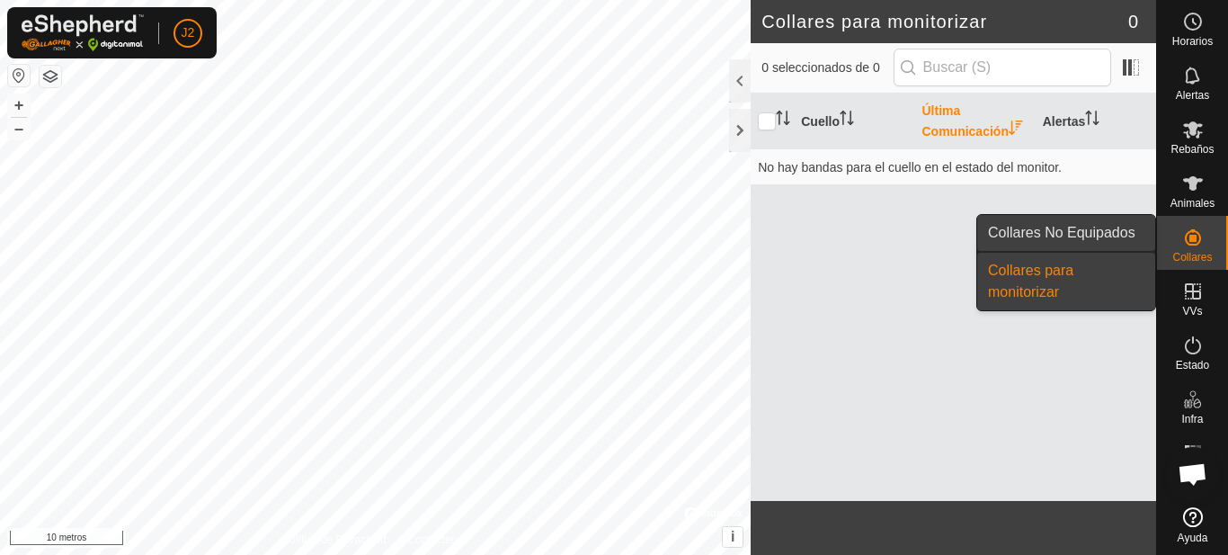
click at [1073, 227] on link "Collares No Equipados" at bounding box center [1066, 233] width 178 height 36
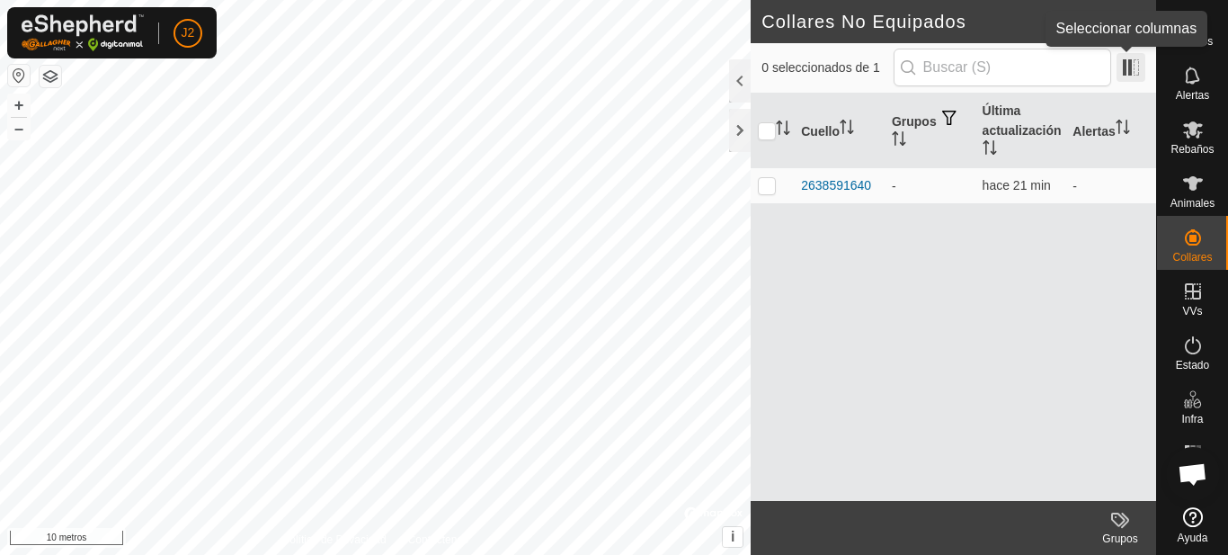
click at [1132, 71] on span at bounding box center [1130, 67] width 29 height 29
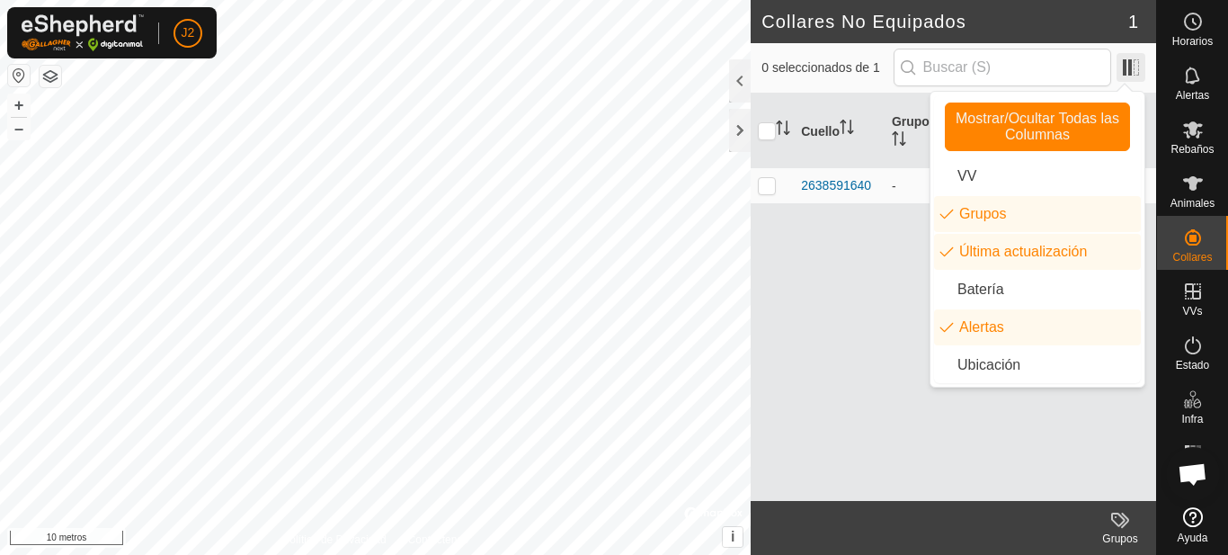
click at [1132, 71] on span at bounding box center [1130, 67] width 29 height 29
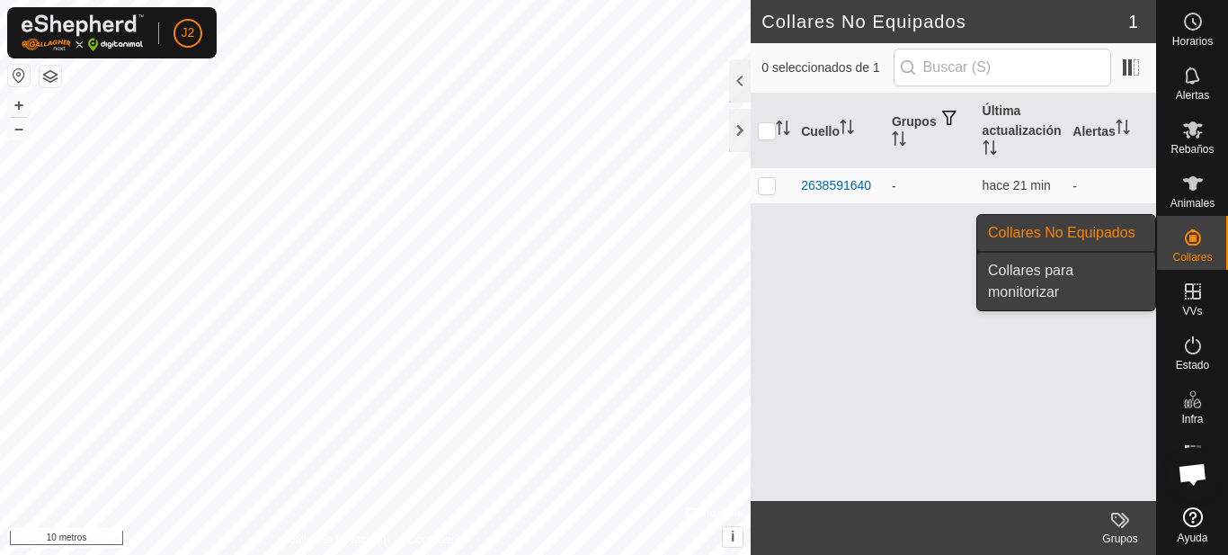
click at [1100, 280] on link "Collares para monitorizar" at bounding box center [1066, 282] width 178 height 58
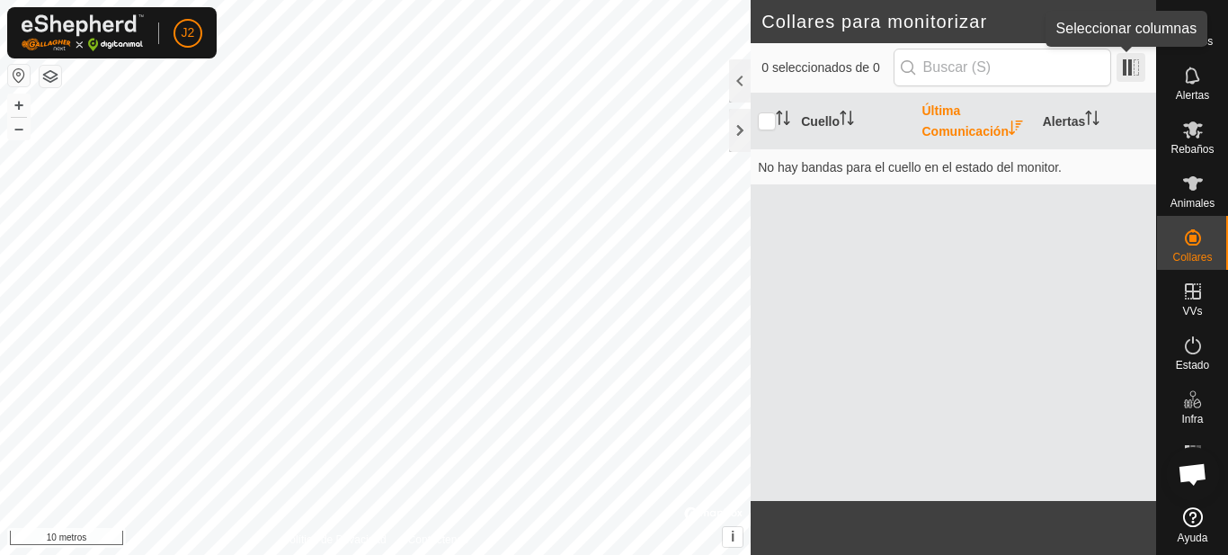
click at [1142, 67] on span at bounding box center [1130, 67] width 29 height 29
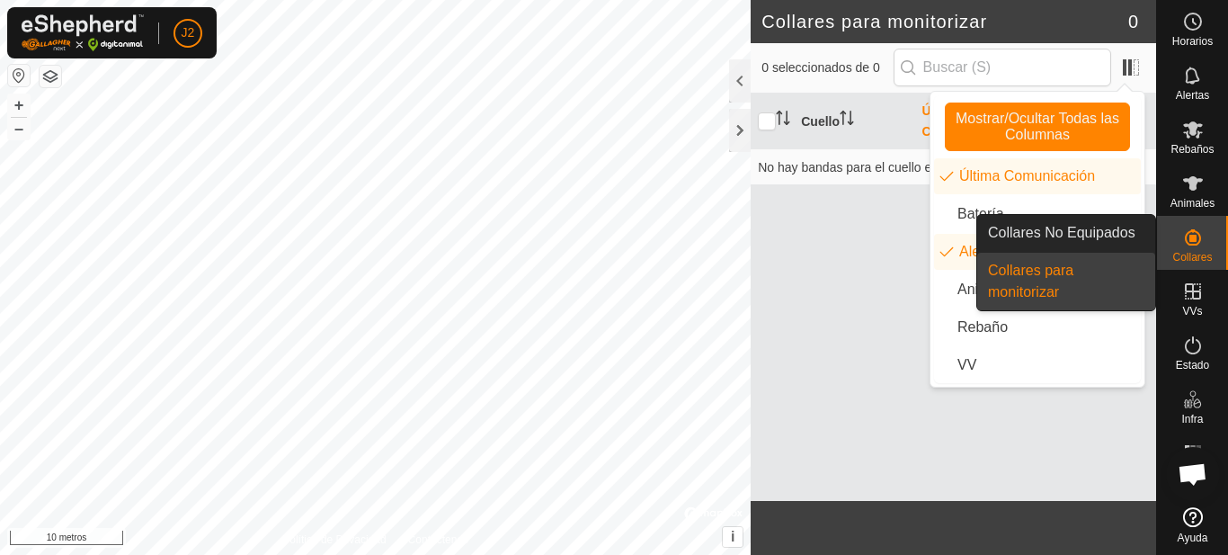
click at [1203, 236] on icon at bounding box center [1193, 237] width 22 height 22
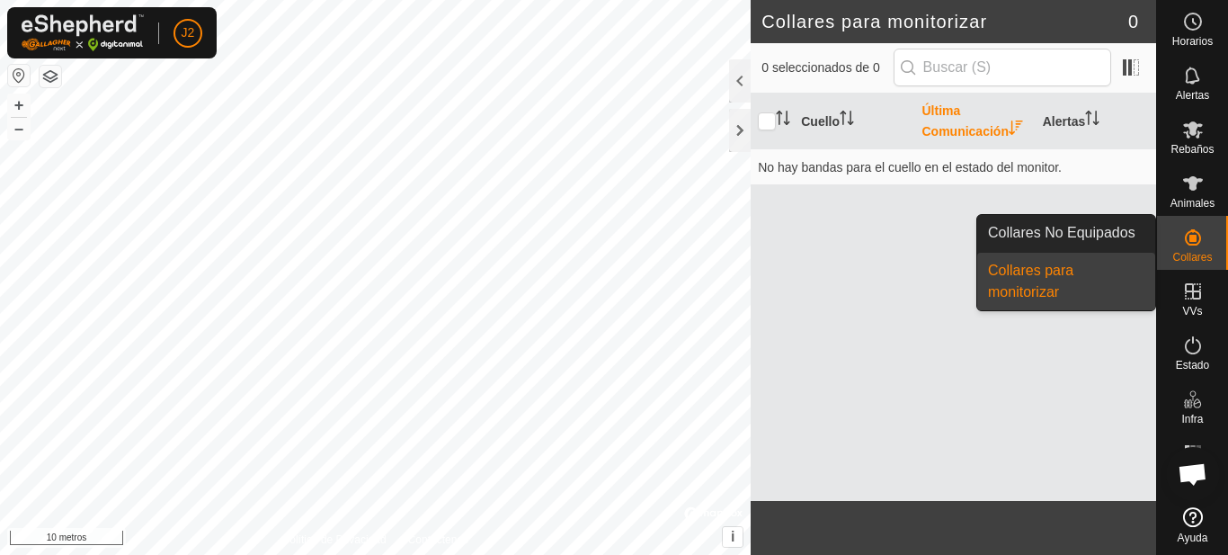
click at [1087, 230] on link "Collares No Equipados" at bounding box center [1066, 233] width 178 height 36
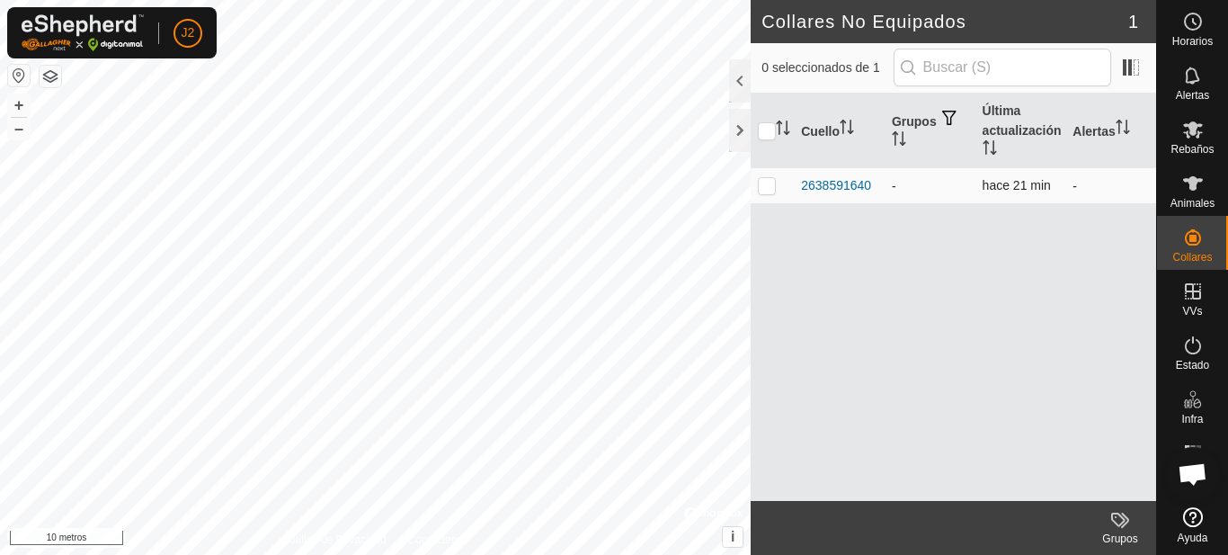
click at [764, 184] on p-checkbox at bounding box center [767, 185] width 18 height 14
checkbox input "true"
click at [742, 84] on div at bounding box center [740, 80] width 22 height 43
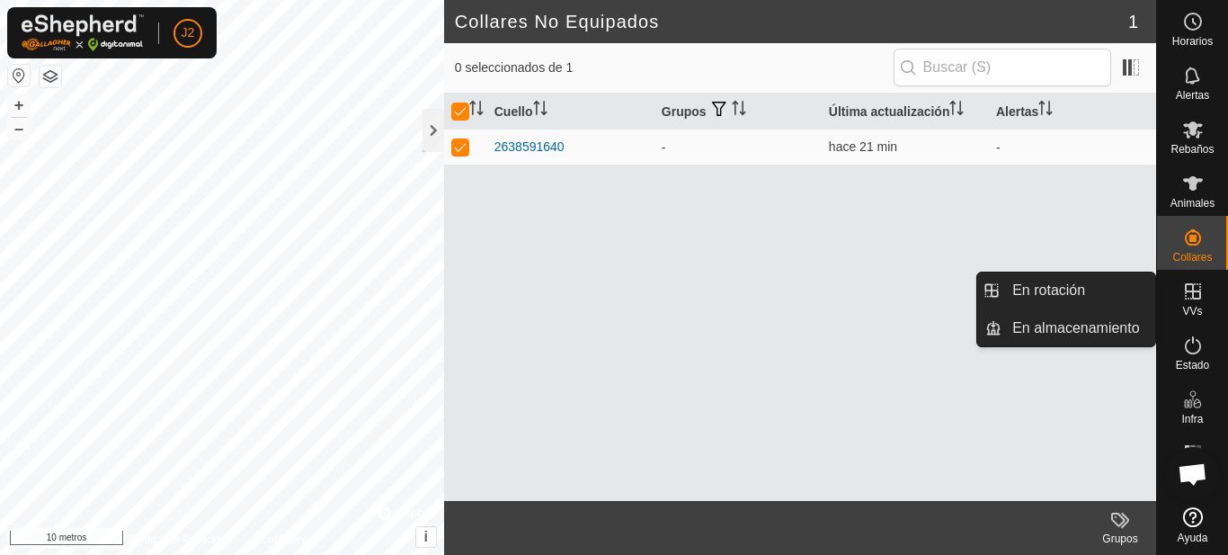
click at [1199, 289] on icon at bounding box center [1193, 291] width 16 height 16
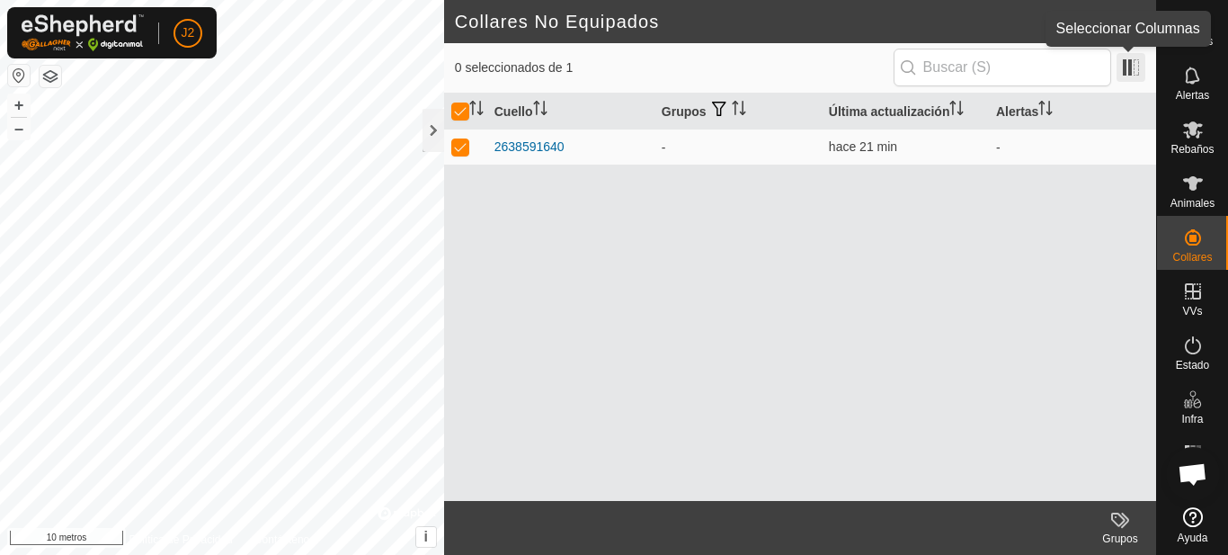
click at [1119, 69] on span at bounding box center [1130, 67] width 29 height 29
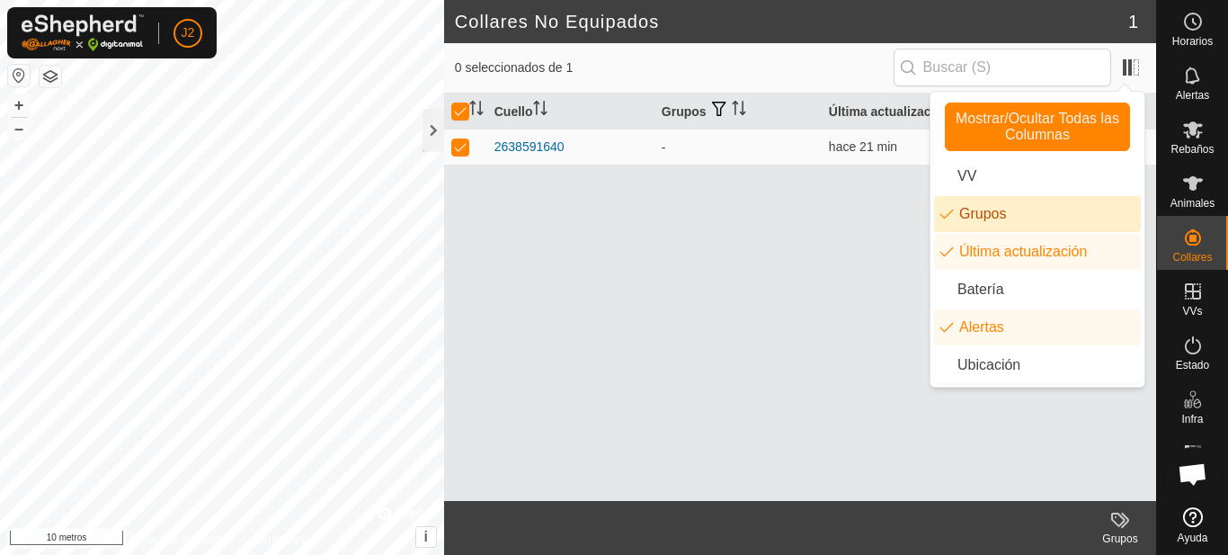
click at [986, 215] on li "Grupos" at bounding box center [1037, 214] width 207 height 36
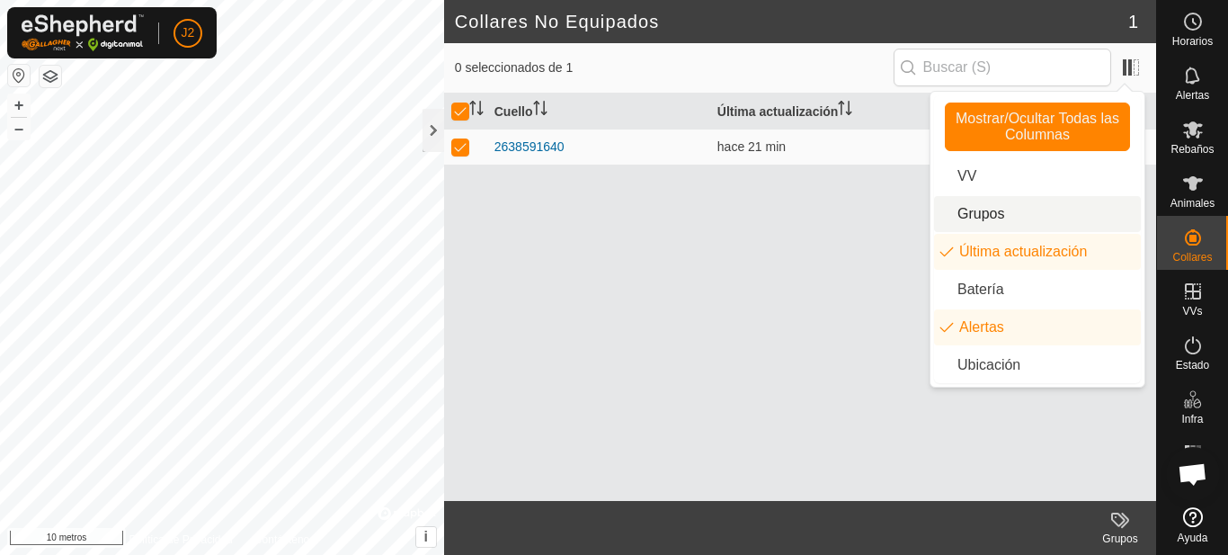
click at [986, 215] on li "Grupos" at bounding box center [1037, 214] width 207 height 36
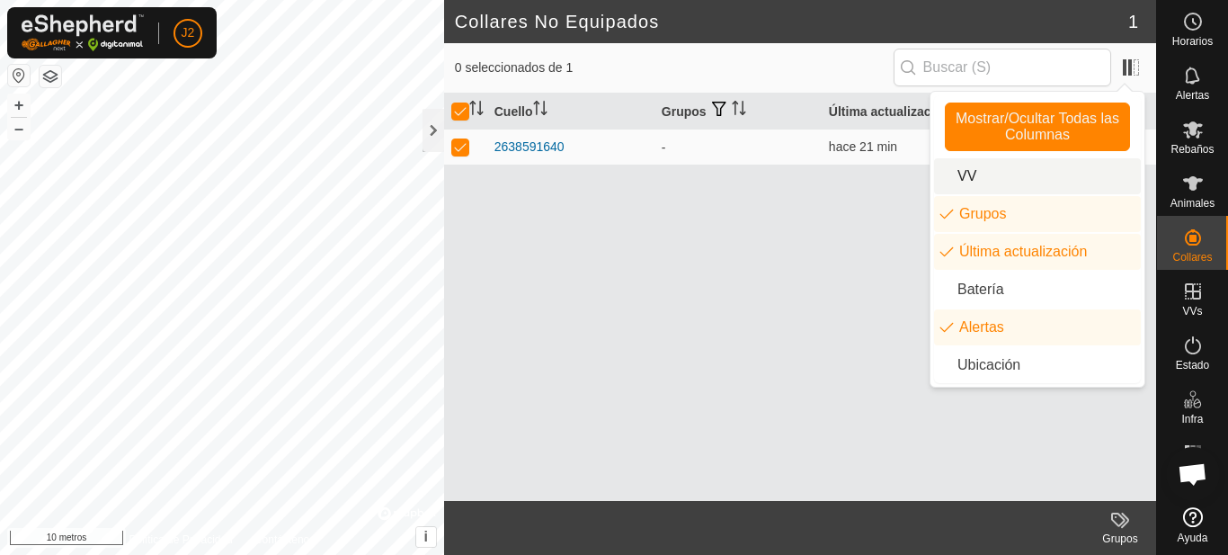
click at [1000, 176] on li "VV" at bounding box center [1037, 176] width 207 height 36
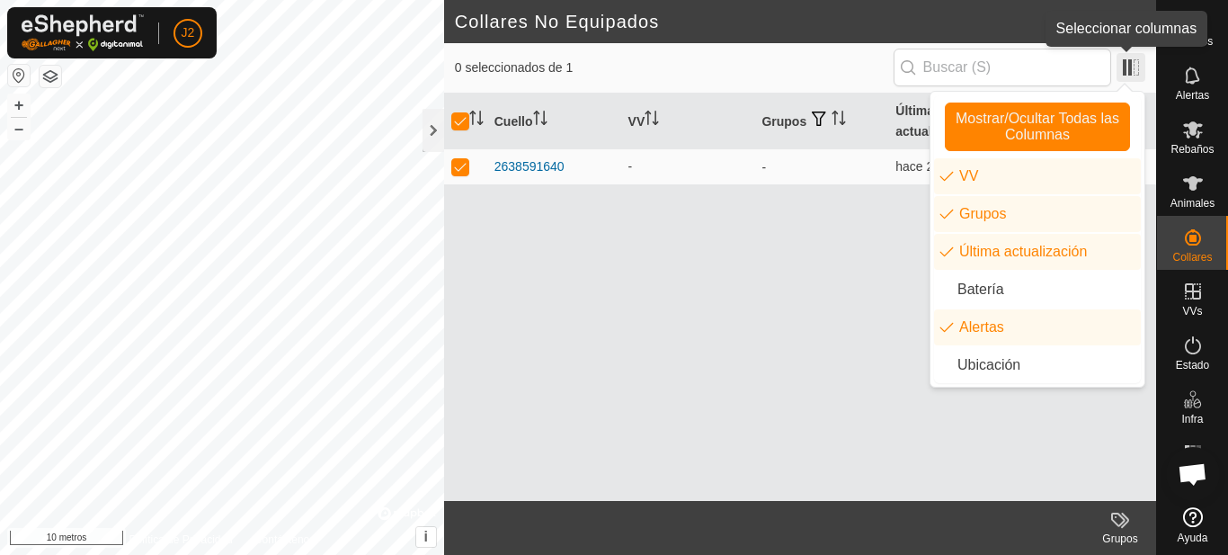
click at [1127, 67] on span at bounding box center [1130, 67] width 29 height 29
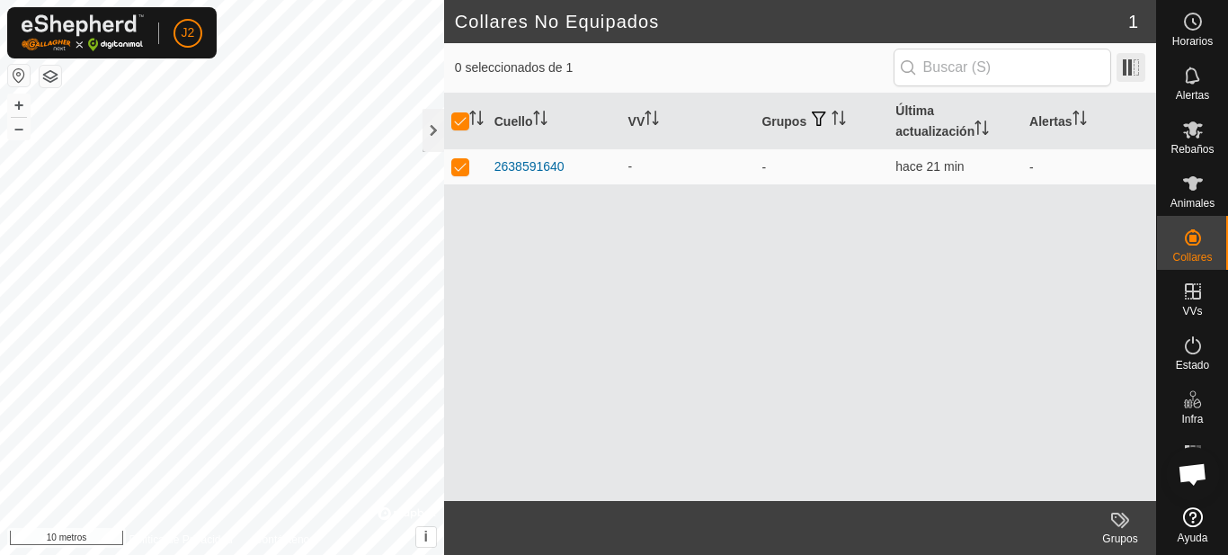
click at [1129, 67] on span at bounding box center [1130, 67] width 29 height 29
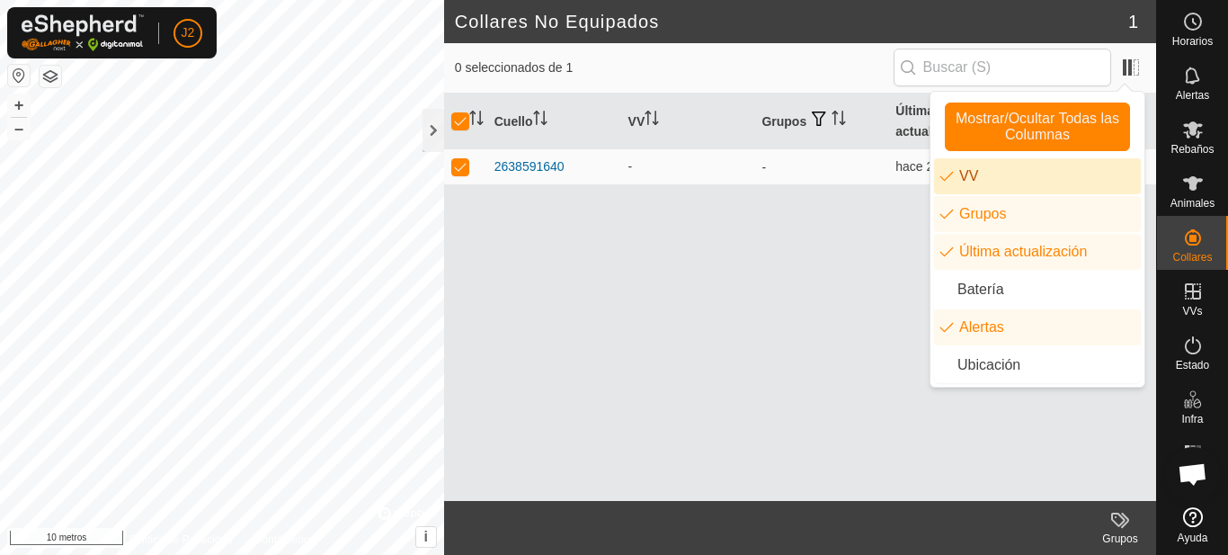
click at [1012, 182] on li "VV" at bounding box center [1037, 176] width 207 height 36
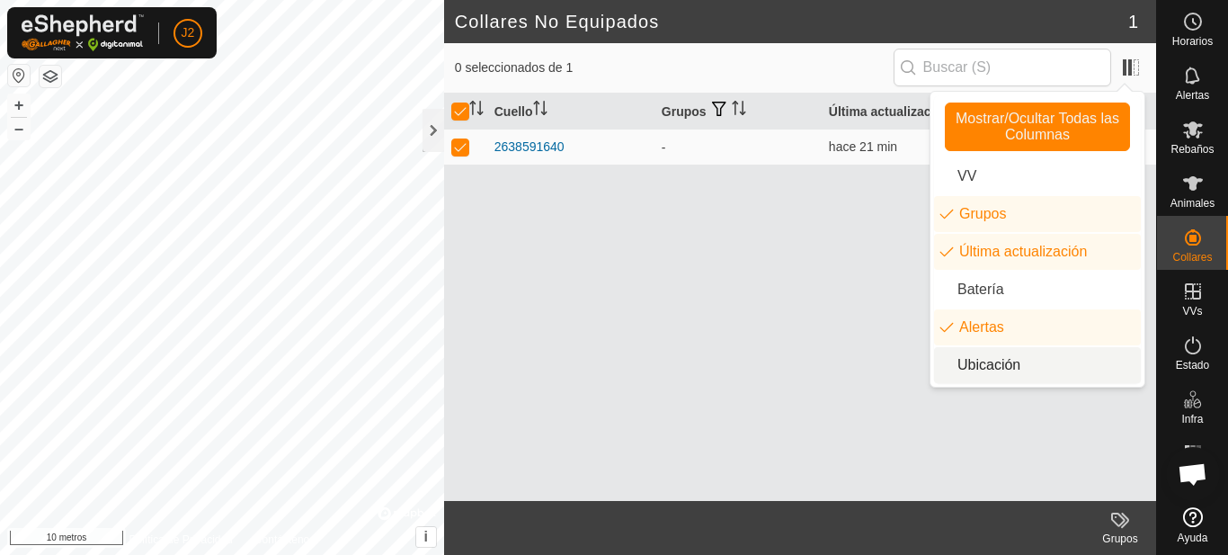
click at [663, 325] on div "[PERSON_NAME] Grupos Última actualización Alertas 2638591640 - hace 21 min -" at bounding box center [800, 296] width 712 height 407
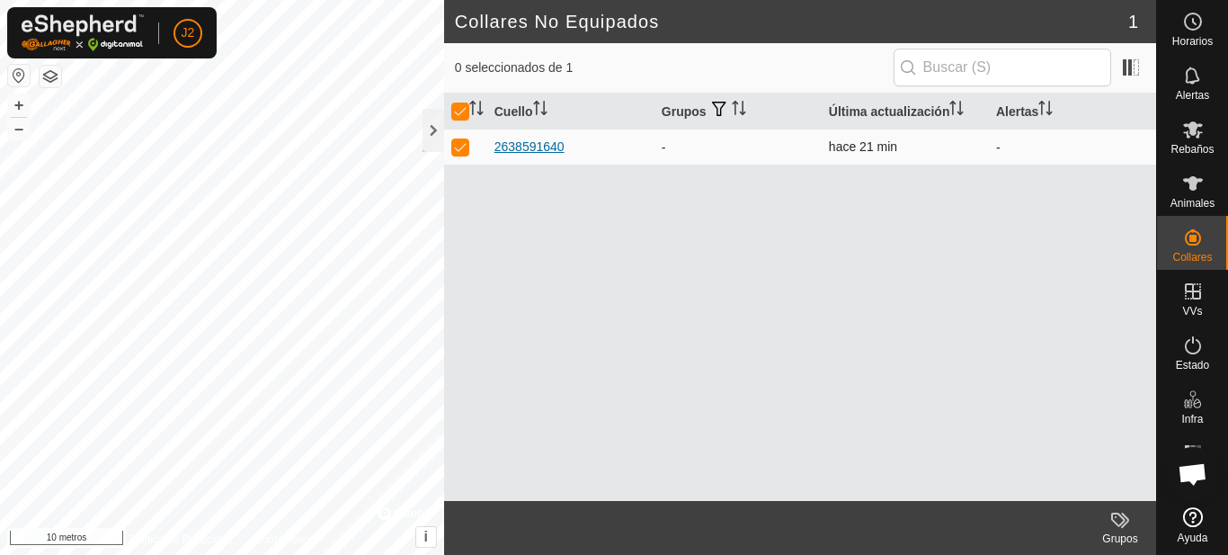
click at [518, 140] on font "2638591640" at bounding box center [529, 146] width 70 height 14
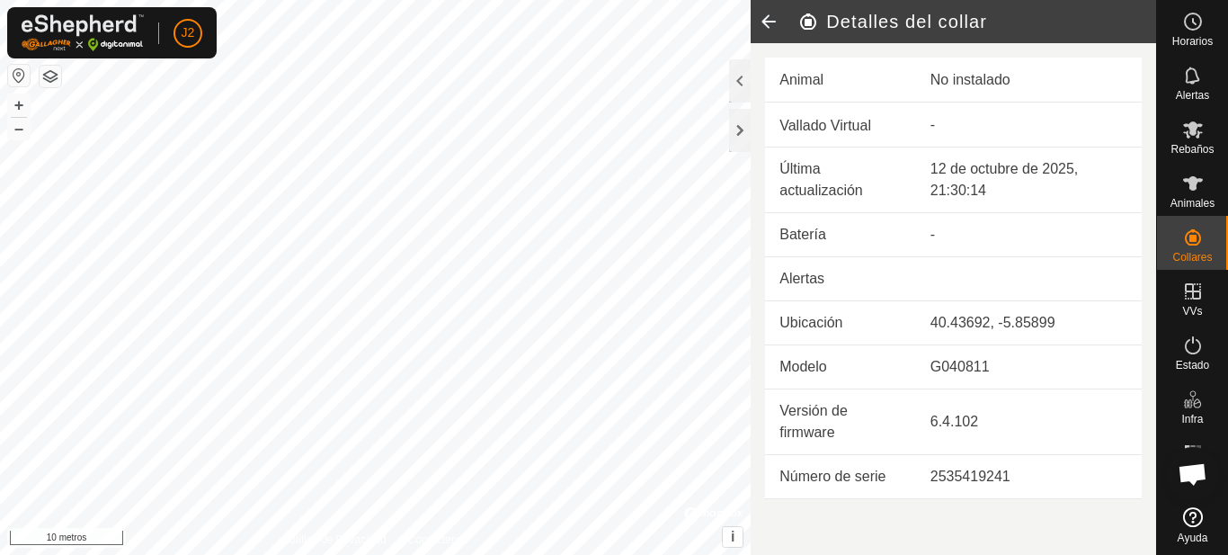
click at [955, 81] on font "No instalado" at bounding box center [970, 79] width 80 height 15
click at [767, 13] on icon at bounding box center [768, 21] width 36 height 43
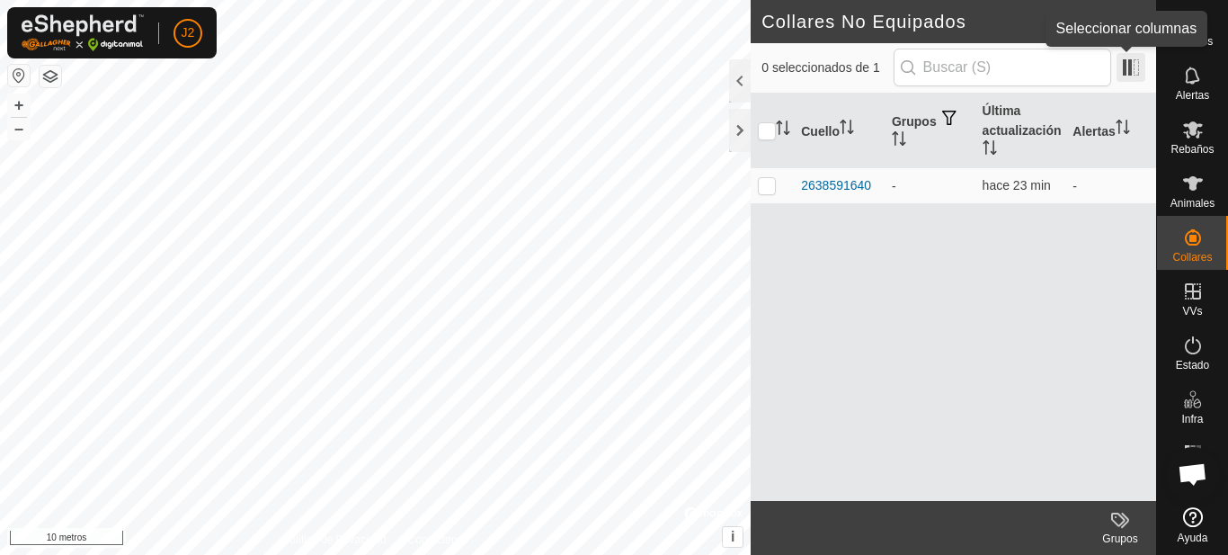
click at [1132, 66] on span at bounding box center [1130, 67] width 29 height 29
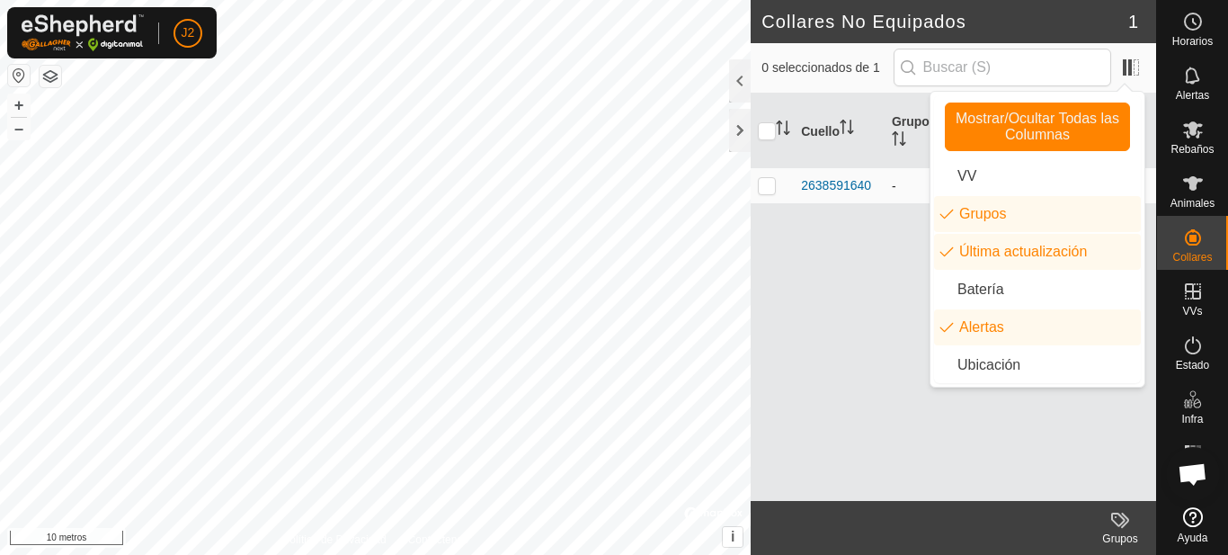
click at [768, 188] on p-checkbox at bounding box center [767, 185] width 18 height 14
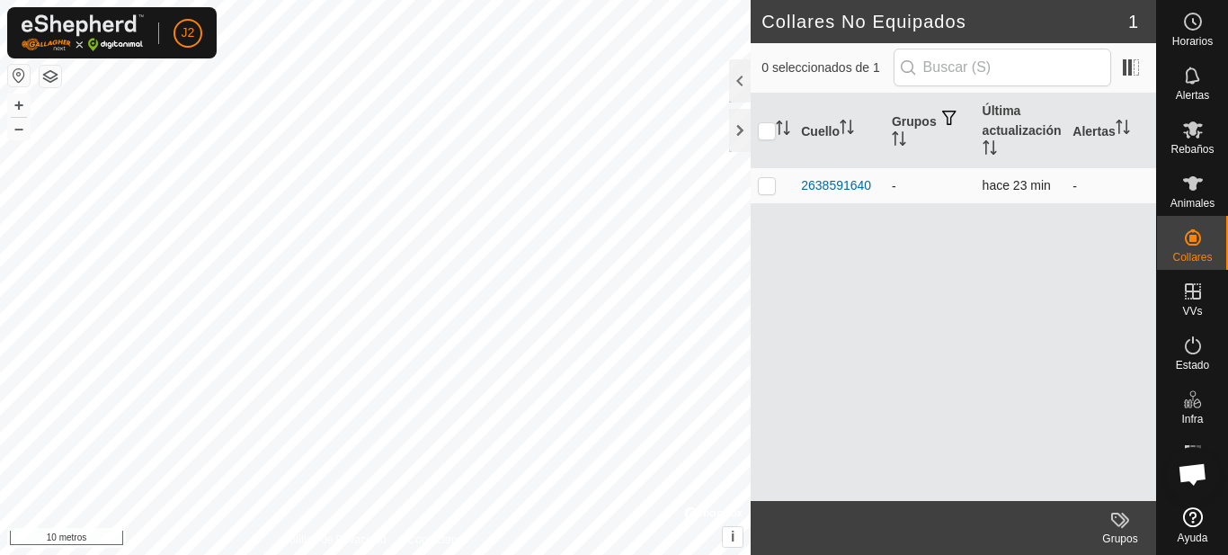
checkbox input "true"
click at [1134, 71] on span at bounding box center [1130, 67] width 29 height 29
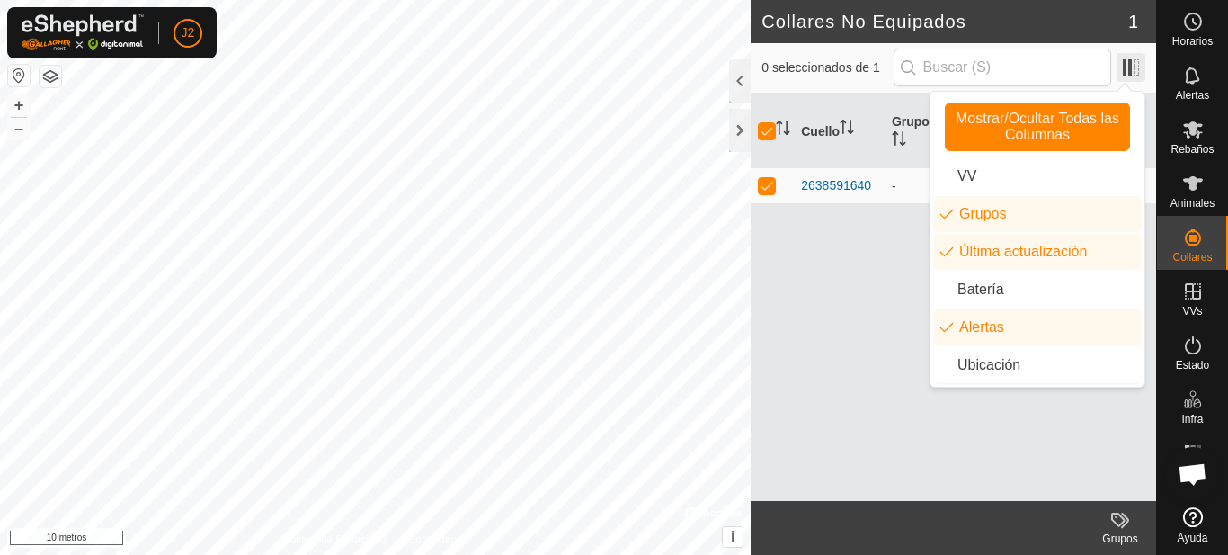
click at [1134, 71] on span at bounding box center [1130, 67] width 29 height 29
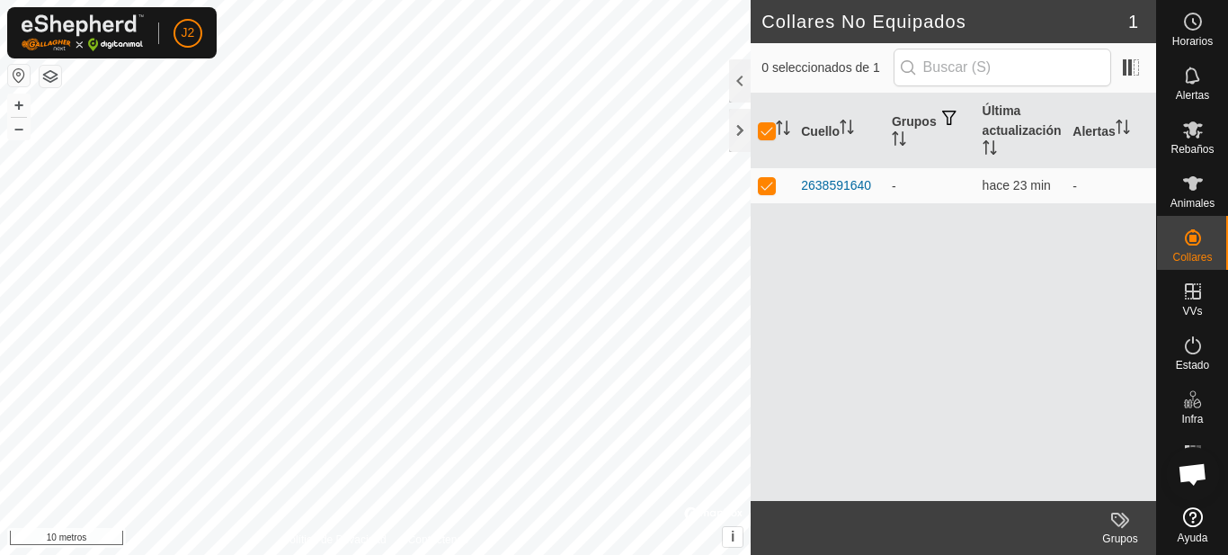
click at [1118, 517] on icon at bounding box center [1120, 520] width 22 height 22
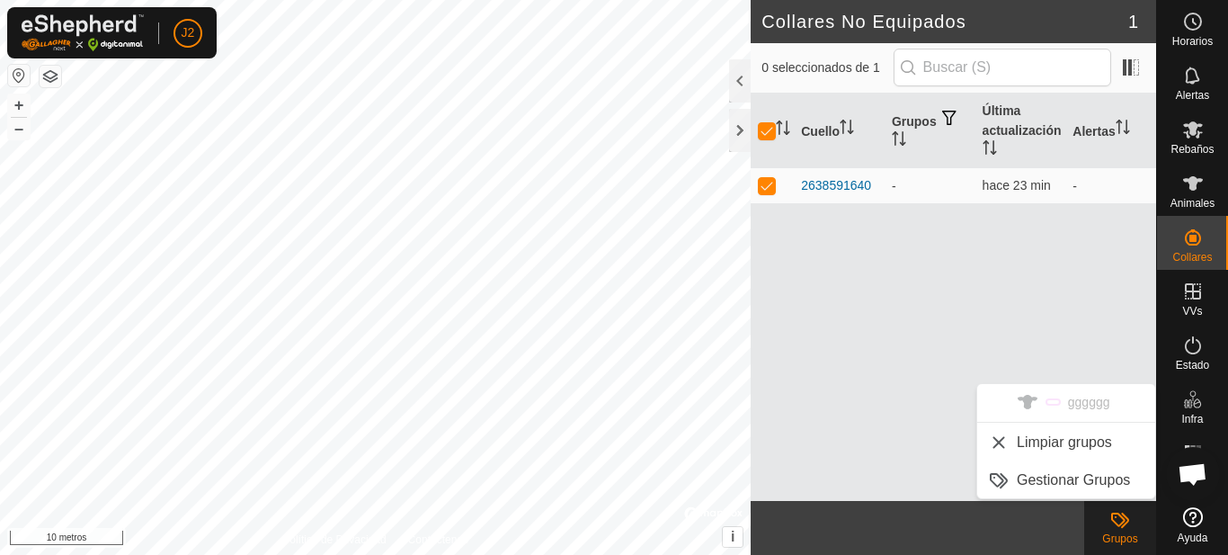
click at [1070, 405] on ul "gggggg Limpiar grupos Gestionar Grupos" at bounding box center [1066, 441] width 178 height 114
click at [739, 128] on div at bounding box center [740, 130] width 22 height 43
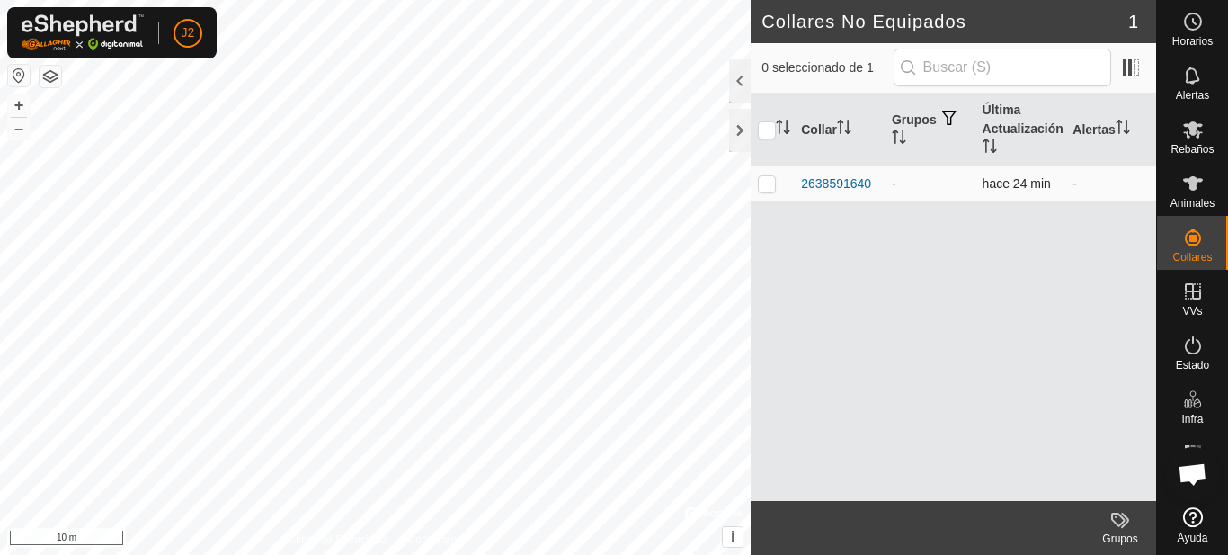
click at [772, 187] on p-checkbox at bounding box center [767, 183] width 18 height 14
checkbox input "true"
click at [1108, 522] on labels-svg-icon at bounding box center [1120, 520] width 72 height 22
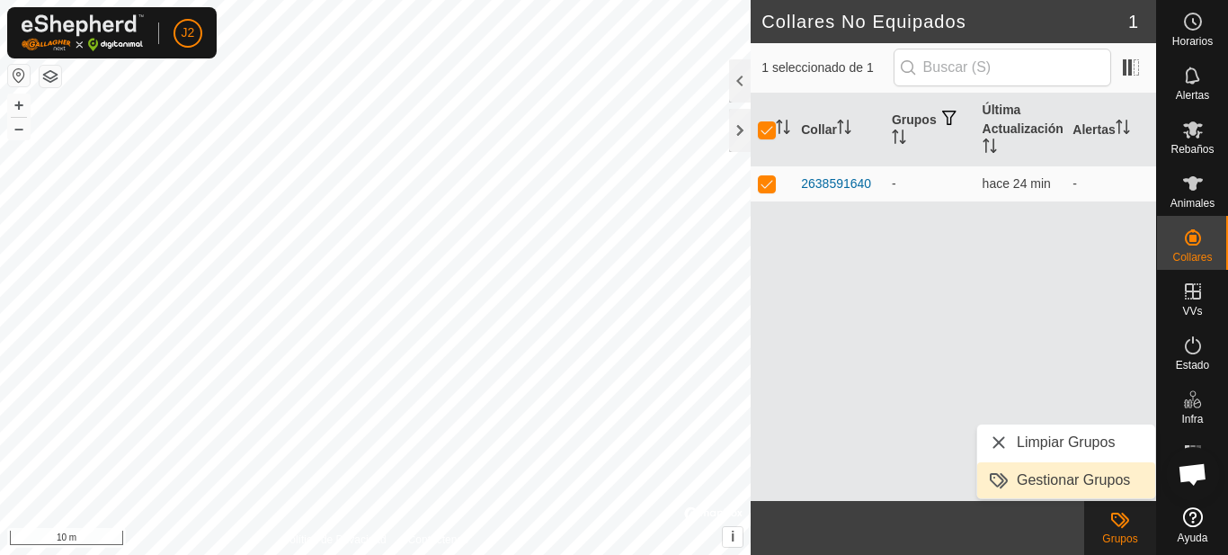
click at [1061, 484] on link "Gestionar Grupos" at bounding box center [1066, 480] width 178 height 36
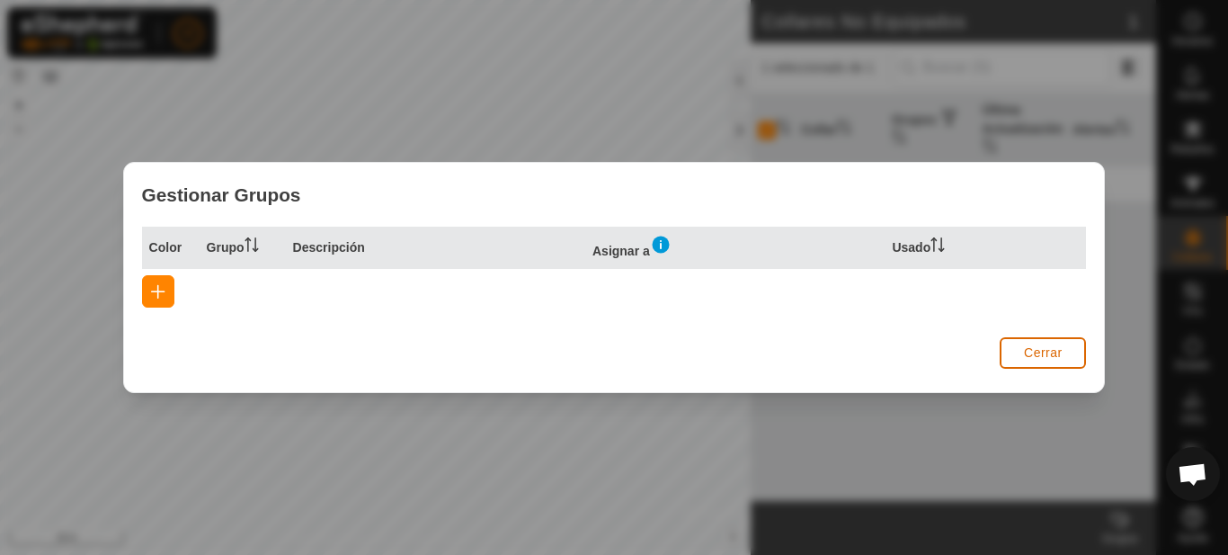
click at [1052, 354] on span "Cerrar" at bounding box center [1043, 352] width 39 height 14
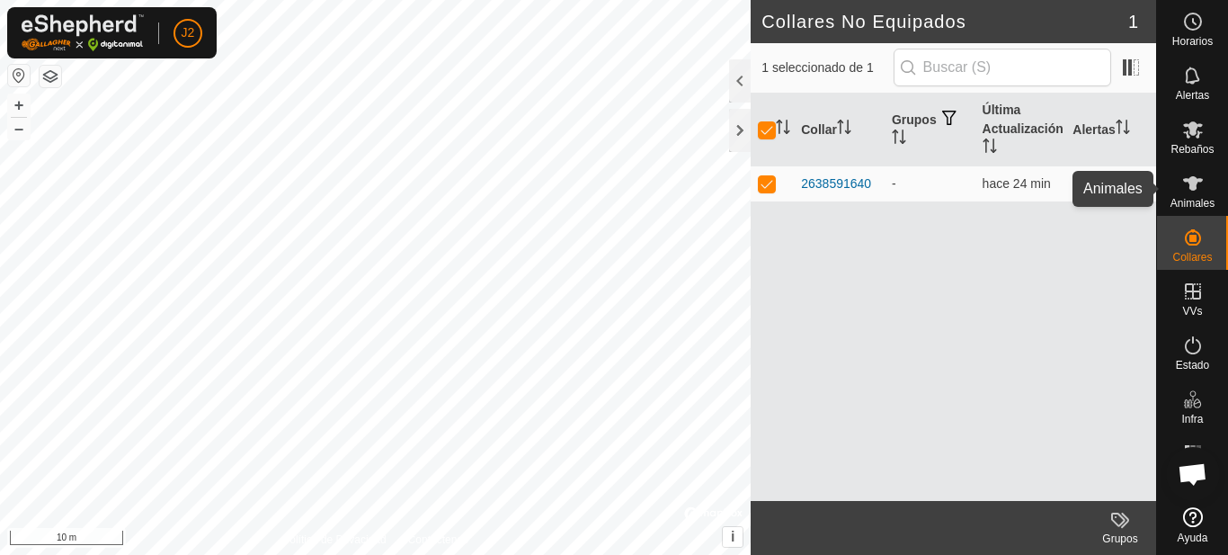
click at [1193, 198] on span "Animales" at bounding box center [1192, 203] width 44 height 11
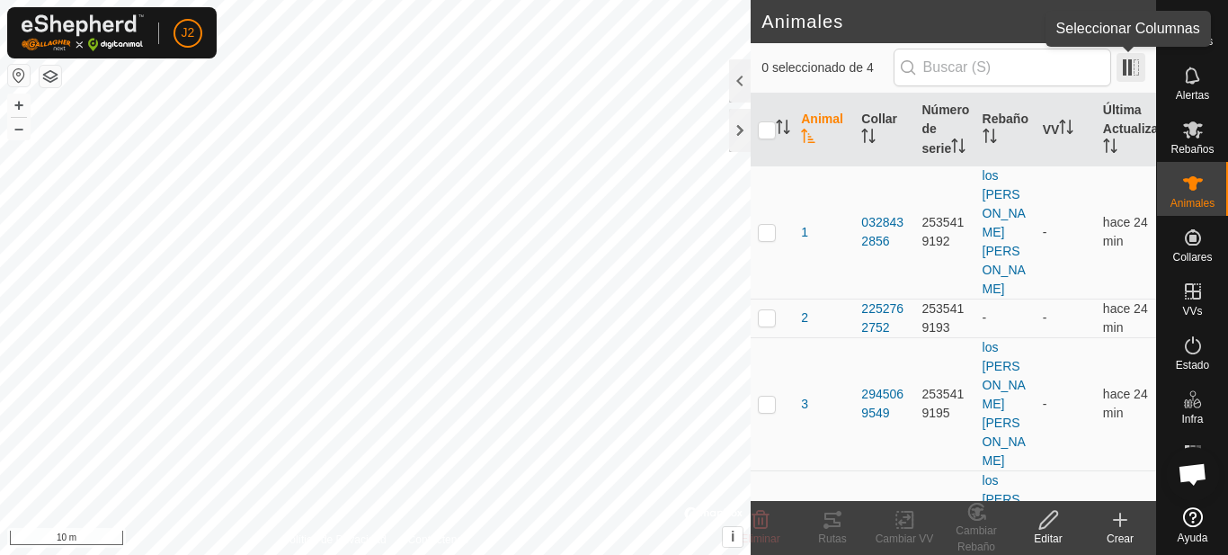
click at [1123, 74] on span at bounding box center [1130, 67] width 29 height 29
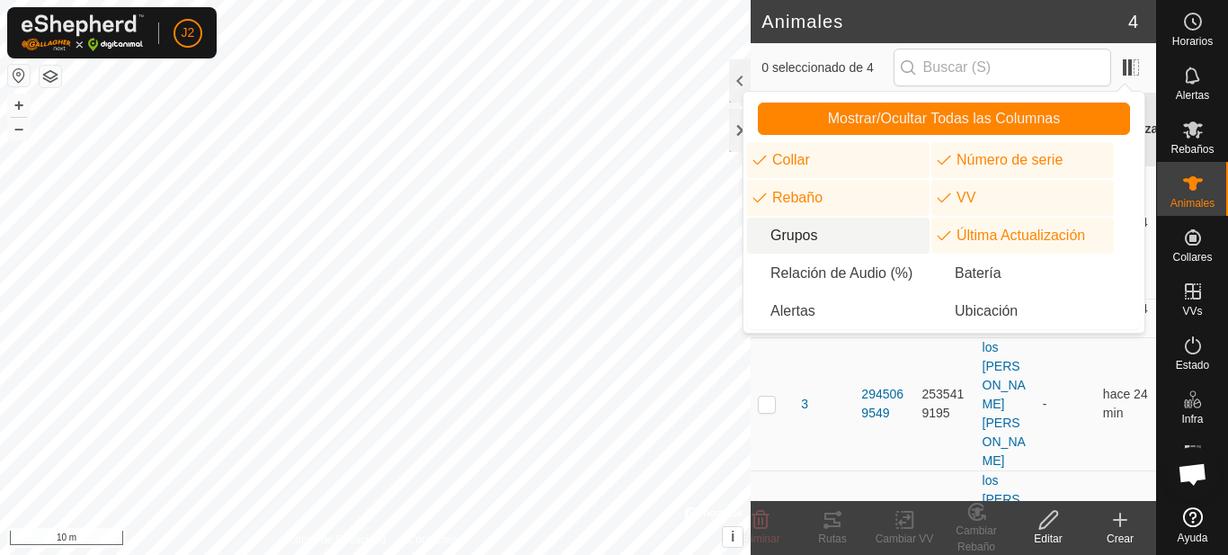
click at [826, 240] on li "Grupos" at bounding box center [838, 236] width 182 height 36
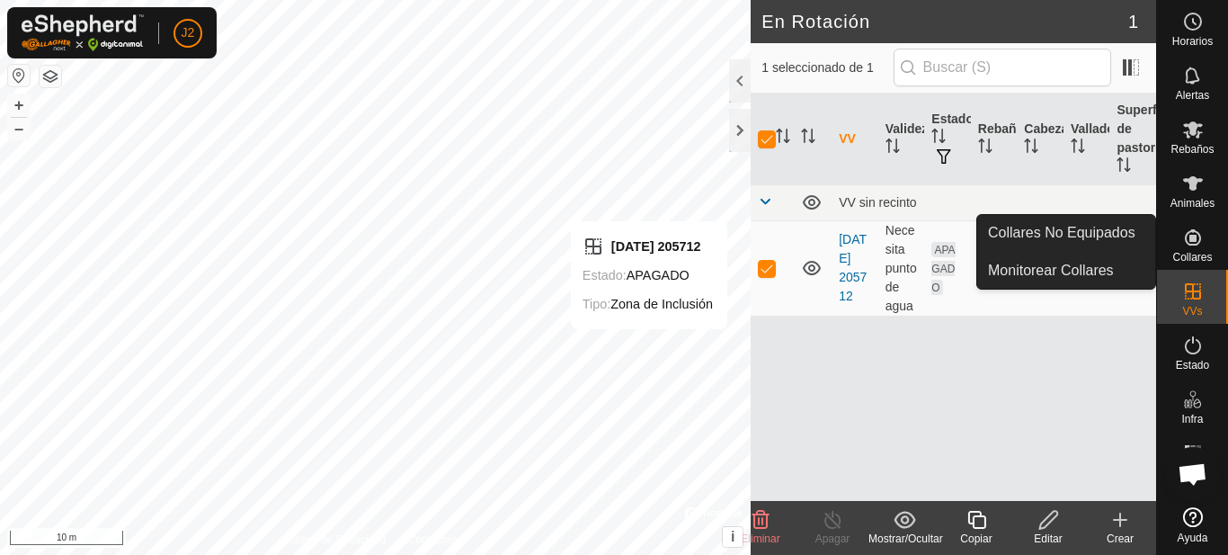
click at [1190, 247] on icon at bounding box center [1193, 237] width 22 height 22
click at [1188, 247] on icon at bounding box center [1193, 237] width 22 height 22
click at [1108, 237] on link "Collares No Equipados" at bounding box center [1066, 233] width 178 height 36
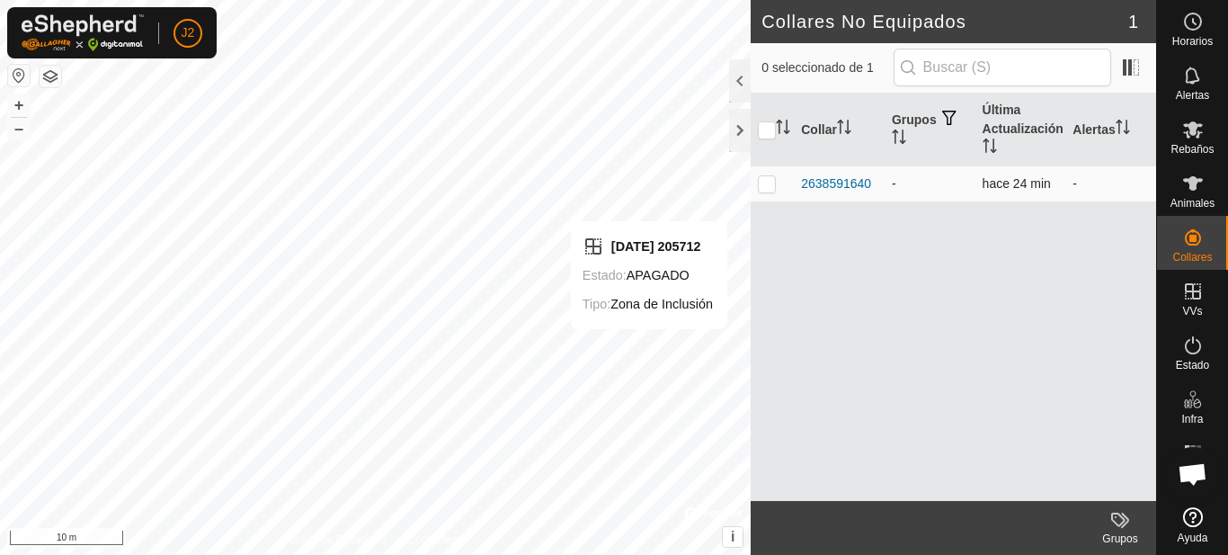
click at [767, 187] on p-checkbox at bounding box center [767, 183] width 18 height 14
checkbox input "true"
click at [1120, 535] on div "Grupos" at bounding box center [1120, 538] width 72 height 16
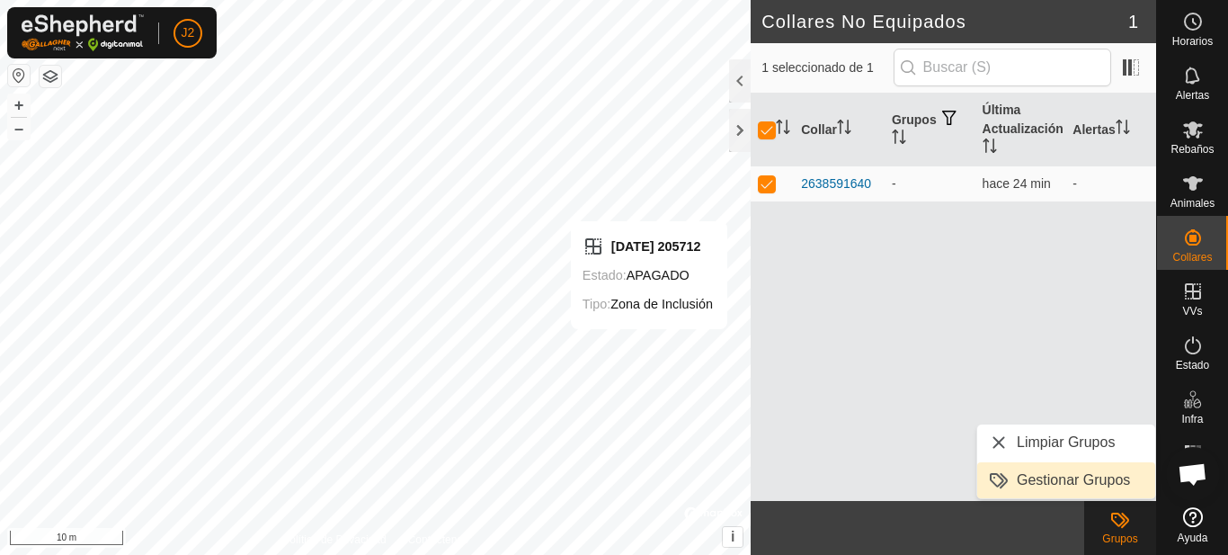
click at [1082, 485] on link "Gestionar Grupos" at bounding box center [1066, 480] width 178 height 36
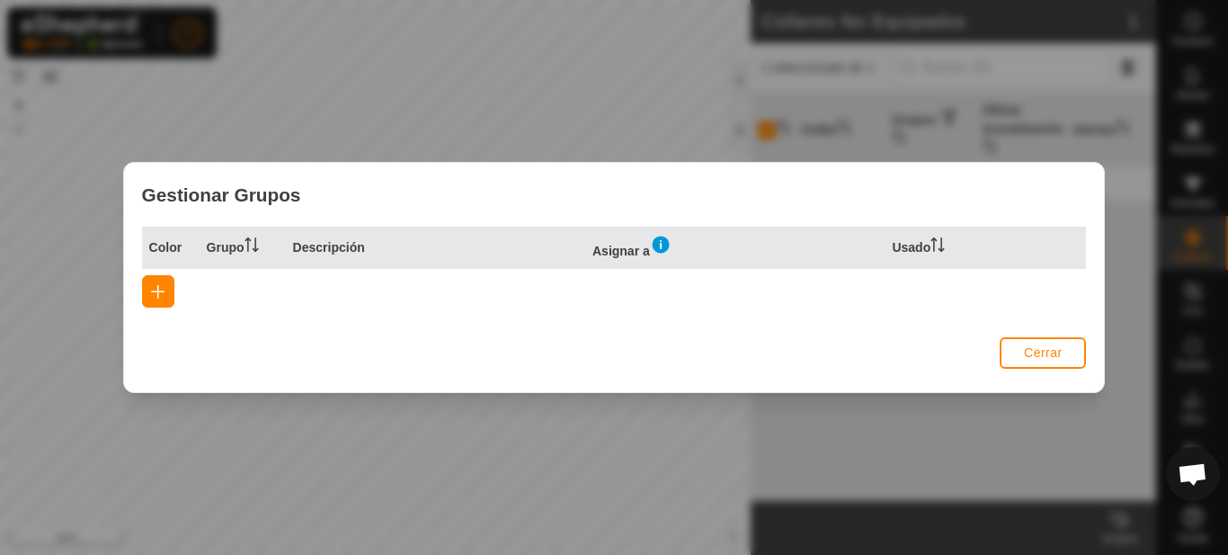
click at [663, 244] on img at bounding box center [661, 245] width 22 height 22
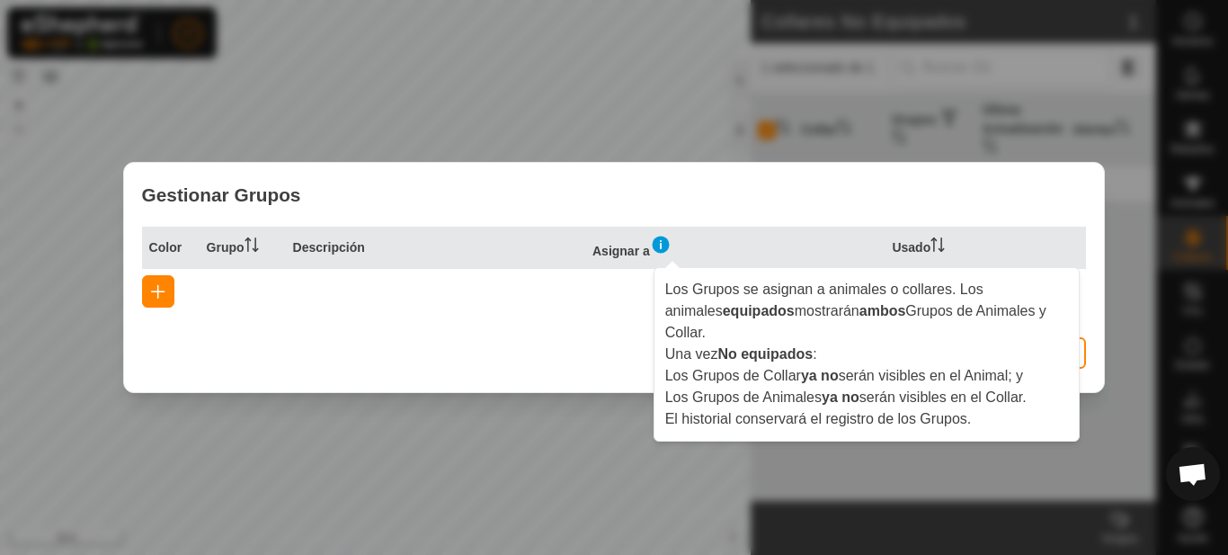
click at [1027, 201] on div "Gestionar Grupos" at bounding box center [614, 195] width 981 height 64
